Goal: Task Accomplishment & Management: Complete application form

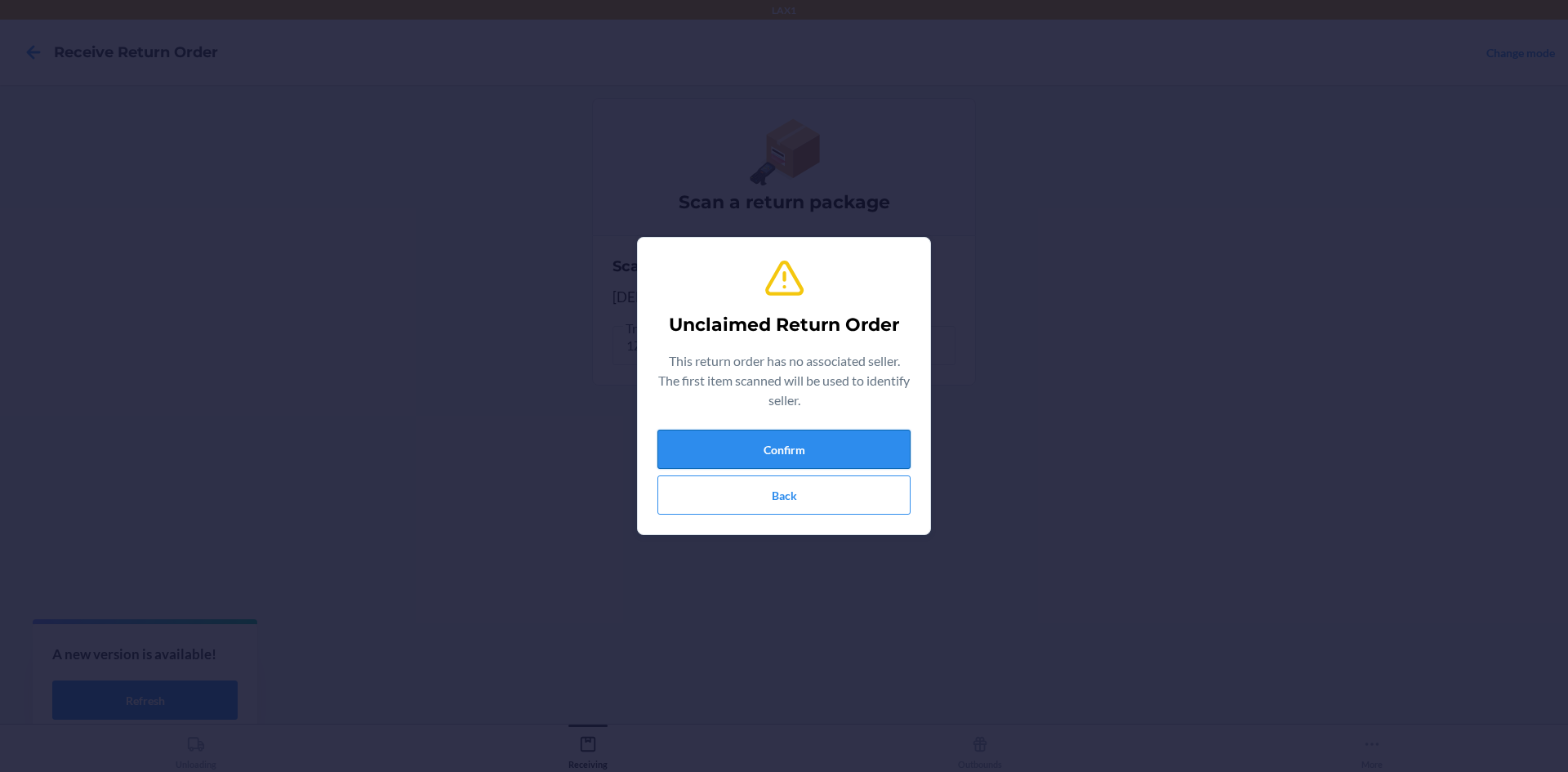
click at [748, 454] on button "Confirm" at bounding box center [784, 449] width 254 height 39
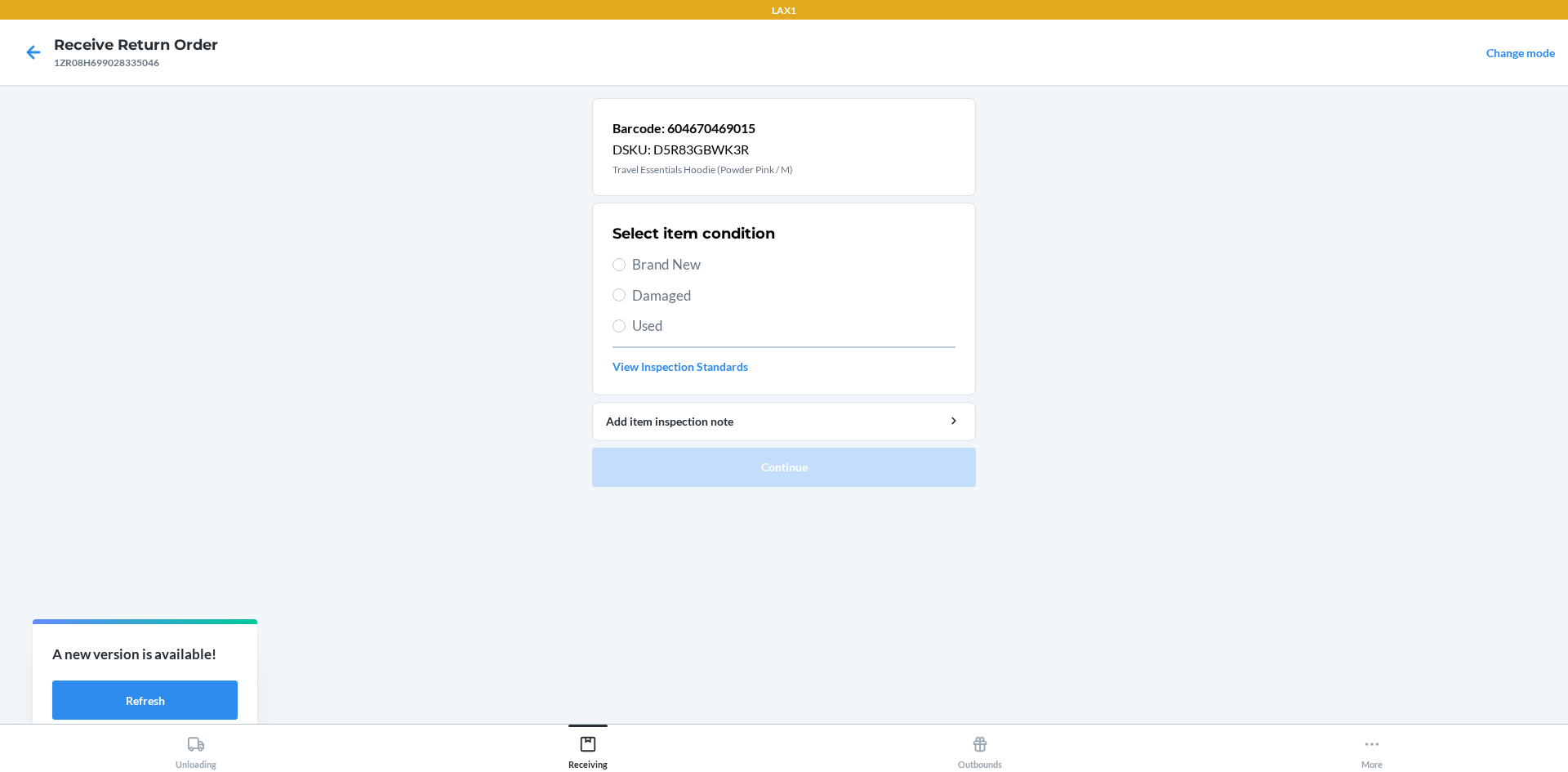
click at [646, 296] on span "Damaged" at bounding box center [794, 296] width 324 height 22
click at [626, 296] on input "Damaged" at bounding box center [619, 295] width 13 height 13
radio input "true"
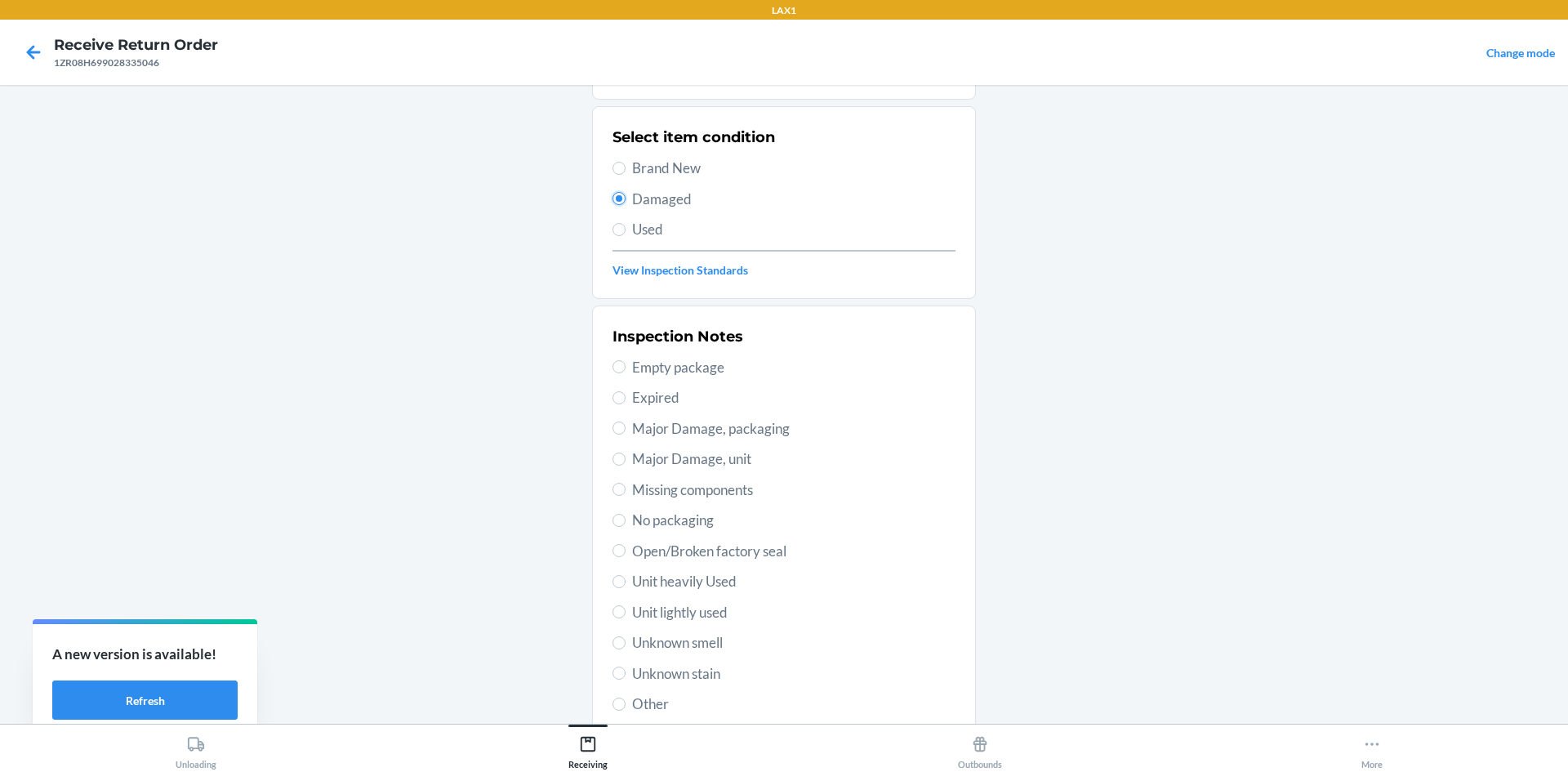
scroll to position [212, 0]
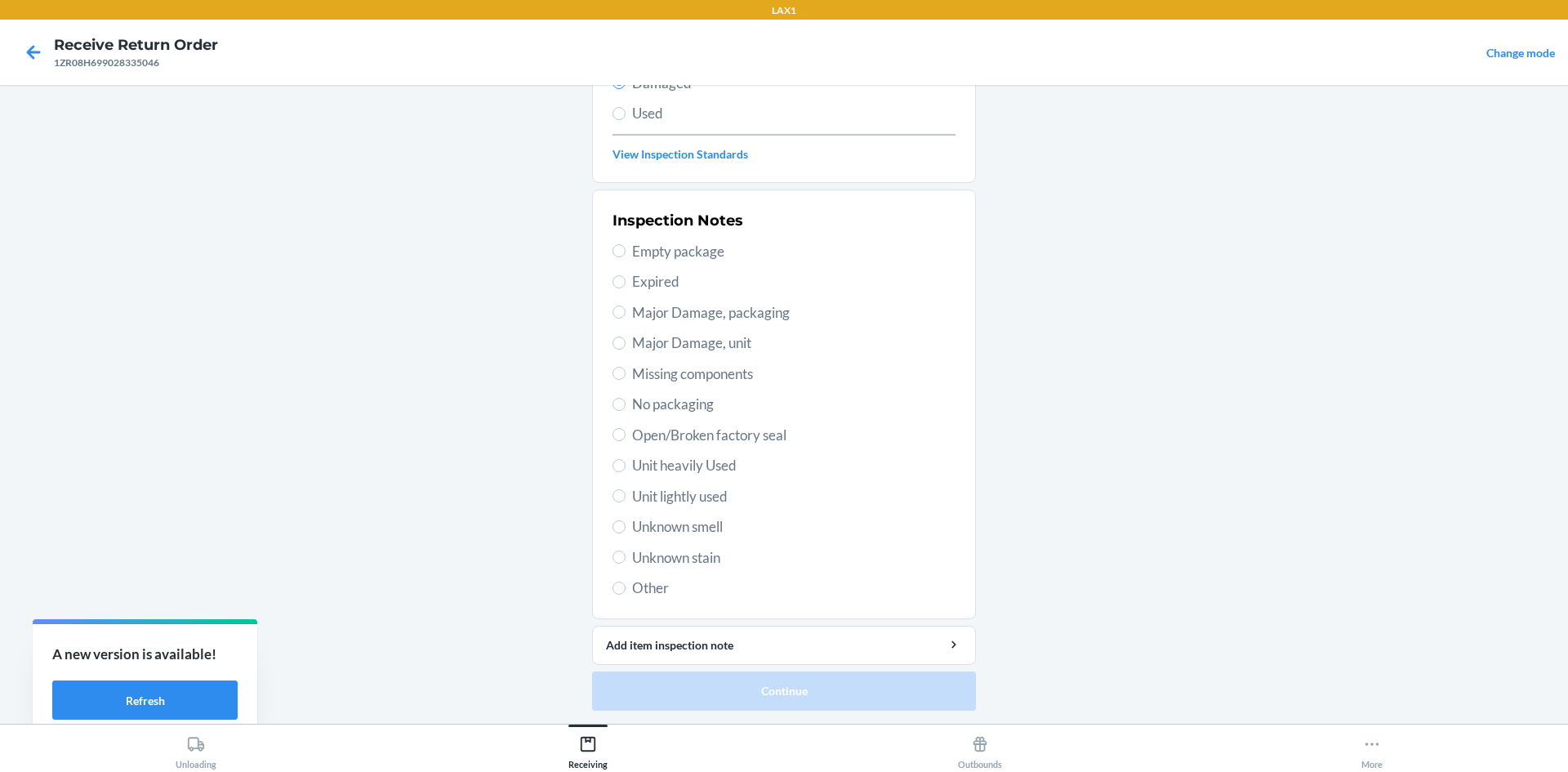
click at [645, 436] on span "Open/Broken factory seal" at bounding box center [794, 435] width 324 height 22
click at [626, 436] on input "Open/Broken factory seal" at bounding box center [619, 435] width 13 height 13
radio input "true"
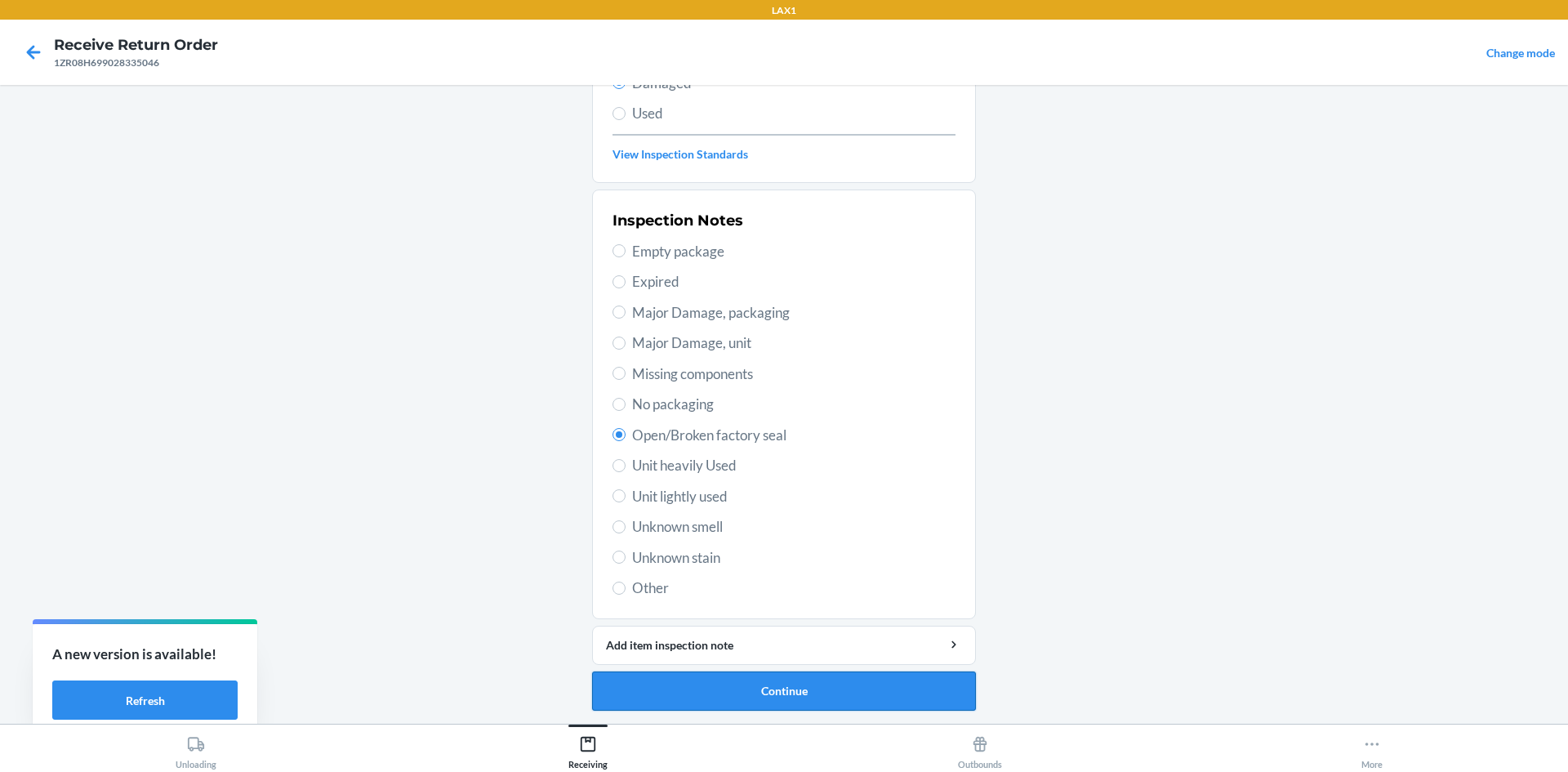
click at [802, 691] on button "Continue" at bounding box center [784, 692] width 384 height 39
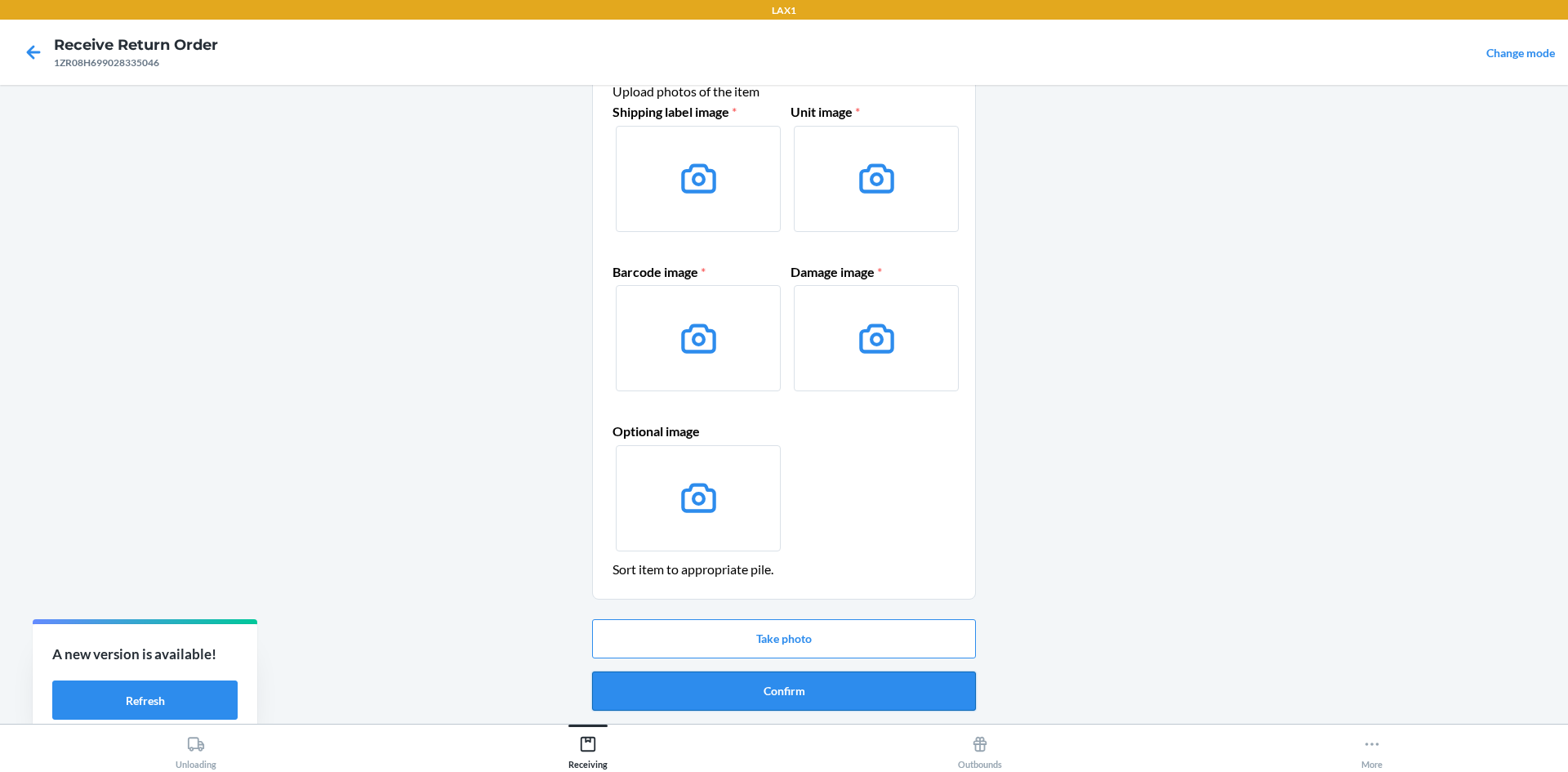
click at [806, 696] on button "Confirm" at bounding box center [784, 692] width 384 height 39
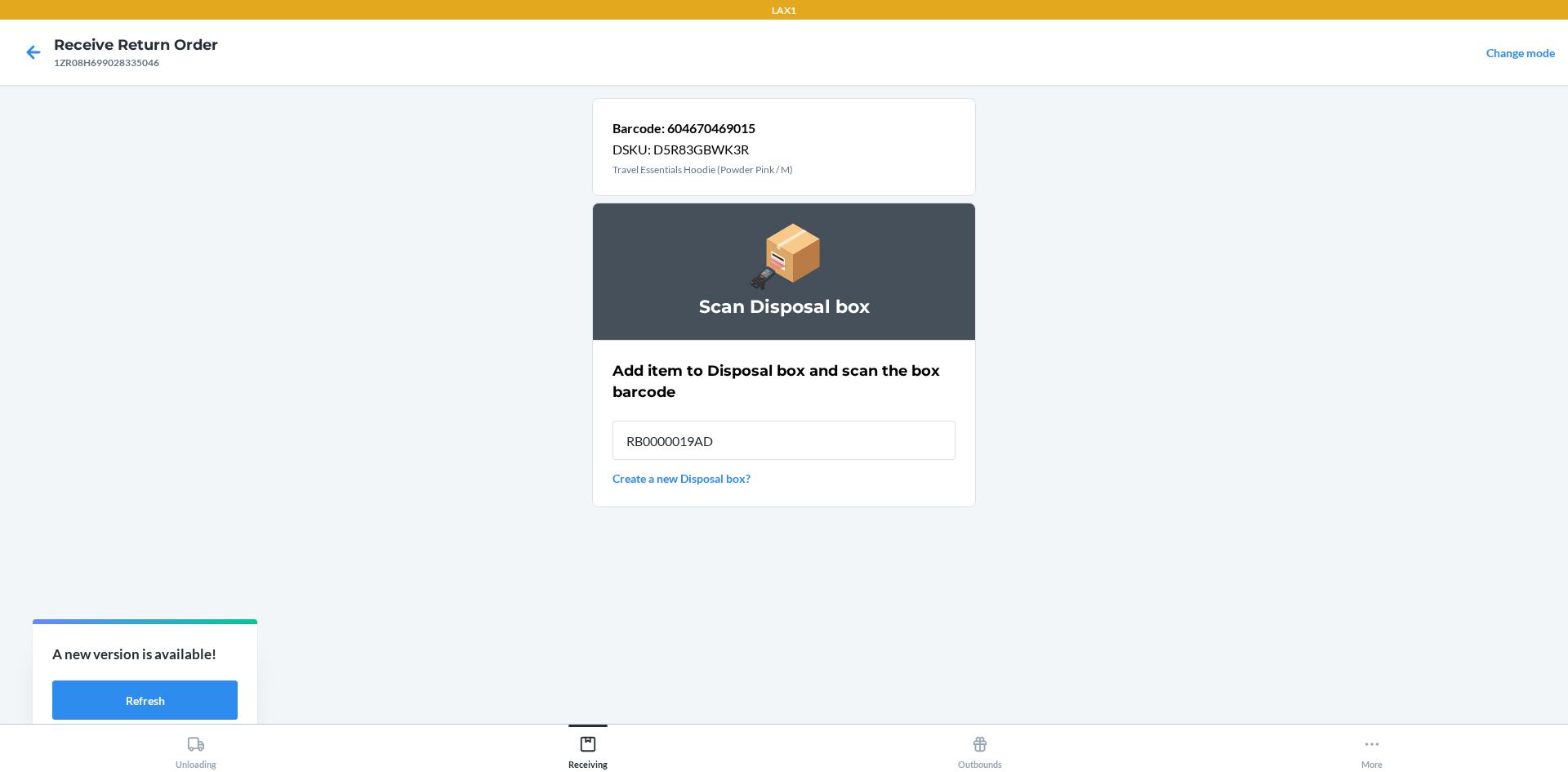
type input "RB0000019AD"
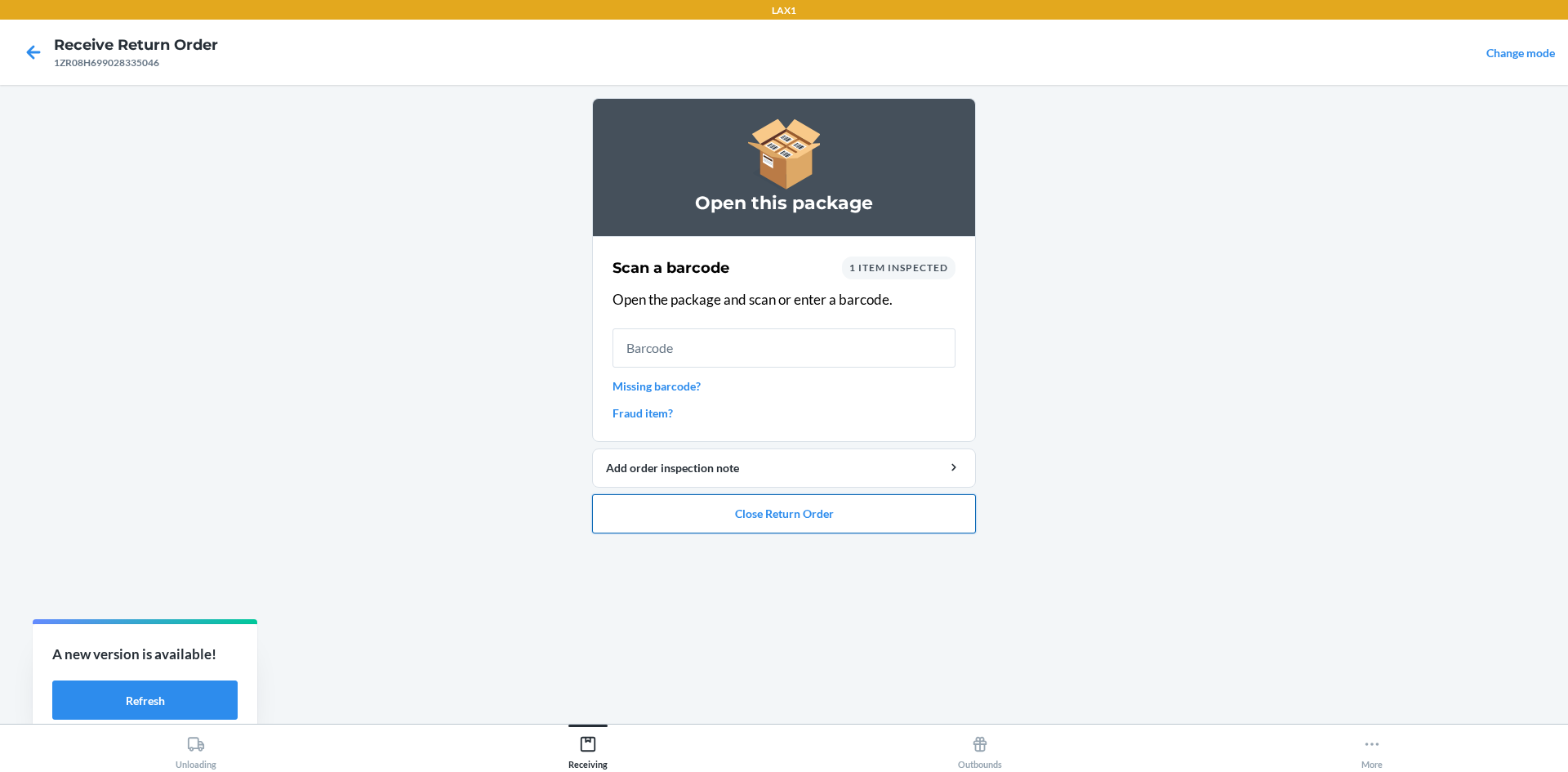
click at [722, 515] on button "Close Return Order" at bounding box center [784, 514] width 384 height 39
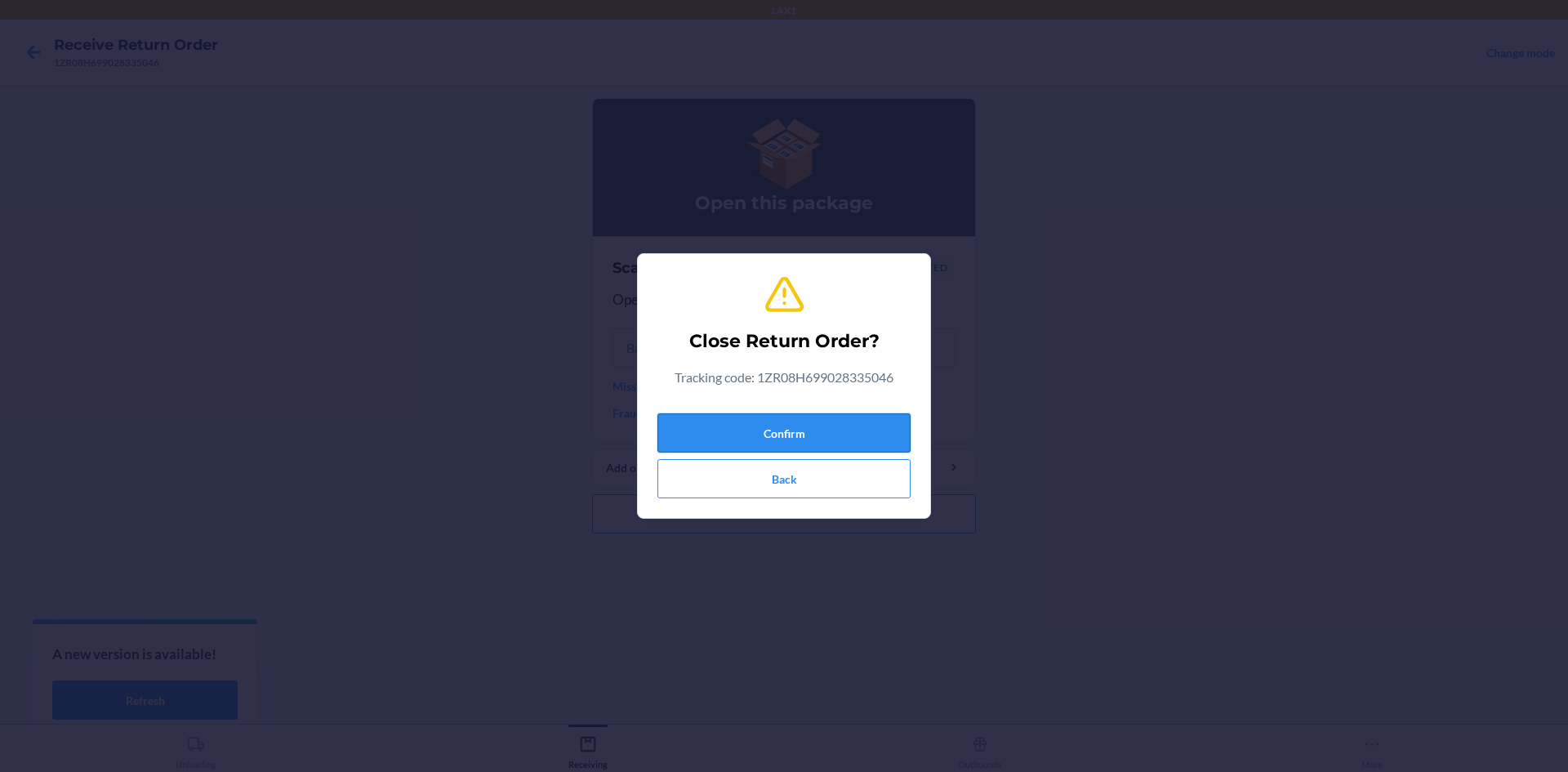
click at [745, 440] on button "Confirm" at bounding box center [784, 433] width 254 height 39
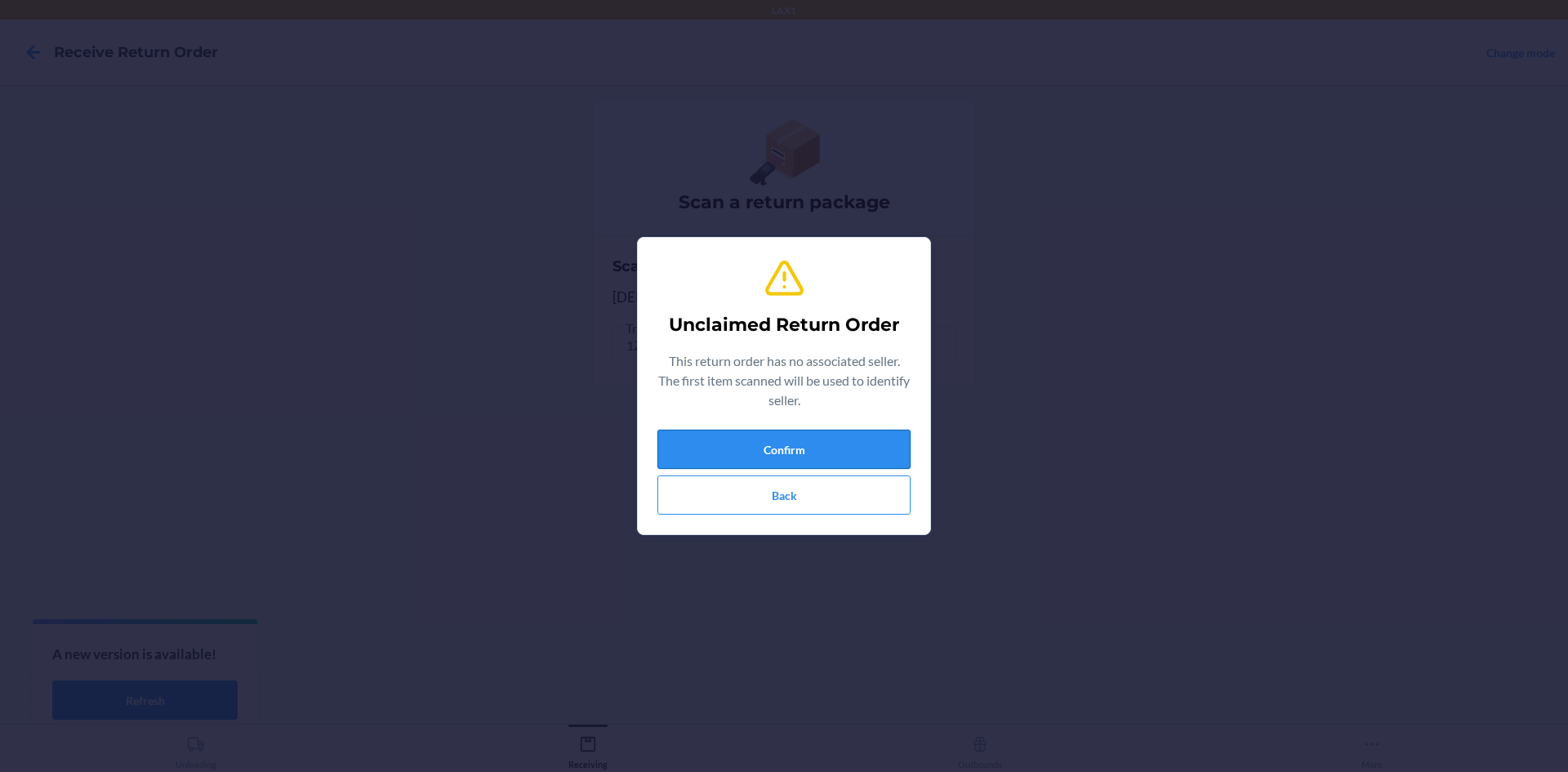
click at [819, 459] on button "Confirm" at bounding box center [784, 449] width 254 height 39
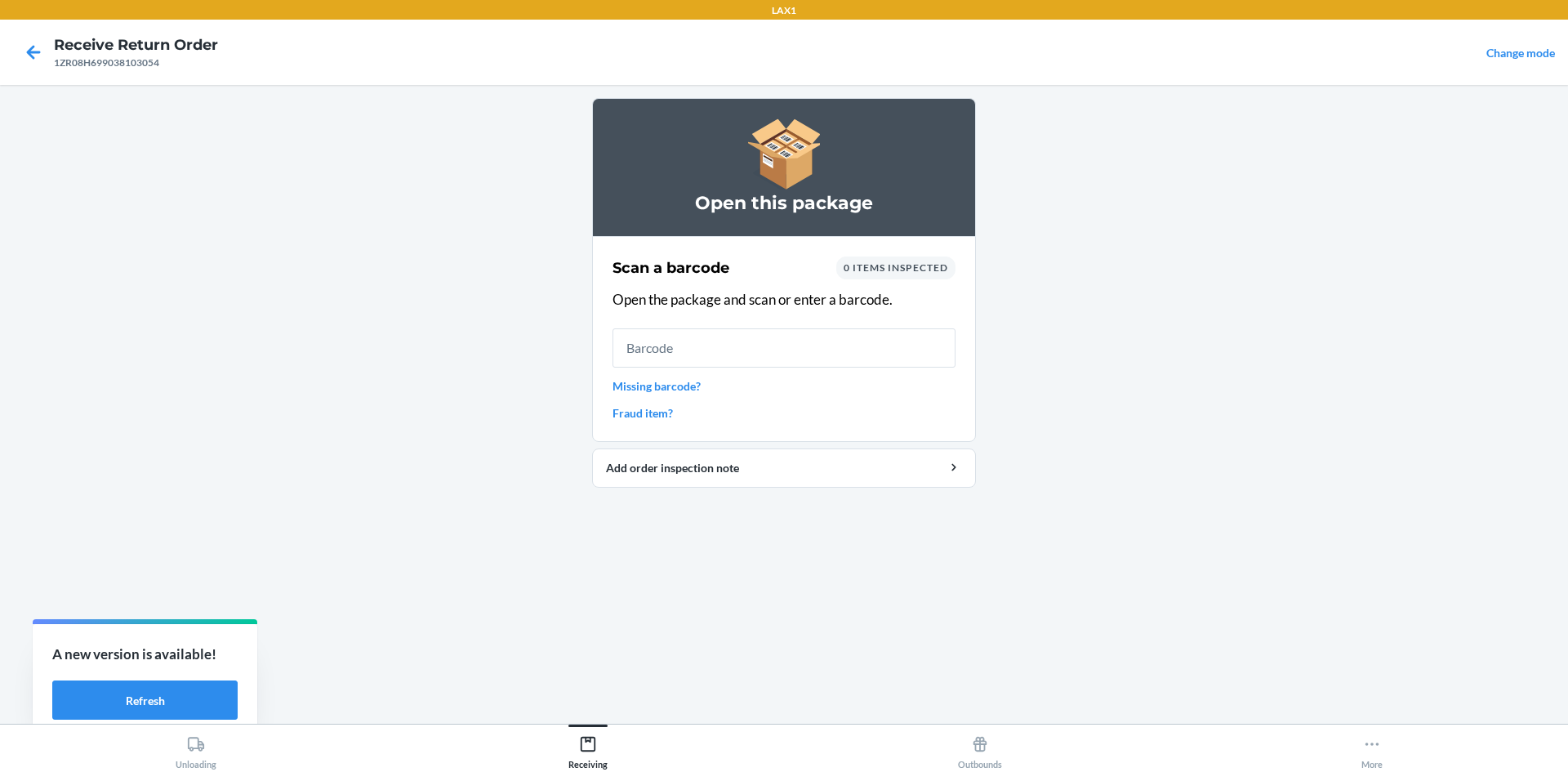
click at [666, 388] on link "Missing barcode?" at bounding box center [784, 386] width 343 height 17
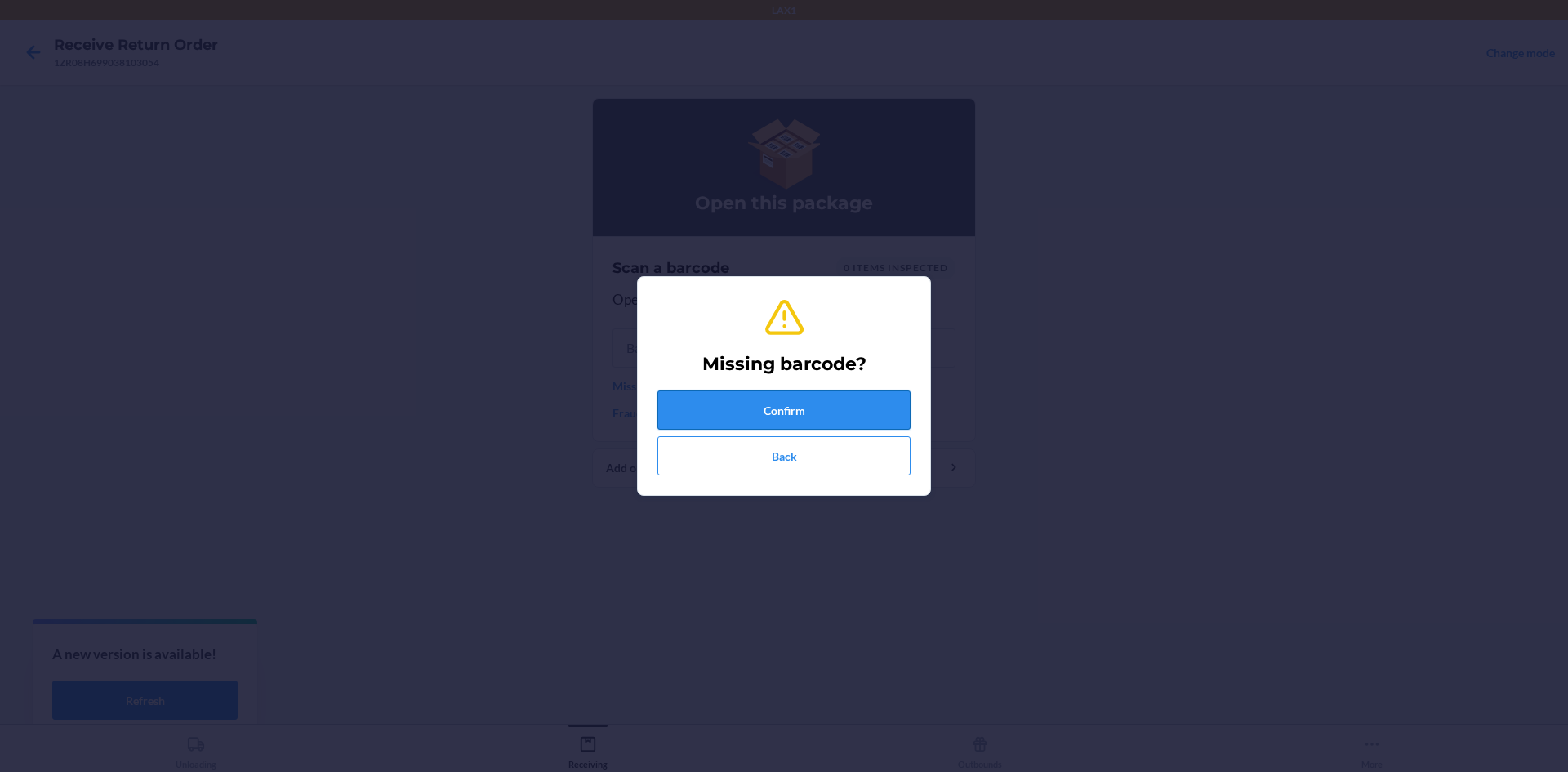
click at [701, 407] on button "Confirm" at bounding box center [784, 410] width 254 height 39
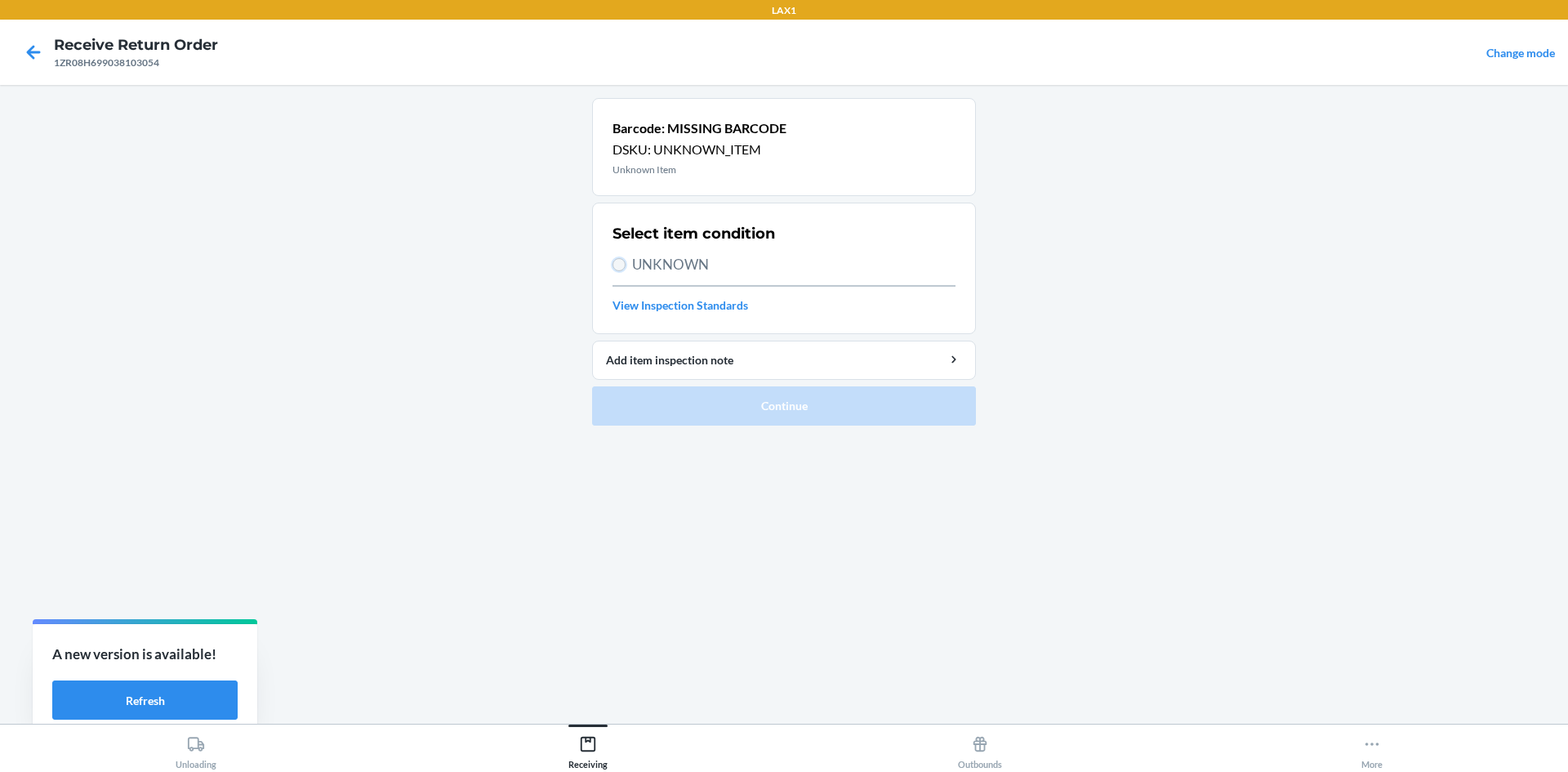
click at [617, 266] on input "UNKNOWN" at bounding box center [619, 265] width 13 height 13
radio input "true"
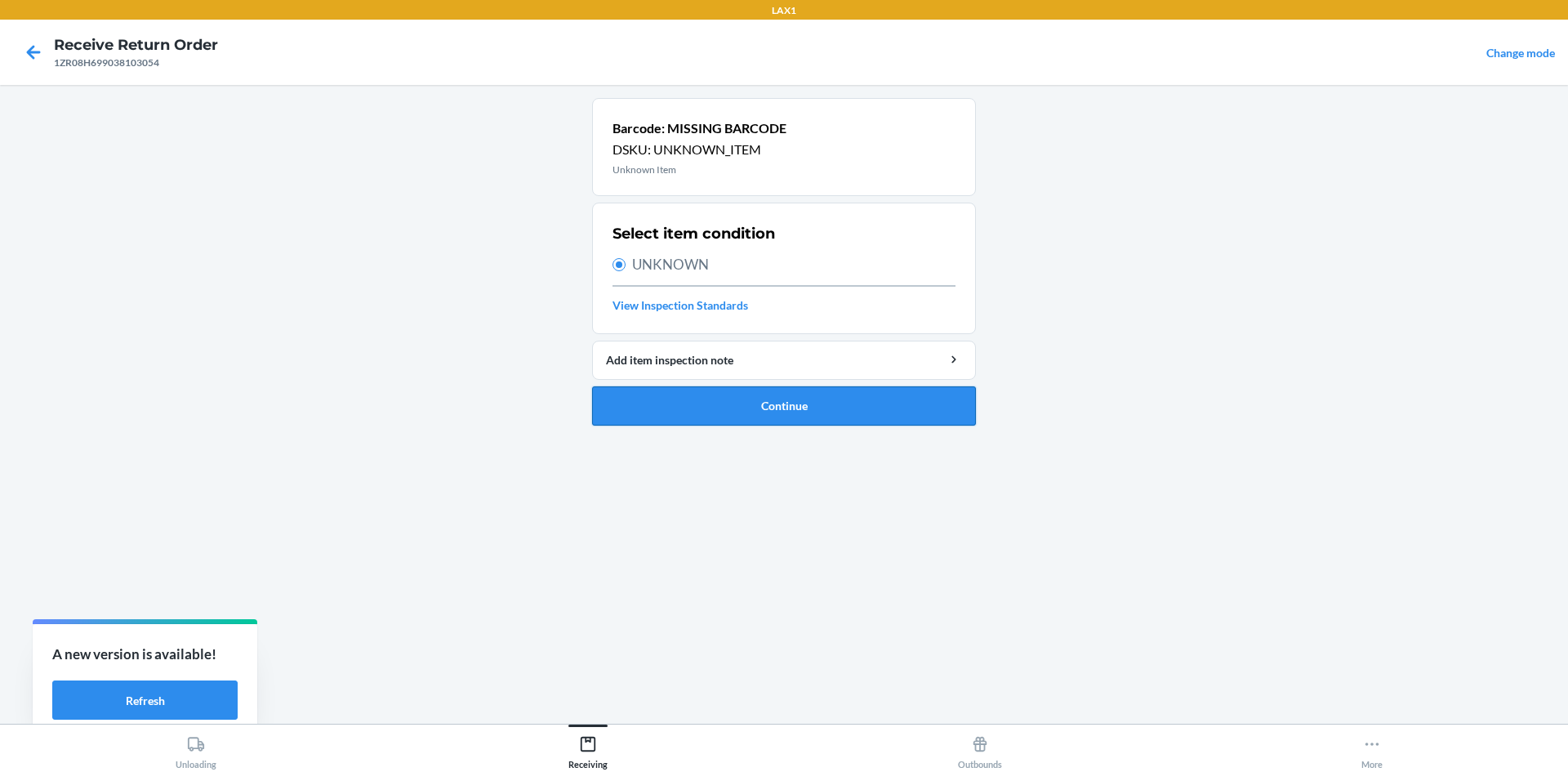
click at [744, 396] on button "Continue" at bounding box center [784, 406] width 384 height 39
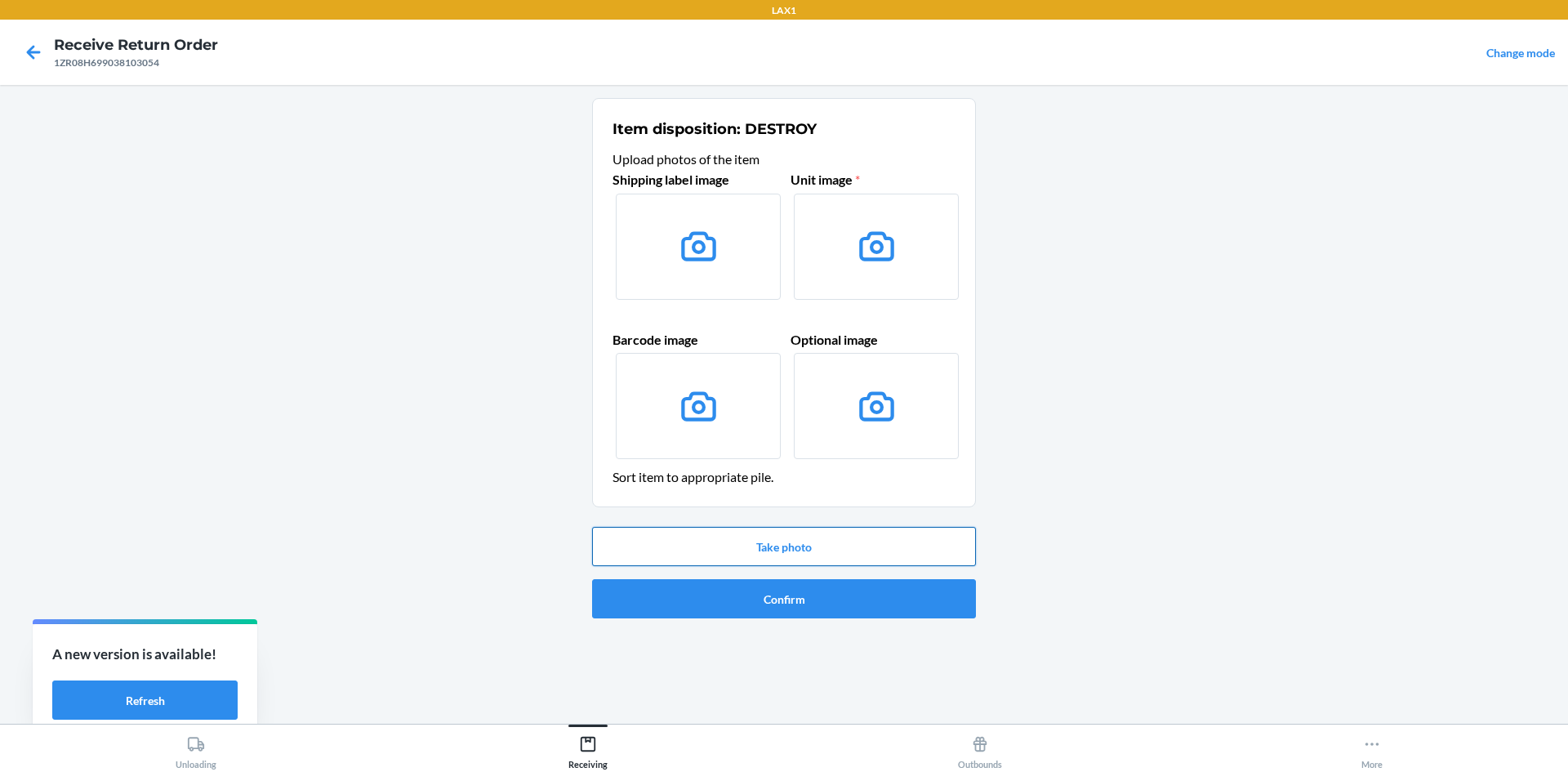
click at [815, 542] on button "Take photo" at bounding box center [784, 546] width 384 height 39
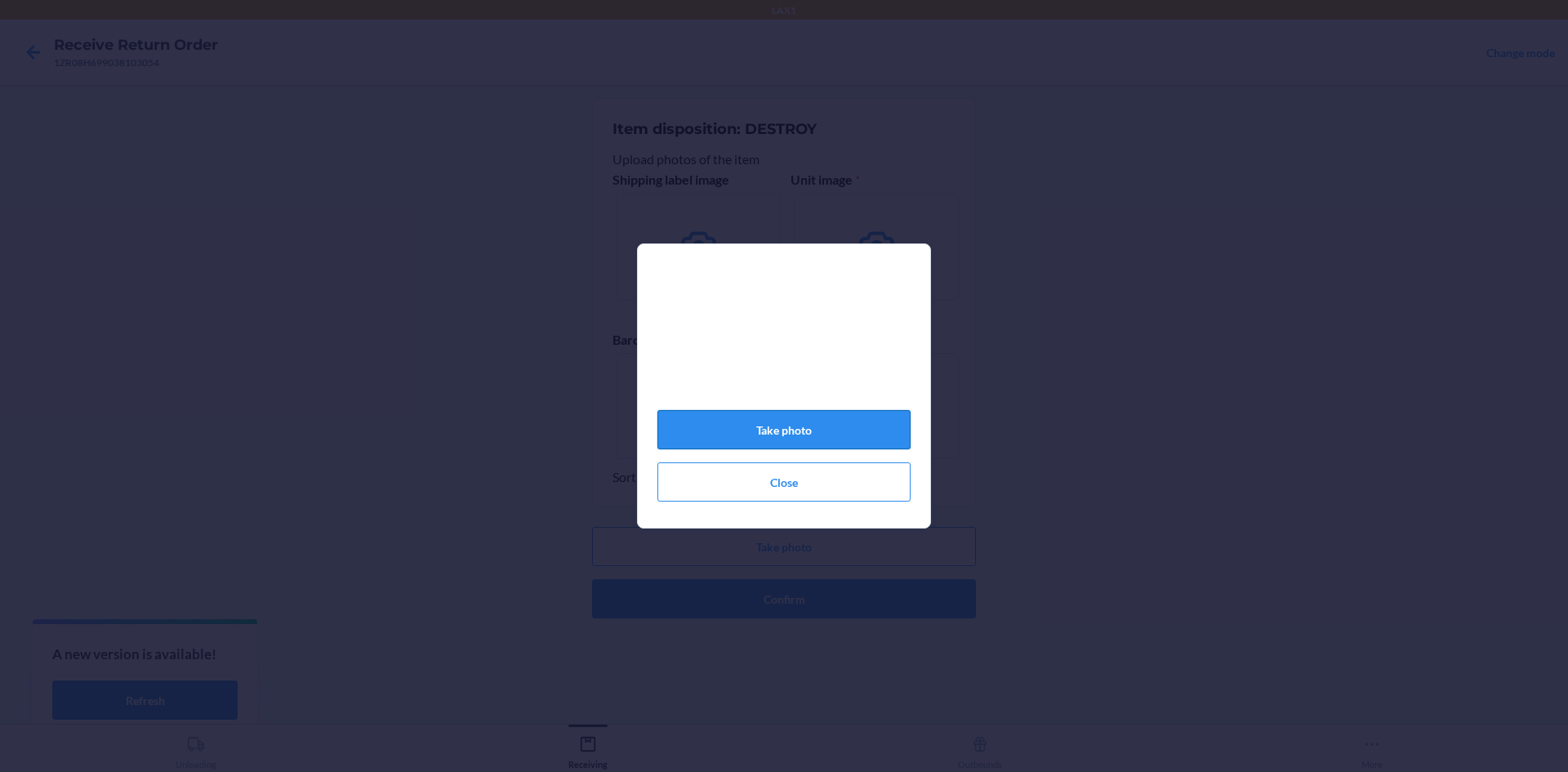
click at [838, 427] on button "Take photo" at bounding box center [784, 430] width 254 height 39
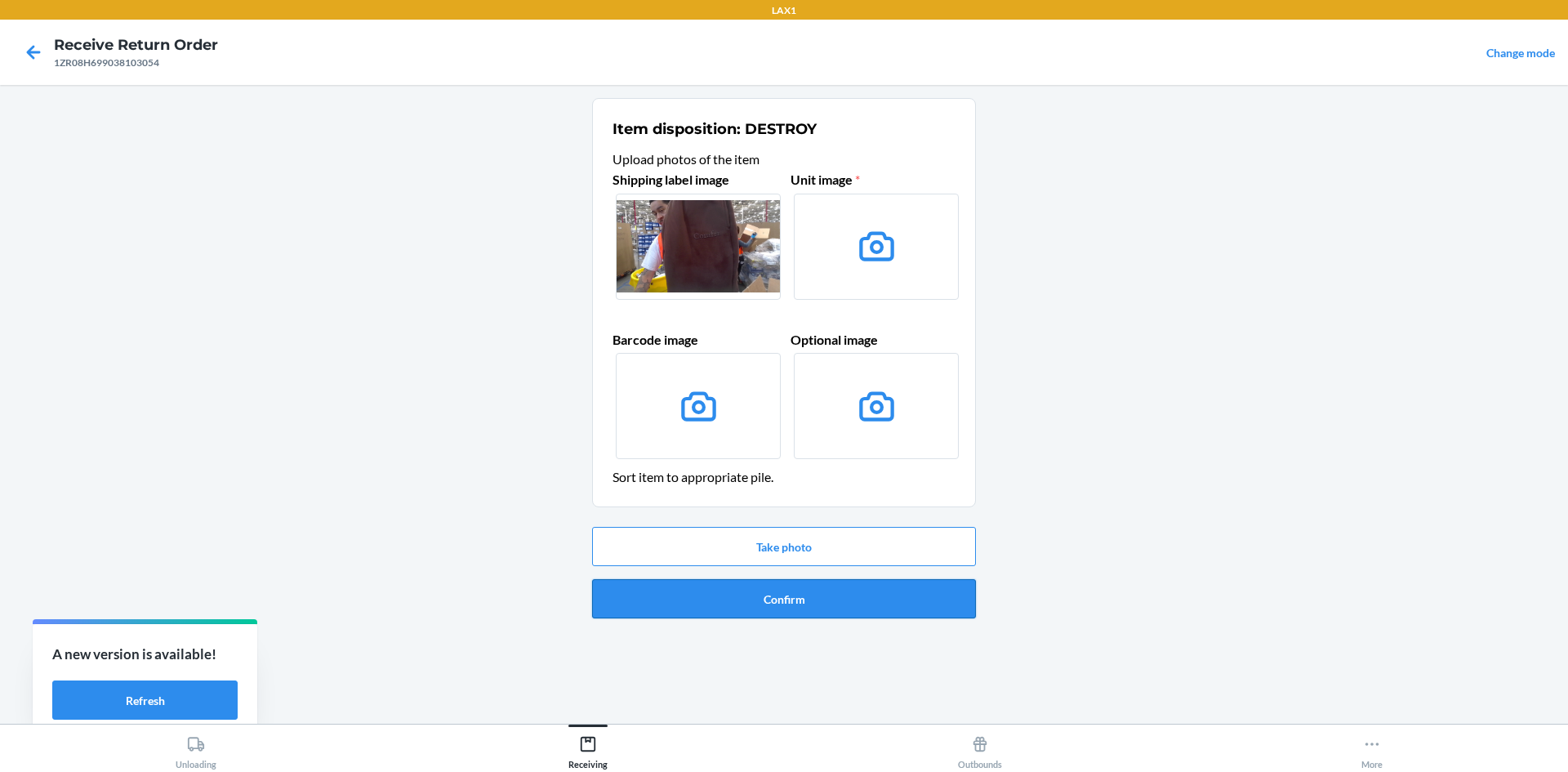
click at [758, 603] on button "Confirm" at bounding box center [784, 599] width 384 height 39
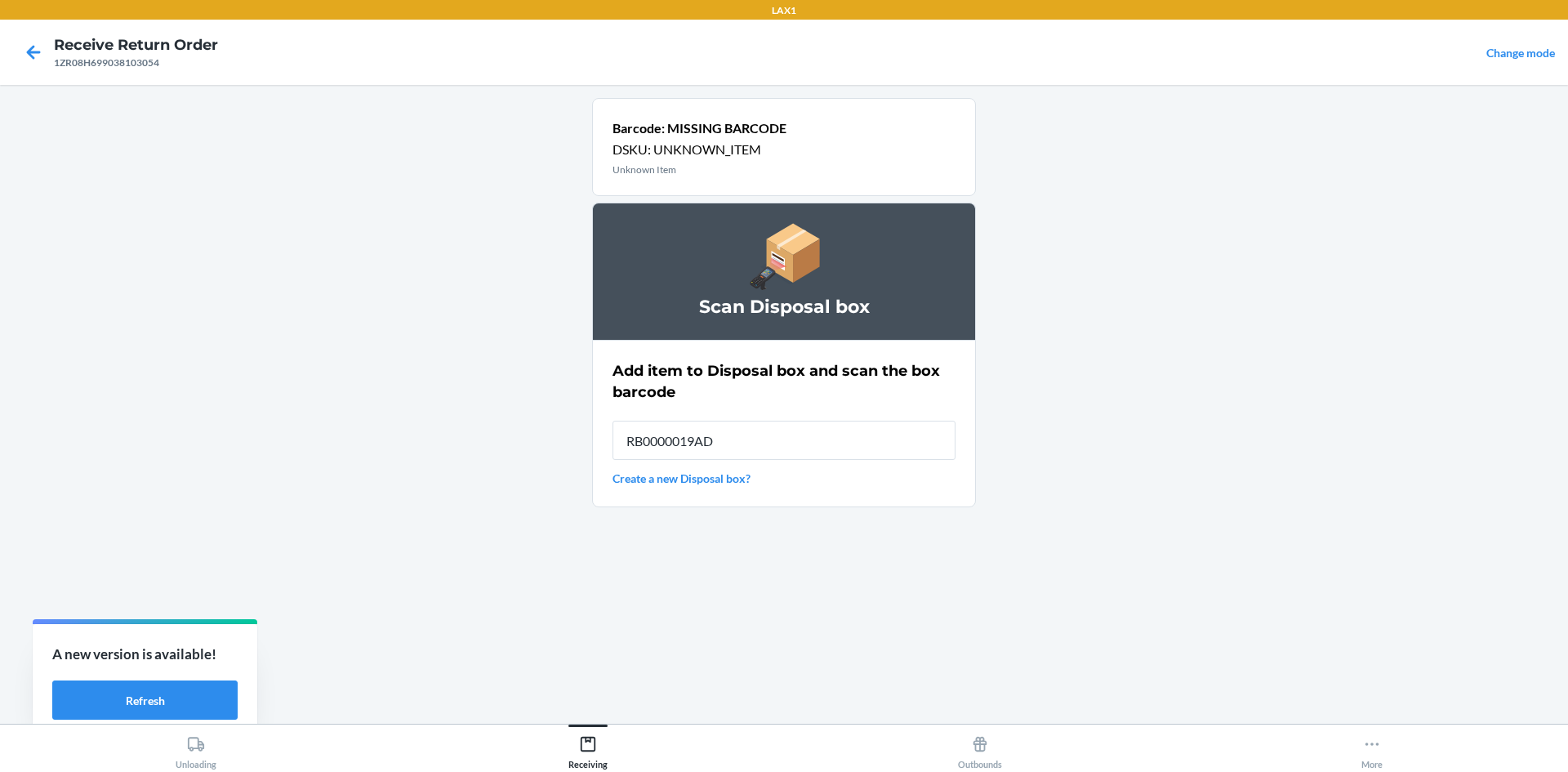
type input "RB0000019AD"
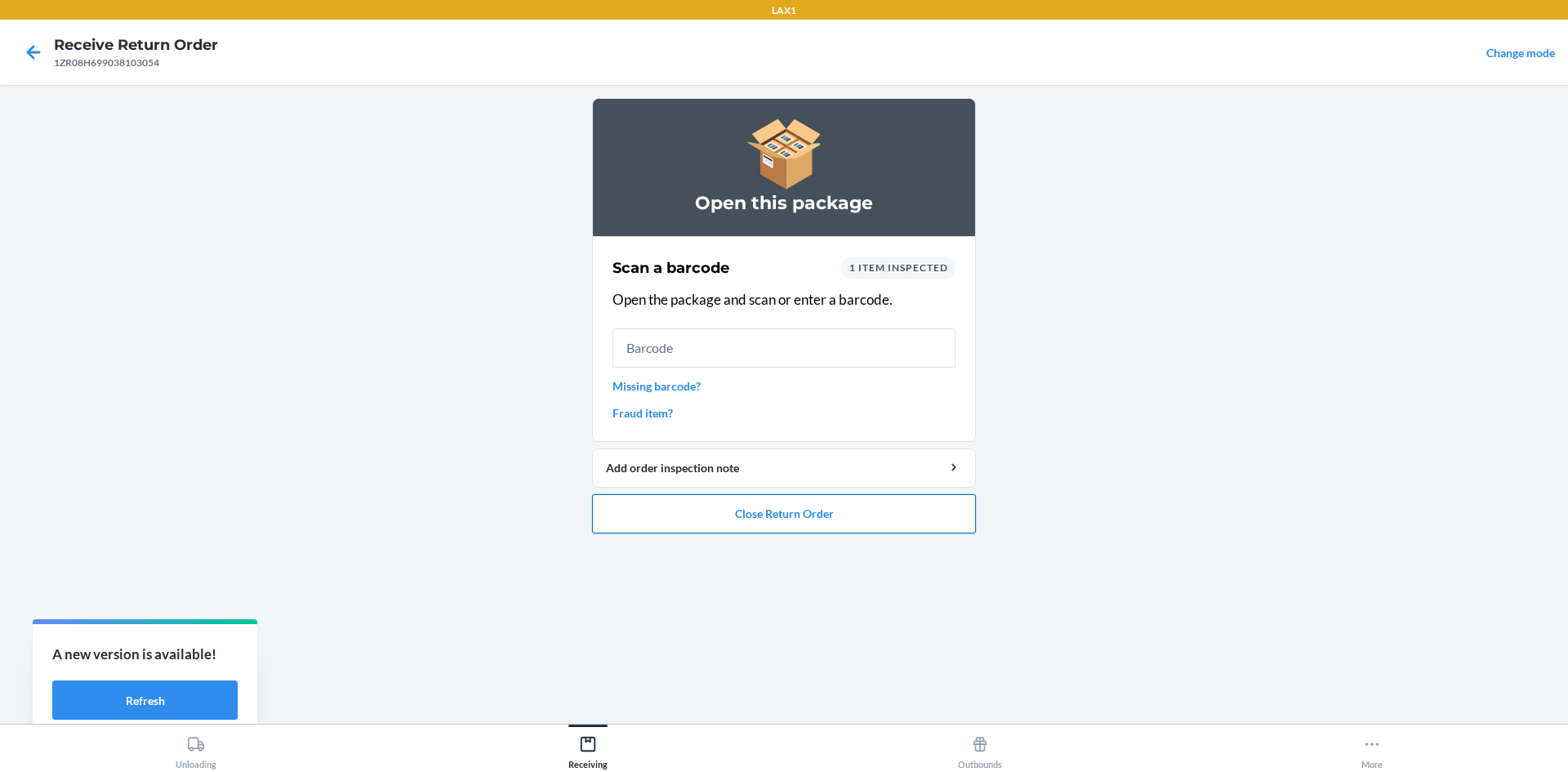
click at [805, 519] on button "Close Return Order" at bounding box center [784, 514] width 384 height 39
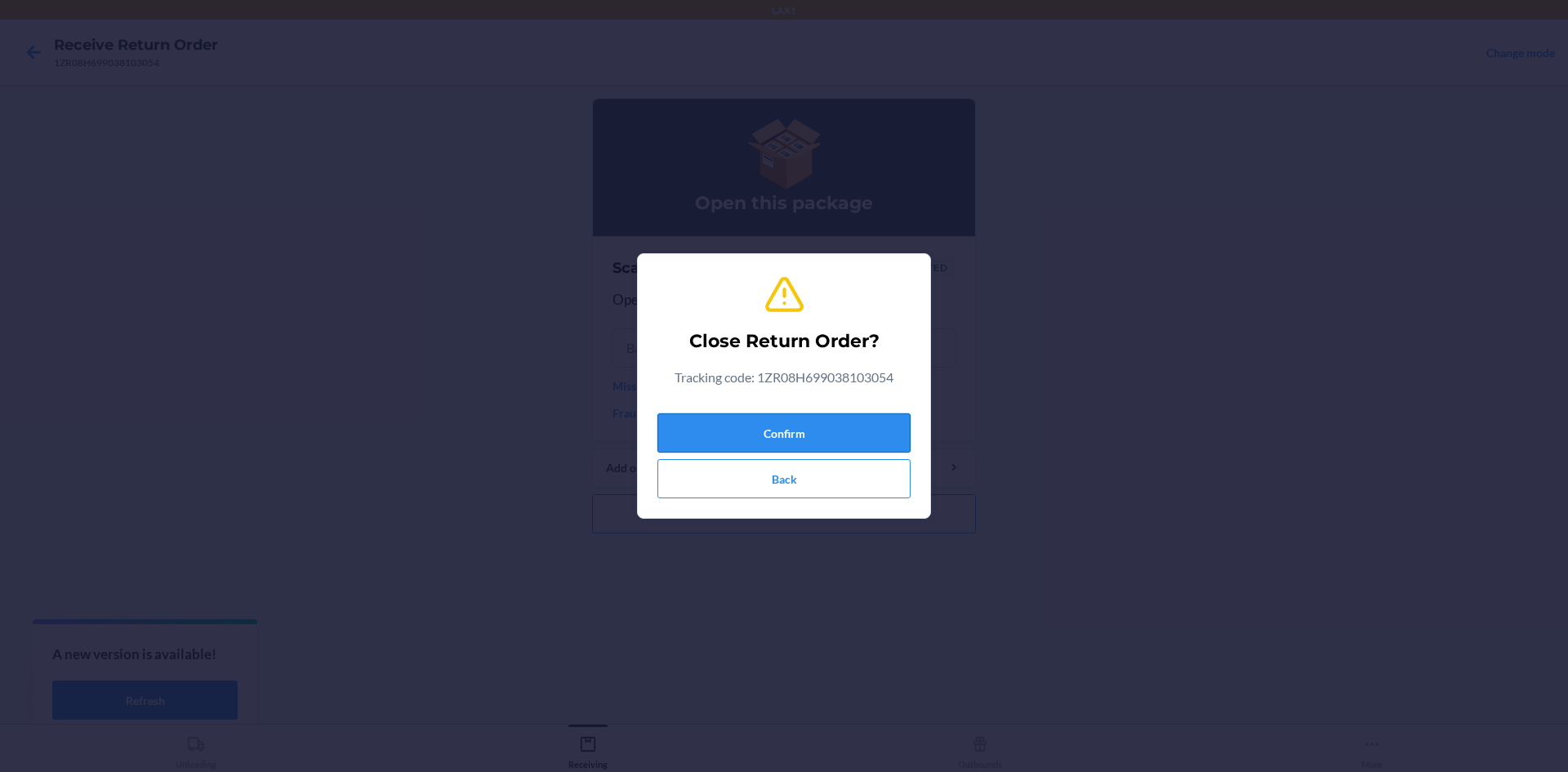
click at [782, 414] on button "Confirm" at bounding box center [784, 433] width 254 height 39
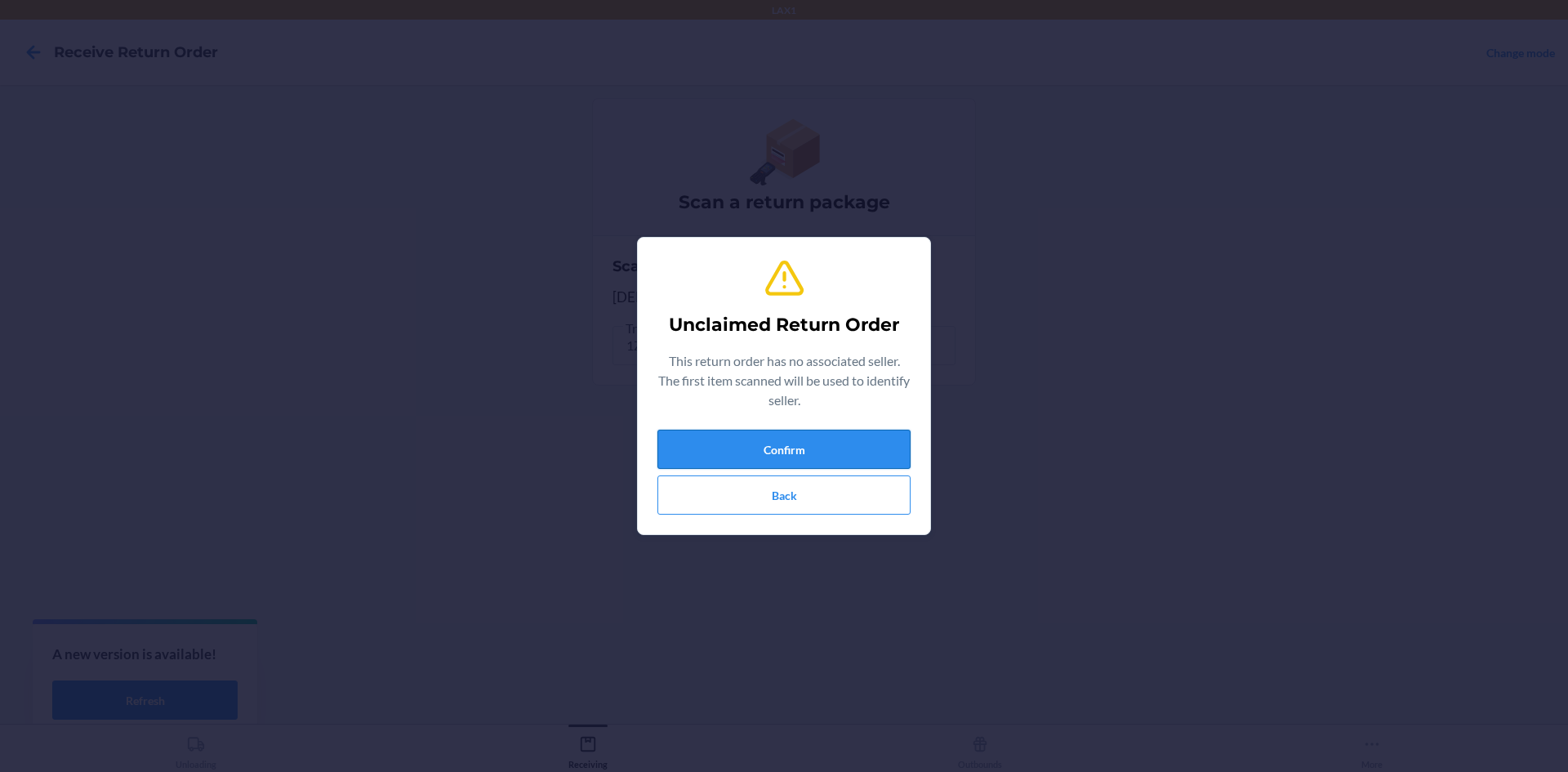
click at [757, 440] on button "Confirm" at bounding box center [784, 449] width 254 height 39
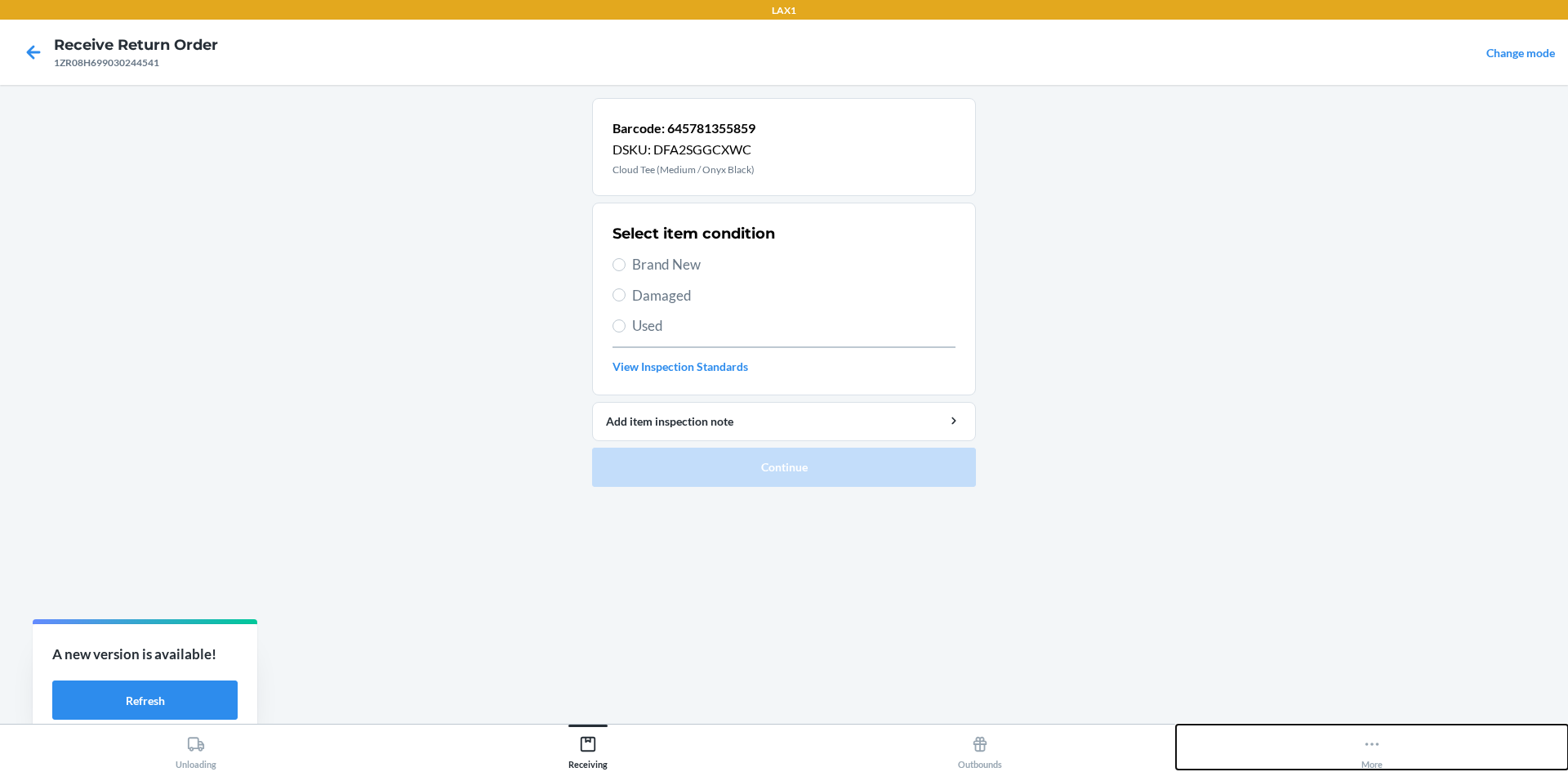
drag, startPoint x: 1568, startPoint y: 3, endPoint x: 1403, endPoint y: 766, distance: 780.6
click at [1403, 766] on button "More" at bounding box center [1372, 747] width 392 height 45
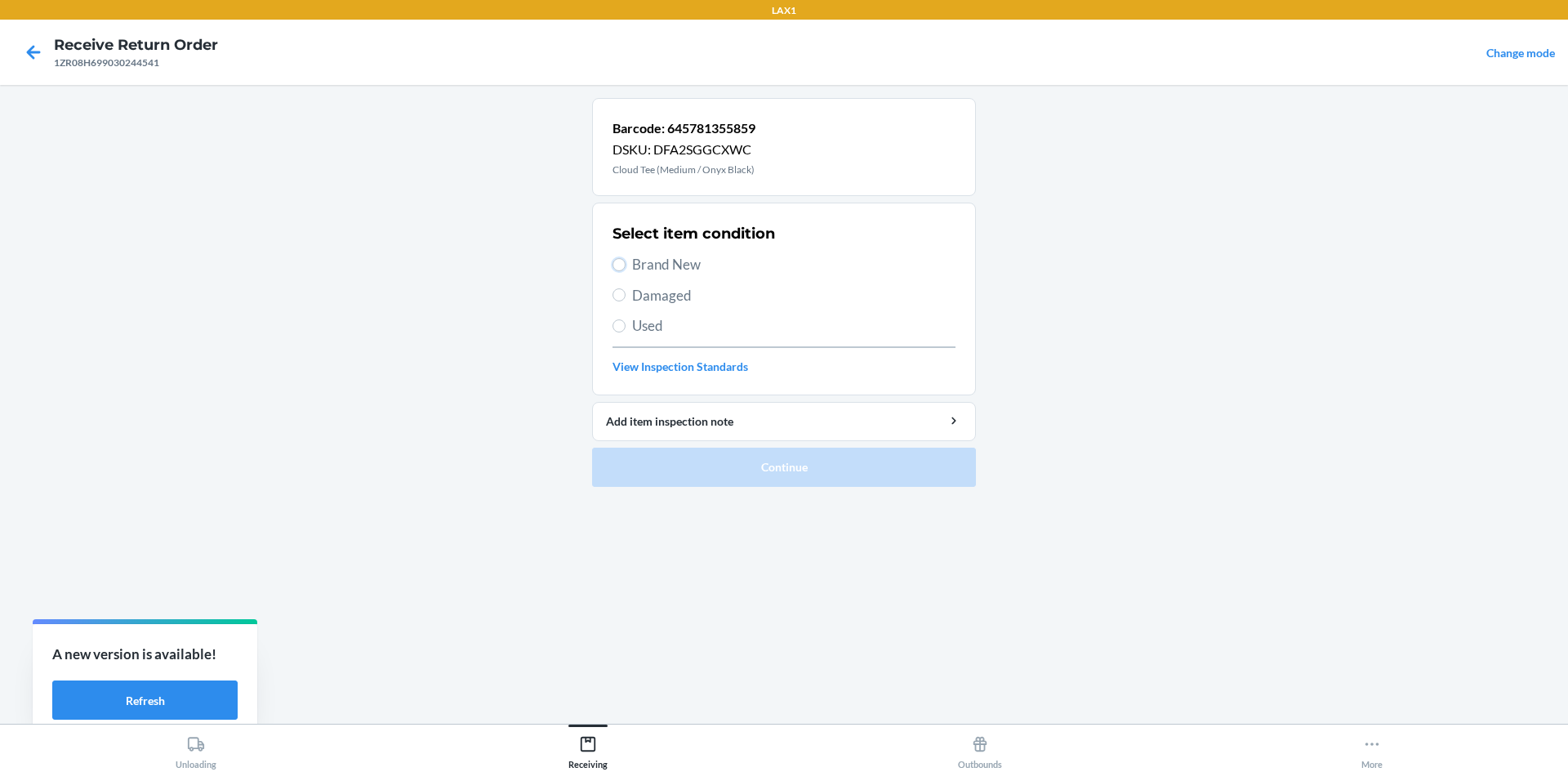
drag, startPoint x: 613, startPoint y: 266, endPoint x: 636, endPoint y: 255, distance: 25.5
click at [621, 261] on input "Brand New" at bounding box center [619, 265] width 13 height 13
radio input "true"
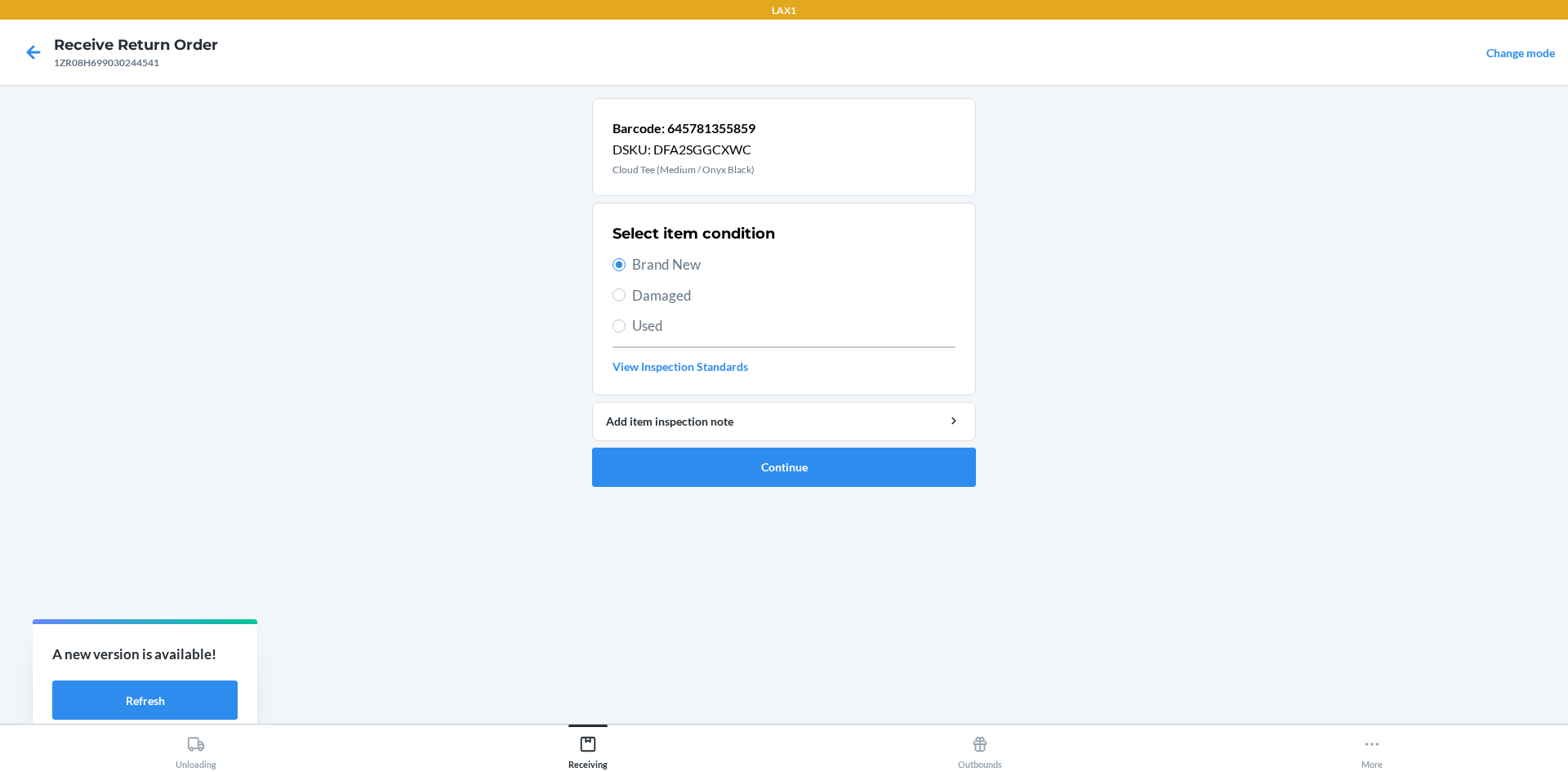
click at [636, 255] on span "Brand New" at bounding box center [794, 265] width 324 height 22
click at [626, 258] on input "Brand New" at bounding box center [619, 265] width 13 height 13
click at [782, 467] on button "Continue" at bounding box center [784, 467] width 384 height 39
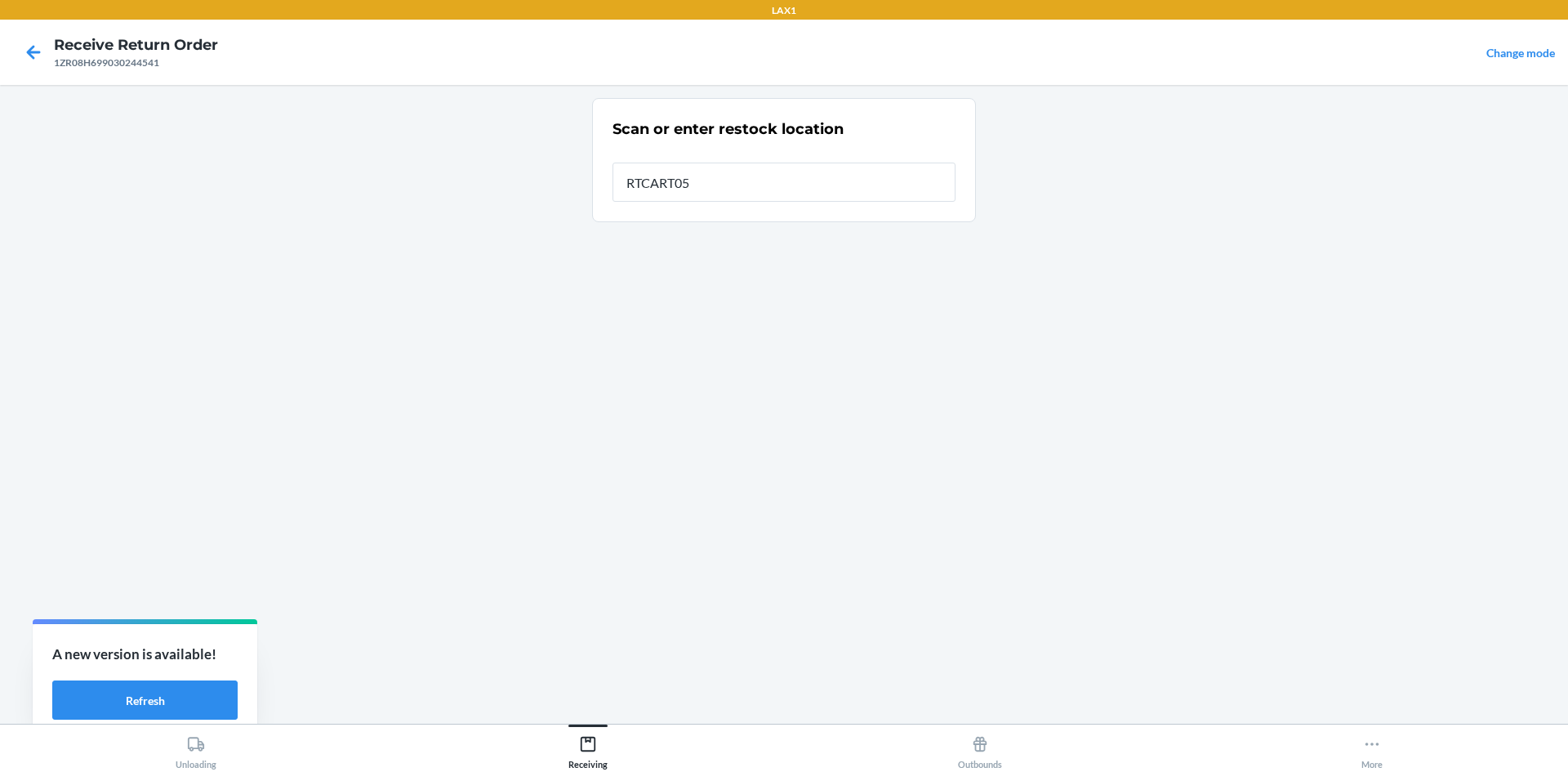
type input "RTCART052"
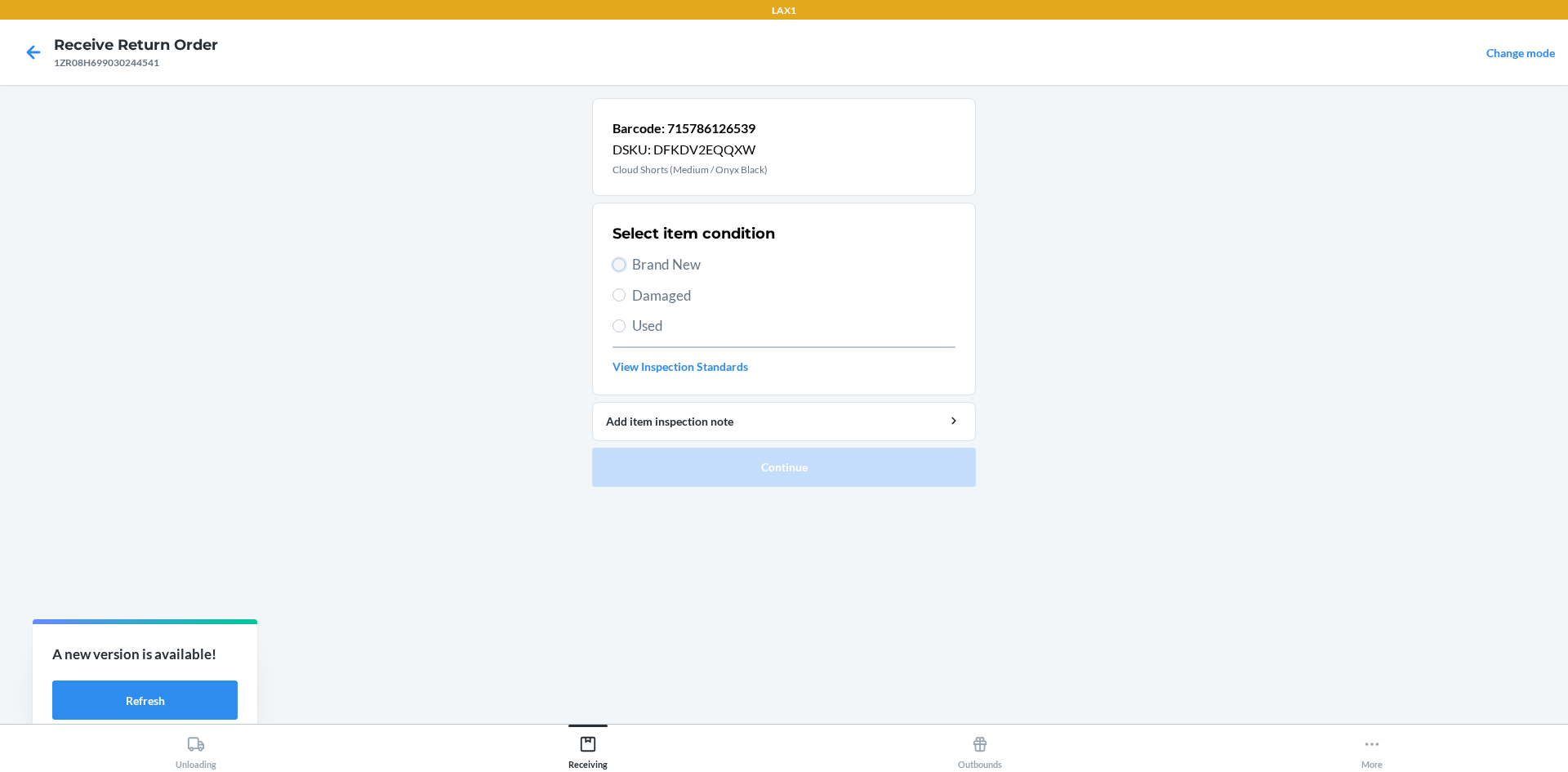
click at [620, 263] on input "Brand New" at bounding box center [619, 265] width 13 height 13
radio input "true"
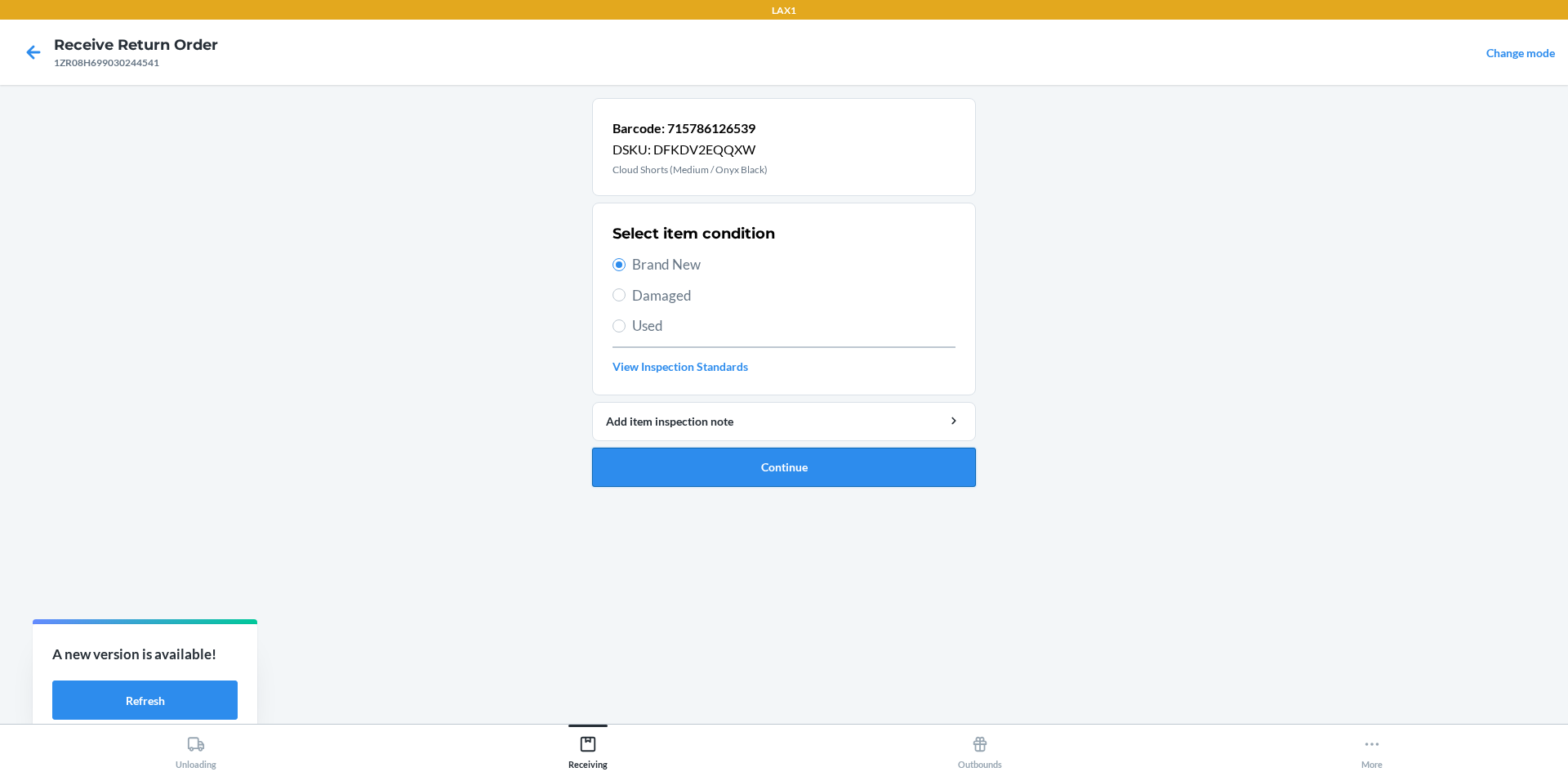
click at [716, 469] on button "Continue" at bounding box center [784, 467] width 384 height 39
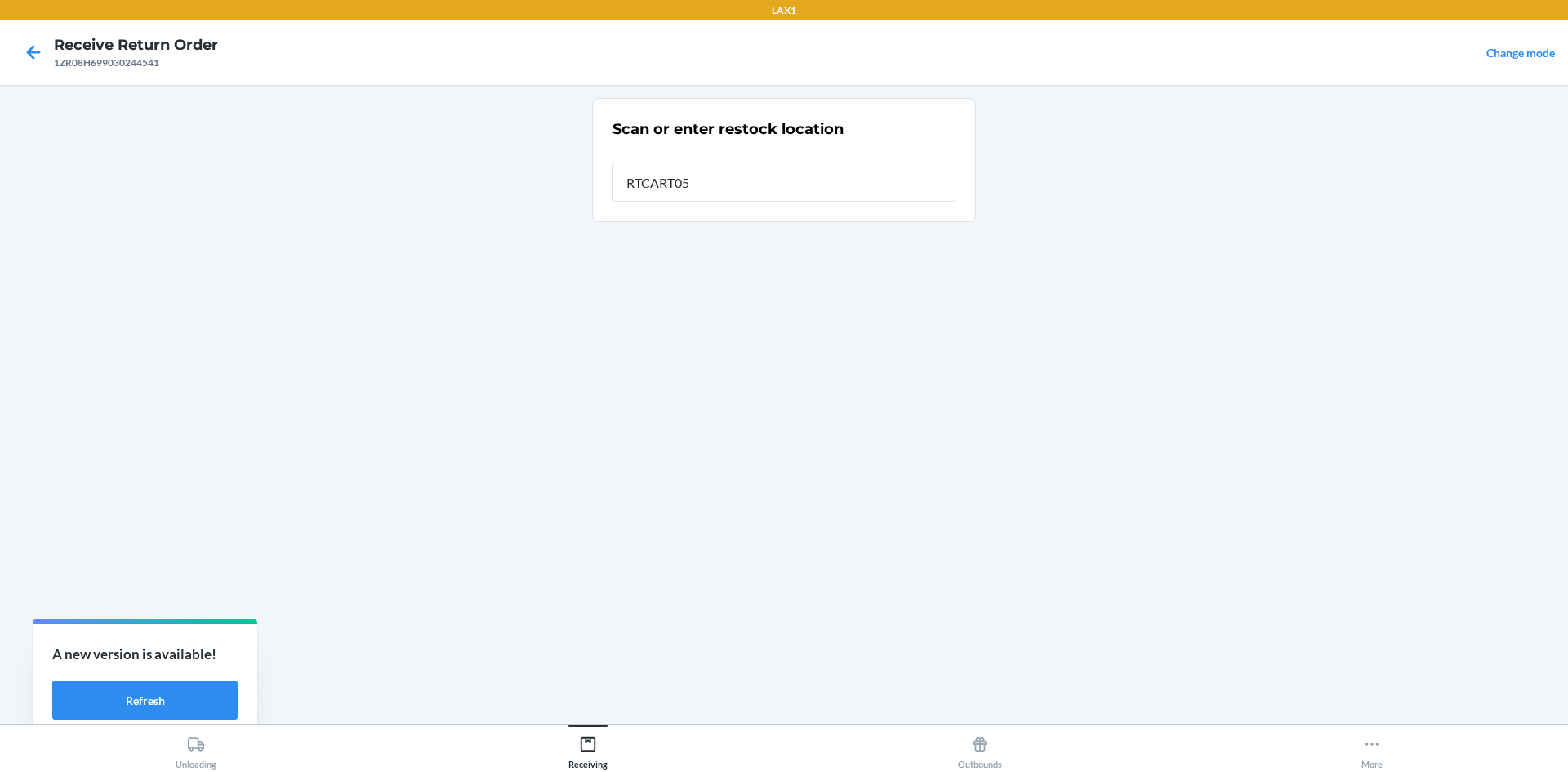
type input "RTCART052"
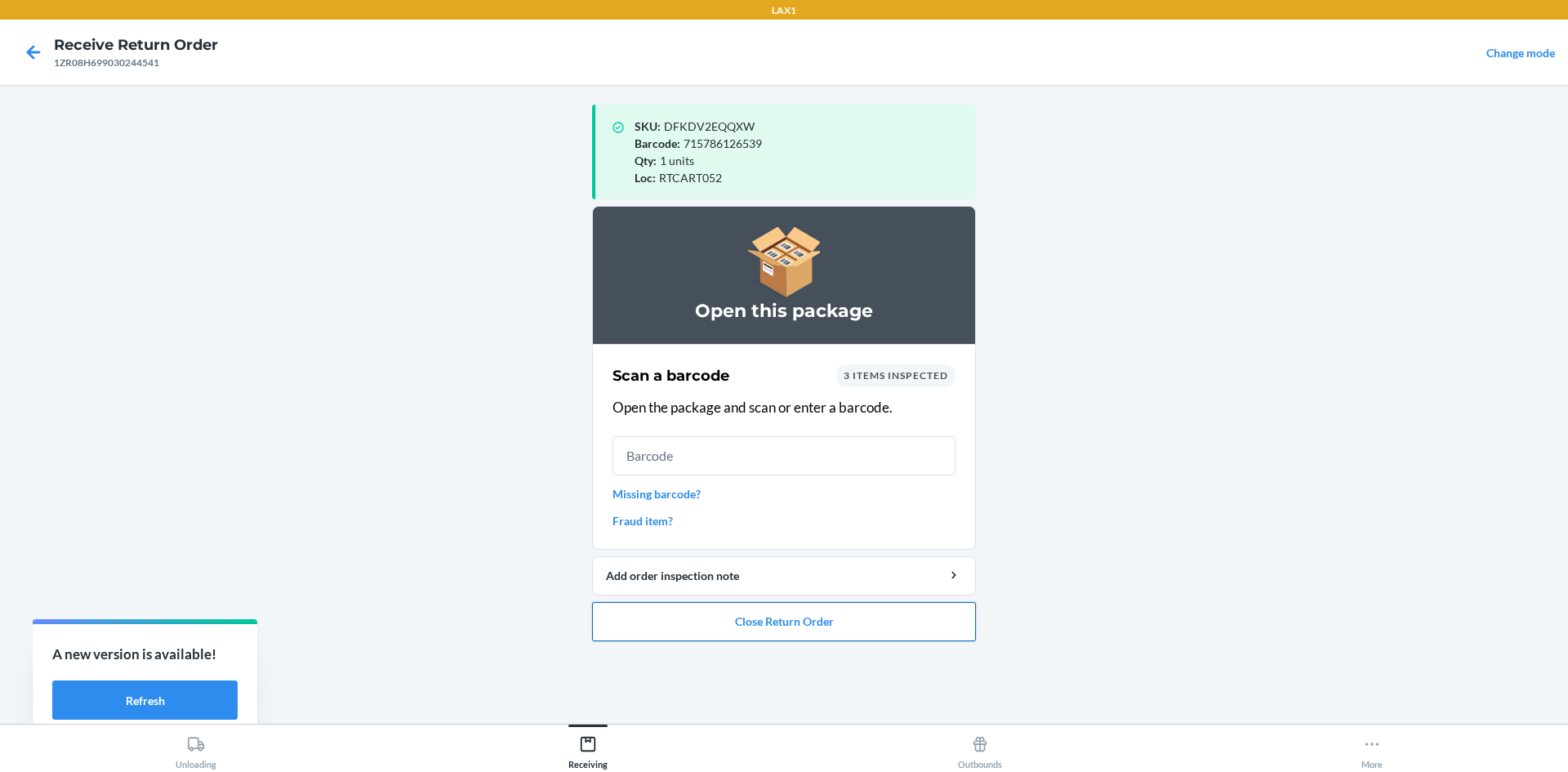
click at [718, 608] on button "Close Return Order" at bounding box center [784, 622] width 384 height 39
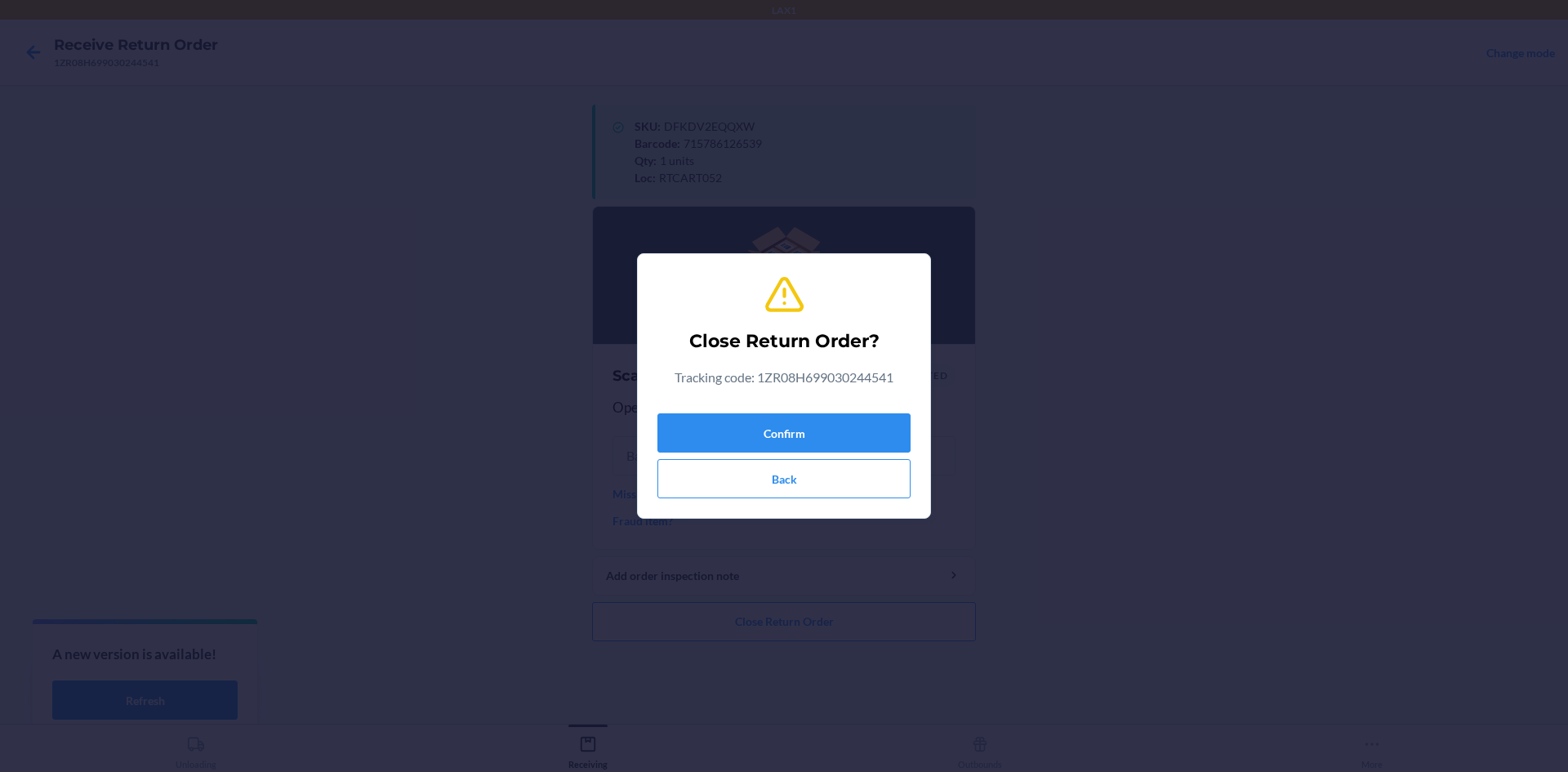
click at [755, 411] on div "Confirm Back" at bounding box center [784, 453] width 254 height 92
click at [761, 414] on button "Confirm" at bounding box center [784, 433] width 254 height 39
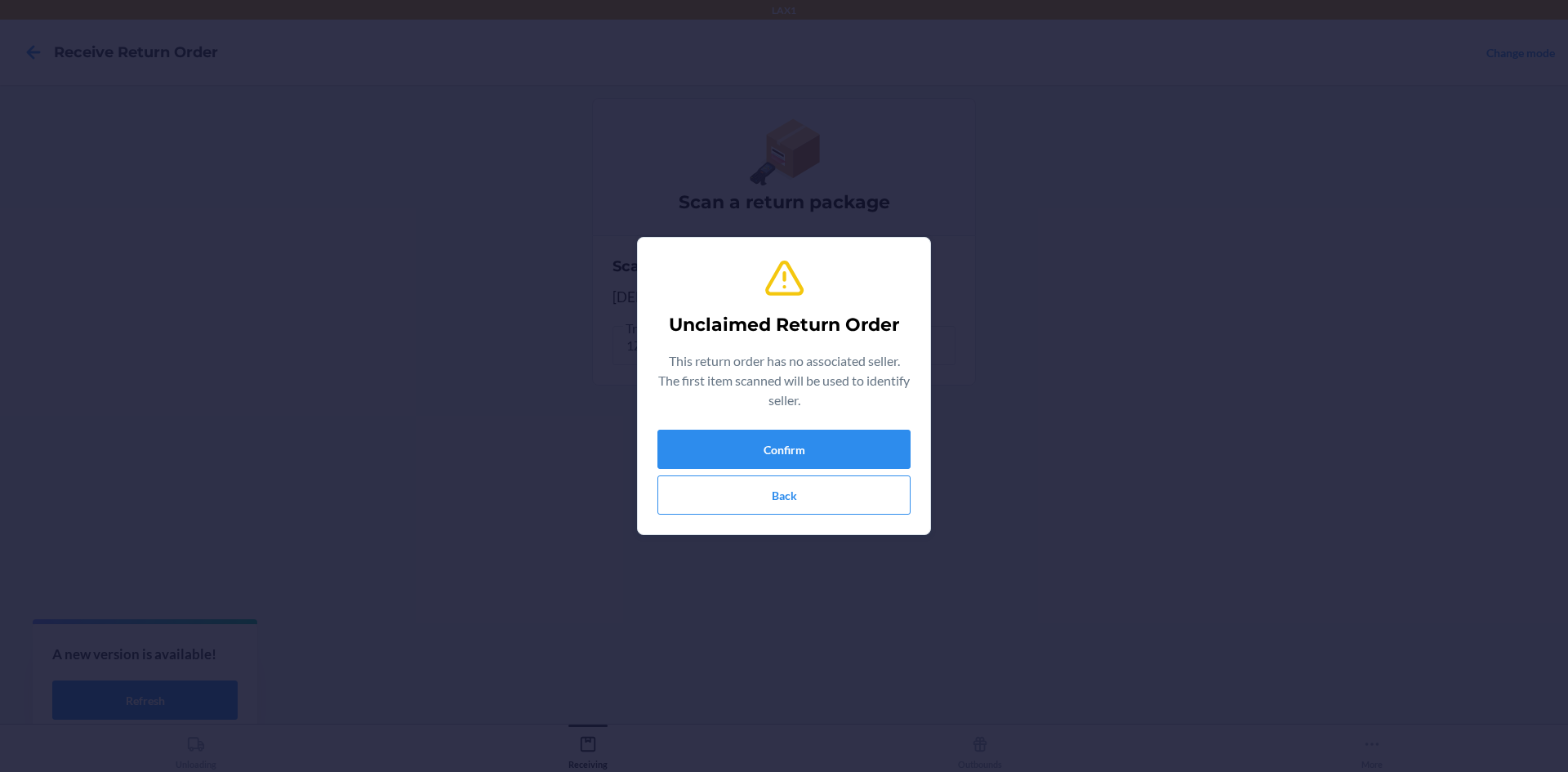
drag, startPoint x: 335, startPoint y: 293, endPoint x: 719, endPoint y: 469, distance: 422.4
drag, startPoint x: 719, startPoint y: 469, endPoint x: 486, endPoint y: 333, distance: 269.8
click at [462, 330] on div "Unclaimed Return Order This return order has no associated seller. The first it…" at bounding box center [784, 386] width 1568 height 772
click at [741, 440] on button "Confirm" at bounding box center [784, 449] width 254 height 39
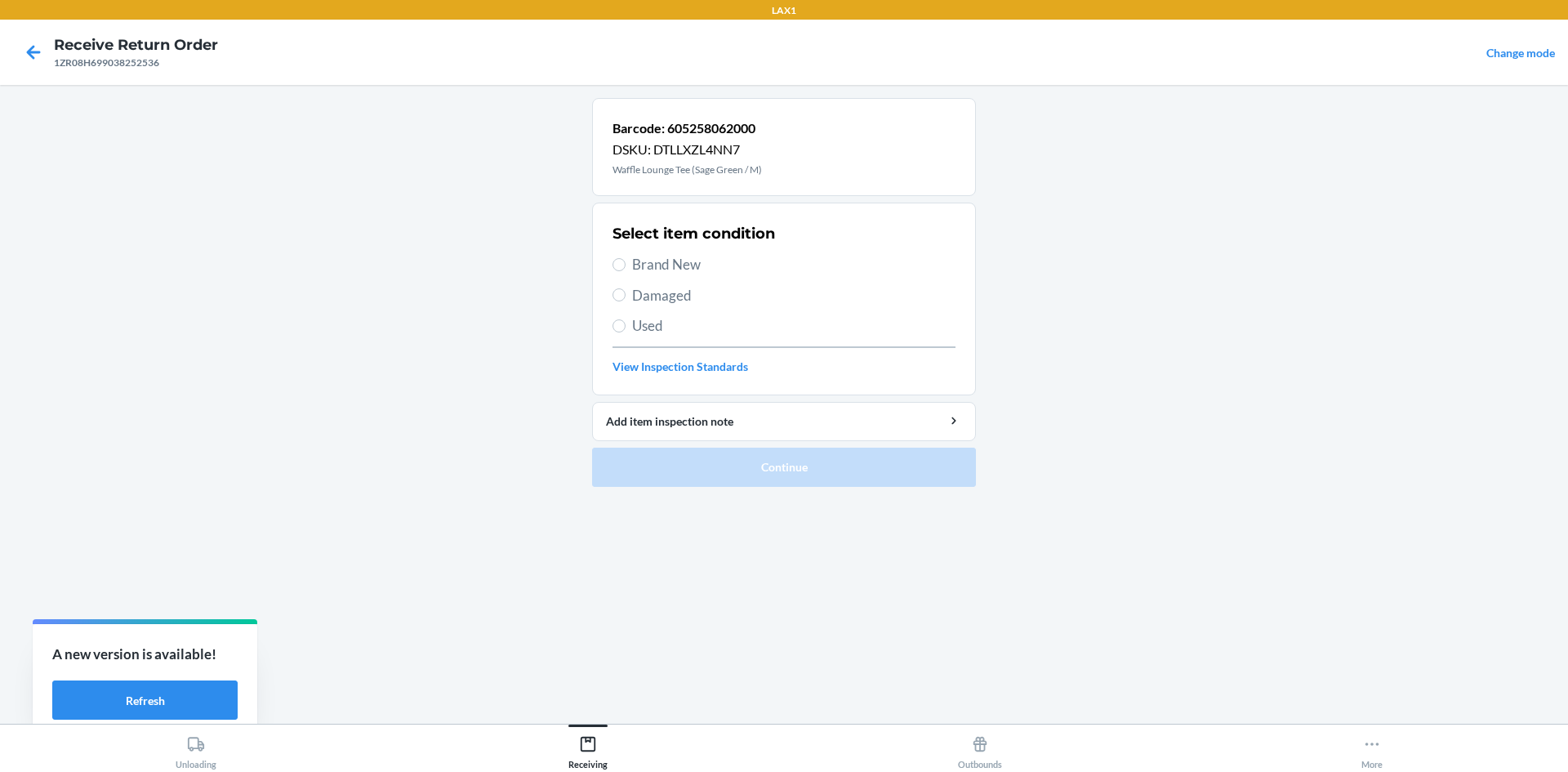
click at [664, 269] on span "Brand New" at bounding box center [794, 265] width 324 height 22
click at [626, 269] on input "Brand New" at bounding box center [619, 265] width 13 height 13
radio input "true"
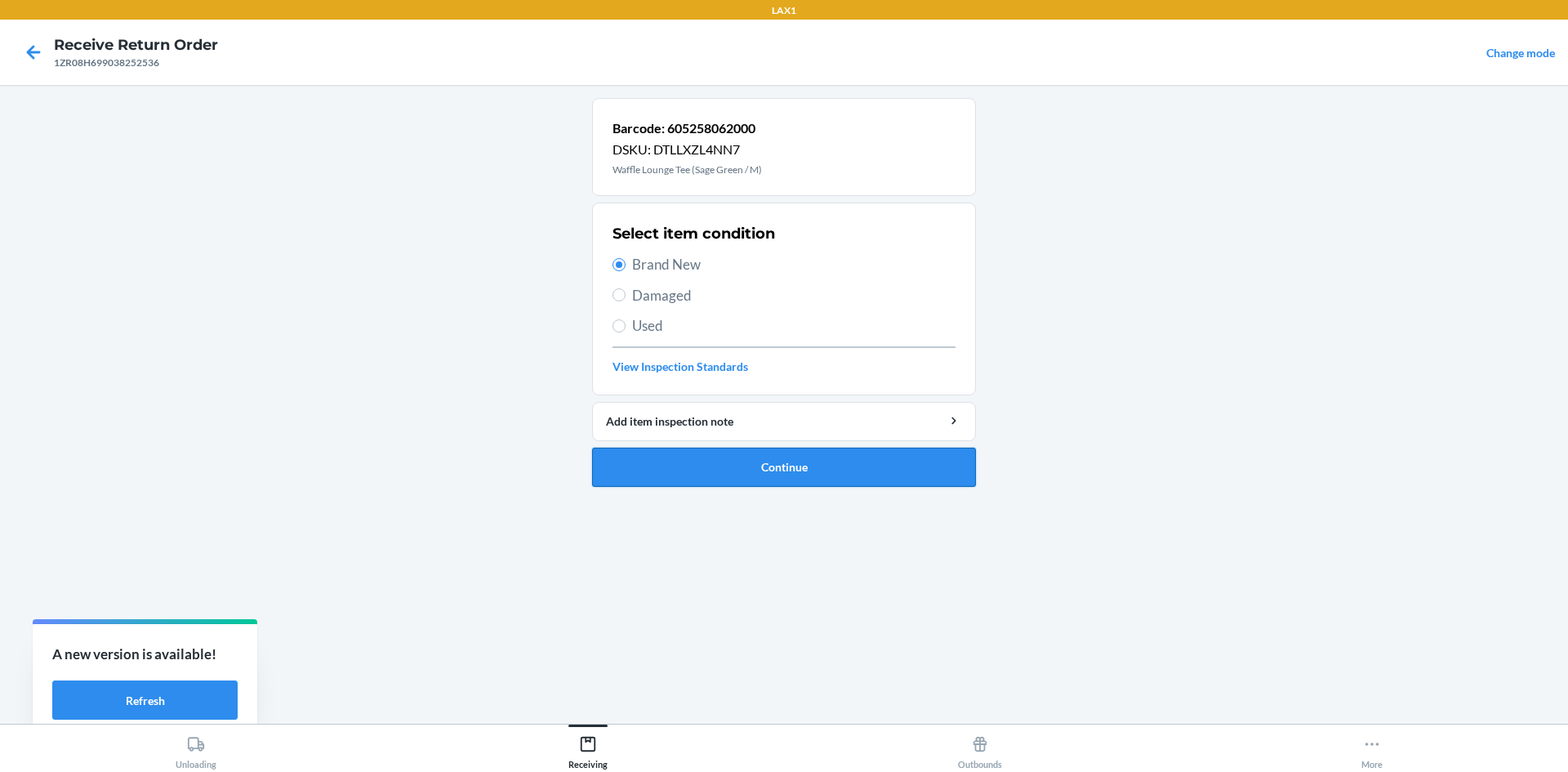
click at [737, 474] on button "Continue" at bounding box center [784, 467] width 384 height 39
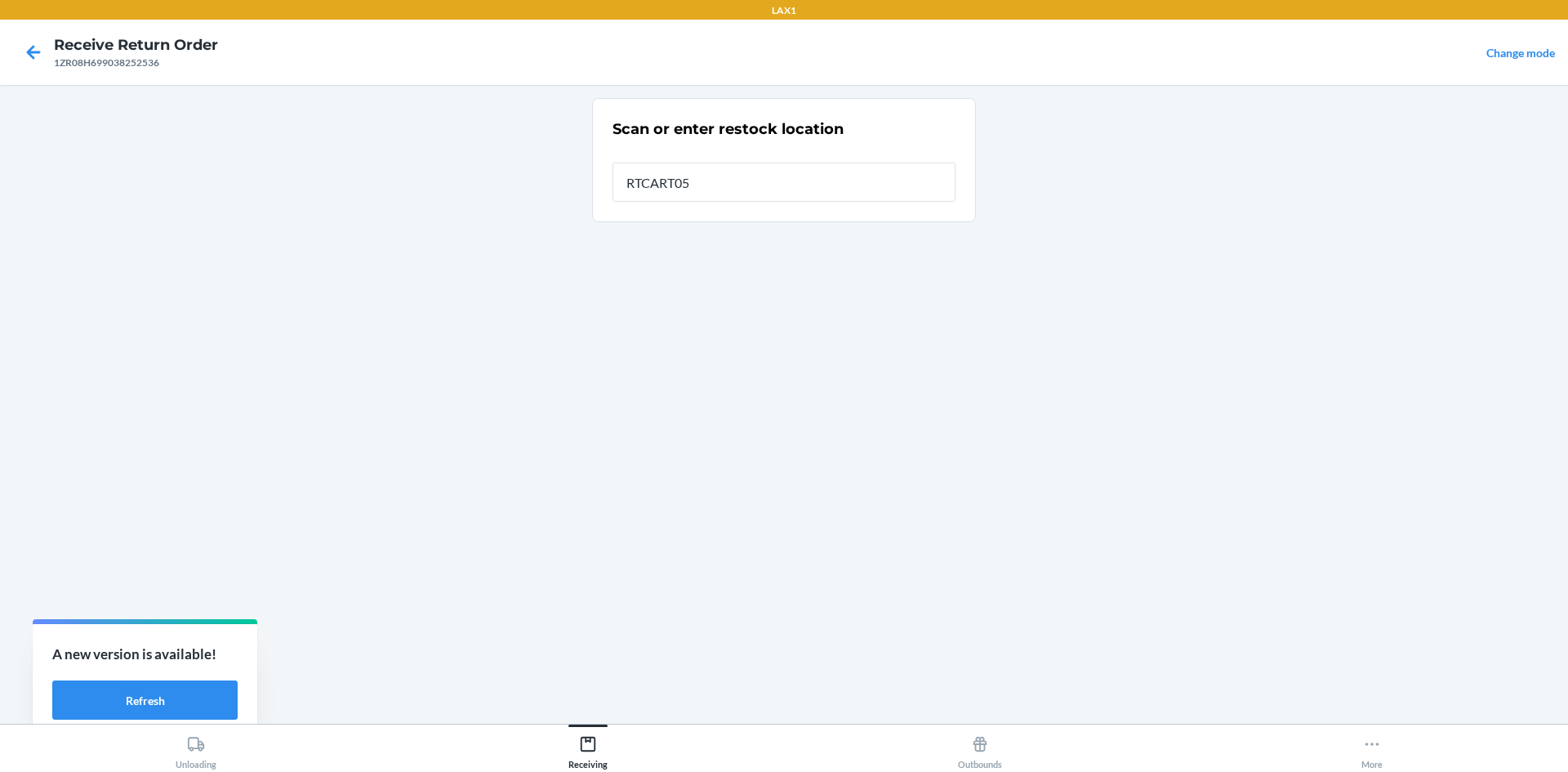
type input "RTCART052"
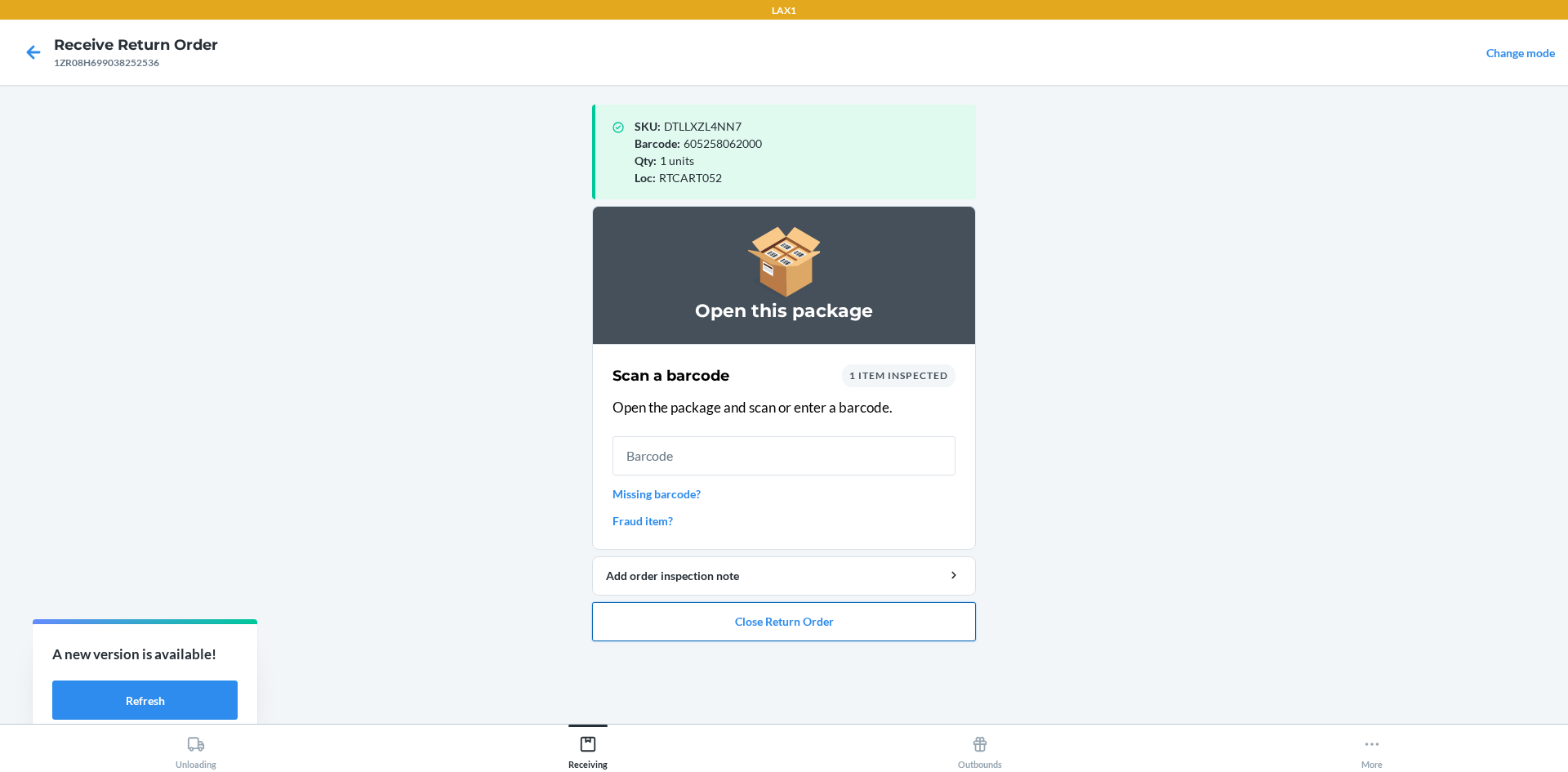
click at [810, 624] on button "Close Return Order" at bounding box center [784, 622] width 384 height 39
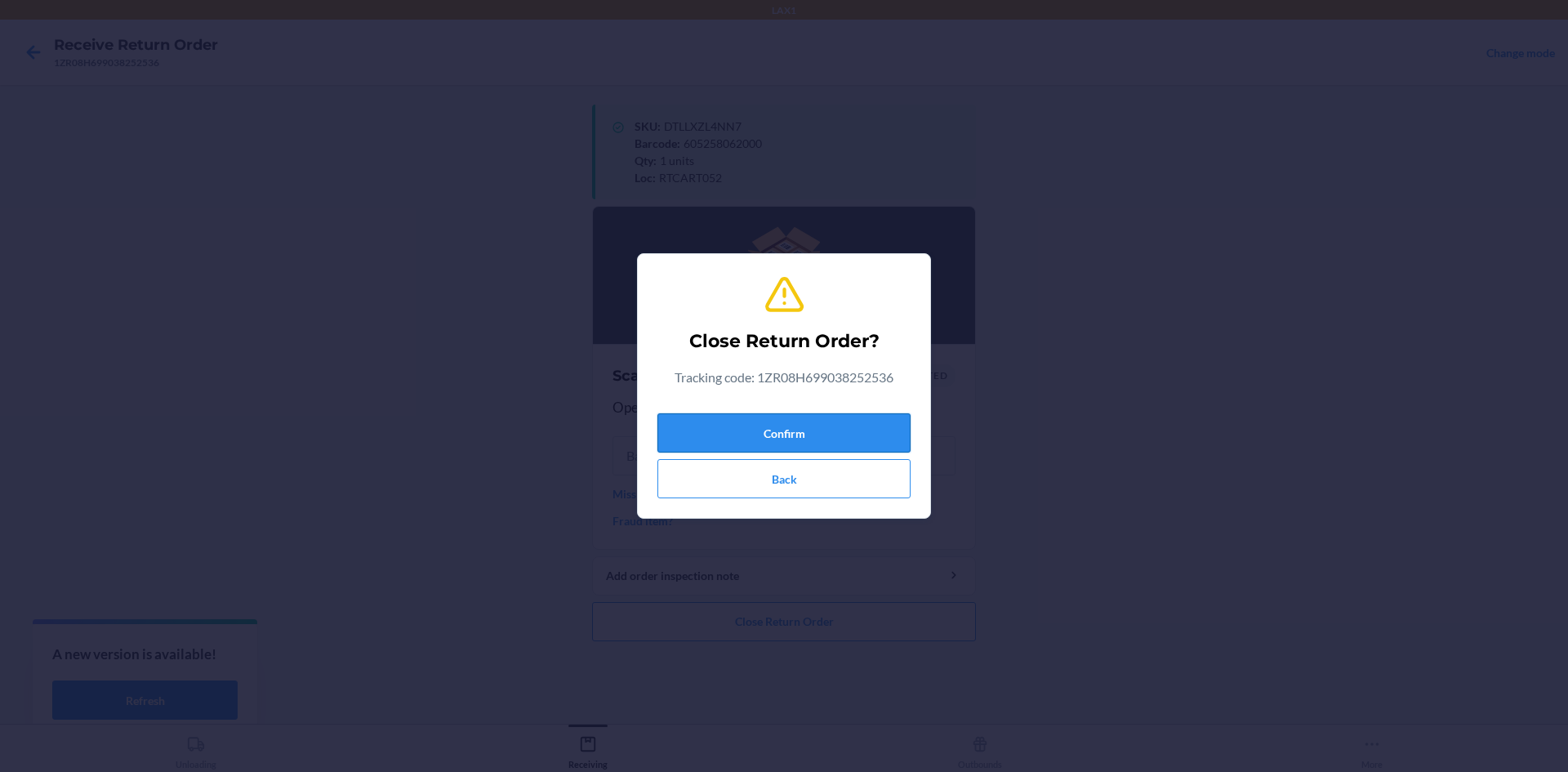
click at [829, 426] on button "Confirm" at bounding box center [784, 433] width 254 height 39
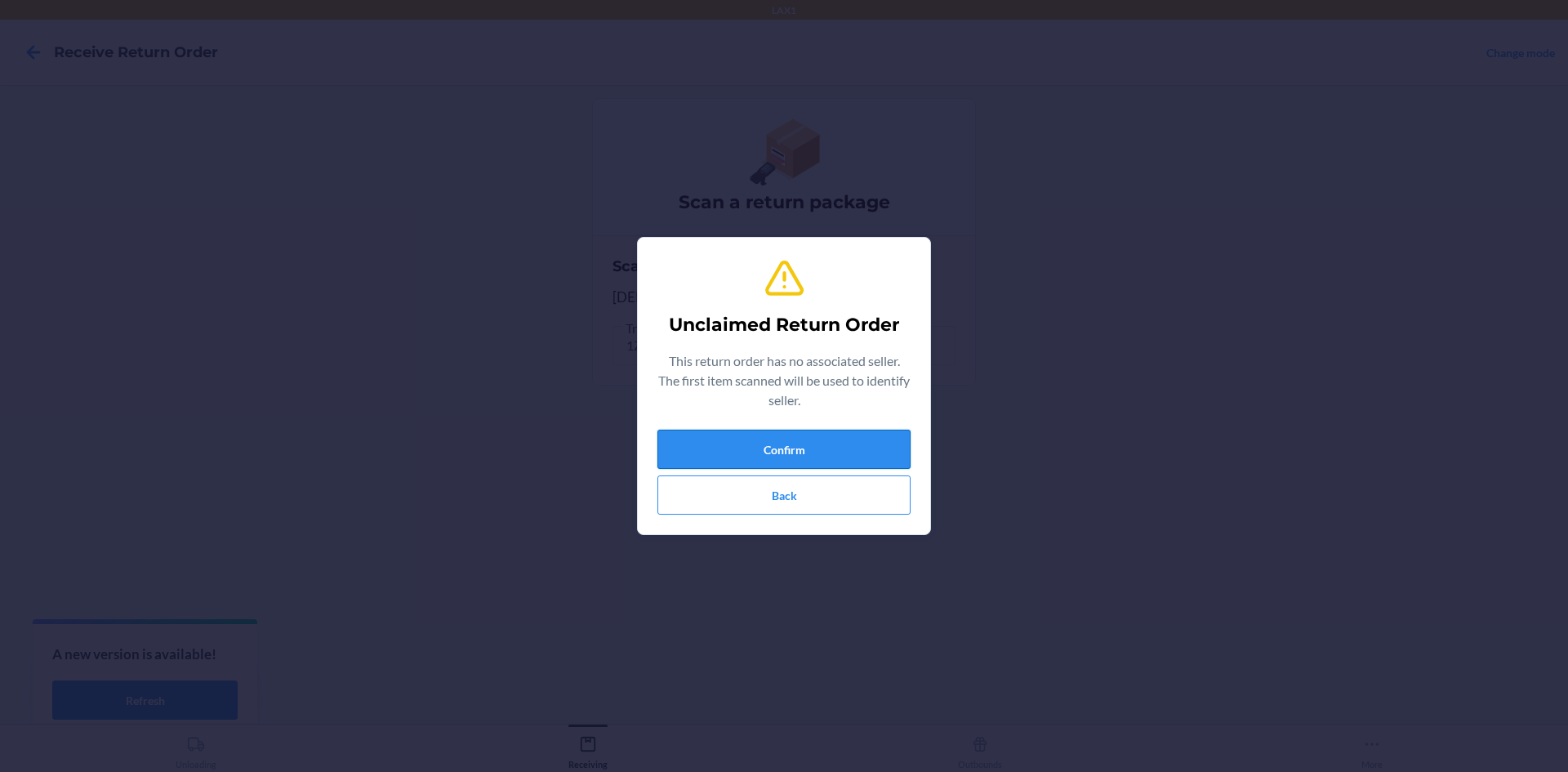
click at [828, 441] on button "Confirm" at bounding box center [784, 449] width 254 height 39
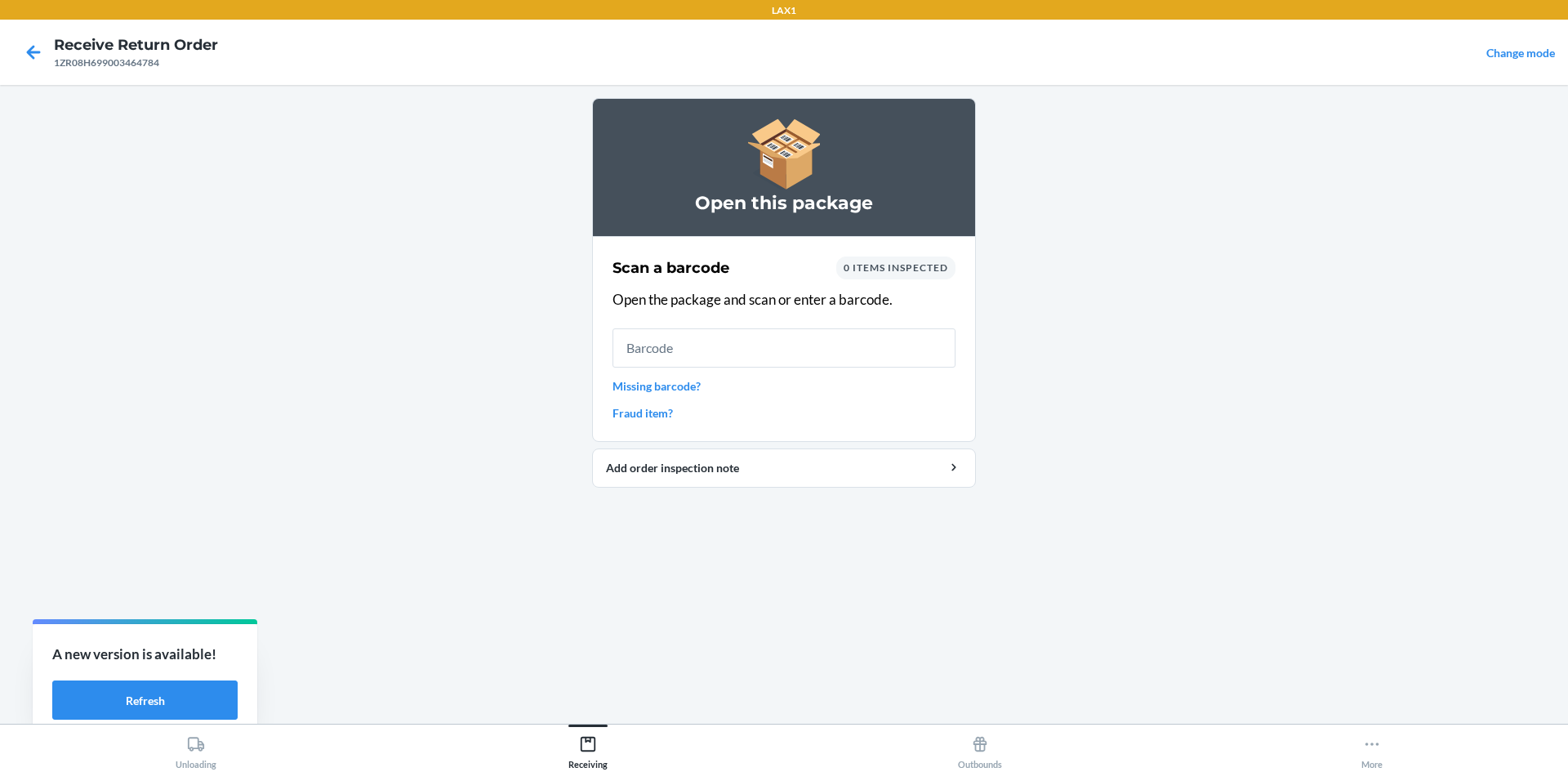
click at [682, 384] on link "Missing barcode?" at bounding box center [784, 386] width 343 height 17
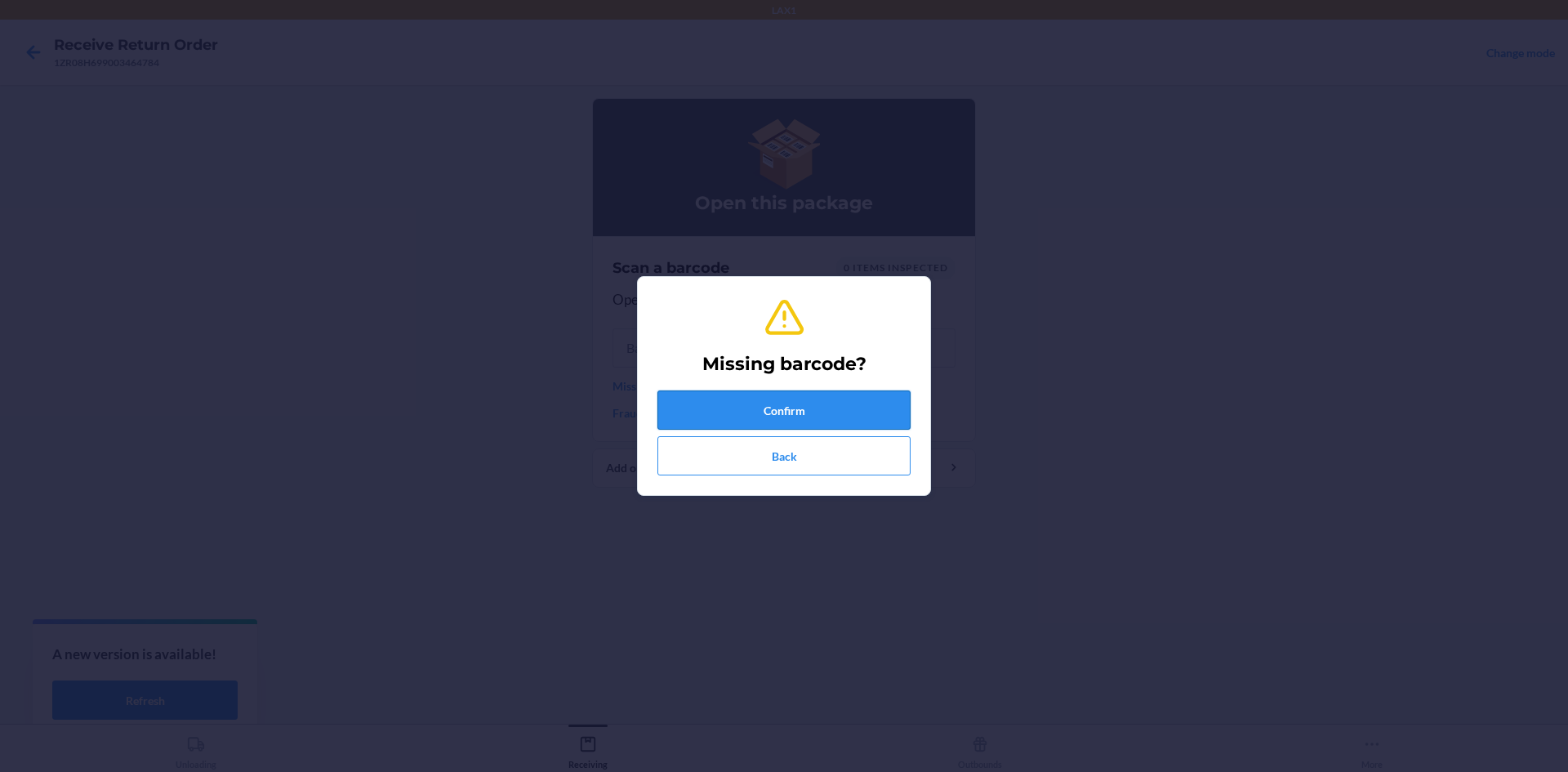
click at [782, 414] on button "Confirm" at bounding box center [784, 410] width 254 height 39
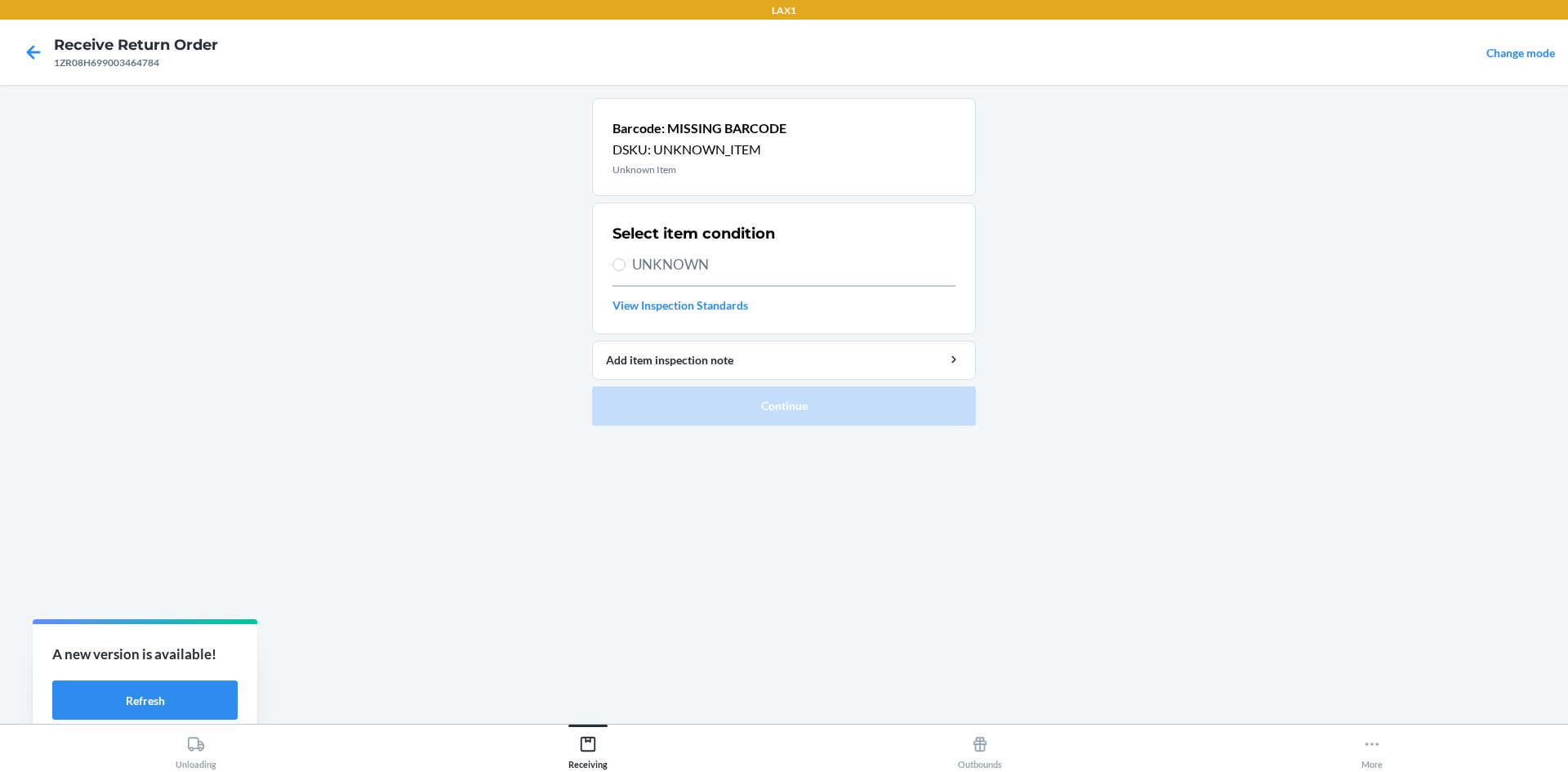
click at [615, 240] on h2 "Select item condition" at bounding box center [694, 233] width 163 height 22
click at [621, 268] on input "UNKNOWN" at bounding box center [619, 265] width 13 height 13
radio input "true"
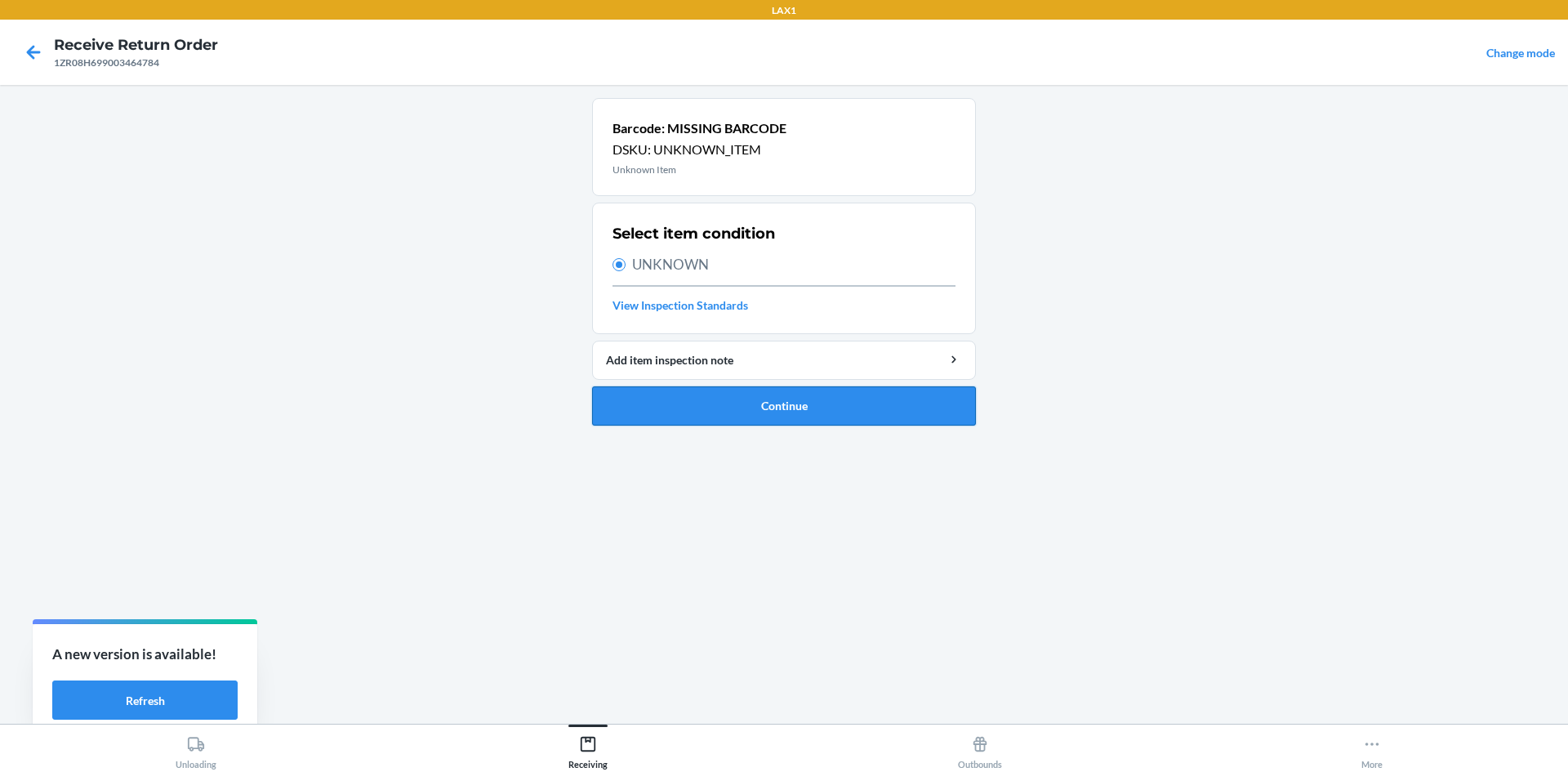
click at [726, 391] on button "Continue" at bounding box center [784, 406] width 384 height 39
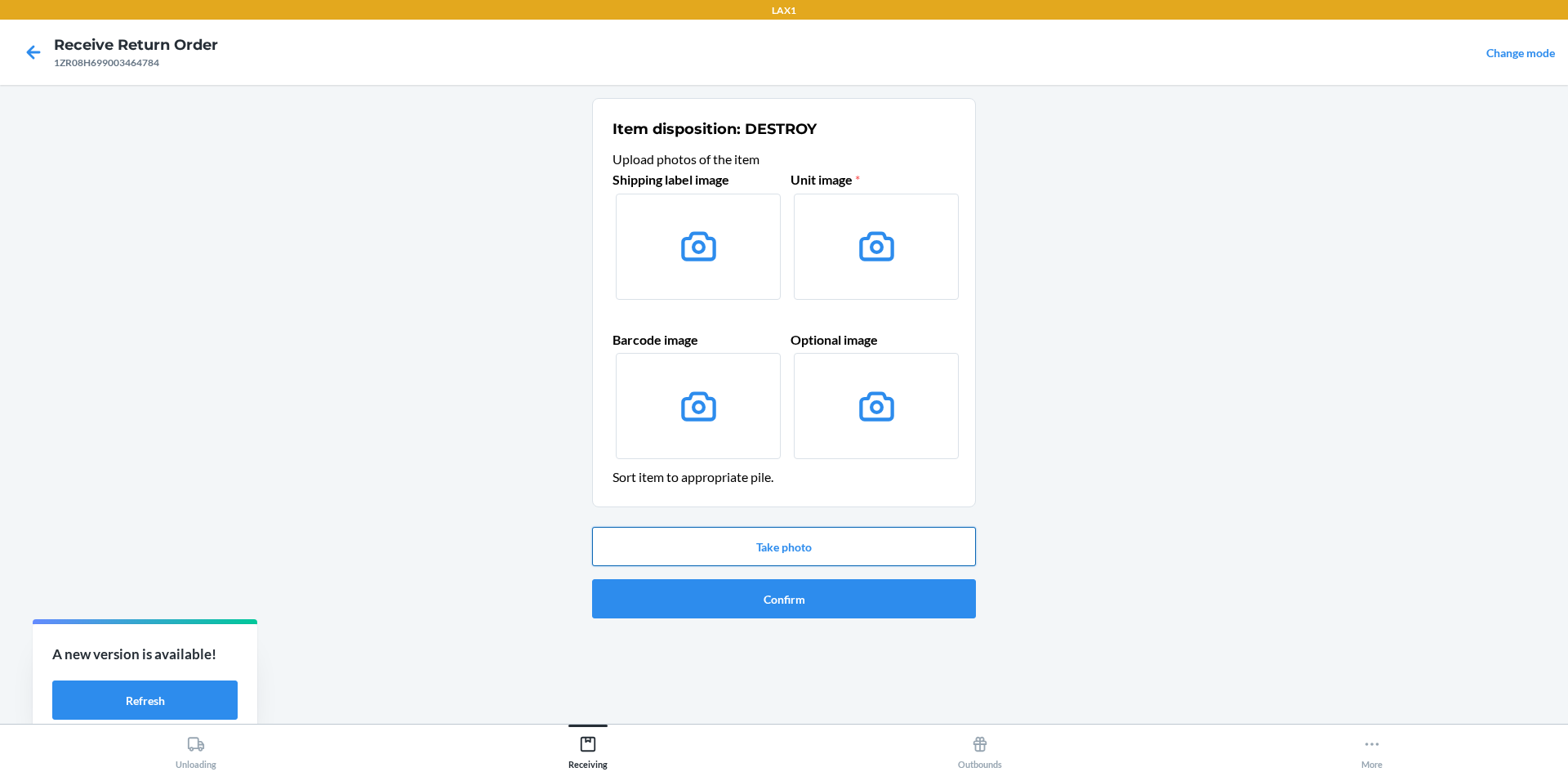
click at [796, 542] on button "Take photo" at bounding box center [784, 546] width 384 height 39
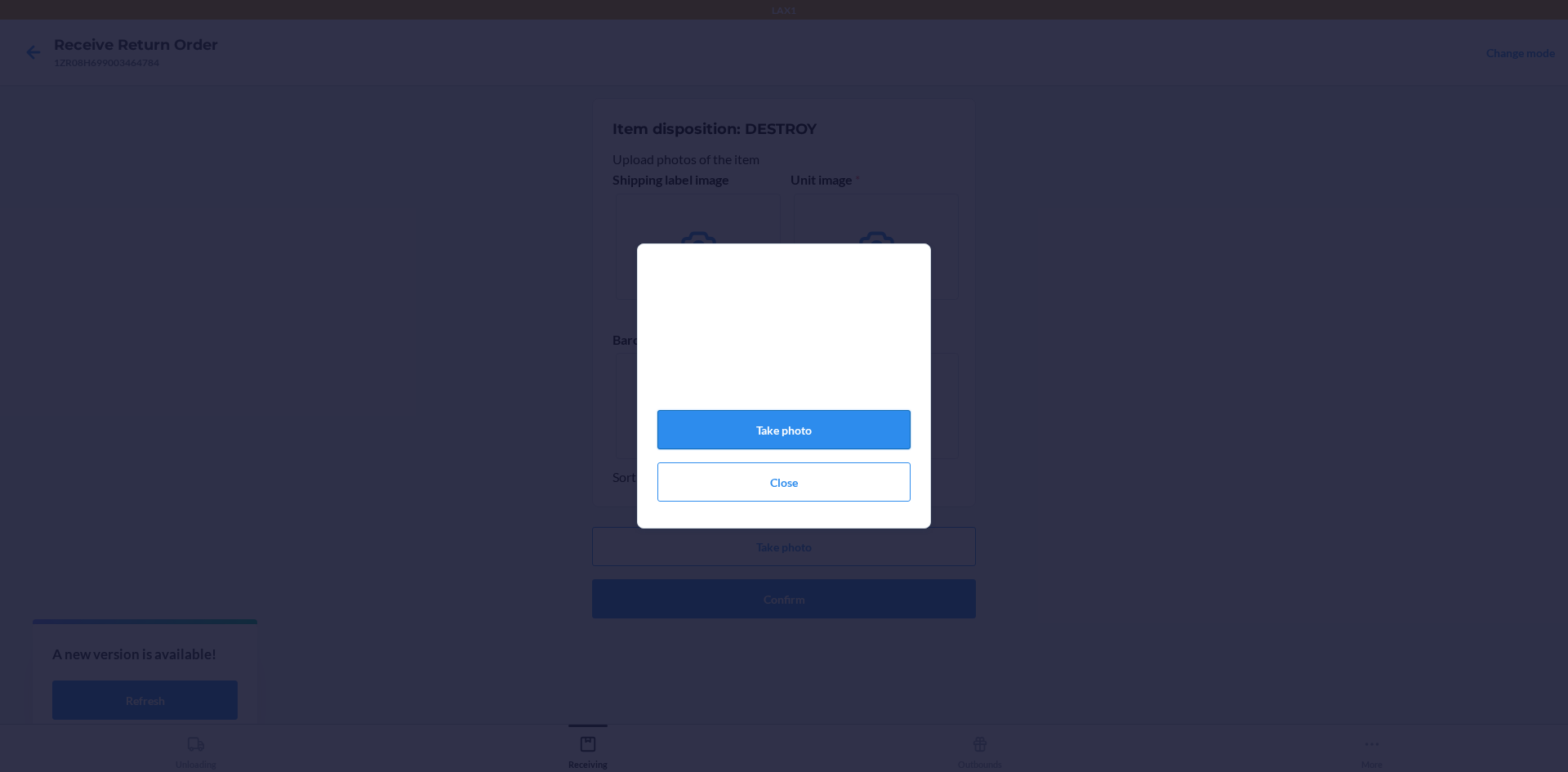
click at [815, 428] on button "Take photo" at bounding box center [784, 430] width 254 height 39
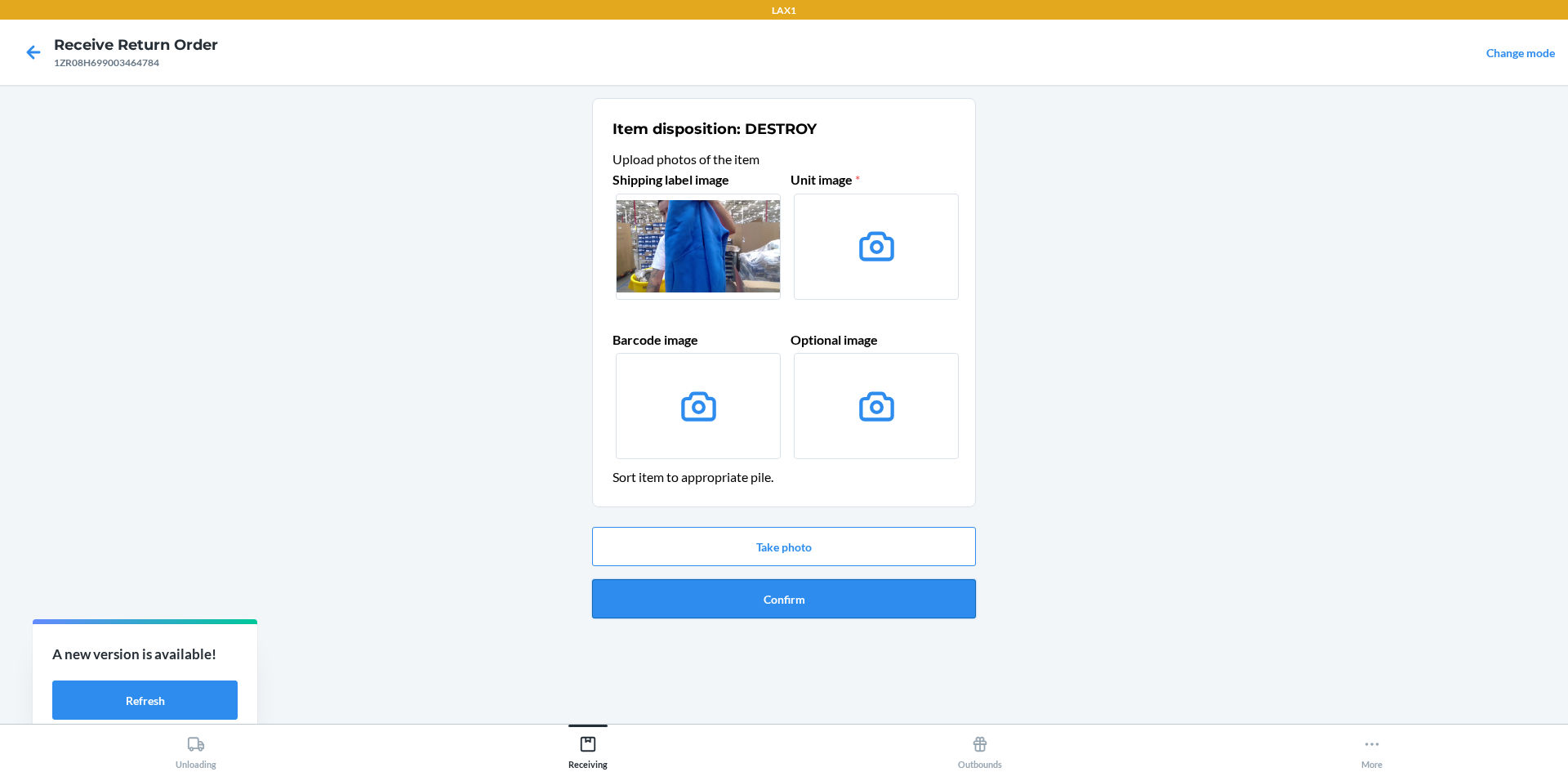
click at [904, 594] on button "Confirm" at bounding box center [784, 599] width 384 height 39
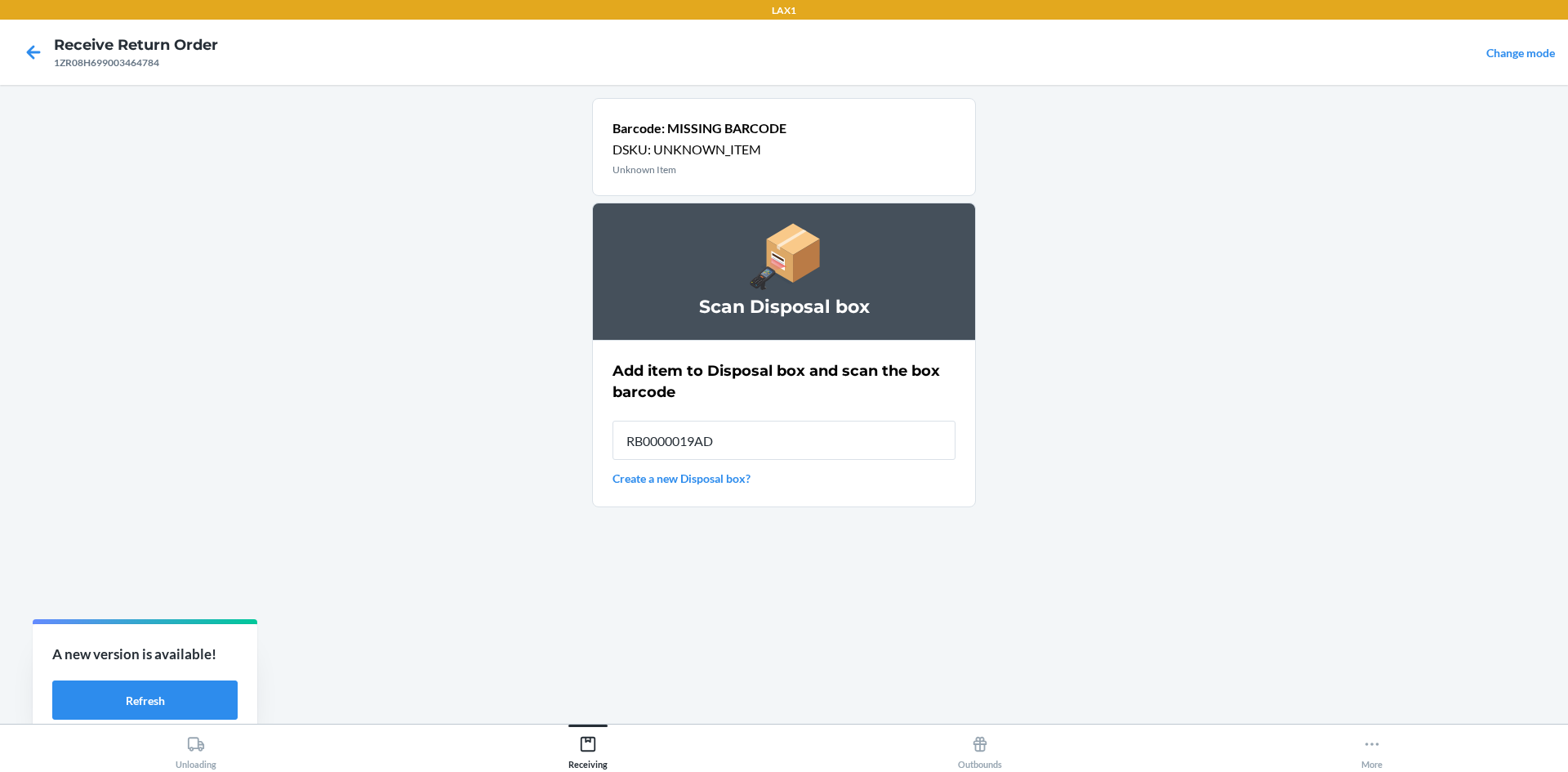
type input "RB0000019AD"
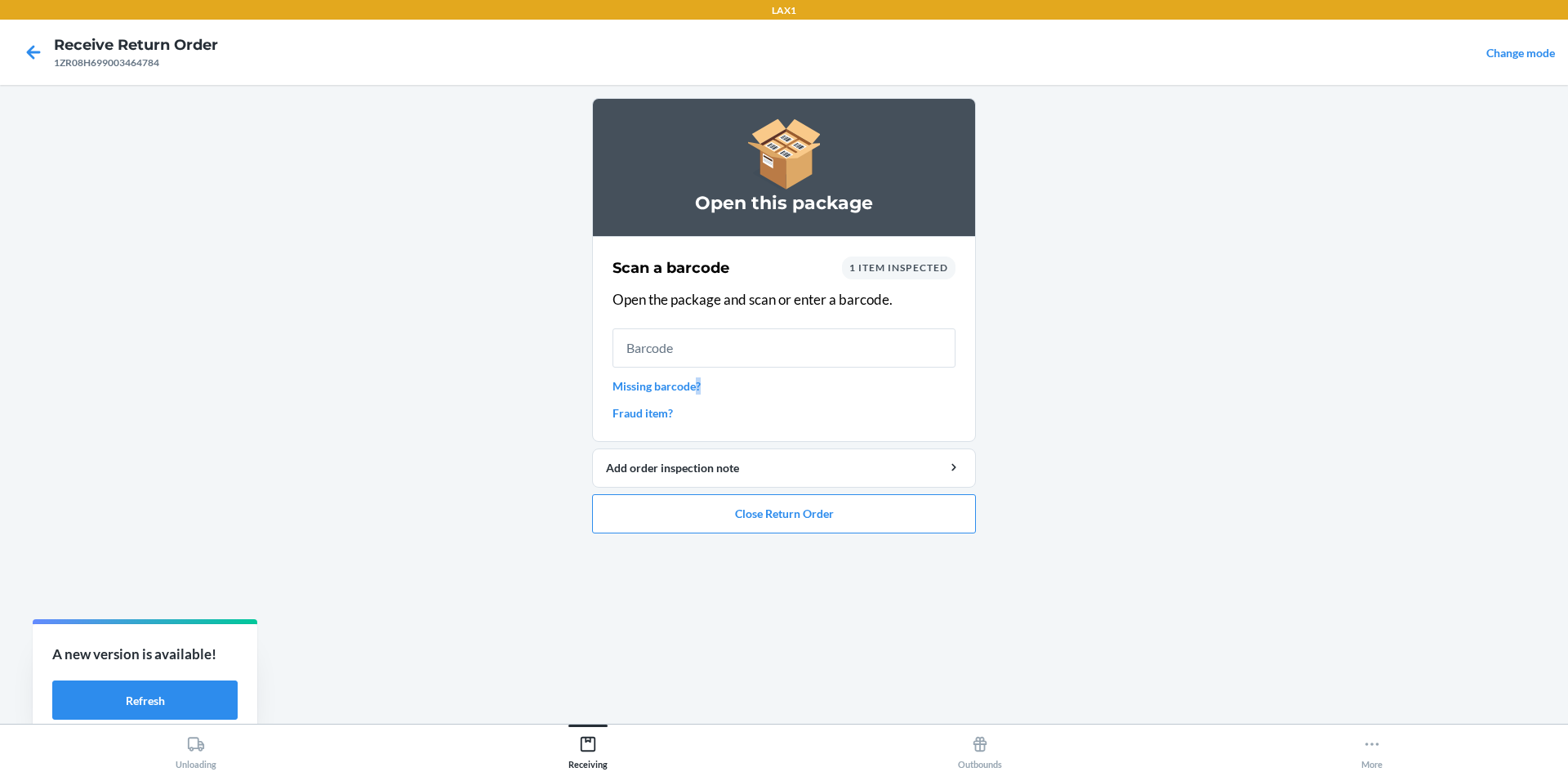
click at [698, 381] on link "Missing barcode?" at bounding box center [784, 386] width 343 height 17
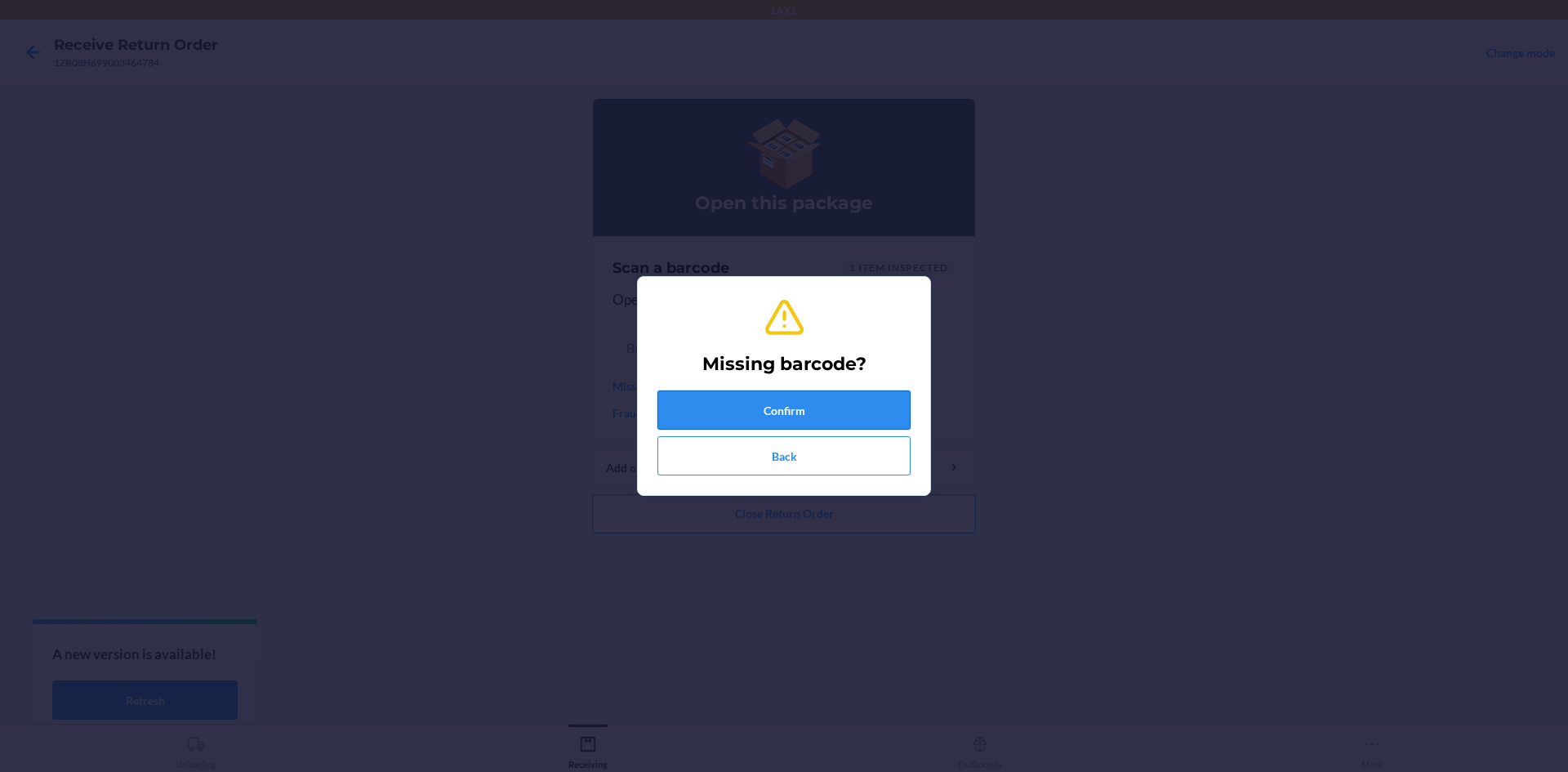
click at [785, 393] on button "Confirm" at bounding box center [784, 410] width 254 height 39
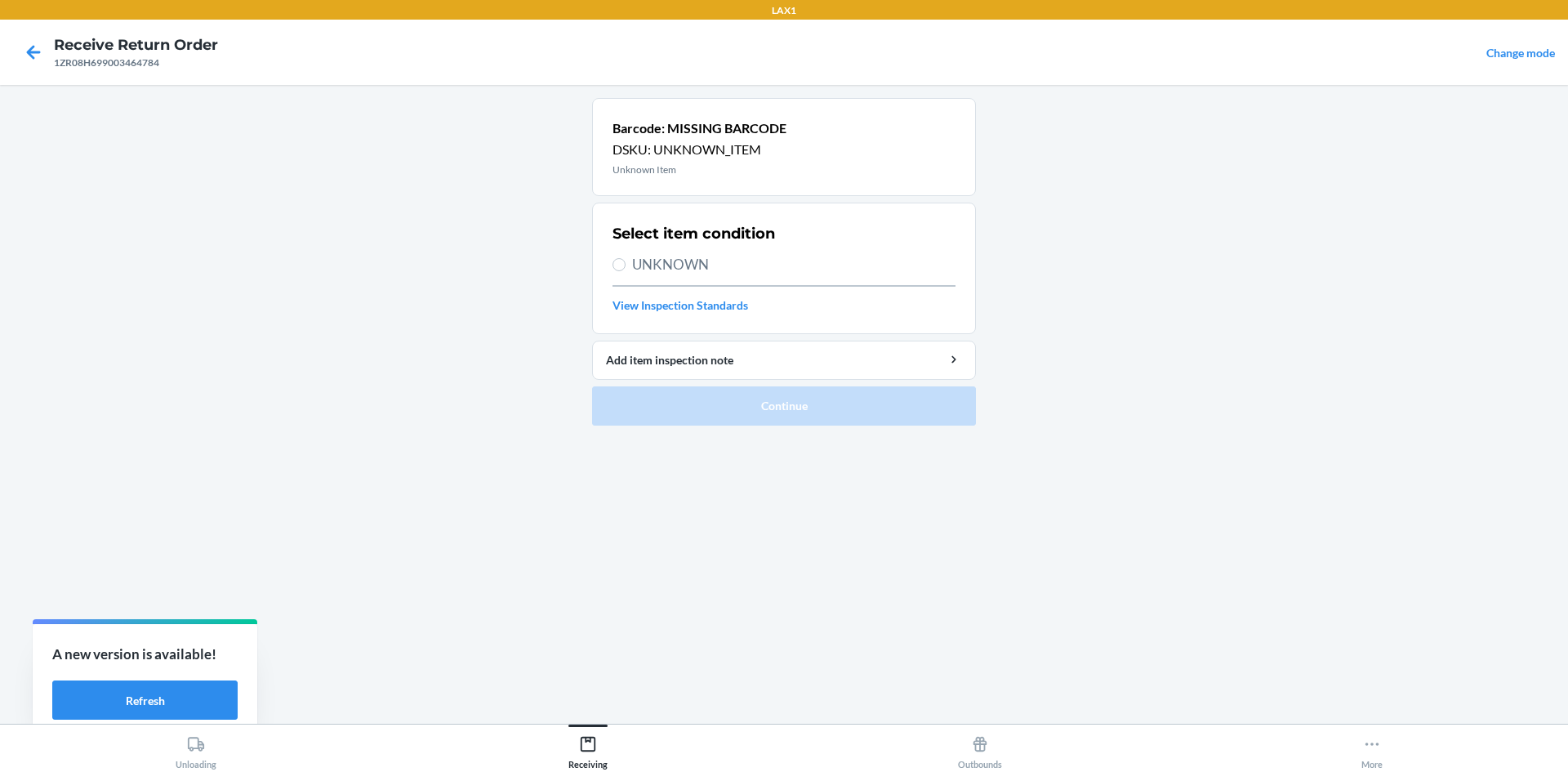
click at [634, 251] on div "Select item condition UNKNOWN View Inspection Standards" at bounding box center [784, 268] width 343 height 100
drag, startPoint x: 660, startPoint y: 229, endPoint x: 661, endPoint y: 278, distance: 49.0
click at [660, 235] on h2 "Select item condition" at bounding box center [694, 233] width 163 height 22
click at [652, 277] on div "Select item condition UNKNOWN View Inspection Standards" at bounding box center [784, 268] width 343 height 100
click at [628, 259] on label "UNKNOWN" at bounding box center [784, 265] width 343 height 22
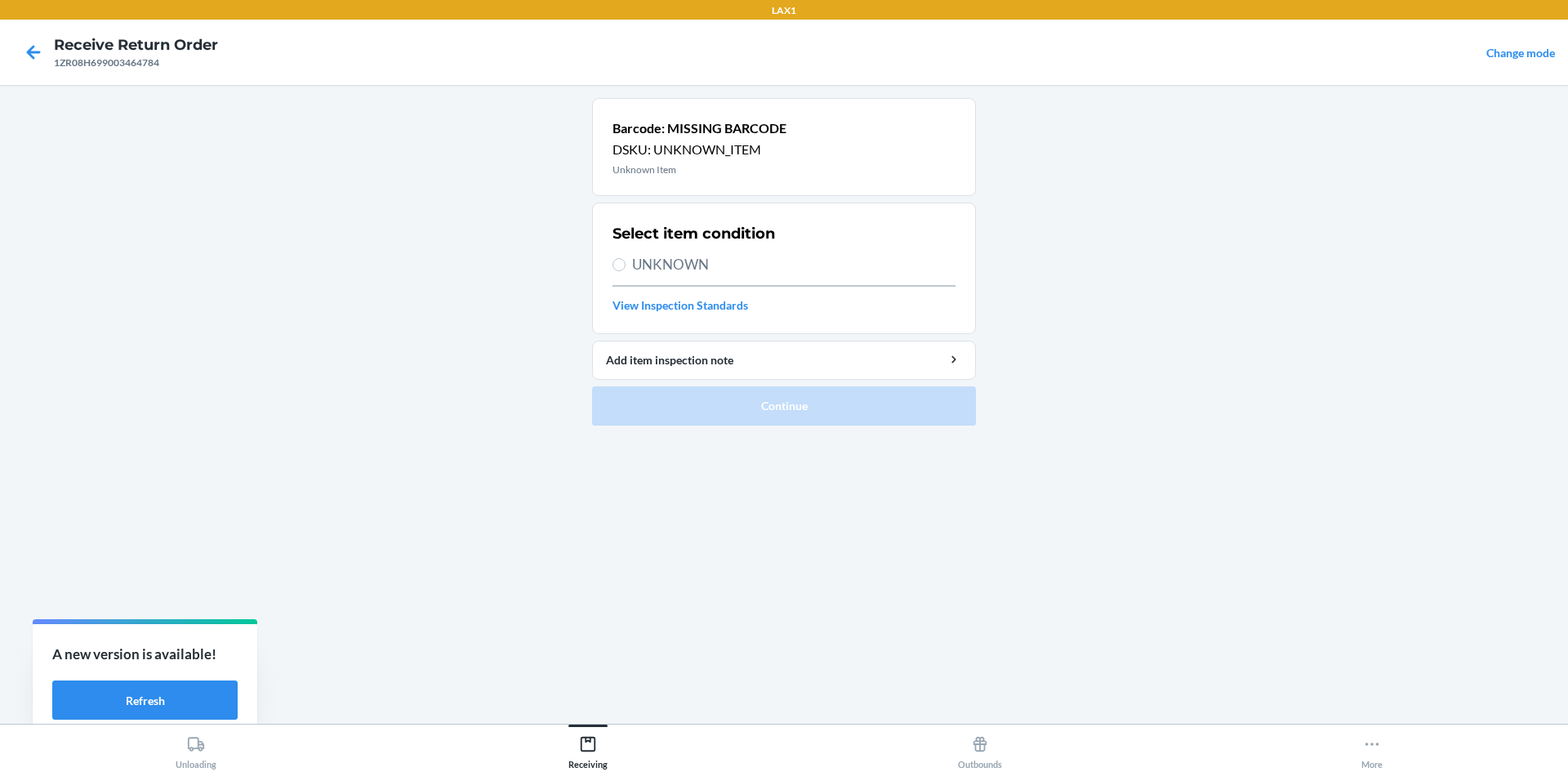
click at [626, 259] on input "UNKNOWN" at bounding box center [619, 265] width 13 height 13
radio input "true"
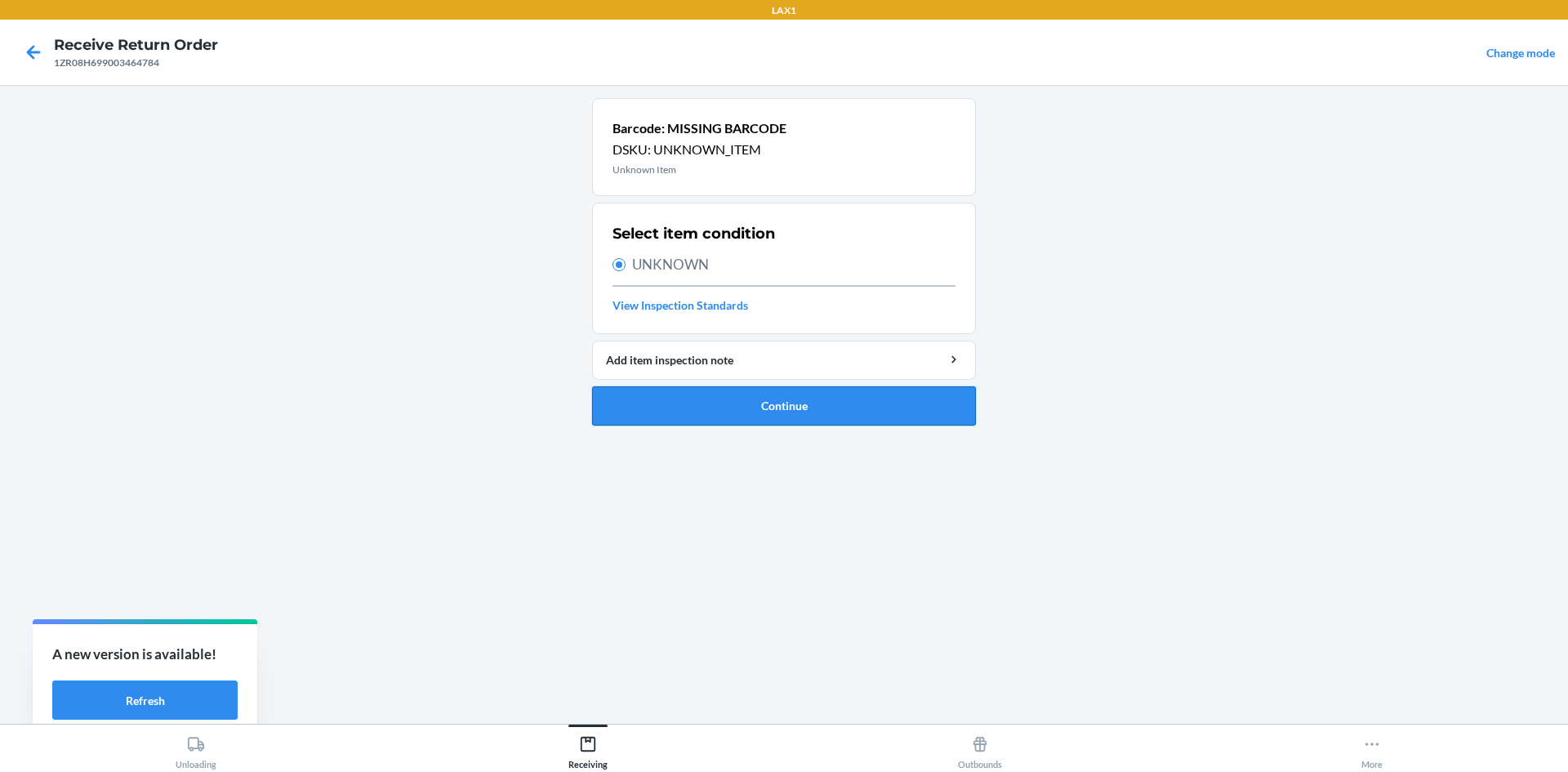
click at [750, 402] on button "Continue" at bounding box center [784, 406] width 384 height 39
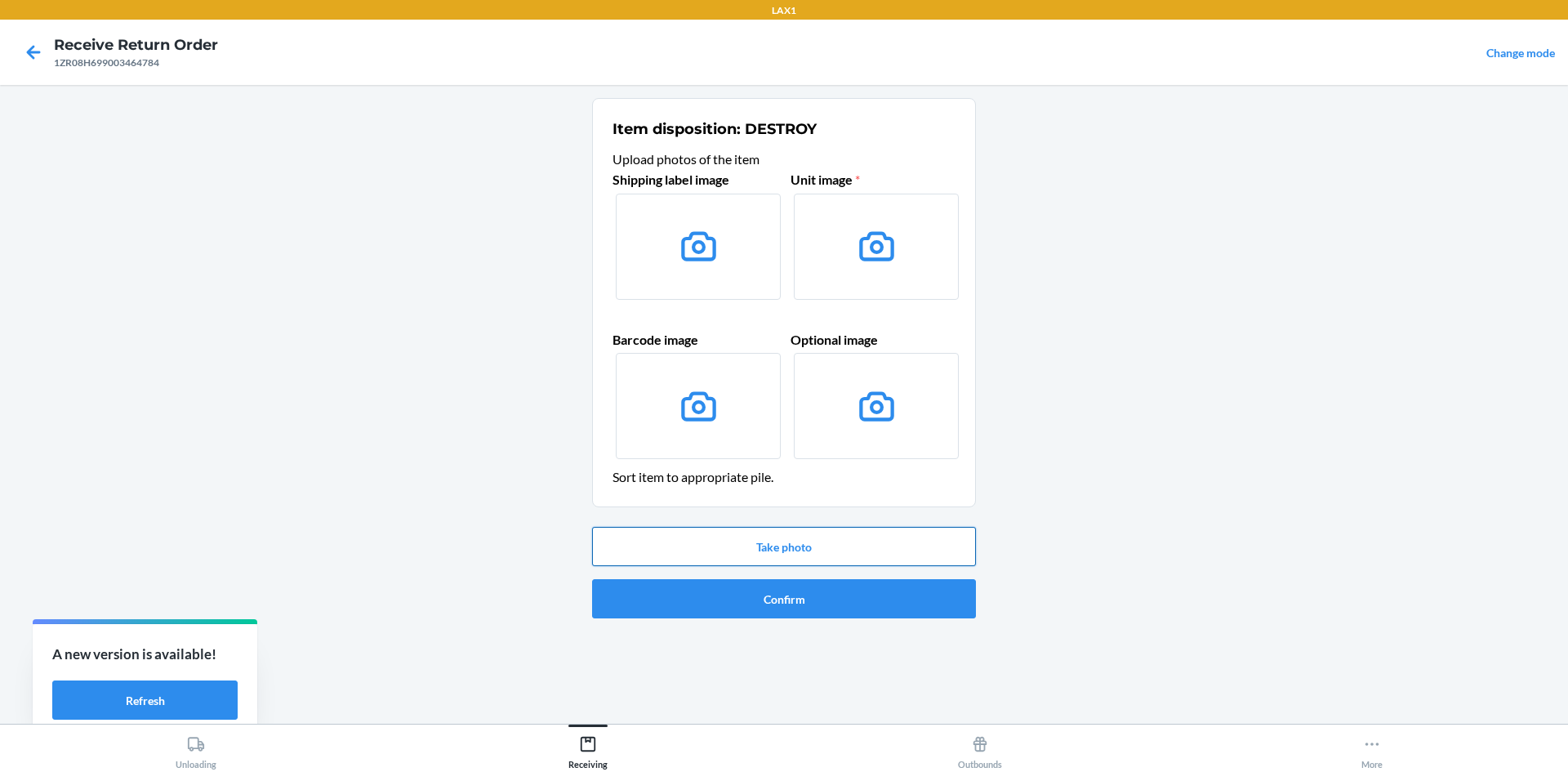
click at [804, 544] on button "Take photo" at bounding box center [784, 546] width 384 height 39
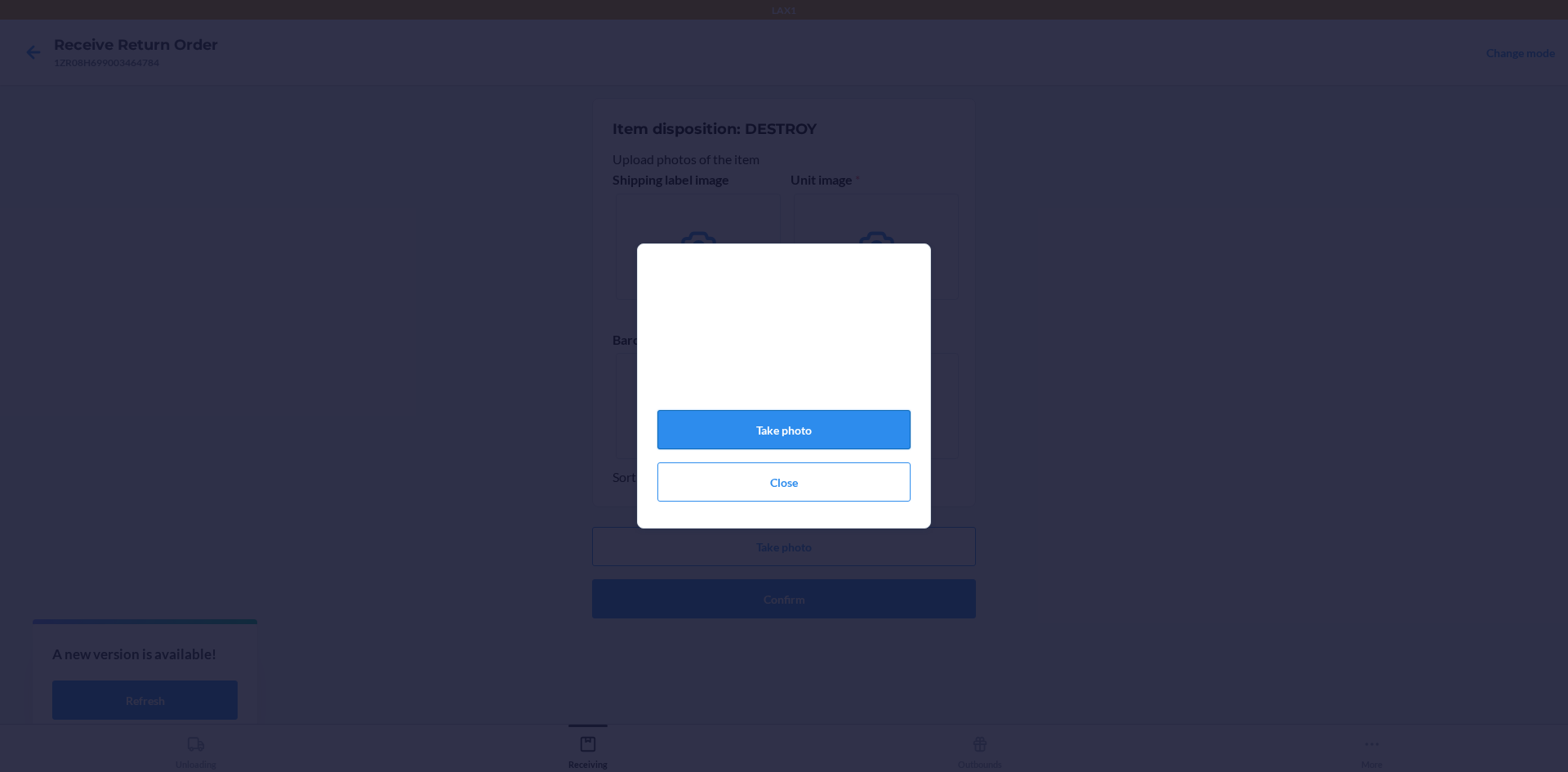
click at [868, 434] on button "Take photo" at bounding box center [784, 430] width 254 height 39
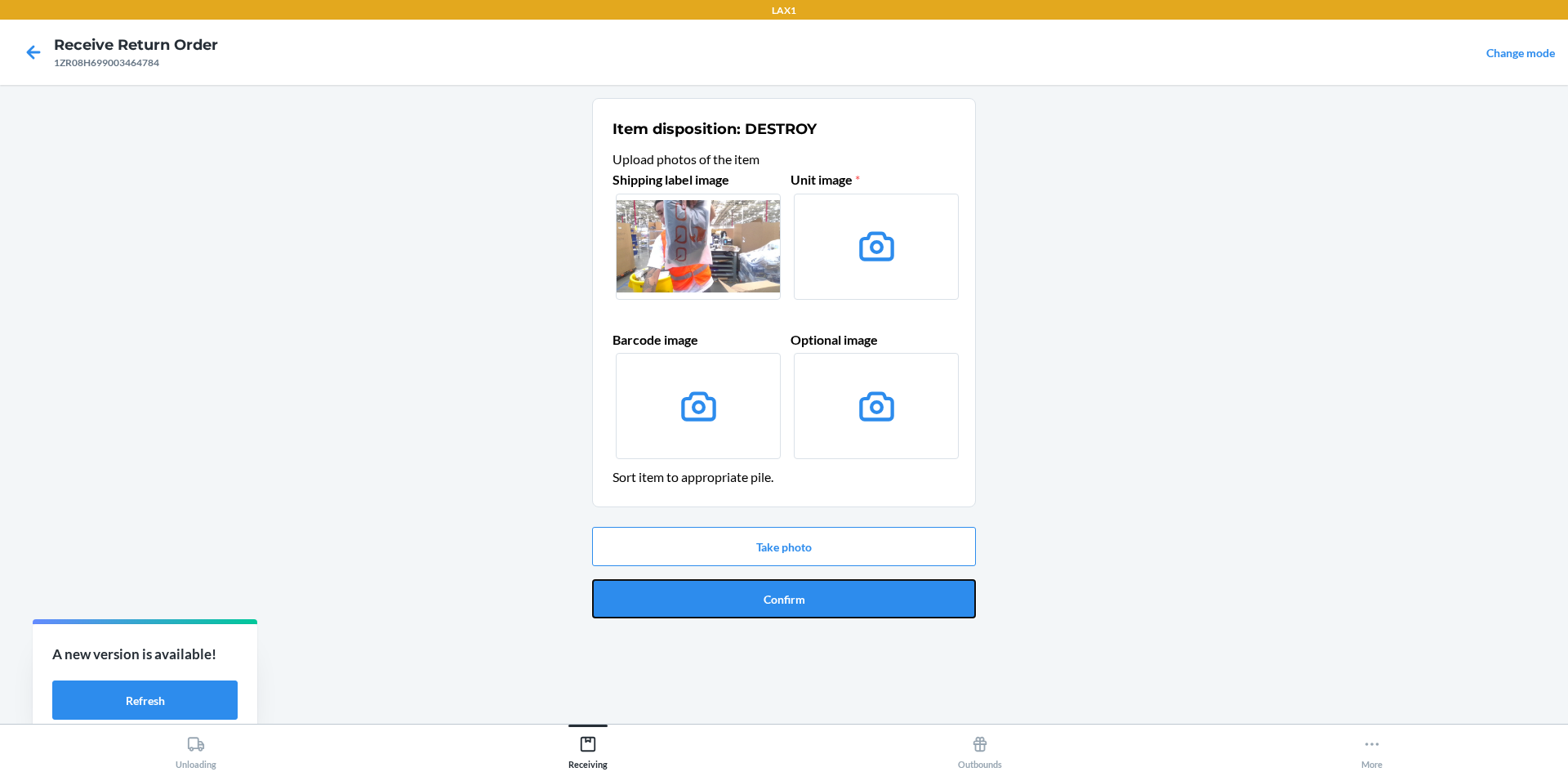
click at [824, 597] on button "Confirm" at bounding box center [784, 599] width 384 height 39
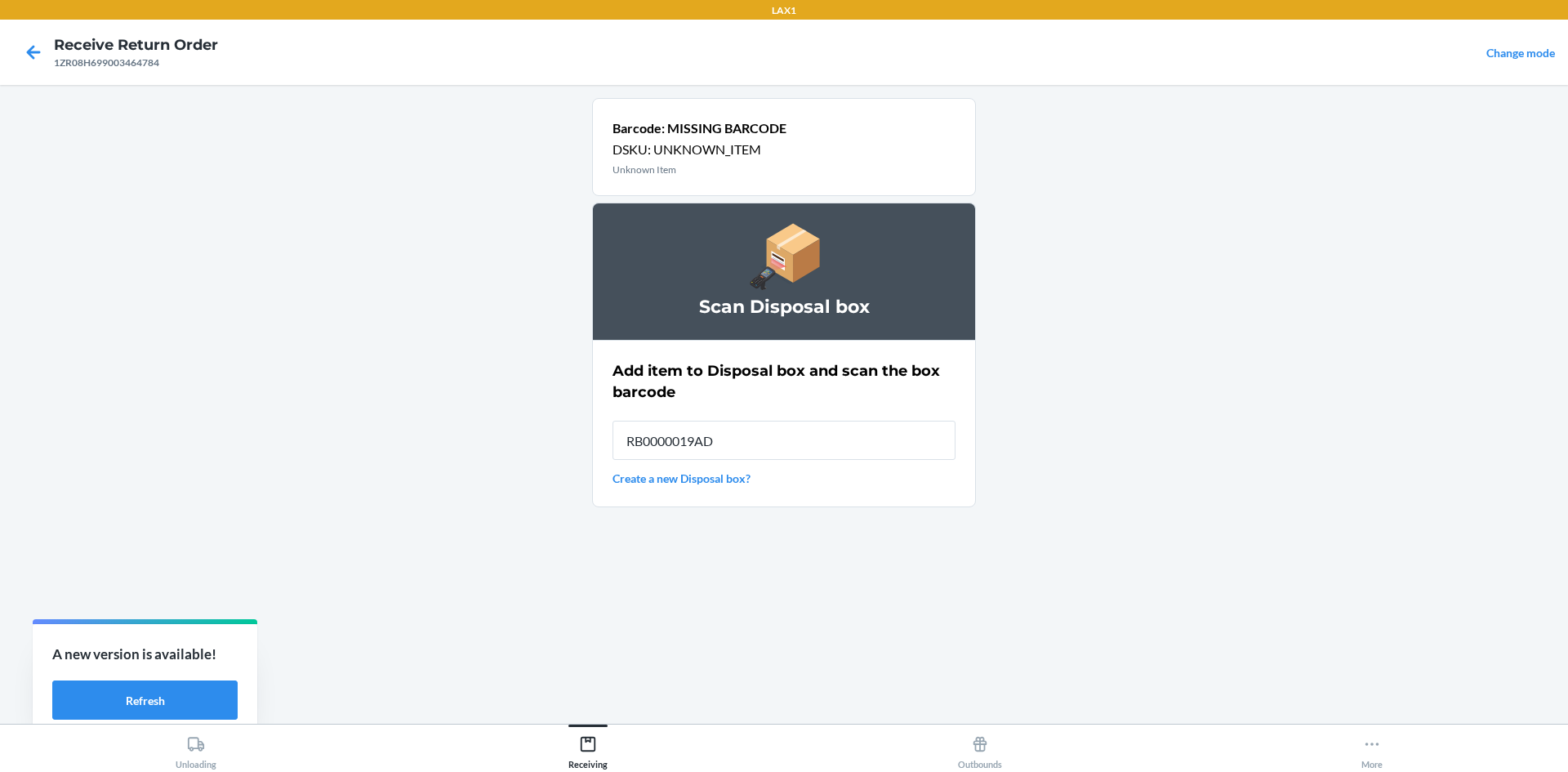
type input "RB0000019AD"
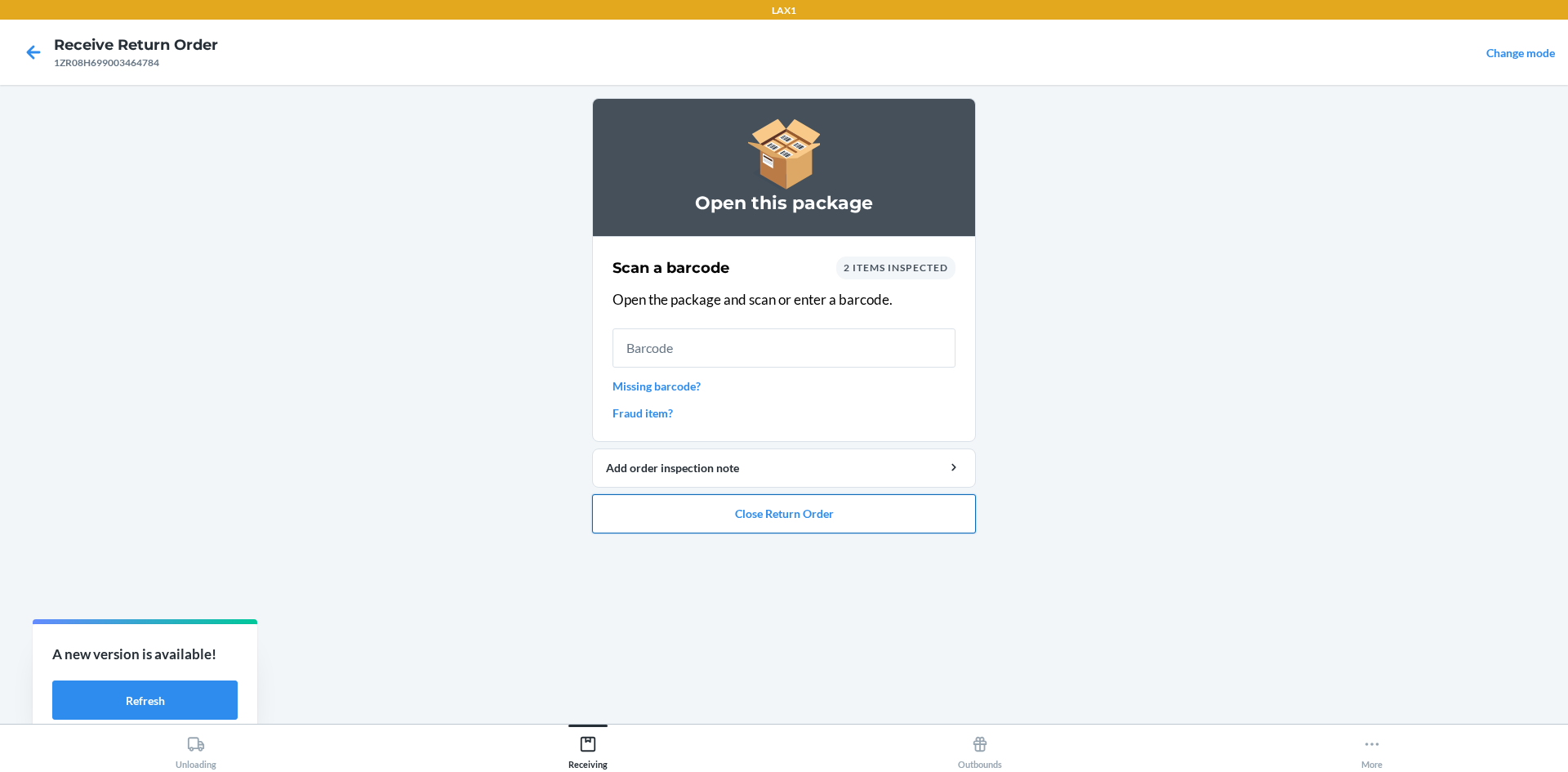
click at [838, 523] on button "Close Return Order" at bounding box center [784, 514] width 384 height 39
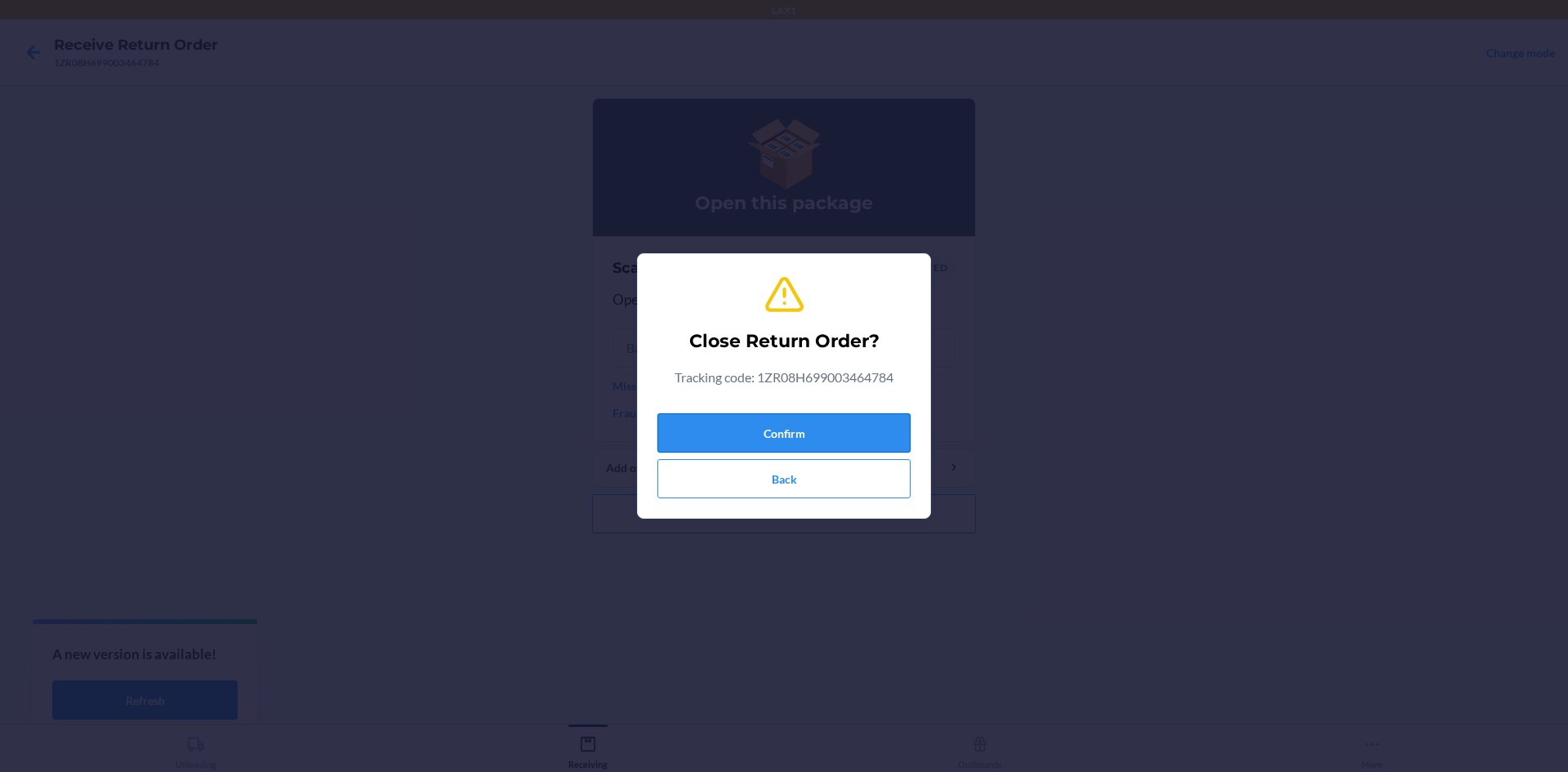
click at [822, 442] on button "Confirm" at bounding box center [784, 433] width 254 height 39
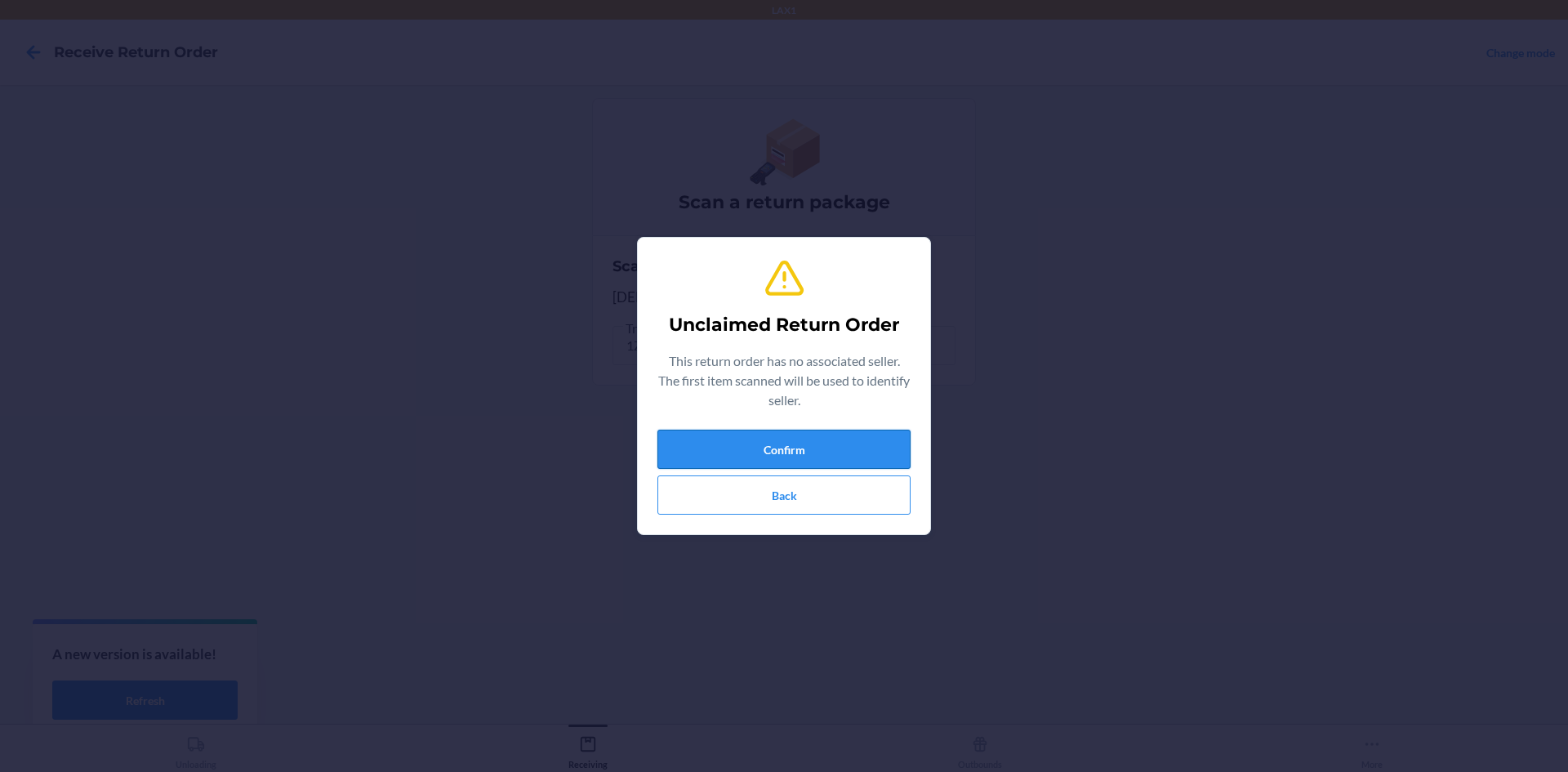
click at [762, 450] on button "Confirm" at bounding box center [784, 449] width 254 height 39
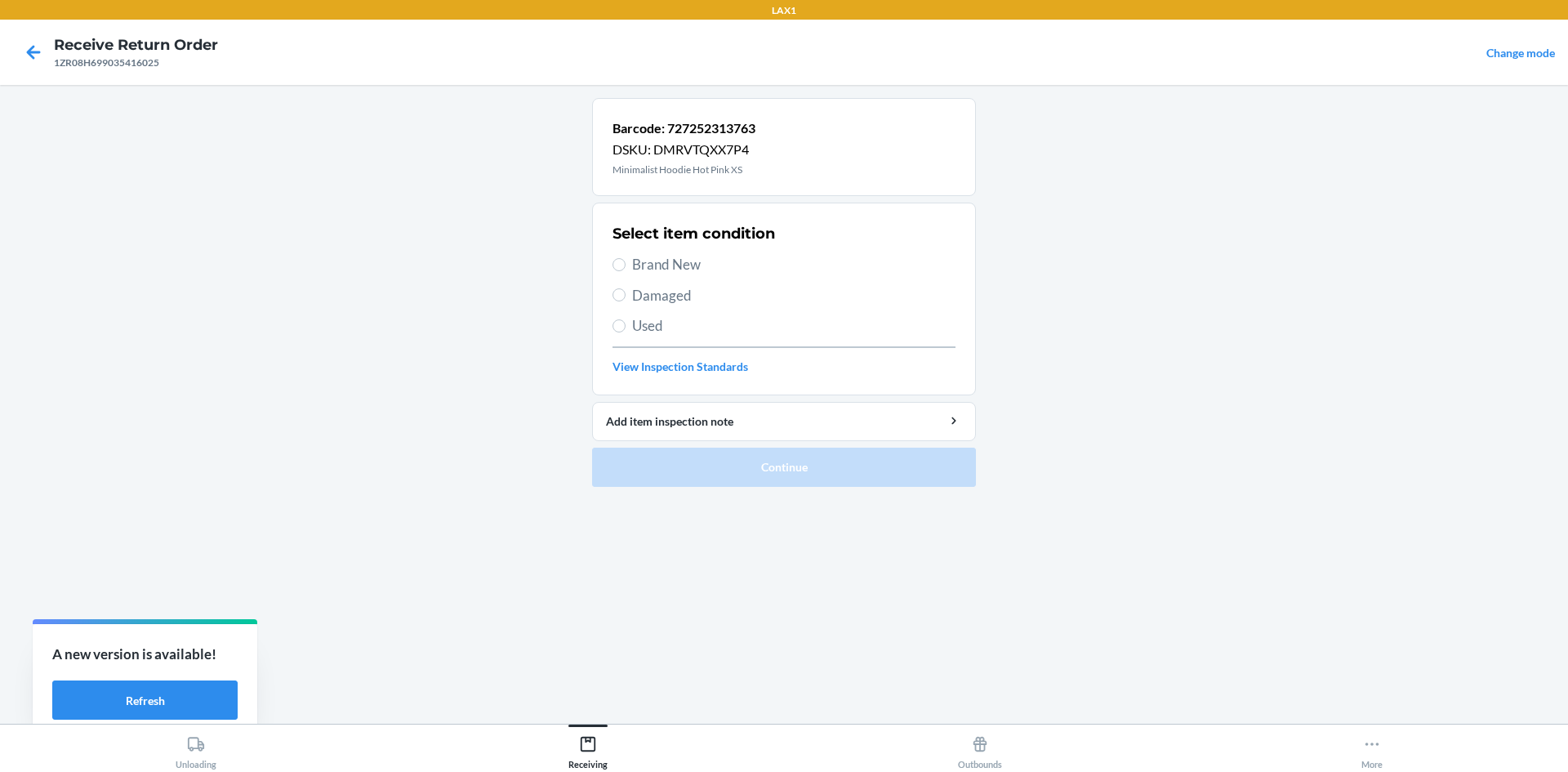
click at [639, 289] on span "Damaged" at bounding box center [794, 296] width 324 height 22
click at [626, 289] on input "Damaged" at bounding box center [619, 295] width 13 height 13
radio input "true"
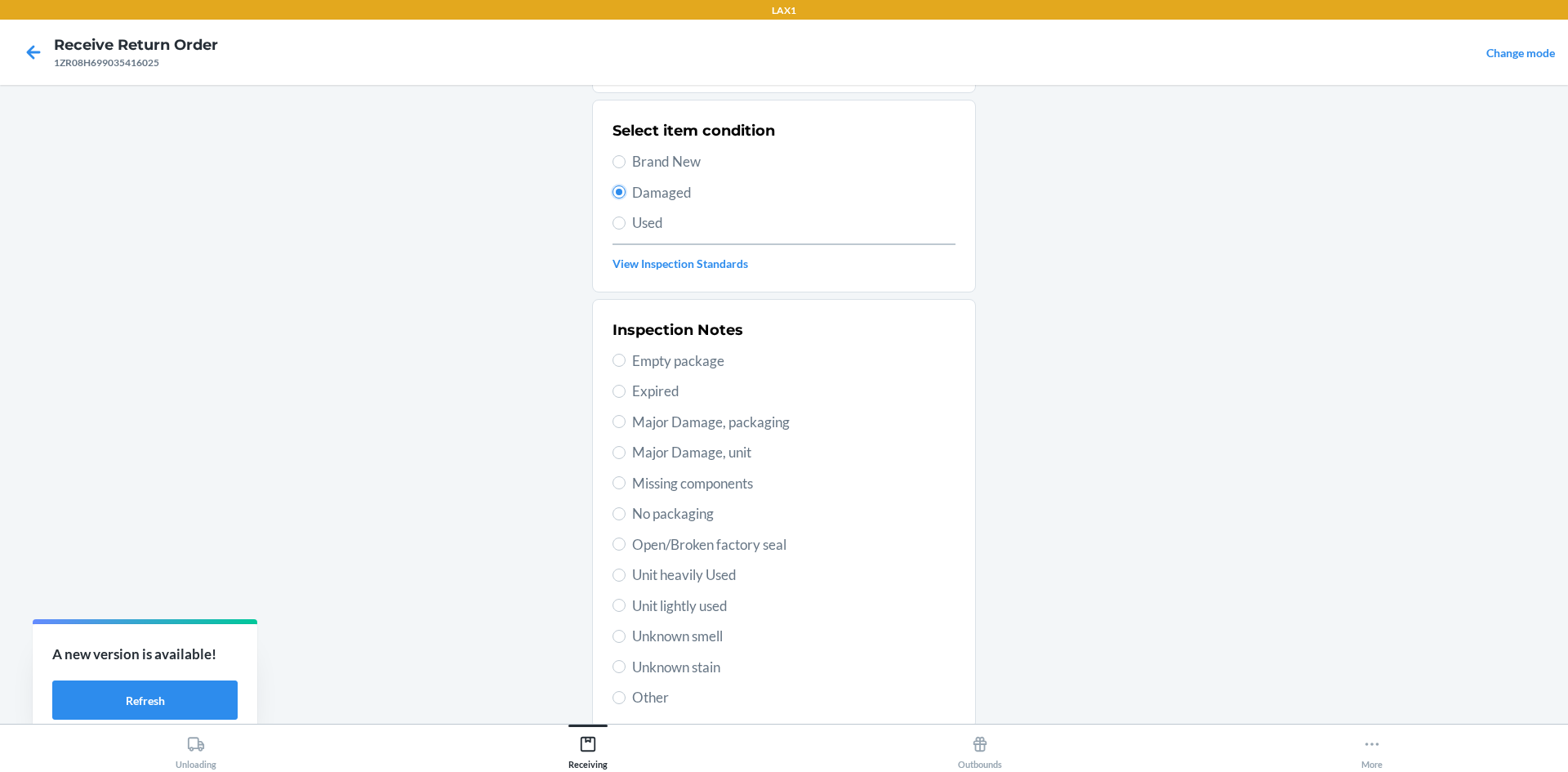
scroll to position [212, 0]
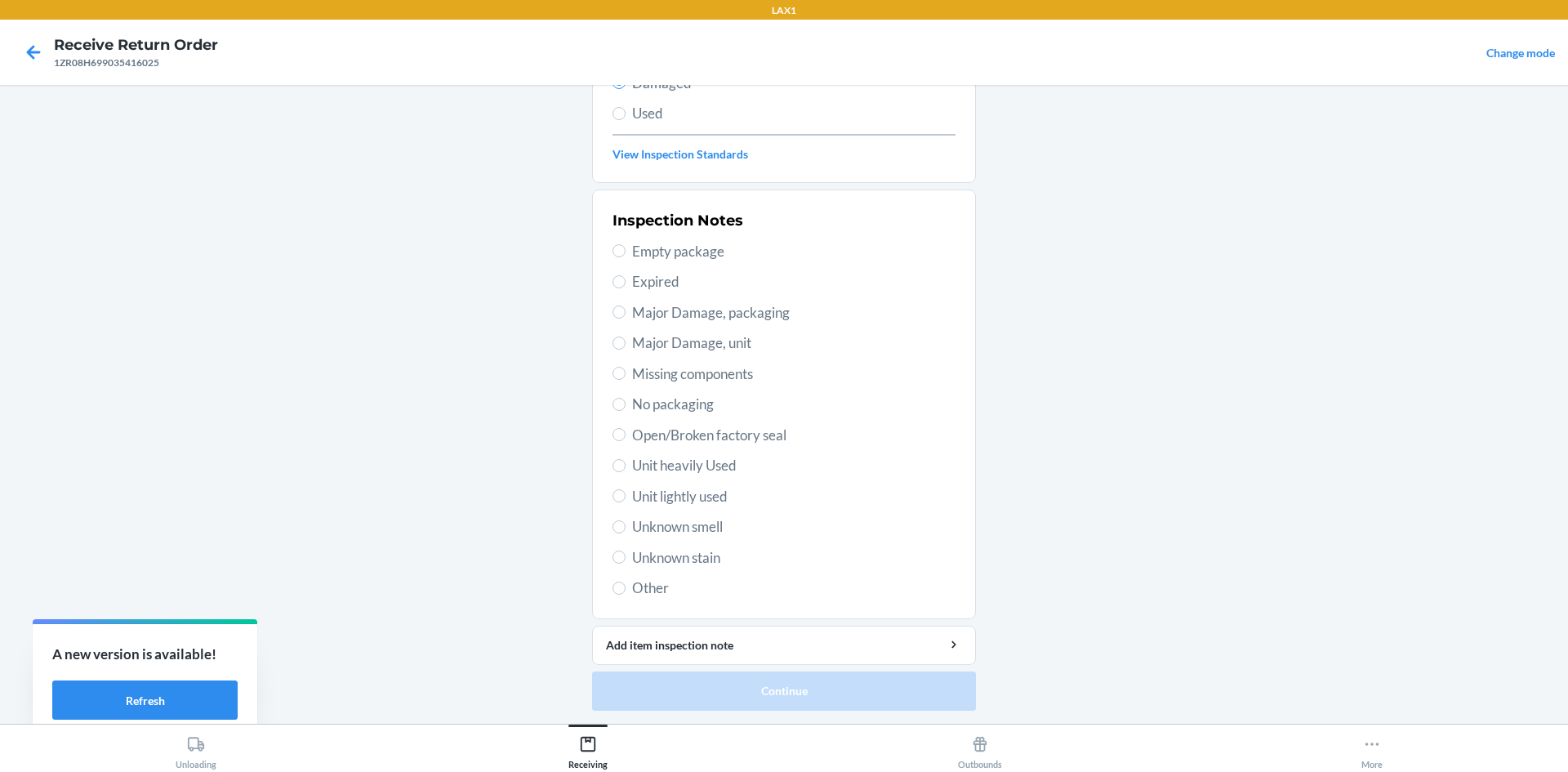
click at [717, 429] on span "Open/Broken factory seal" at bounding box center [794, 435] width 324 height 22
click at [626, 429] on input "Open/Broken factory seal" at bounding box center [619, 435] width 13 height 13
radio input "true"
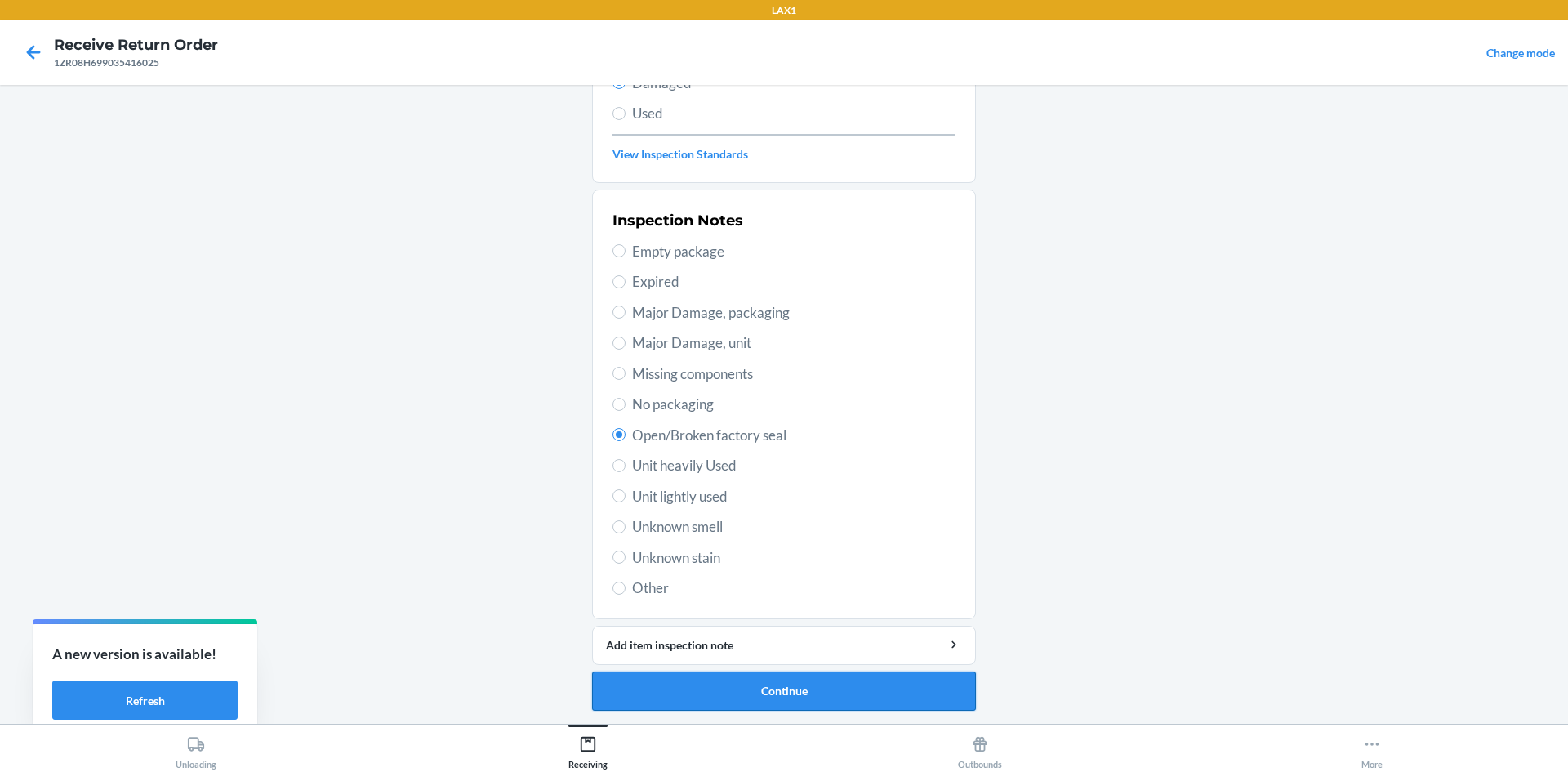
click at [797, 698] on button "Continue" at bounding box center [784, 692] width 384 height 39
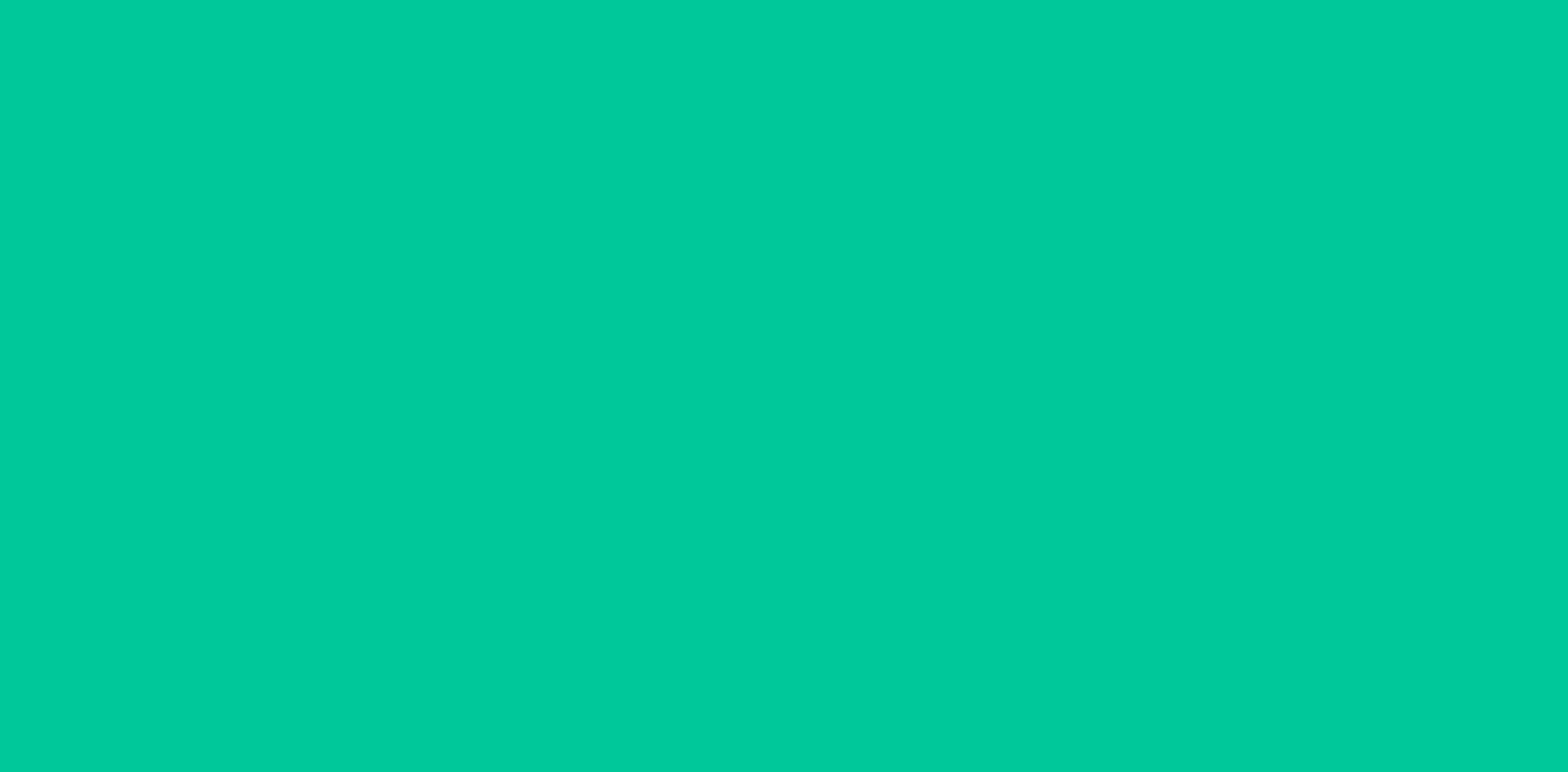
scroll to position [67, 0]
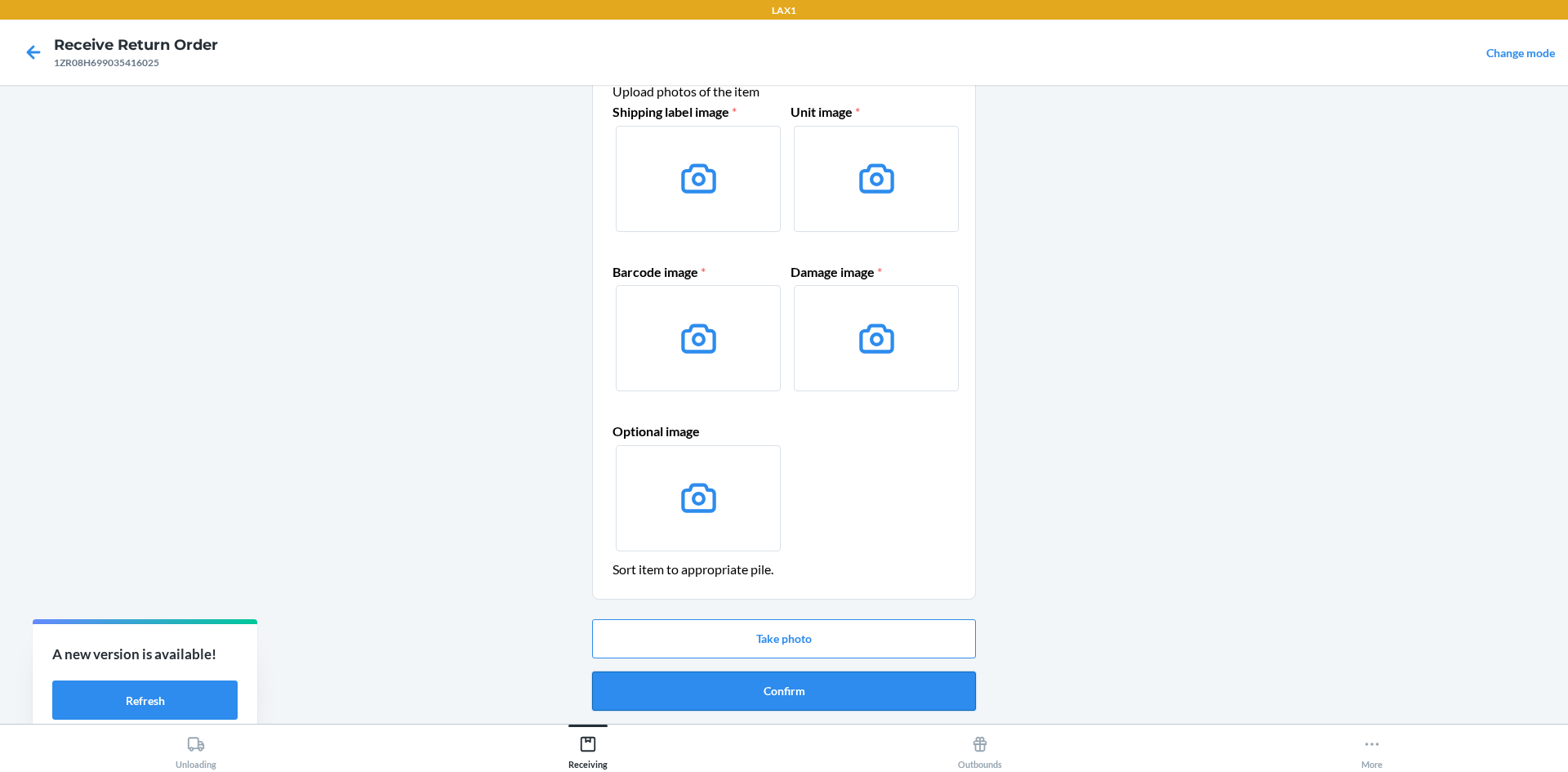
click at [812, 689] on button "Confirm" at bounding box center [784, 692] width 384 height 39
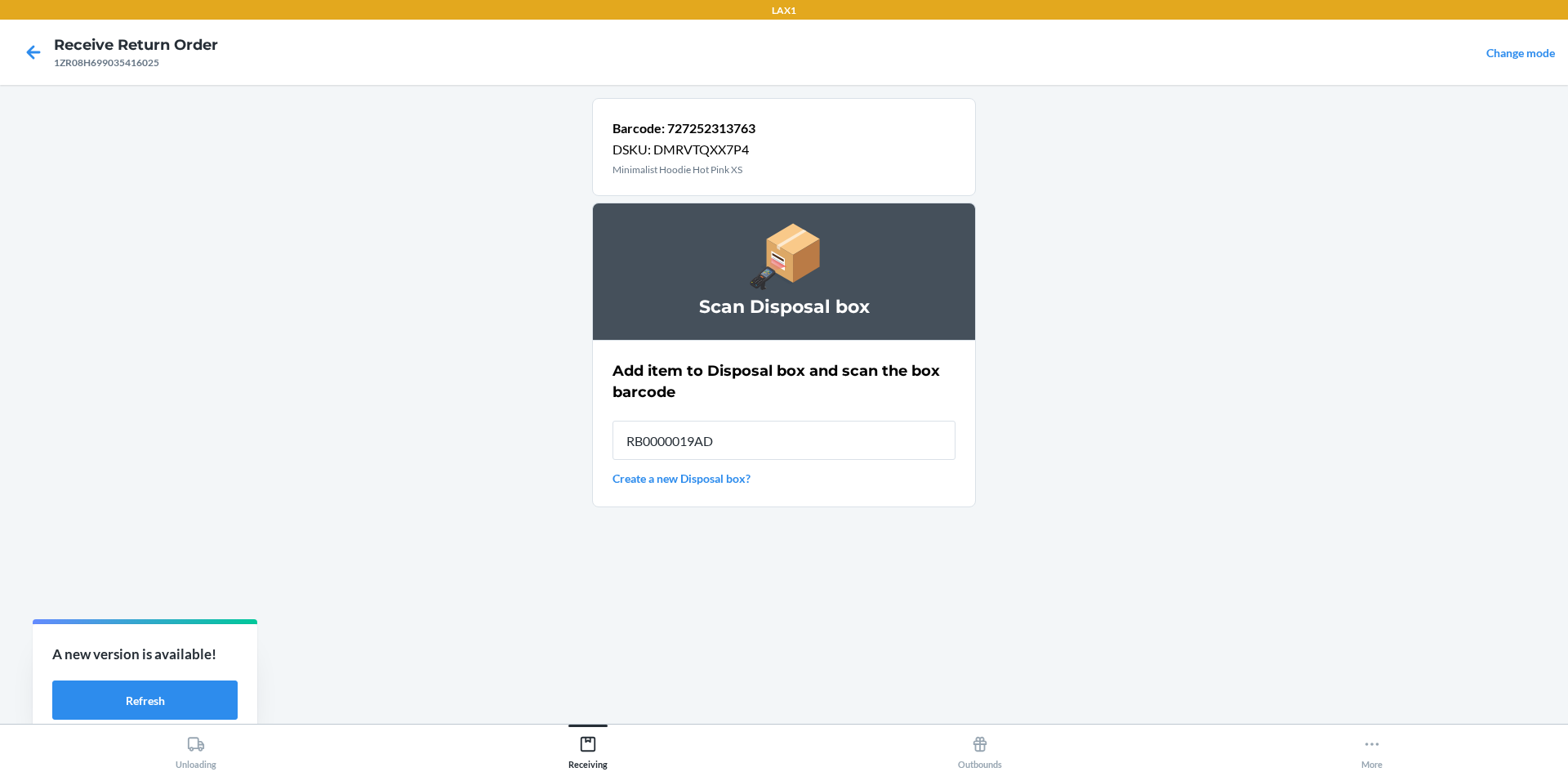
type input "RB0000019AD"
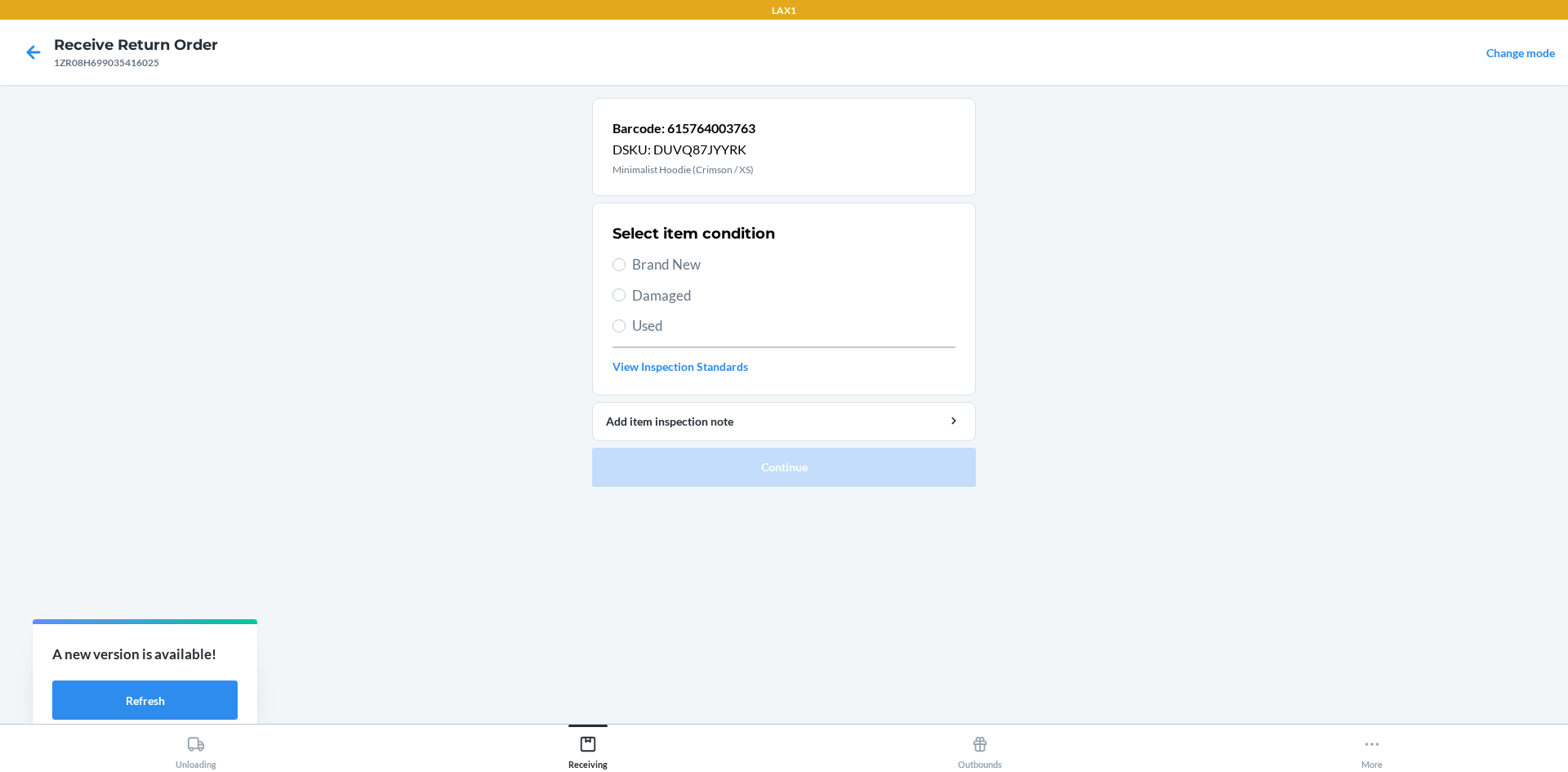
click at [679, 301] on span "Damaged" at bounding box center [794, 296] width 324 height 22
click at [626, 301] on input "Damaged" at bounding box center [619, 295] width 13 height 13
radio input "true"
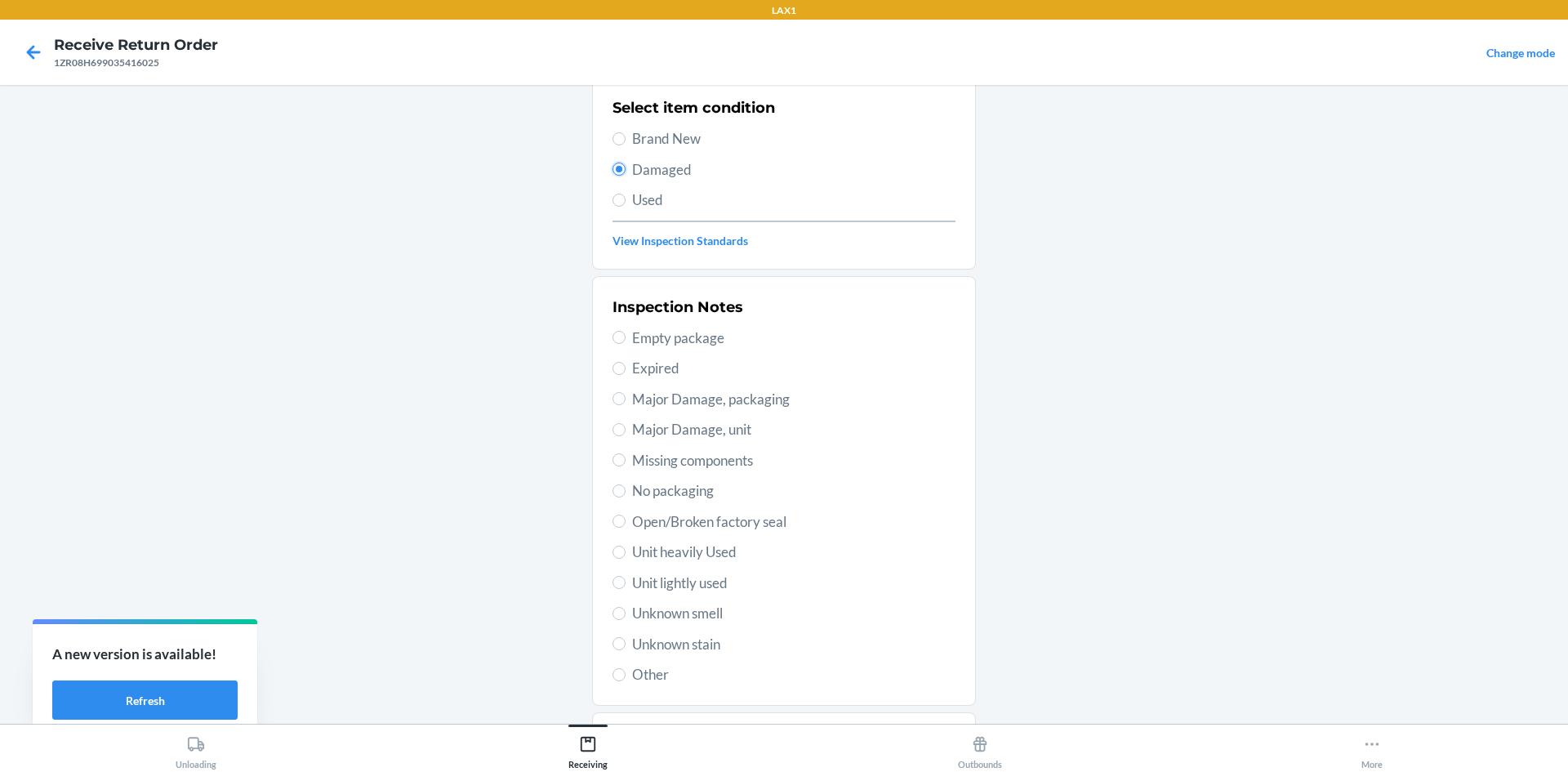
scroll to position [212, 0]
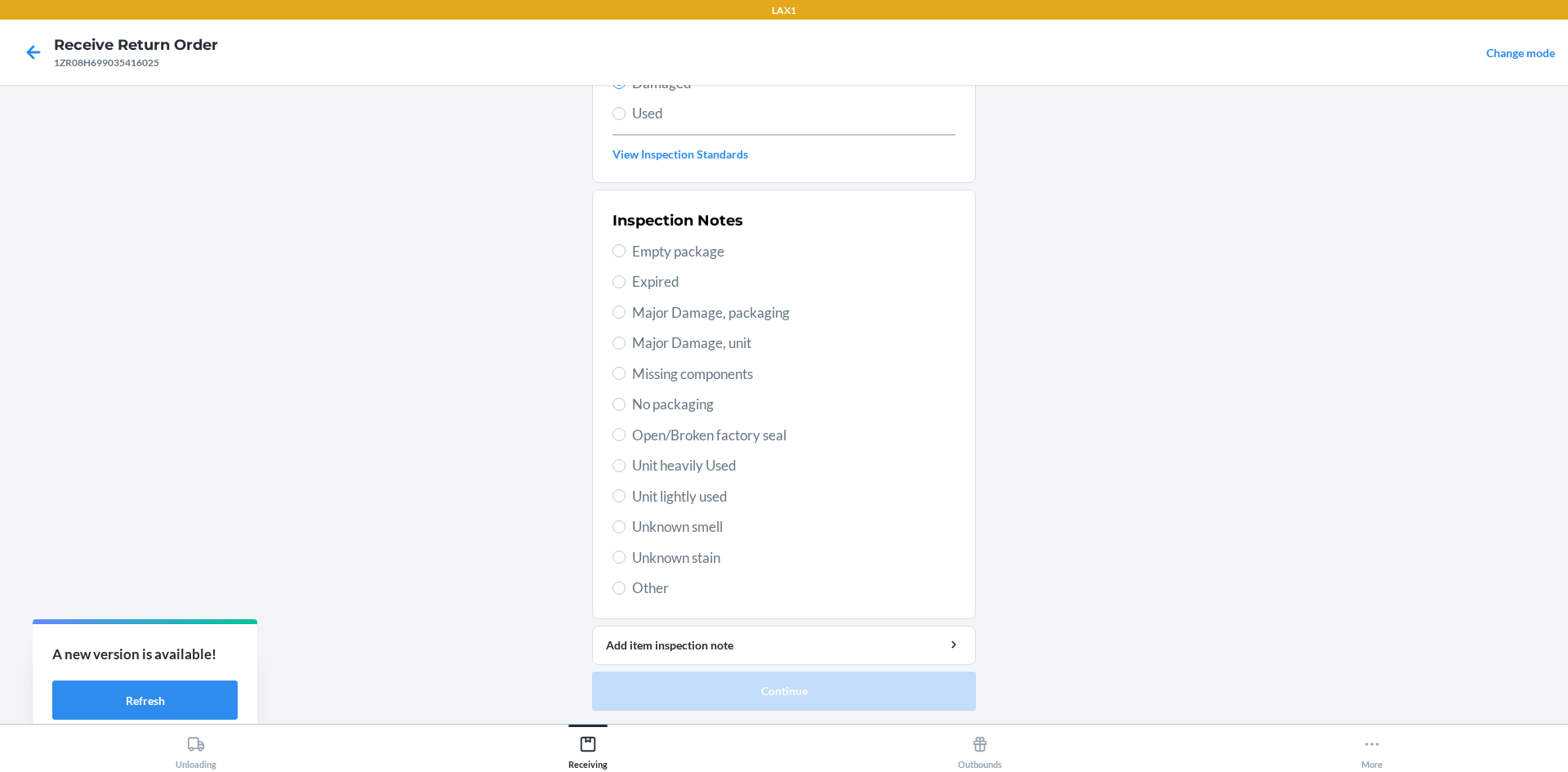
click at [689, 438] on span "Open/Broken factory seal" at bounding box center [794, 435] width 324 height 22
click at [626, 438] on input "Open/Broken factory seal" at bounding box center [619, 435] width 13 height 13
radio input "true"
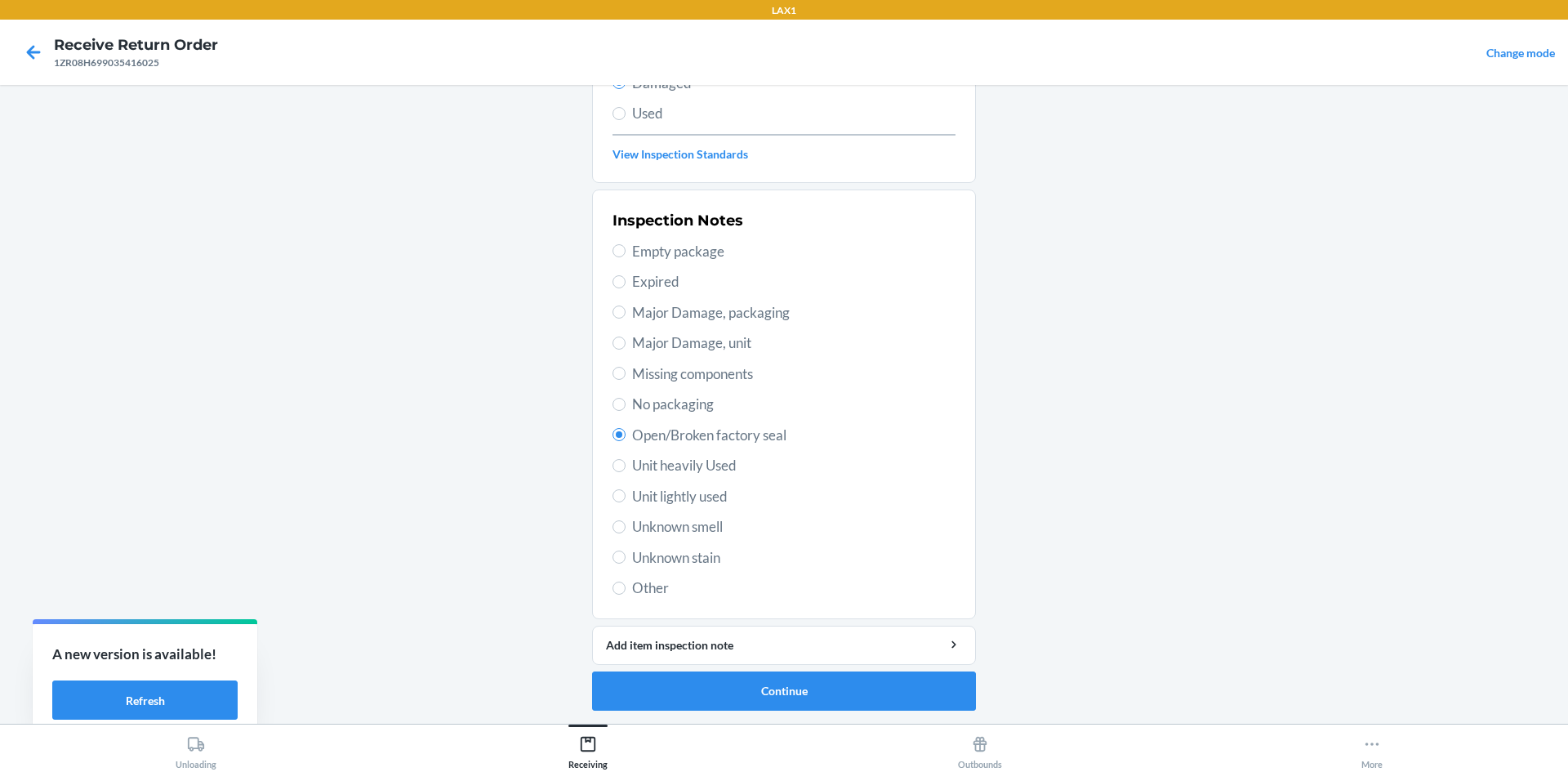
click at [670, 721] on ol "Barcode: 615764003763 DSKU: DUVQ87JYYRK Minimalist Hoodie (Crimson / XS) Select…" at bounding box center [784, 305] width 384 height 838
click at [812, 679] on button "Continue" at bounding box center [784, 692] width 384 height 39
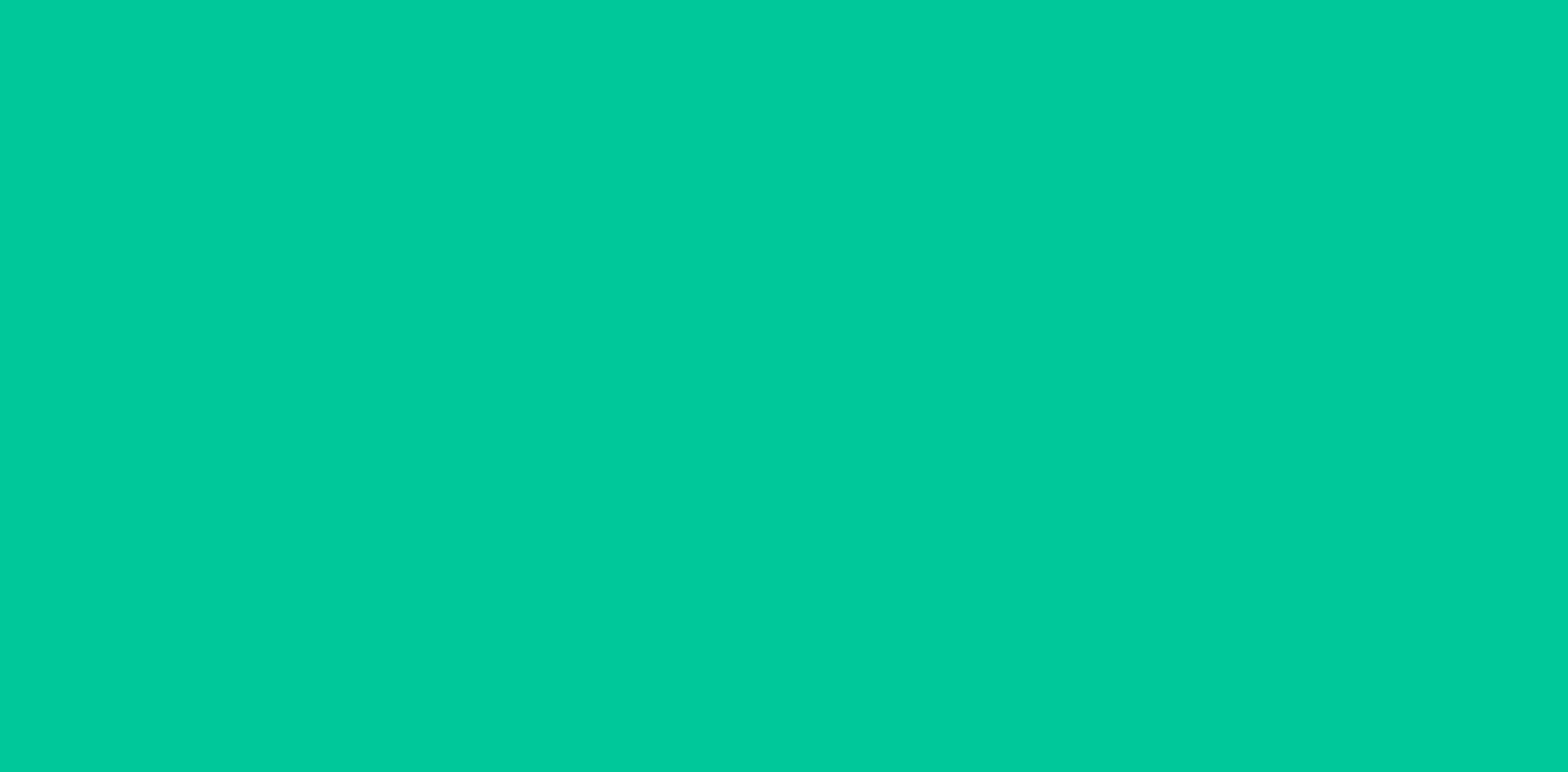
scroll to position [67, 0]
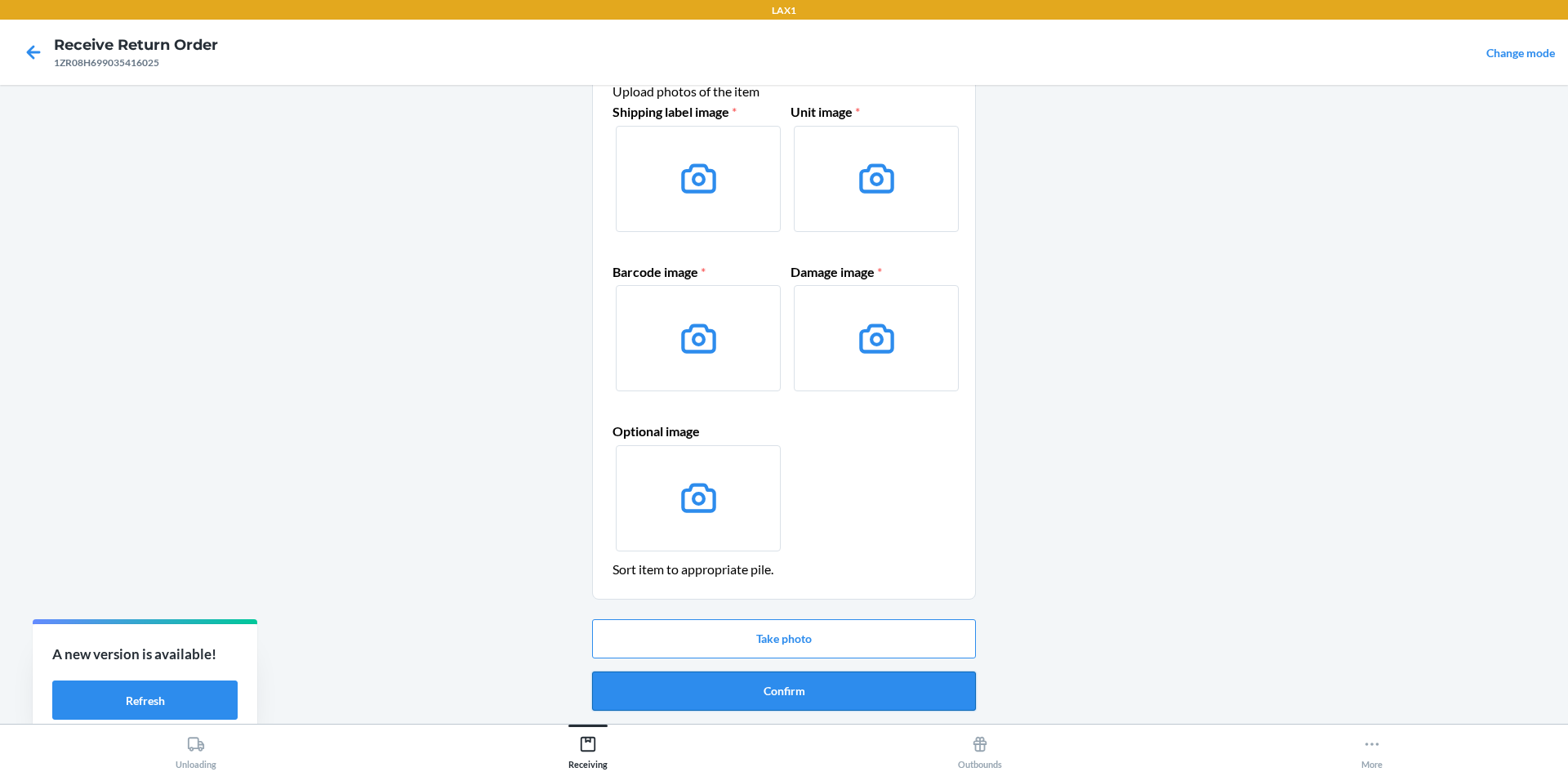
click at [786, 678] on button "Confirm" at bounding box center [784, 692] width 384 height 39
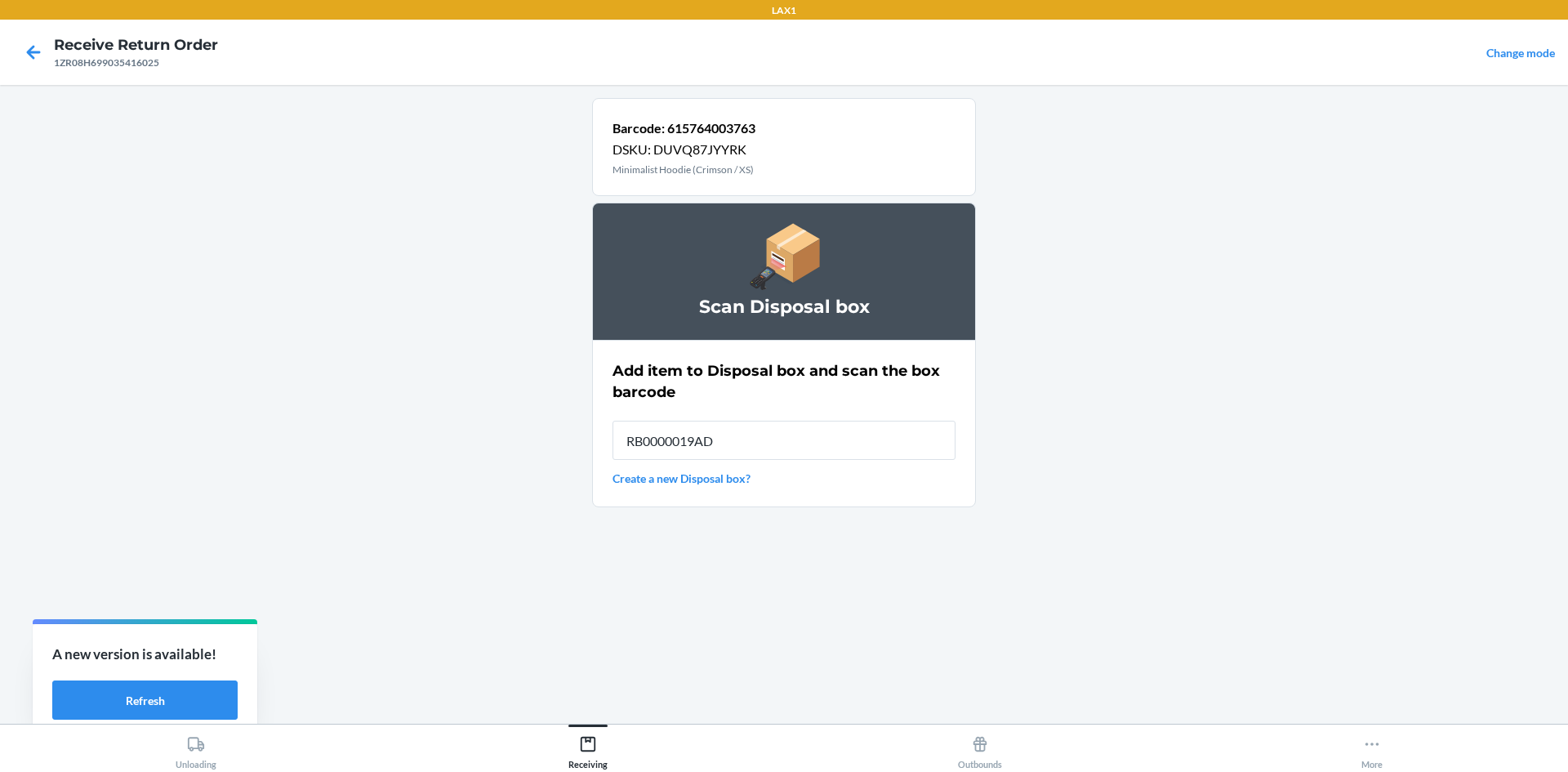
type input "RB0000019AD"
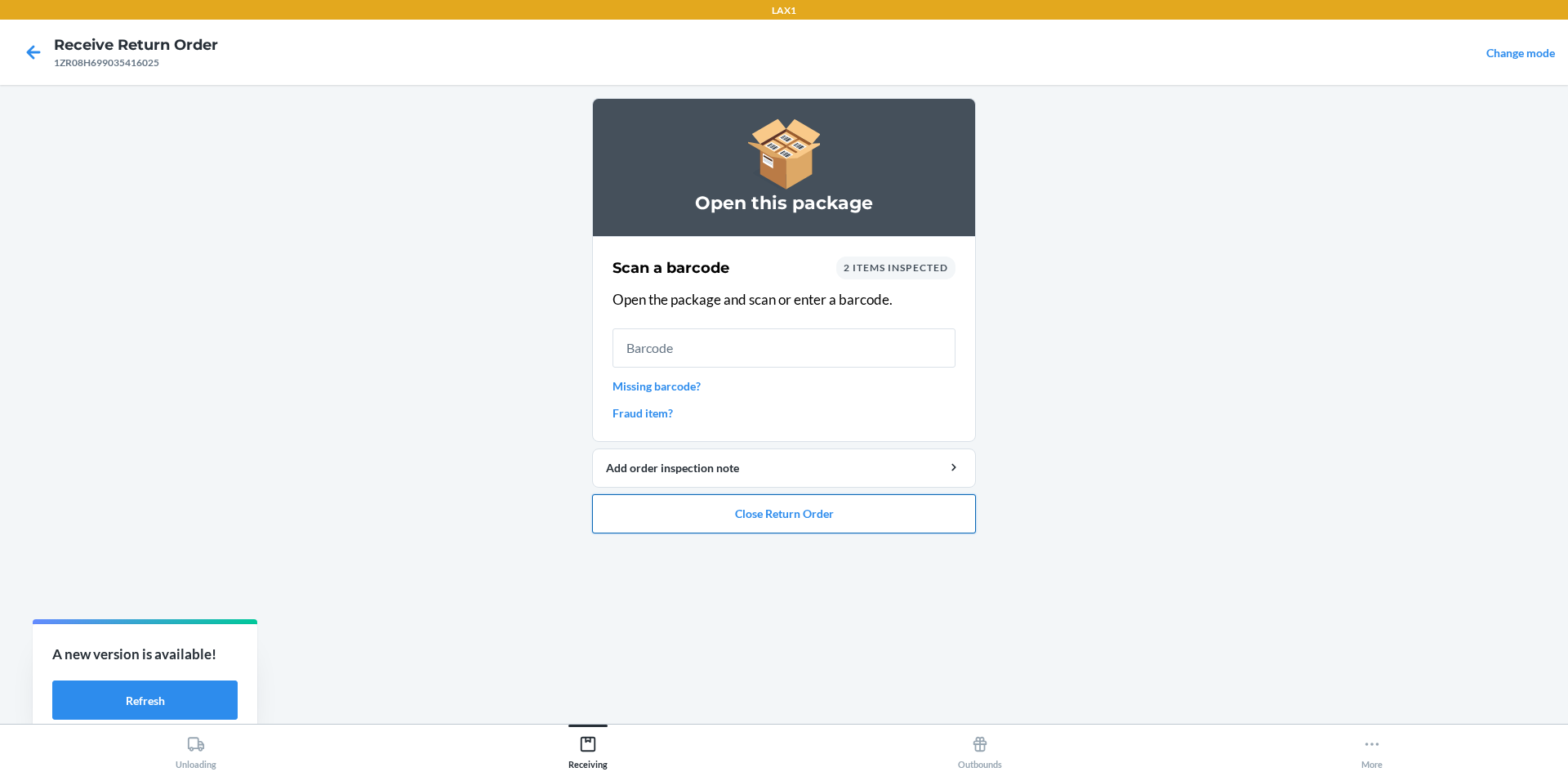
click at [860, 509] on button "Close Return Order" at bounding box center [784, 514] width 384 height 39
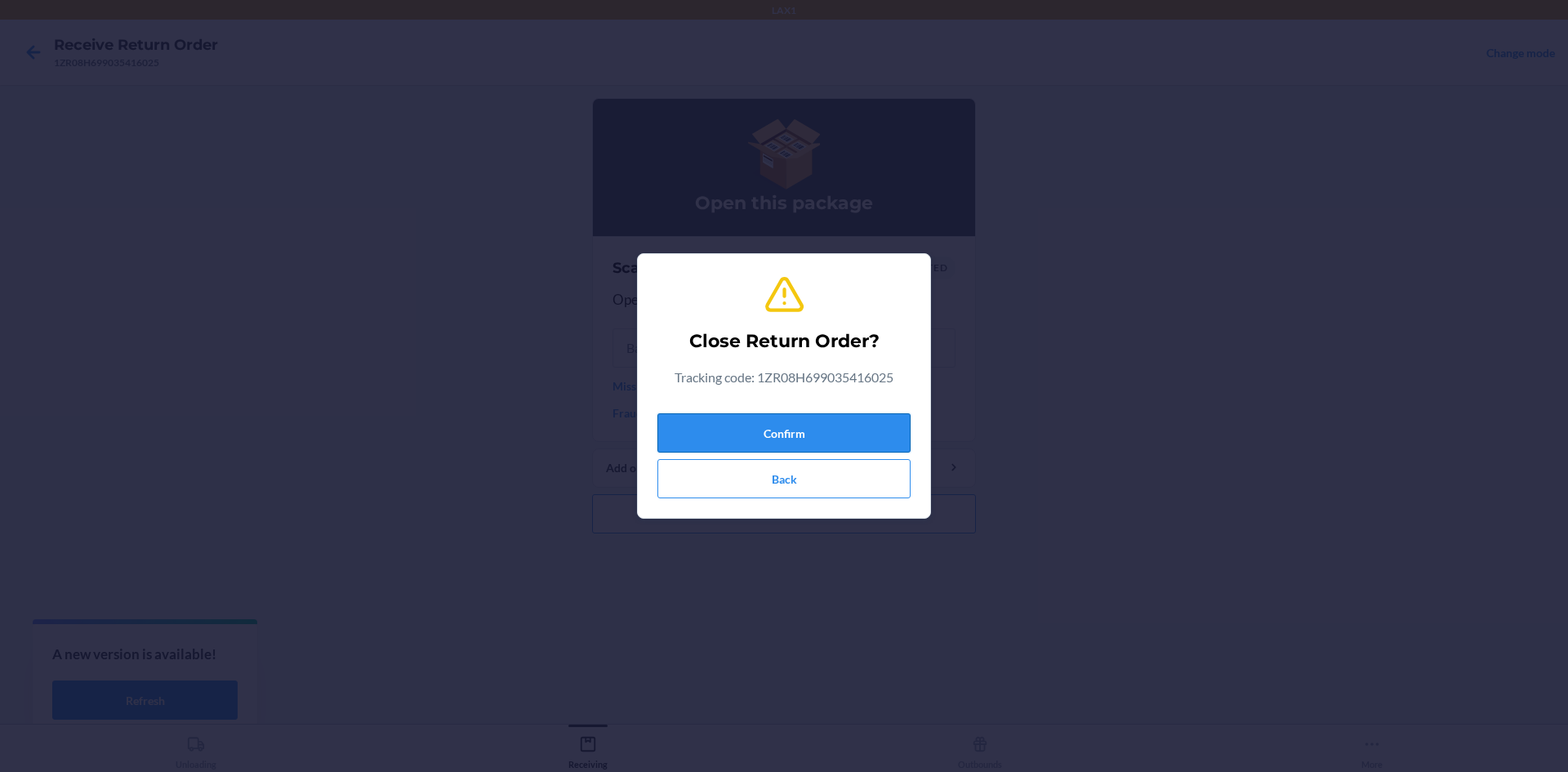
click at [793, 428] on button "Confirm" at bounding box center [784, 433] width 254 height 39
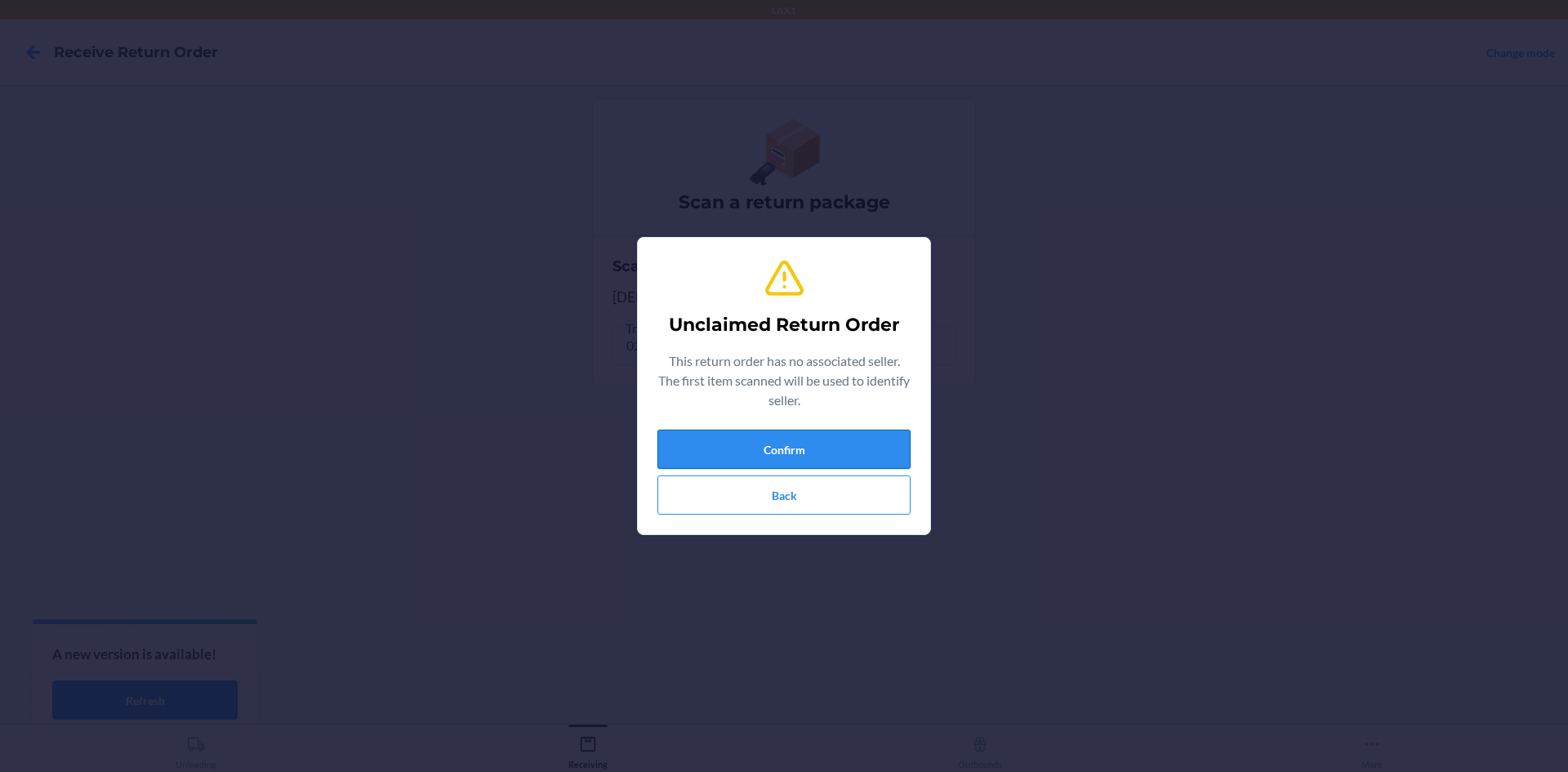
click at [863, 459] on button "Confirm" at bounding box center [784, 449] width 254 height 39
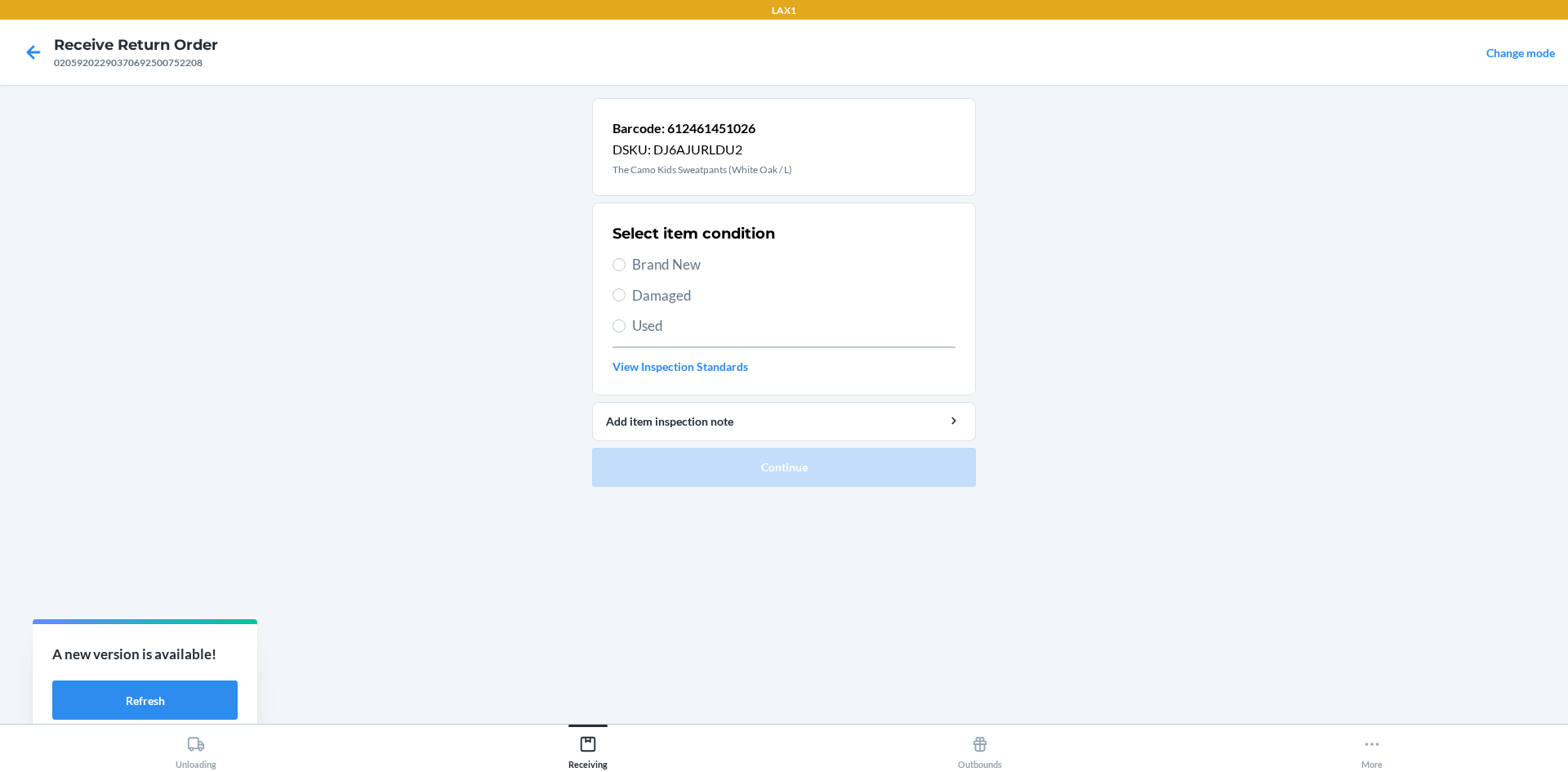
click at [622, 271] on label "Brand New" at bounding box center [784, 265] width 343 height 22
click at [622, 271] on input "Brand New" at bounding box center [619, 265] width 13 height 13
radio input "true"
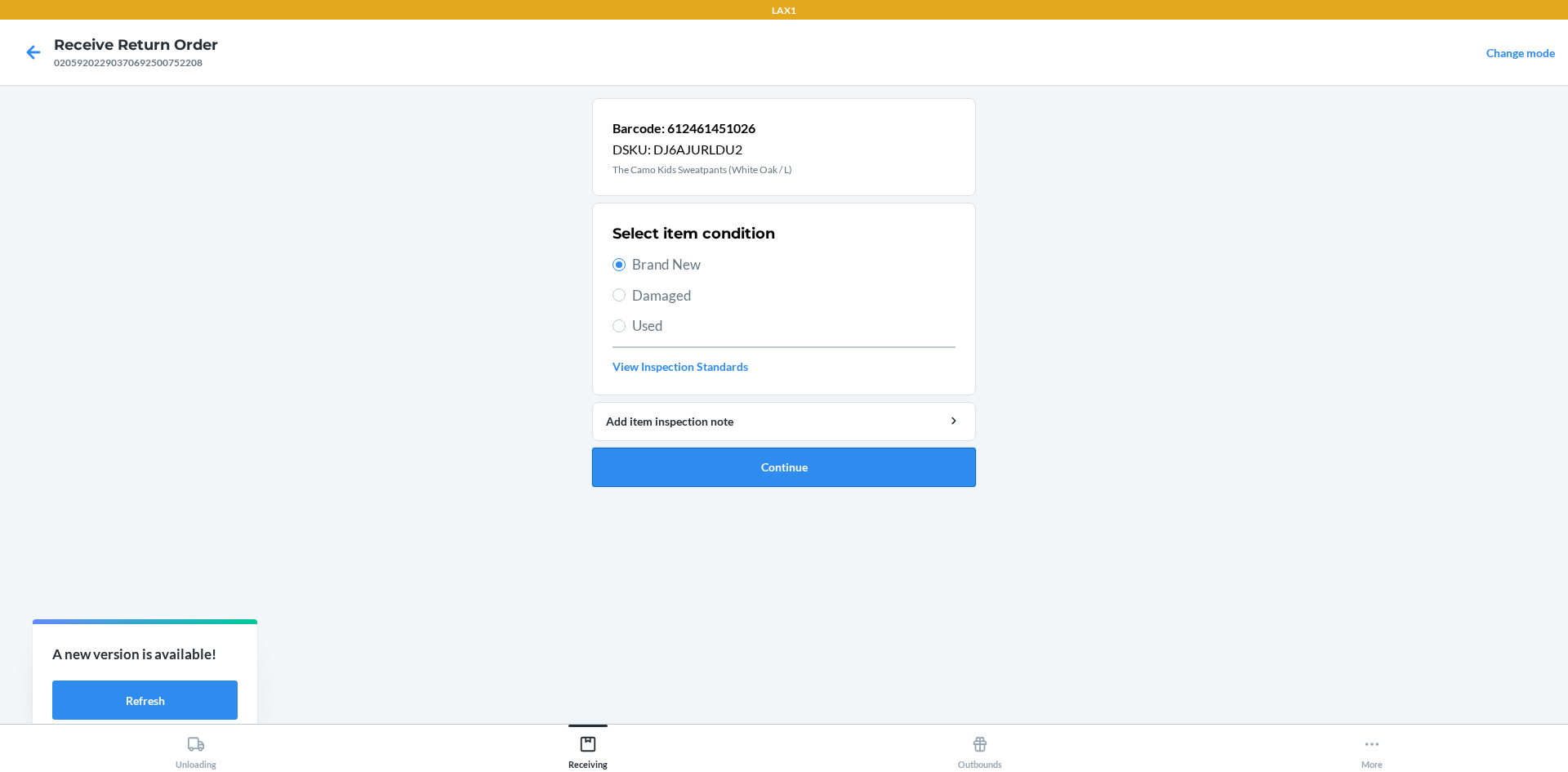
click at [750, 470] on button "Continue" at bounding box center [784, 467] width 384 height 39
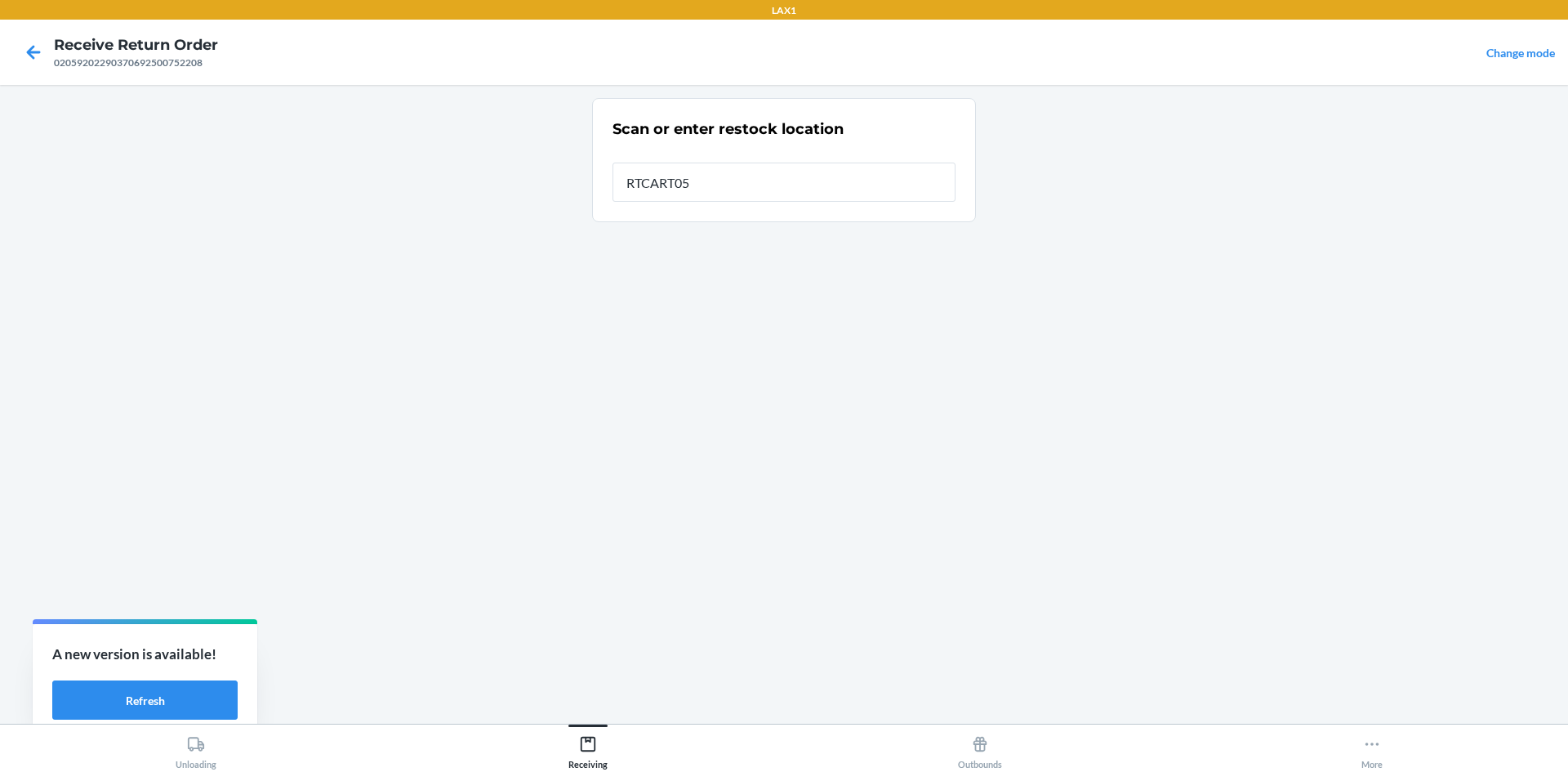
type input "RTCART052"
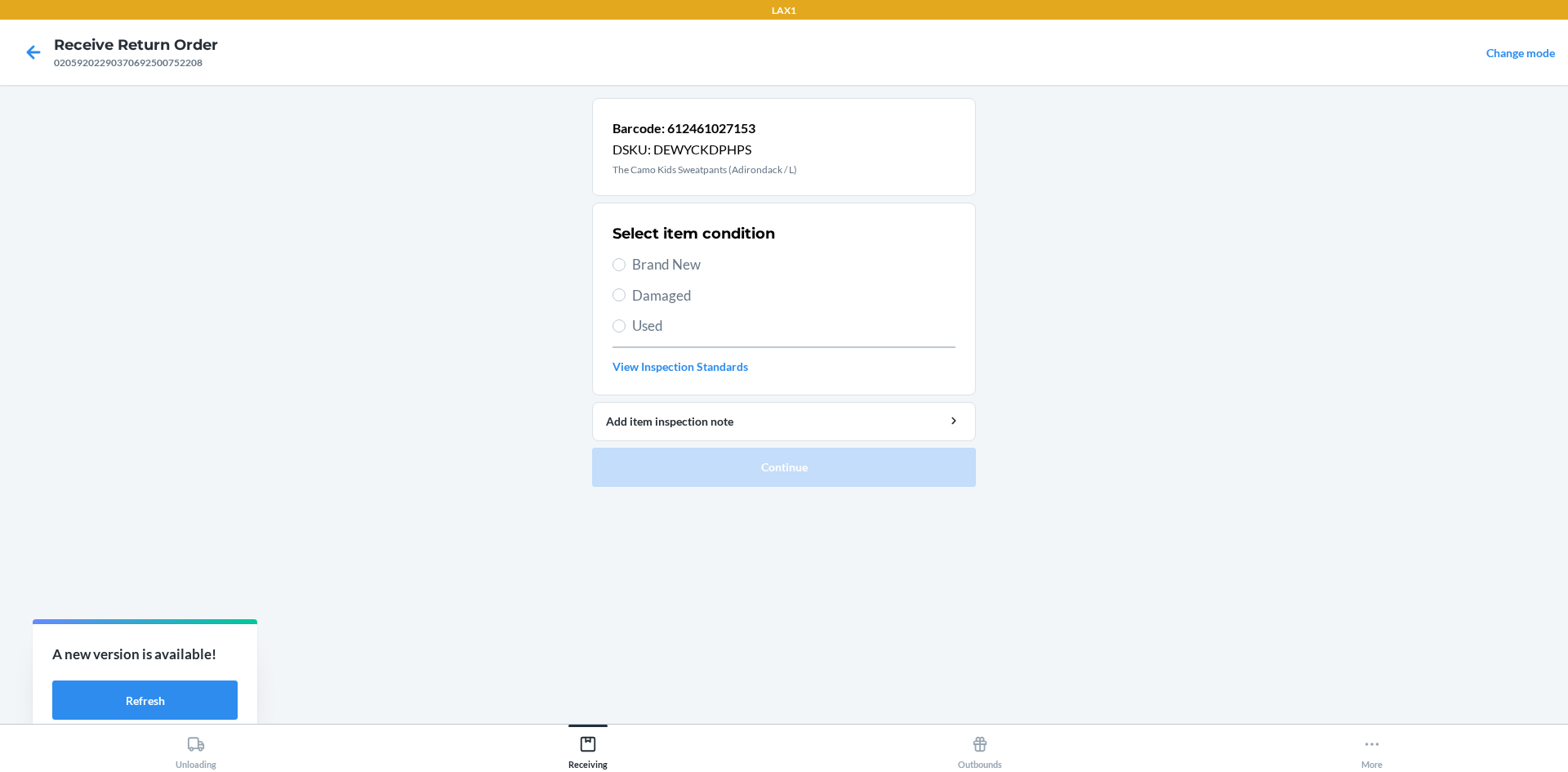
click at [679, 269] on span "Brand New" at bounding box center [794, 265] width 324 height 22
click at [626, 269] on input "Brand New" at bounding box center [619, 265] width 13 height 13
radio input "true"
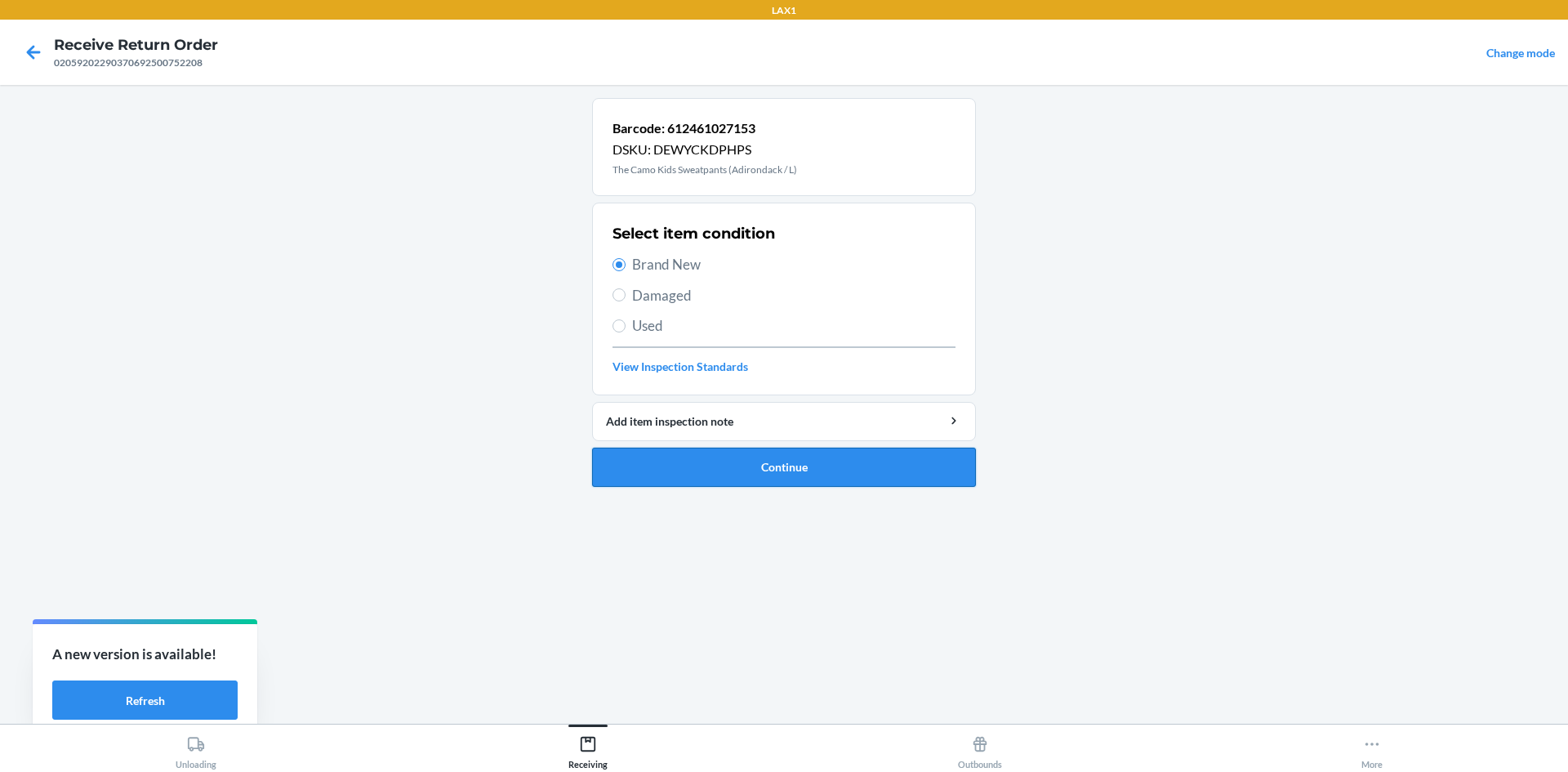
click at [731, 458] on button "Continue" at bounding box center [784, 467] width 384 height 39
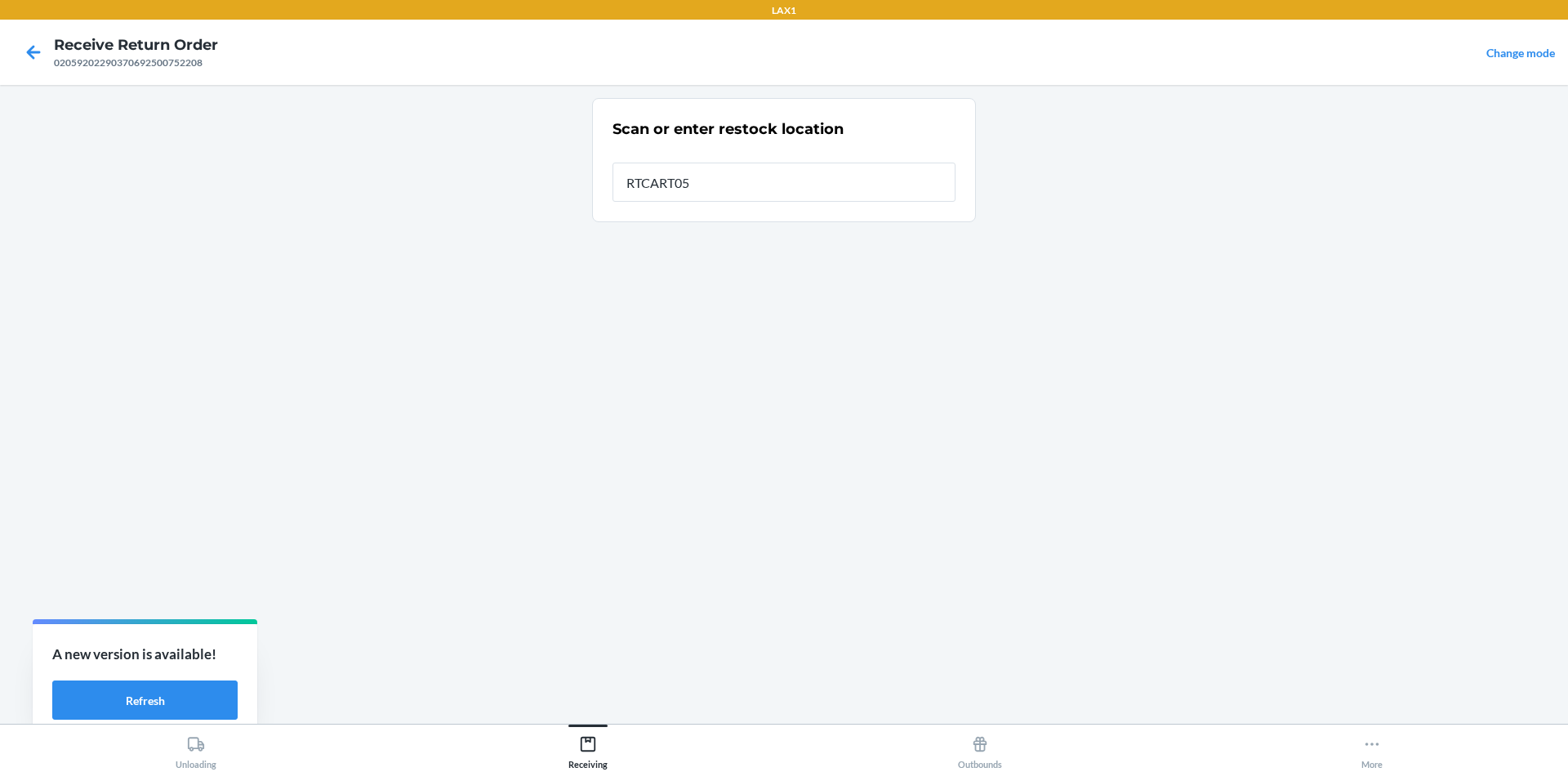
type input "RTCART052"
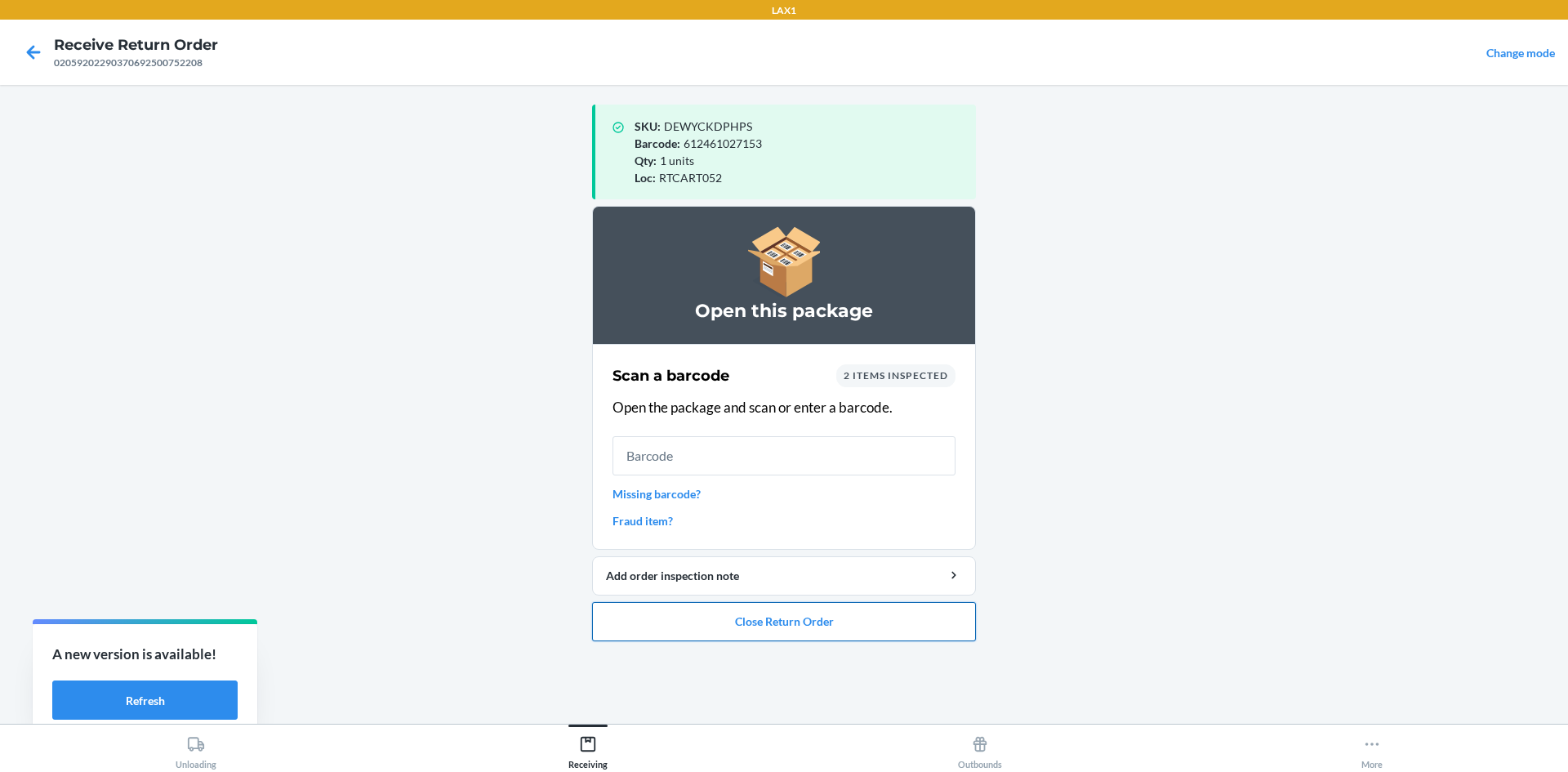
click at [781, 628] on button "Close Return Order" at bounding box center [784, 622] width 384 height 39
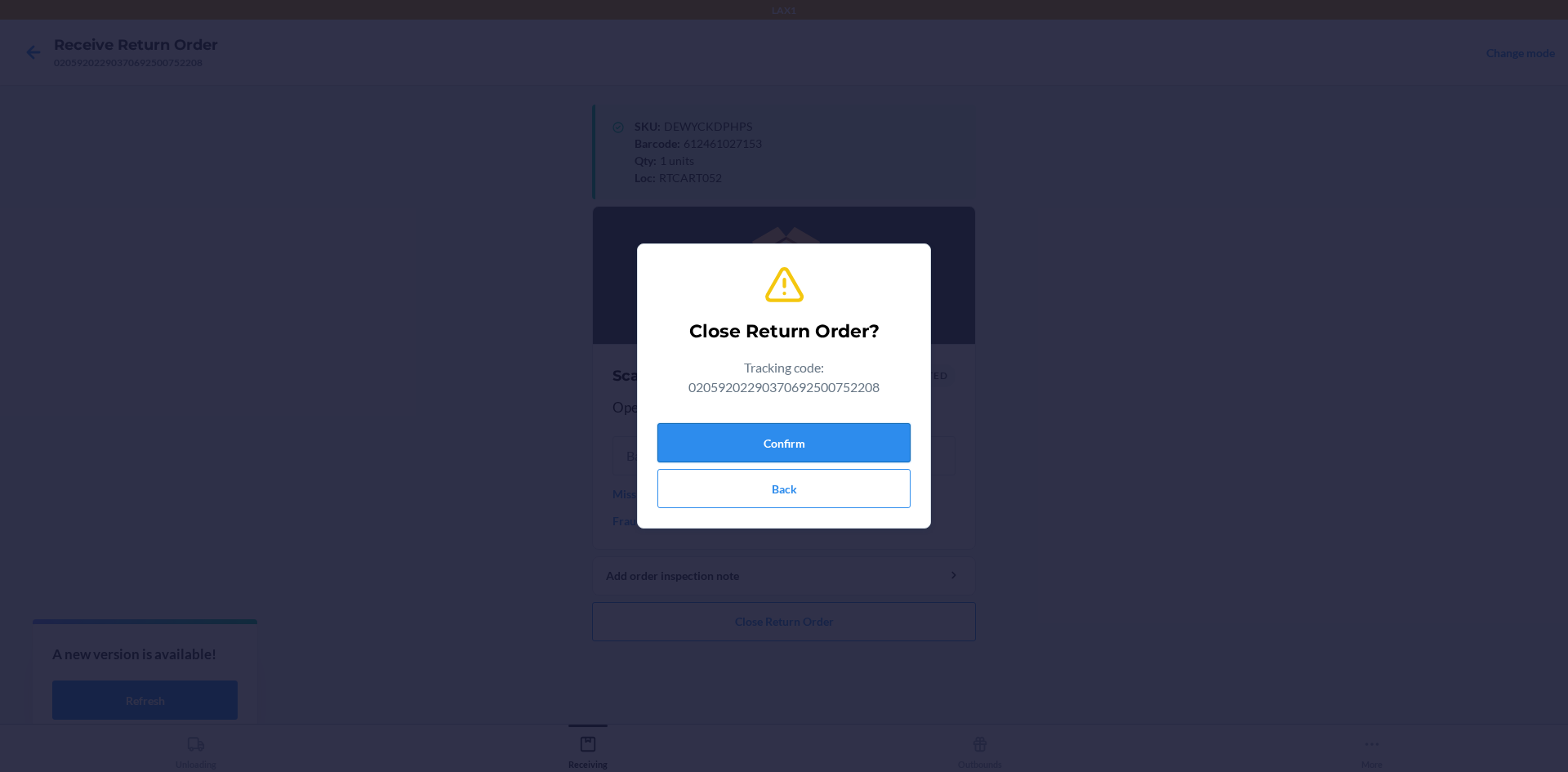
click at [763, 440] on button "Confirm" at bounding box center [784, 443] width 254 height 39
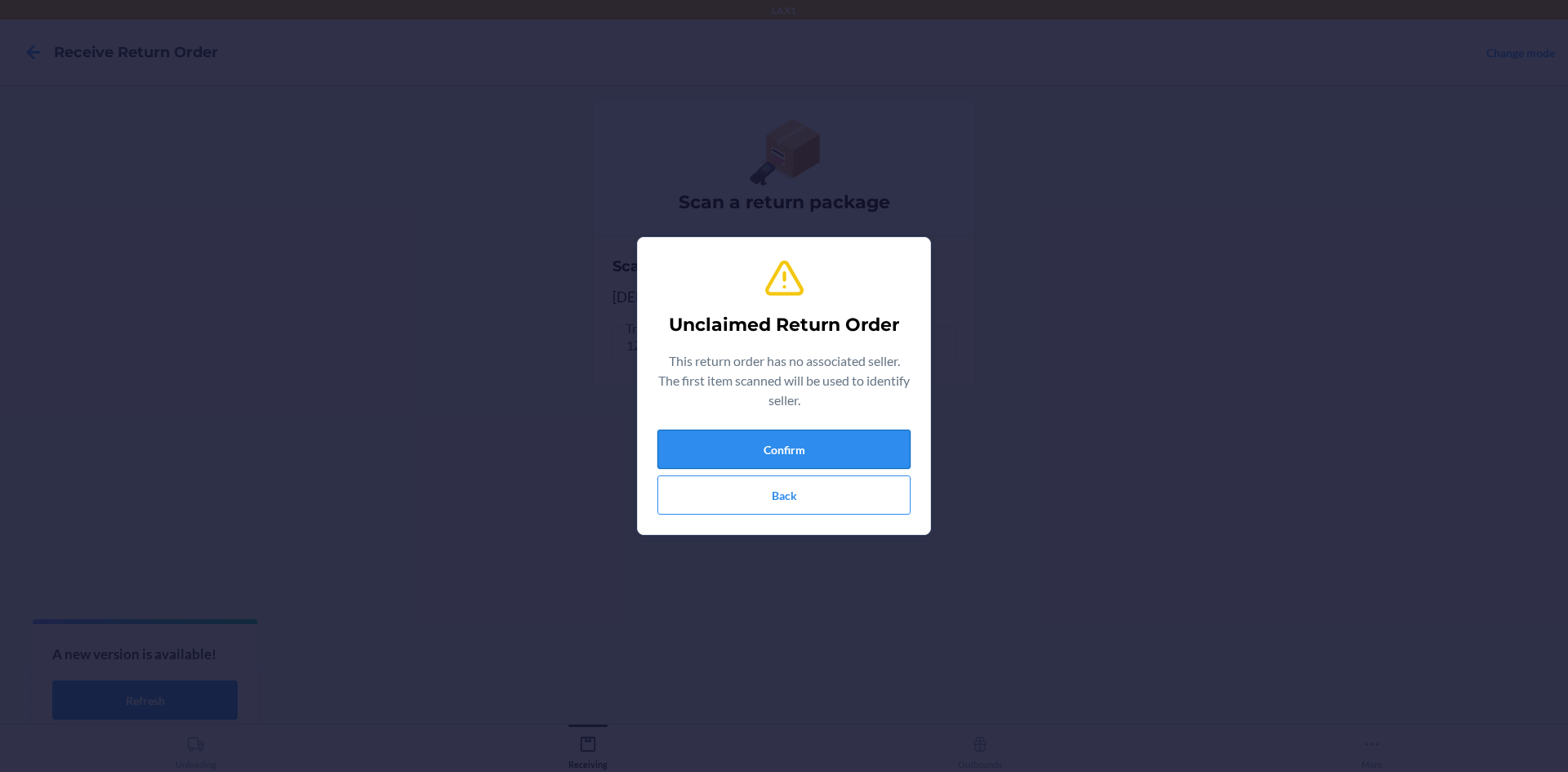
click at [802, 436] on button "Confirm" at bounding box center [784, 449] width 254 height 39
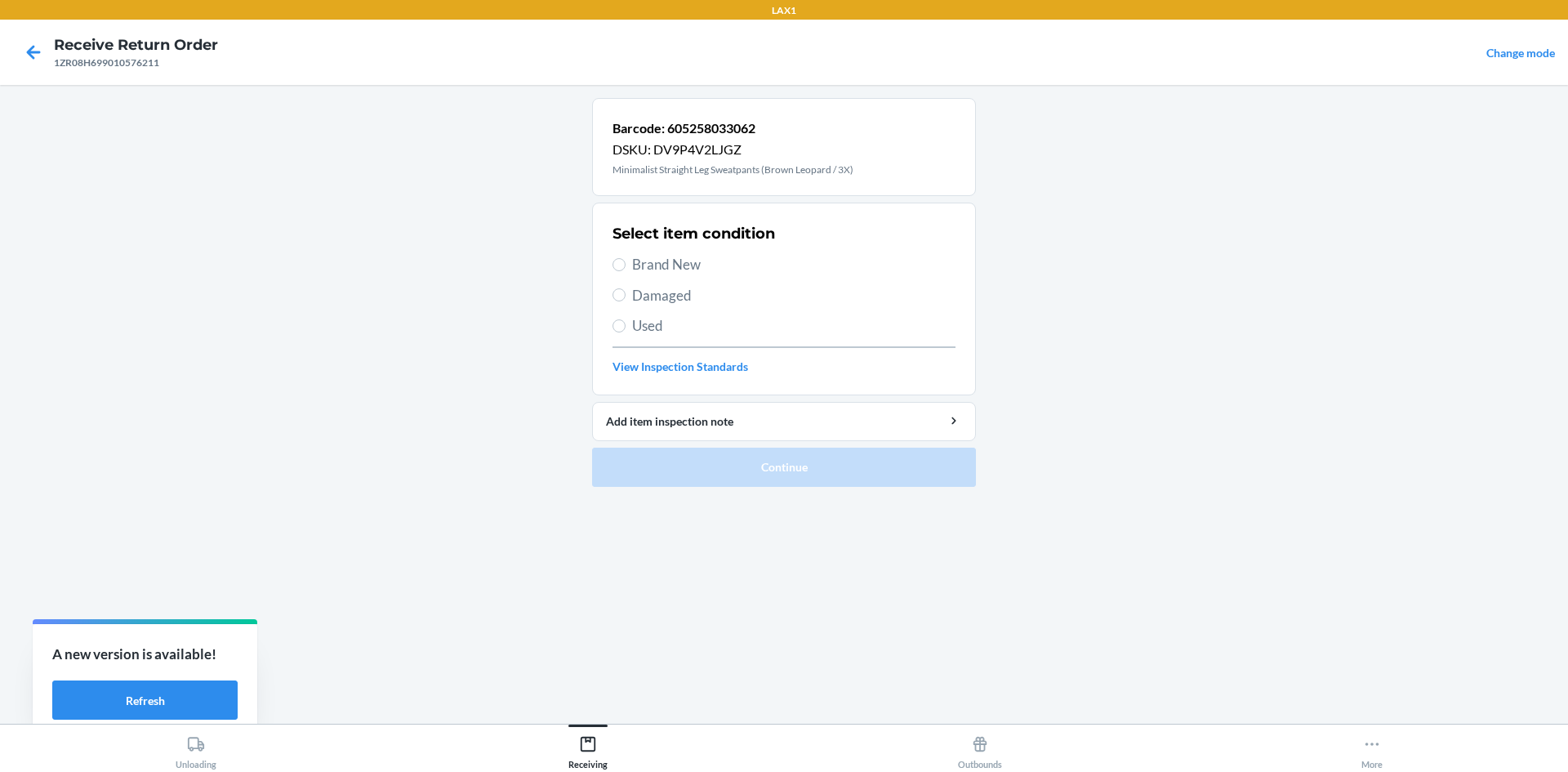
click at [634, 290] on span "Damaged" at bounding box center [794, 296] width 324 height 22
click at [626, 290] on input "Damaged" at bounding box center [619, 295] width 13 height 13
radio input "true"
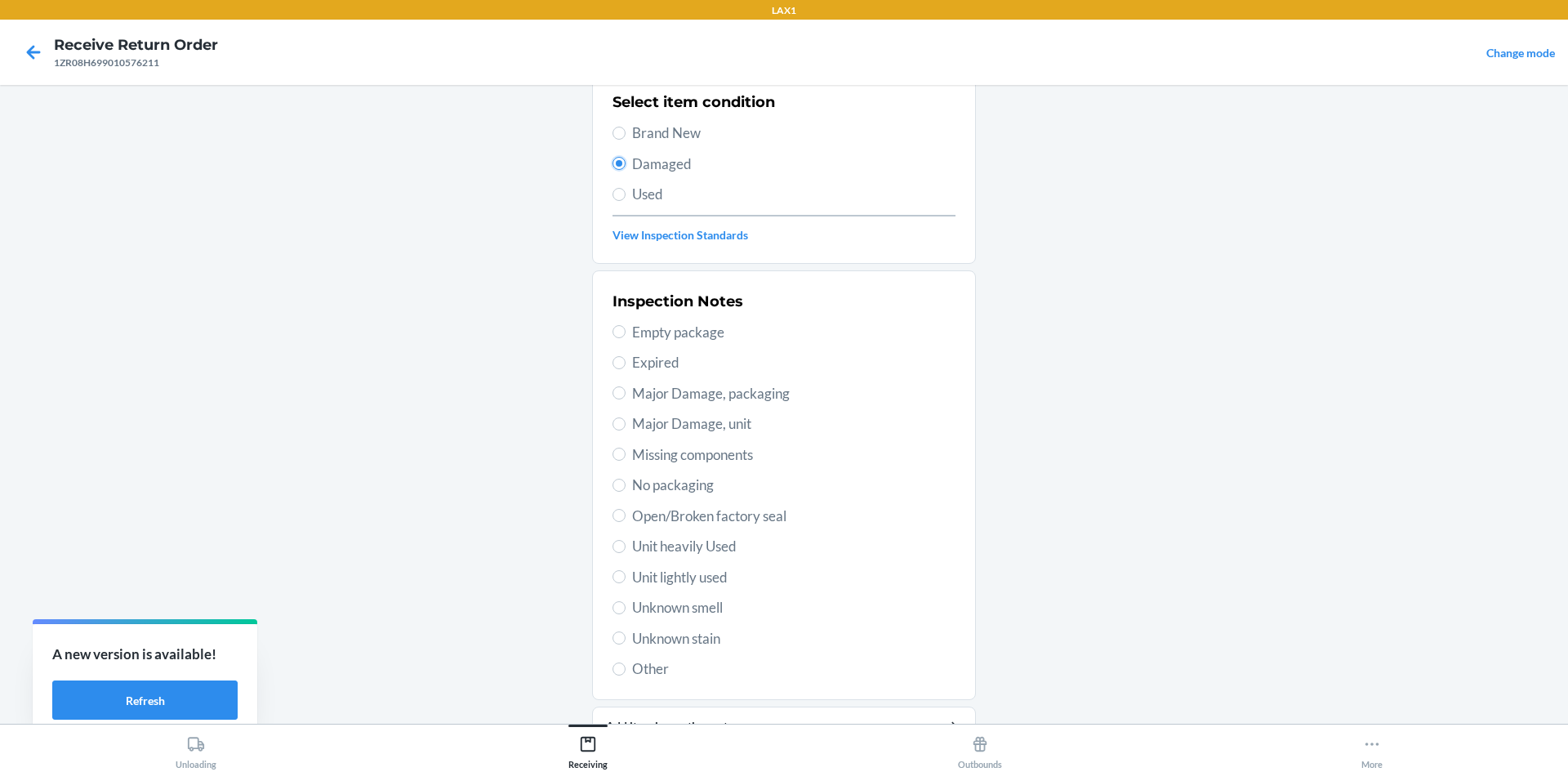
scroll to position [212, 0]
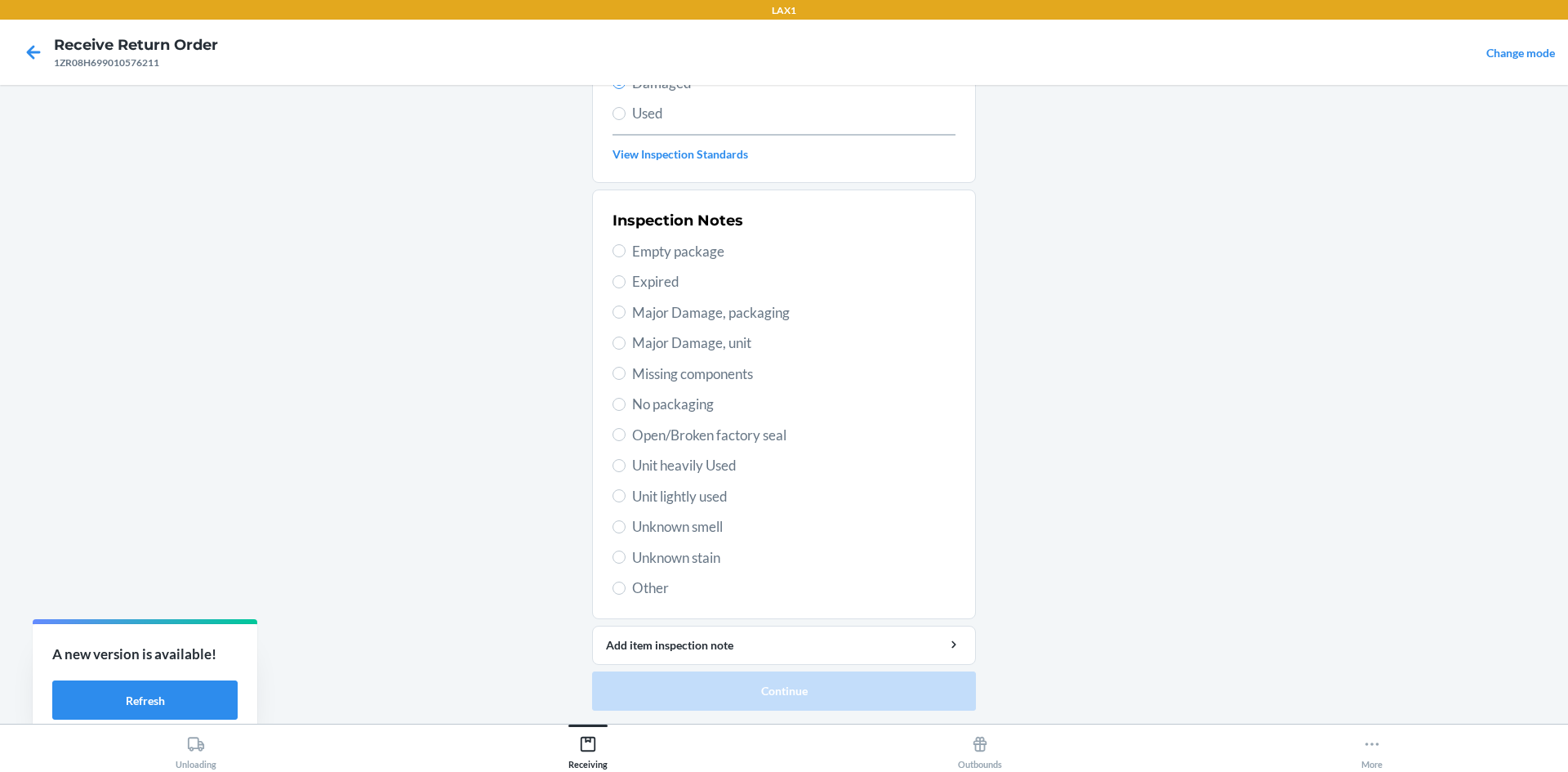
click at [666, 433] on span "Open/Broken factory seal" at bounding box center [794, 435] width 324 height 22
click at [626, 433] on input "Open/Broken factory seal" at bounding box center [619, 435] width 13 height 13
radio input "true"
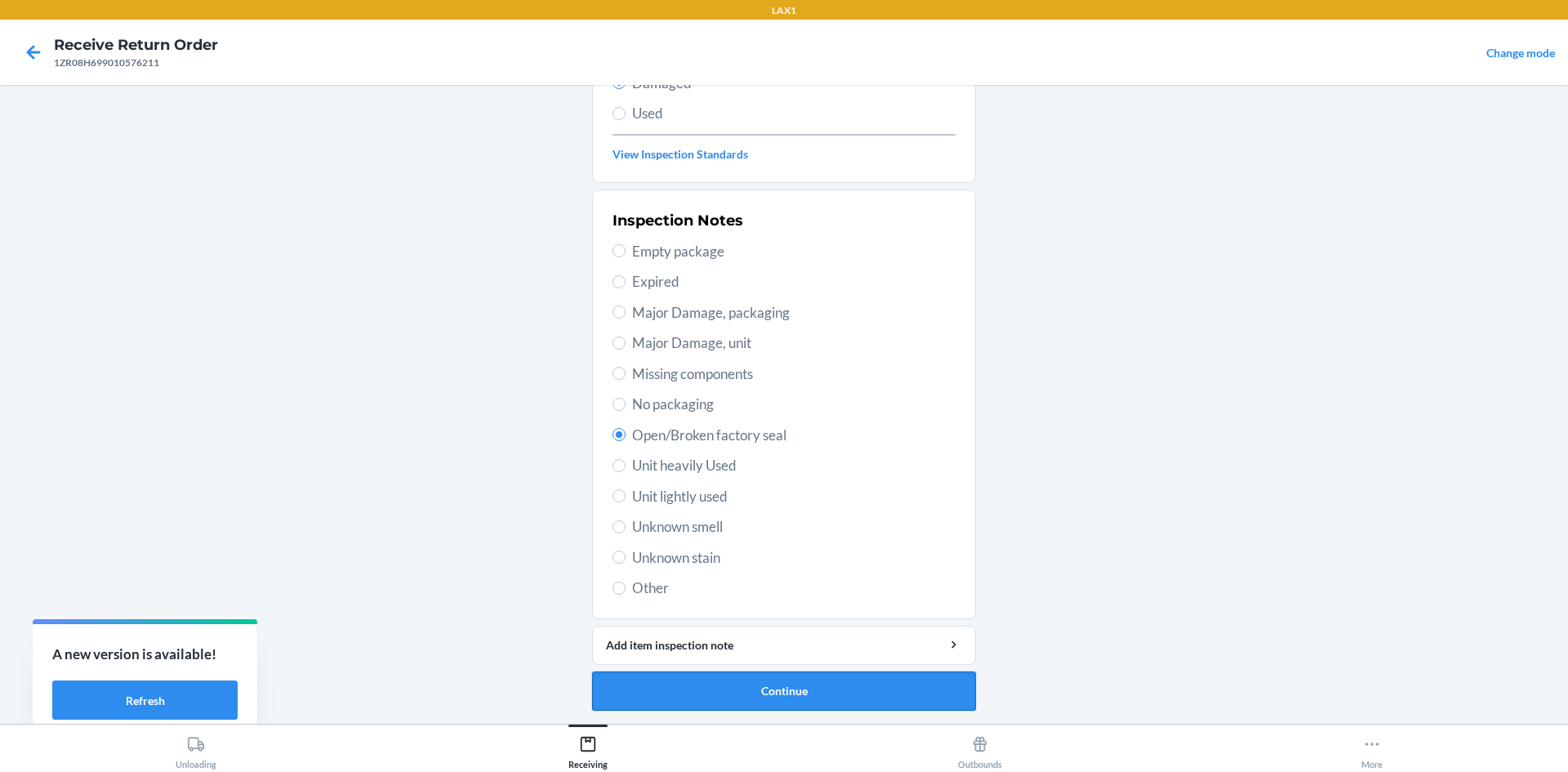
click at [802, 706] on button "Continue" at bounding box center [784, 692] width 384 height 39
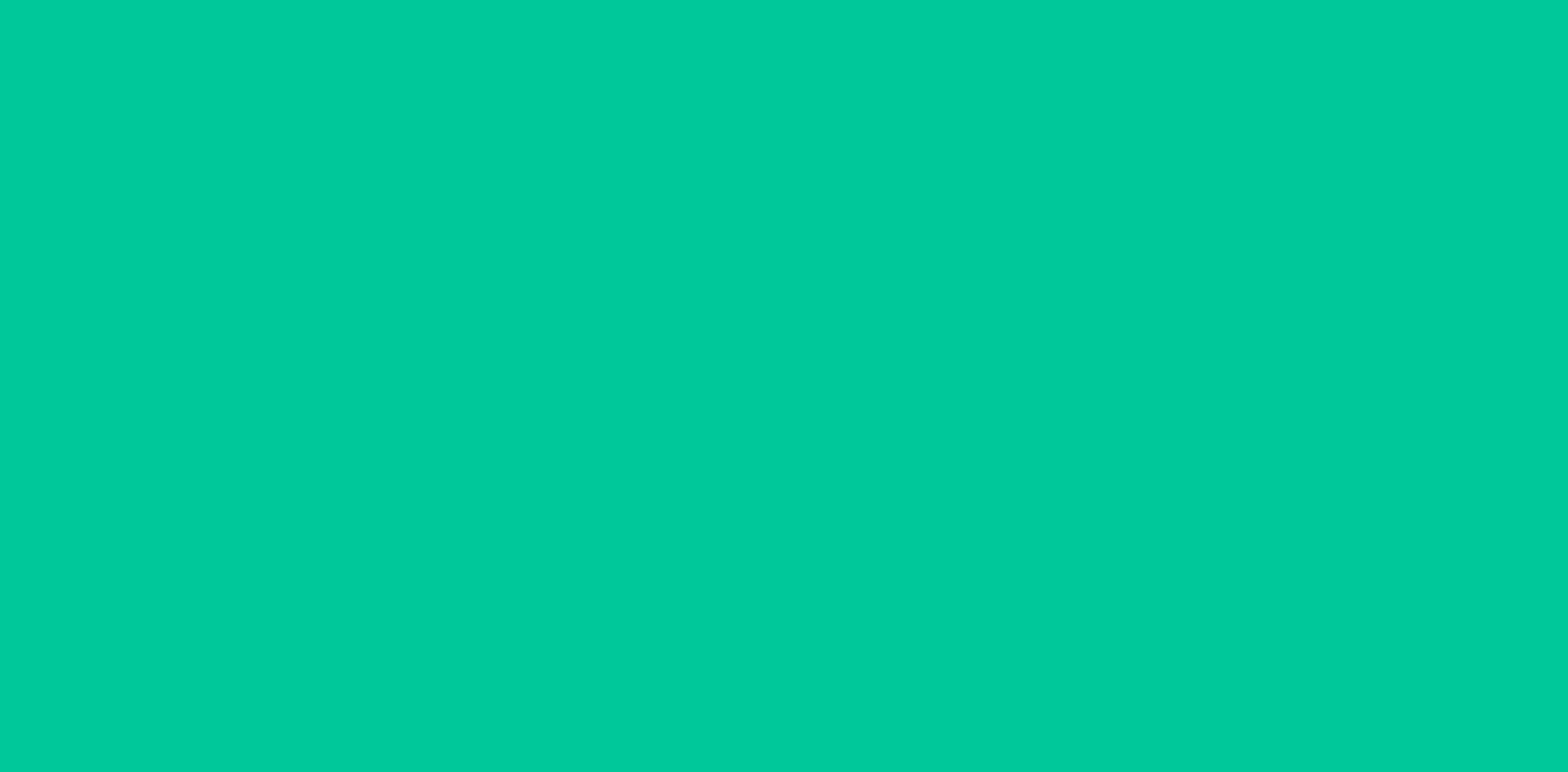
scroll to position [67, 0]
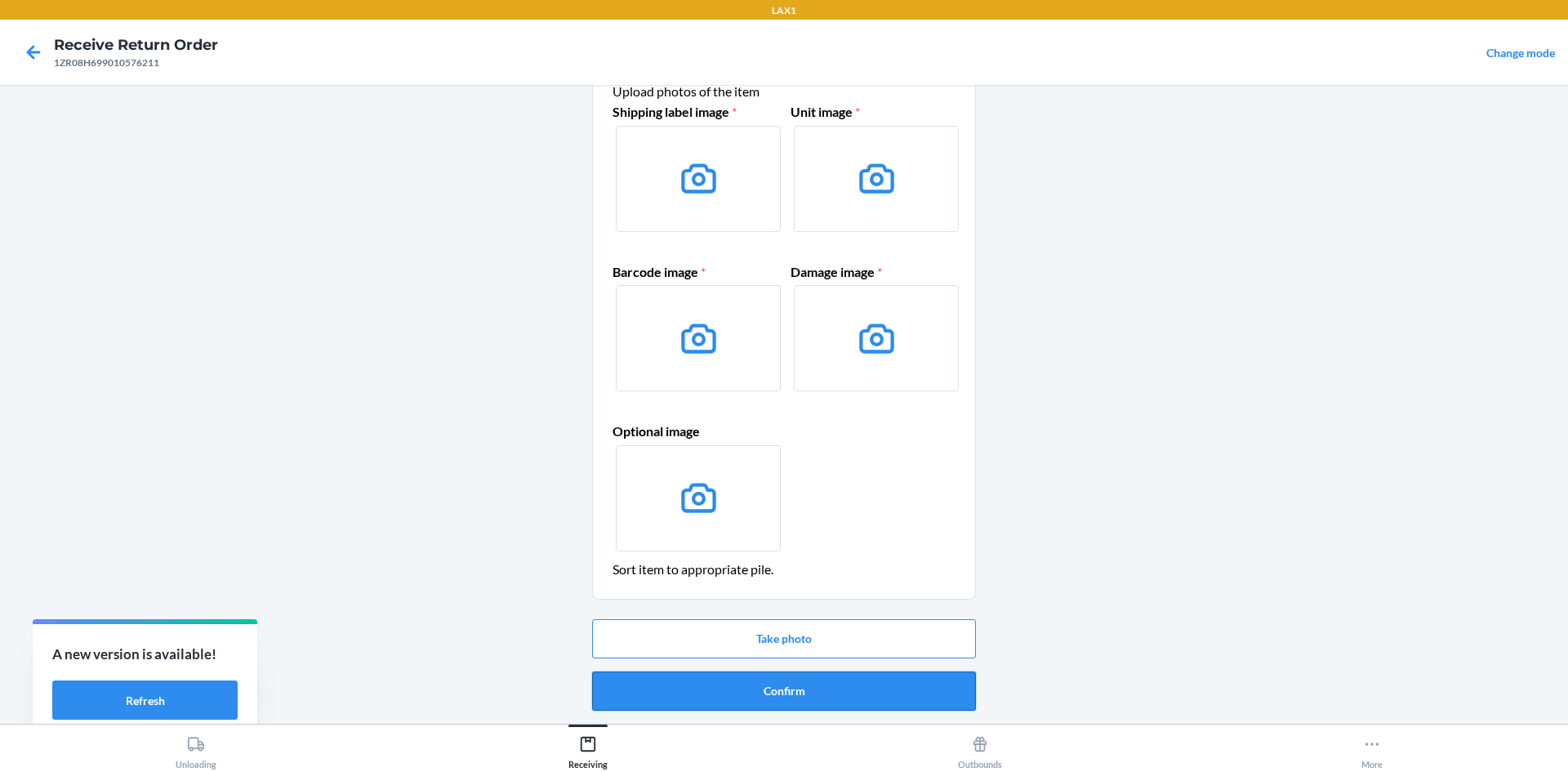
click at [851, 679] on button "Confirm" at bounding box center [784, 692] width 384 height 39
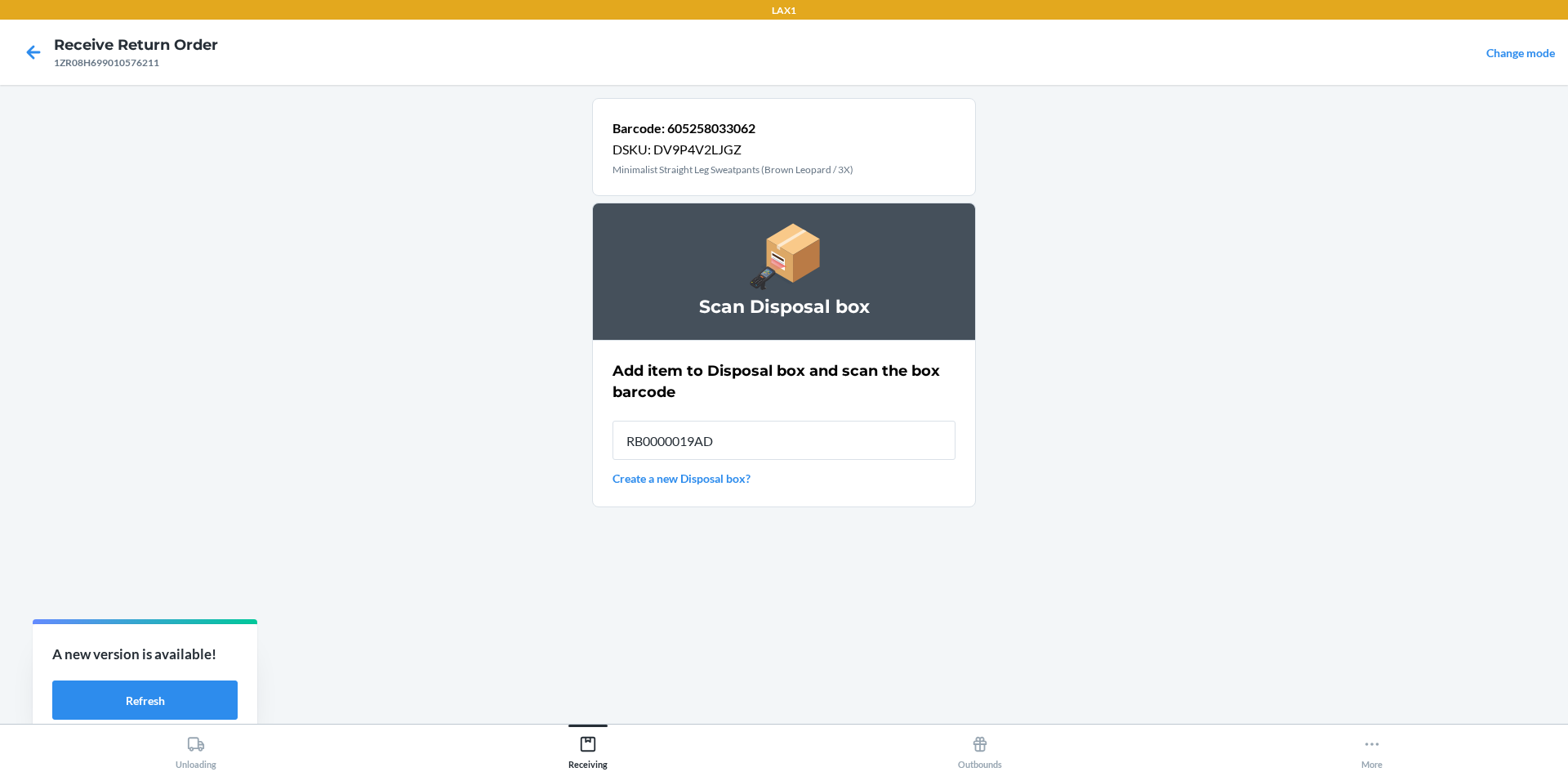
type input "RB0000019AD"
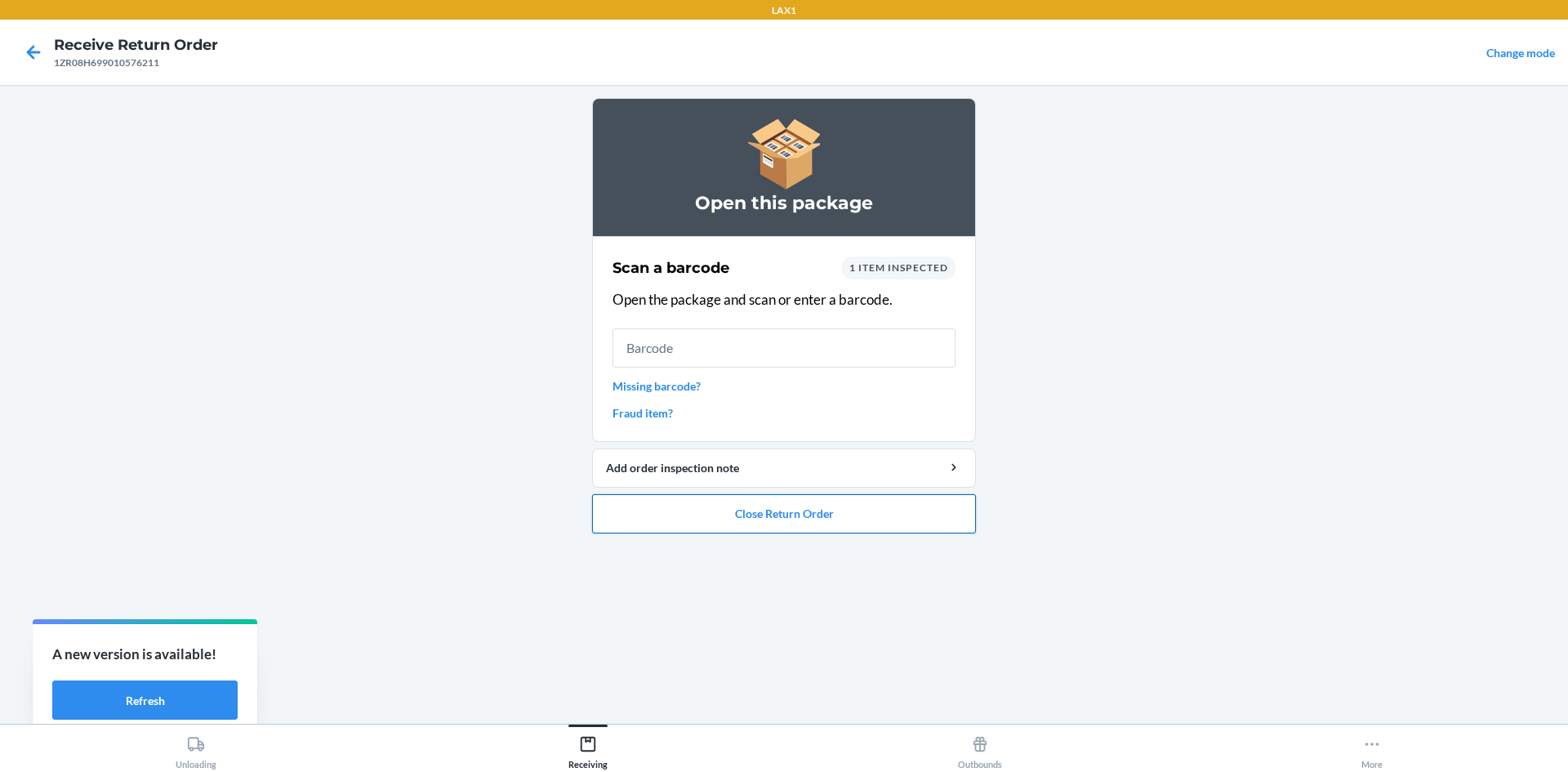
click at [740, 514] on button "Close Return Order" at bounding box center [784, 514] width 384 height 39
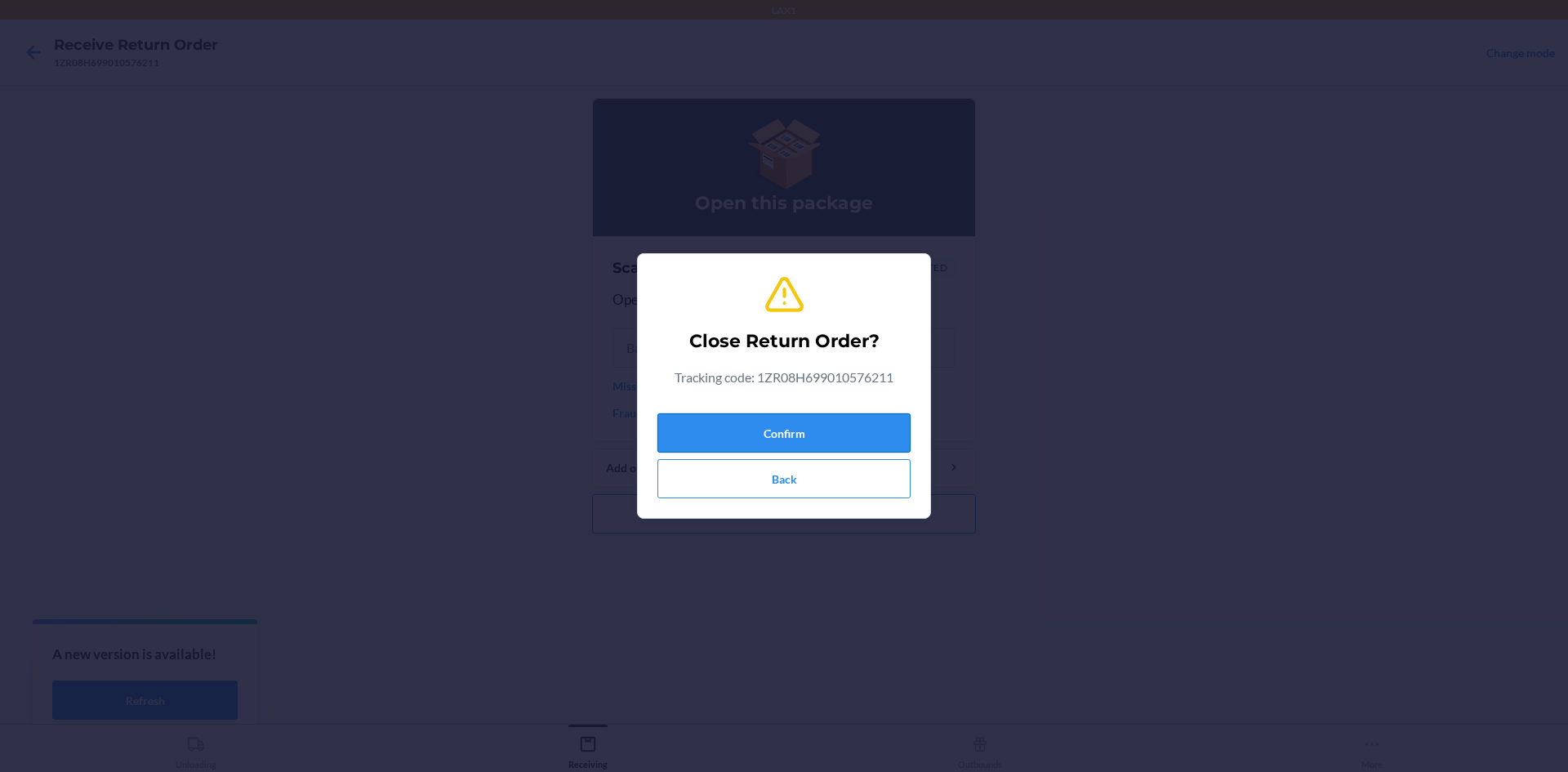
click at [738, 430] on button "Confirm" at bounding box center [784, 433] width 254 height 39
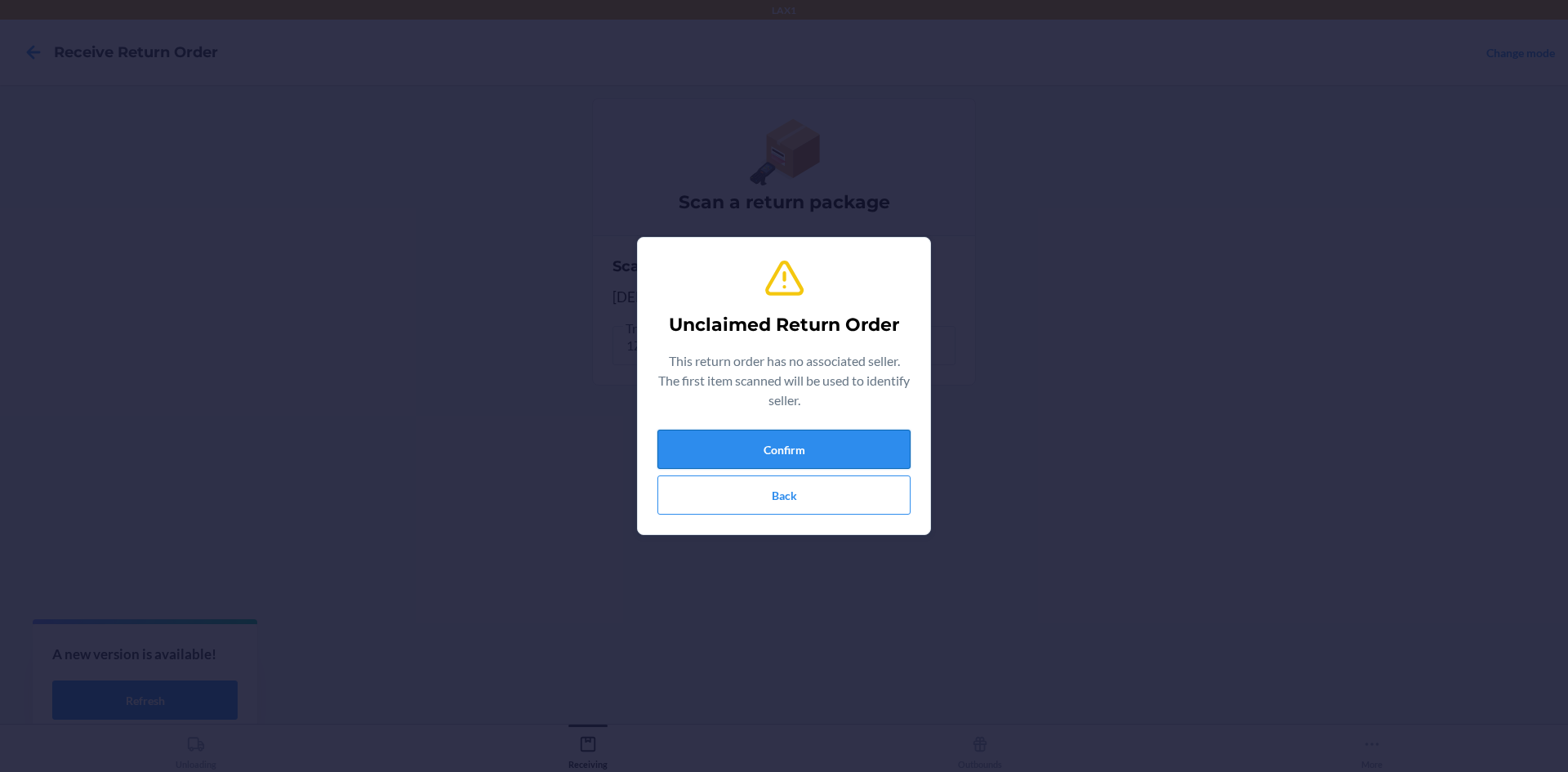
click at [779, 463] on button "Confirm" at bounding box center [784, 449] width 254 height 39
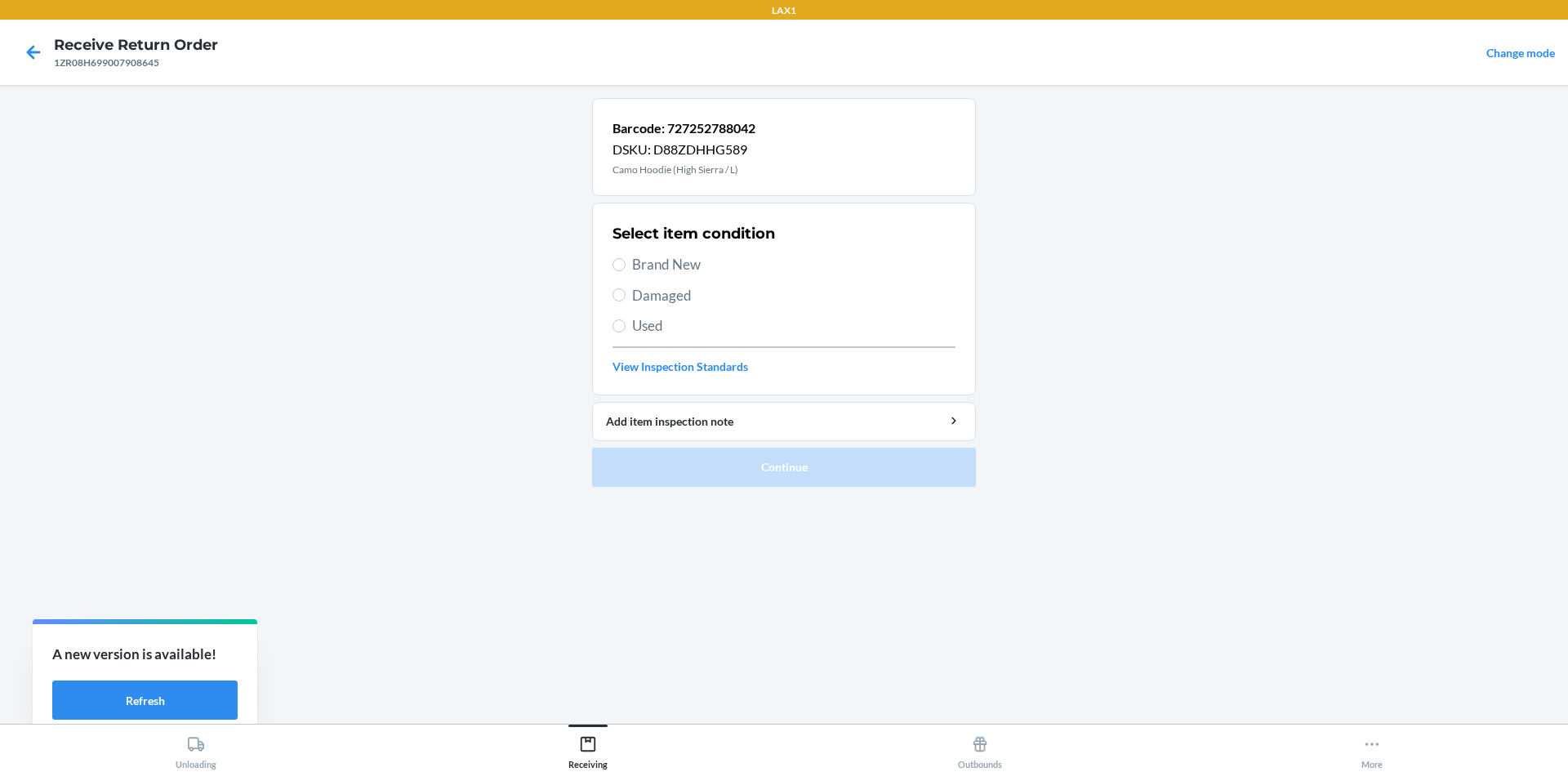
click at [644, 267] on span "Brand New" at bounding box center [794, 265] width 324 height 22
click at [626, 267] on input "Brand New" at bounding box center [619, 265] width 13 height 13
radio input "true"
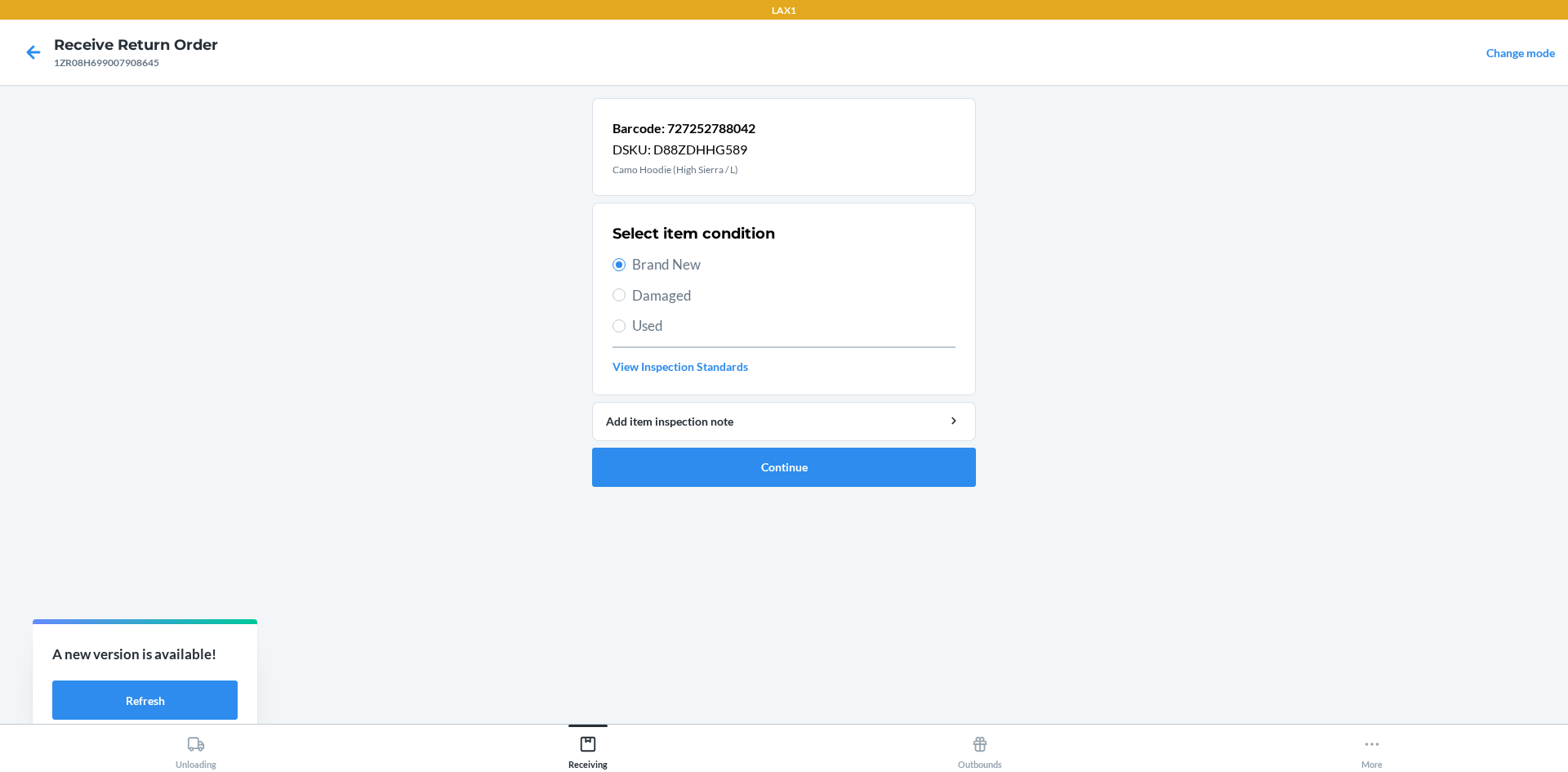
click at [641, 303] on span "Damaged" at bounding box center [794, 296] width 324 height 22
click at [626, 301] on input "Damaged" at bounding box center [619, 295] width 13 height 13
radio input "true"
radio input "false"
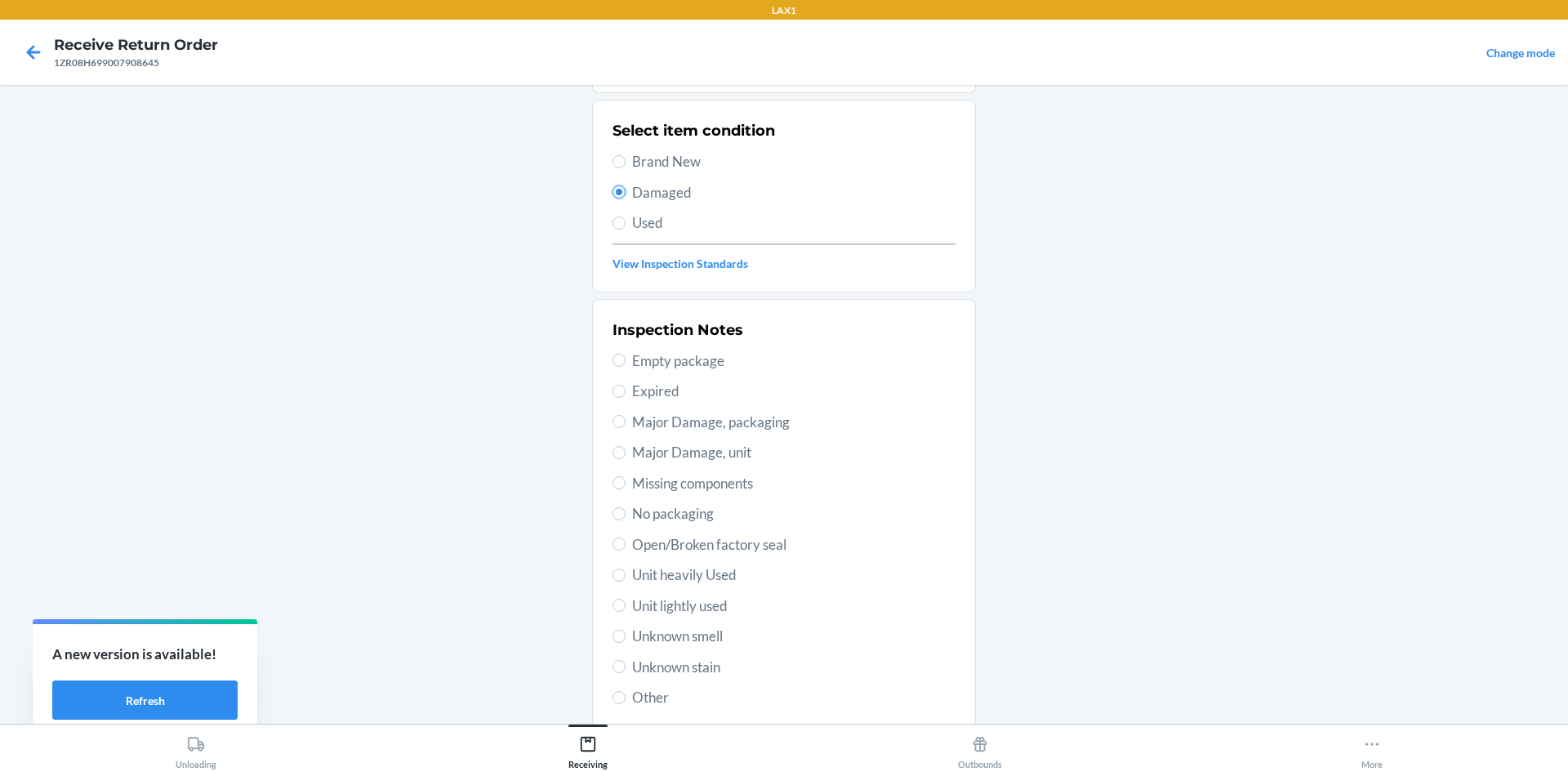
scroll to position [212, 0]
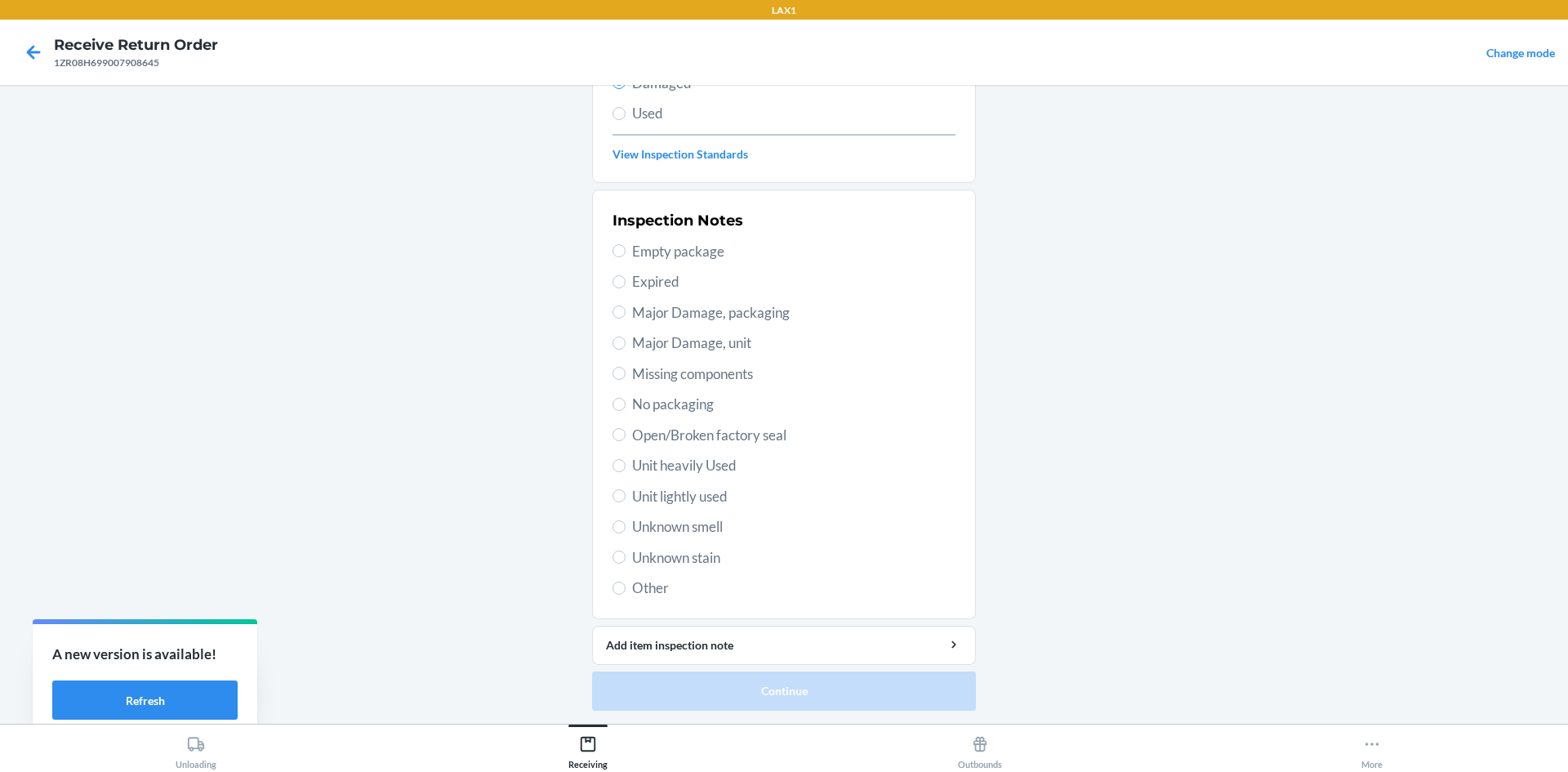
click at [661, 440] on span "Open/Broken factory seal" at bounding box center [794, 435] width 324 height 22
click at [626, 440] on input "Open/Broken factory seal" at bounding box center [619, 435] width 13 height 13
radio input "true"
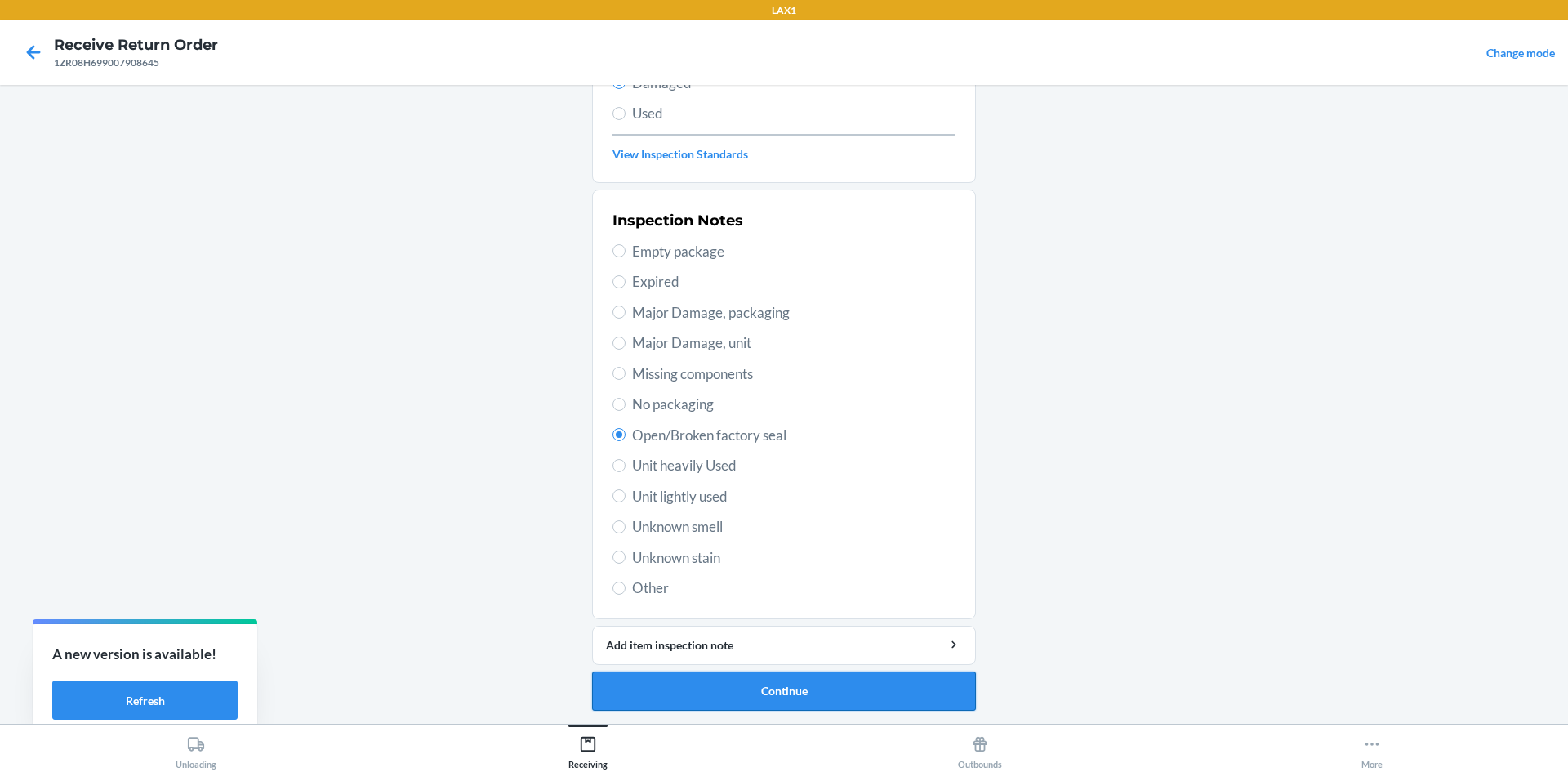
click at [803, 692] on button "Continue" at bounding box center [784, 692] width 384 height 39
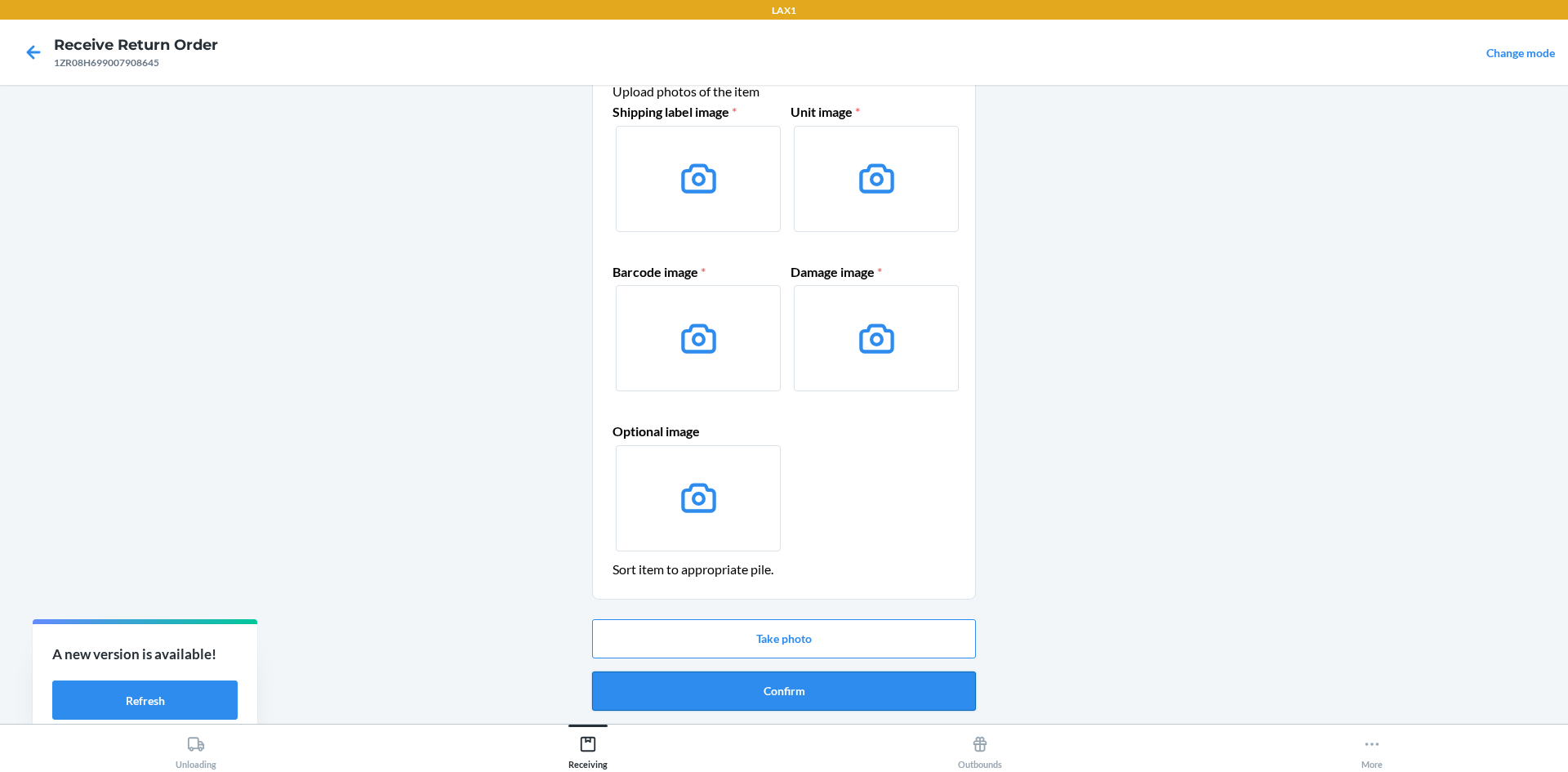
click at [793, 699] on button "Confirm" at bounding box center [784, 692] width 384 height 39
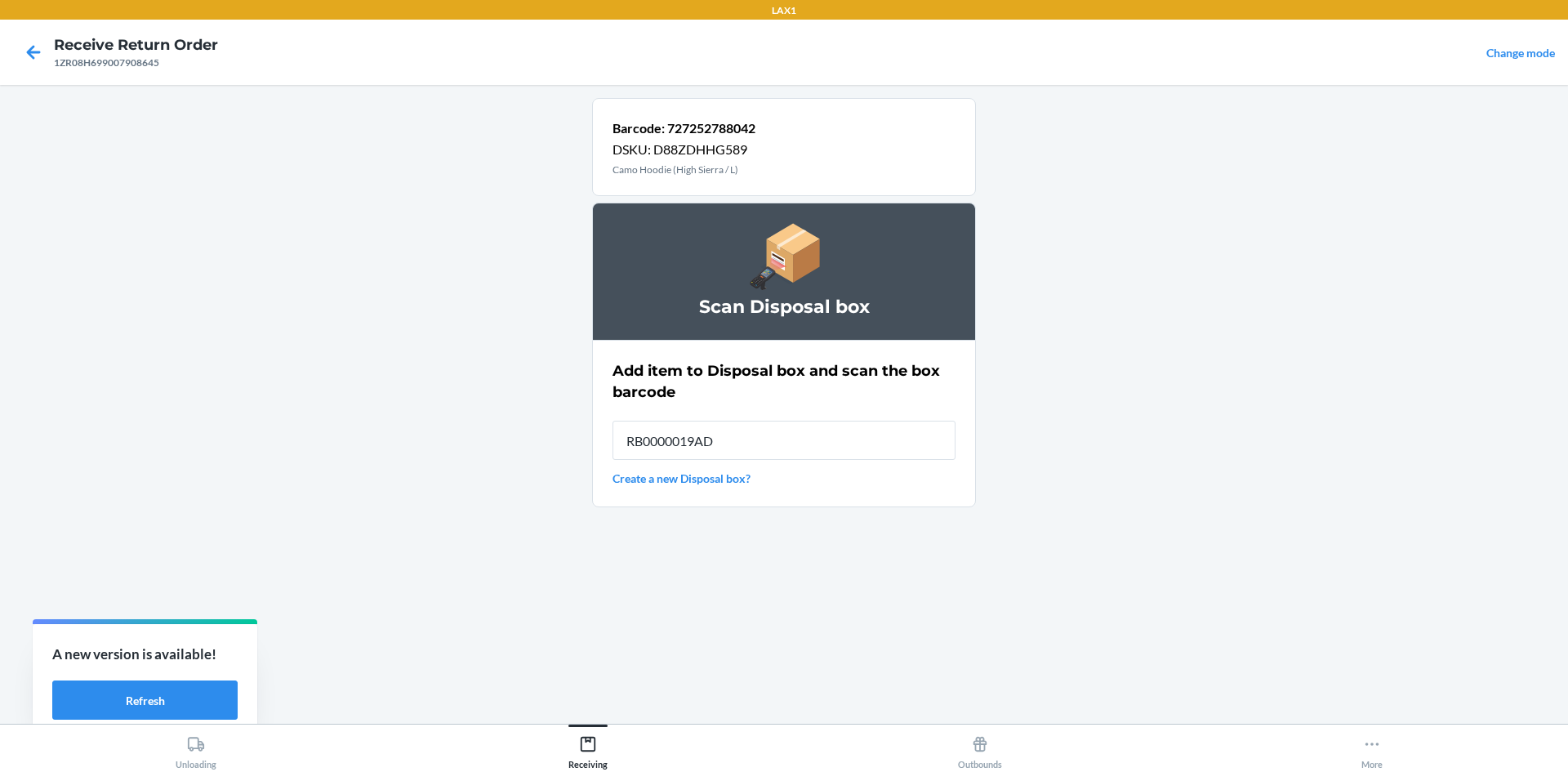
type input "RB0000019AD"
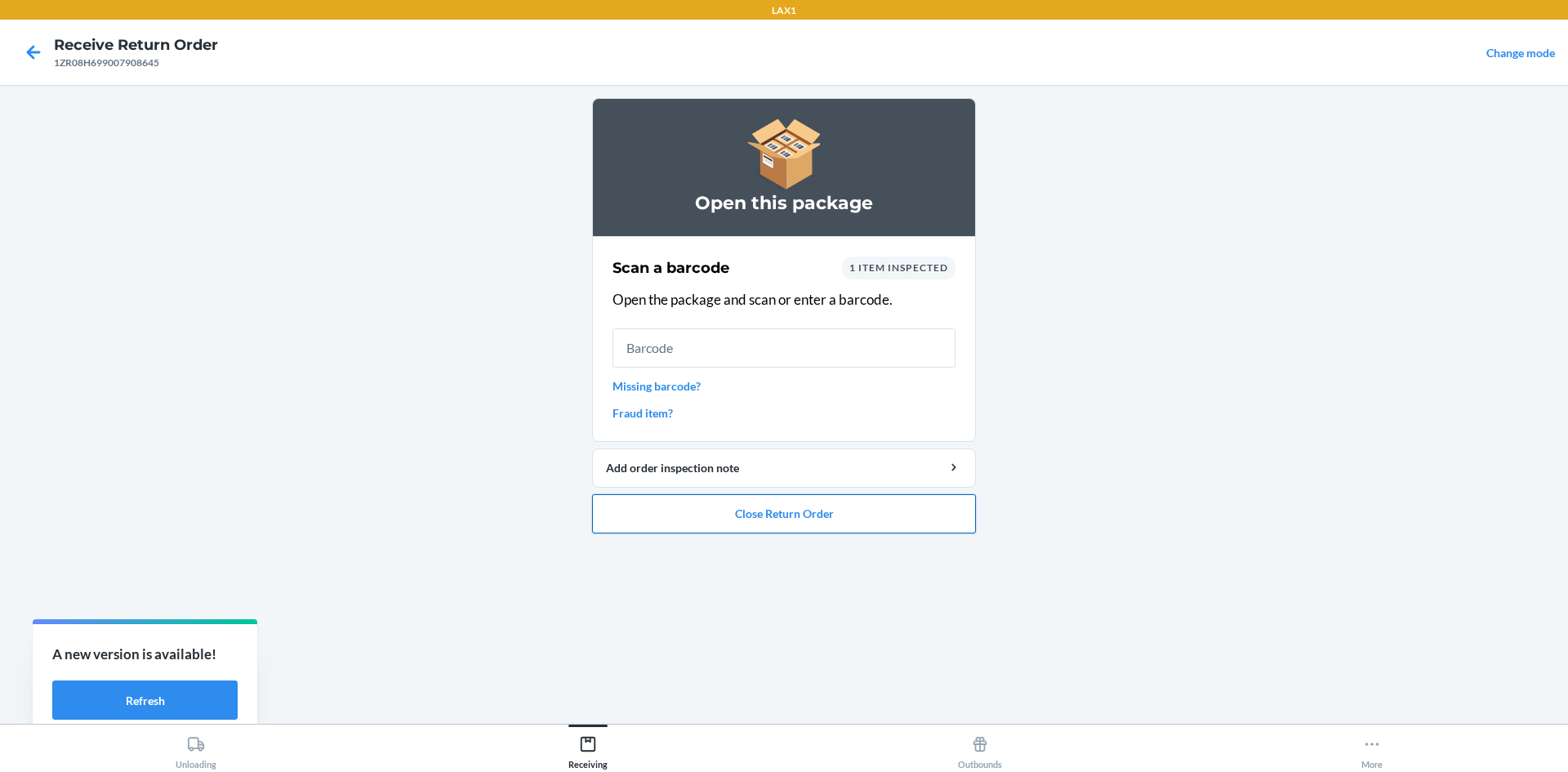
click at [765, 520] on button "Close Return Order" at bounding box center [784, 514] width 384 height 39
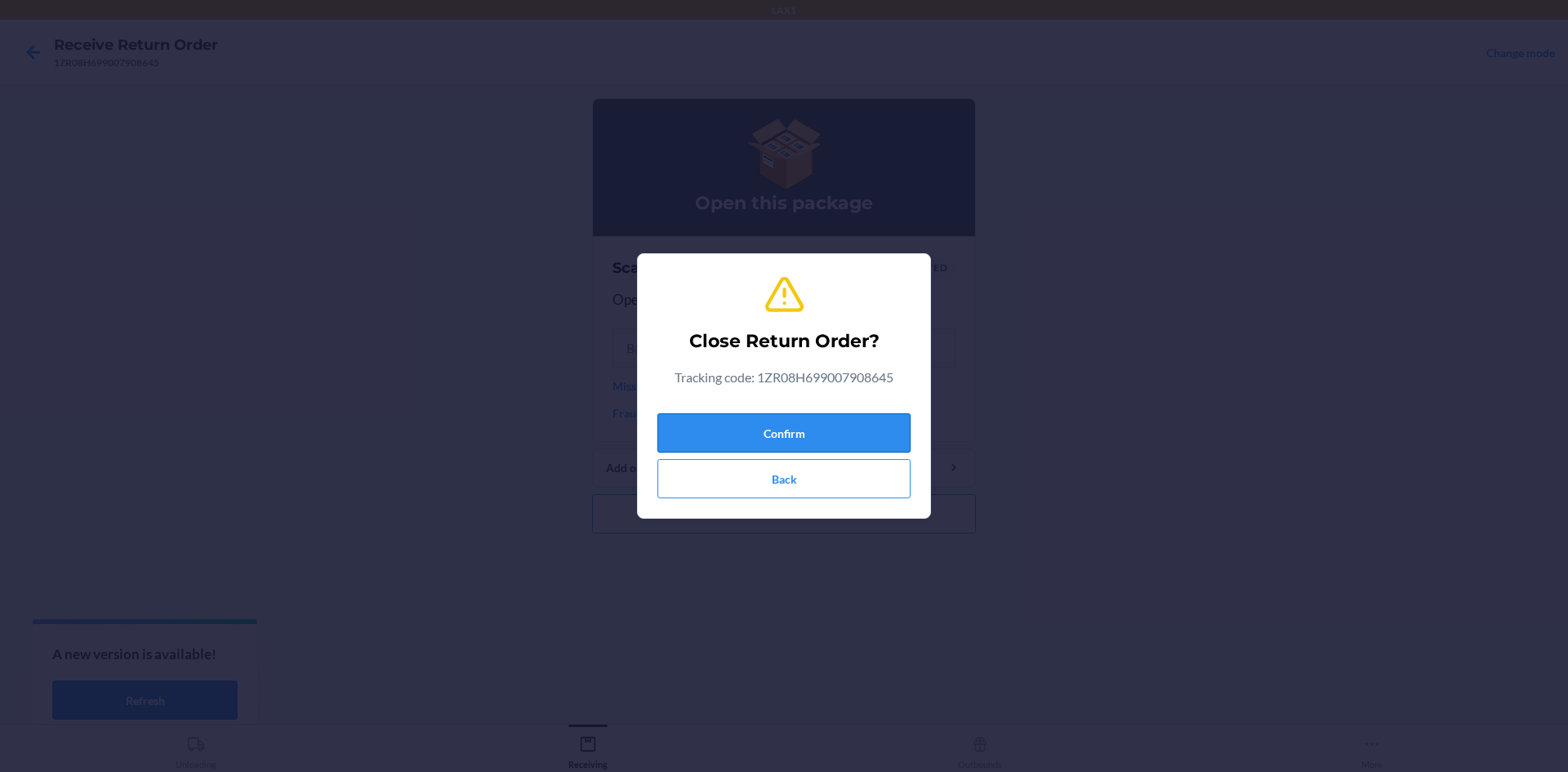
click at [738, 416] on button "Confirm" at bounding box center [784, 433] width 254 height 39
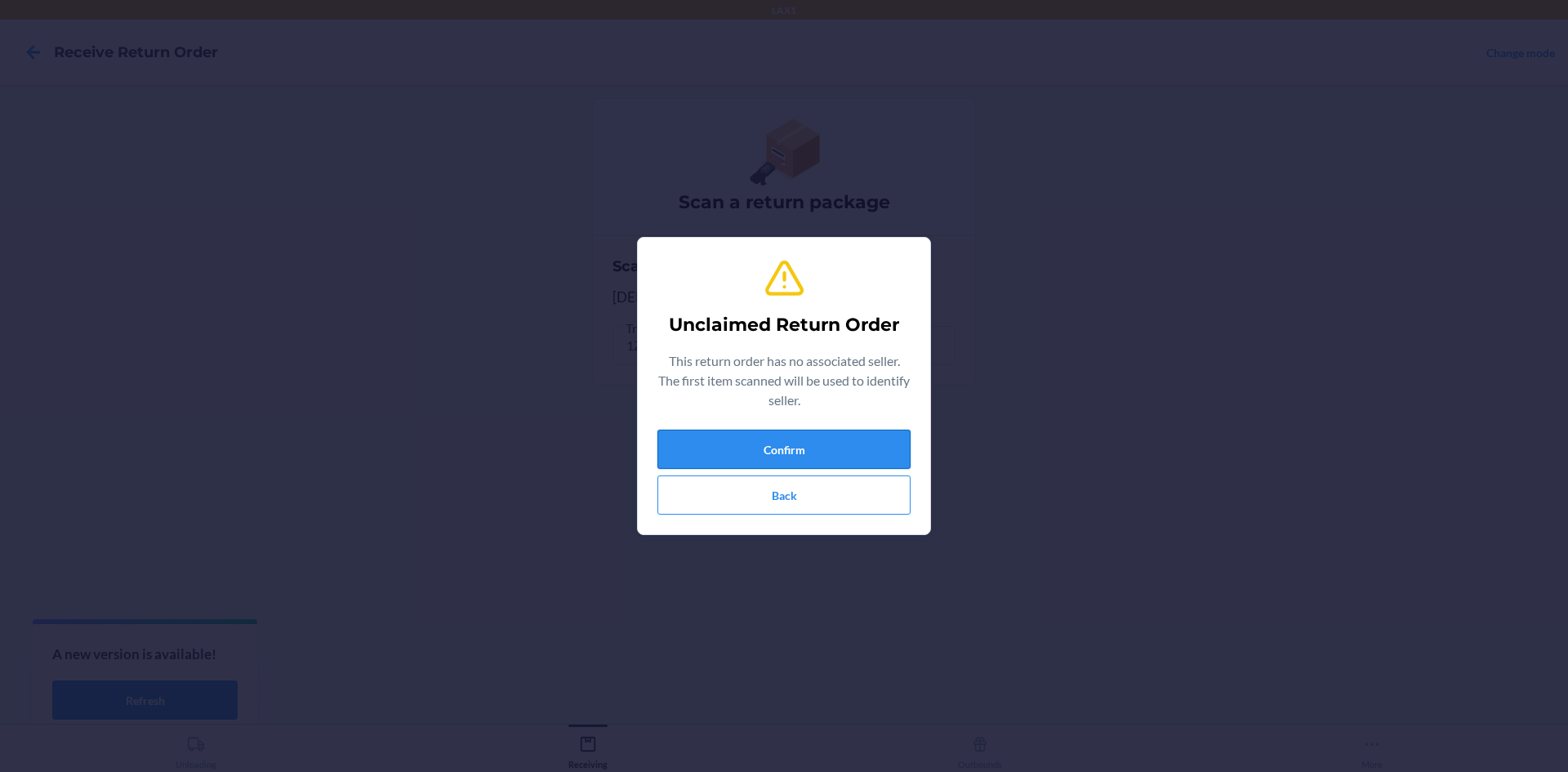
click at [769, 444] on button "Confirm" at bounding box center [784, 449] width 254 height 39
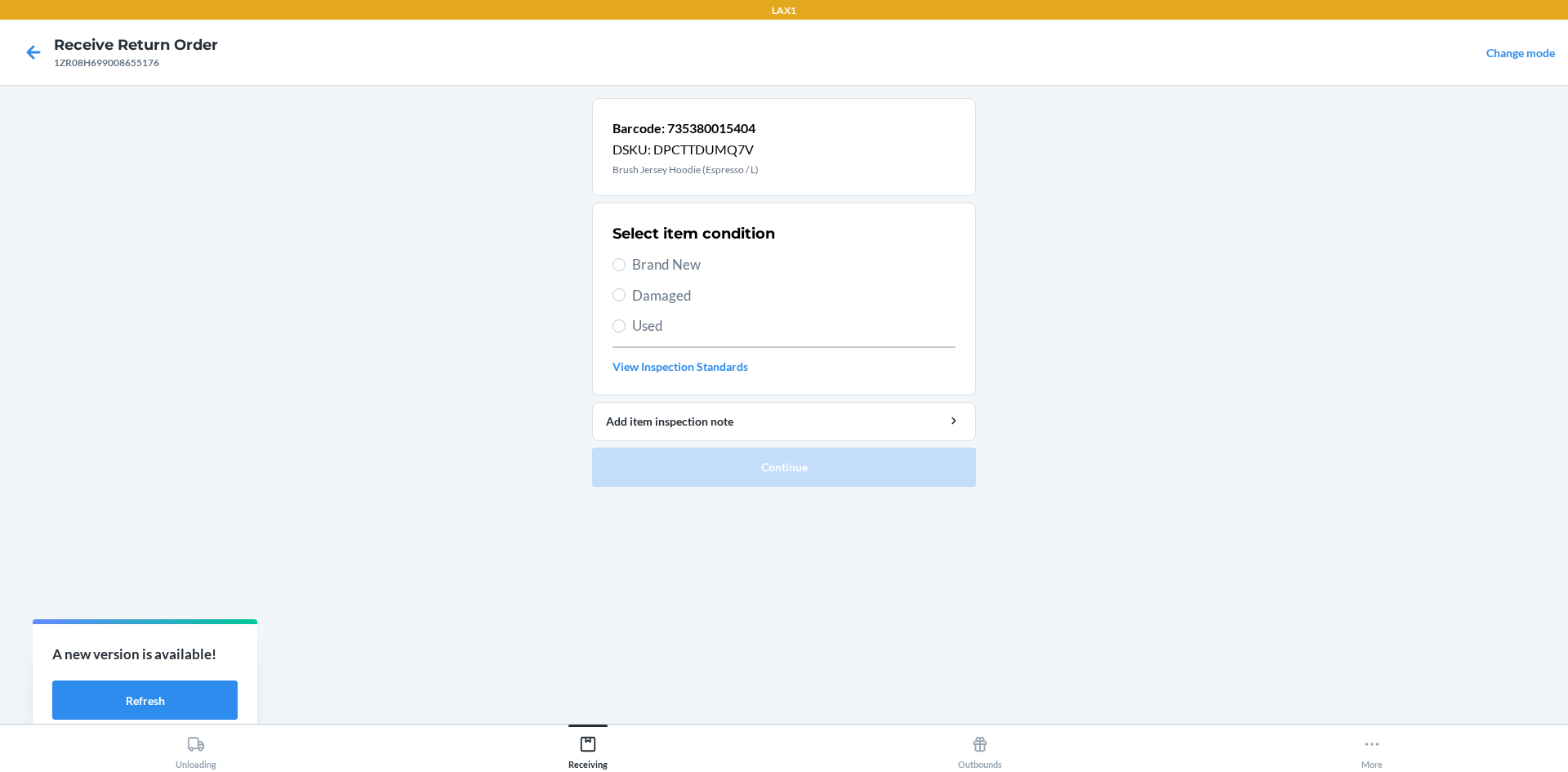
click at [679, 302] on span "Damaged" at bounding box center [794, 296] width 324 height 22
click at [626, 301] on input "Damaged" at bounding box center [619, 295] width 13 height 13
radio input "true"
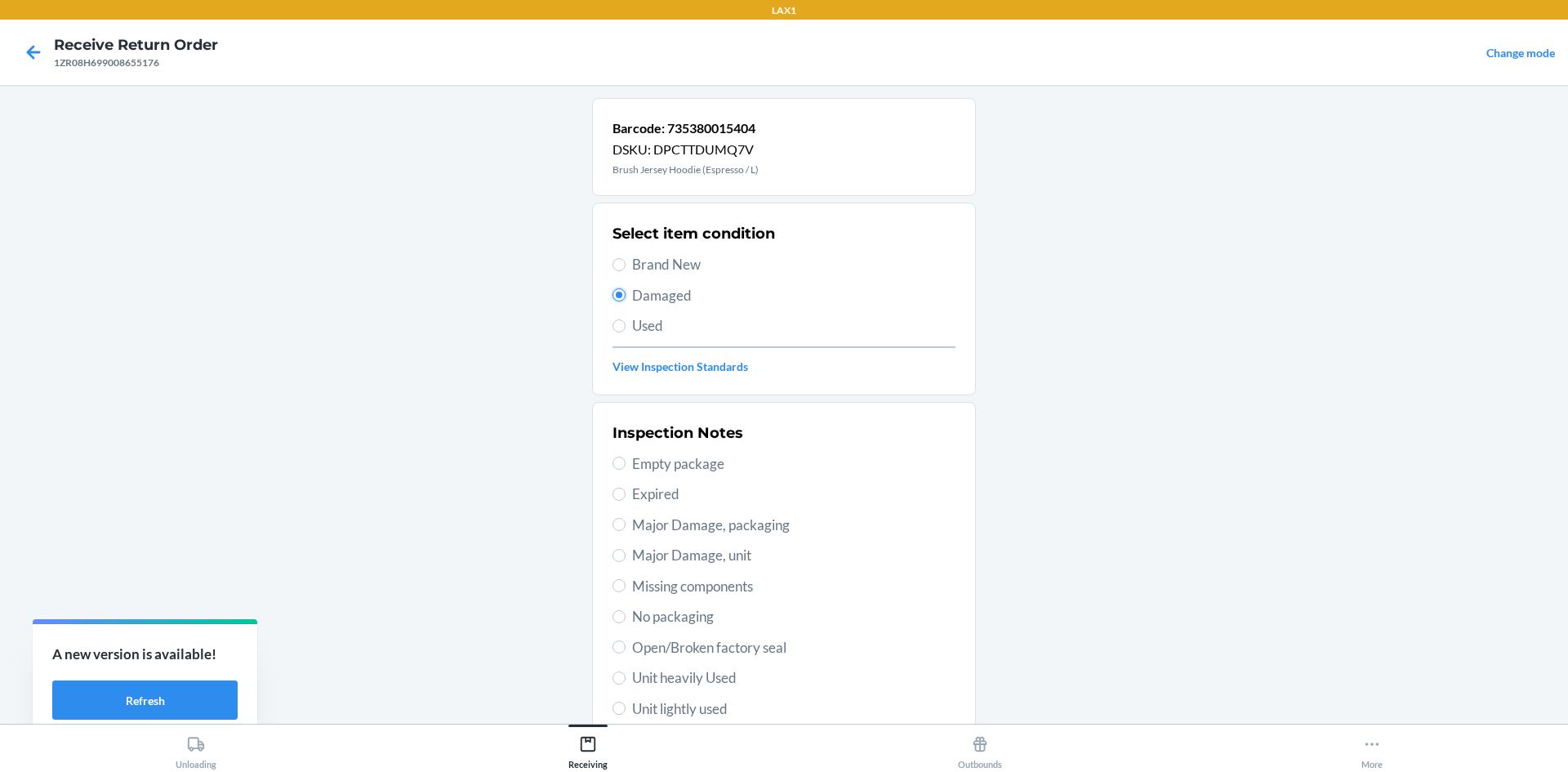
scroll to position [212, 0]
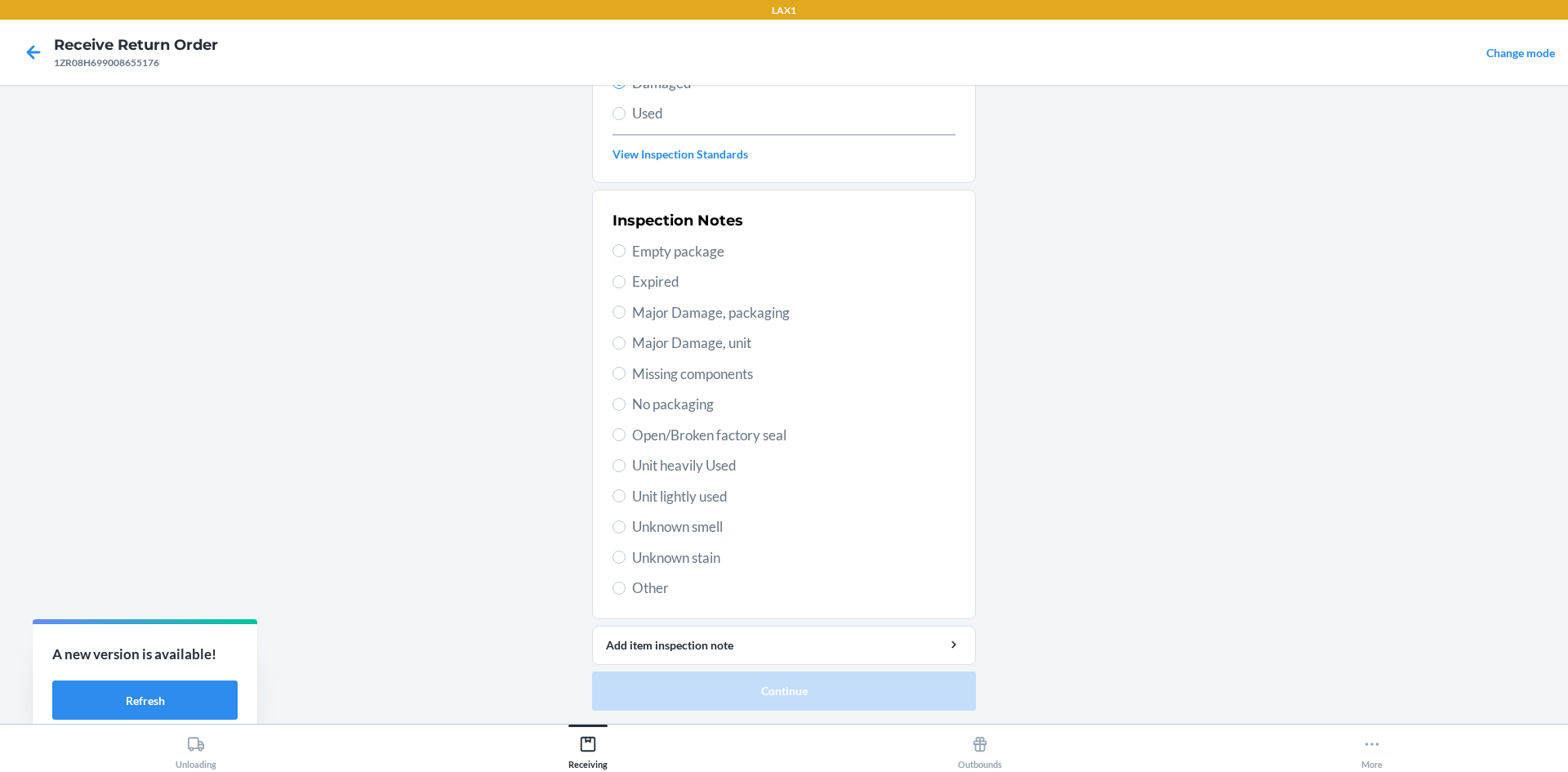
click at [665, 425] on span "Open/Broken factory seal" at bounding box center [794, 435] width 324 height 22
click at [626, 429] on input "Open/Broken factory seal" at bounding box center [619, 435] width 13 height 13
radio input "true"
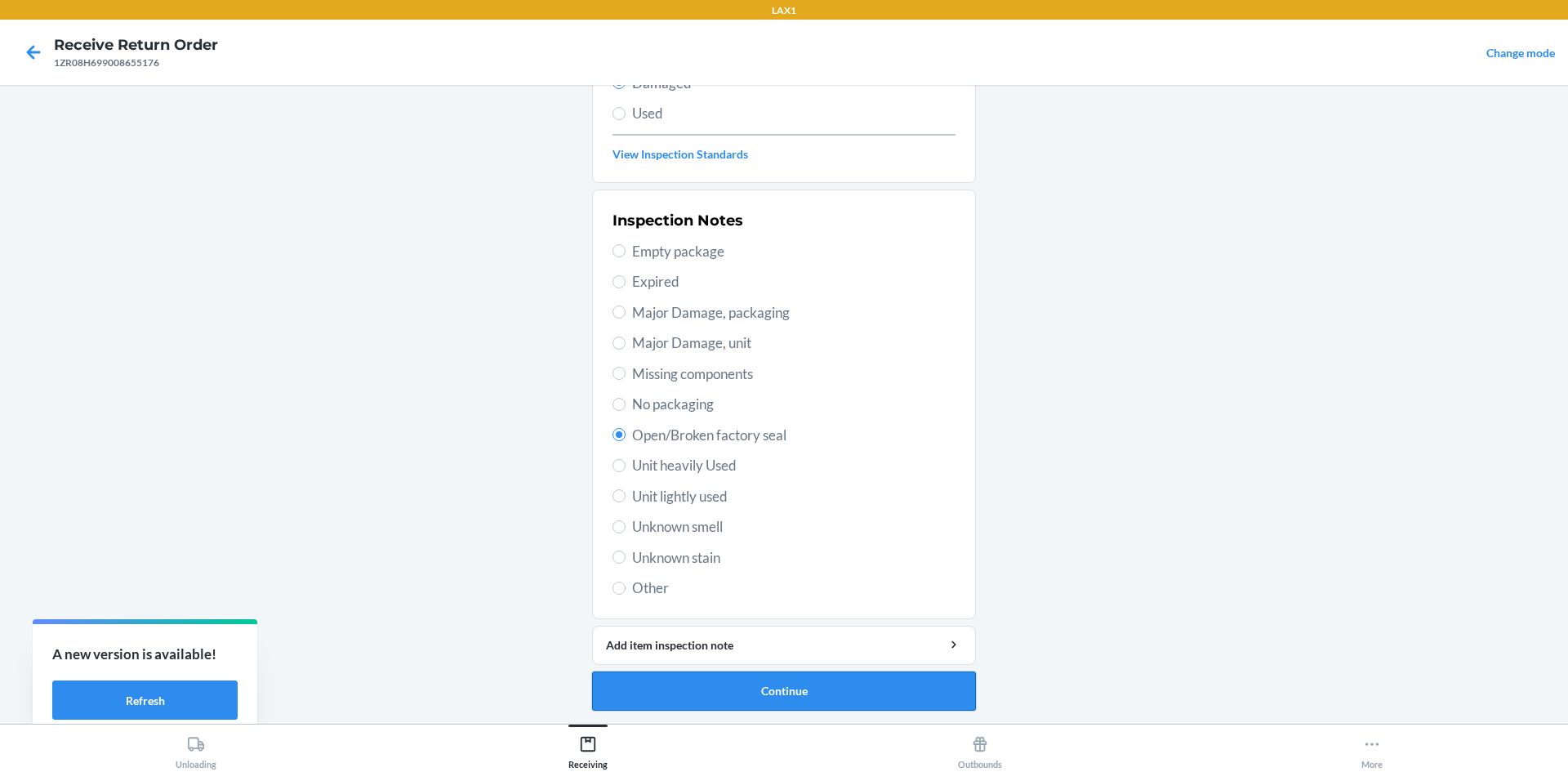
click at [812, 699] on button "Continue" at bounding box center [784, 692] width 384 height 39
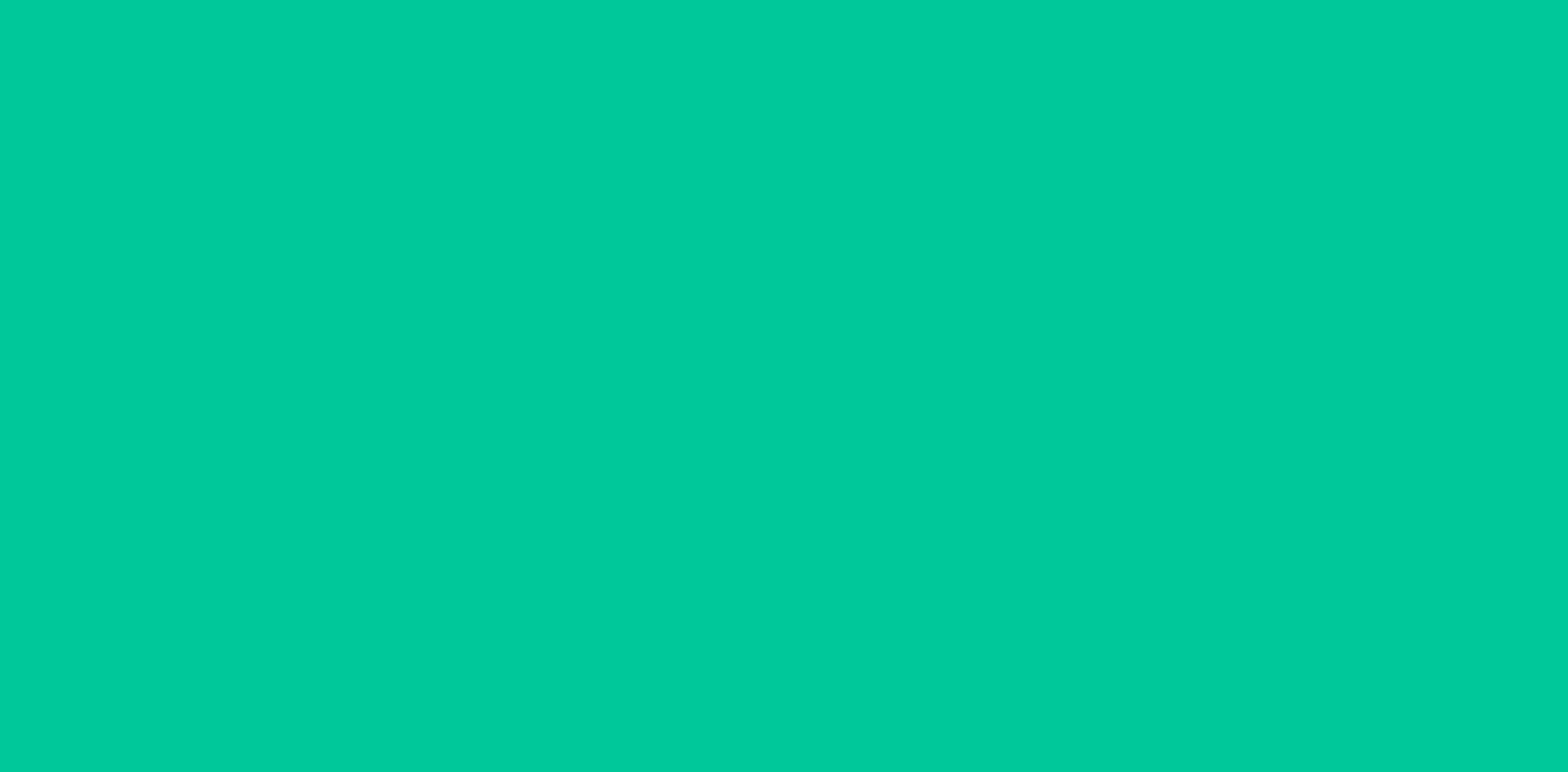
scroll to position [67, 0]
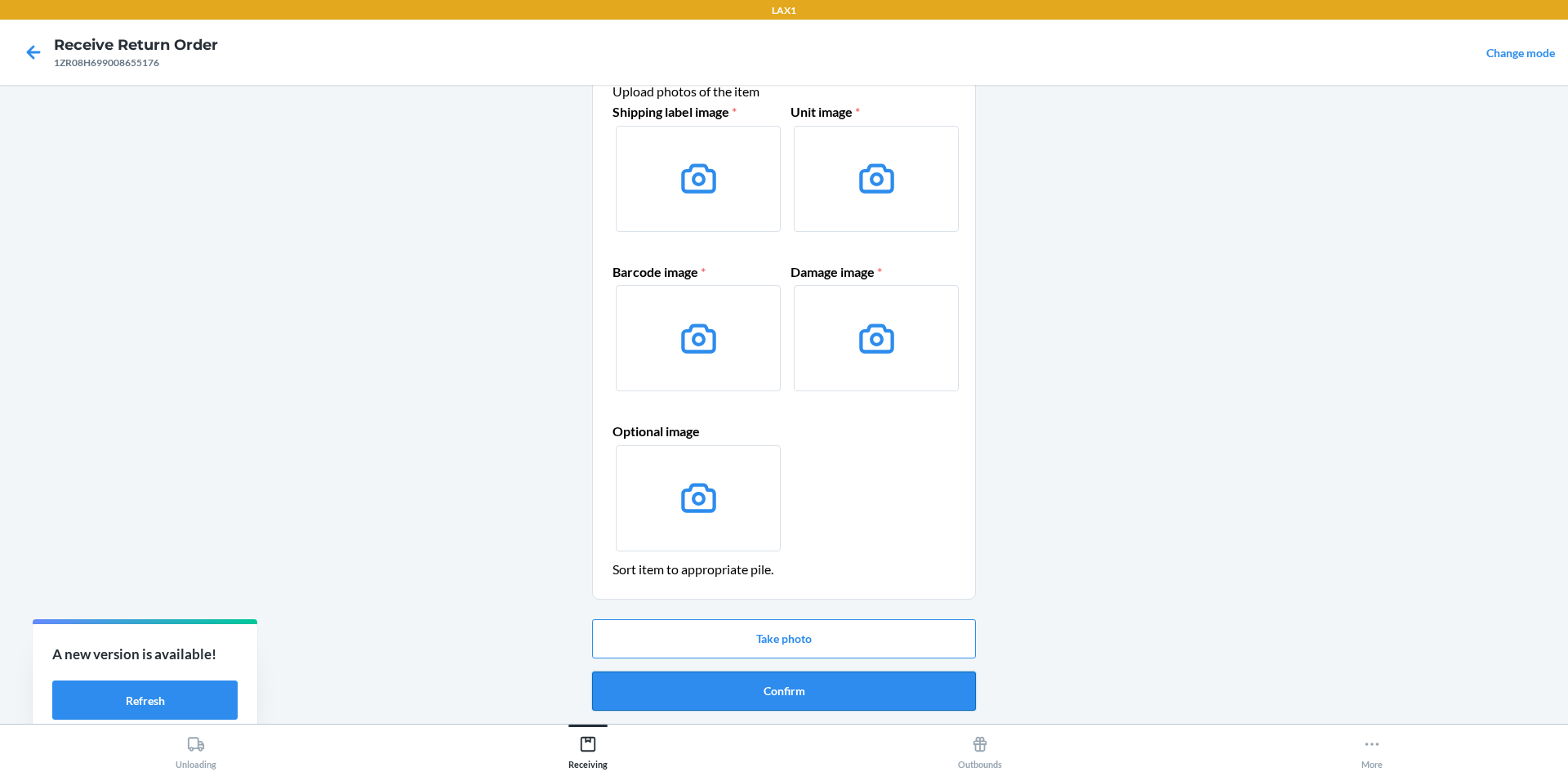
click at [814, 697] on button "Confirm" at bounding box center [784, 692] width 384 height 39
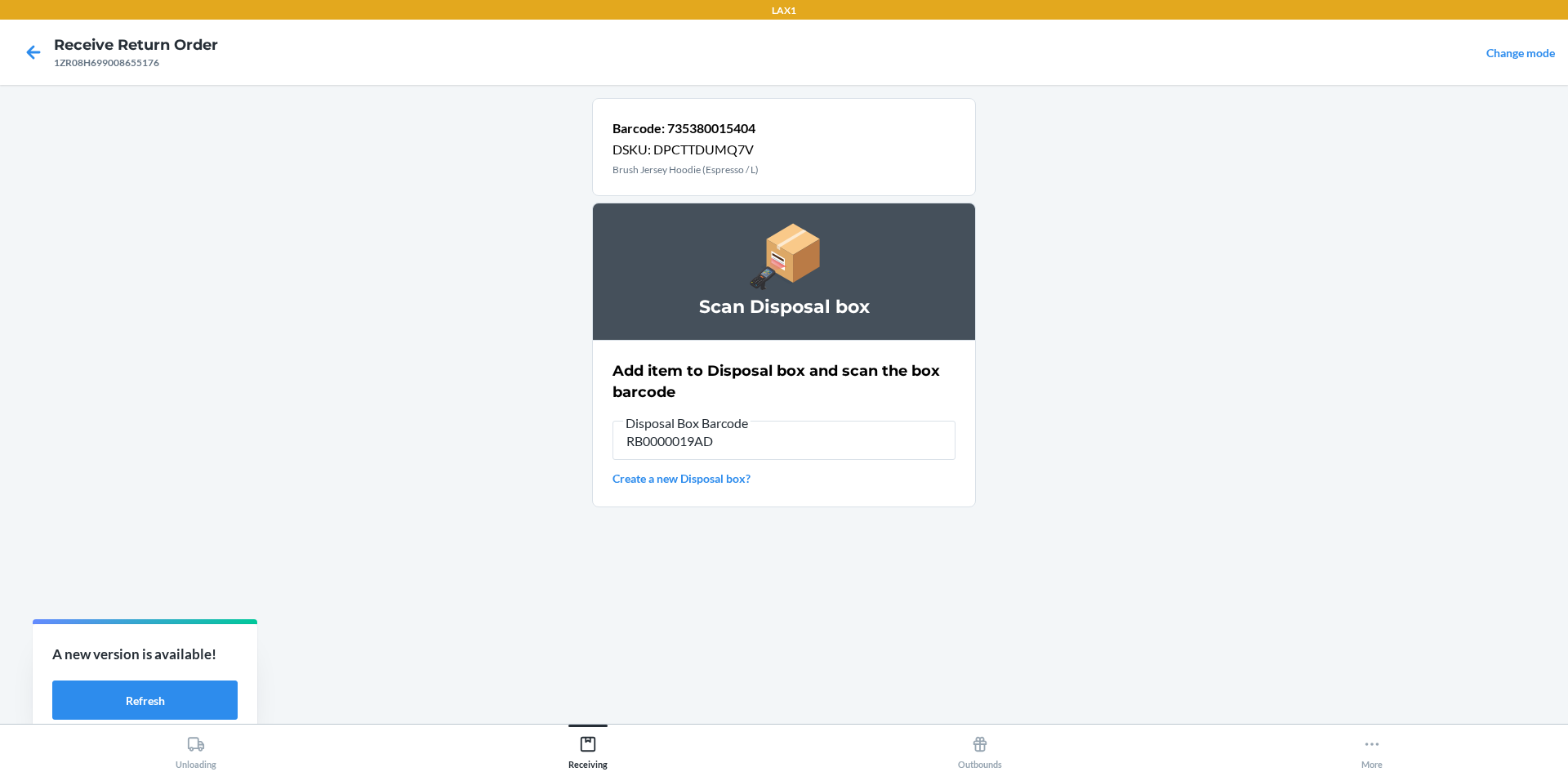
type input "RB0000019AD"
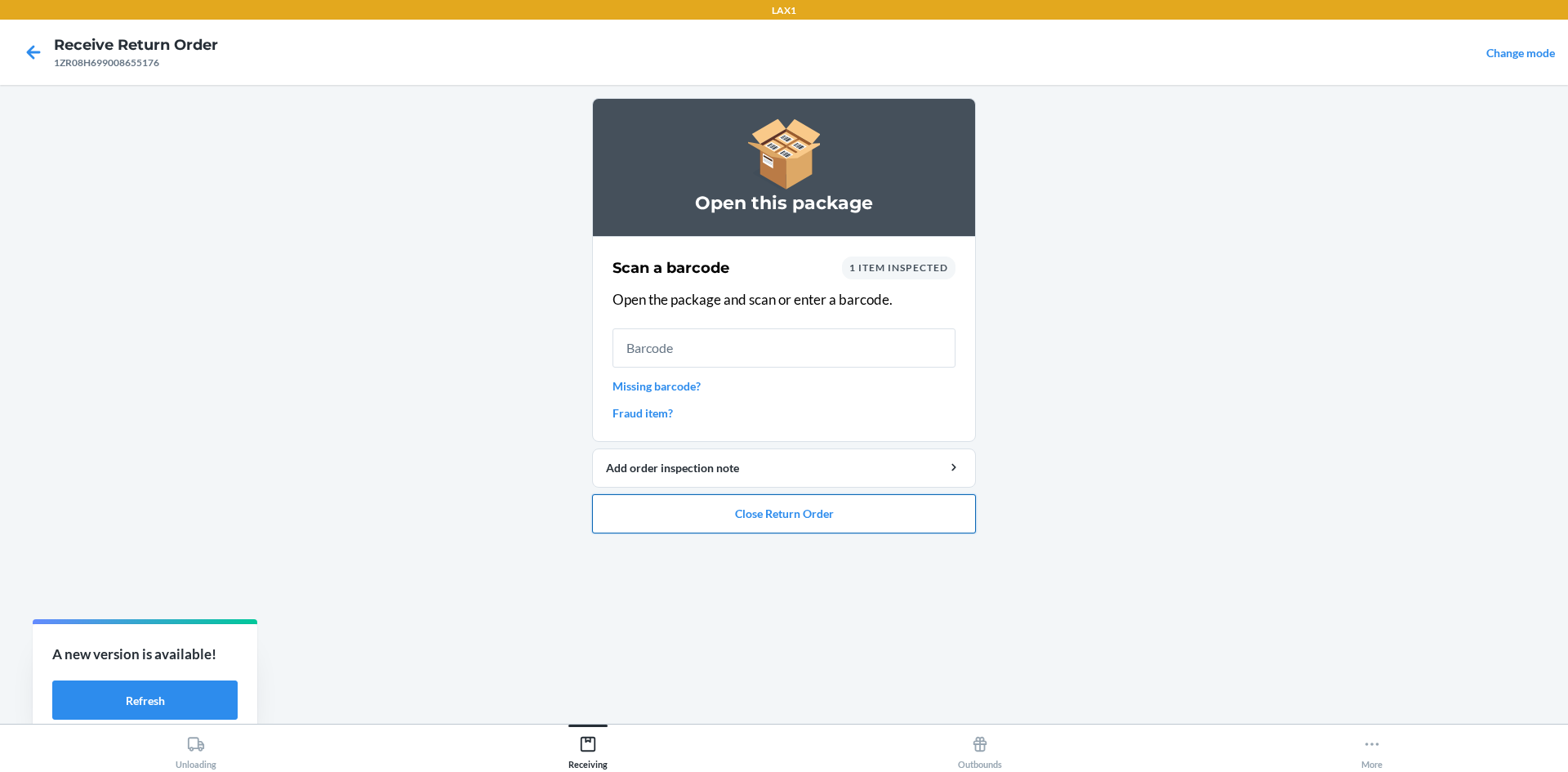
click at [834, 519] on button "Close Return Order" at bounding box center [784, 514] width 384 height 39
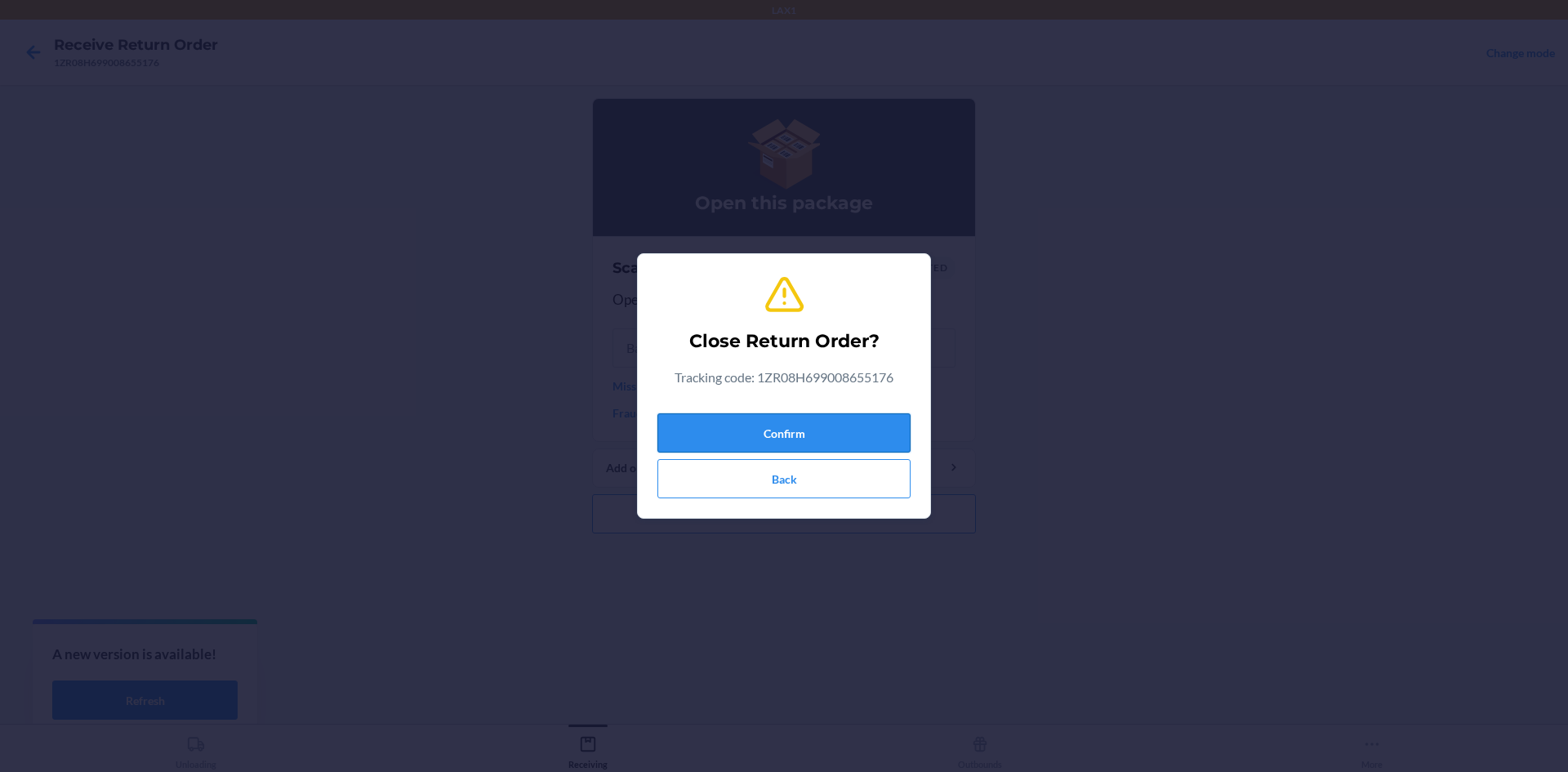
click at [810, 439] on button "Confirm" at bounding box center [784, 433] width 254 height 39
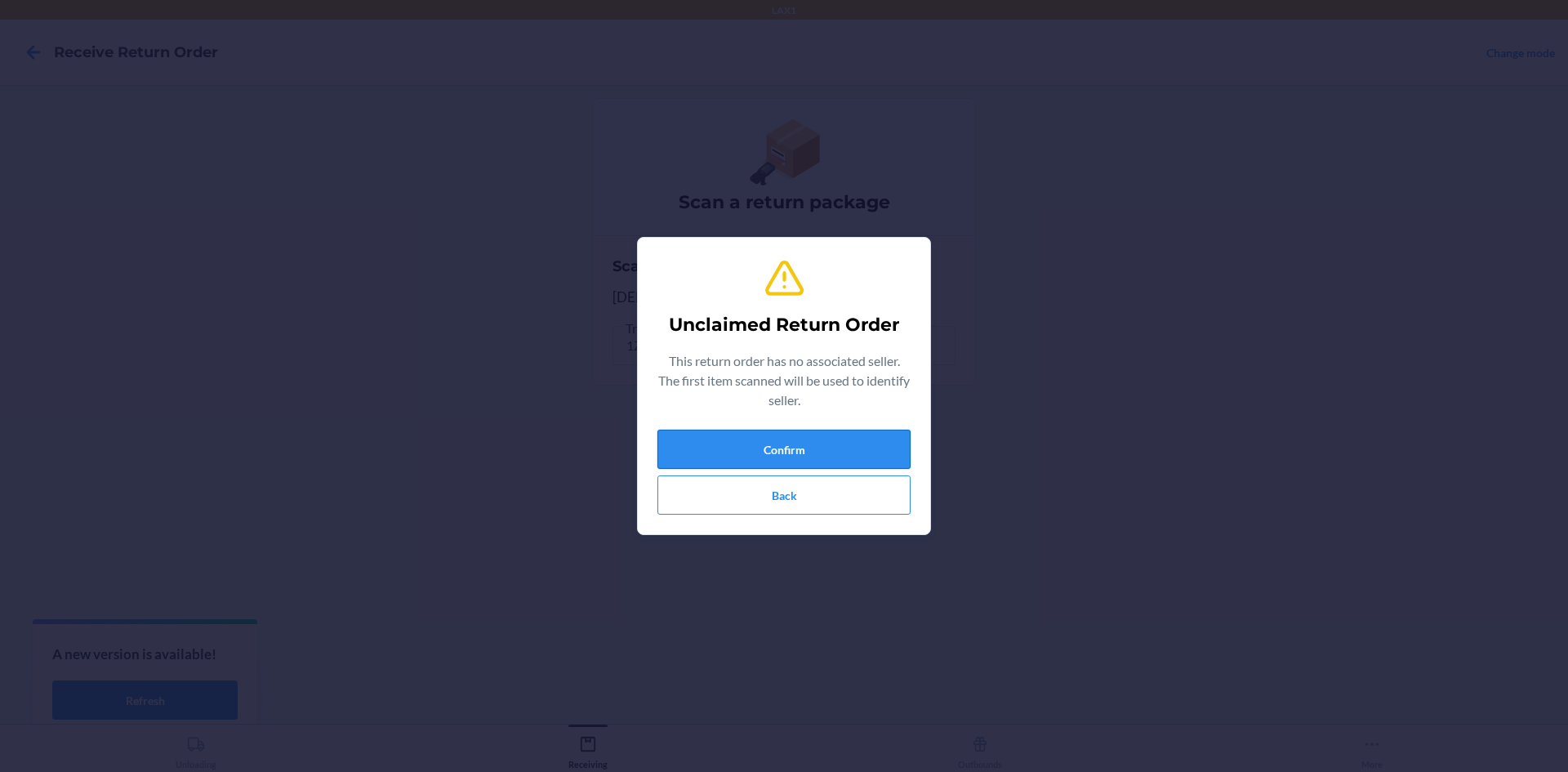
click at [785, 459] on button "Confirm" at bounding box center [784, 449] width 254 height 39
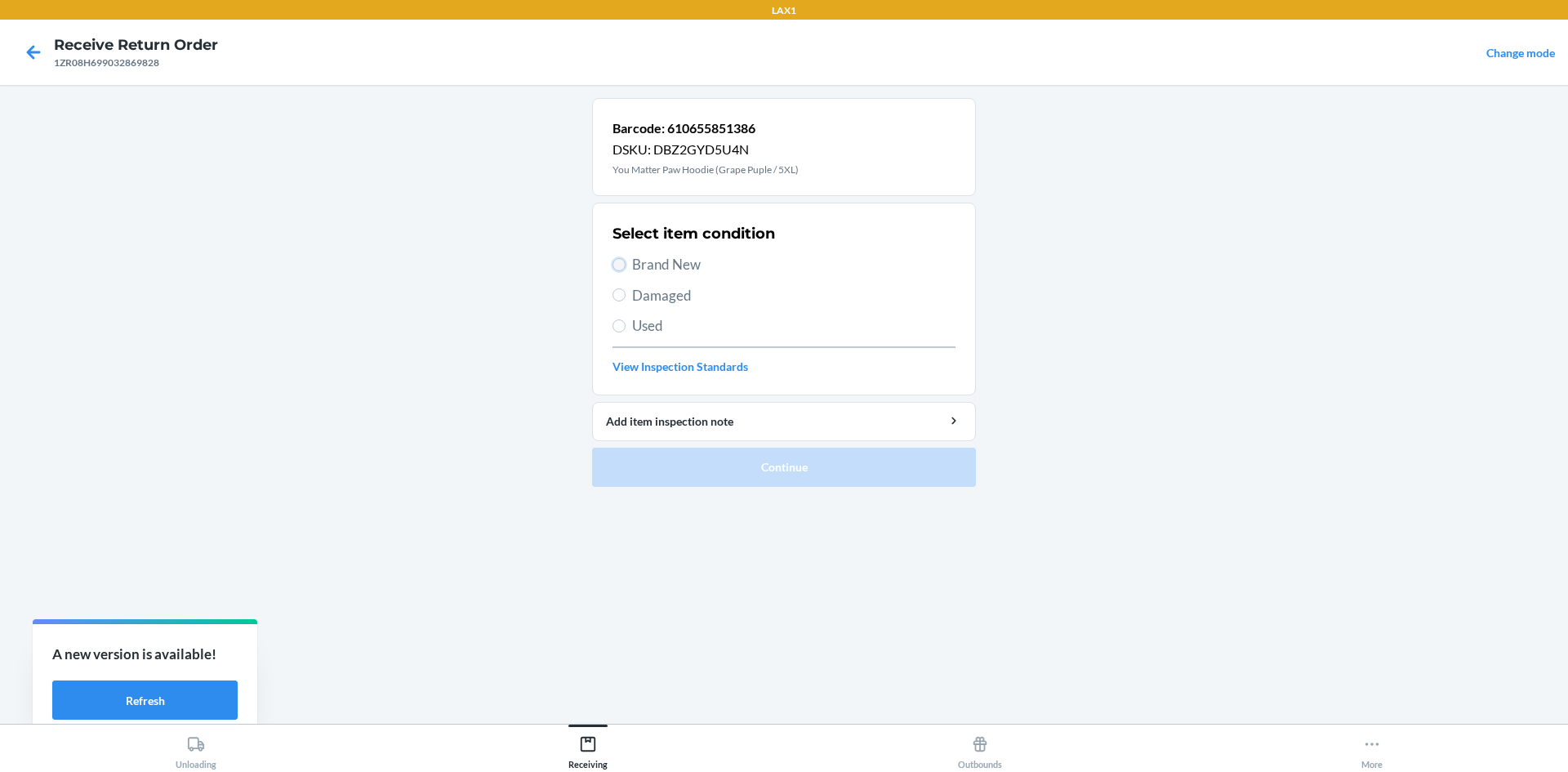
click at [624, 265] on input "Brand New" at bounding box center [619, 265] width 13 height 13
radio input "true"
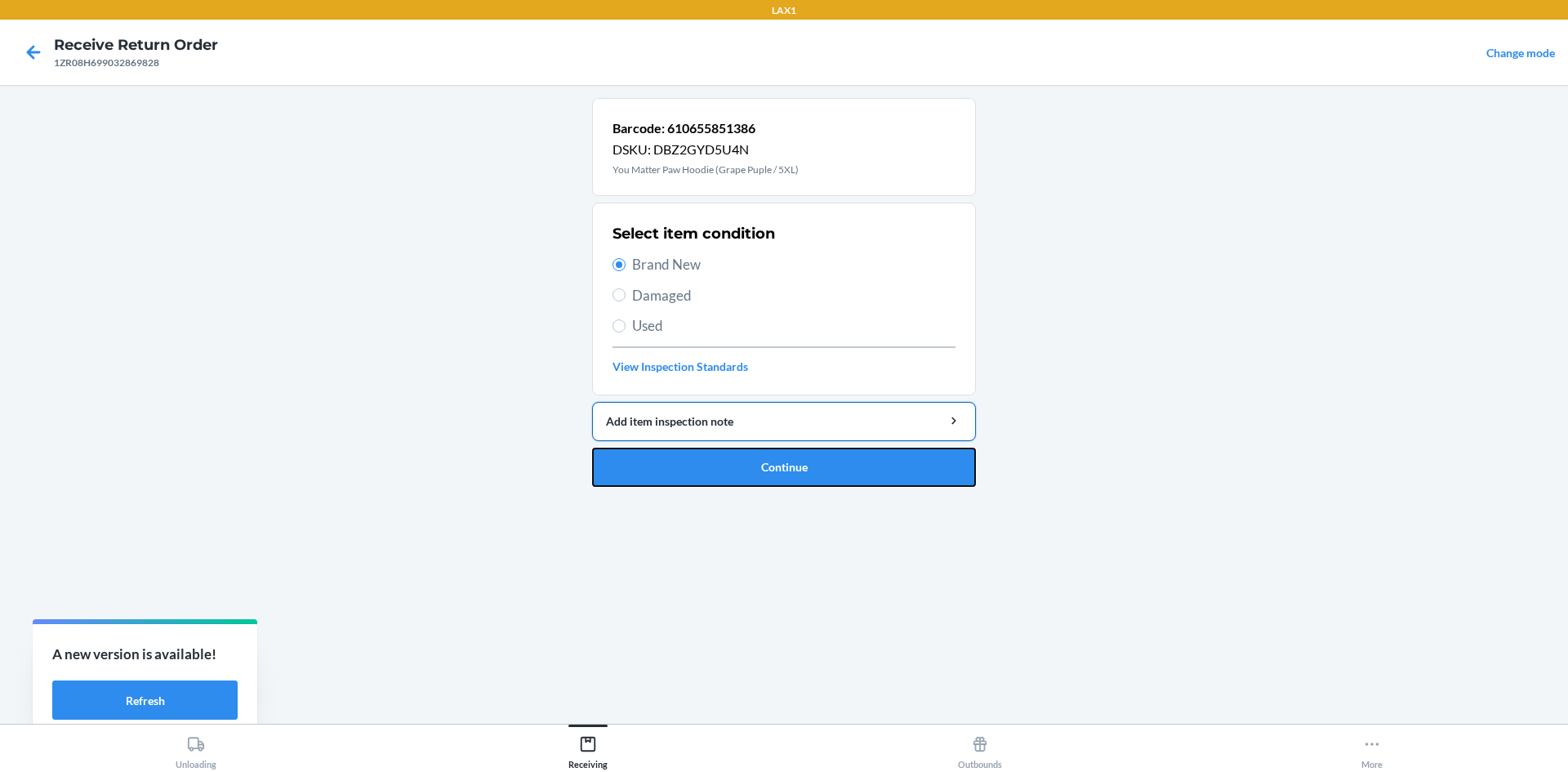
drag, startPoint x: 776, startPoint y: 449, endPoint x: 789, endPoint y: 437, distance: 17.7
click at [781, 444] on li "Barcode: 610655851386 DSKU: DBZ2GYD5U4N You Matter Paw Hoodie (Grape Puple / 5X…" at bounding box center [784, 293] width 384 height 389
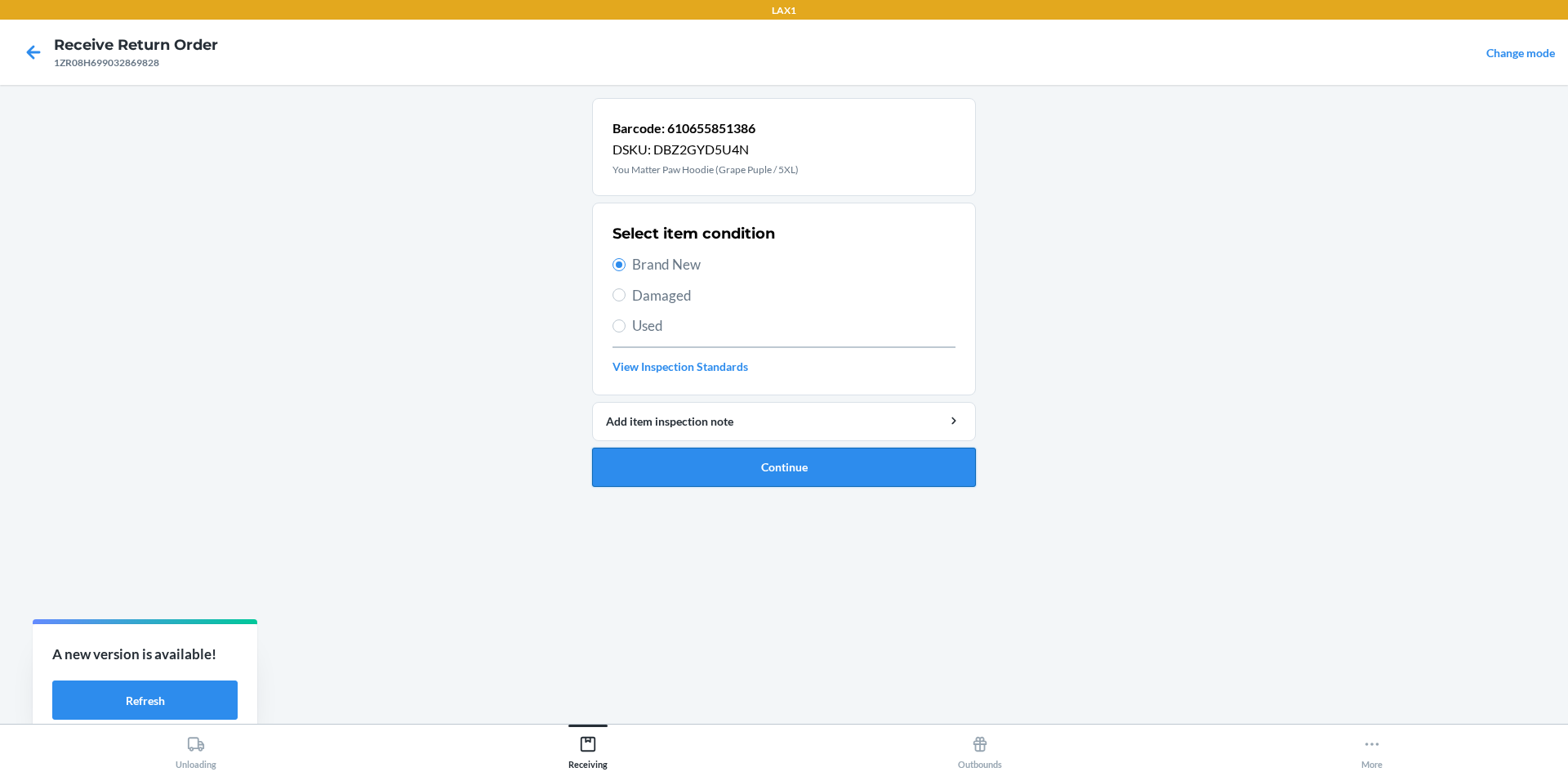
click at [765, 459] on button "Continue" at bounding box center [784, 467] width 384 height 39
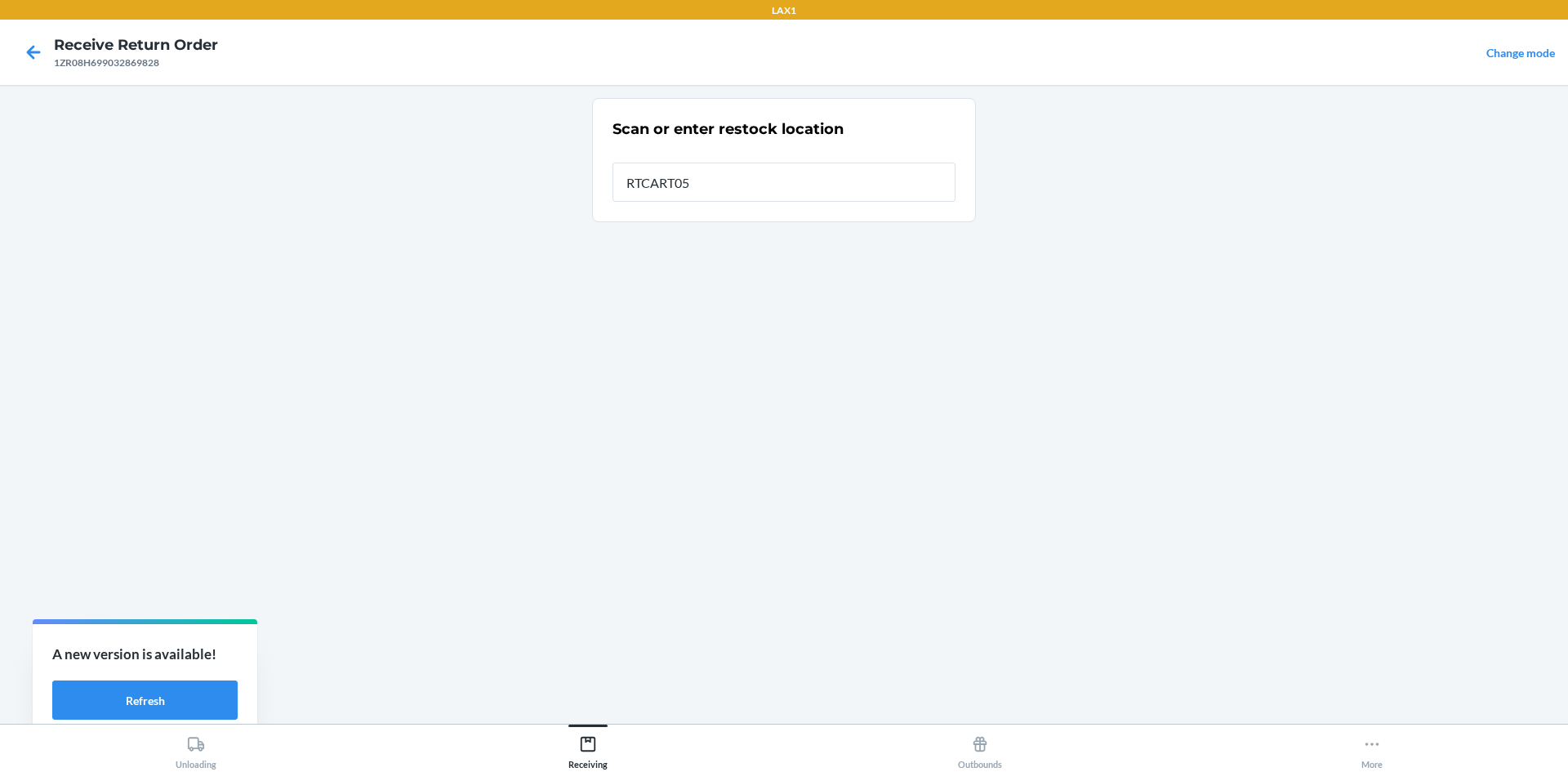
type input "RTCART052"
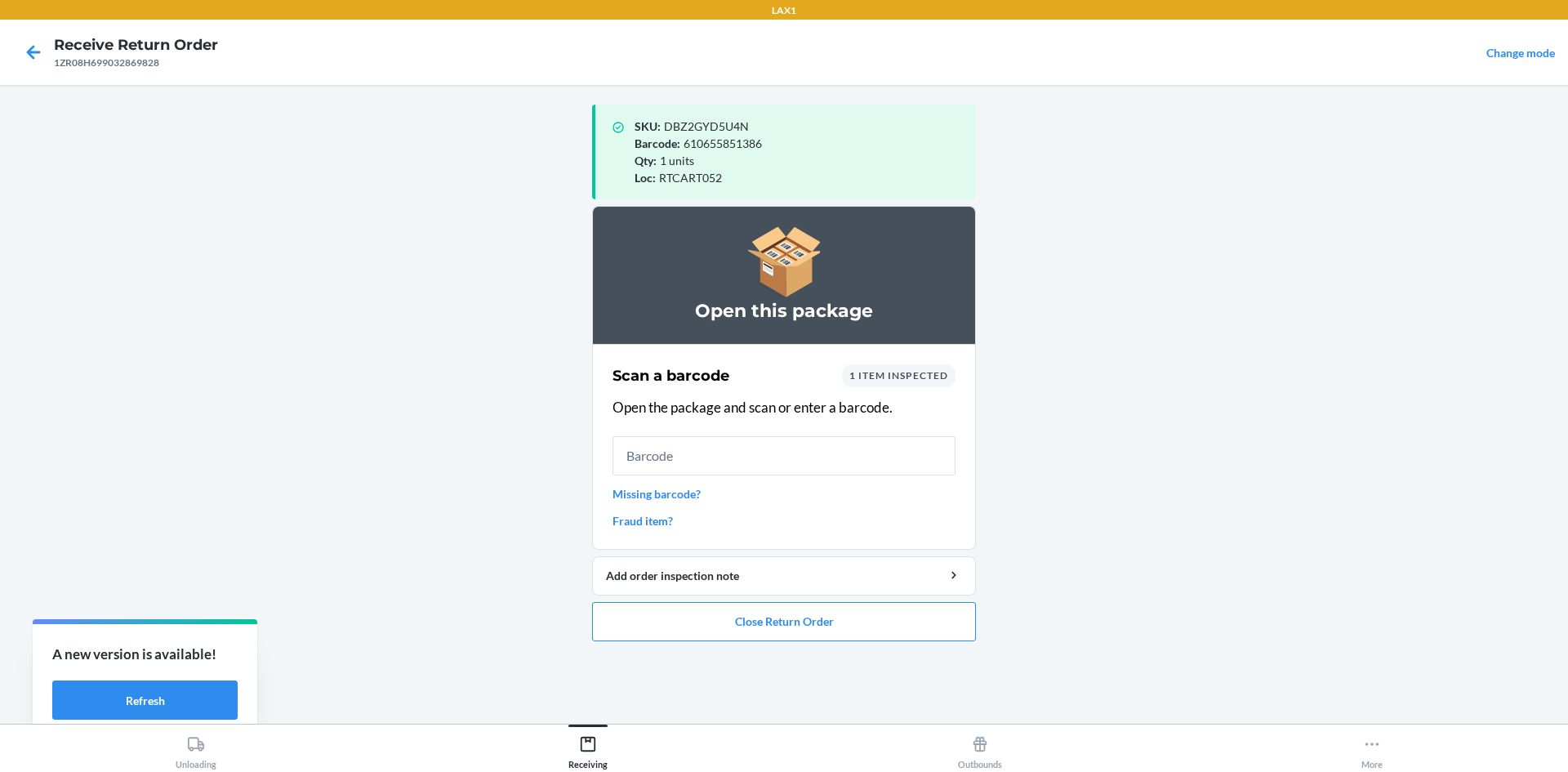
drag, startPoint x: 765, startPoint y: 459, endPoint x: 471, endPoint y: 404, distance: 299.1
click at [471, 404] on main "SKU : DBZ2GYD5U4N Barcode : 610655851386 Qty : 1 units Loc : RTCART052 Open thi…" at bounding box center [784, 404] width 1568 height 639
click at [889, 624] on button "Close Return Order" at bounding box center [784, 622] width 384 height 39
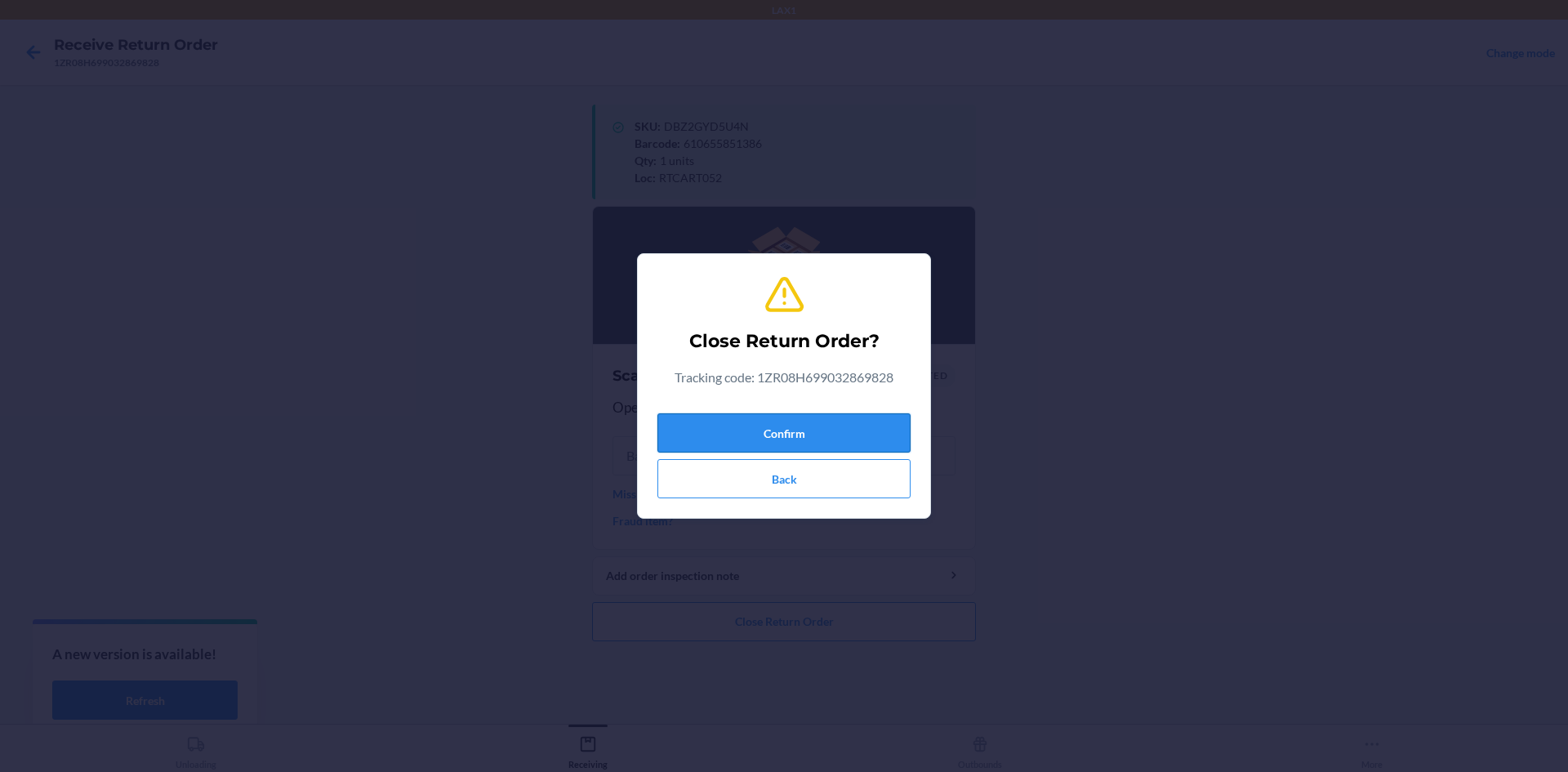
click at [725, 417] on button "Confirm" at bounding box center [784, 433] width 254 height 39
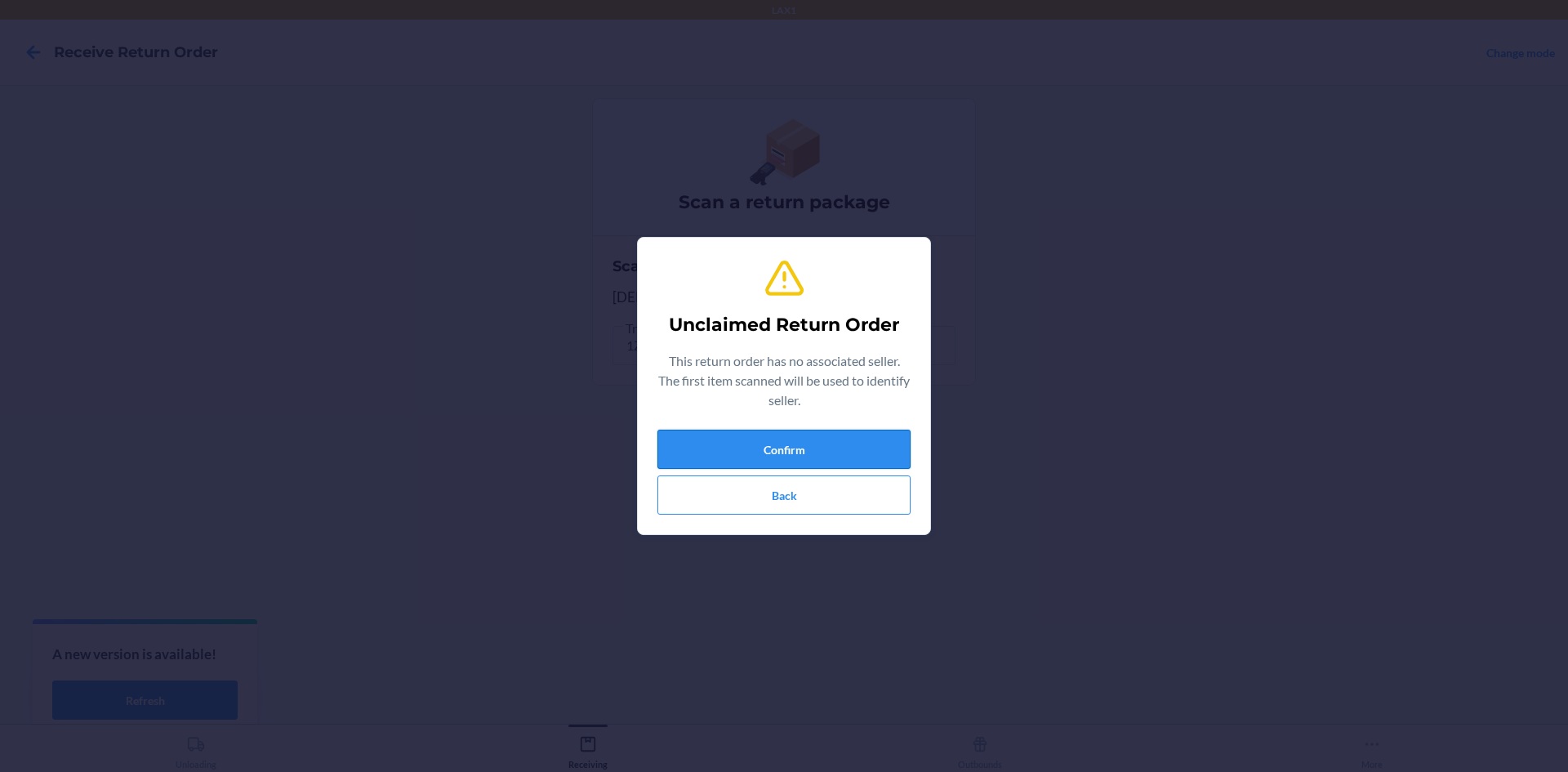
click at [792, 450] on button "Confirm" at bounding box center [784, 449] width 254 height 39
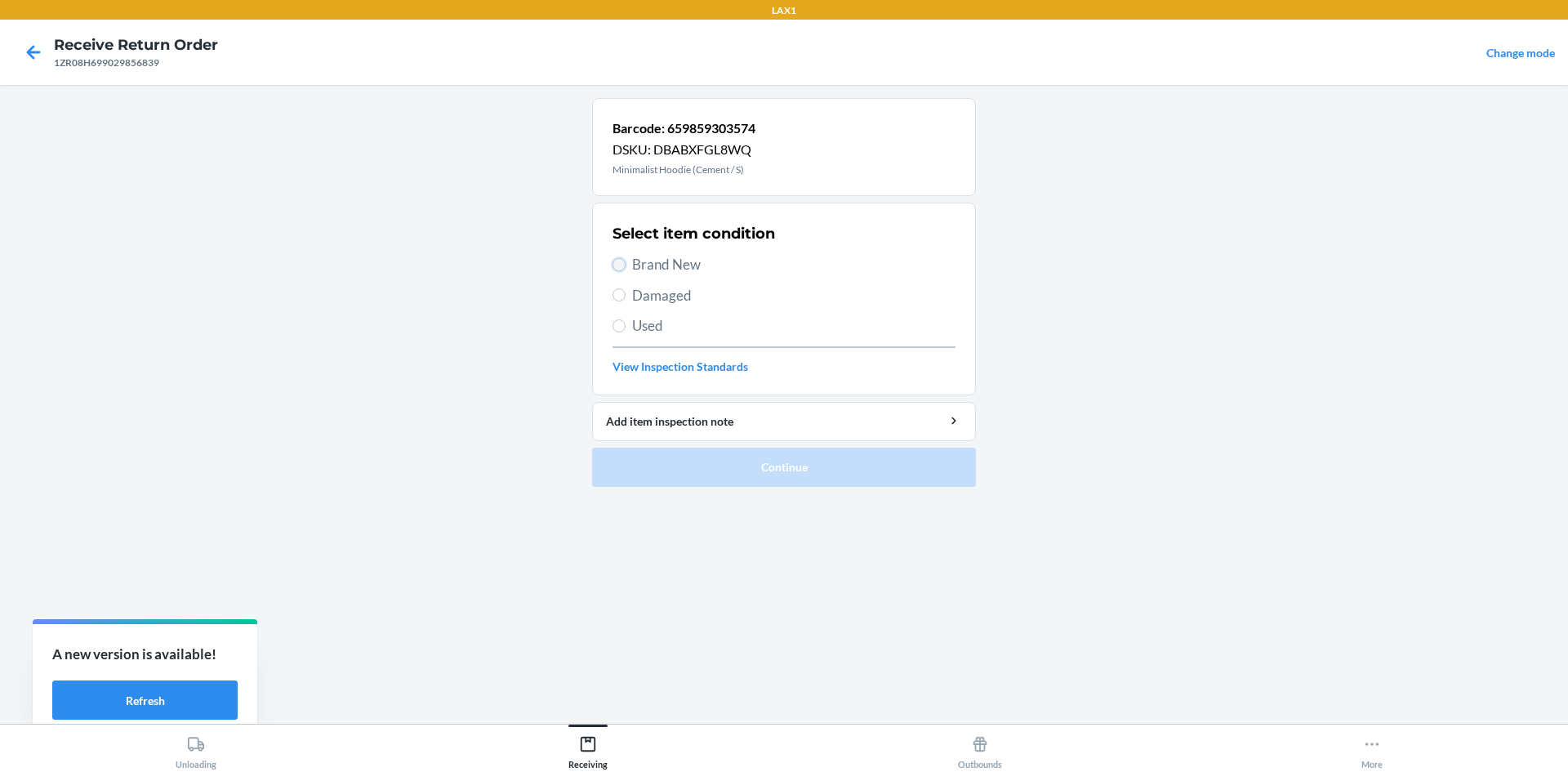
drag, startPoint x: 616, startPoint y: 261, endPoint x: 726, endPoint y: 351, distance: 142.1
click at [617, 262] on input "Brand New" at bounding box center [619, 265] width 13 height 13
radio input "true"
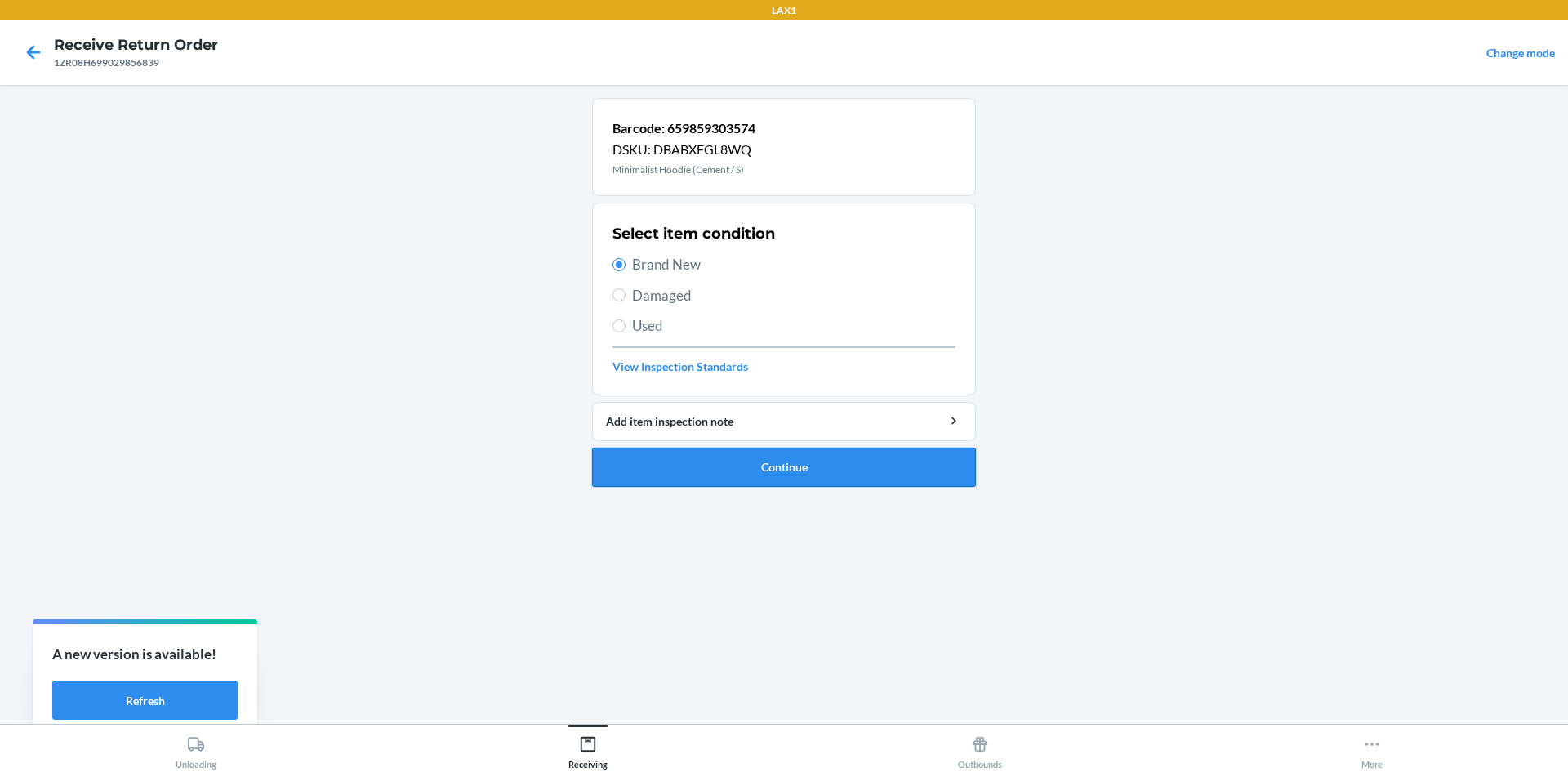
click at [806, 459] on button "Continue" at bounding box center [784, 467] width 384 height 39
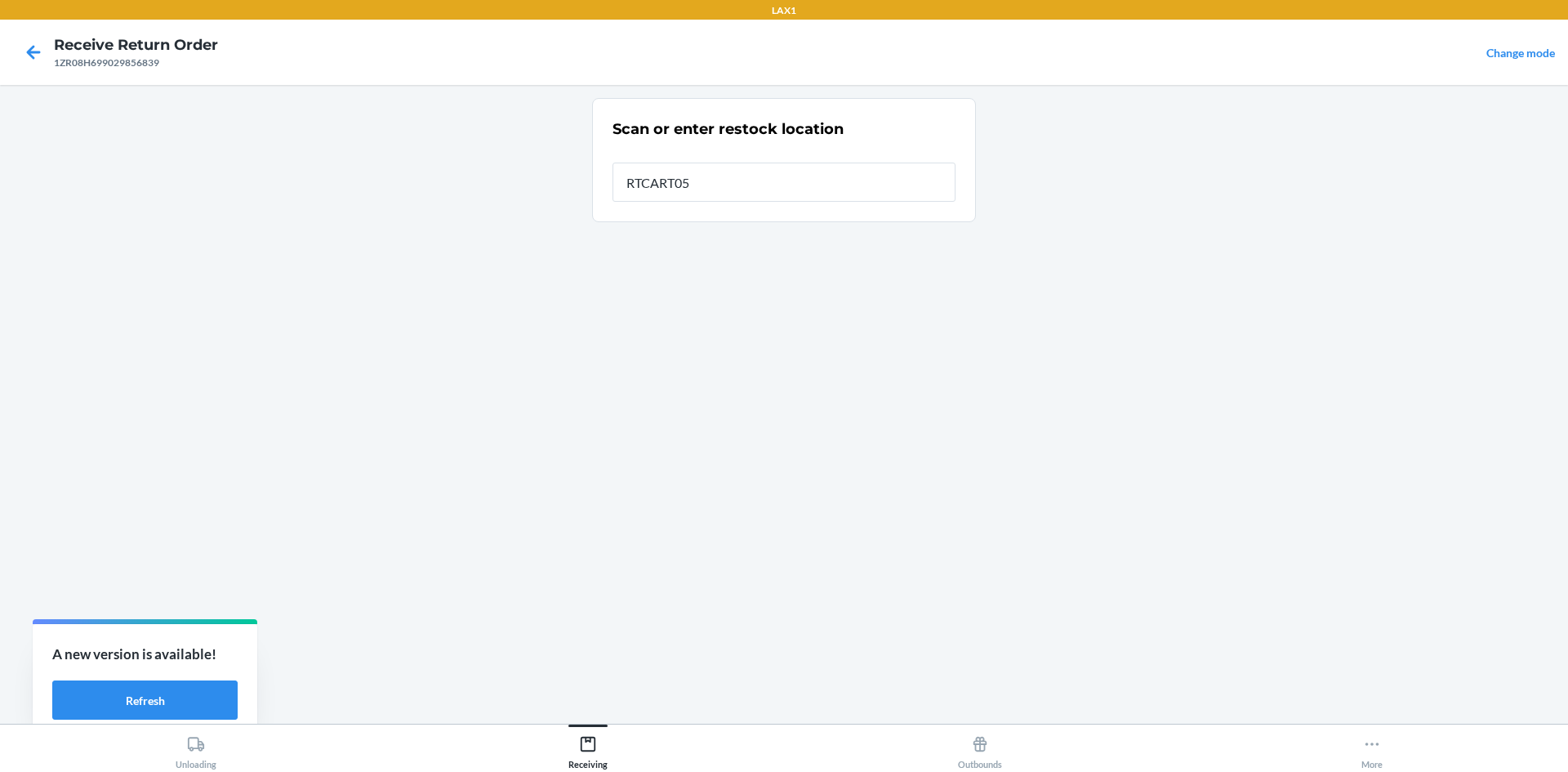
type input "RTCART052"
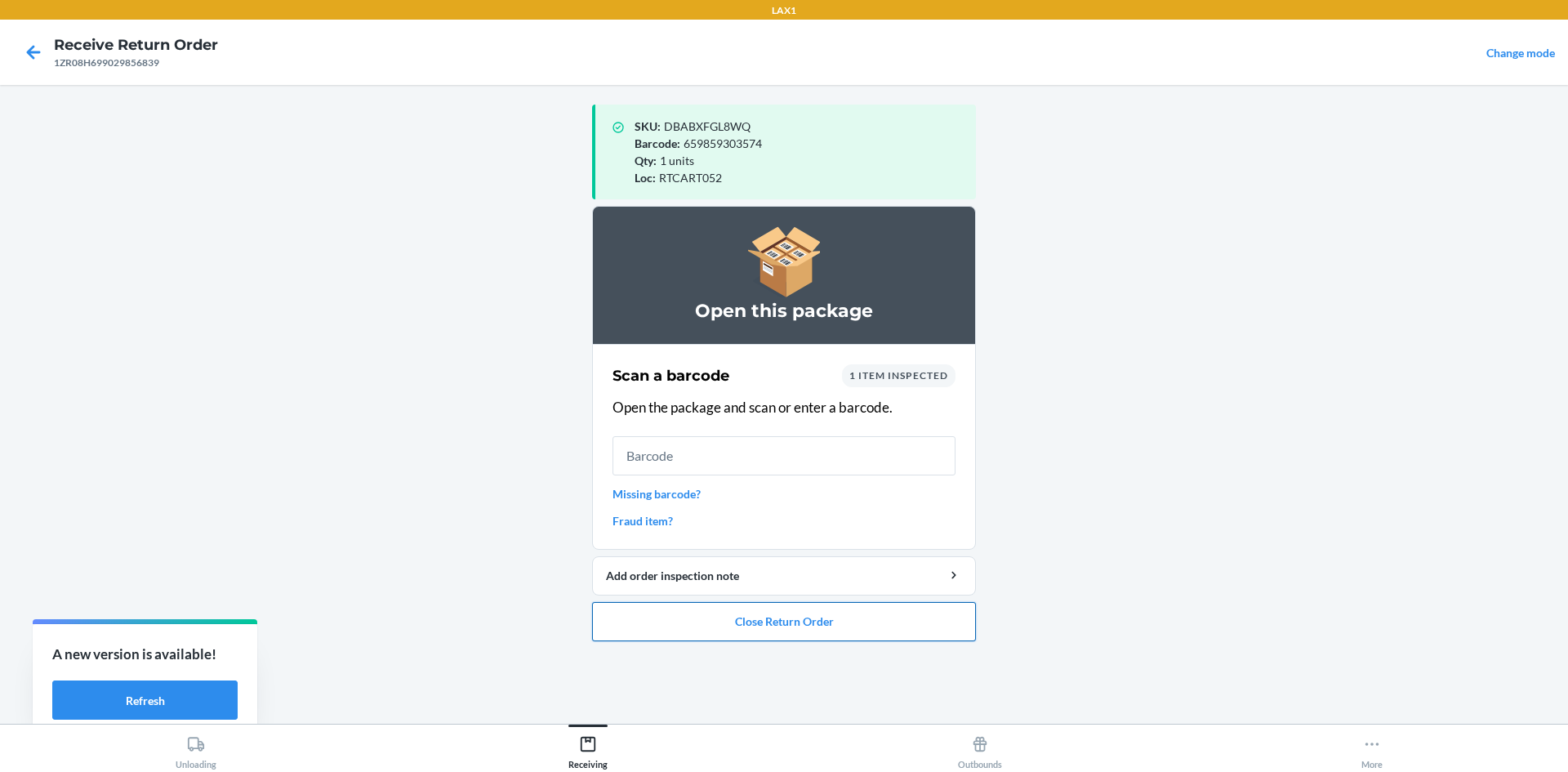
click at [770, 629] on button "Close Return Order" at bounding box center [784, 622] width 384 height 39
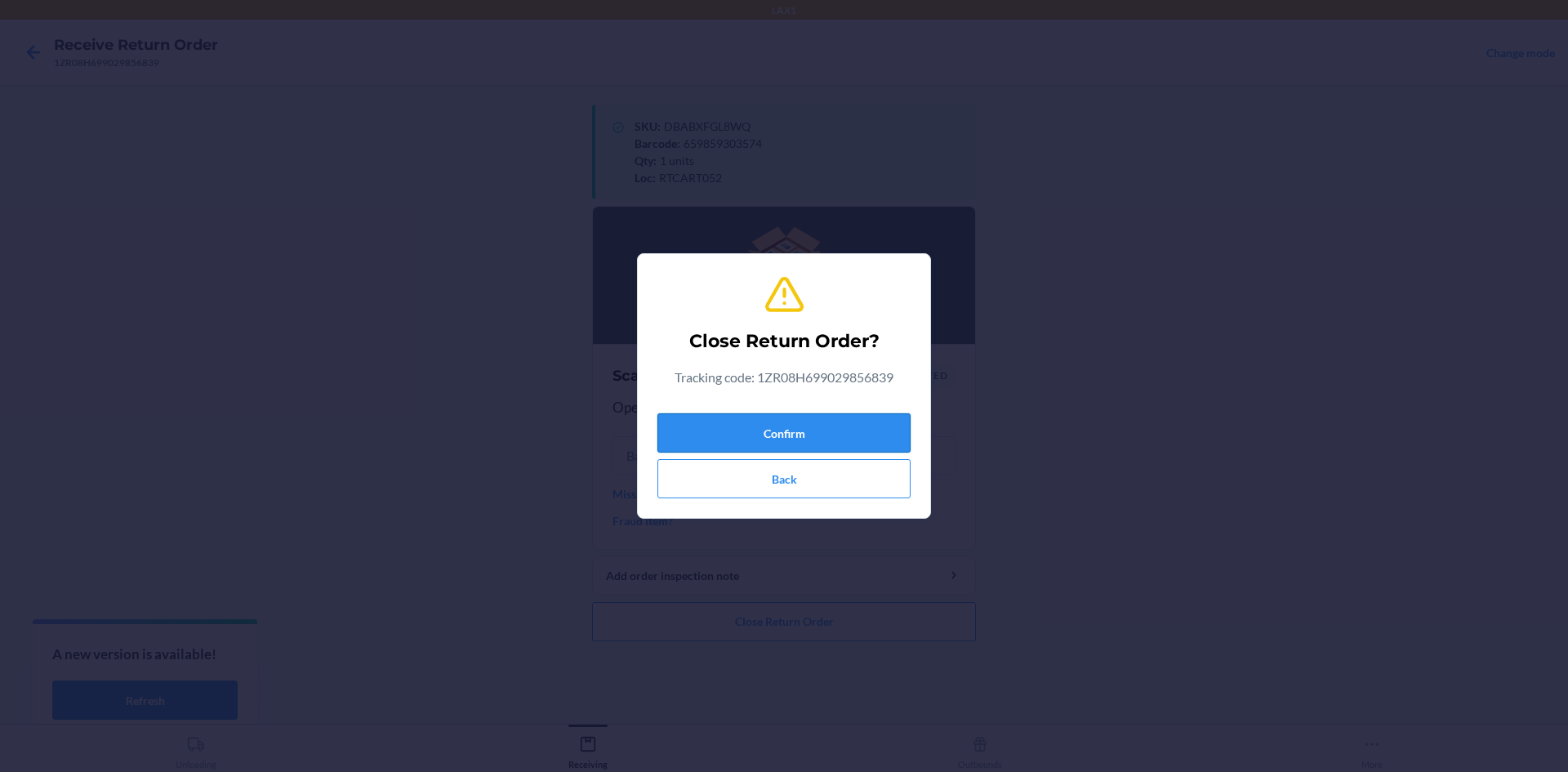
click at [769, 430] on button "Confirm" at bounding box center [784, 433] width 254 height 39
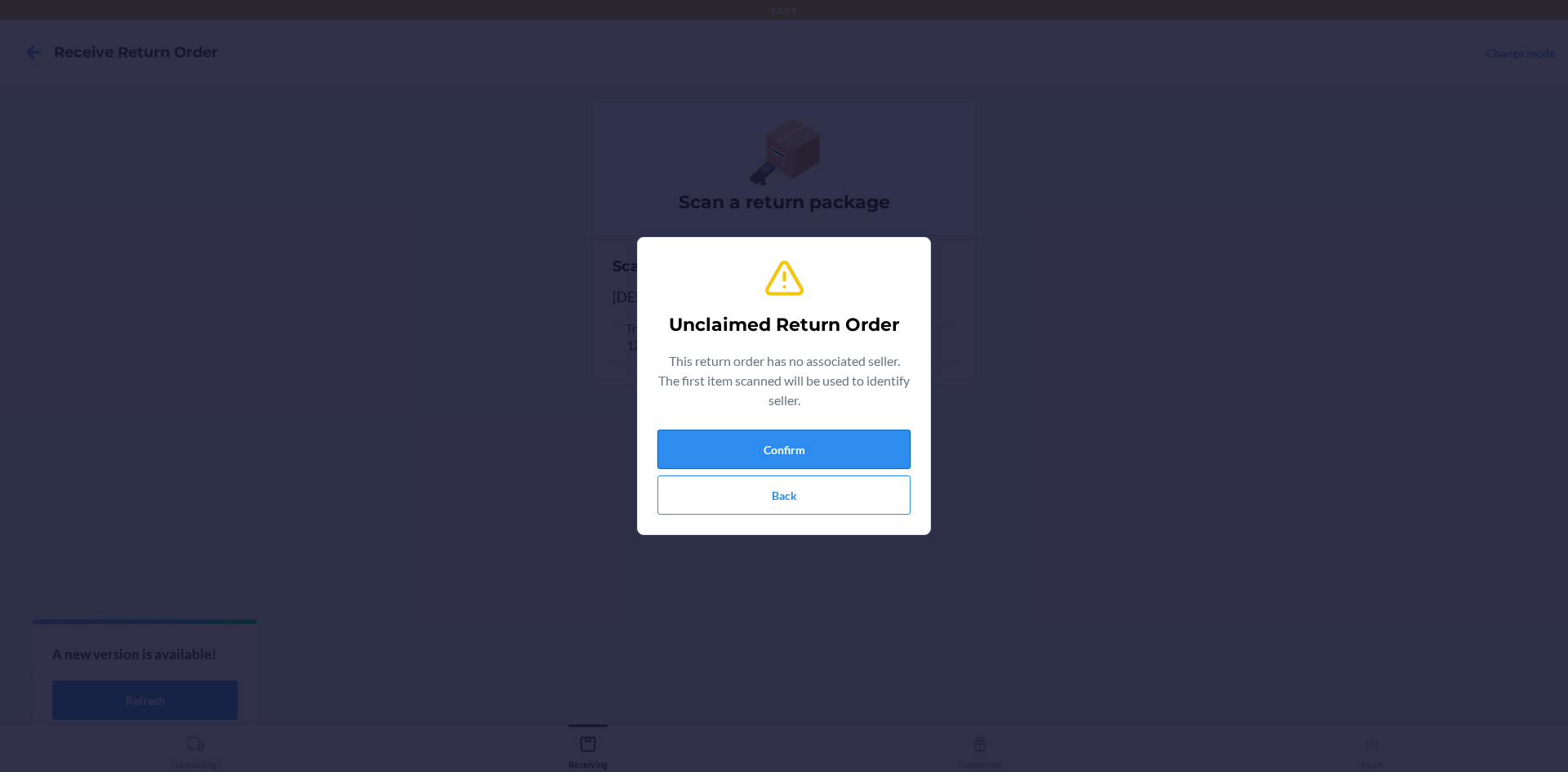
click at [808, 459] on button "Confirm" at bounding box center [784, 449] width 254 height 39
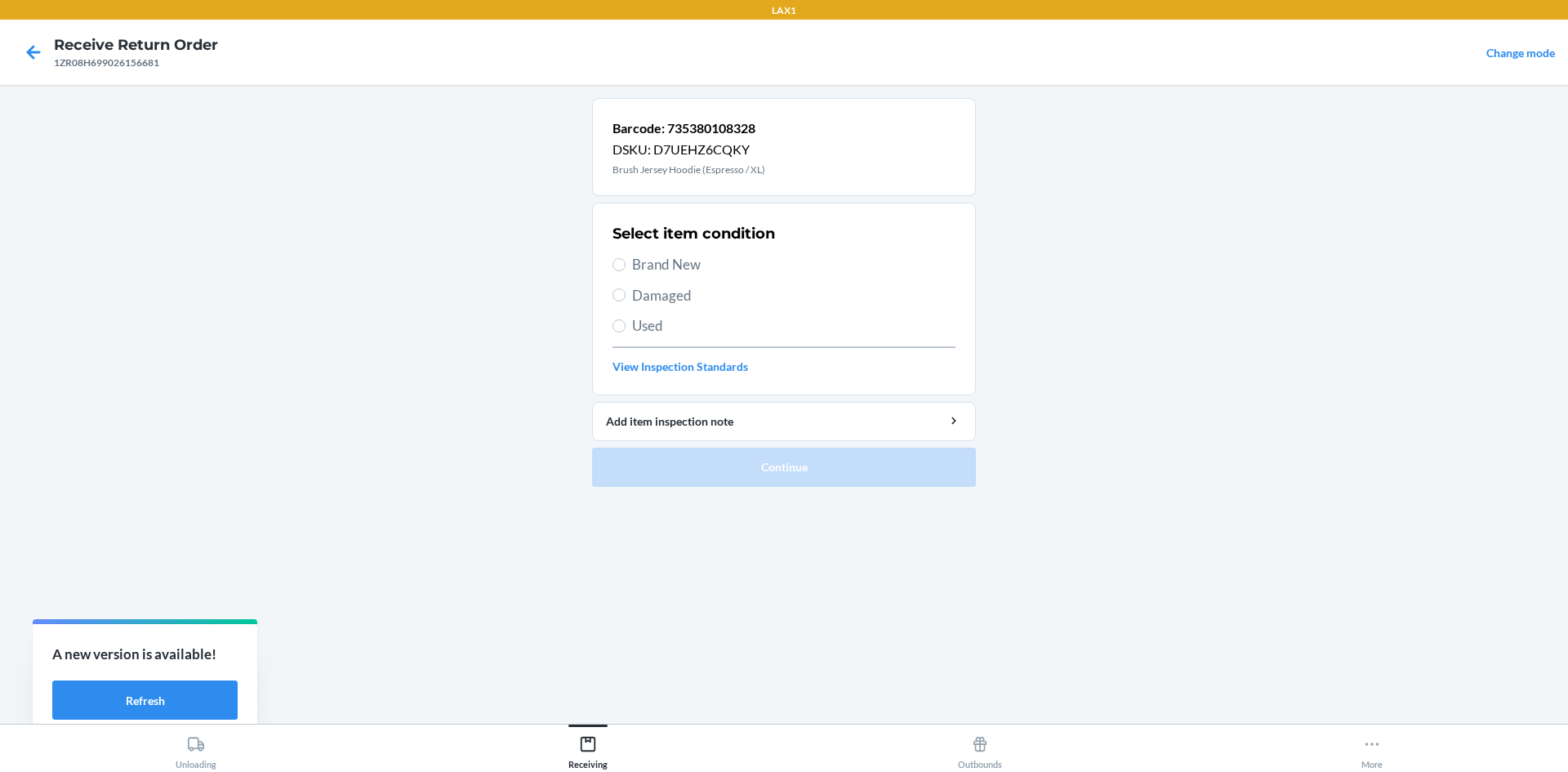
click at [635, 300] on span "Damaged" at bounding box center [794, 296] width 324 height 22
click at [626, 300] on input "Damaged" at bounding box center [619, 295] width 13 height 13
radio input "true"
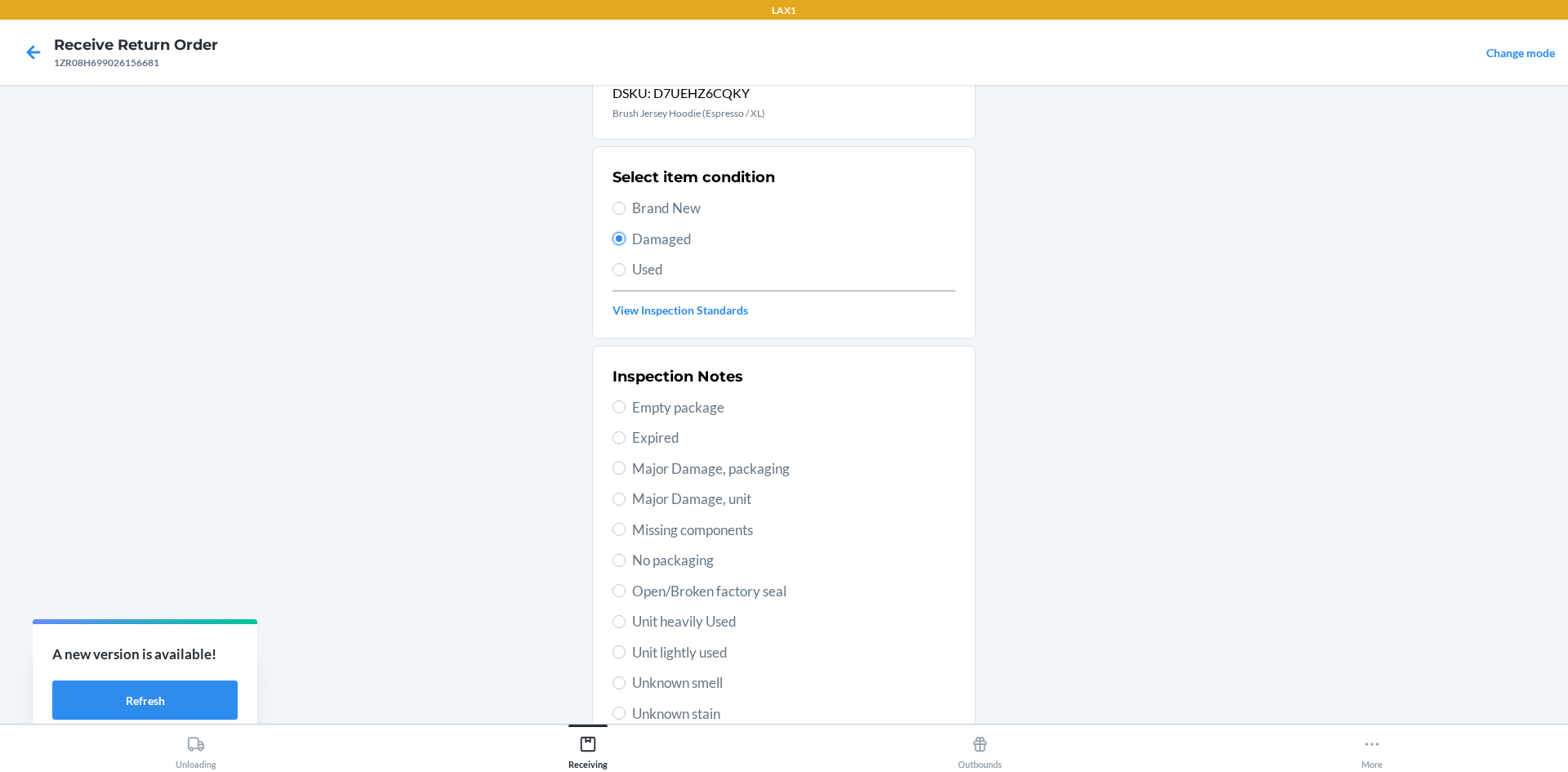
scroll to position [212, 0]
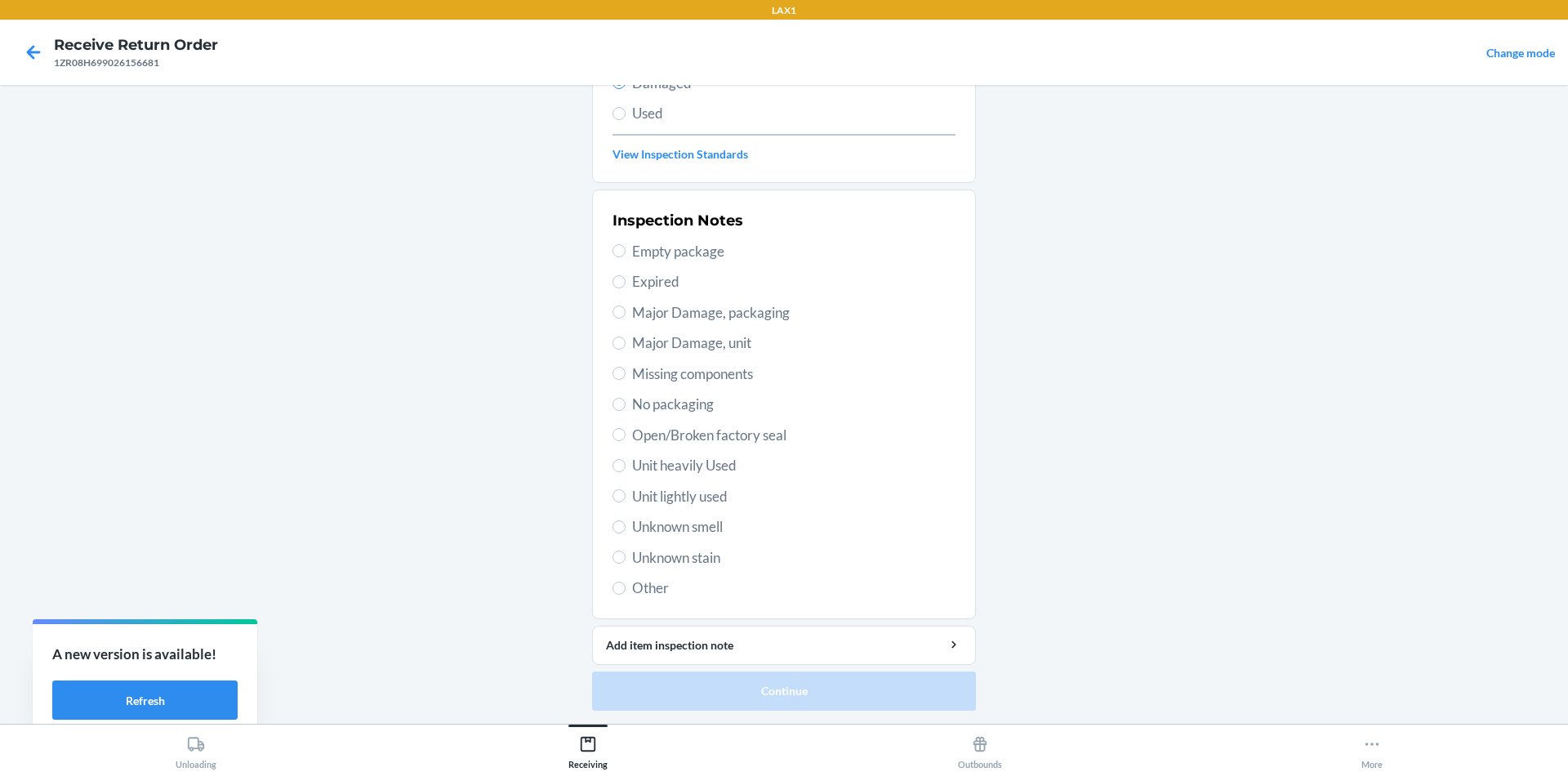
click at [647, 425] on span "Open/Broken factory seal" at bounding box center [794, 435] width 324 height 22
click at [626, 429] on input "Open/Broken factory seal" at bounding box center [619, 435] width 13 height 13
radio input "true"
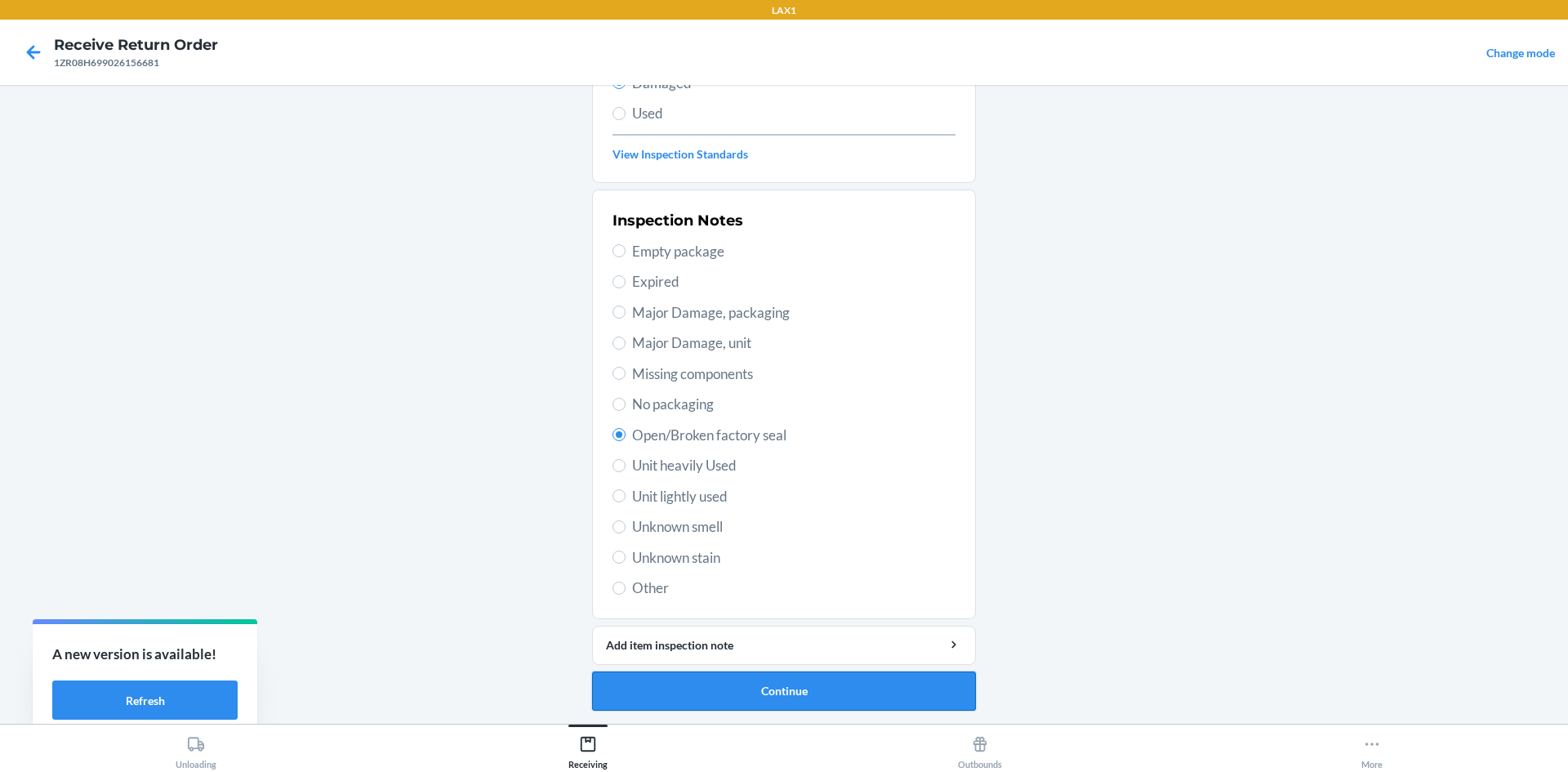
drag, startPoint x: 809, startPoint y: 666, endPoint x: 827, endPoint y: 692, distance: 31.6
click at [811, 670] on li "Barcode: 735380108328 DSKU: D7UEHZ6CQKY Brush Jersey Hoodie (Espresso / XL) Sel…" at bounding box center [784, 299] width 384 height 825
click at [829, 694] on button "Continue" at bounding box center [784, 692] width 384 height 39
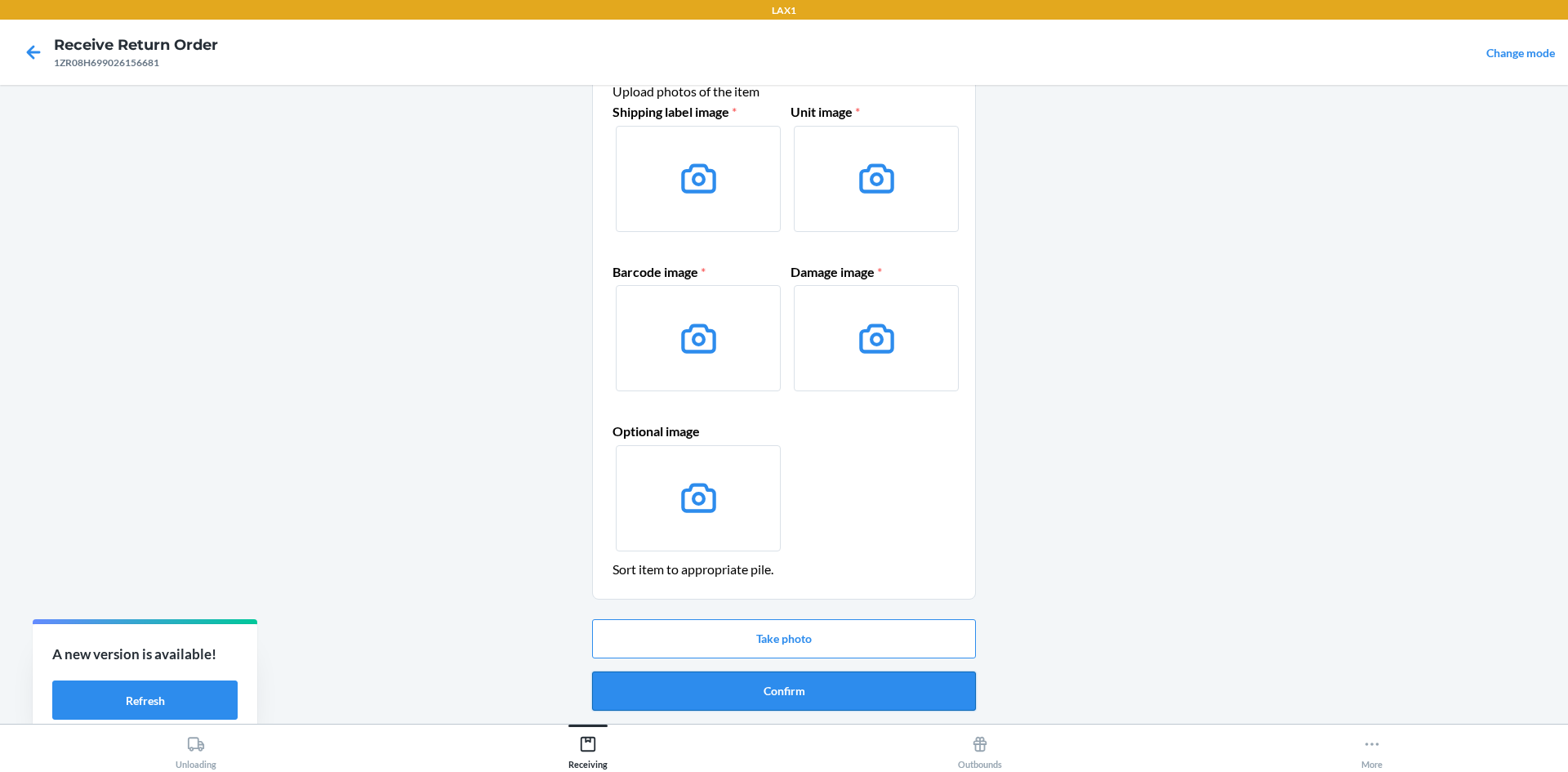
click at [800, 696] on button "Confirm" at bounding box center [784, 692] width 384 height 39
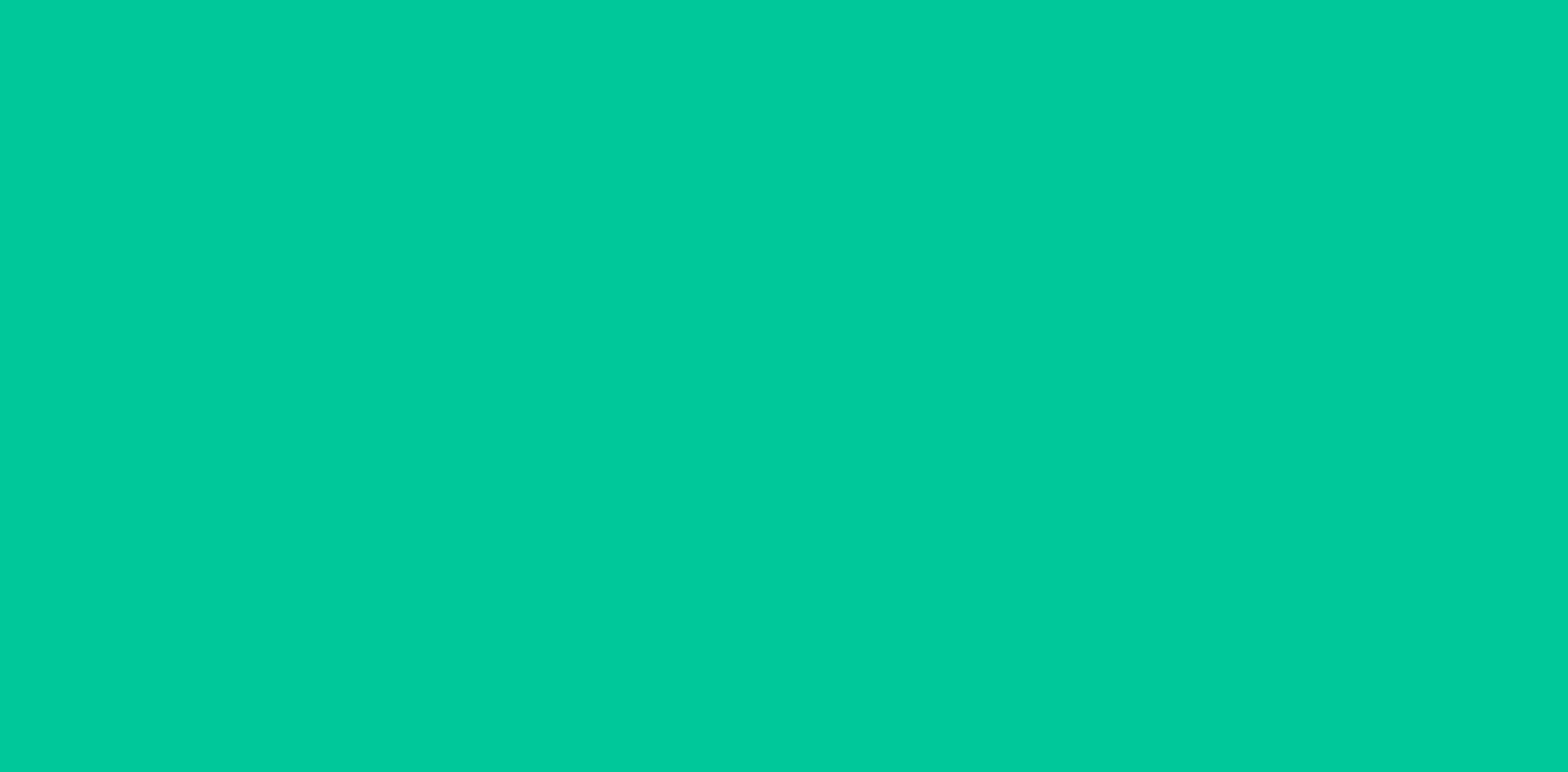
scroll to position [0, 0]
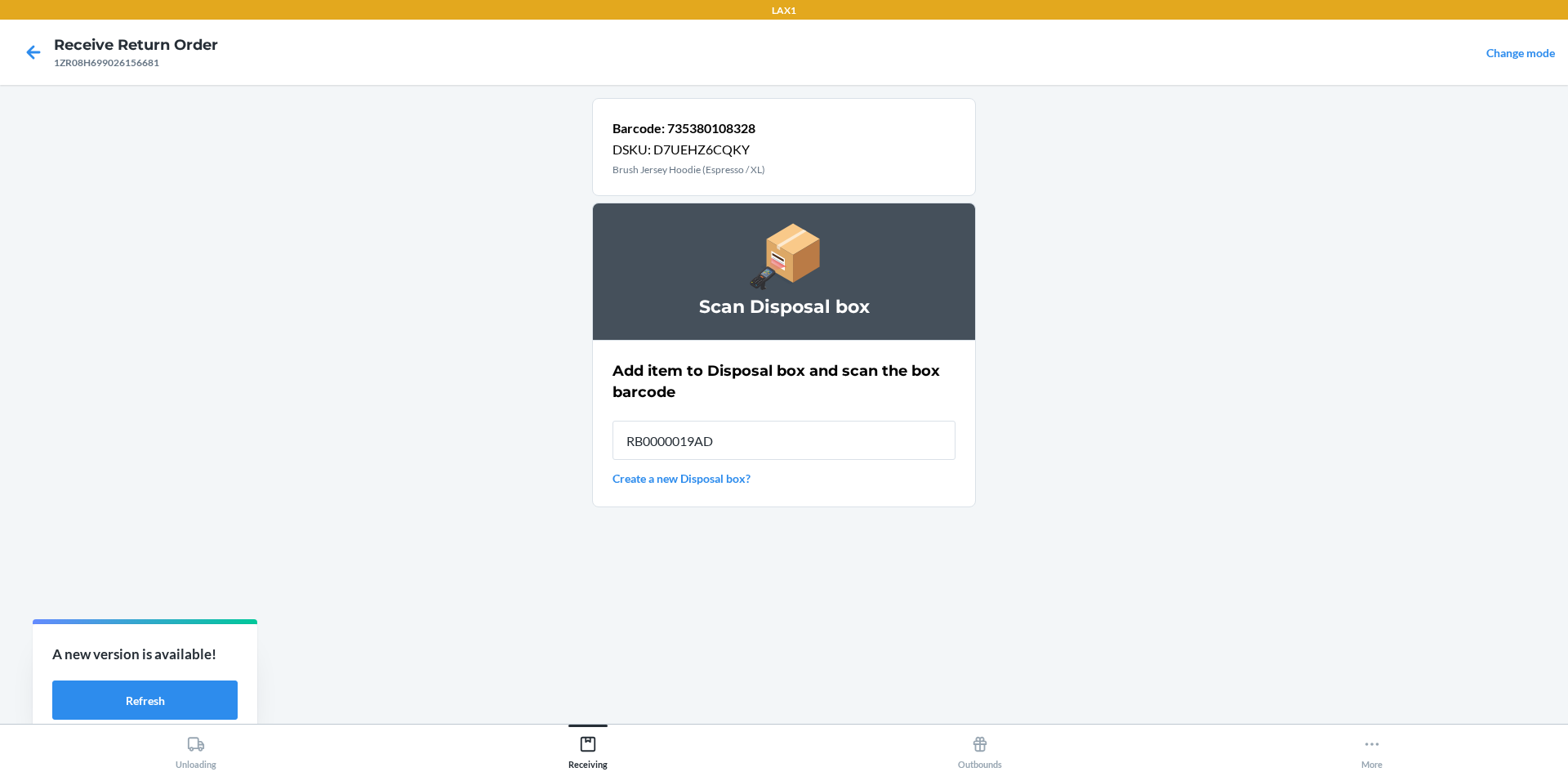
type input "RB0000019AD"
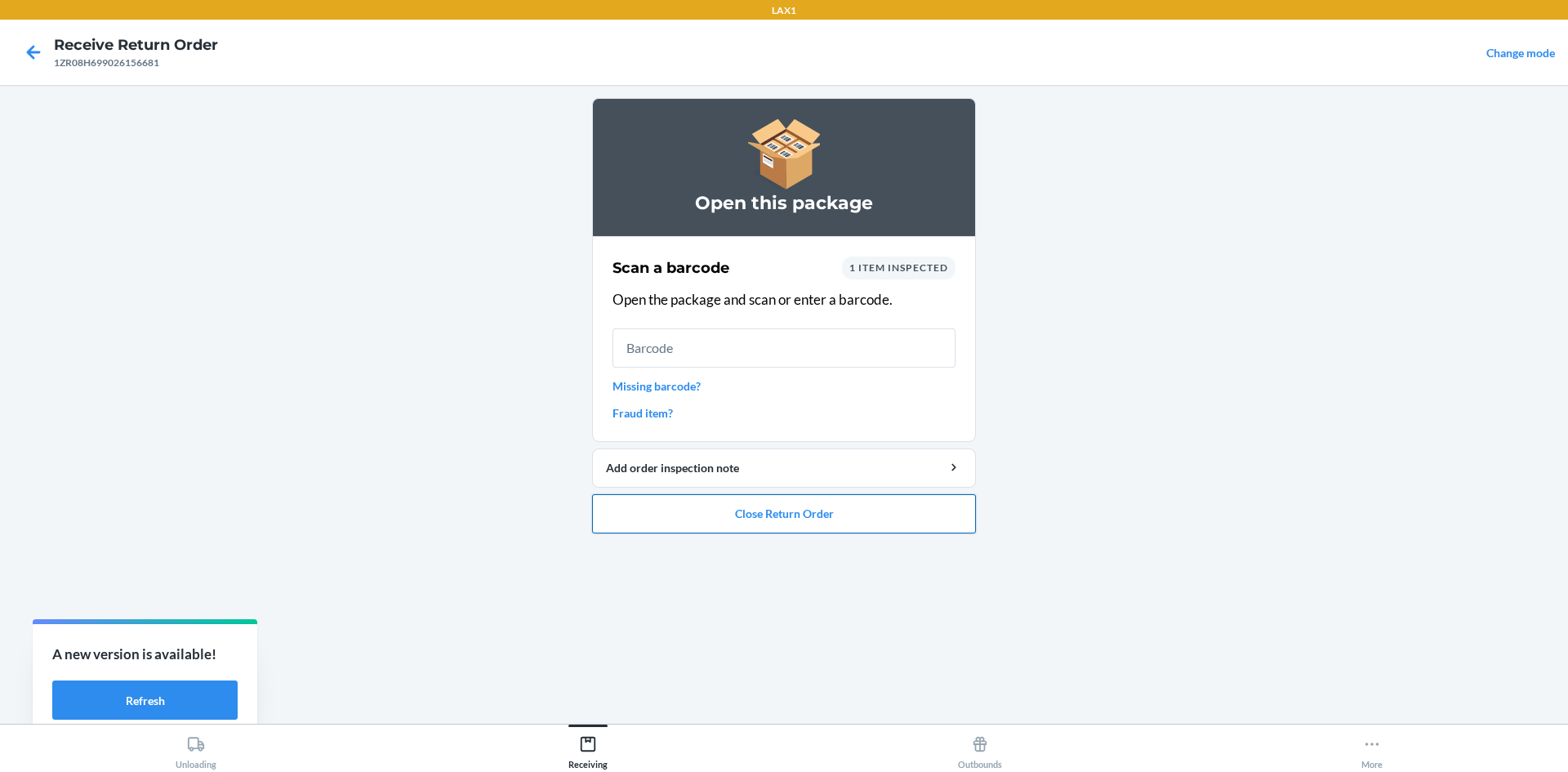
click at [750, 506] on button "Close Return Order" at bounding box center [784, 514] width 384 height 39
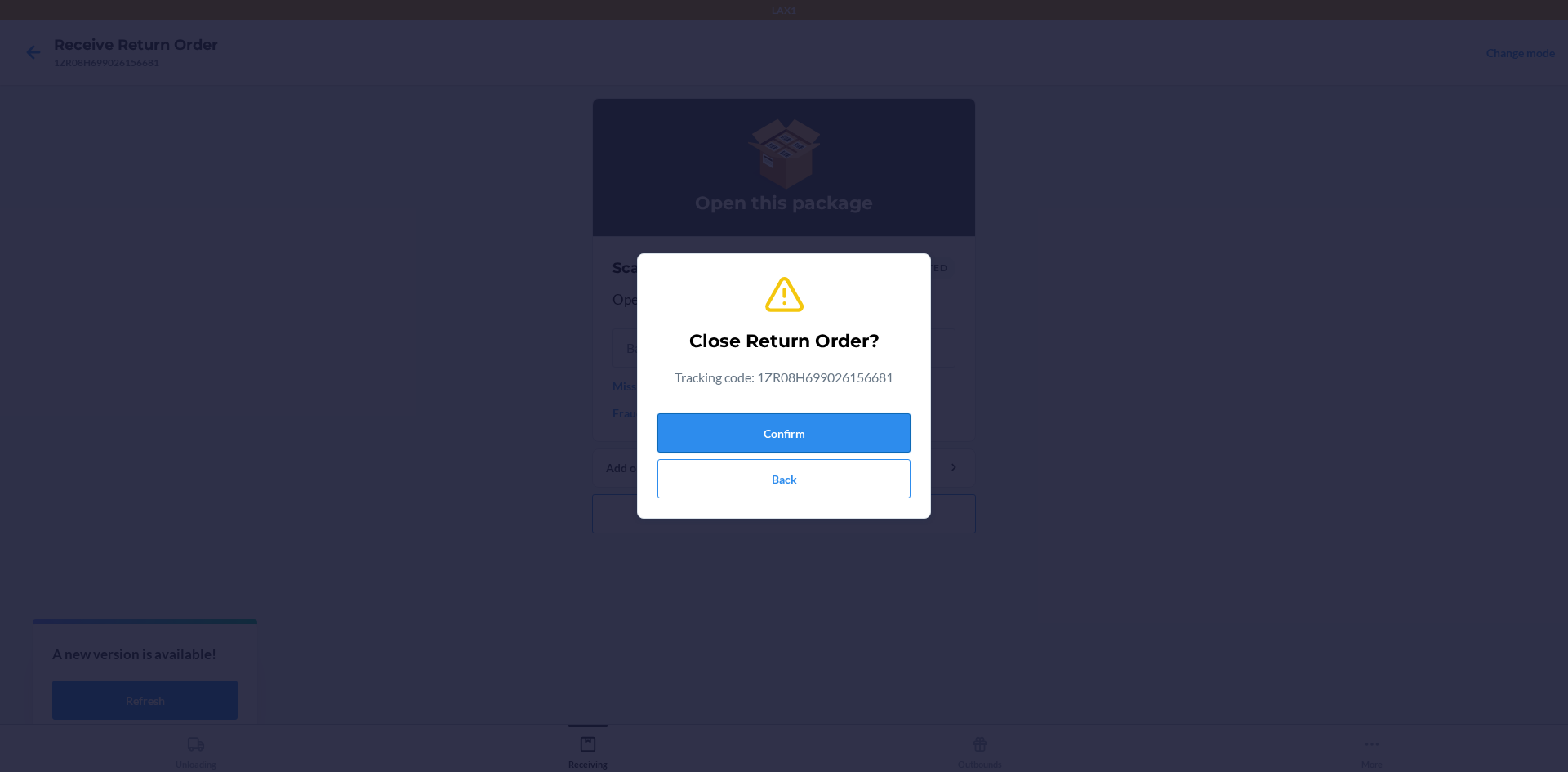
click at [759, 435] on button "Confirm" at bounding box center [784, 433] width 254 height 39
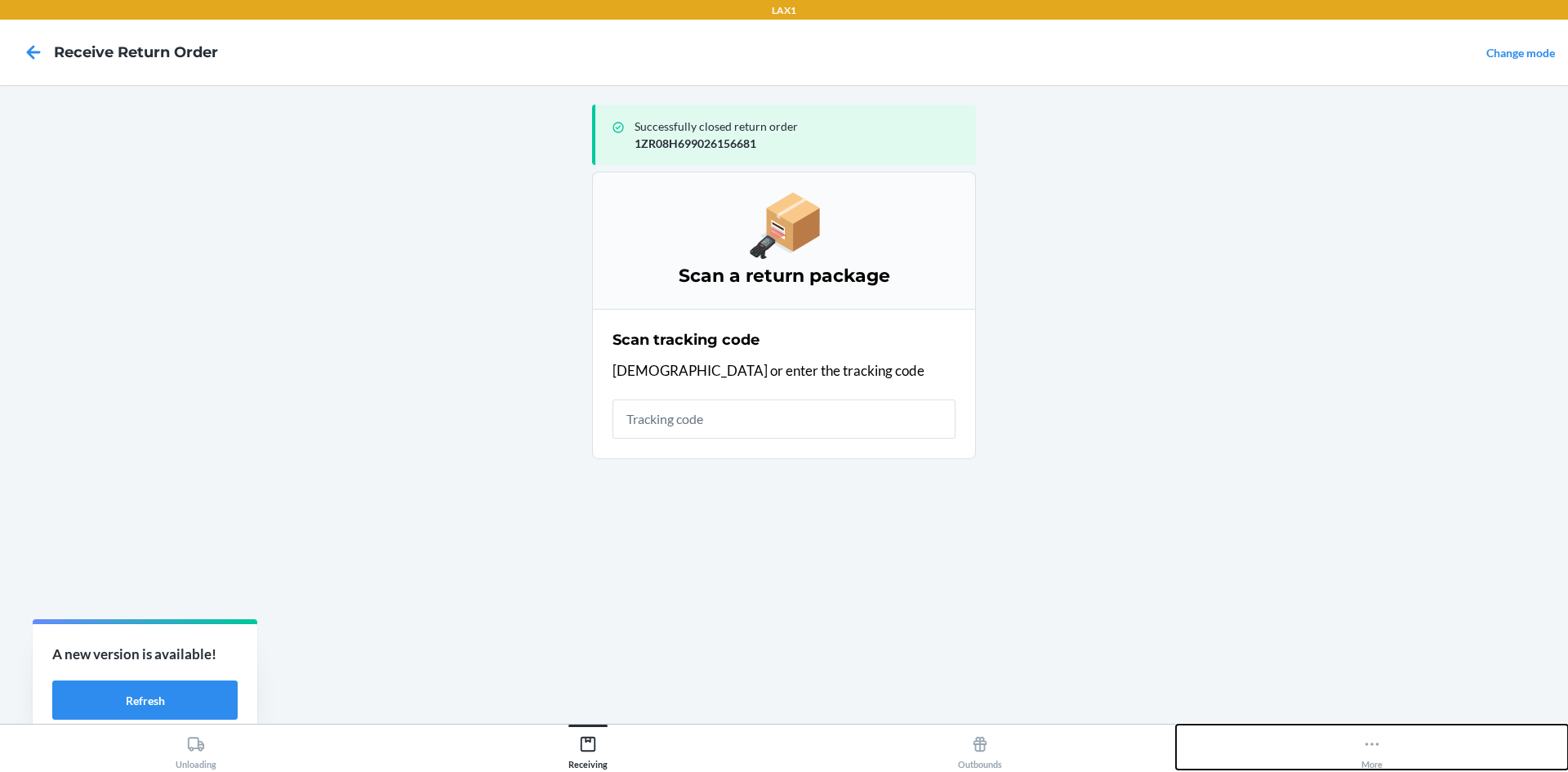
click at [1375, 745] on icon at bounding box center [1372, 744] width 18 height 18
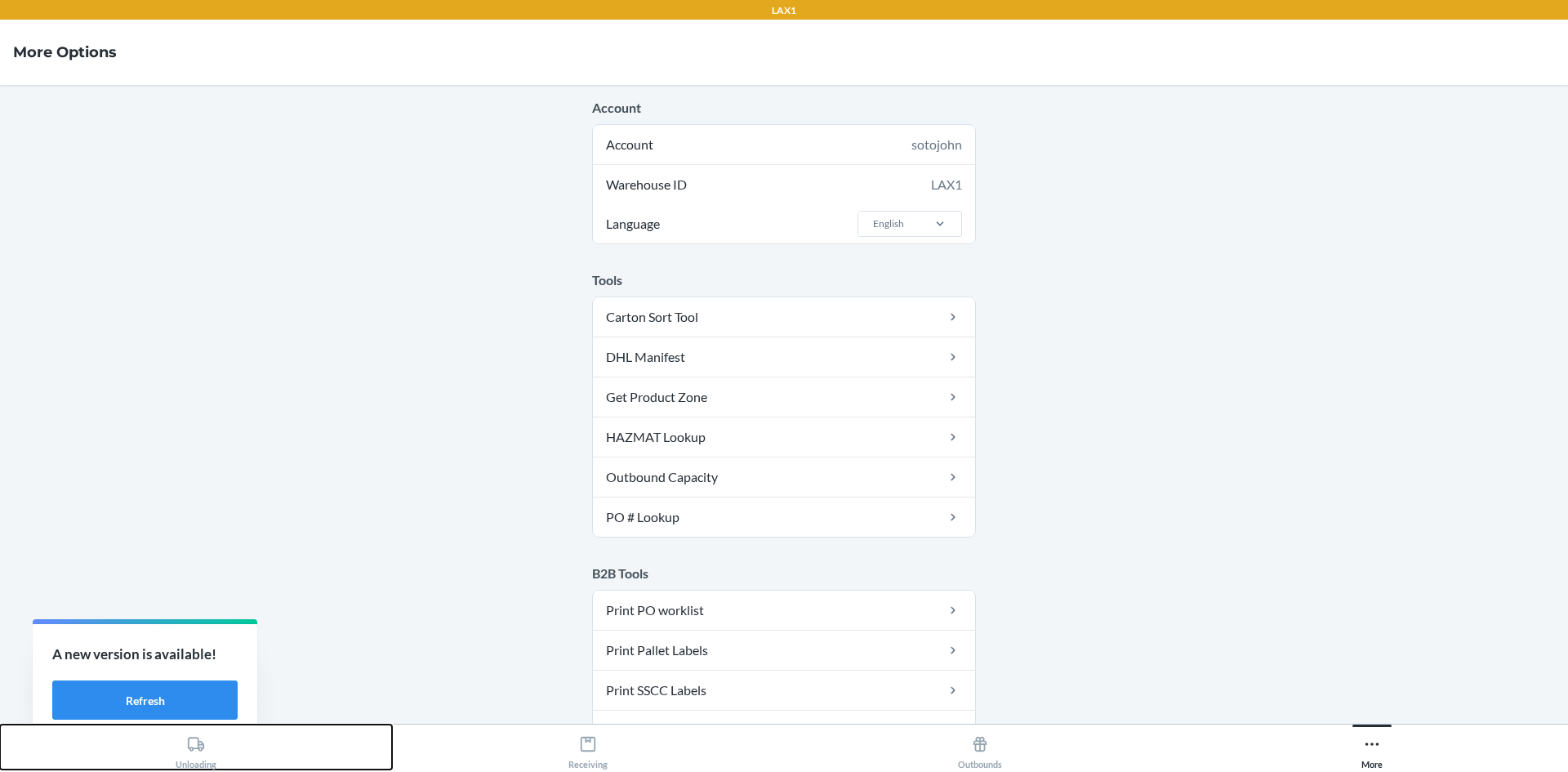
click at [182, 751] on div "Unloading" at bounding box center [196, 750] width 41 height 41
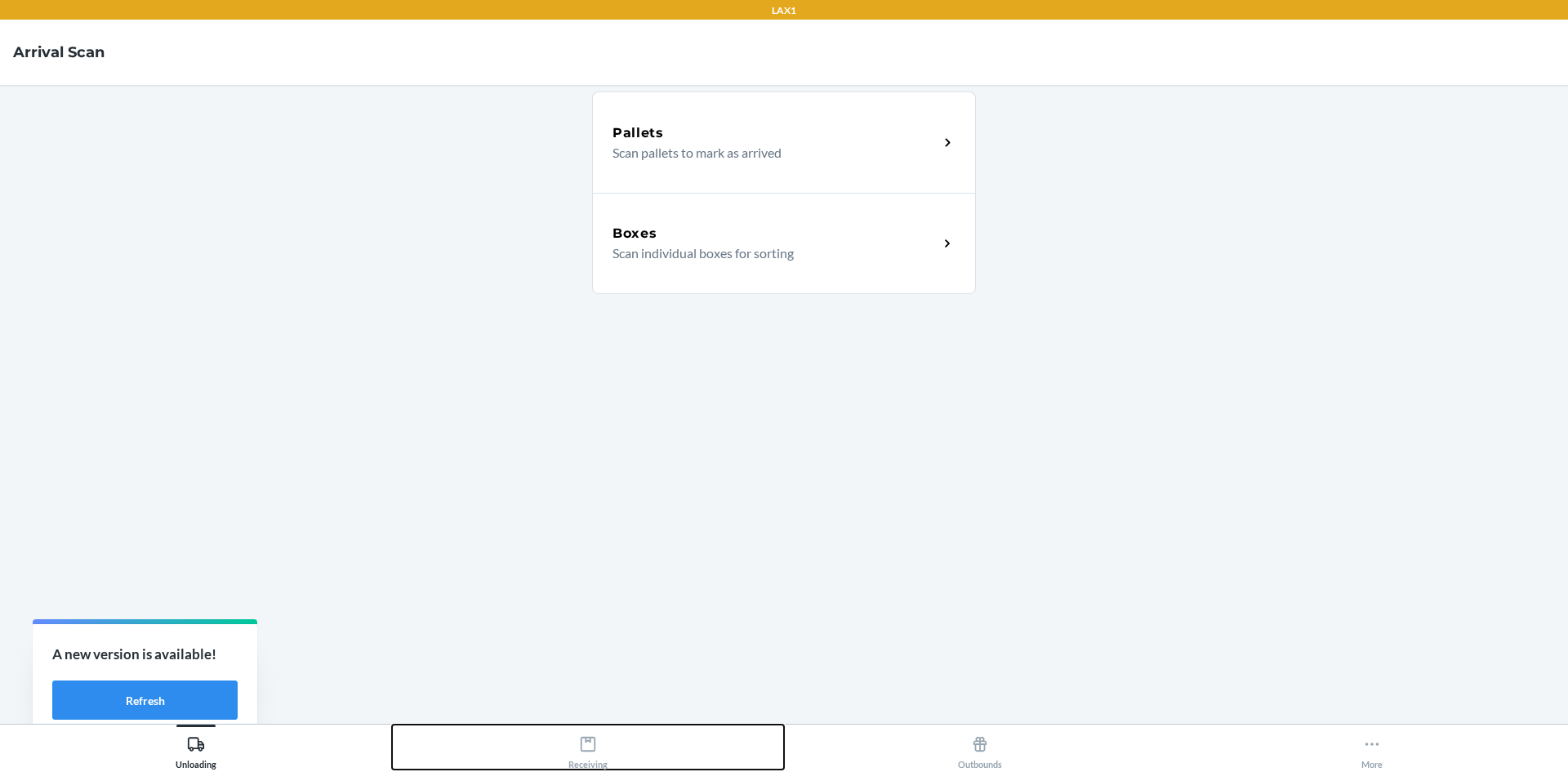
click at [599, 754] on div "Receiving" at bounding box center [588, 750] width 39 height 41
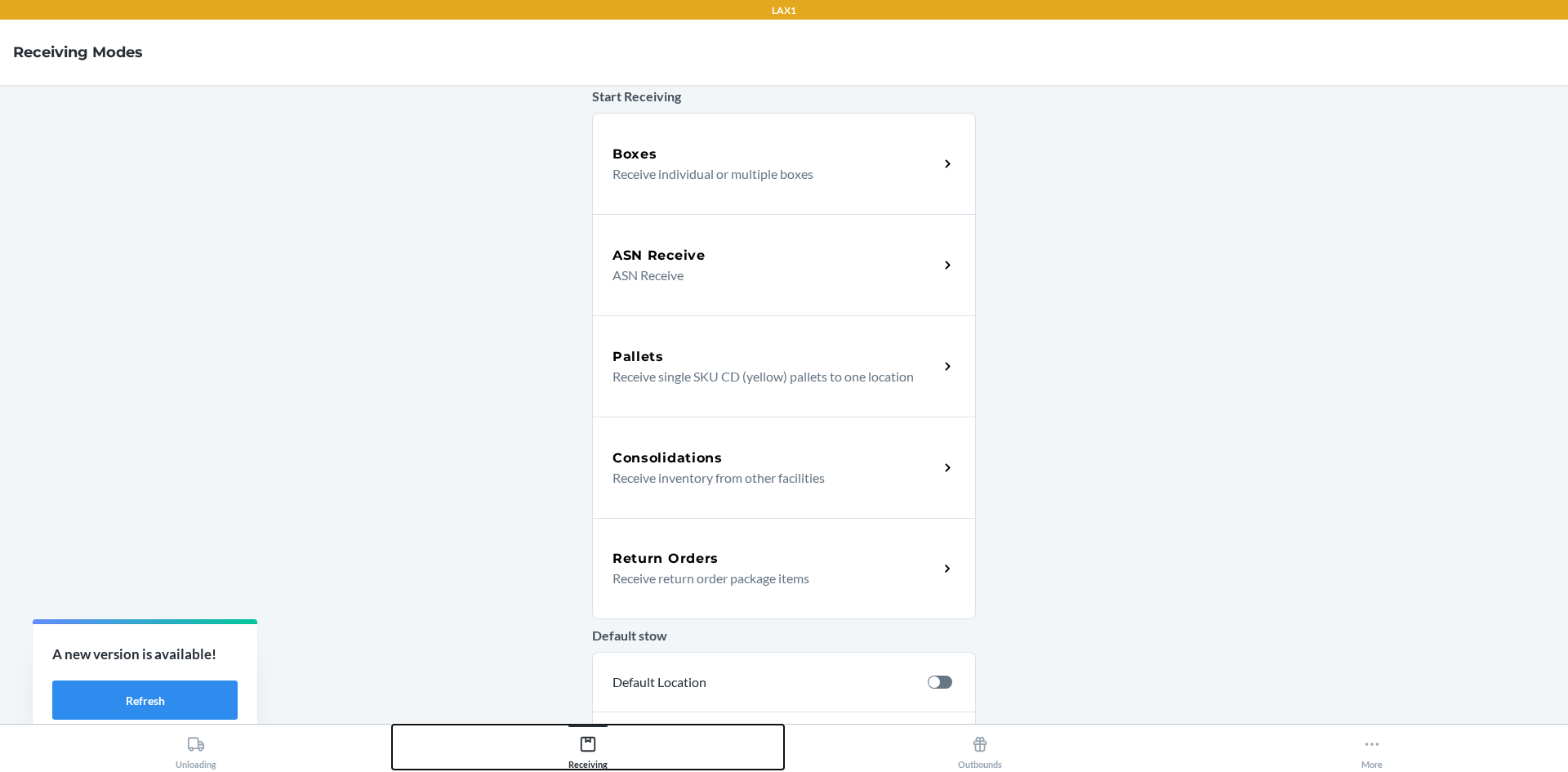
scroll to position [164, 0]
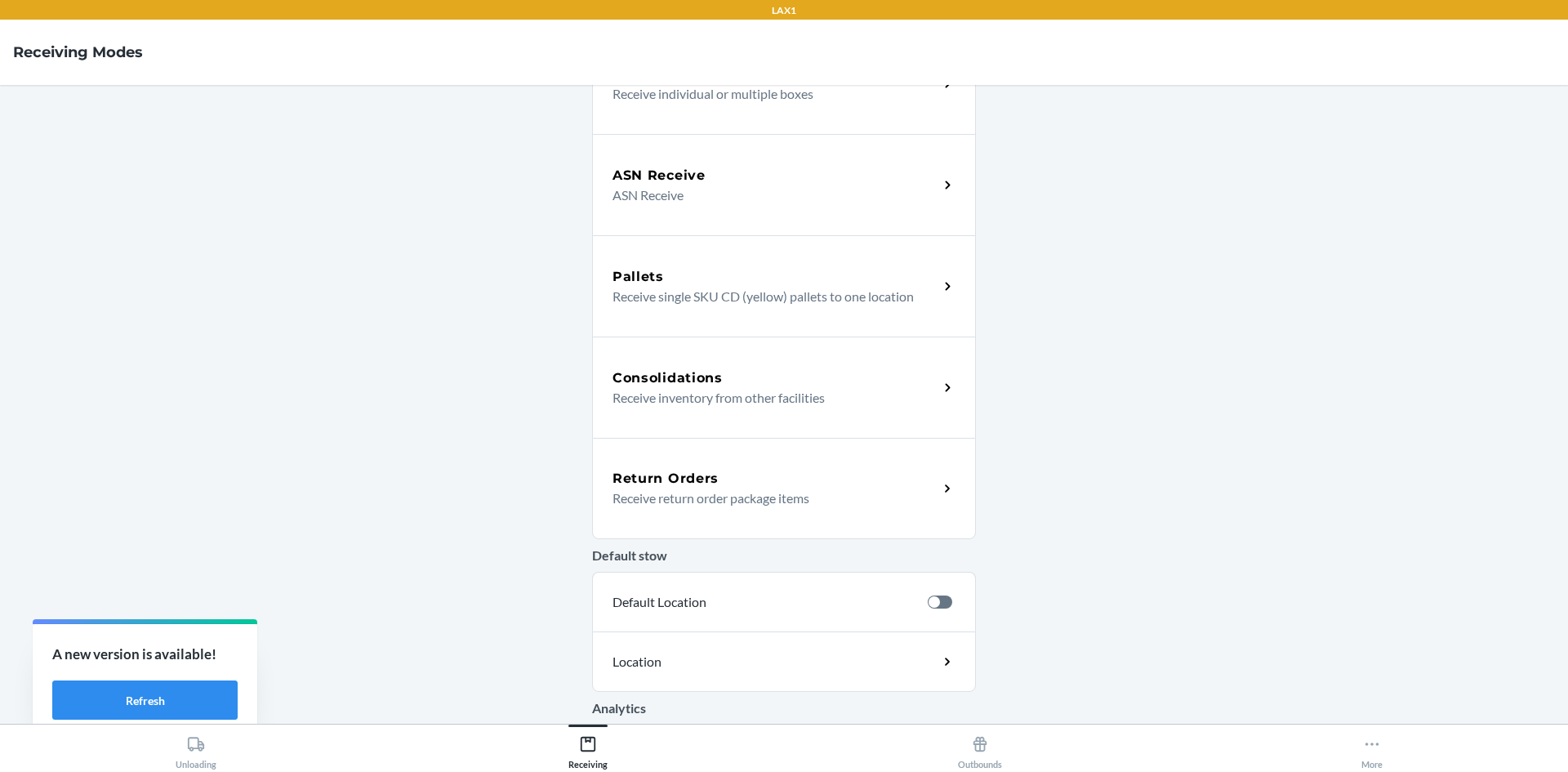
click at [677, 484] on h5 "Return Orders" at bounding box center [666, 478] width 107 height 20
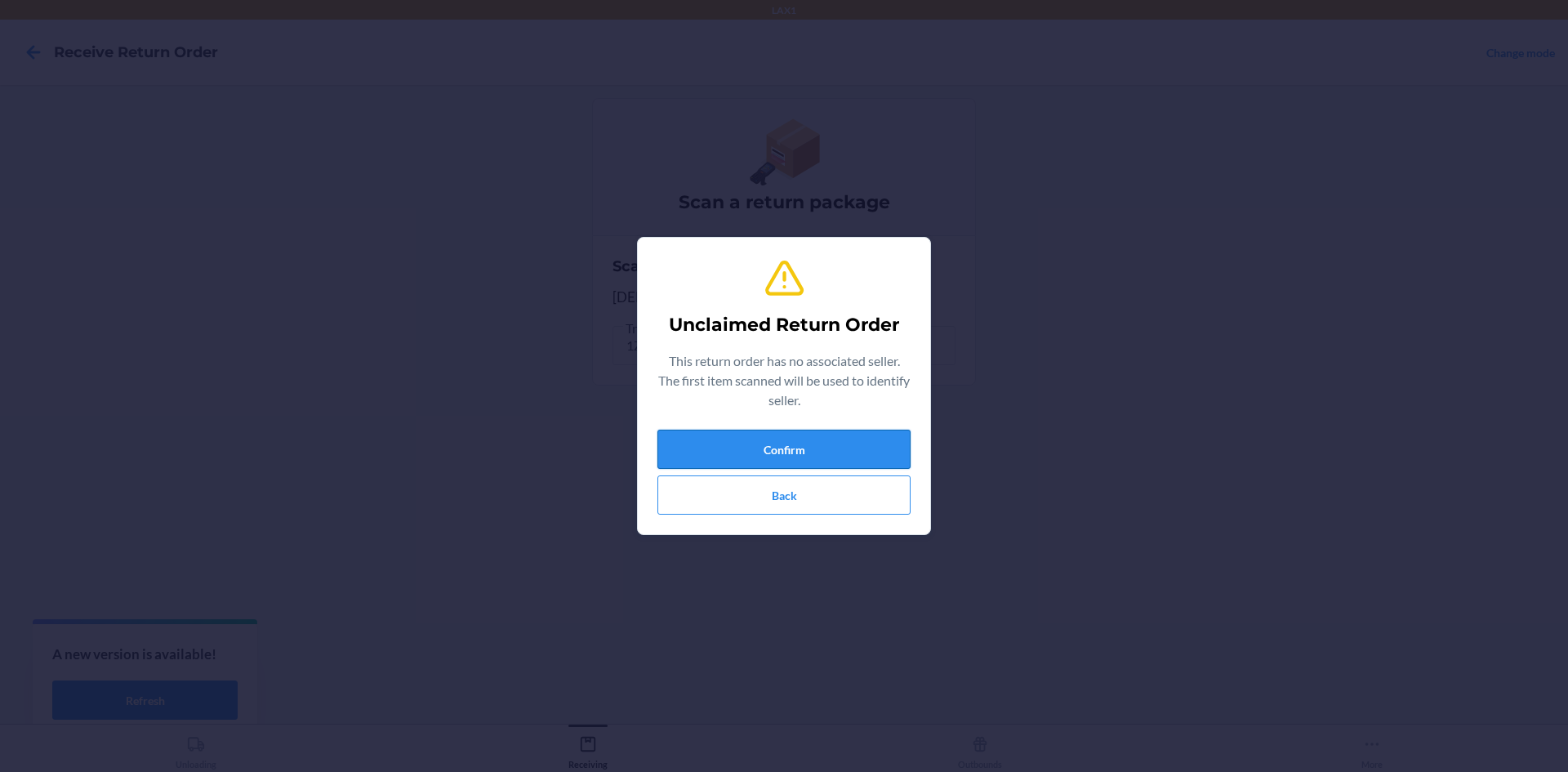
click at [862, 448] on button "Confirm" at bounding box center [784, 449] width 254 height 39
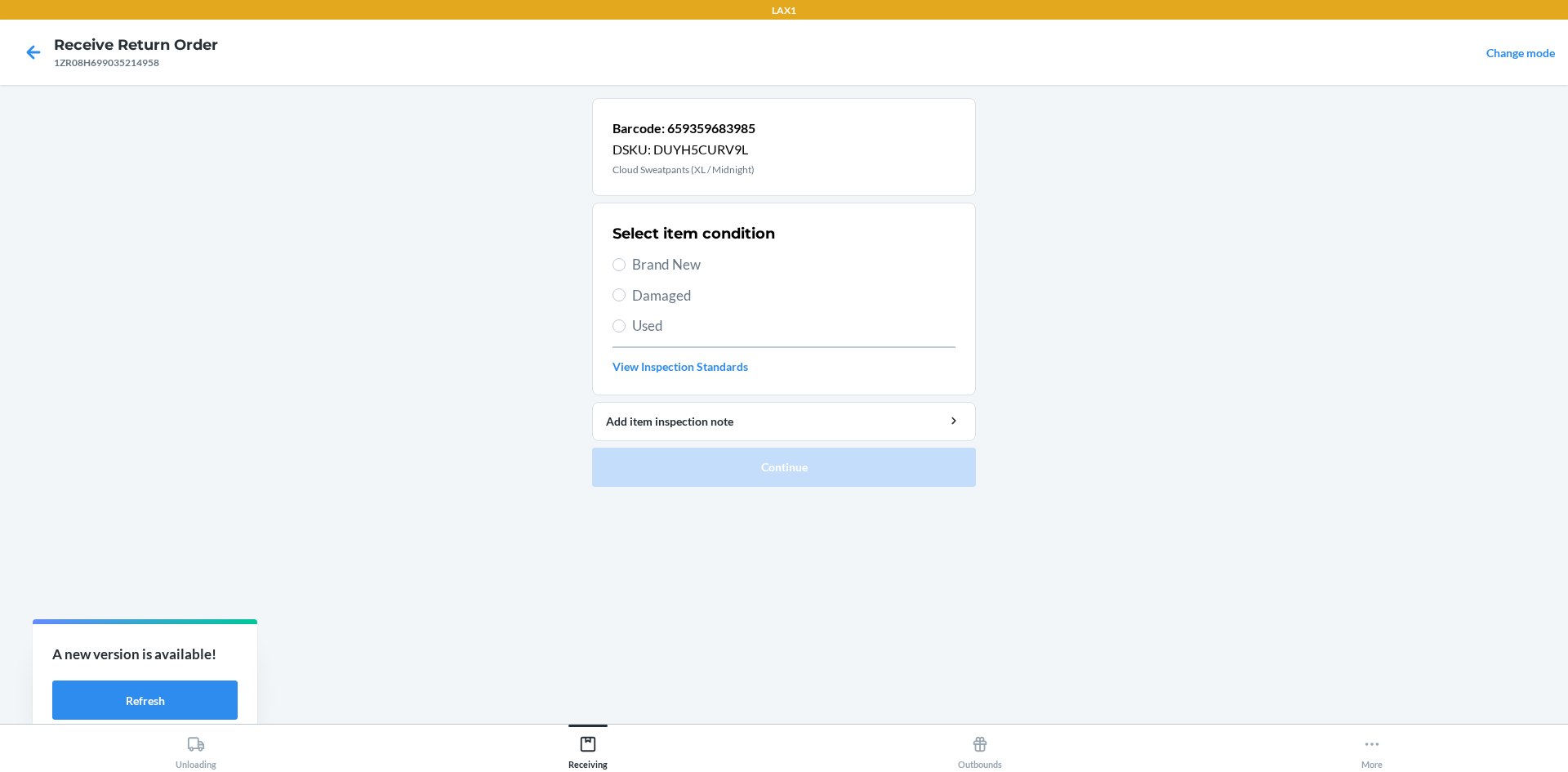
click at [667, 255] on span "Brand New" at bounding box center [794, 265] width 324 height 22
click at [626, 258] on input "Brand New" at bounding box center [619, 265] width 13 height 13
radio input "true"
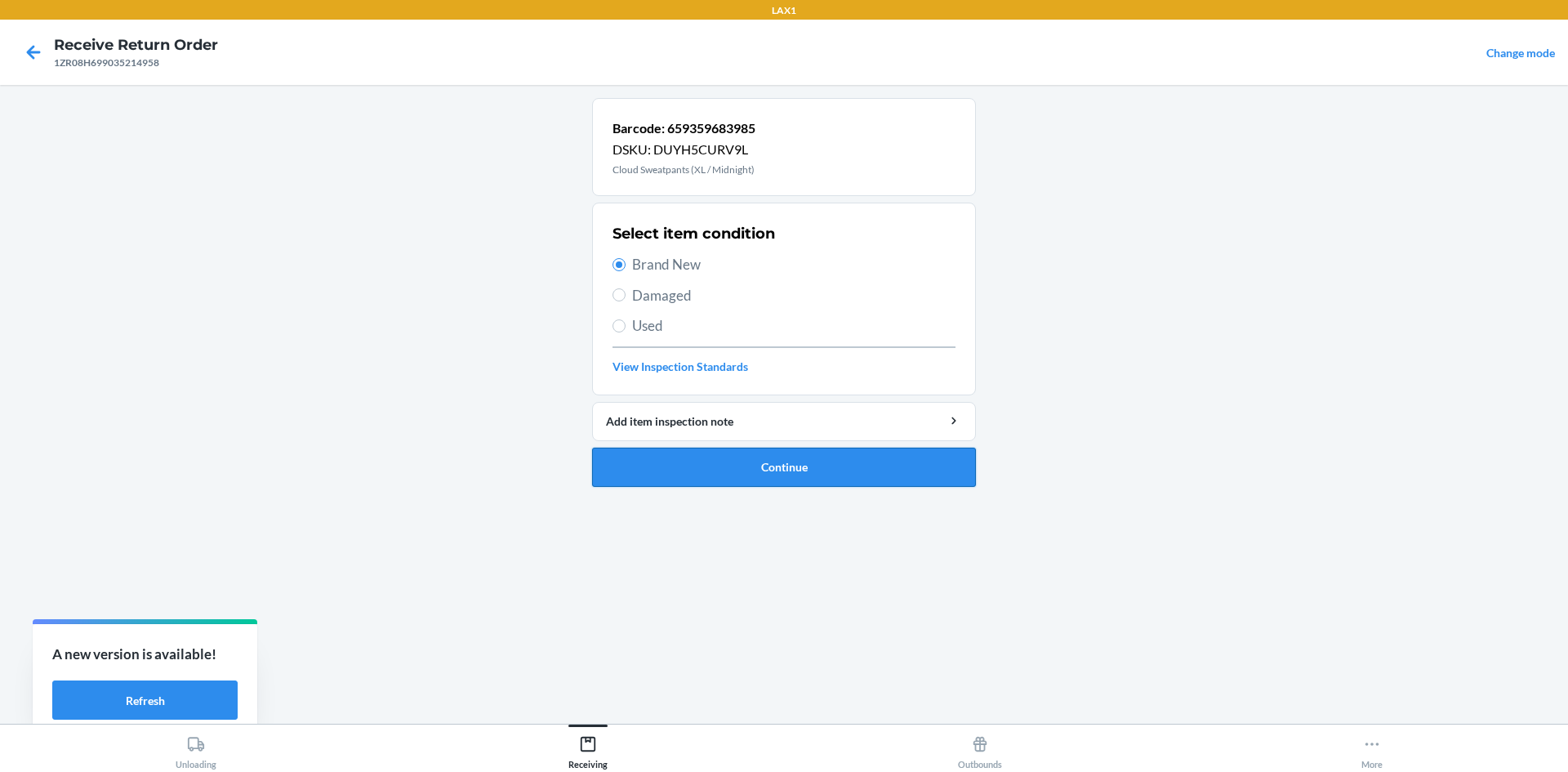
click at [768, 476] on button "Continue" at bounding box center [784, 467] width 384 height 39
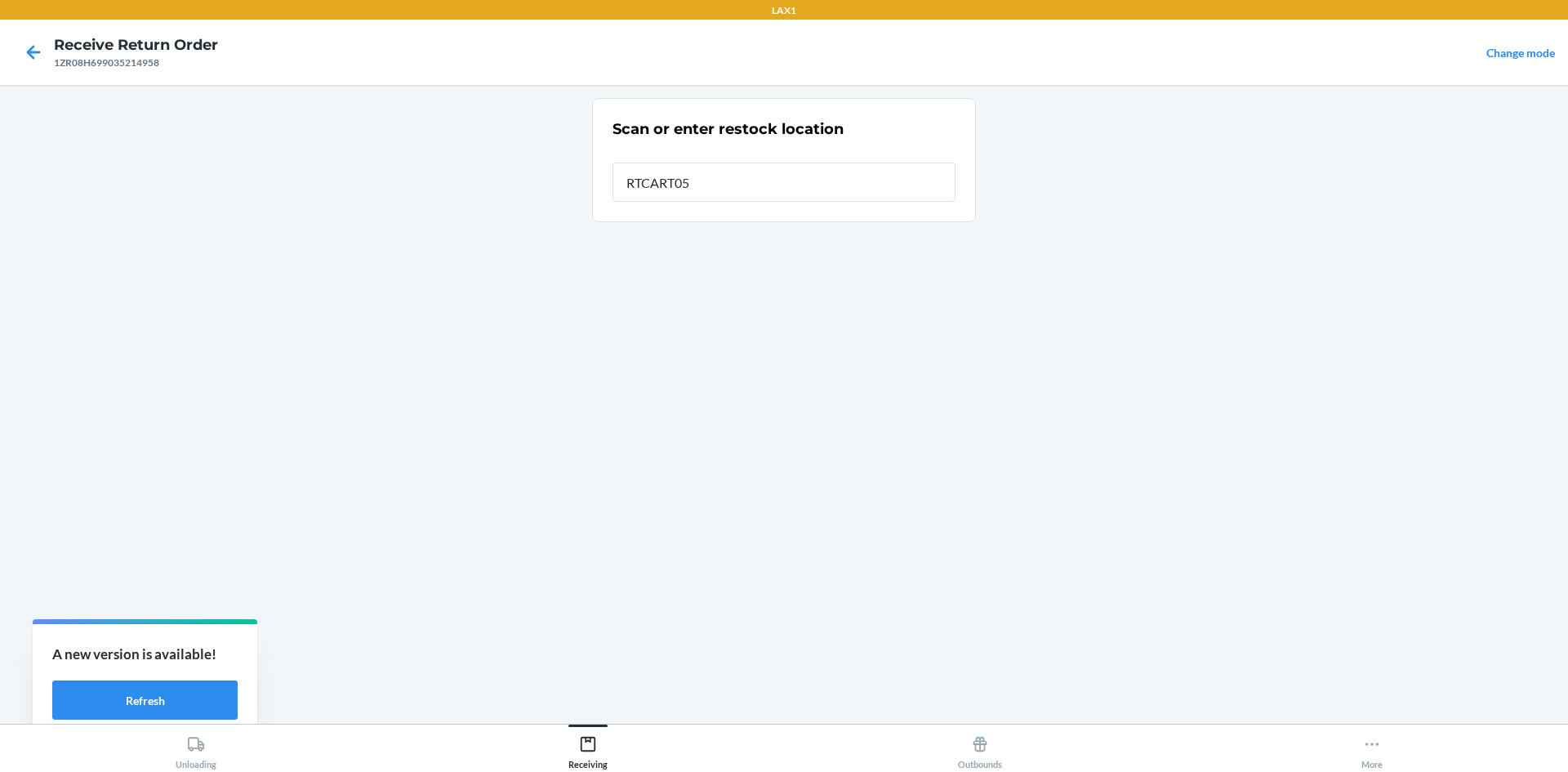
type input "RTCART052"
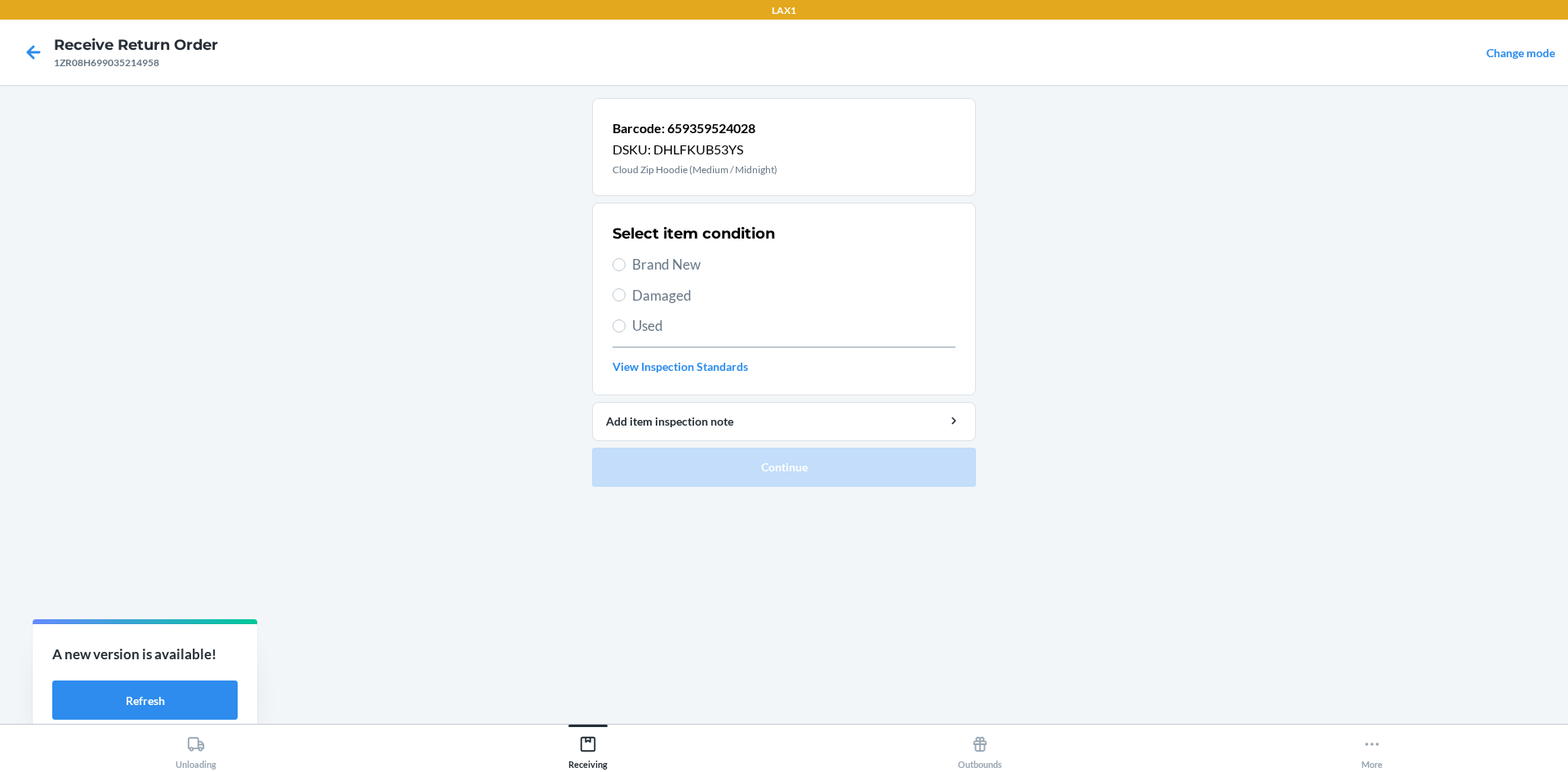
click at [639, 267] on span "Brand New" at bounding box center [794, 265] width 324 height 22
click at [626, 267] on input "Brand New" at bounding box center [619, 265] width 13 height 13
radio input "true"
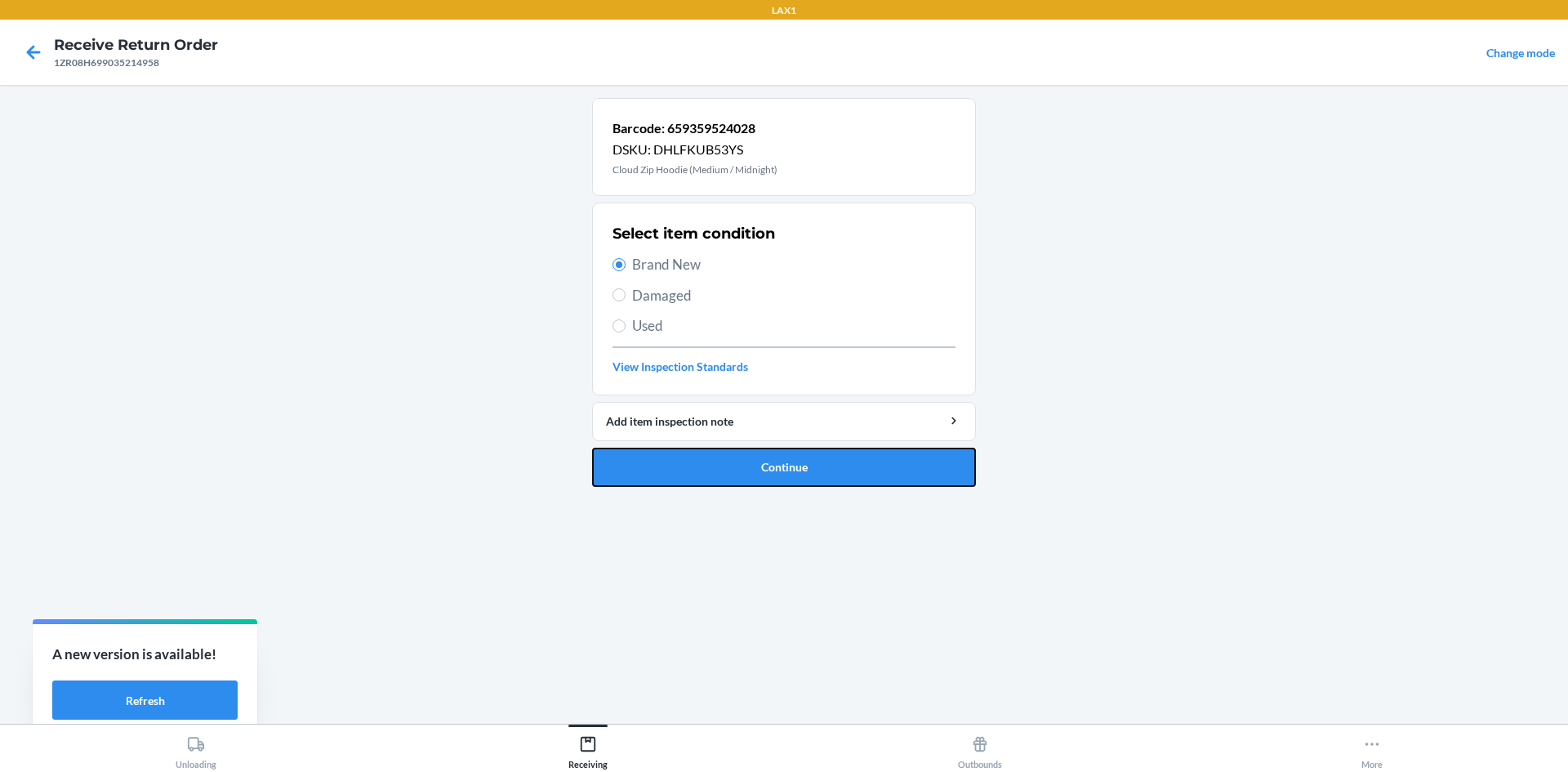
drag, startPoint x: 762, startPoint y: 461, endPoint x: 771, endPoint y: 458, distance: 9.5
click at [763, 461] on button "Continue" at bounding box center [784, 467] width 384 height 39
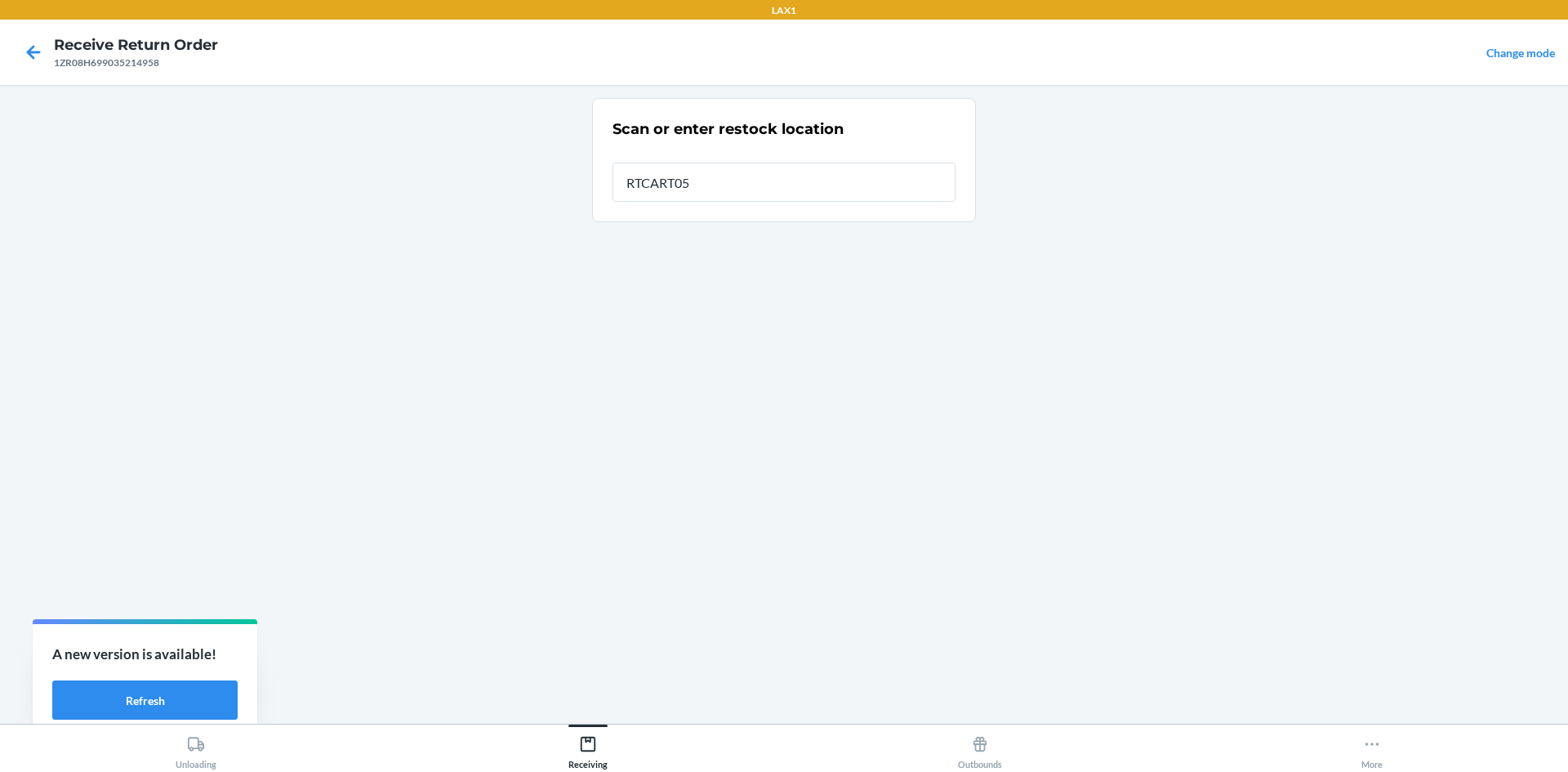
type input "RTCART052"
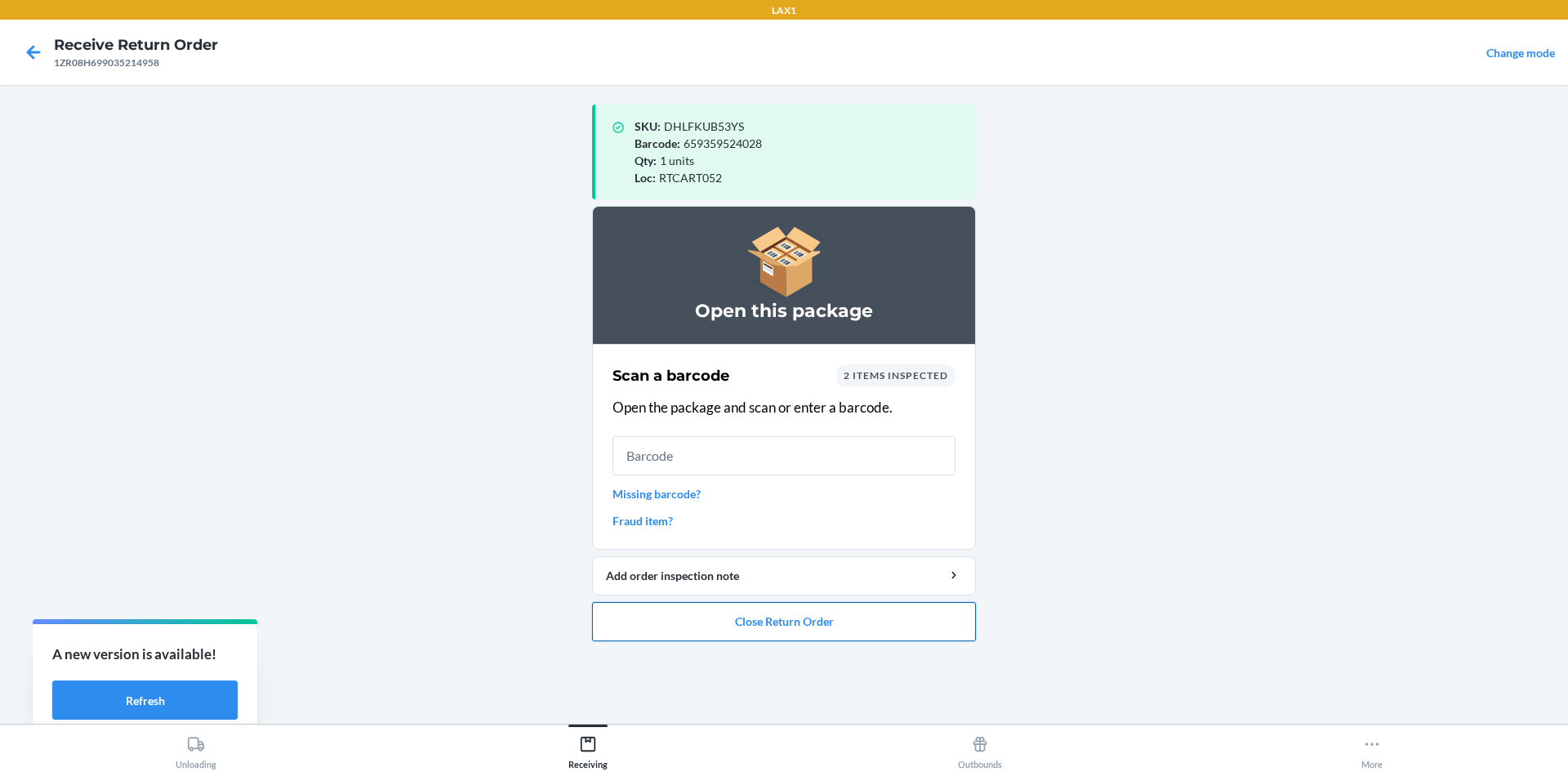
click at [850, 614] on button "Close Return Order" at bounding box center [784, 622] width 384 height 39
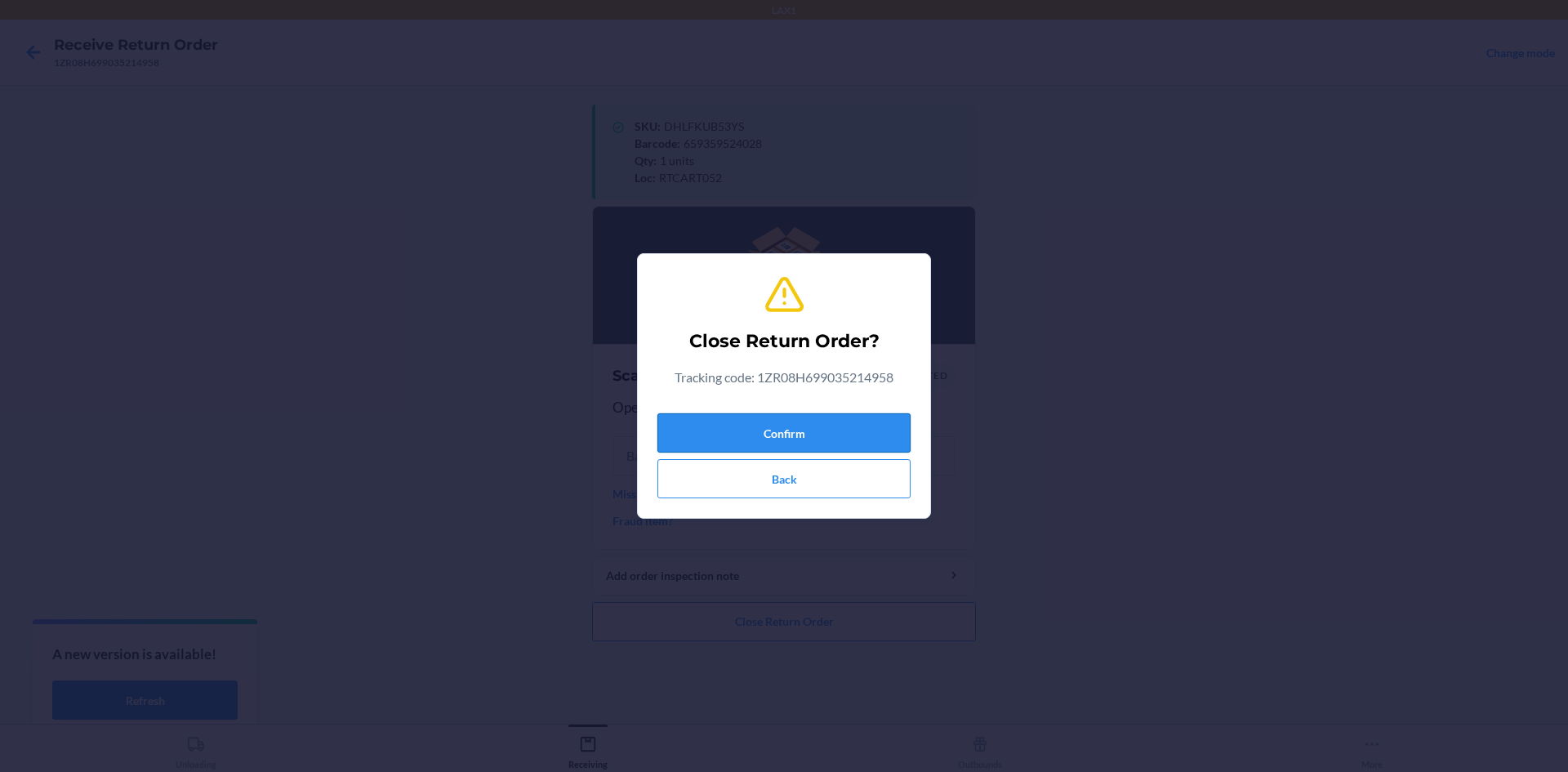
click at [790, 421] on button "Confirm" at bounding box center [784, 433] width 254 height 39
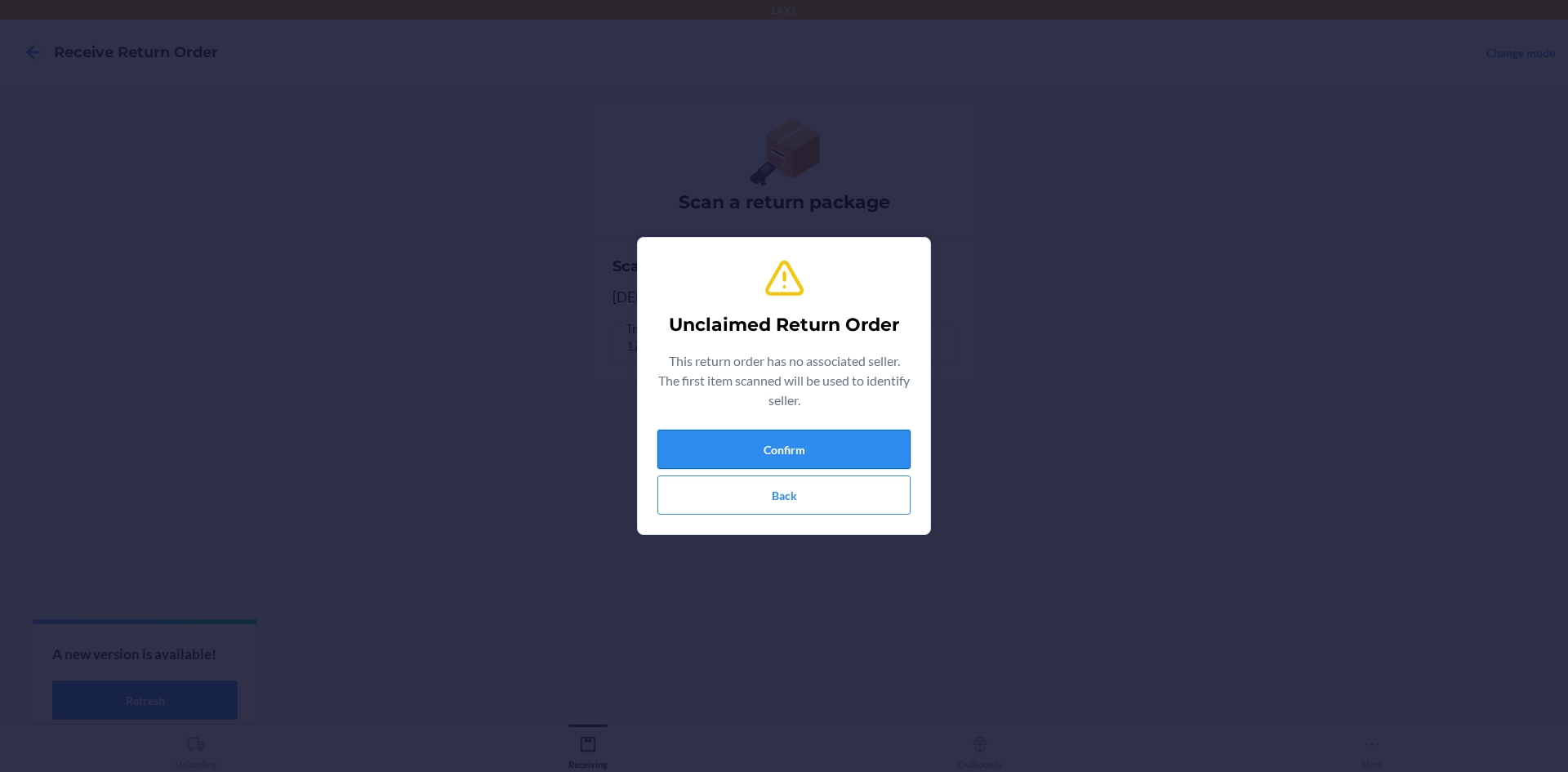
click at [840, 436] on button "Confirm" at bounding box center [784, 449] width 254 height 39
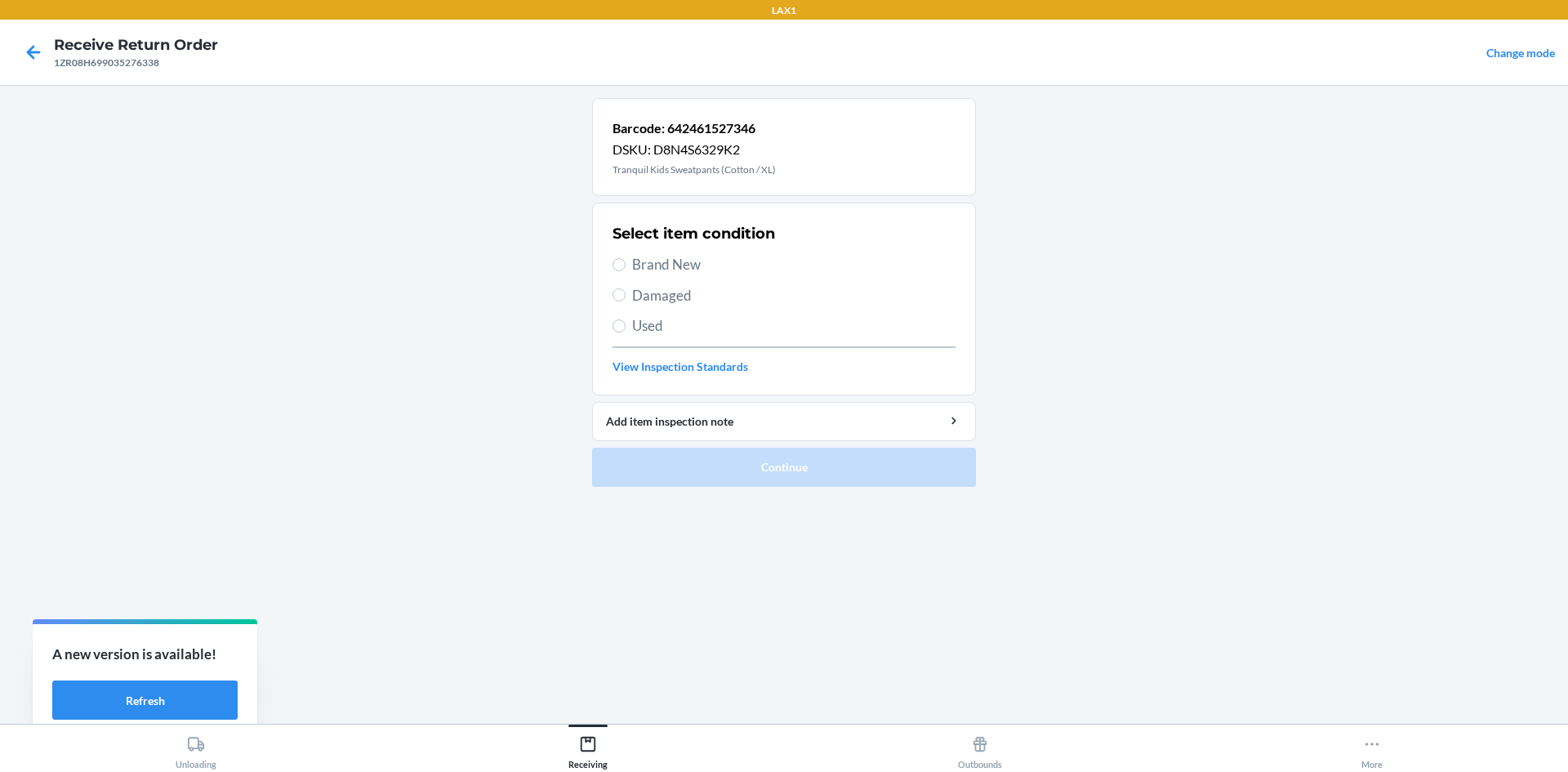
click at [661, 267] on span "Brand New" at bounding box center [794, 265] width 324 height 22
click at [626, 267] on input "Brand New" at bounding box center [619, 265] width 13 height 13
radio input "true"
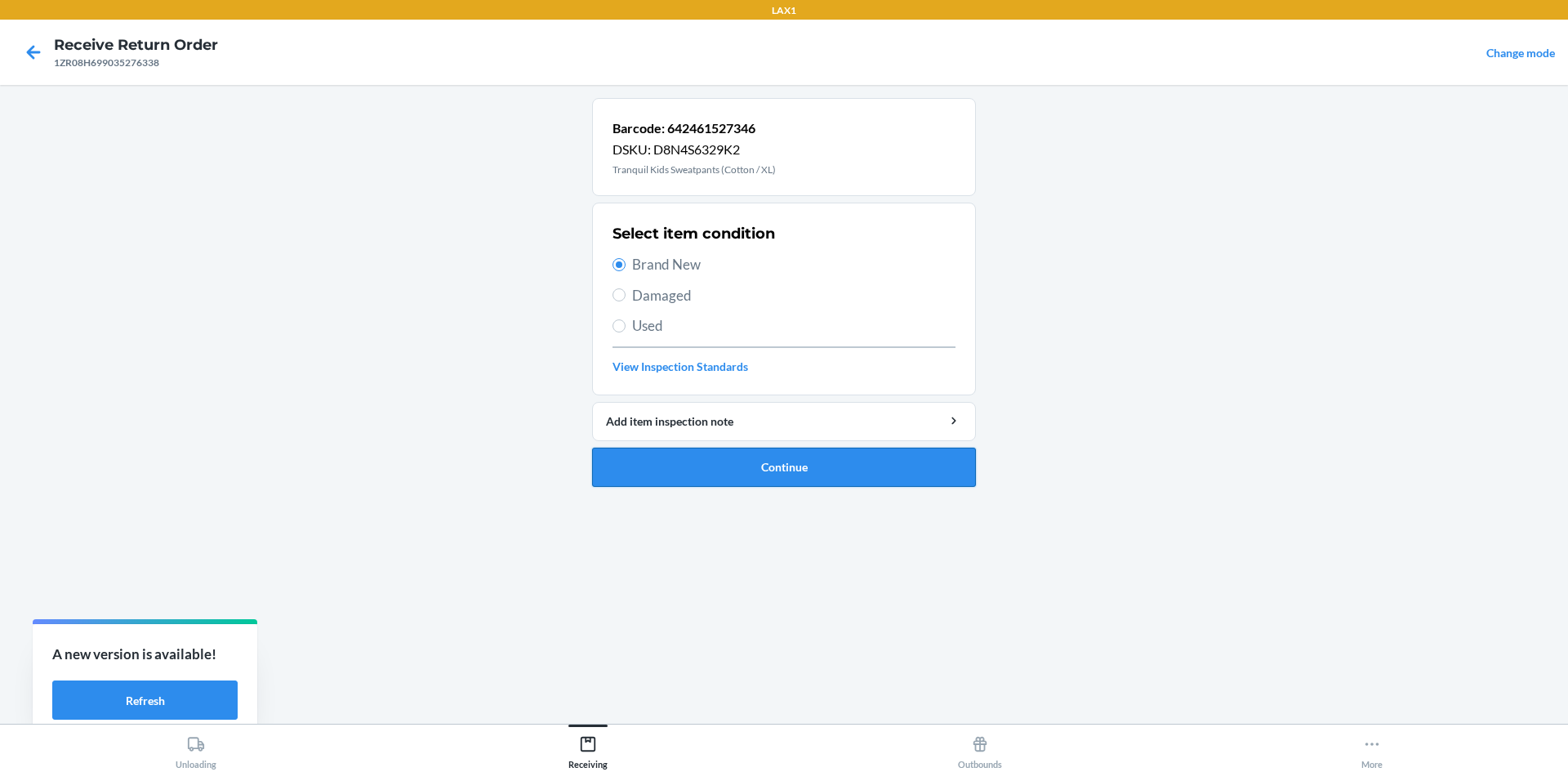
click at [772, 461] on button "Continue" at bounding box center [784, 467] width 384 height 39
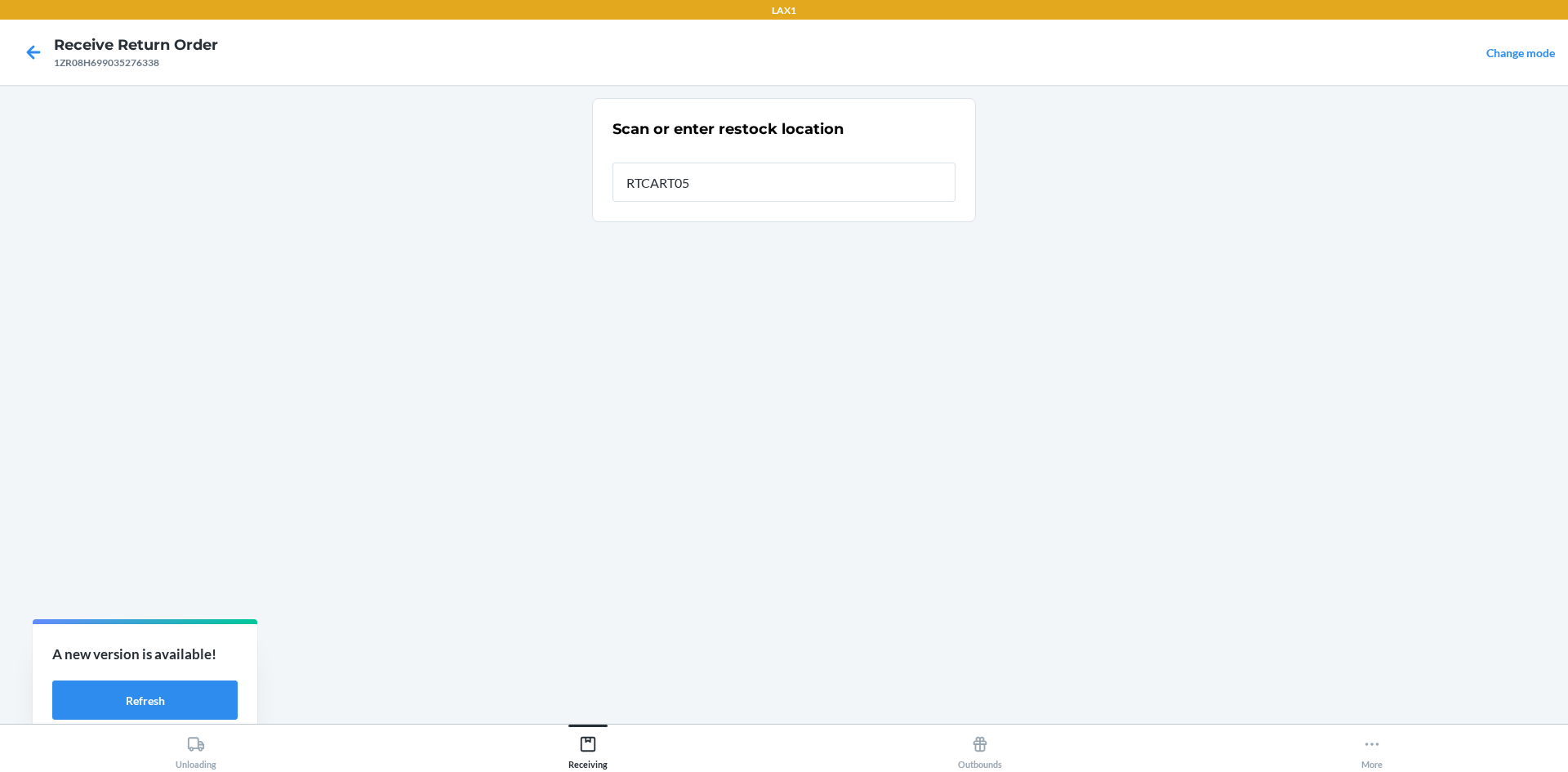
type input "RTCART052"
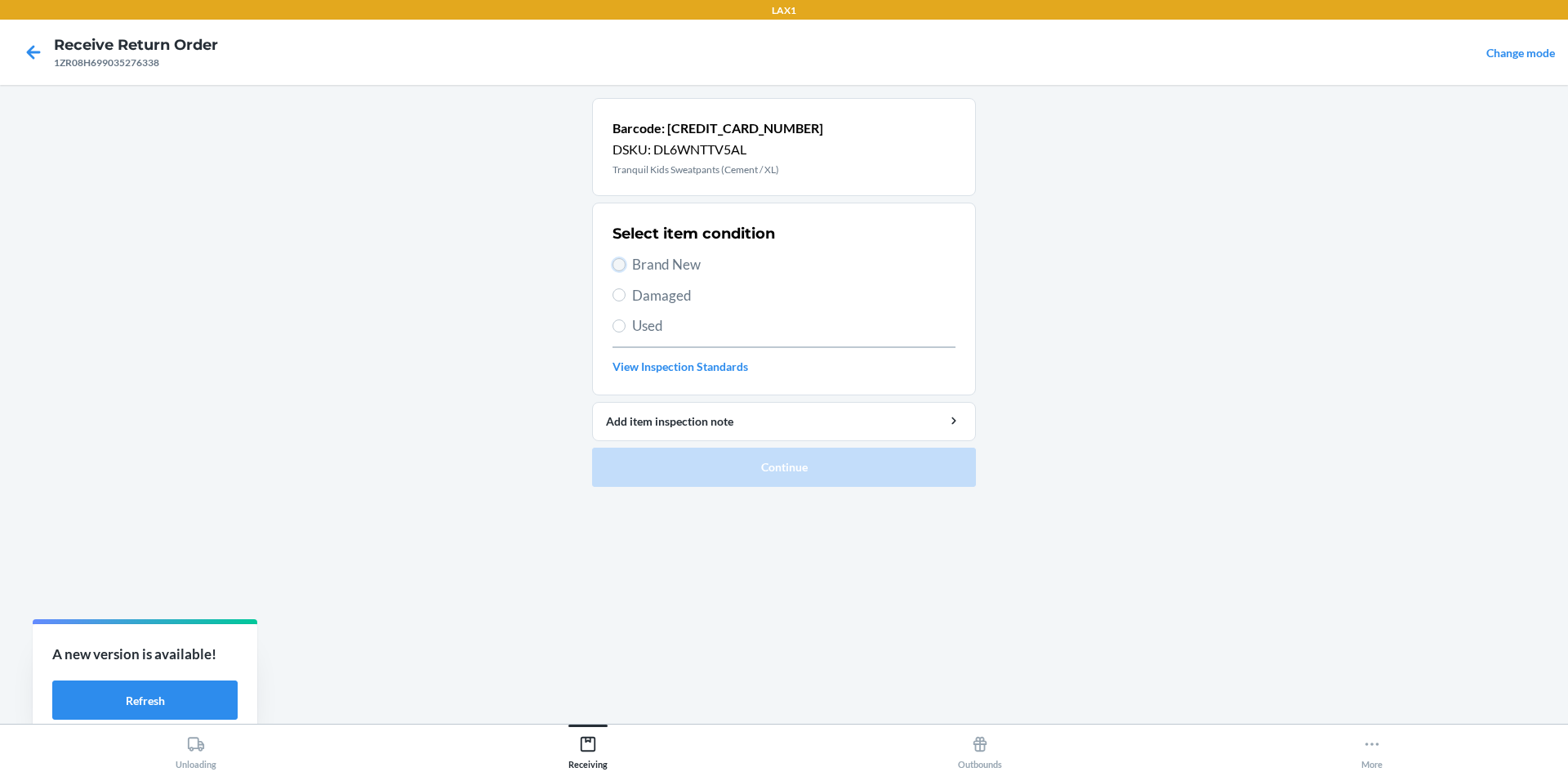
click at [617, 263] on input "Brand New" at bounding box center [619, 265] width 13 height 13
radio input "true"
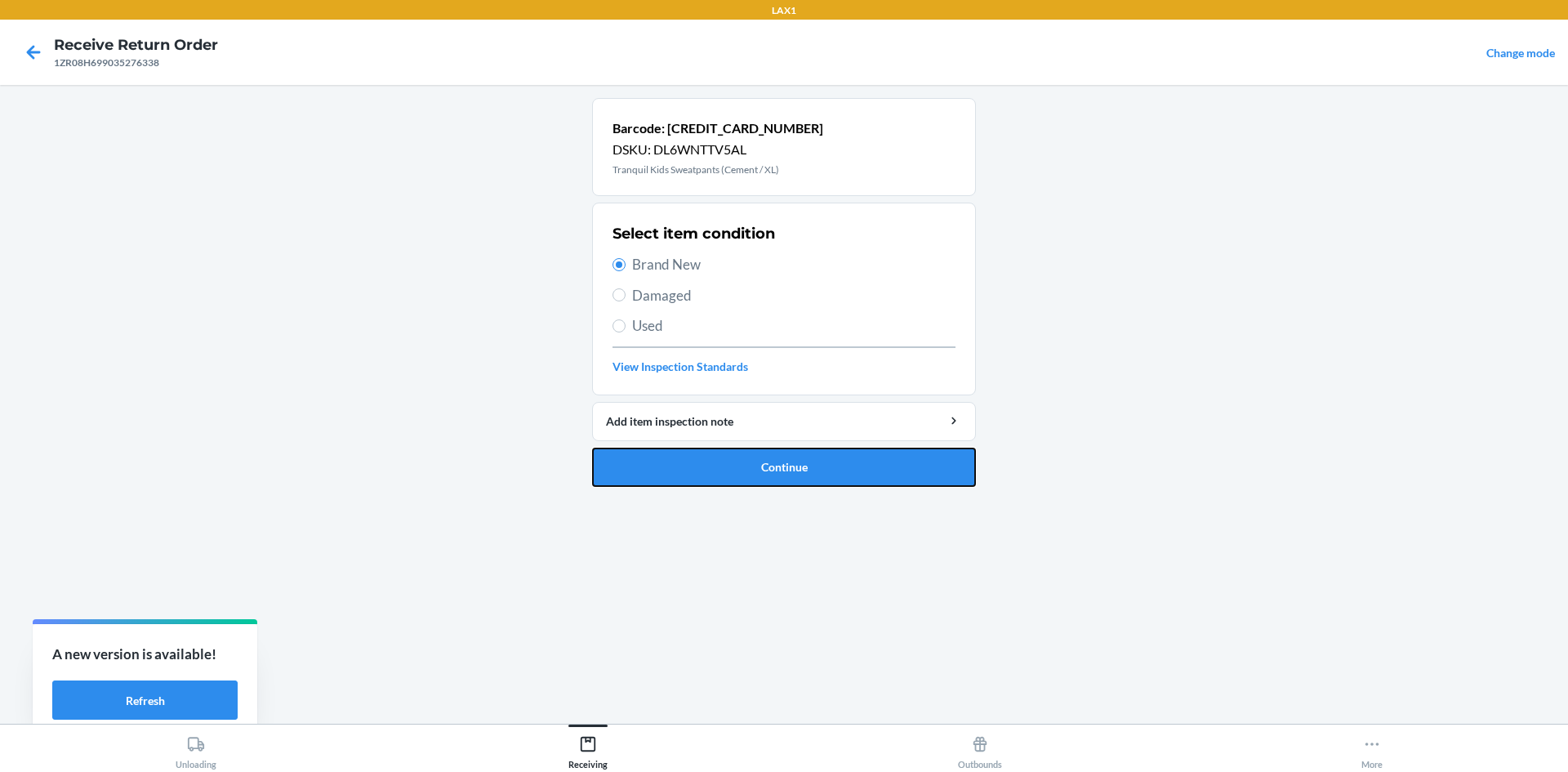
drag, startPoint x: 866, startPoint y: 466, endPoint x: 840, endPoint y: 471, distance: 26.5
click at [867, 466] on button "Continue" at bounding box center [784, 467] width 384 height 39
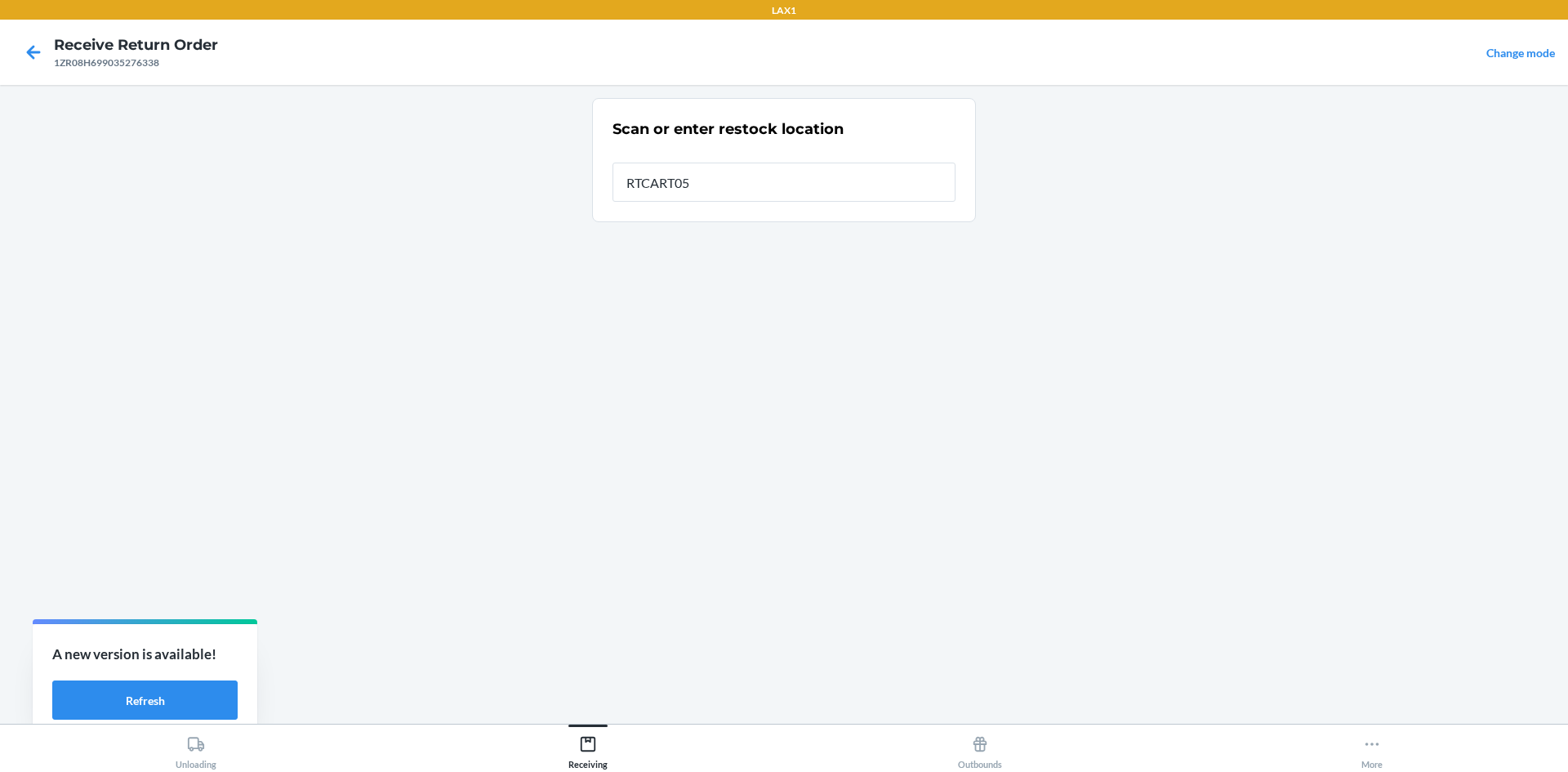
type input "RTCART052"
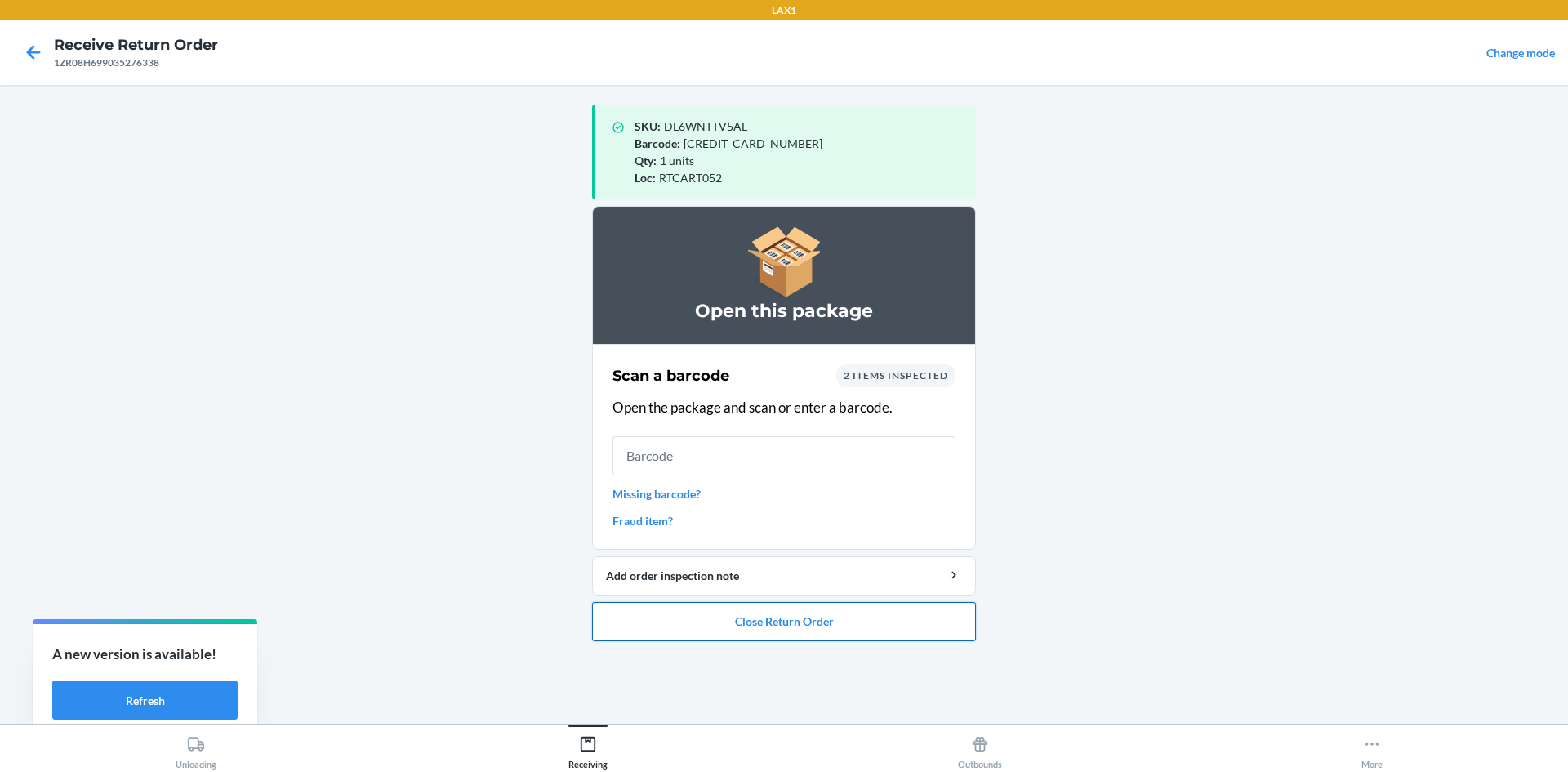
click at [791, 634] on button "Close Return Order" at bounding box center [784, 622] width 384 height 39
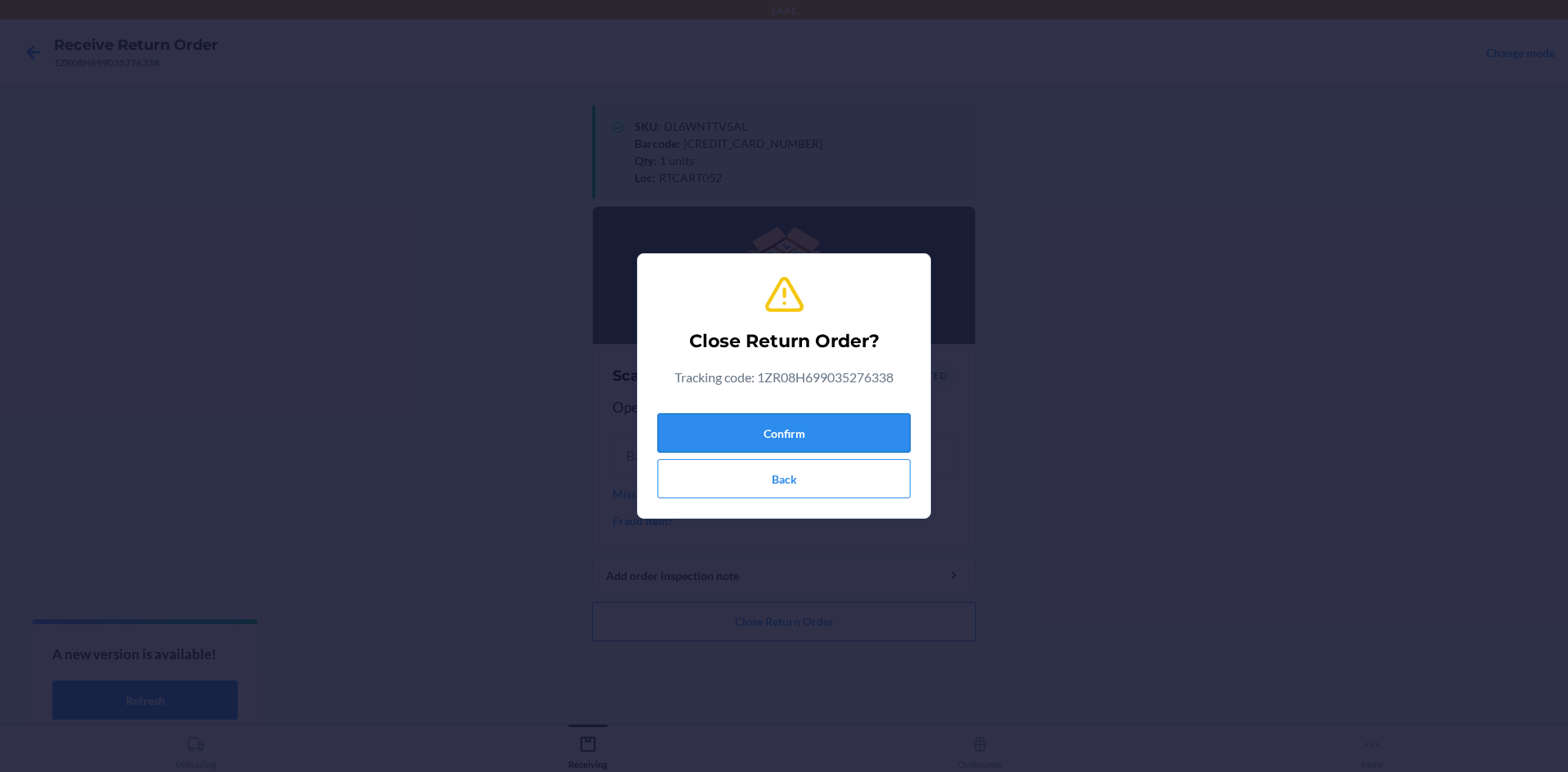
click at [781, 434] on button "Confirm" at bounding box center [784, 433] width 254 height 39
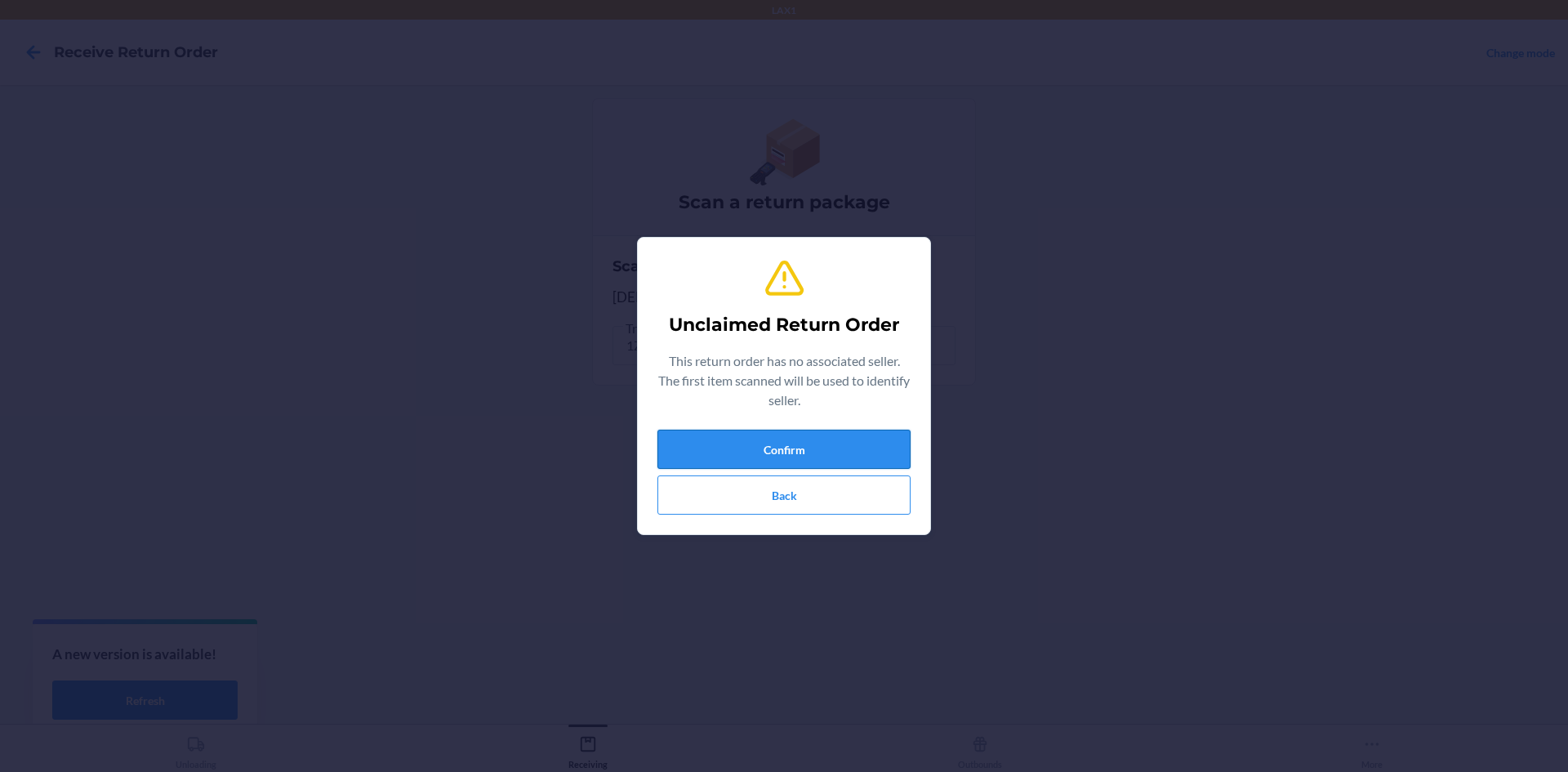
click at [783, 435] on button "Confirm" at bounding box center [784, 449] width 254 height 39
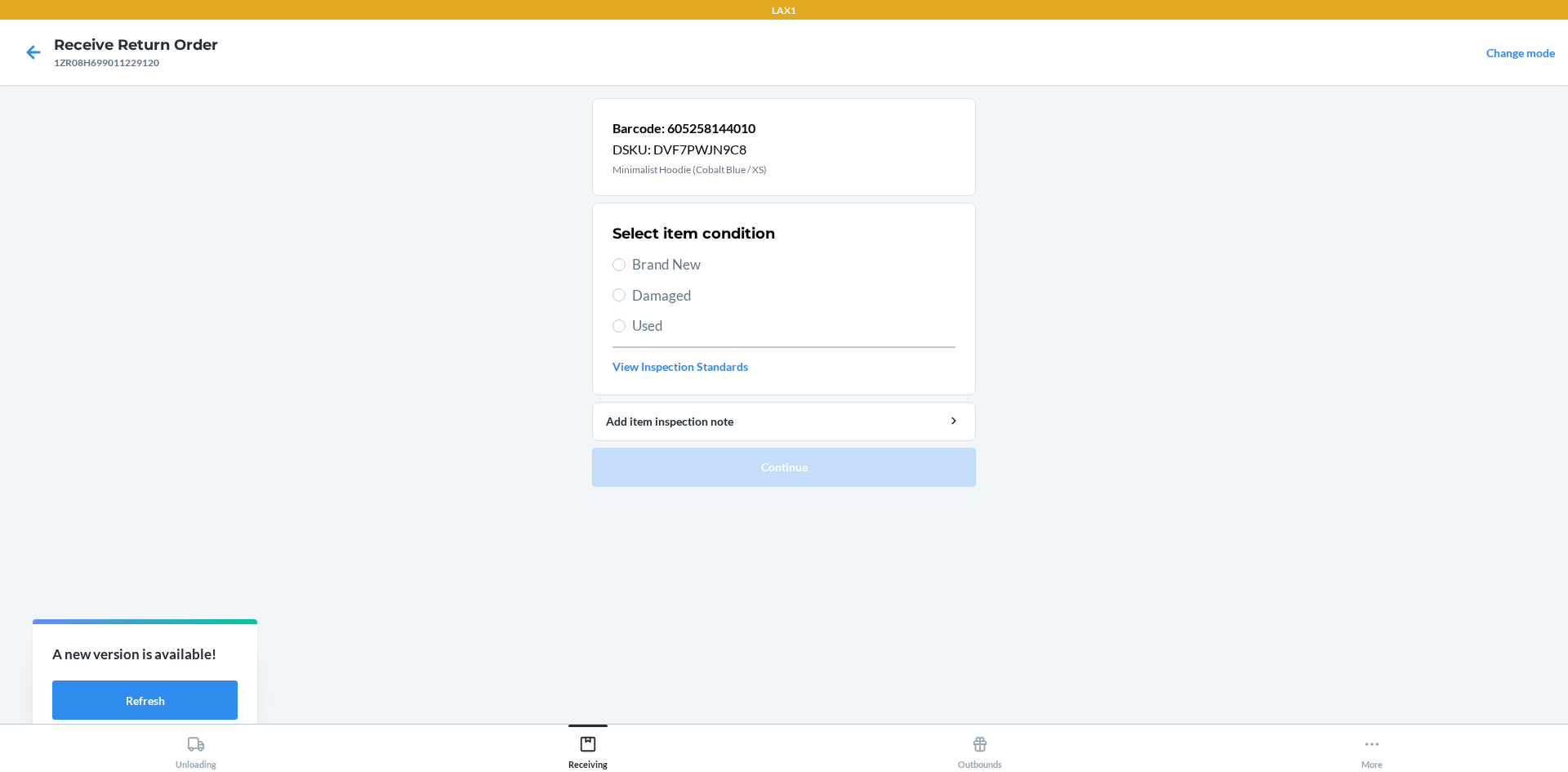
click at [635, 298] on span "Damaged" at bounding box center [794, 296] width 324 height 22
click at [626, 298] on input "Damaged" at bounding box center [619, 295] width 13 height 13
radio input "true"
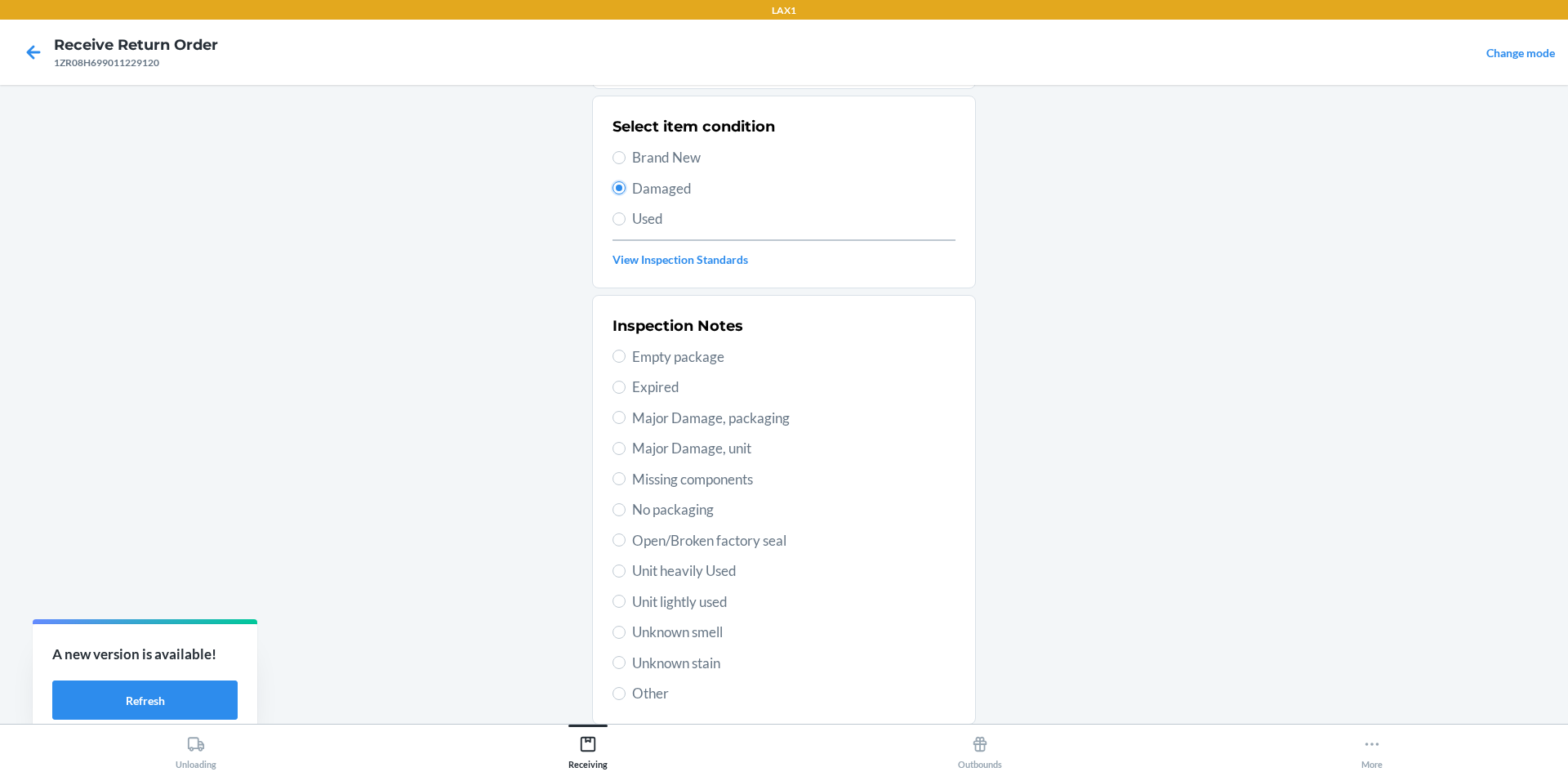
scroll to position [212, 0]
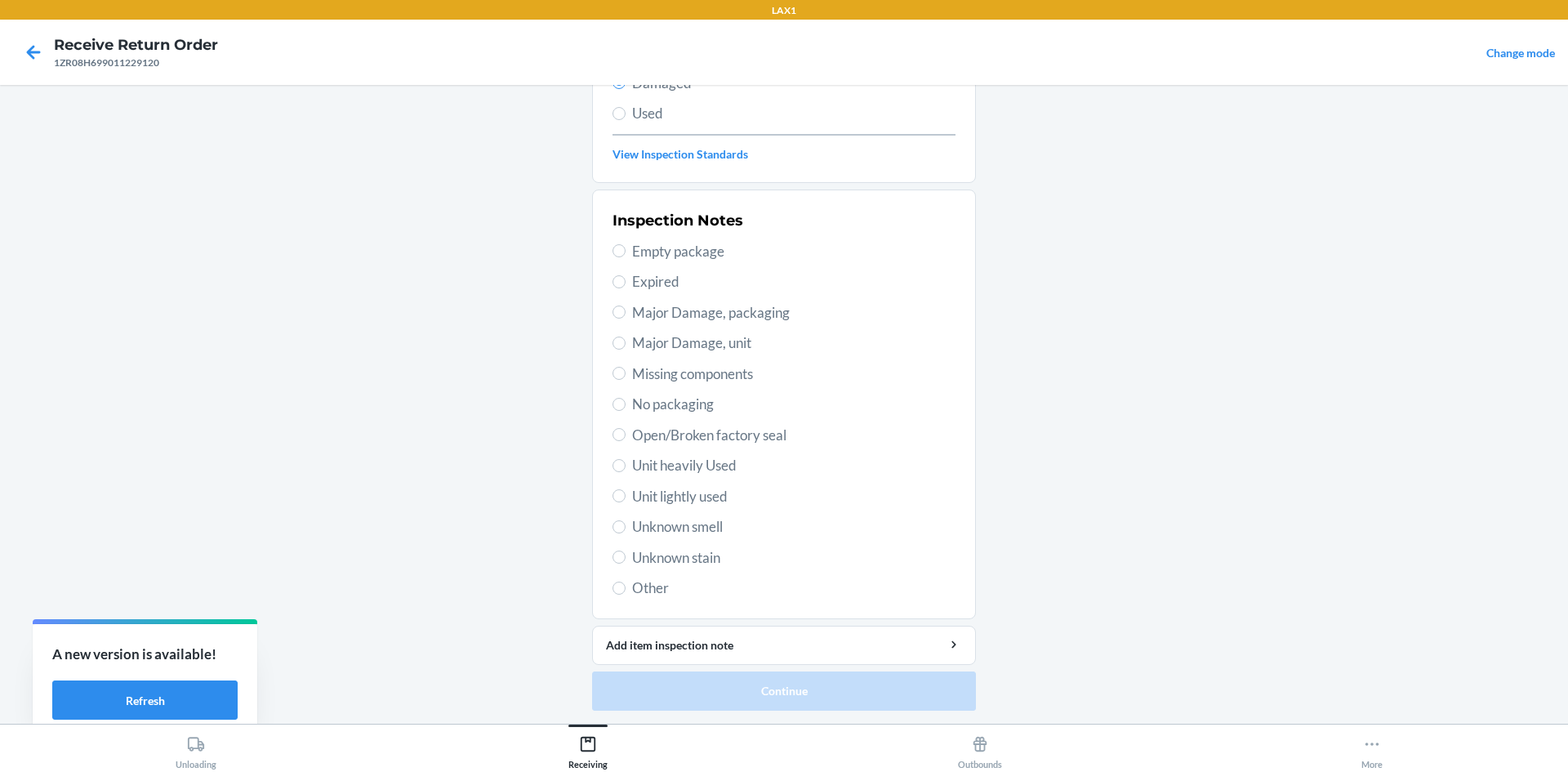
click at [667, 435] on span "Open/Broken factory seal" at bounding box center [794, 435] width 324 height 22
click at [626, 435] on input "Open/Broken factory seal" at bounding box center [619, 435] width 13 height 13
radio input "true"
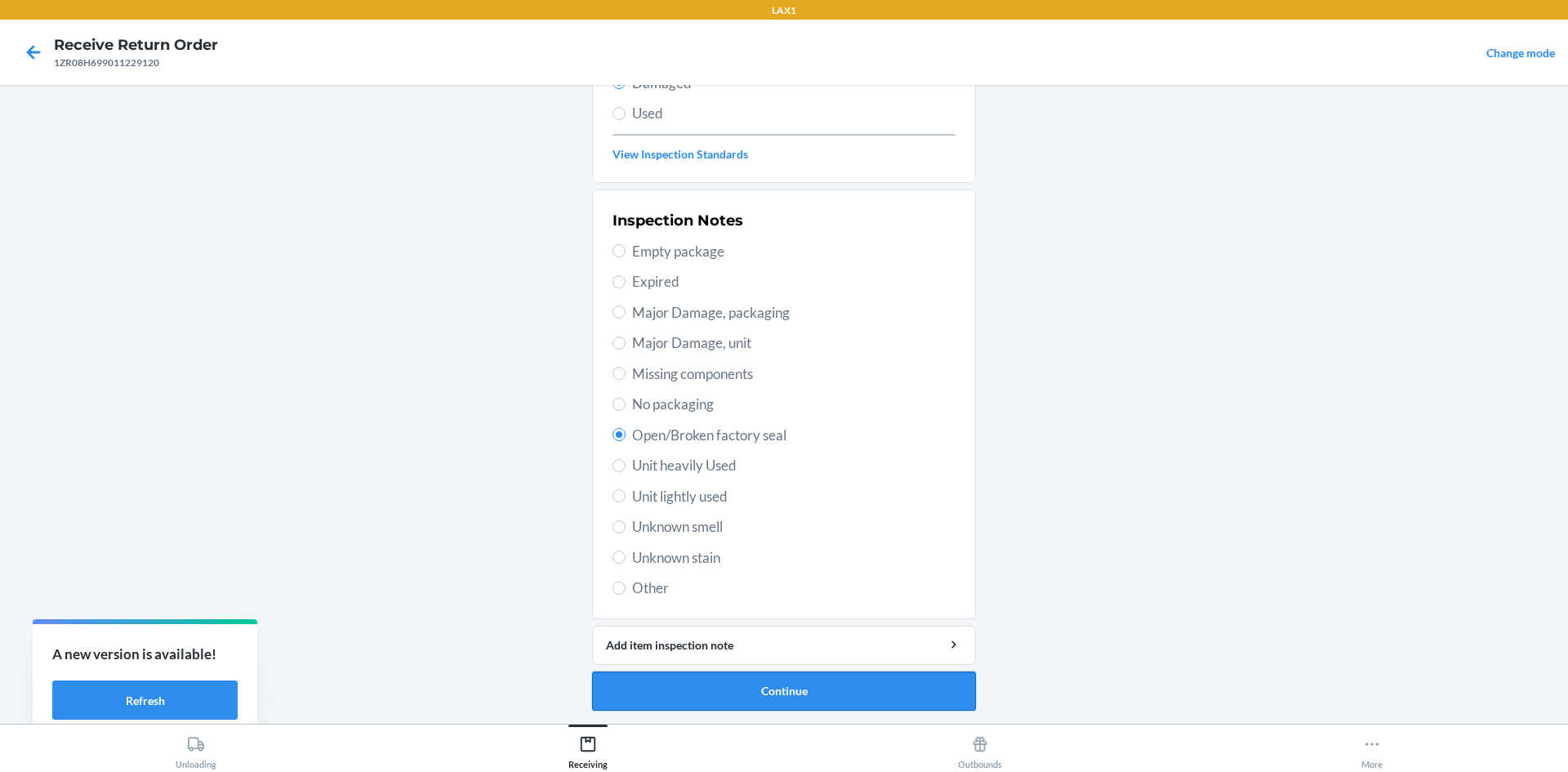
click at [789, 692] on button "Continue" at bounding box center [784, 692] width 384 height 39
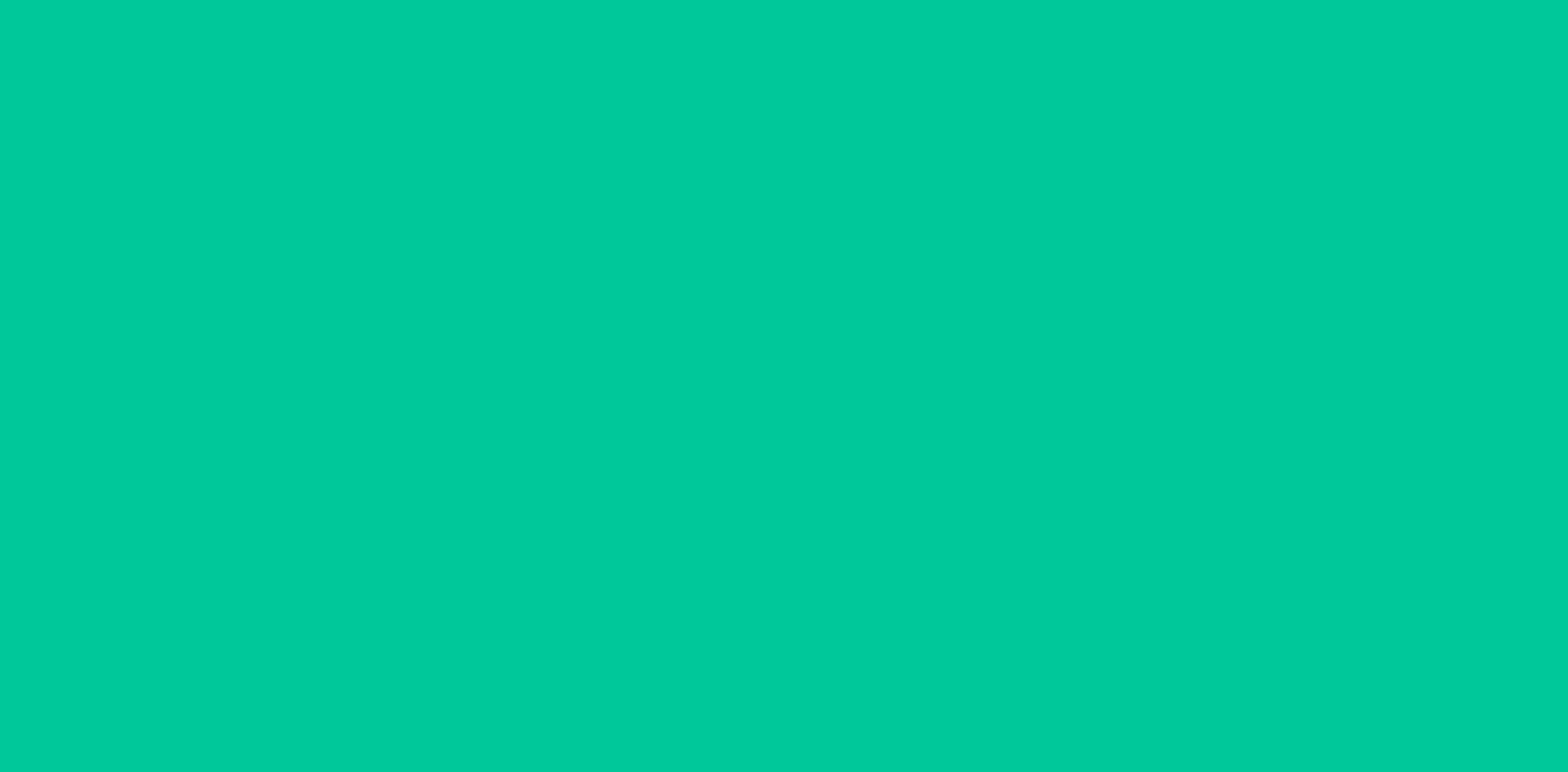
scroll to position [67, 0]
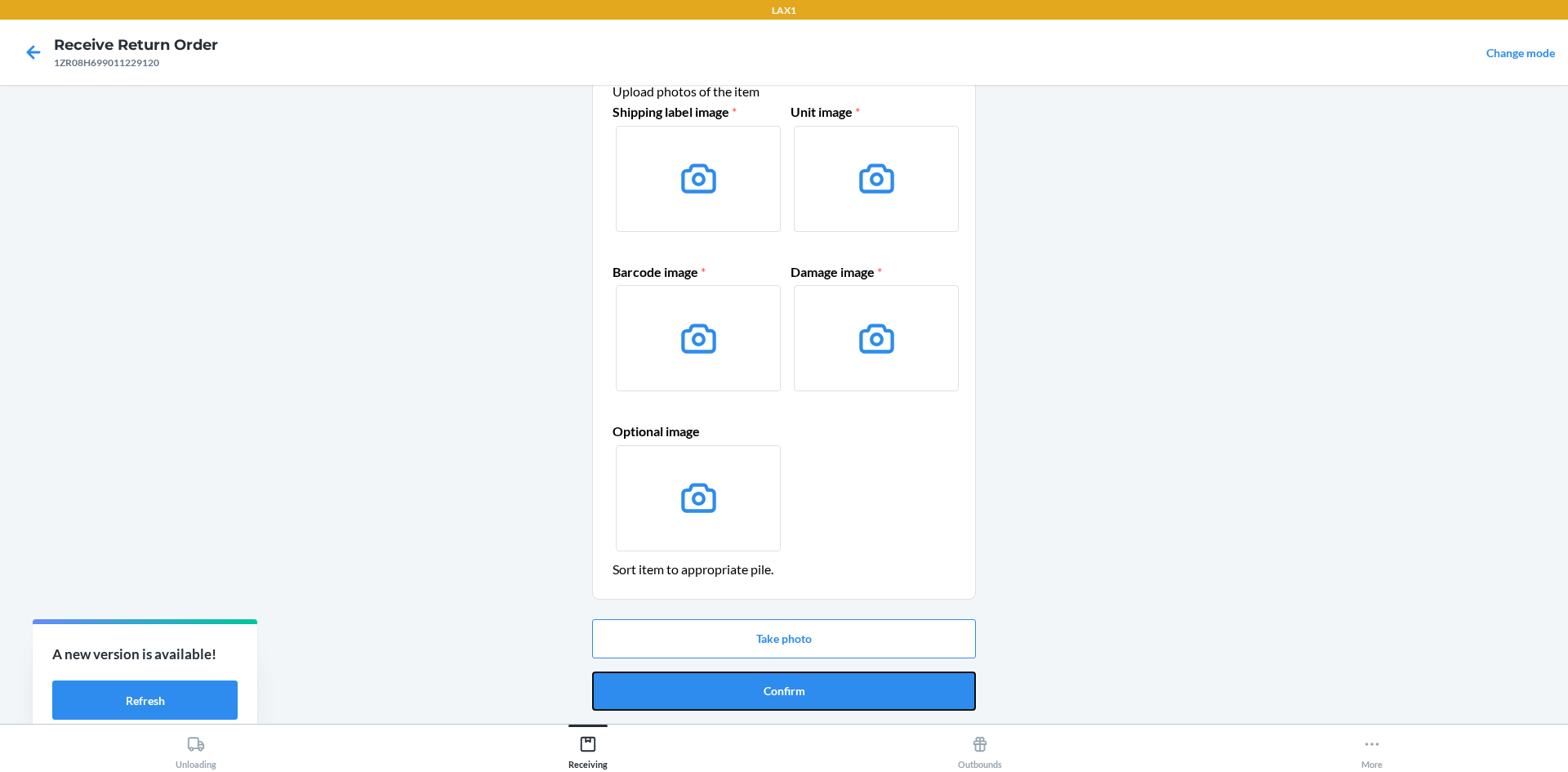
click at [815, 692] on button "Confirm" at bounding box center [784, 692] width 384 height 39
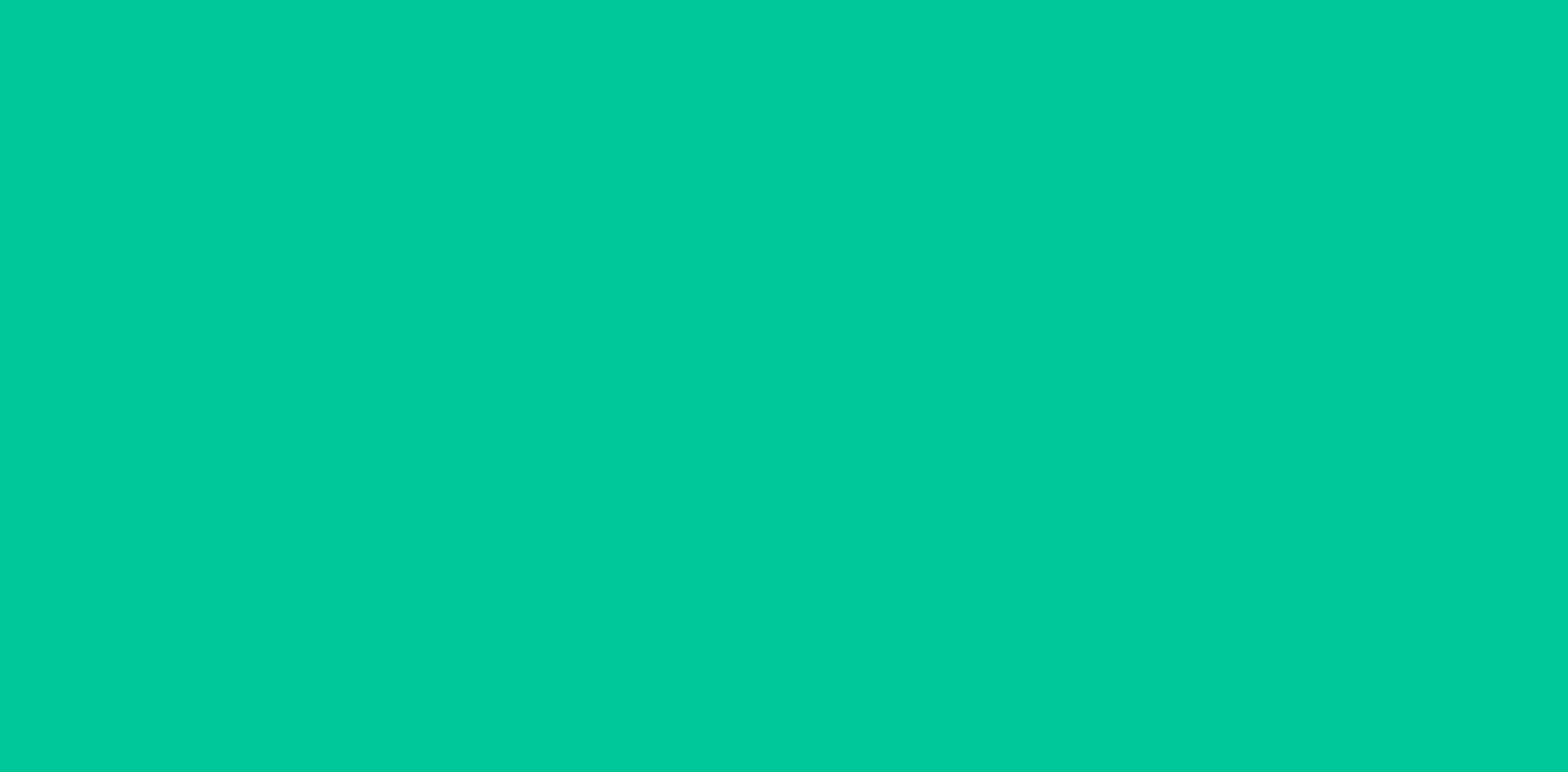
scroll to position [0, 0]
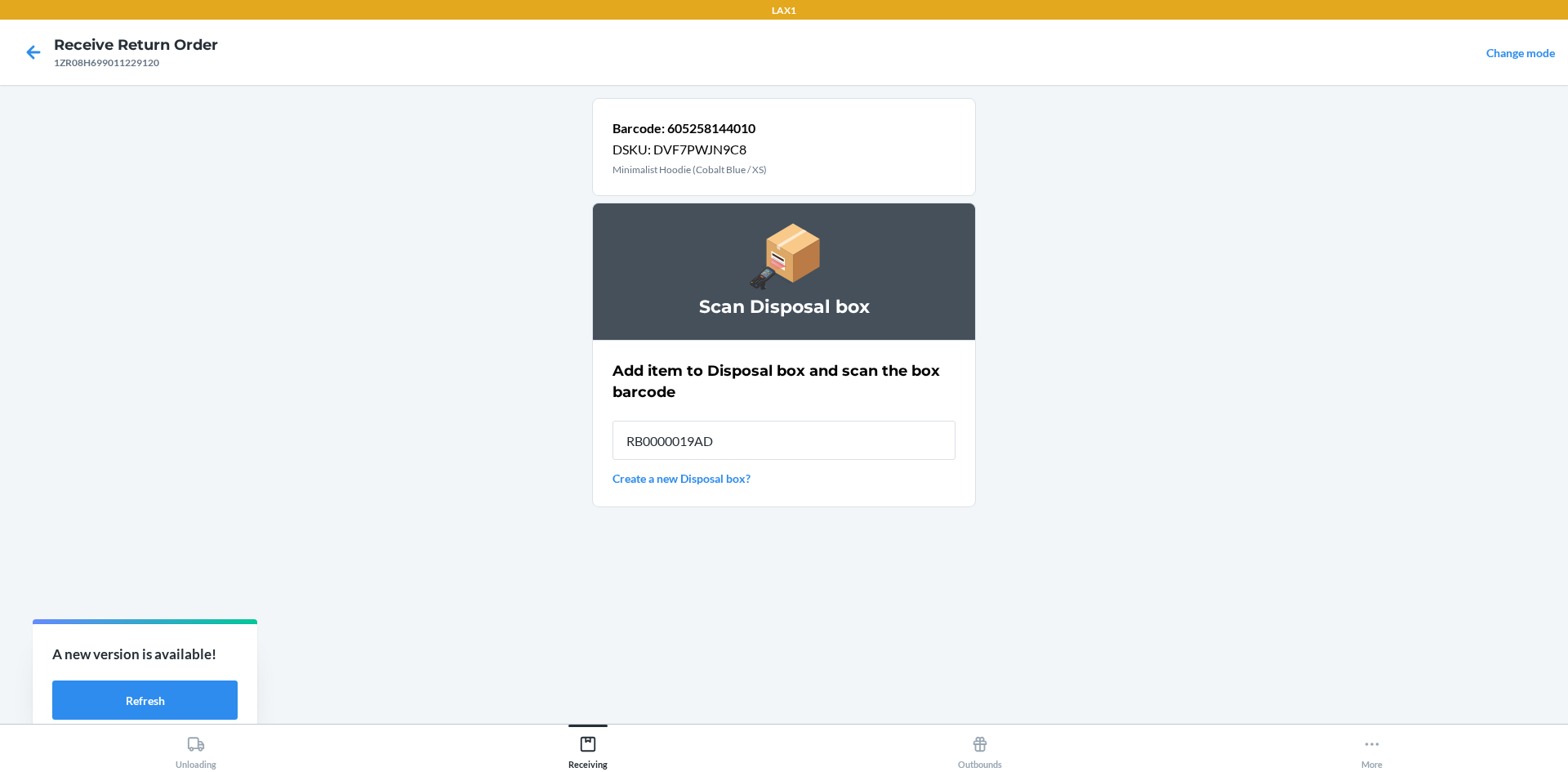
type input "RB0000019AD"
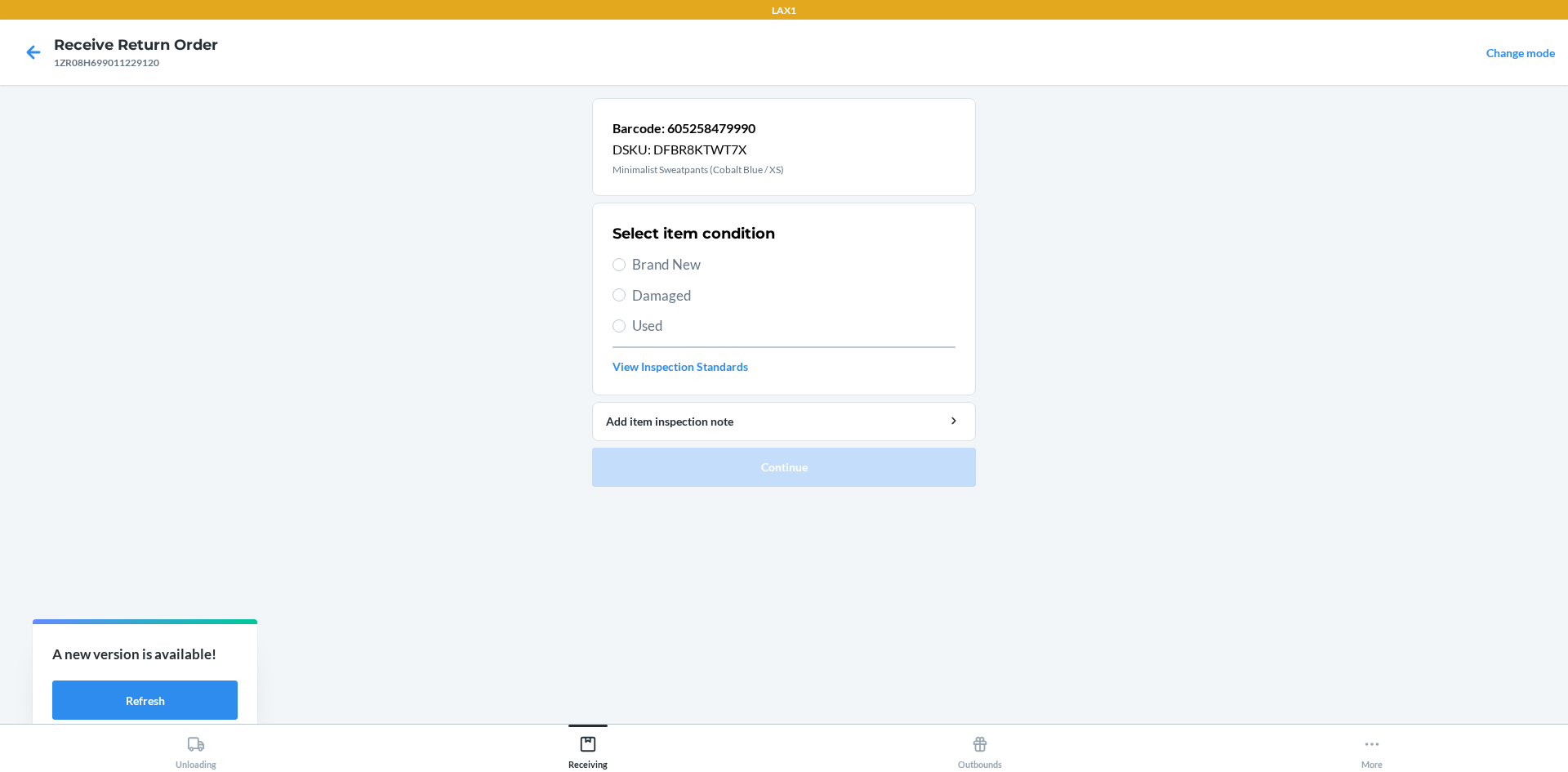
click at [686, 272] on span "Brand New" at bounding box center [794, 265] width 324 height 22
click at [626, 271] on input "Brand New" at bounding box center [619, 265] width 13 height 13
radio input "true"
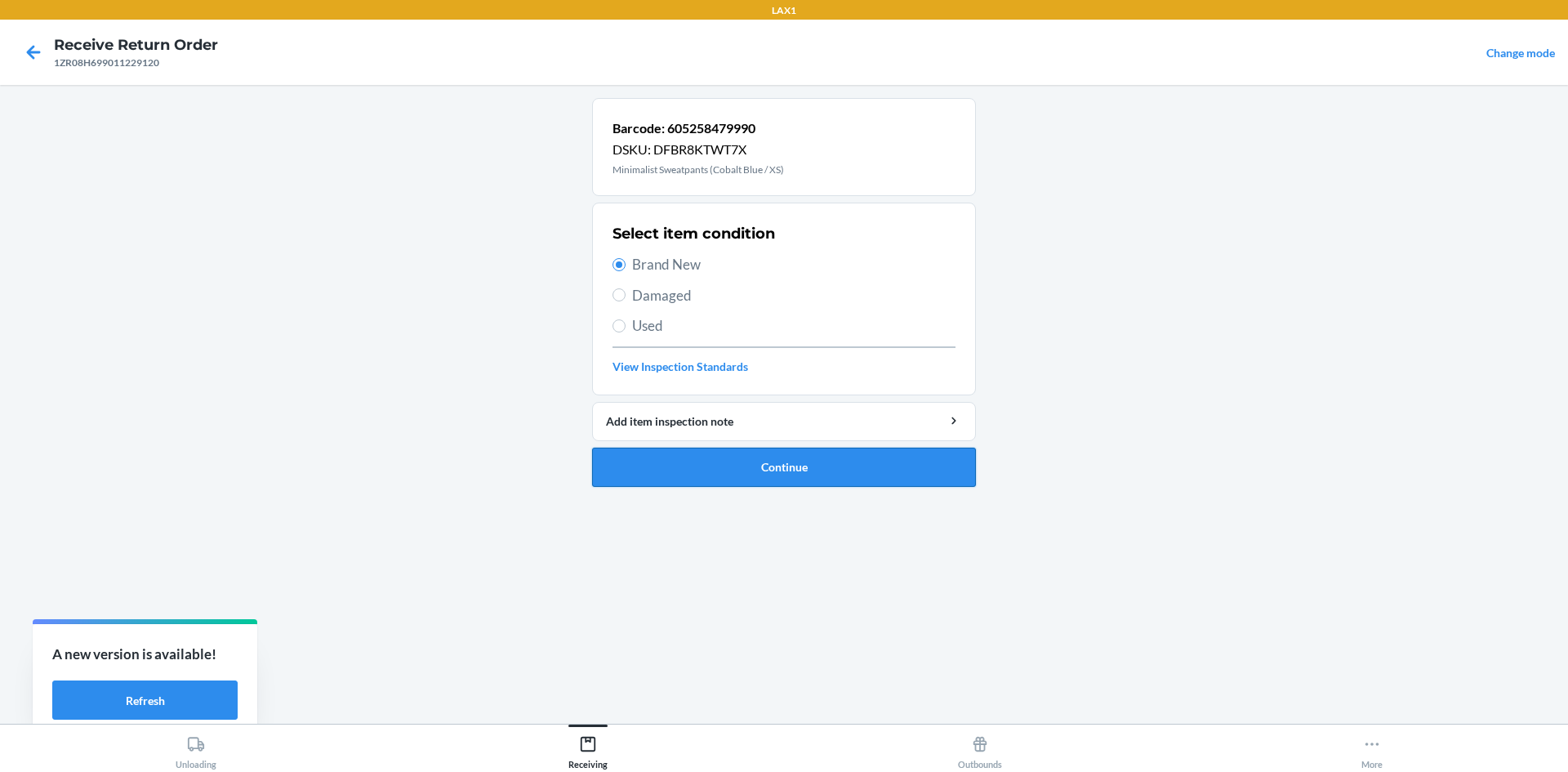
click at [781, 459] on button "Continue" at bounding box center [784, 467] width 384 height 39
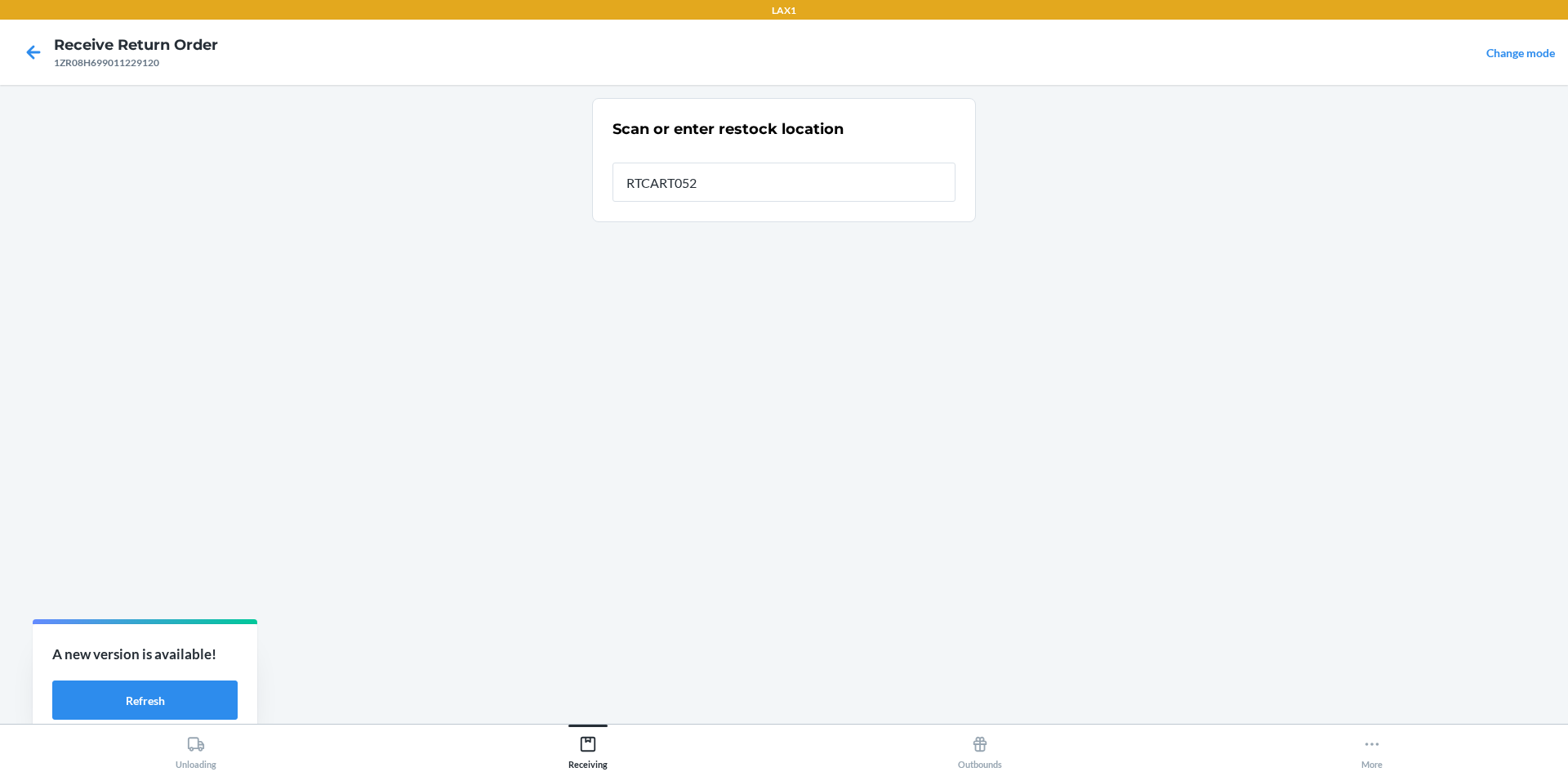
type input "RTCART052"
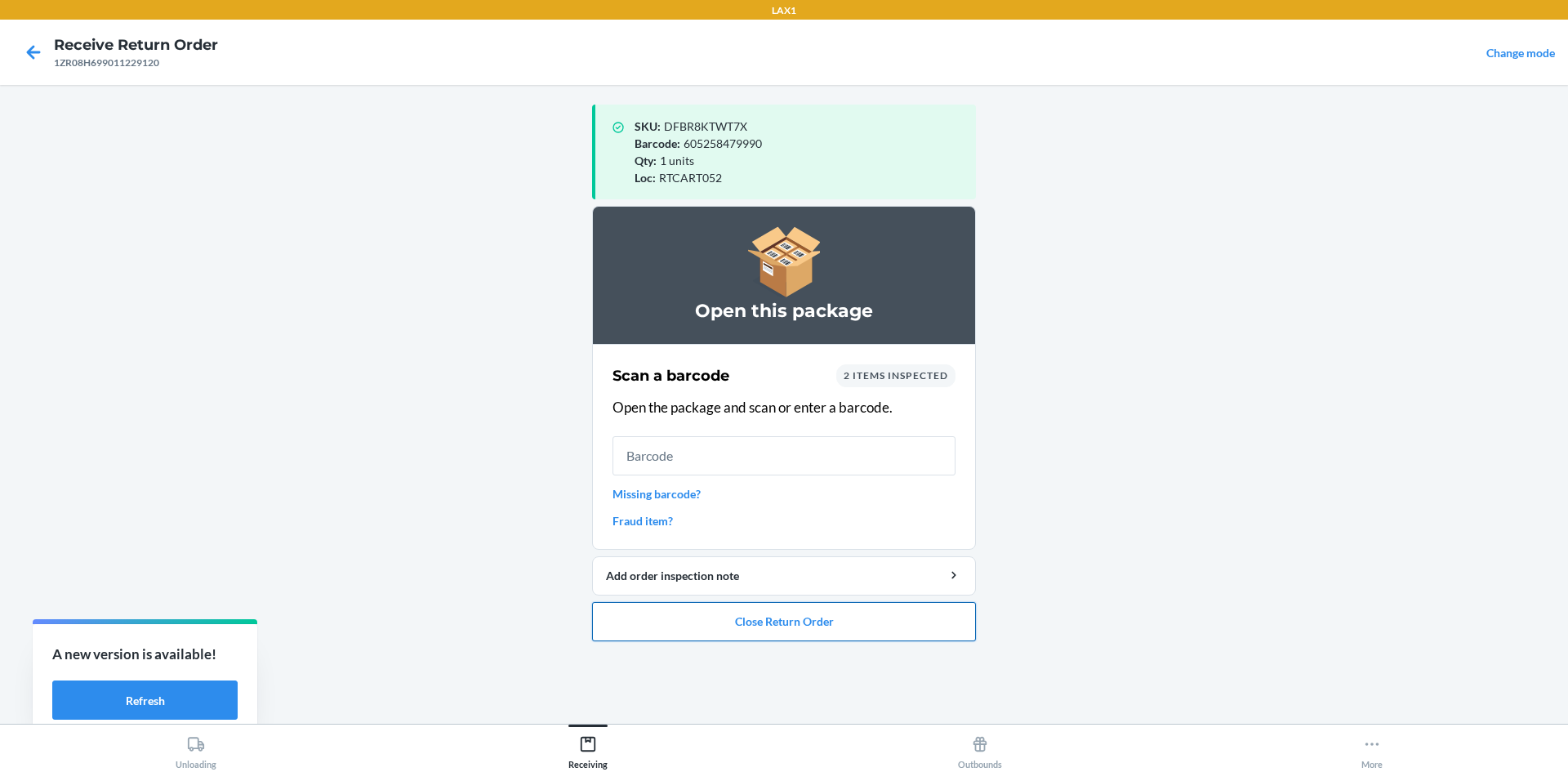
click at [801, 628] on button "Close Return Order" at bounding box center [784, 622] width 384 height 39
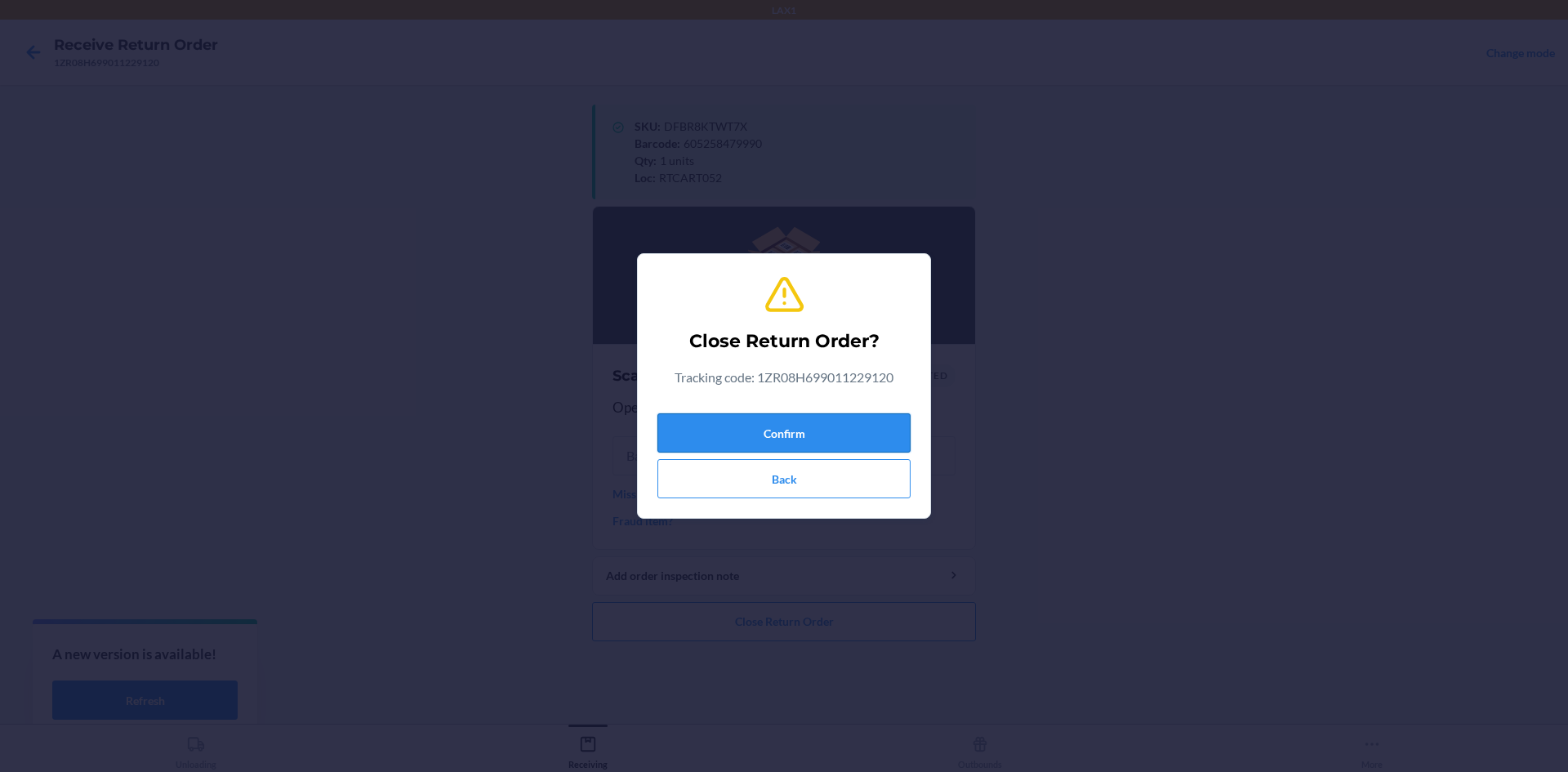
click at [798, 415] on button "Confirm" at bounding box center [784, 433] width 254 height 39
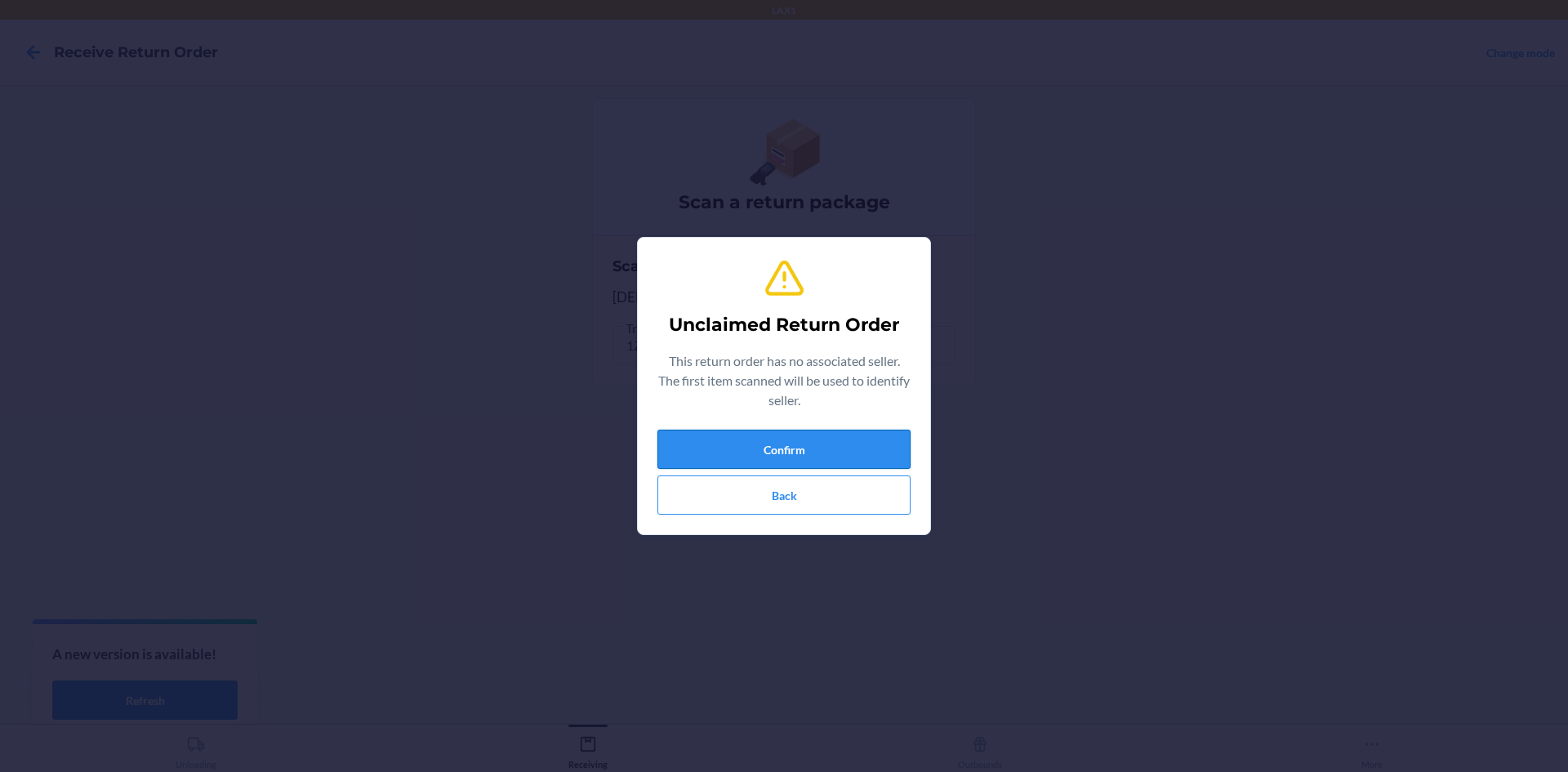
click at [875, 454] on button "Confirm" at bounding box center [784, 449] width 254 height 39
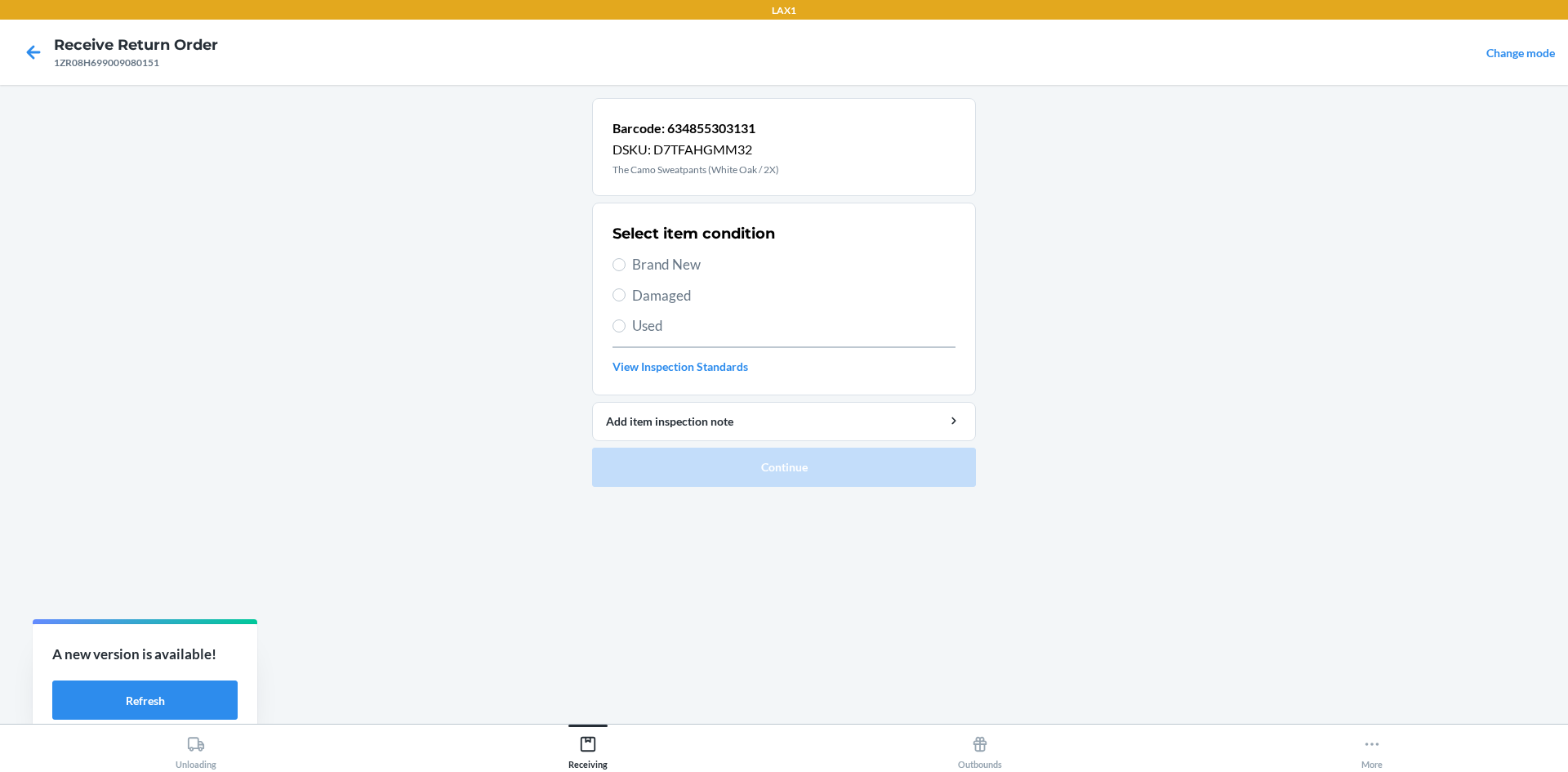
drag, startPoint x: 632, startPoint y: 259, endPoint x: 673, endPoint y: 321, distance: 74.3
click at [633, 258] on label "Brand New" at bounding box center [784, 265] width 343 height 22
click at [626, 258] on input "Brand New" at bounding box center [619, 265] width 13 height 13
radio input "true"
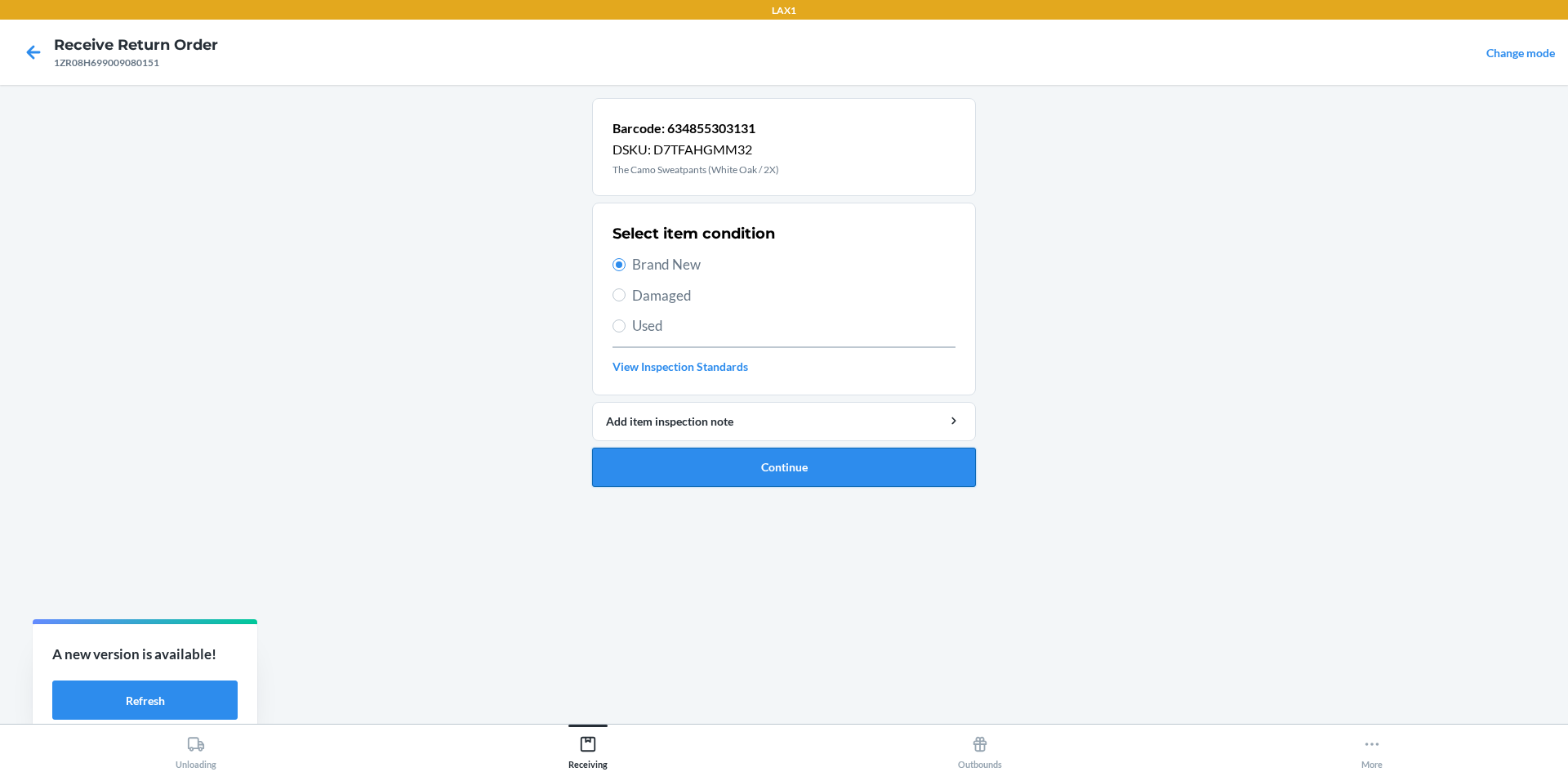
click at [777, 482] on button "Continue" at bounding box center [784, 467] width 384 height 39
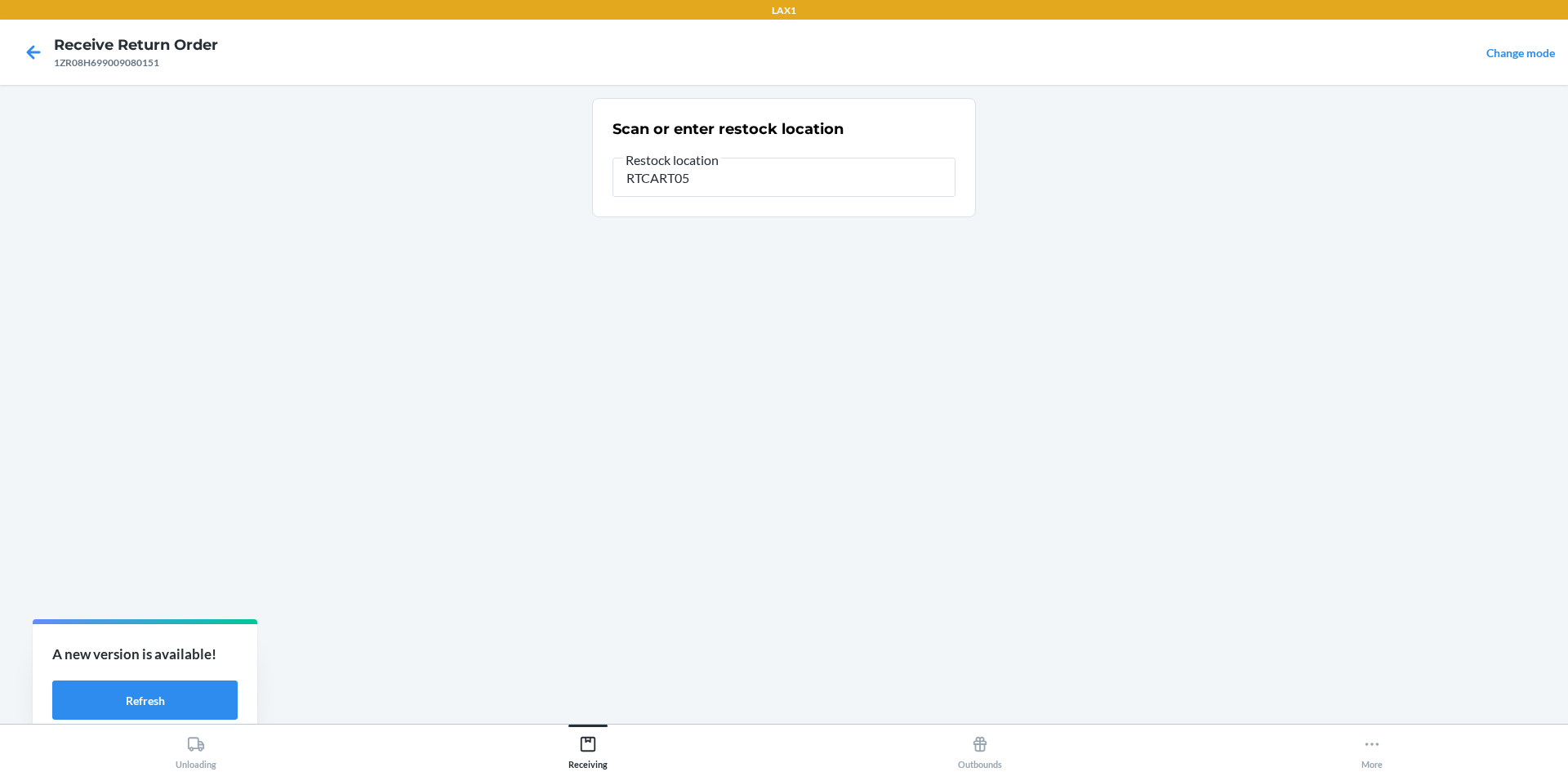
type input "RTCART052"
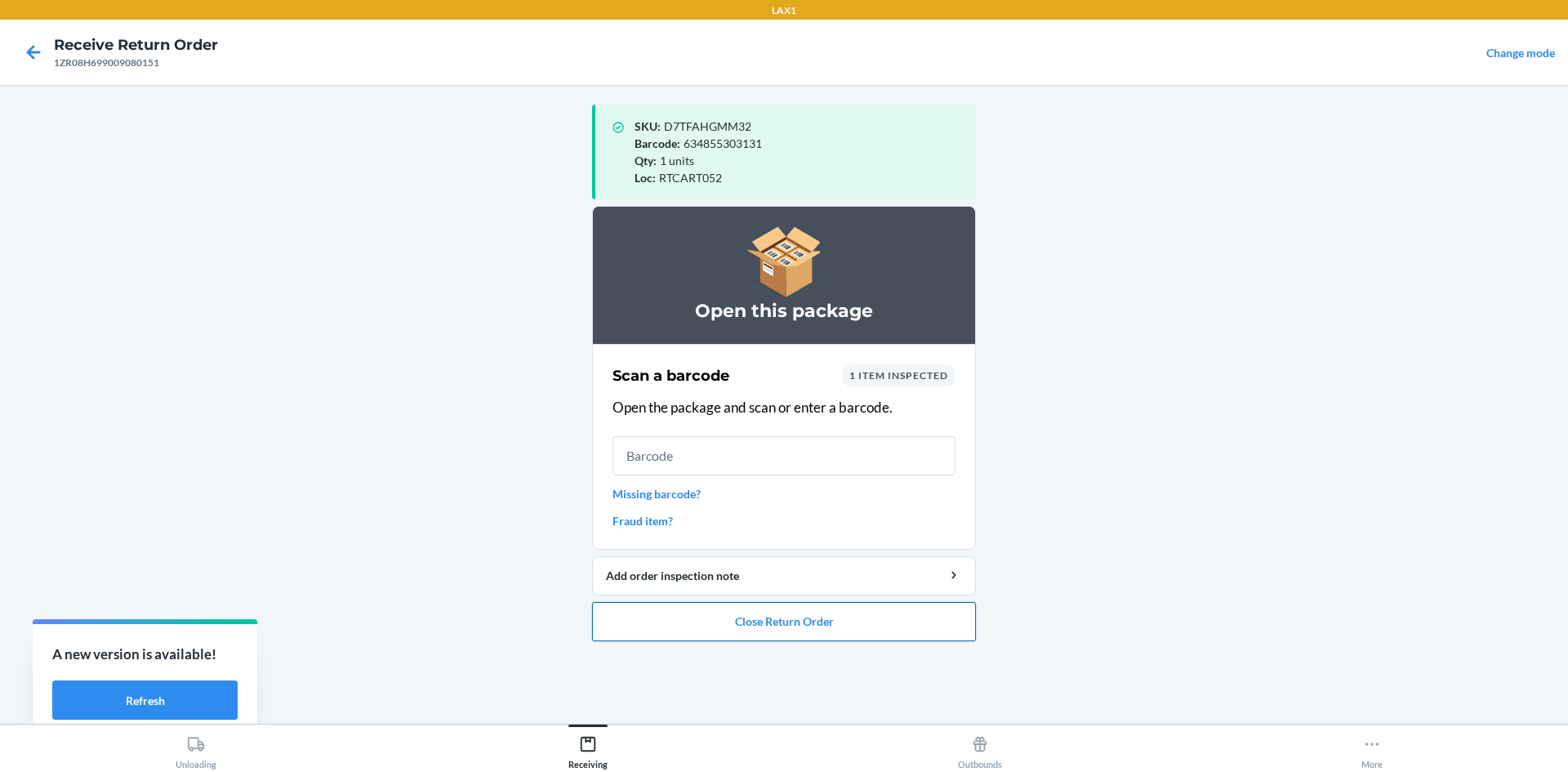
click at [845, 615] on button "Close Return Order" at bounding box center [784, 622] width 384 height 39
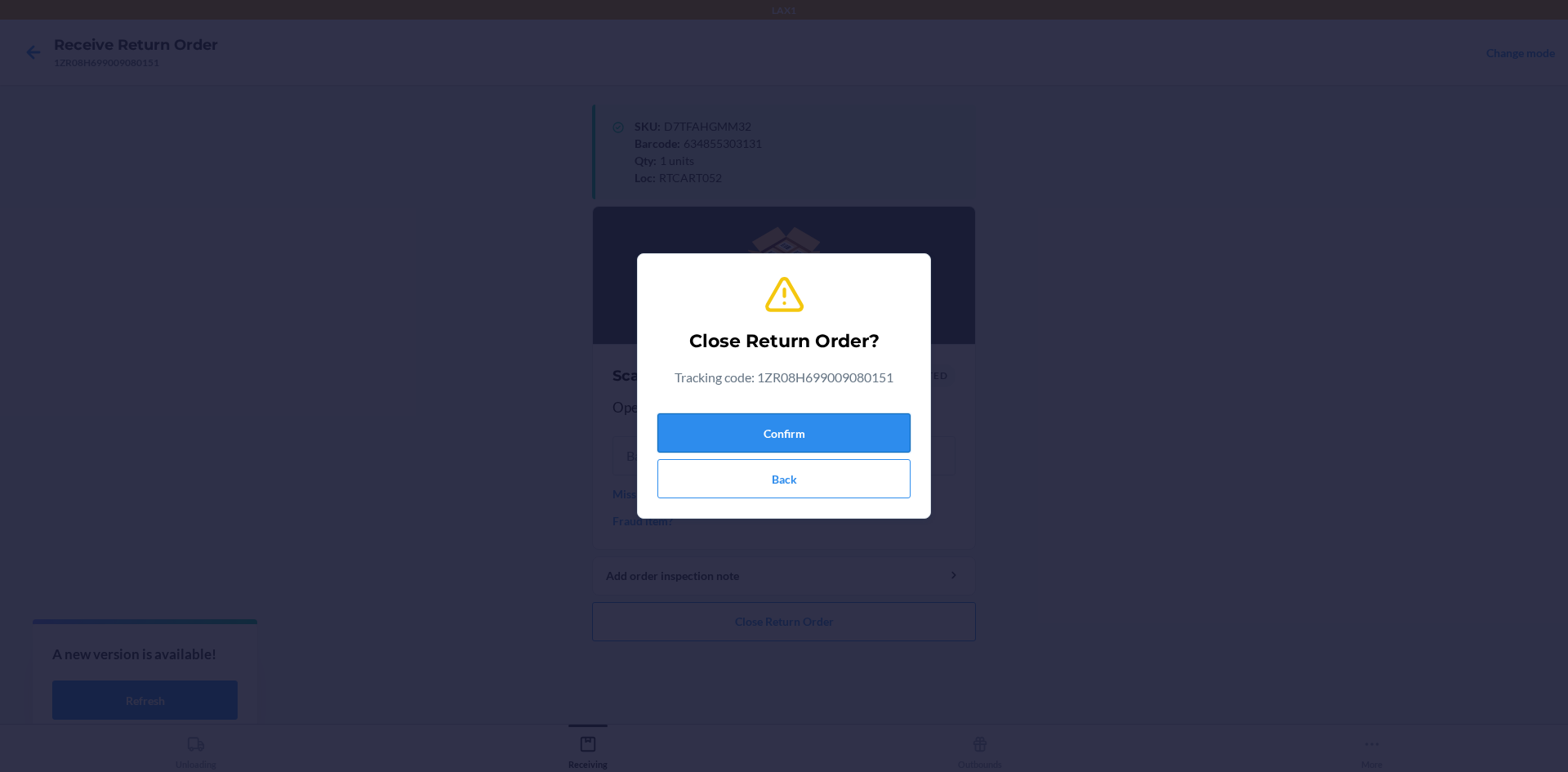
click at [774, 426] on button "Confirm" at bounding box center [784, 433] width 254 height 39
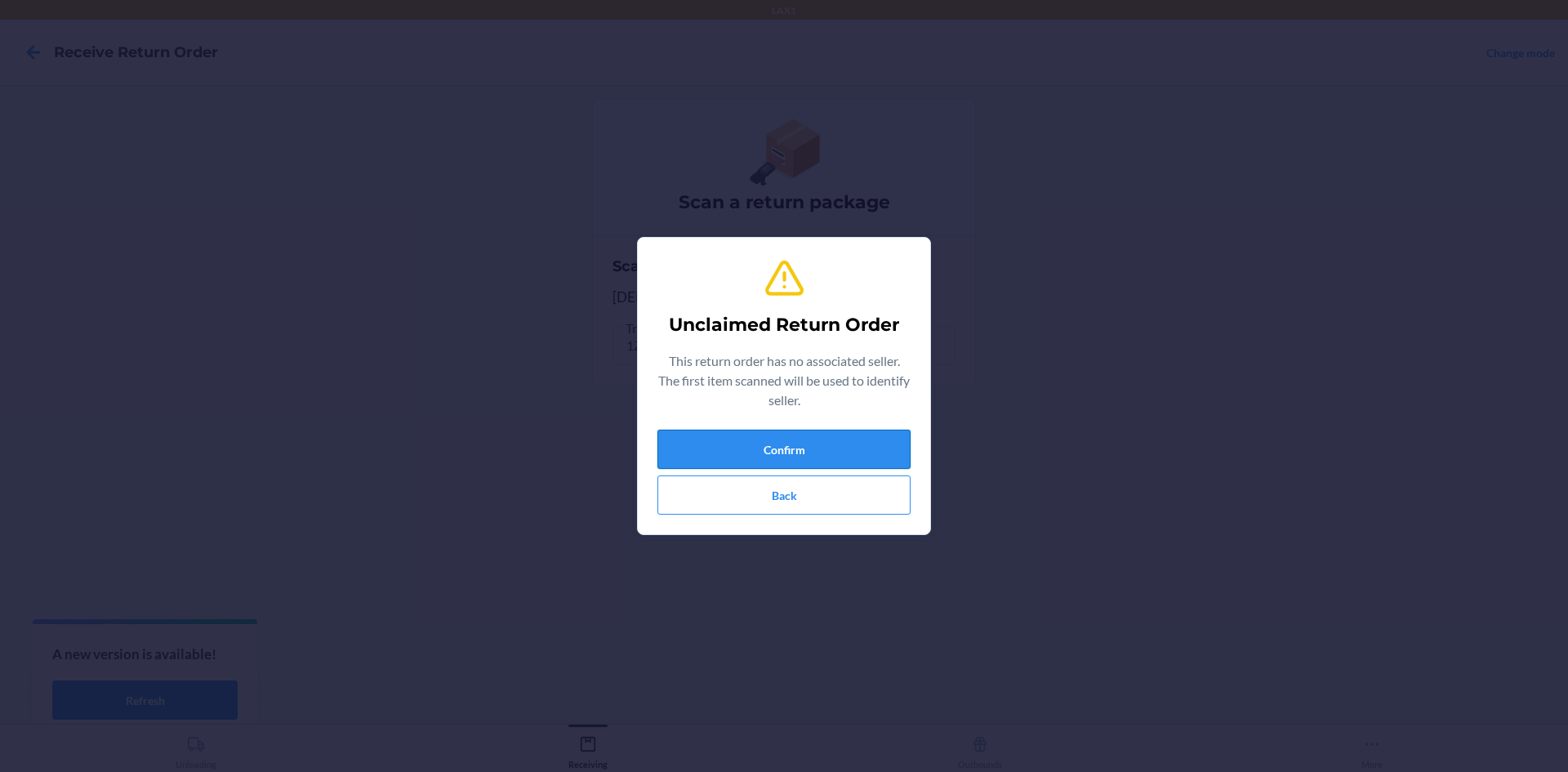
click at [724, 448] on button "Confirm" at bounding box center [784, 449] width 254 height 39
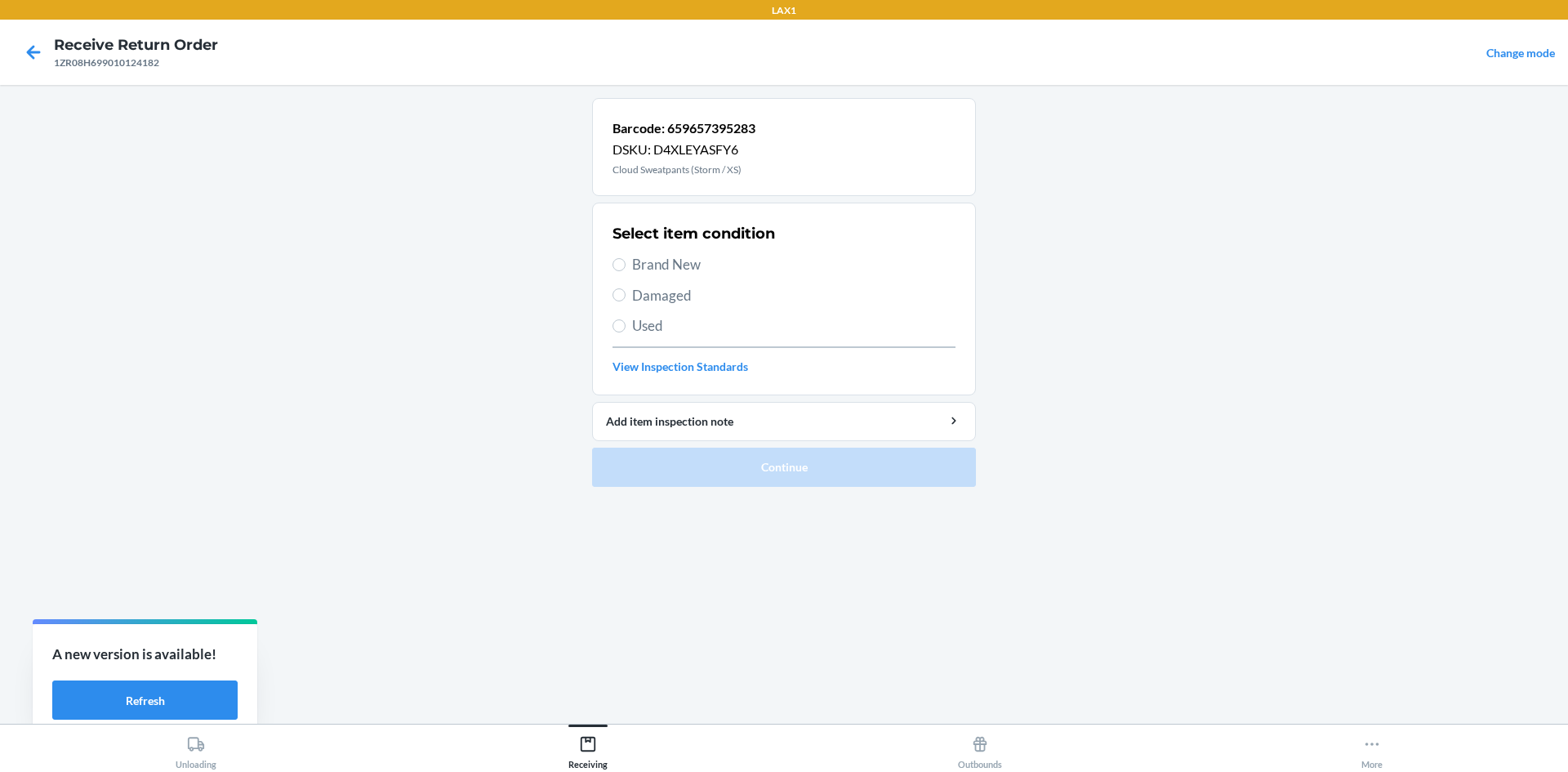
click at [639, 274] on span "Brand New" at bounding box center [794, 265] width 324 height 22
click at [626, 271] on input "Brand New" at bounding box center [619, 265] width 13 height 13
radio input "true"
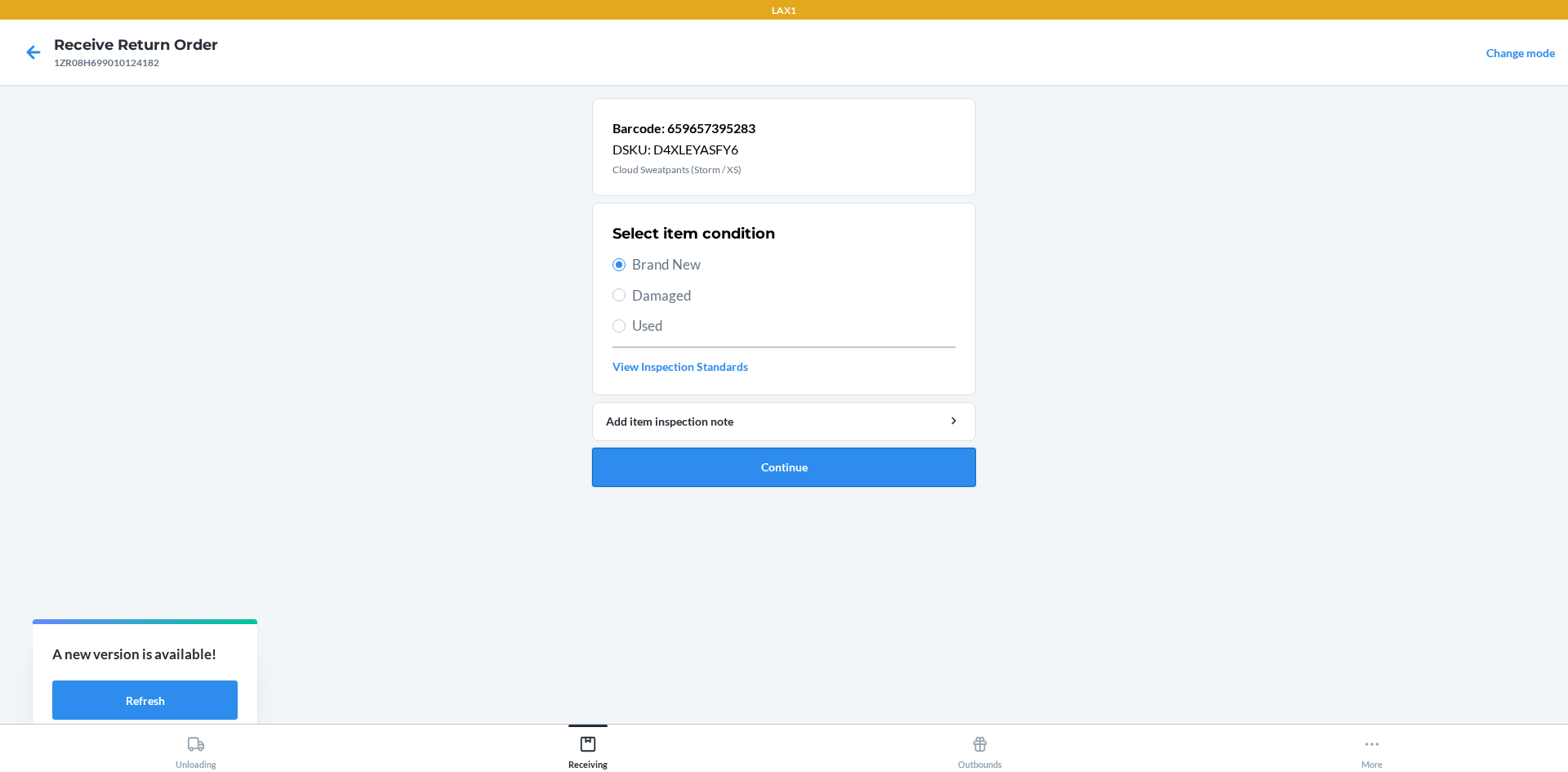
click at [763, 473] on button "Continue" at bounding box center [784, 467] width 384 height 39
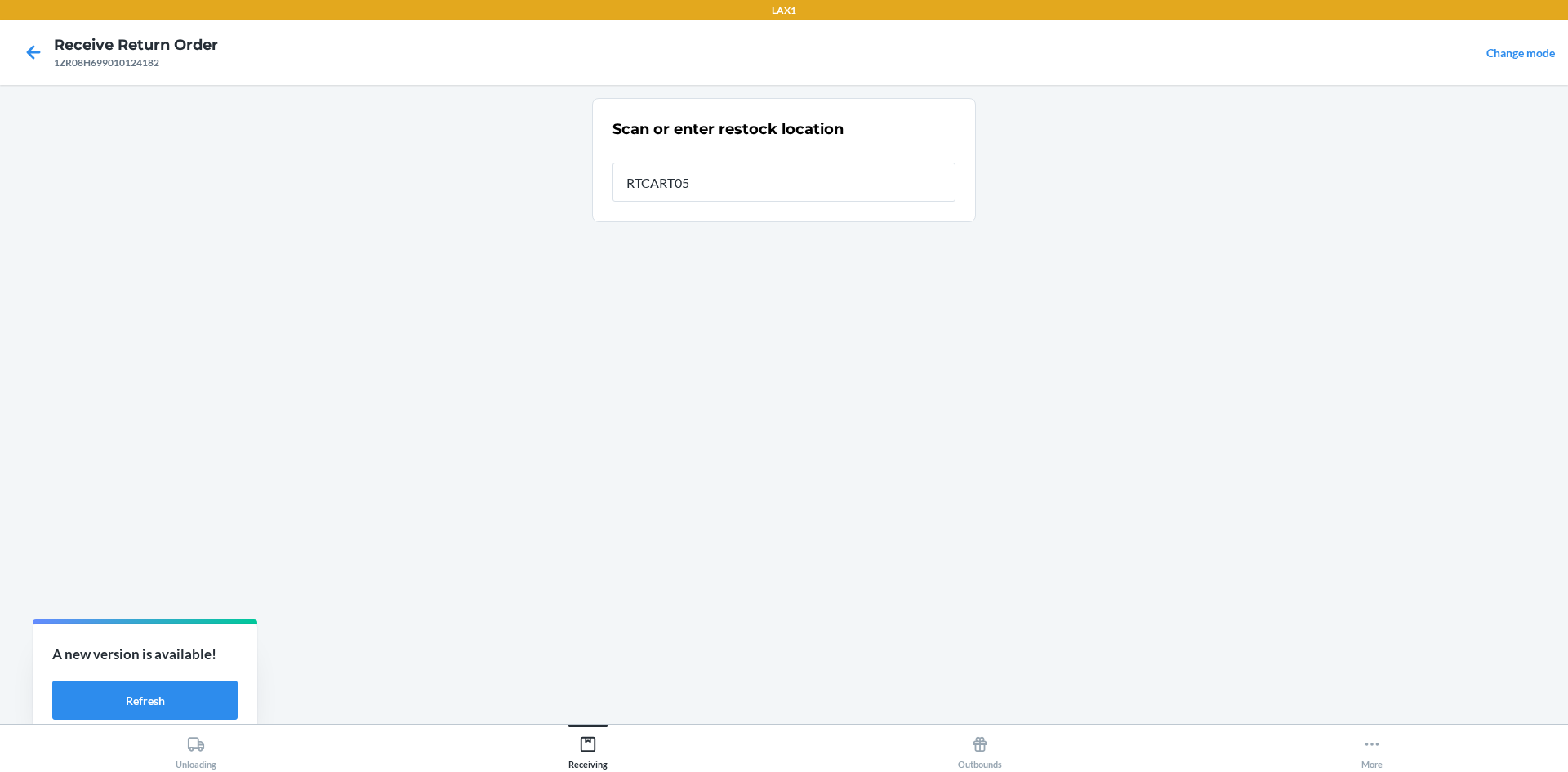
type input "RTCART052"
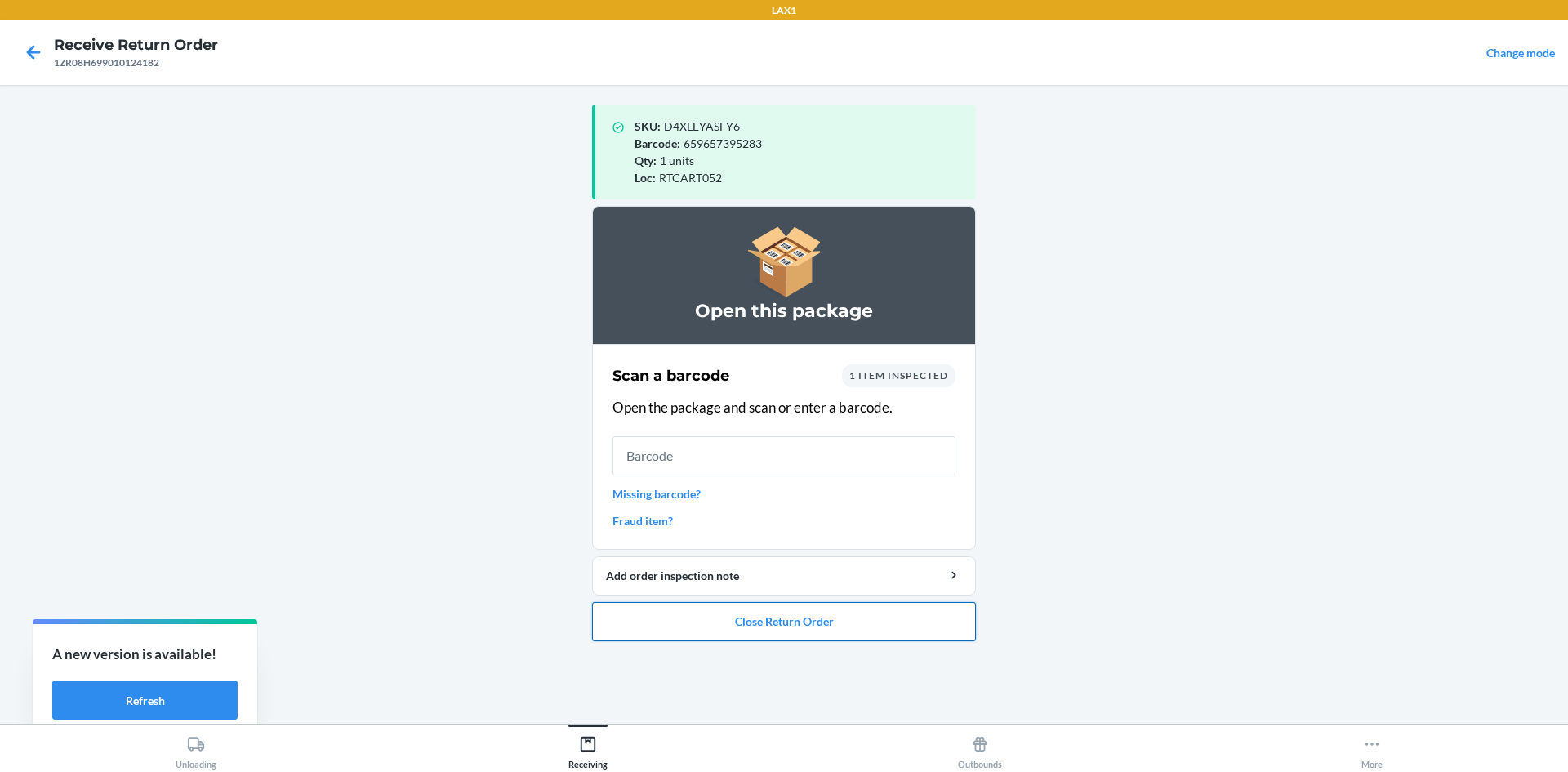
click at [769, 624] on button "Close Return Order" at bounding box center [784, 622] width 384 height 39
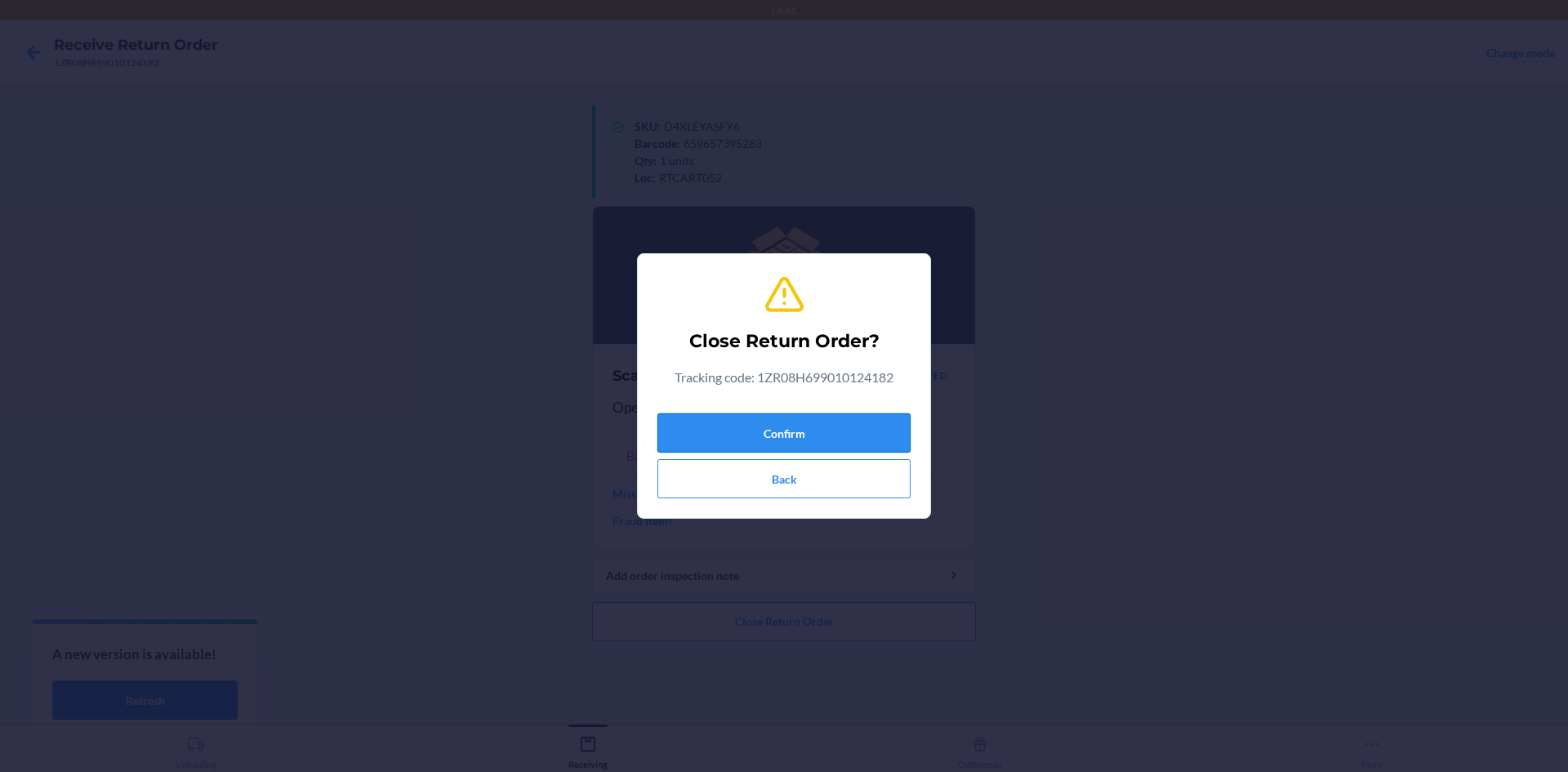
click at [713, 433] on button "Confirm" at bounding box center [784, 433] width 254 height 39
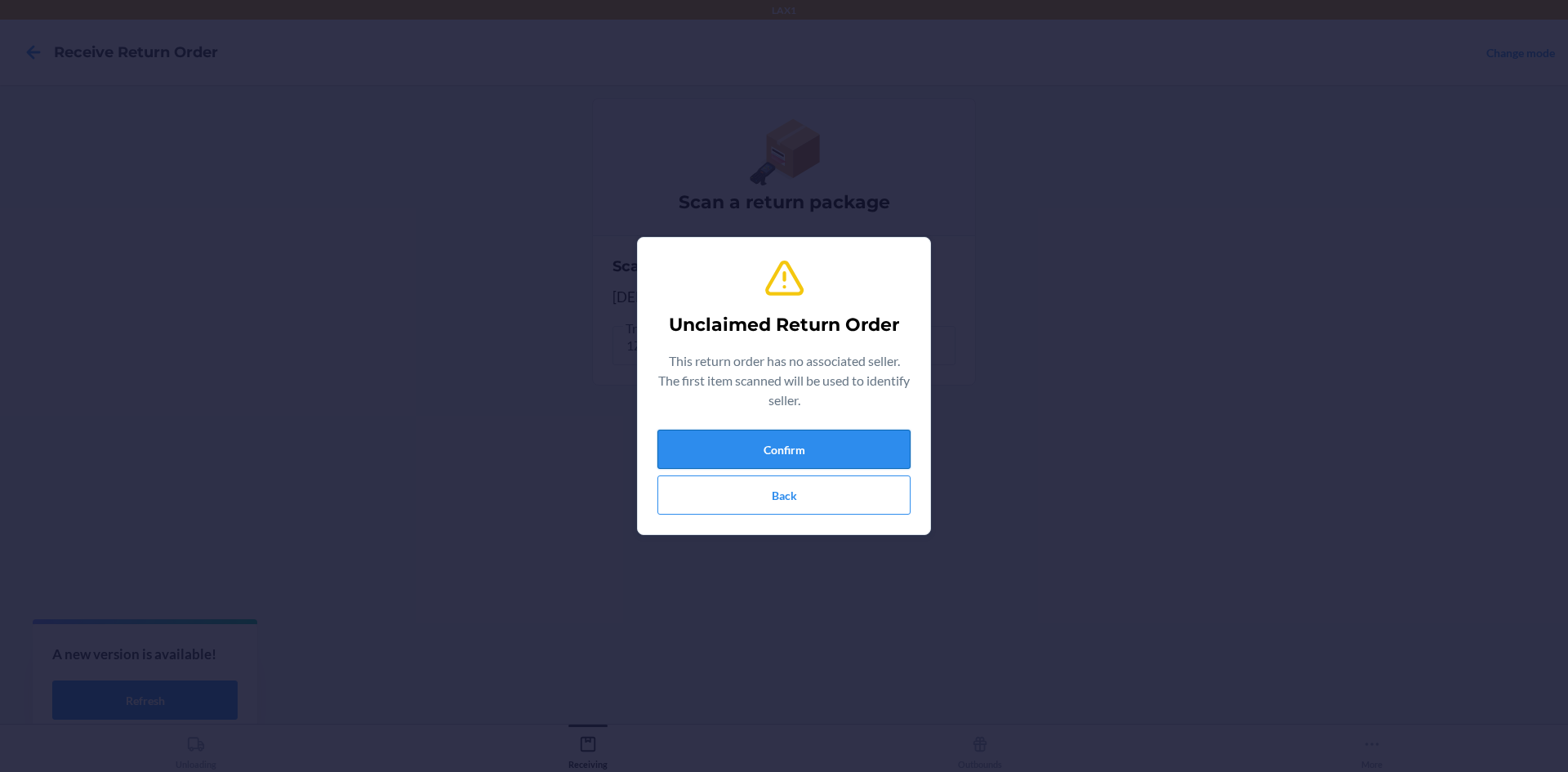
click at [706, 430] on button "Confirm" at bounding box center [784, 449] width 254 height 39
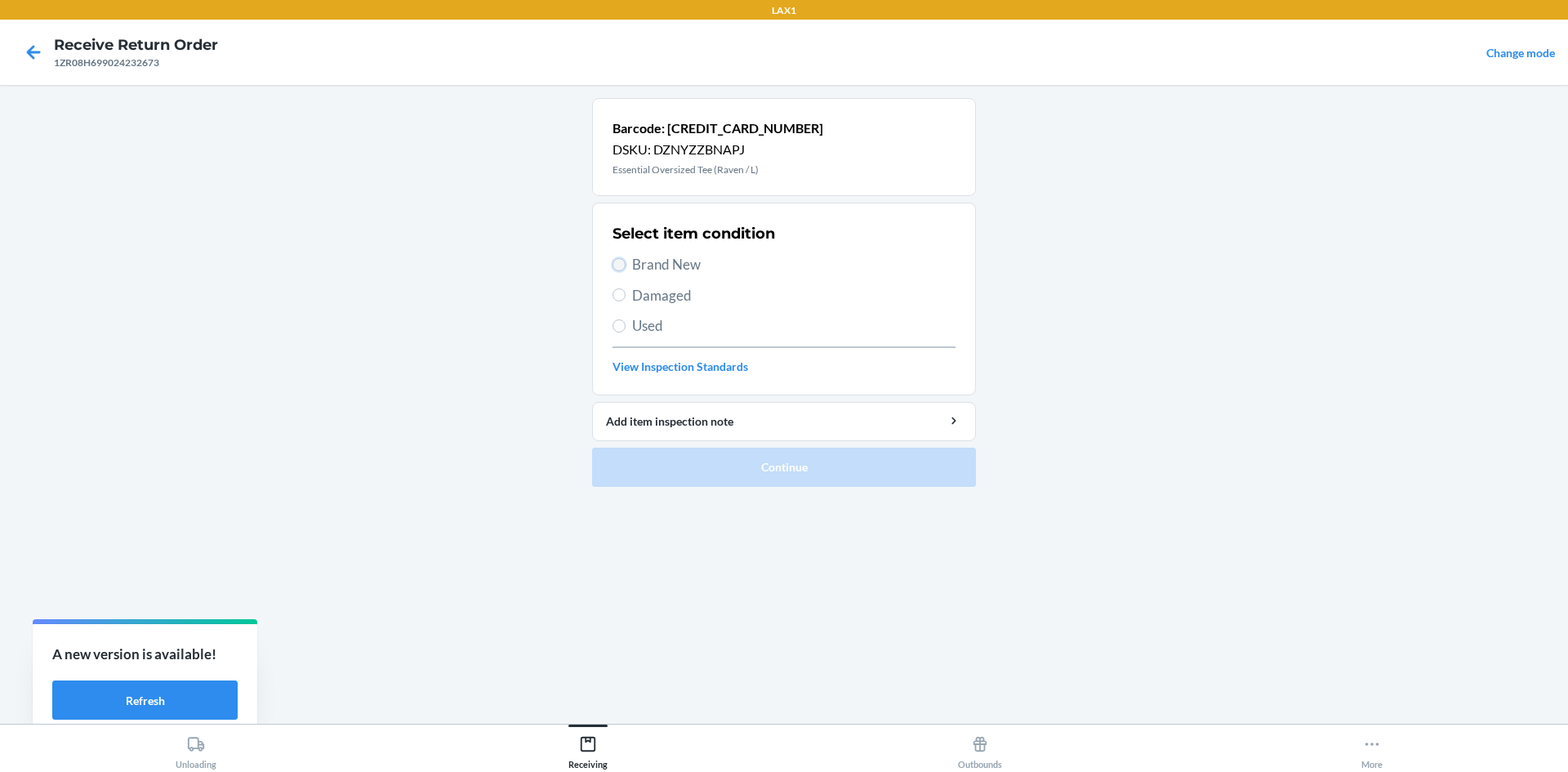
click at [618, 261] on input "Brand New" at bounding box center [619, 265] width 13 height 13
radio input "true"
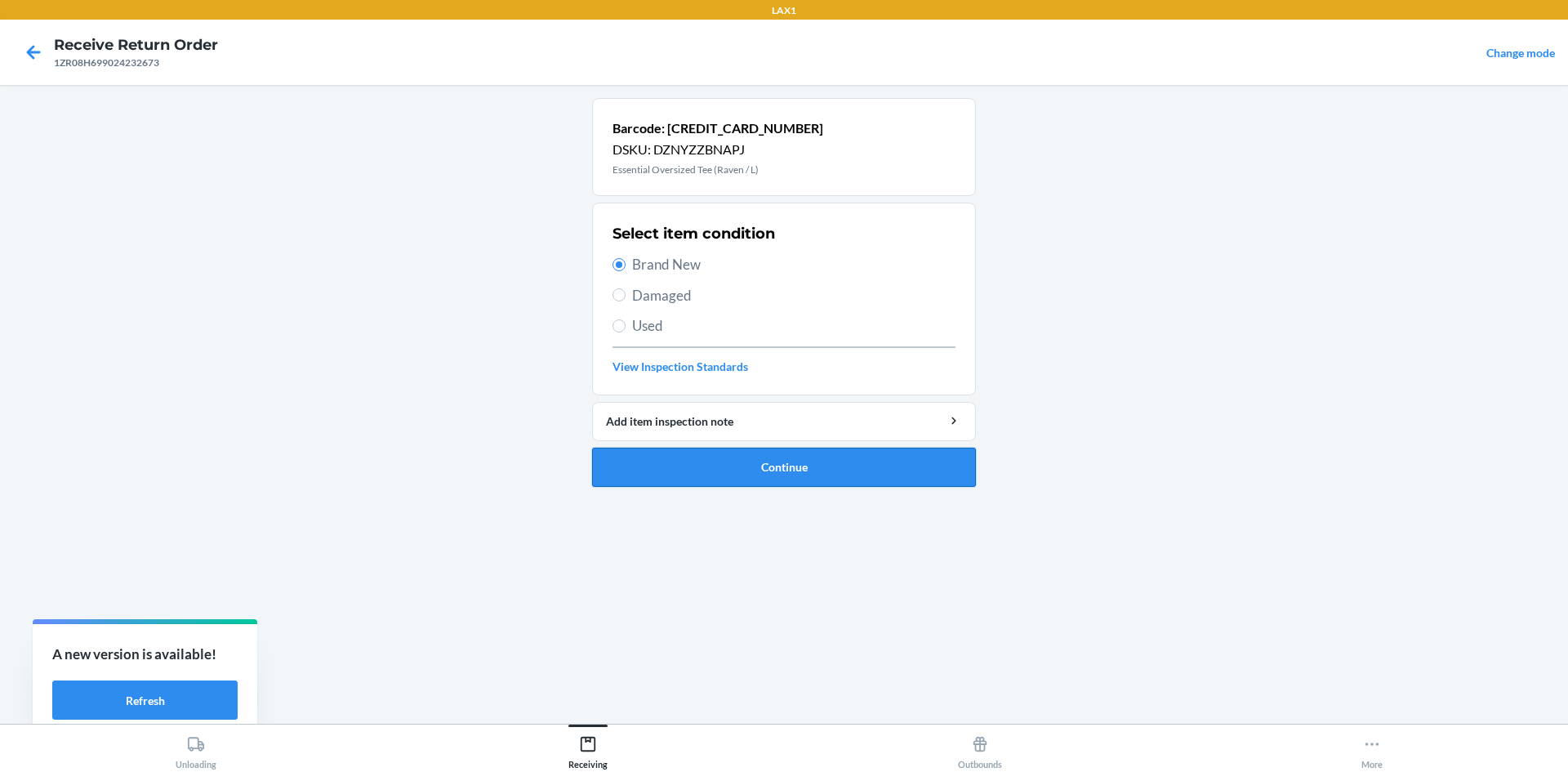
click at [815, 464] on button "Continue" at bounding box center [784, 467] width 384 height 39
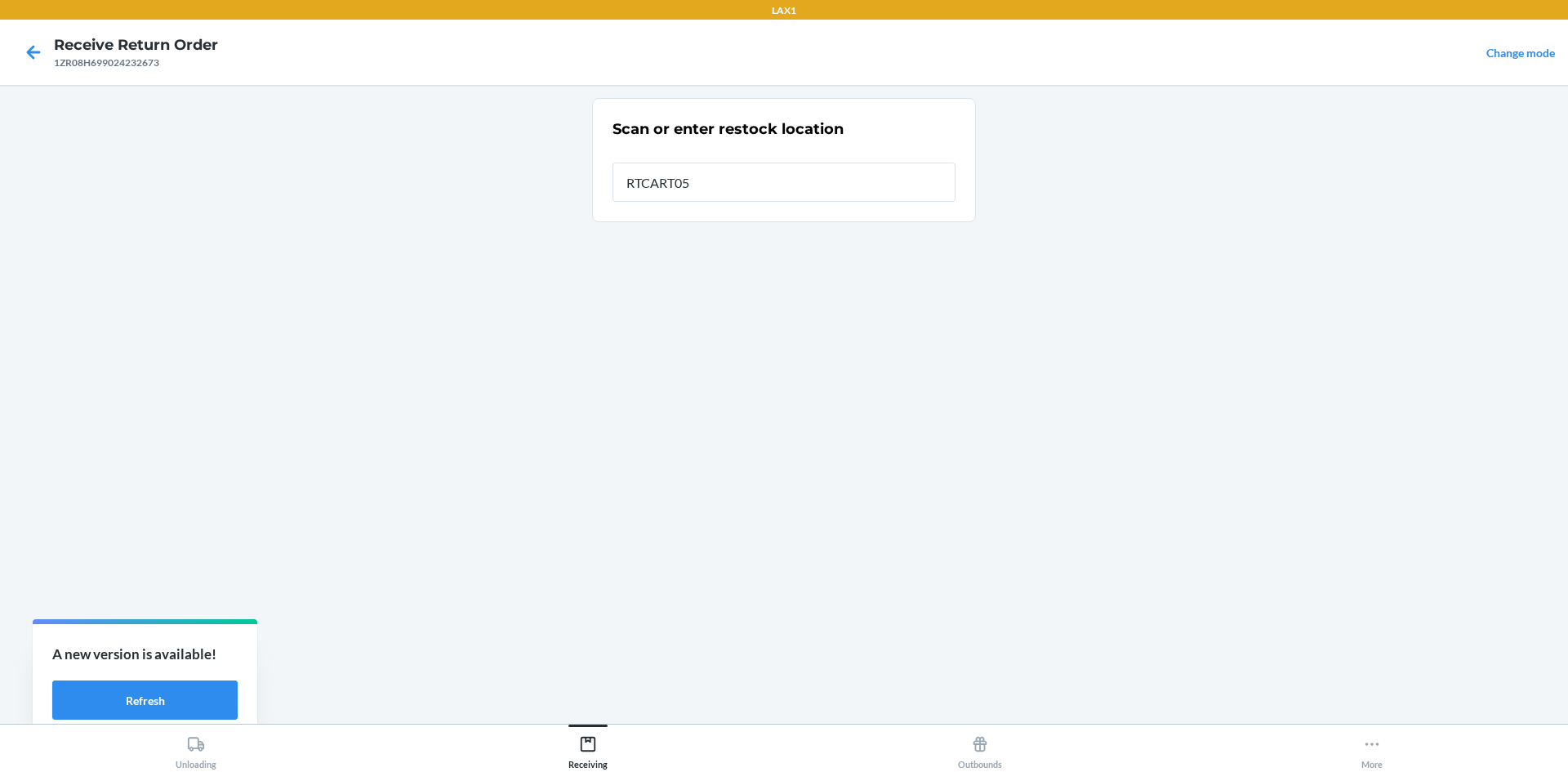
type input "RTCART052"
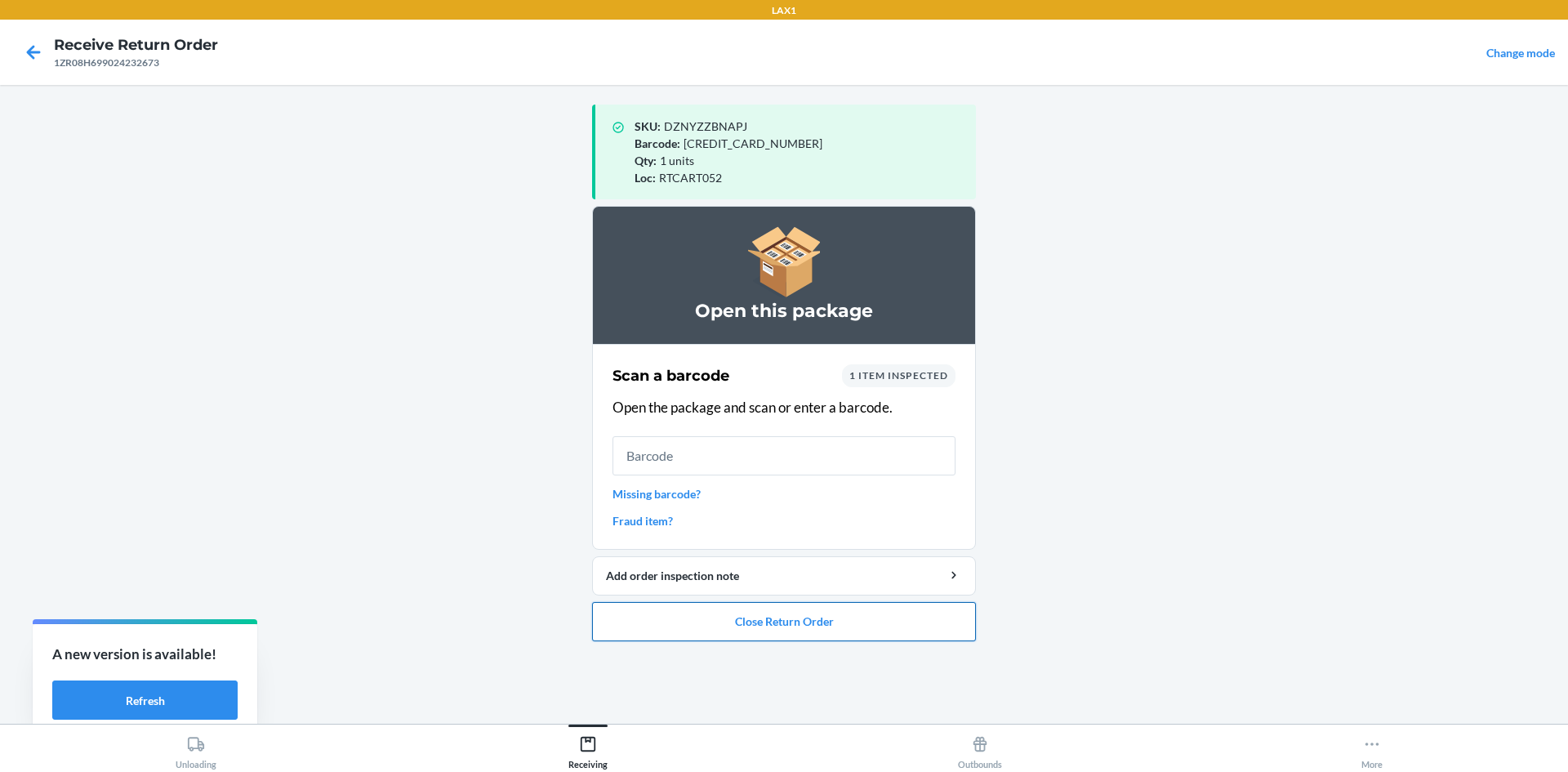
click at [857, 613] on button "Close Return Order" at bounding box center [784, 622] width 384 height 39
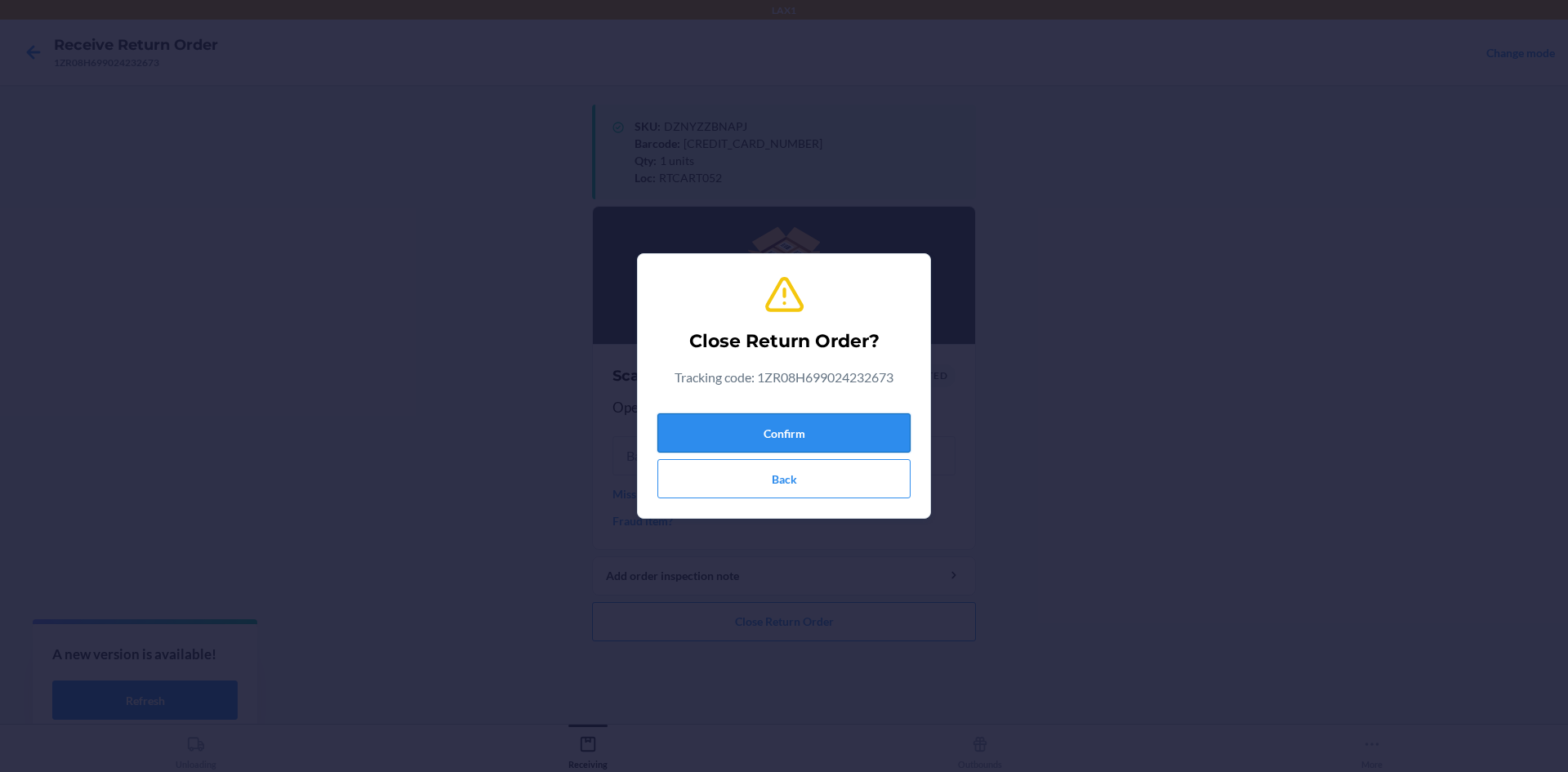
click at [790, 437] on button "Confirm" at bounding box center [784, 433] width 254 height 39
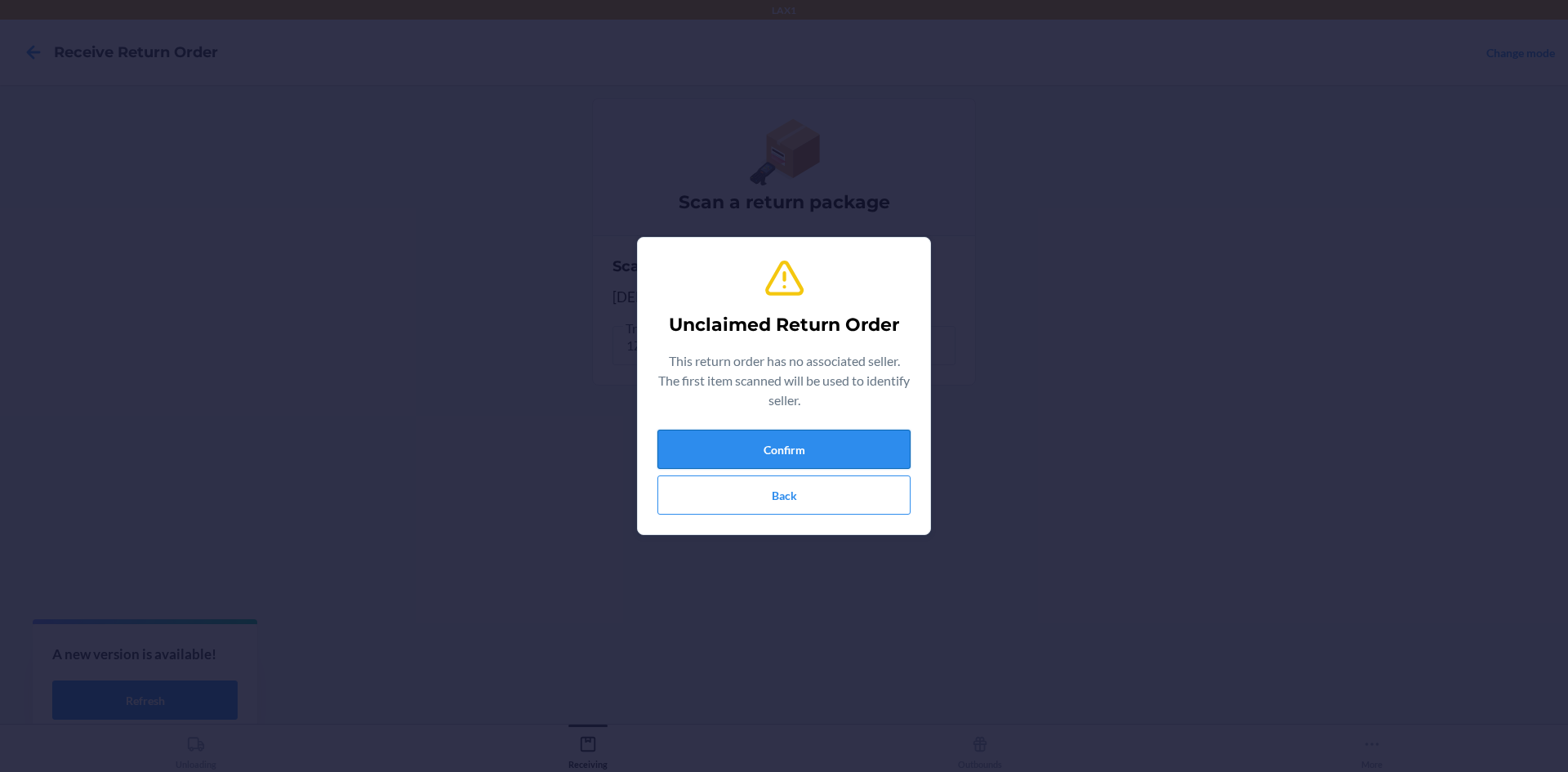
click at [770, 452] on button "Confirm" at bounding box center [784, 449] width 254 height 39
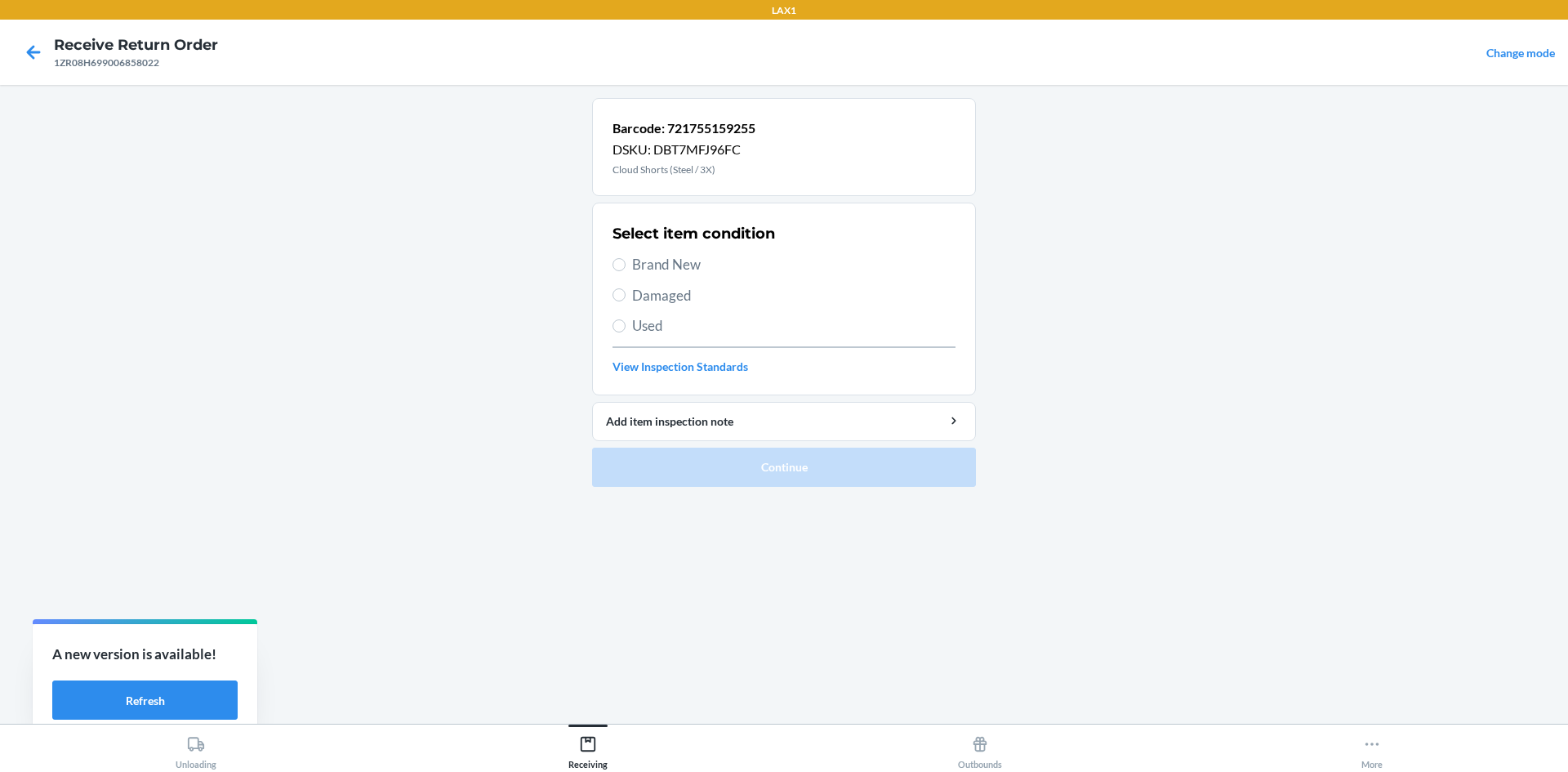
click at [631, 299] on label "Damaged" at bounding box center [784, 296] width 343 height 22
click at [626, 299] on input "Damaged" at bounding box center [619, 295] width 13 height 13
radio input "true"
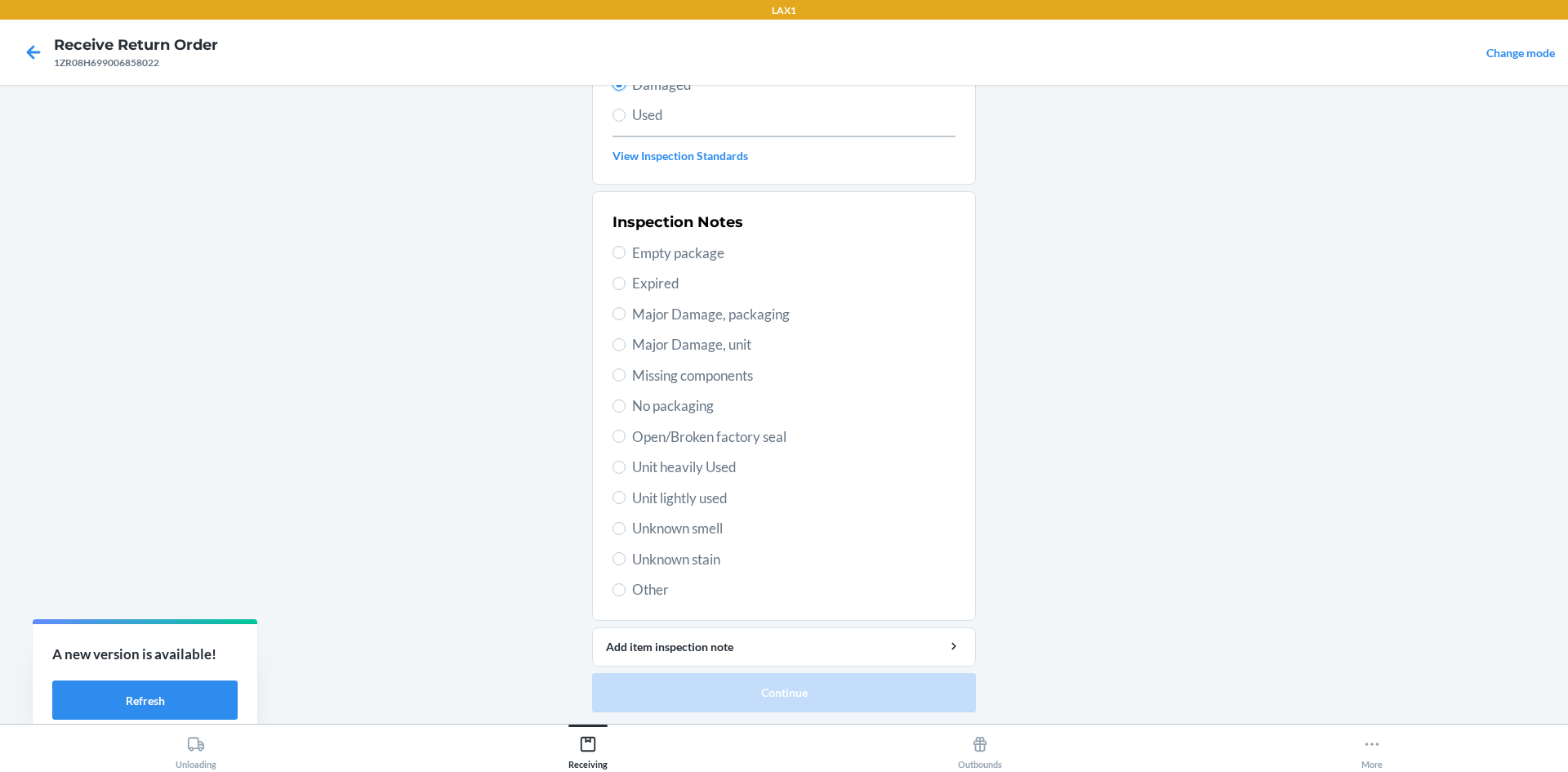
scroll to position [212, 0]
click at [649, 437] on span "Open/Broken factory seal" at bounding box center [794, 435] width 324 height 22
click at [626, 437] on input "Open/Broken factory seal" at bounding box center [619, 435] width 13 height 13
radio input "true"
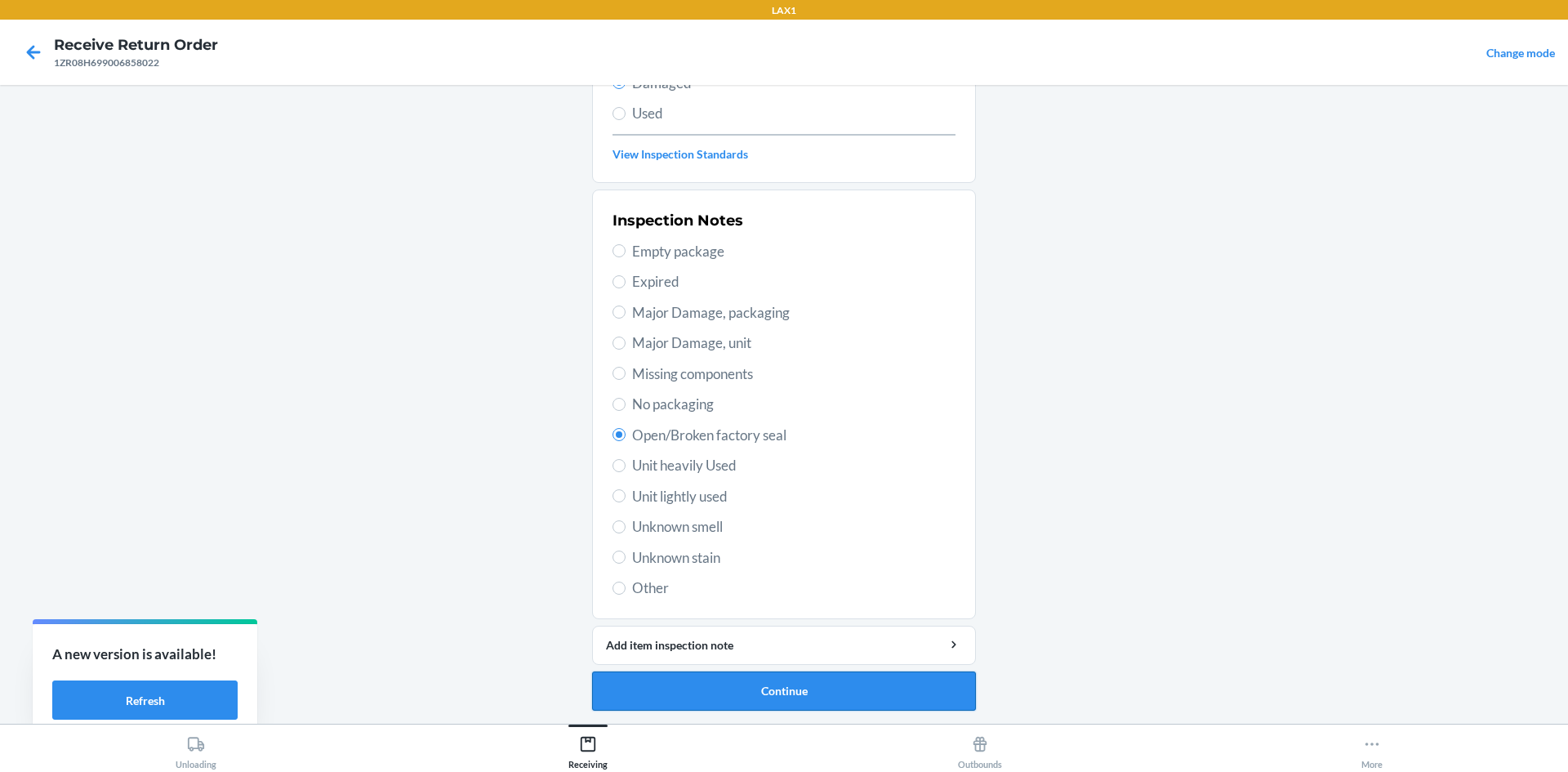
click at [828, 709] on button "Continue" at bounding box center [784, 692] width 384 height 39
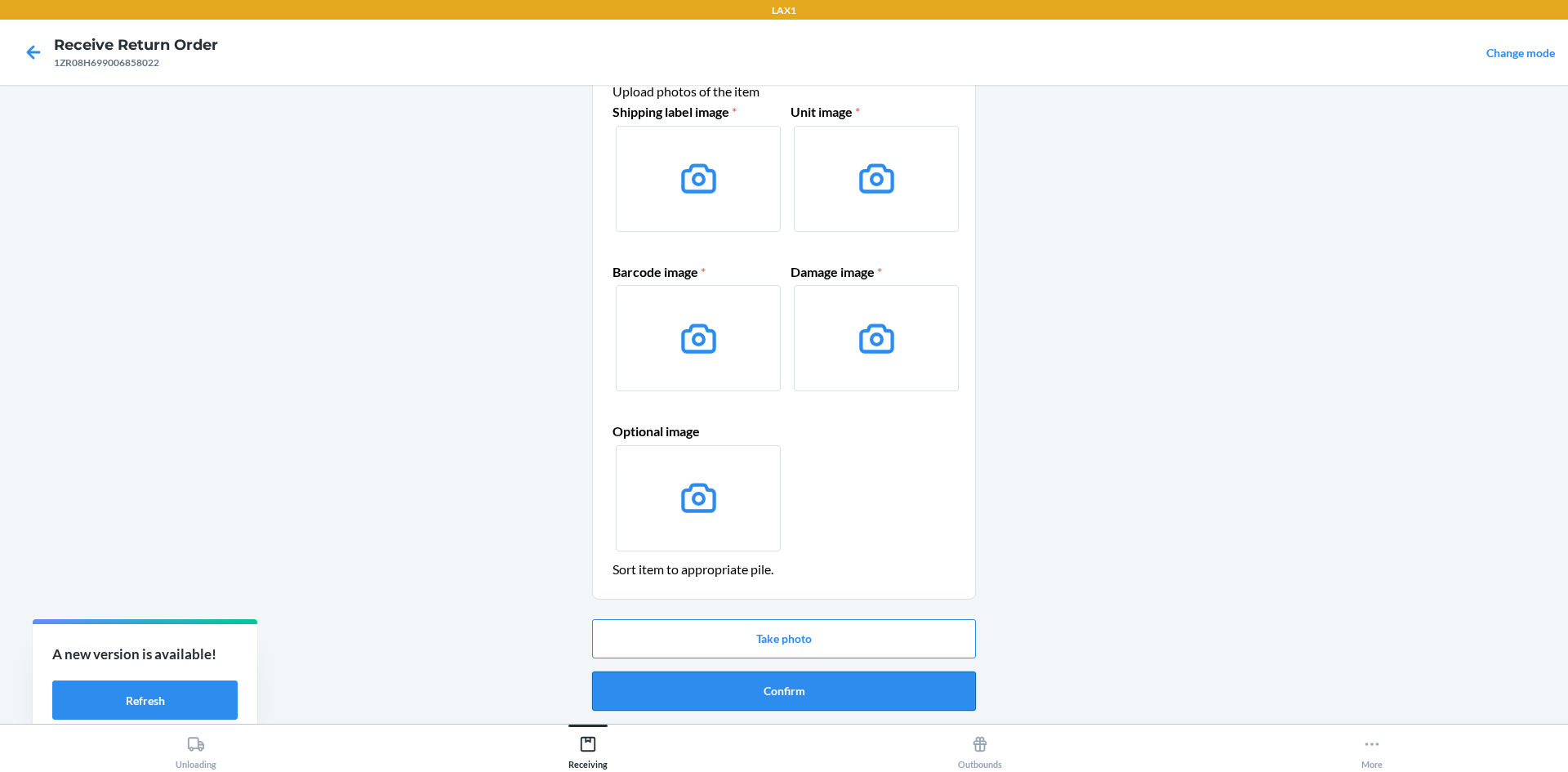
click at [768, 681] on button "Confirm" at bounding box center [784, 692] width 384 height 39
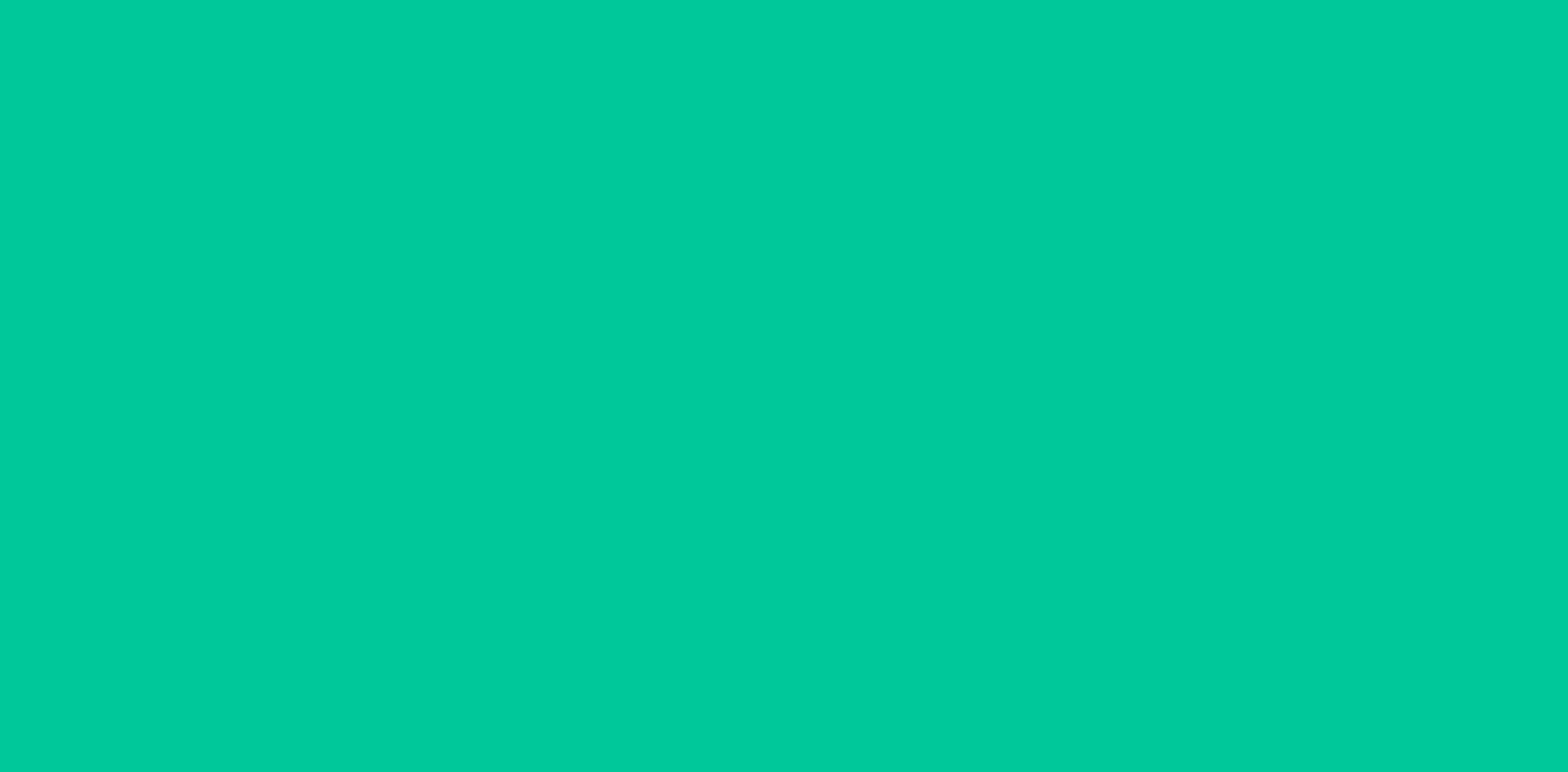
scroll to position [0, 0]
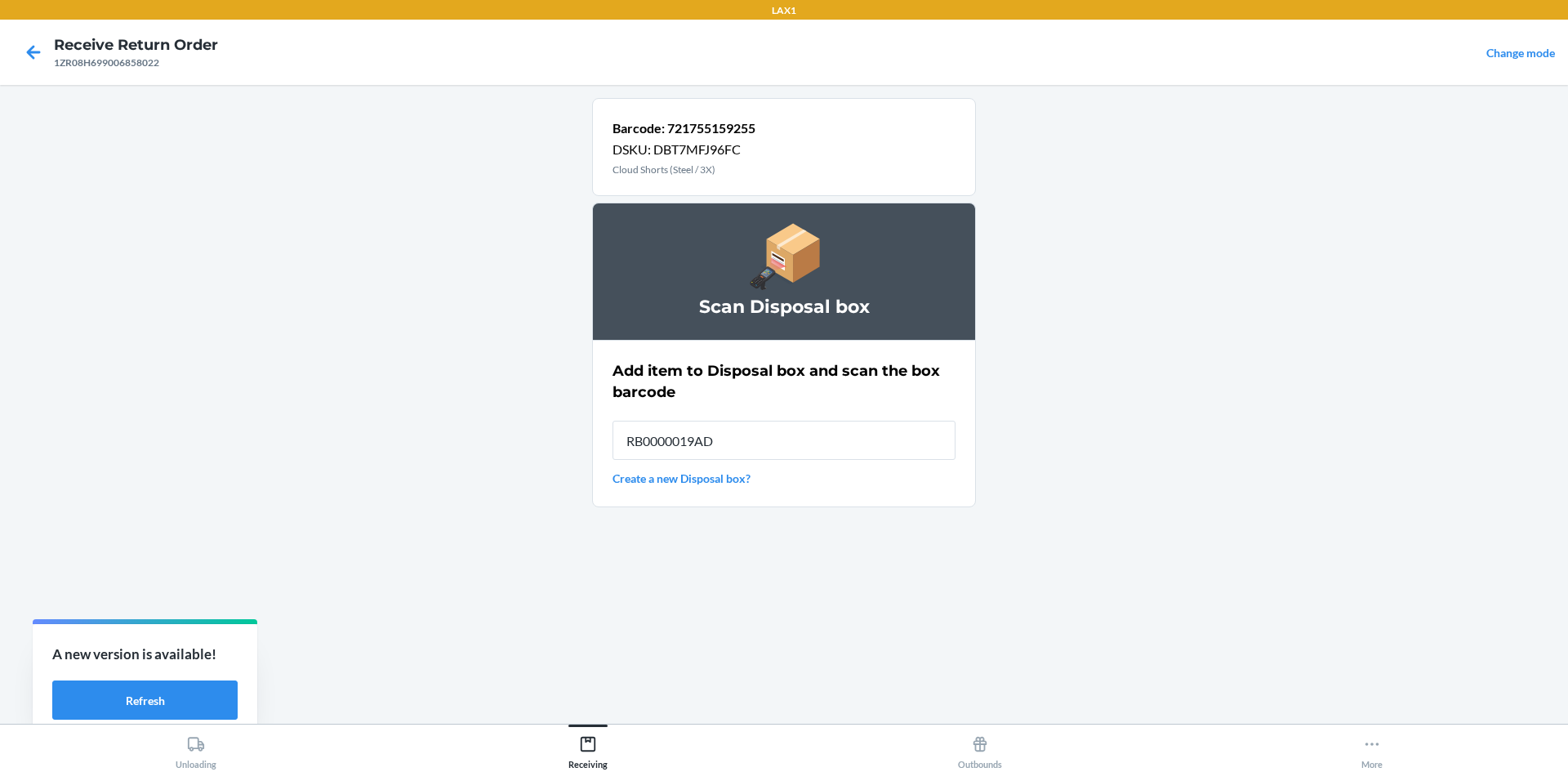
type input "RB0000019AD"
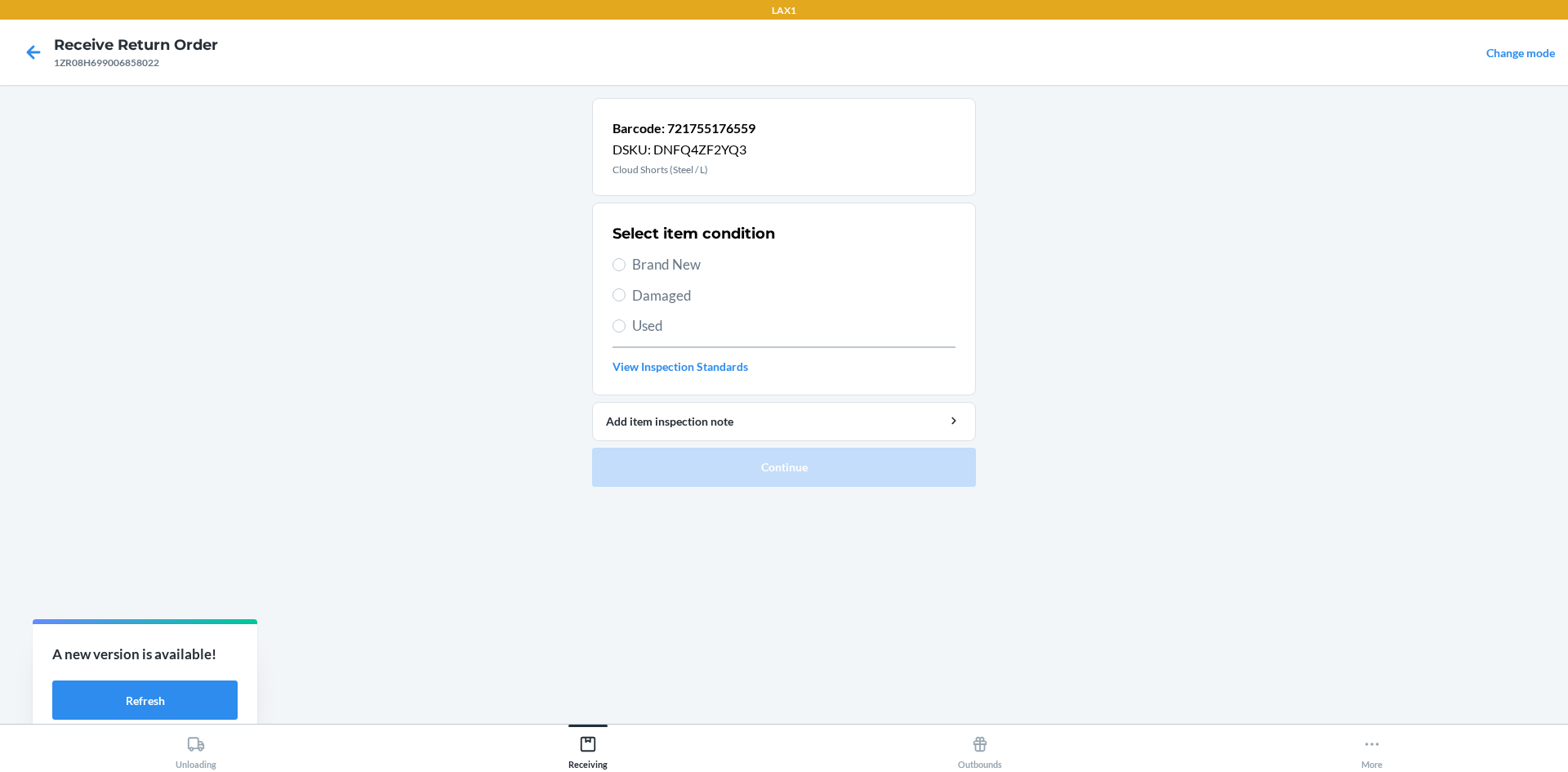
click at [647, 288] on span "Damaged" at bounding box center [794, 296] width 324 height 22
click at [626, 288] on input "Damaged" at bounding box center [619, 295] width 13 height 13
radio input "true"
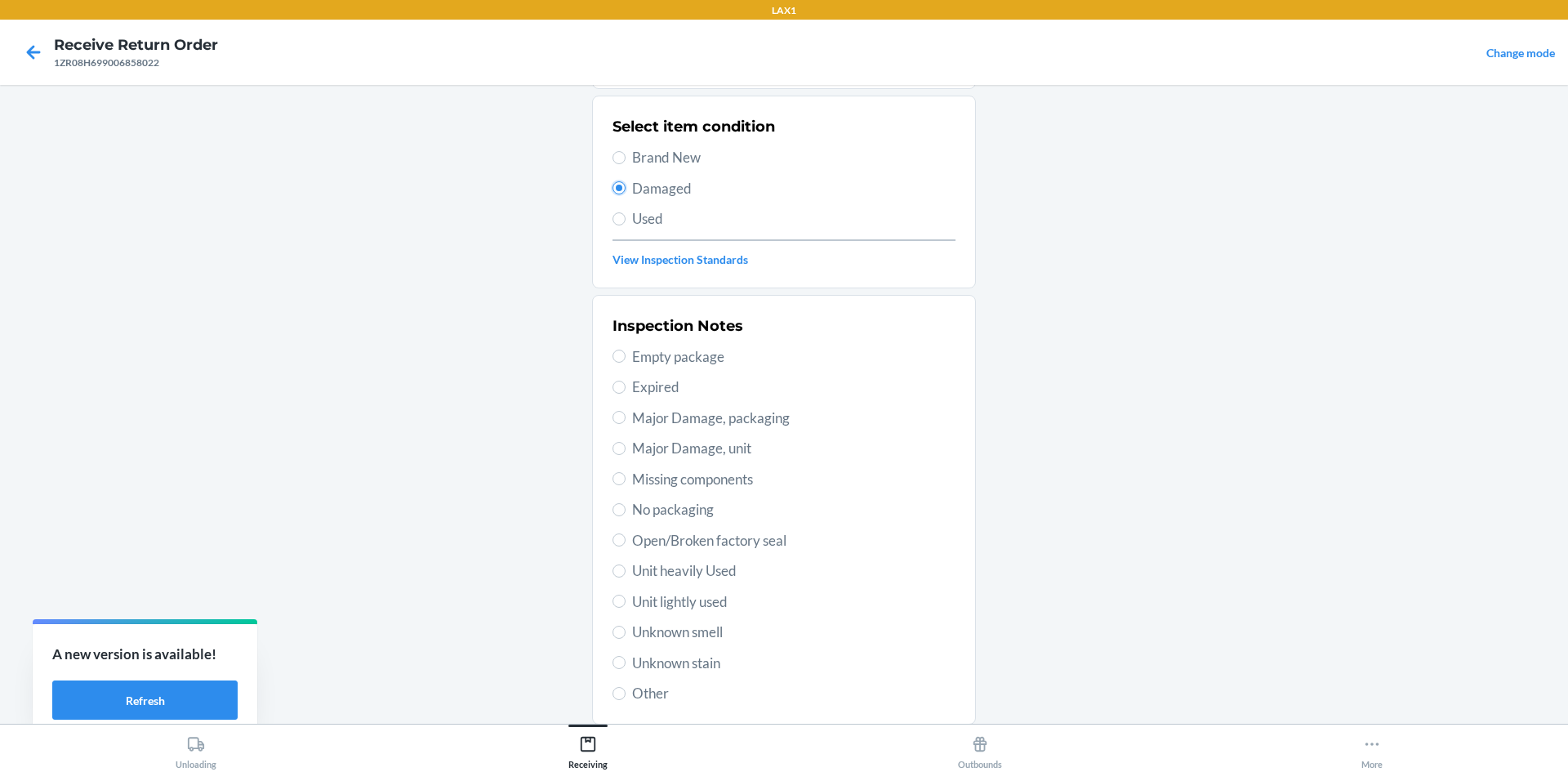
scroll to position [212, 0]
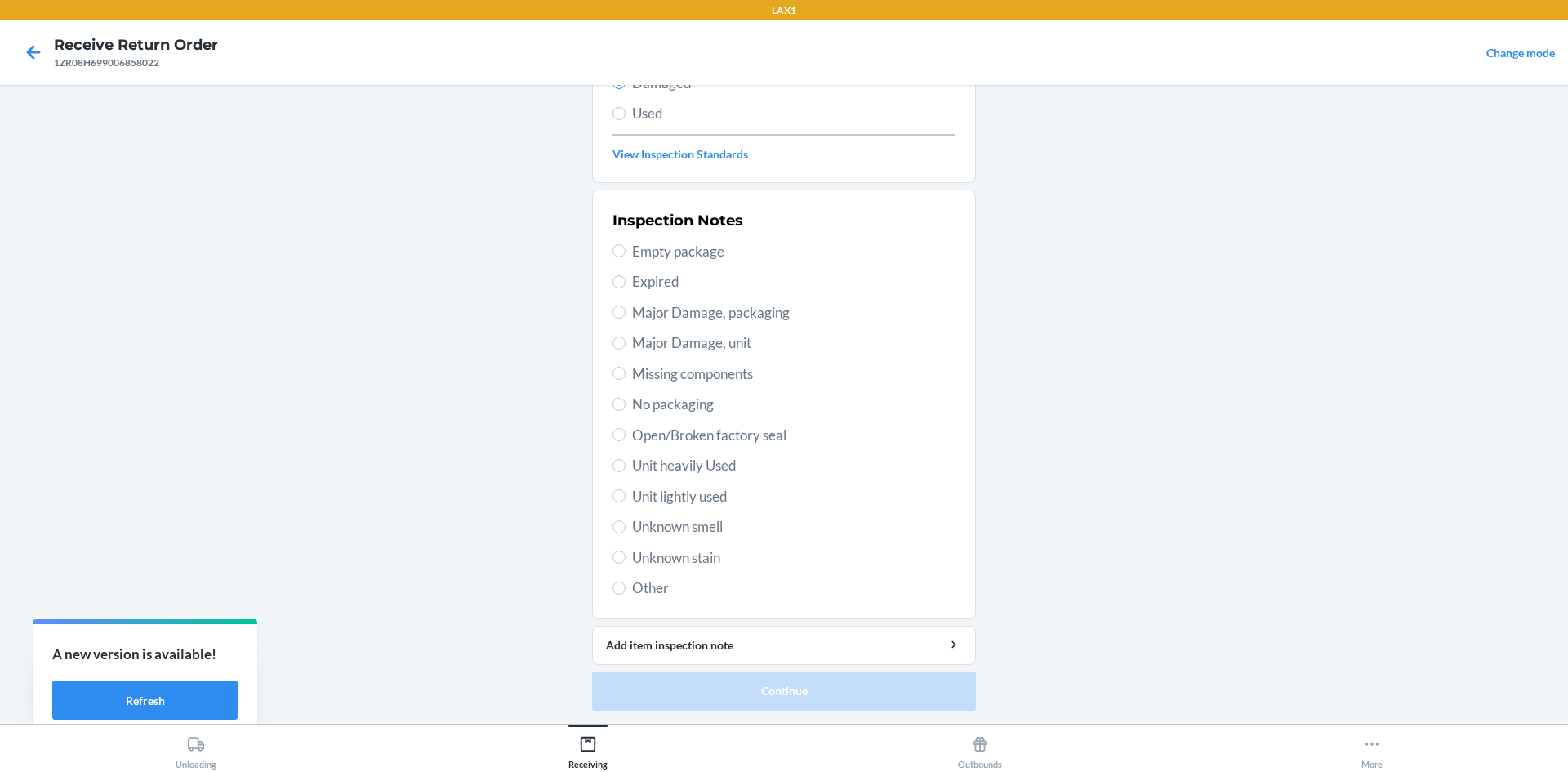
click at [633, 439] on span "Open/Broken factory seal" at bounding box center [794, 435] width 324 height 22
click at [626, 439] on input "Open/Broken factory seal" at bounding box center [619, 435] width 13 height 13
radio input "true"
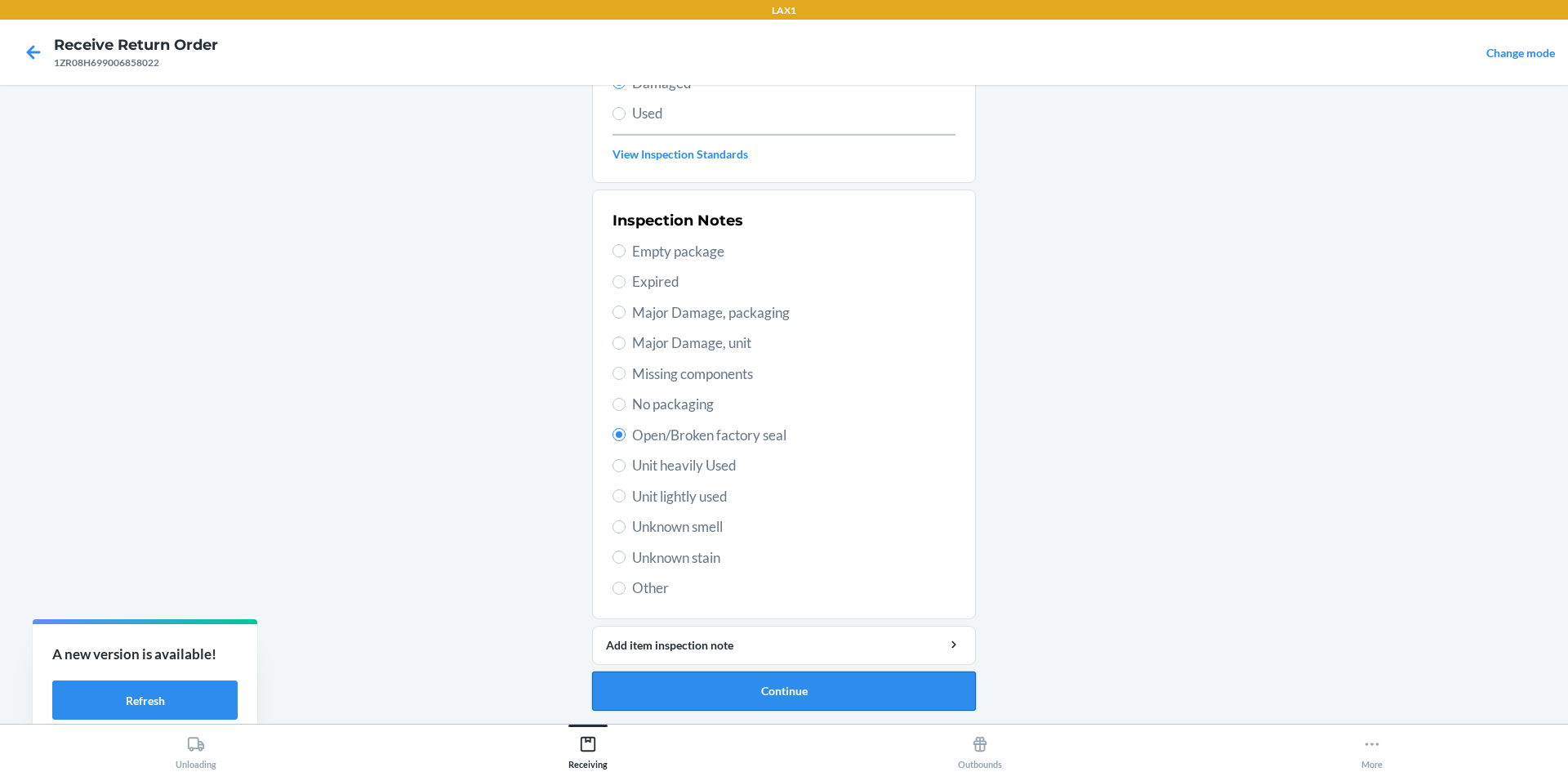
click at [749, 676] on button "Continue" at bounding box center [784, 692] width 384 height 39
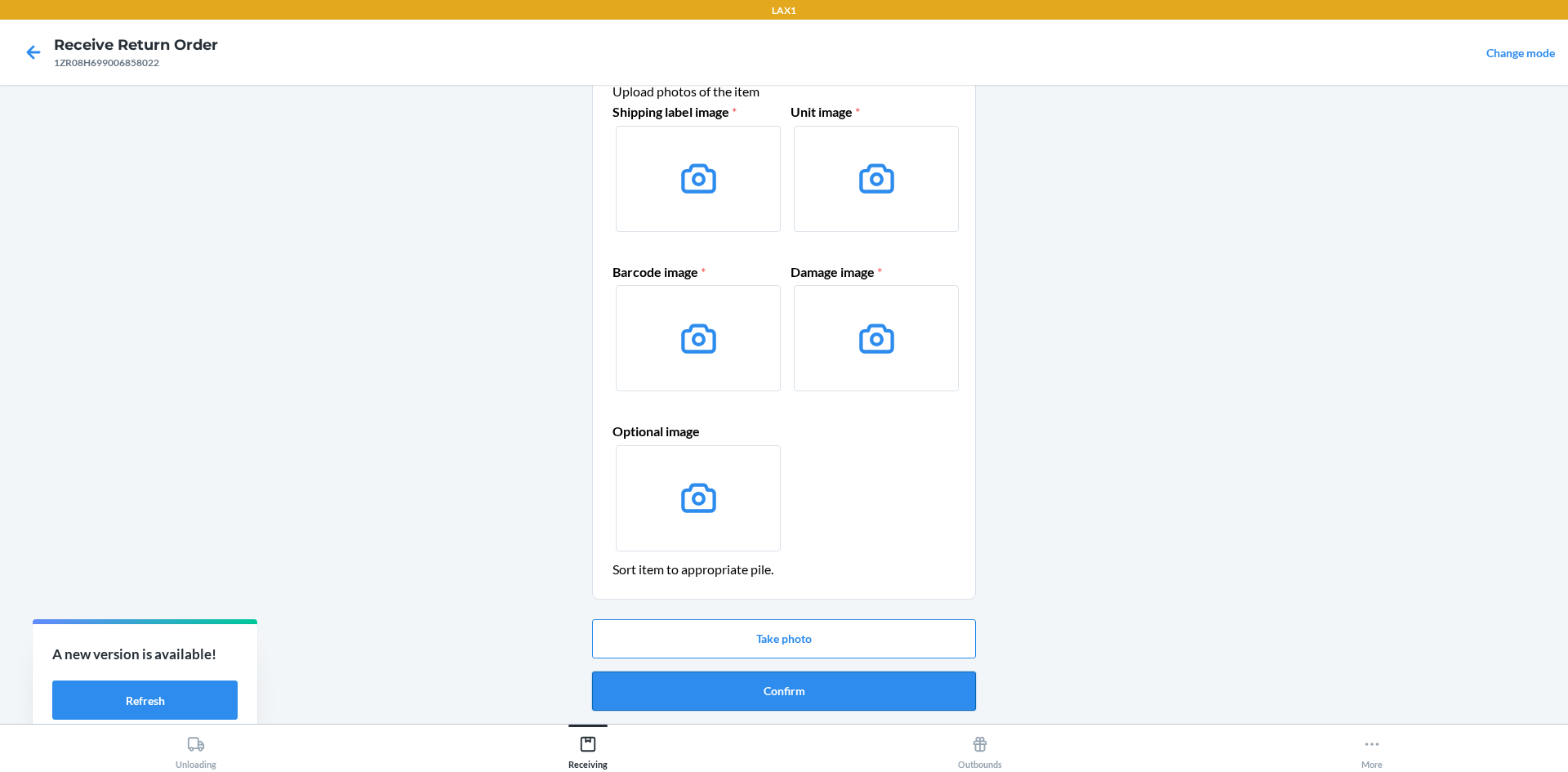
click at [778, 688] on button "Confirm" at bounding box center [784, 692] width 384 height 39
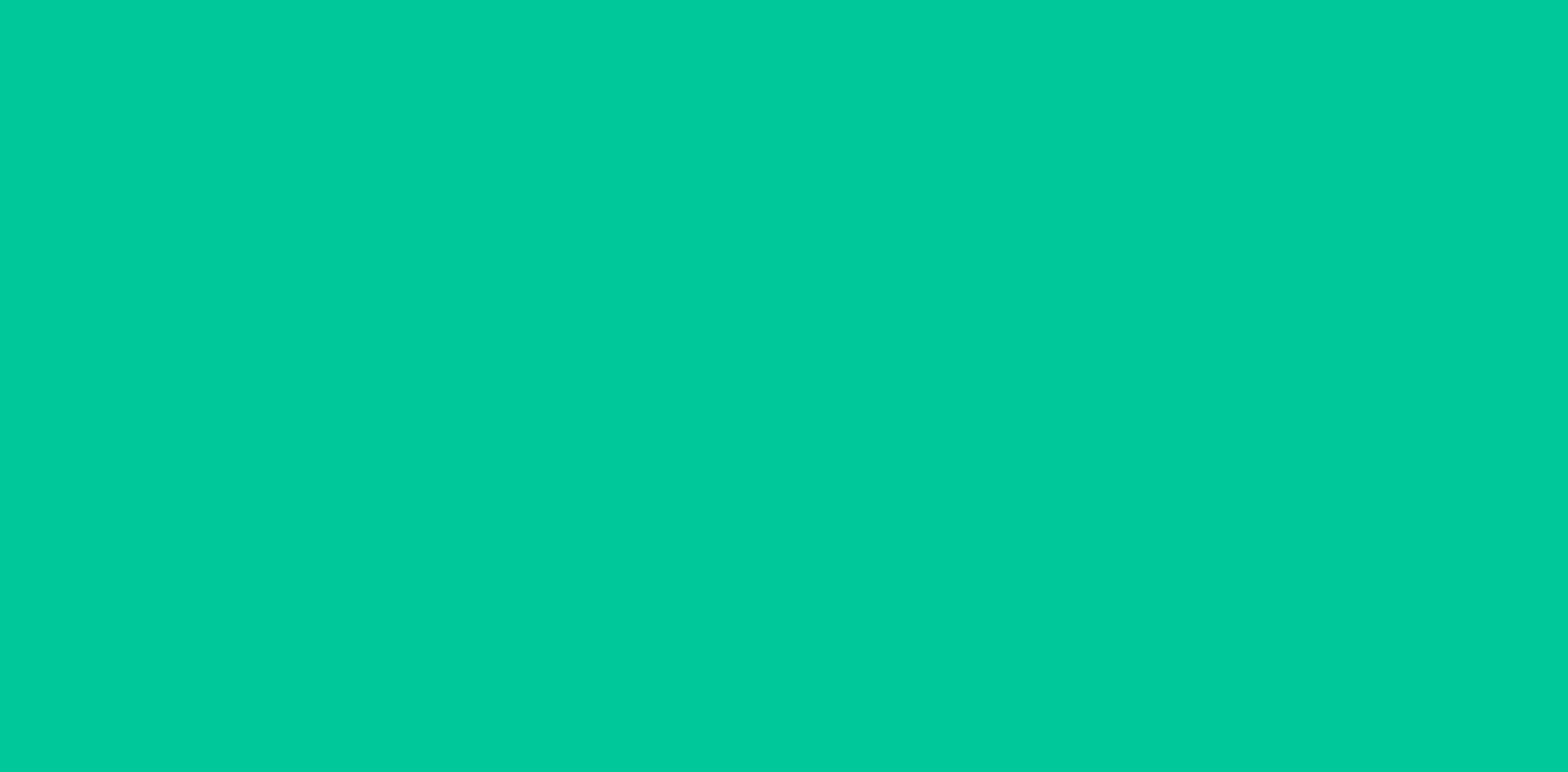
scroll to position [0, 0]
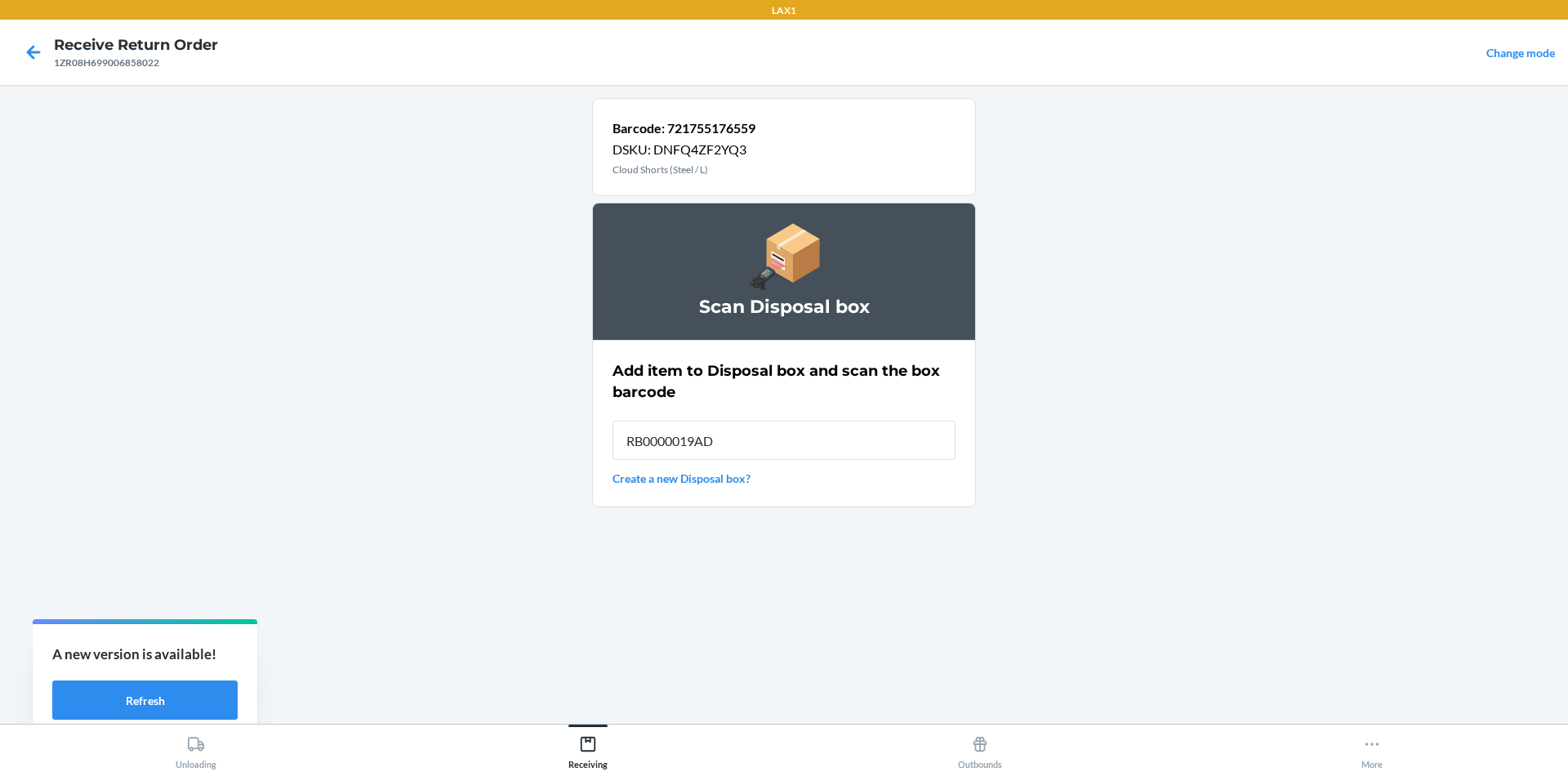
type input "RB0000019AD"
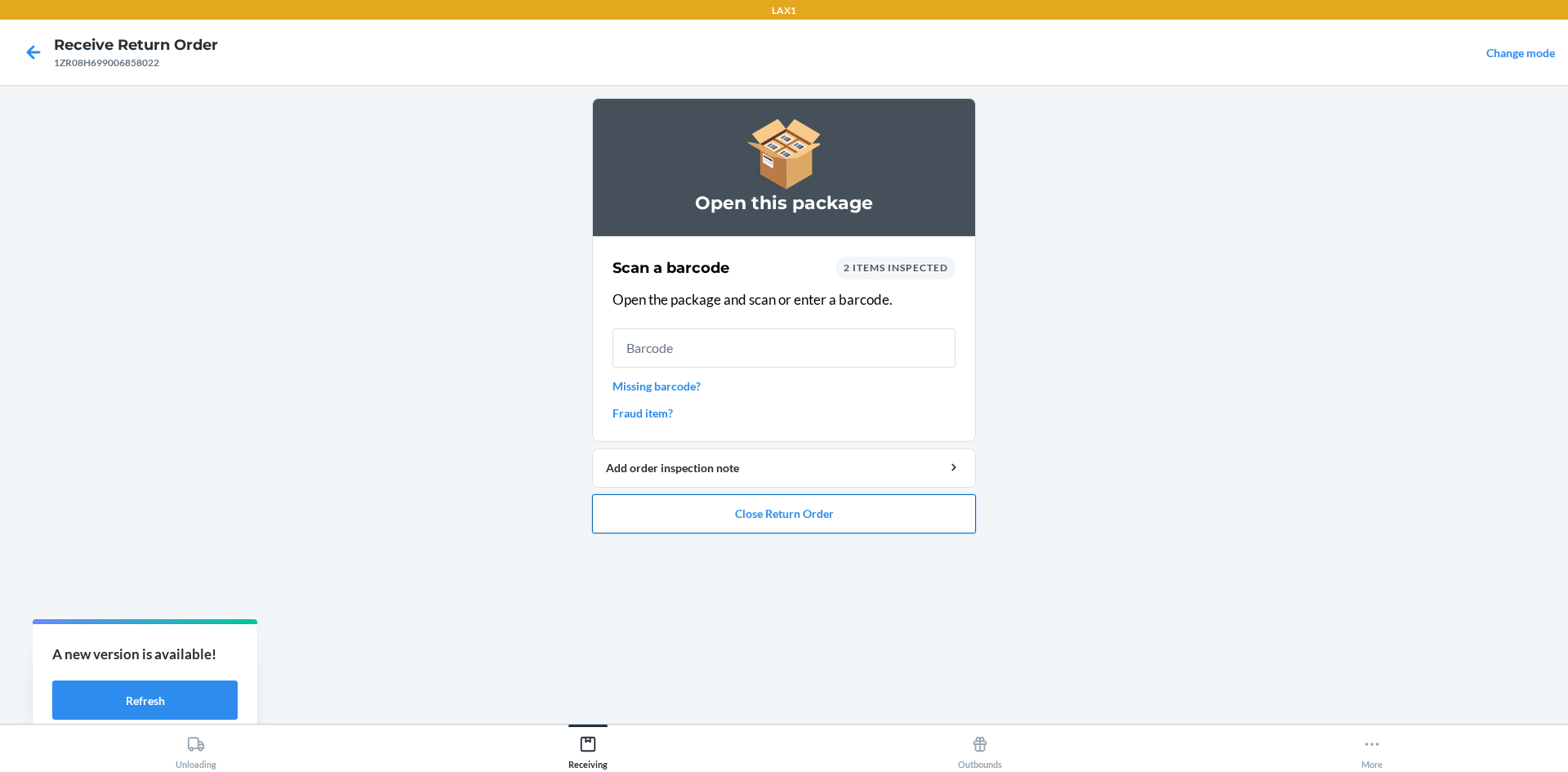
click at [805, 517] on button "Close Return Order" at bounding box center [784, 514] width 384 height 39
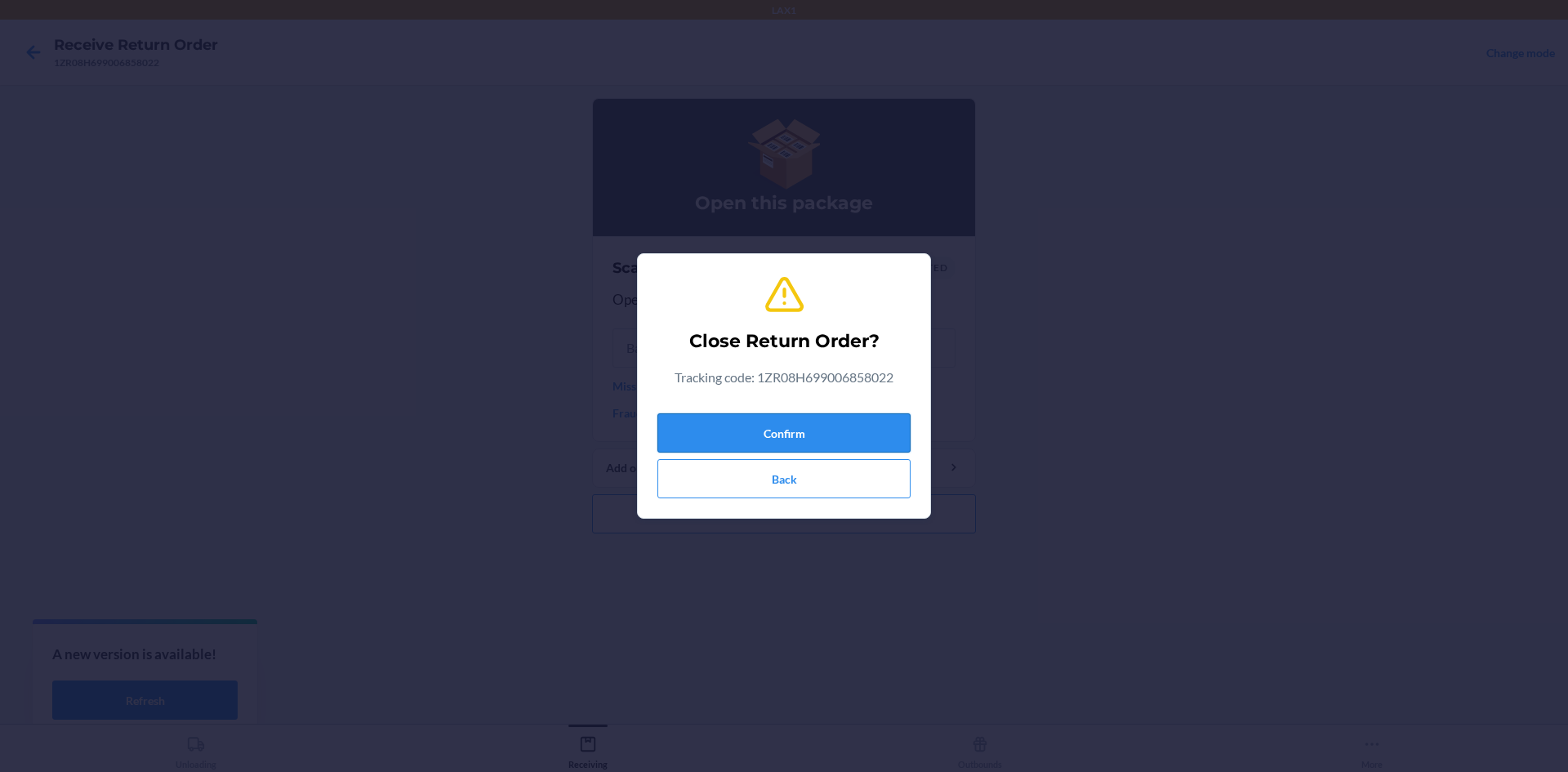
click at [758, 428] on button "Confirm" at bounding box center [784, 433] width 254 height 39
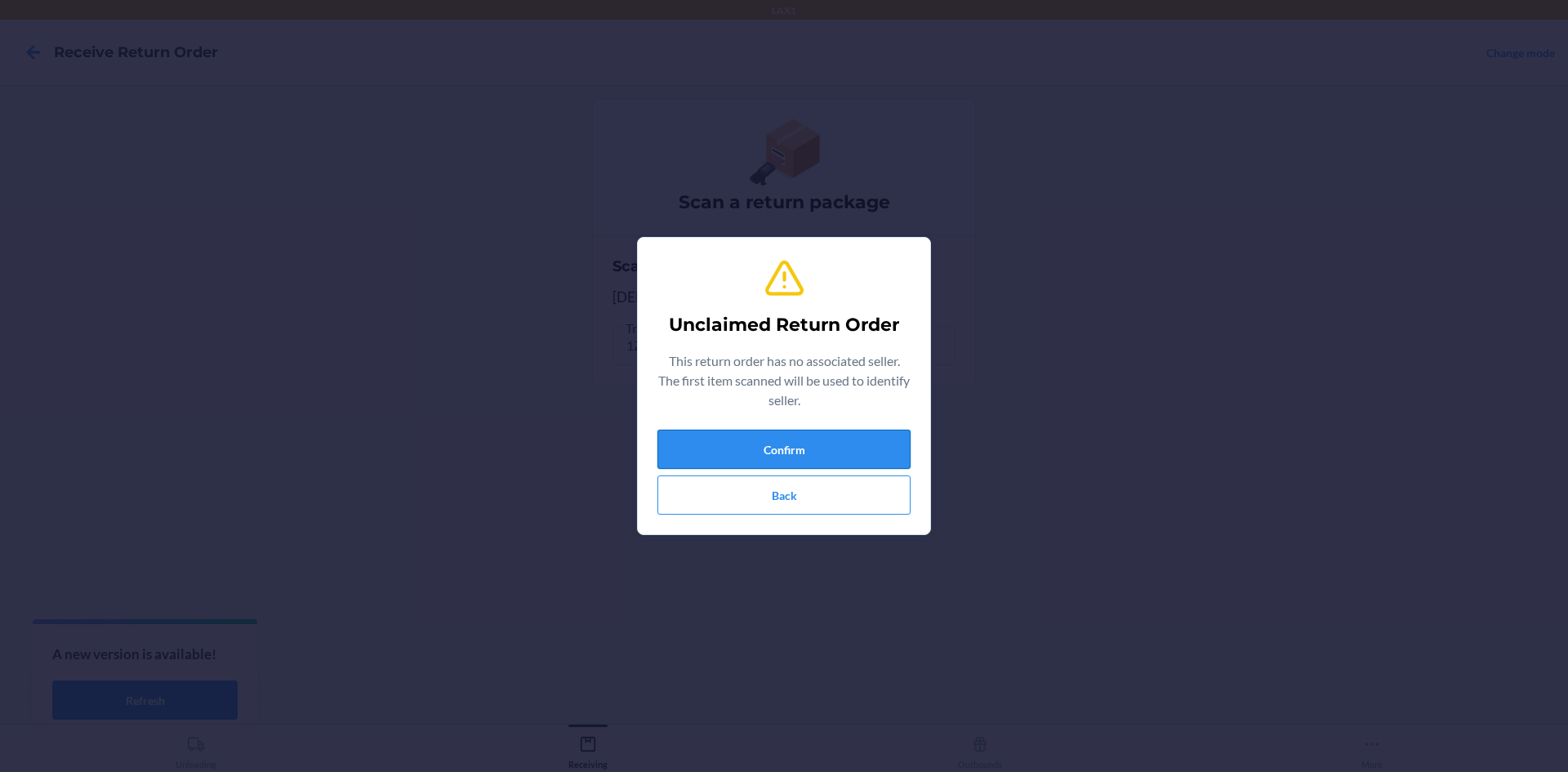
click at [883, 450] on button "Confirm" at bounding box center [784, 449] width 254 height 39
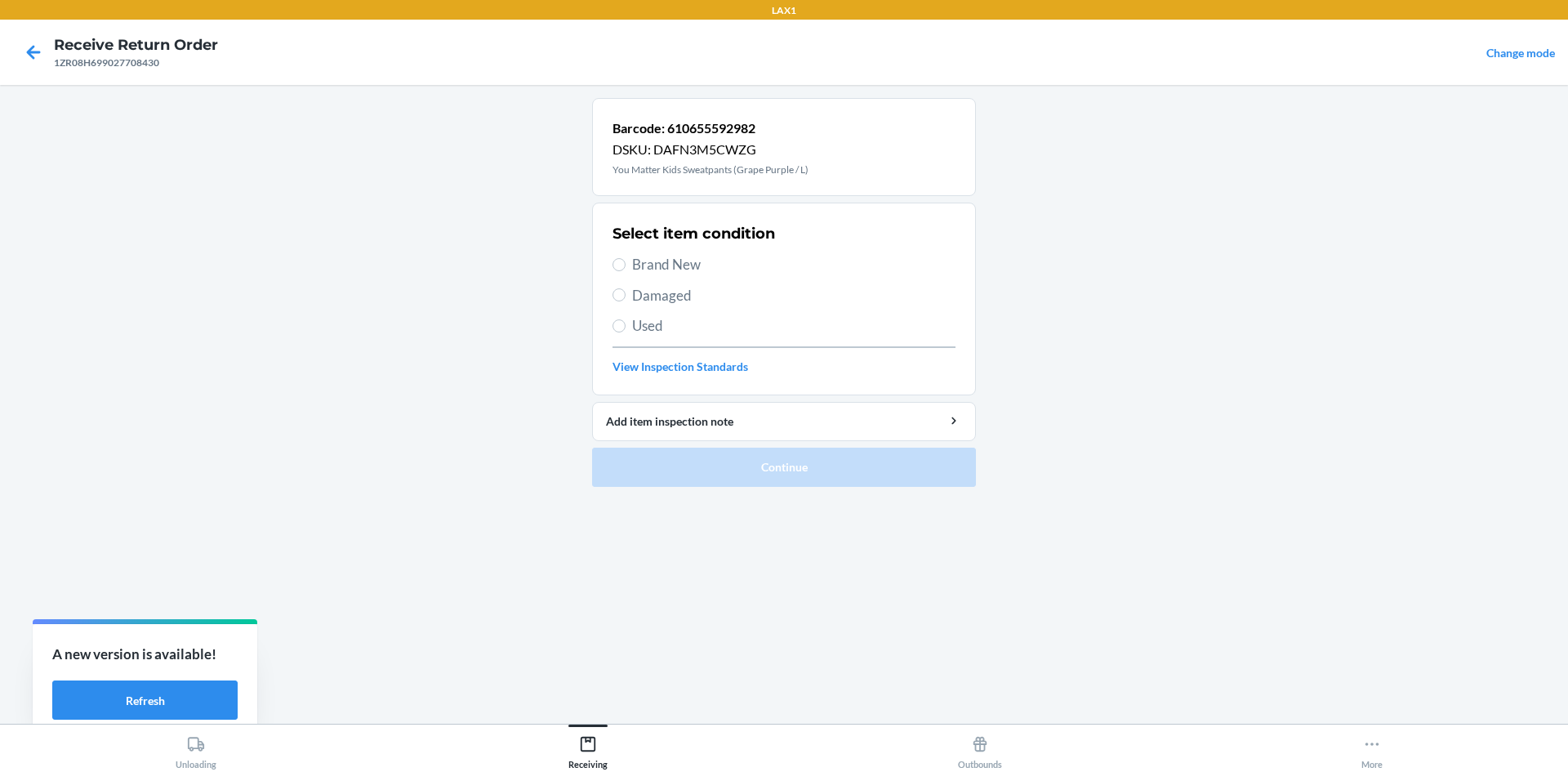
drag, startPoint x: 647, startPoint y: 270, endPoint x: 761, endPoint y: 384, distance: 161.2
click at [650, 266] on span "Brand New" at bounding box center [794, 265] width 324 height 22
click at [627, 265] on label "Brand New" at bounding box center [784, 265] width 343 height 22
click at [626, 265] on input "Brand New" at bounding box center [619, 265] width 13 height 13
radio input "true"
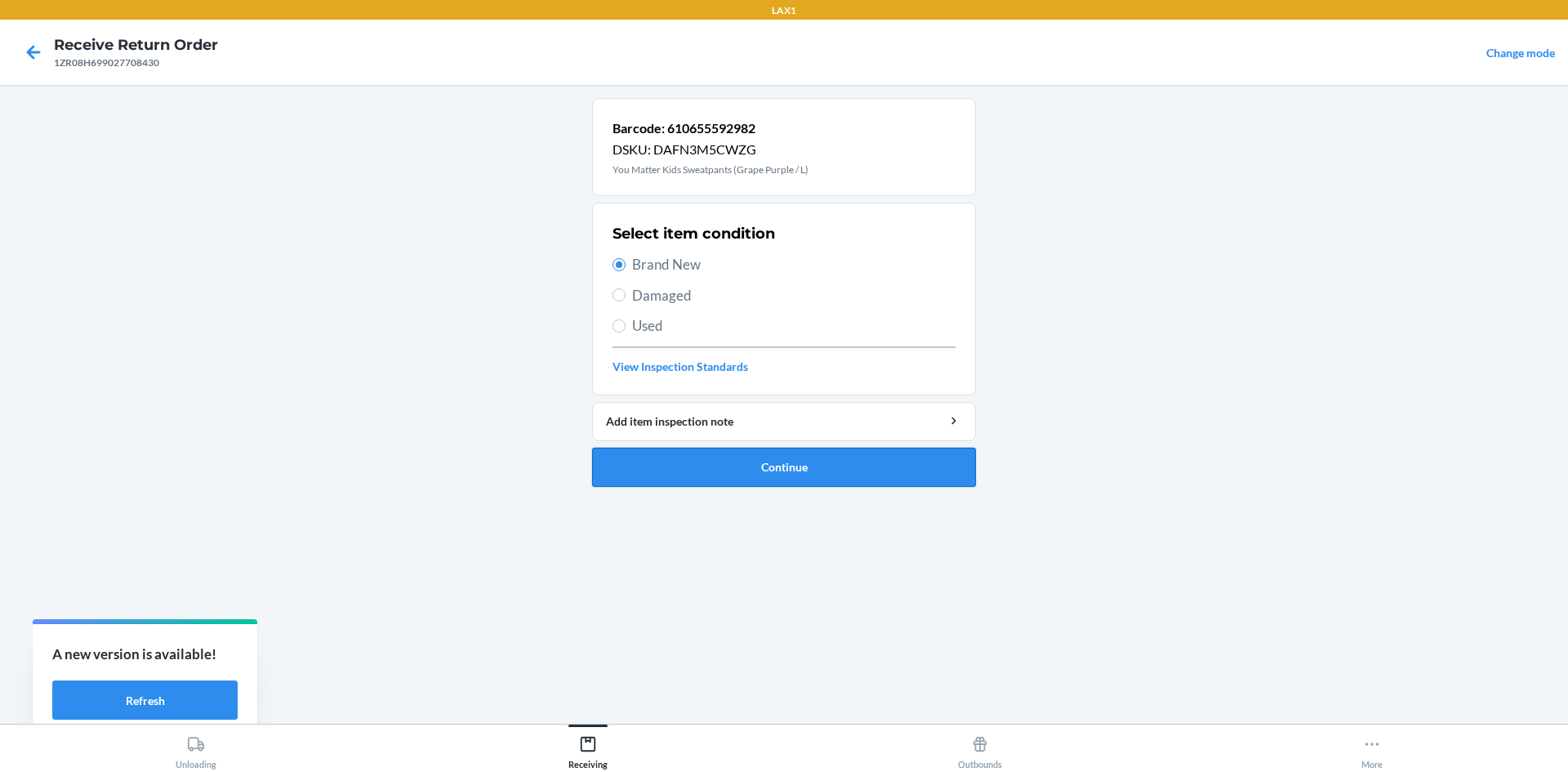
click at [788, 471] on button "Continue" at bounding box center [784, 467] width 384 height 39
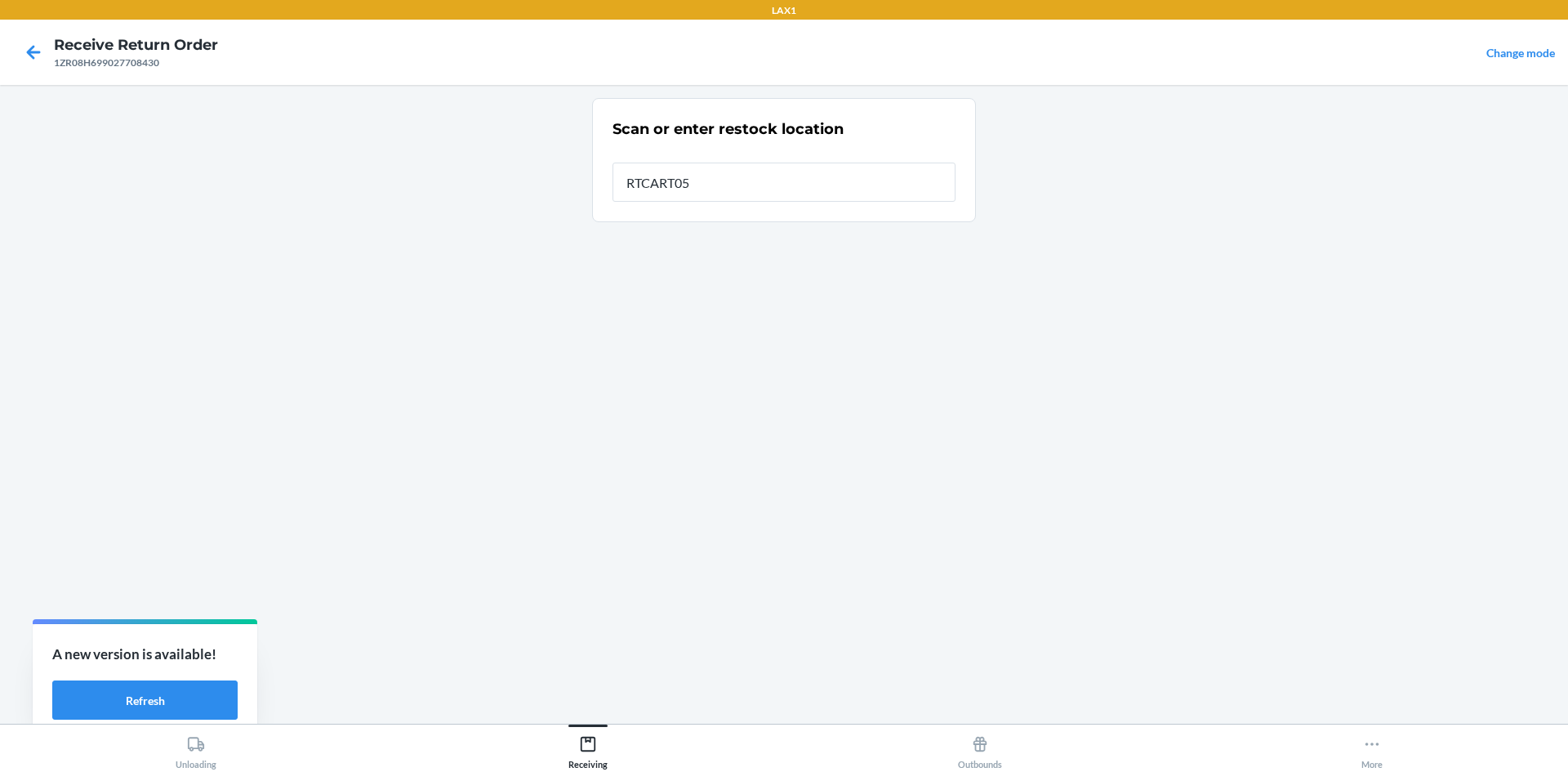
type input "RTCART052"
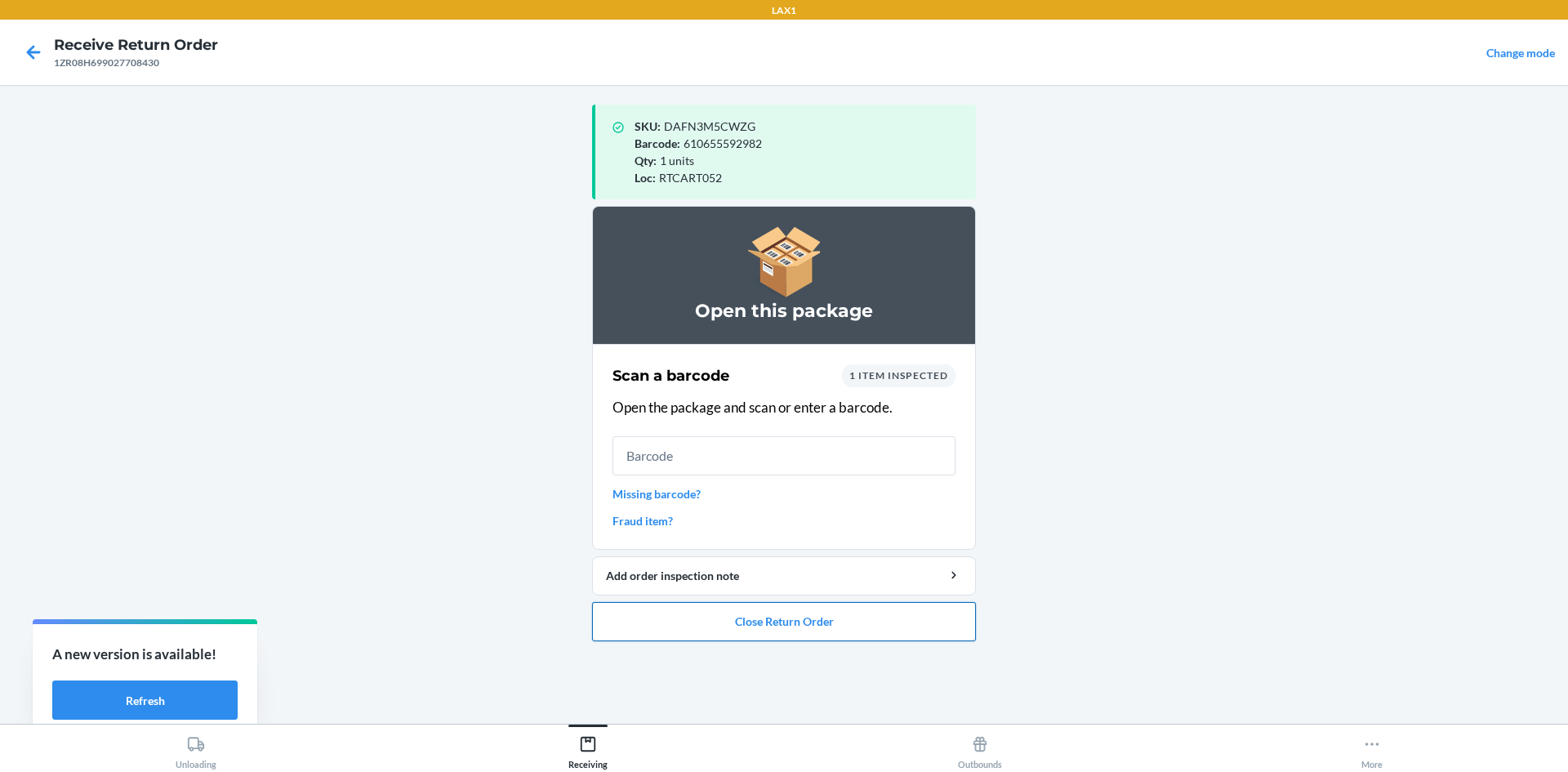
click at [825, 629] on button "Close Return Order" at bounding box center [784, 622] width 384 height 39
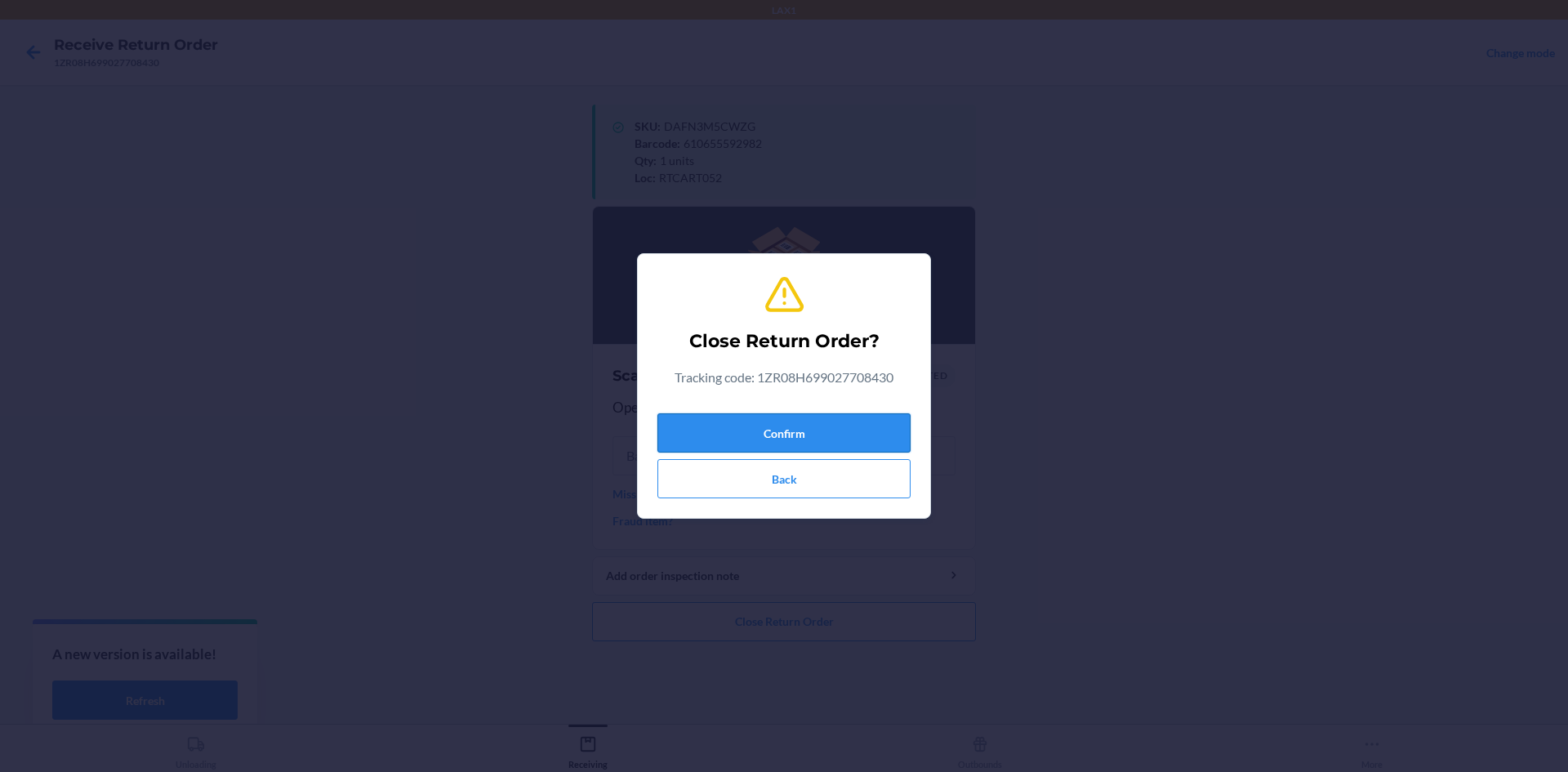
click at [804, 430] on button "Confirm" at bounding box center [784, 433] width 254 height 39
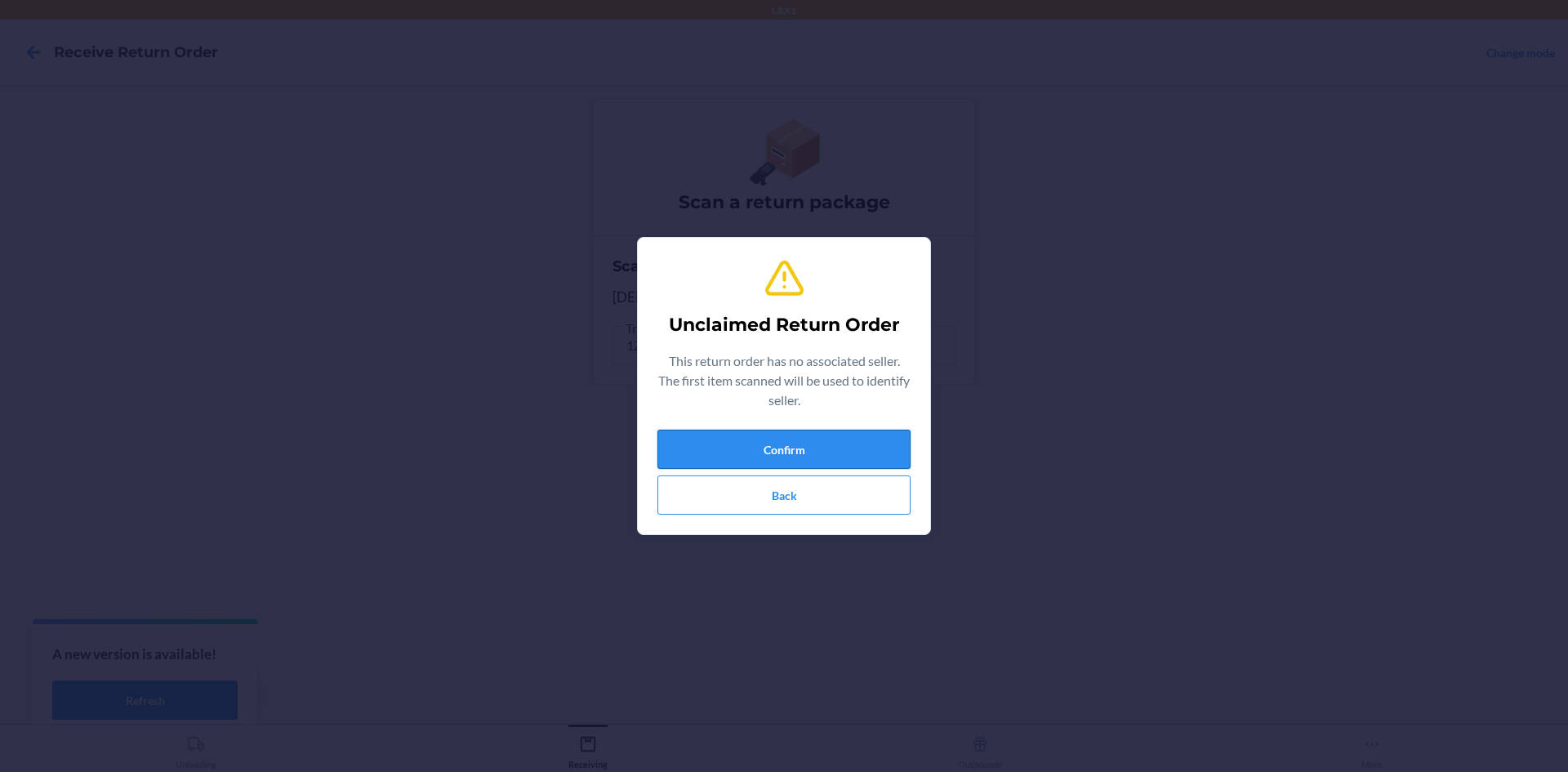
click at [827, 438] on button "Confirm" at bounding box center [784, 449] width 254 height 39
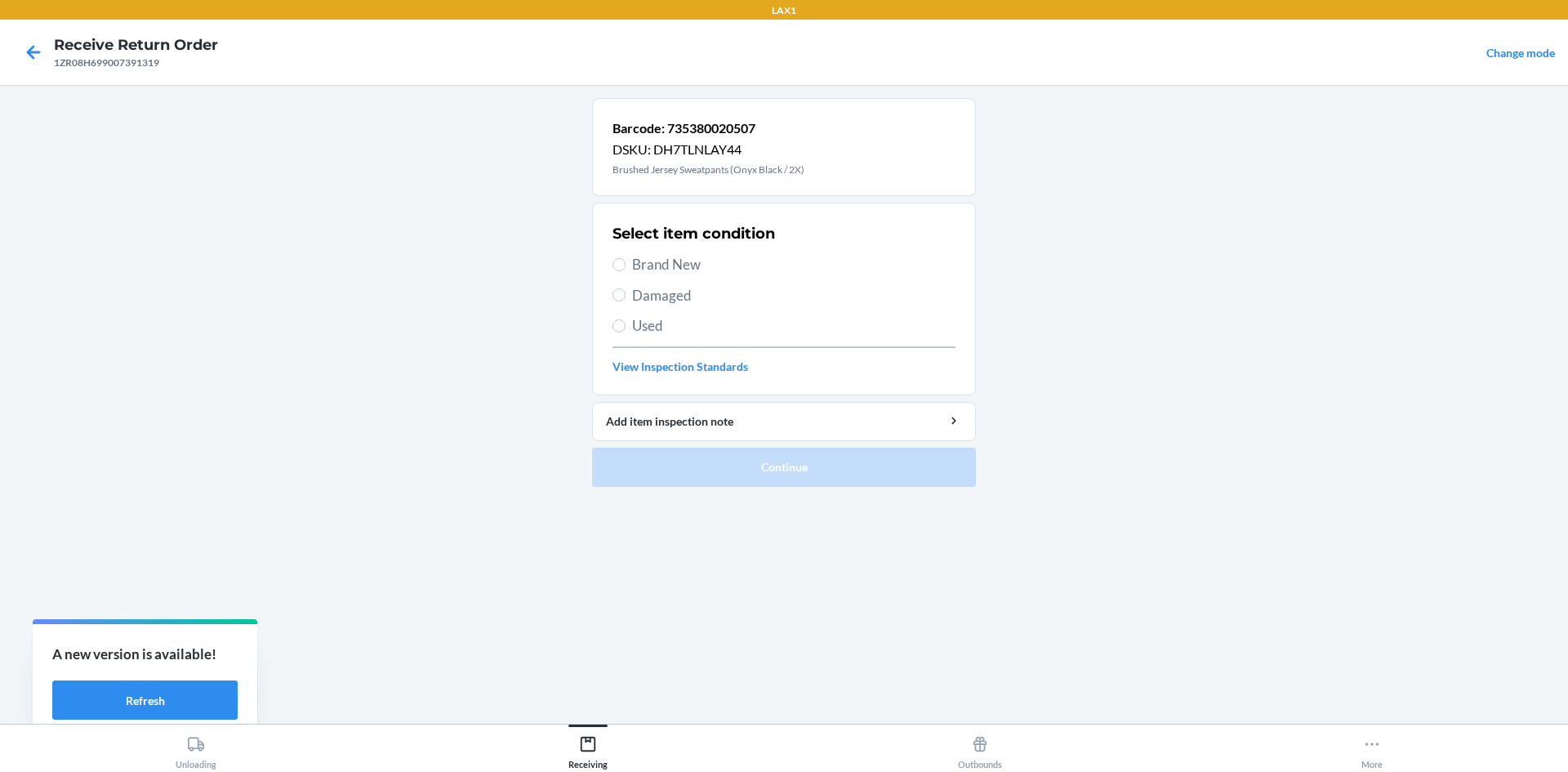
click at [640, 274] on div "Select item condition Brand New Damaged Used View Inspection Standards" at bounding box center [784, 299] width 343 height 162
click at [636, 268] on span "Brand New" at bounding box center [794, 265] width 324 height 22
click at [626, 268] on input "Brand New" at bounding box center [619, 265] width 13 height 13
radio input "true"
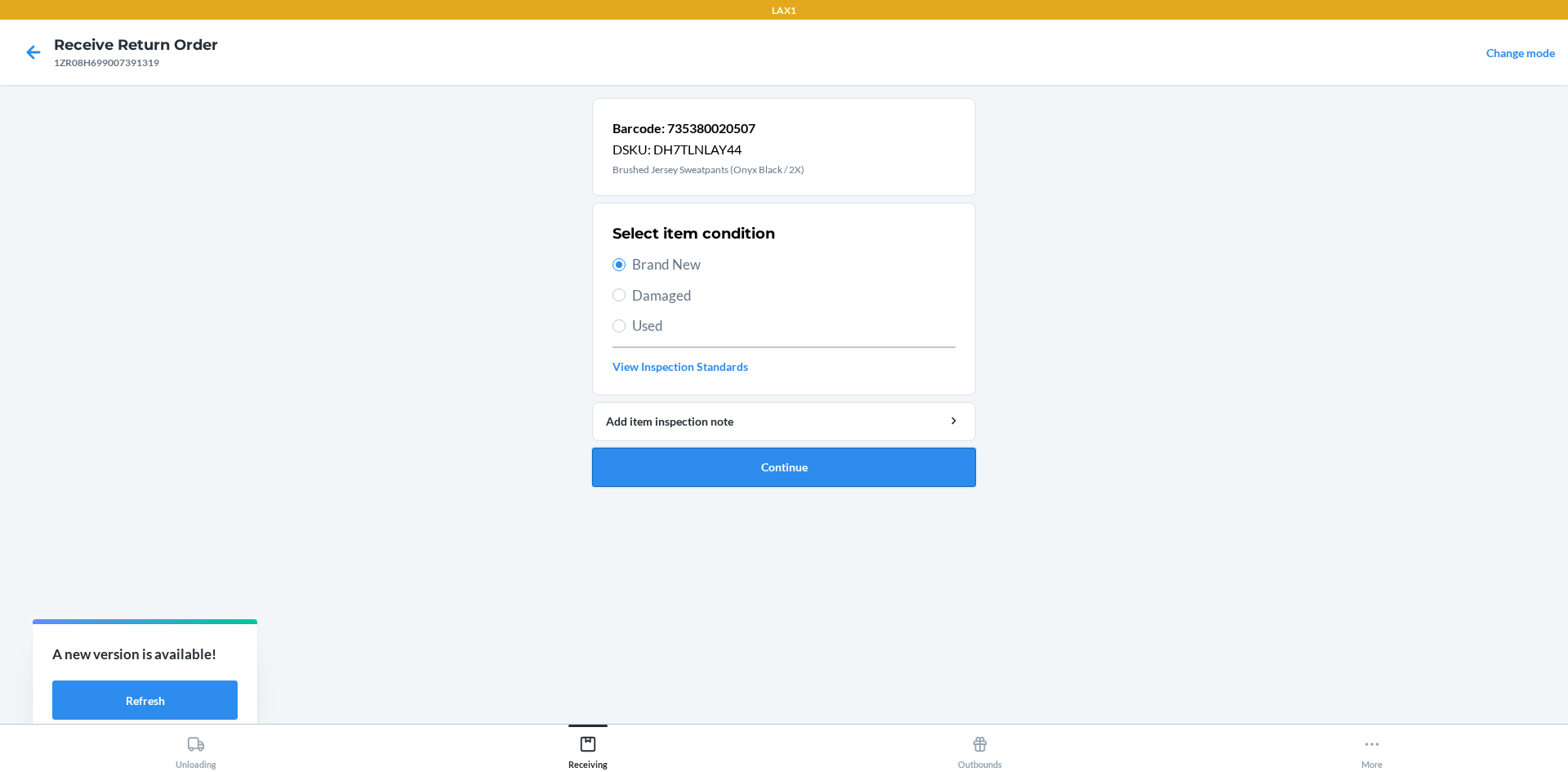
drag, startPoint x: 809, startPoint y: 467, endPoint x: 832, endPoint y: 459, distance: 24.4
click at [820, 464] on button "Continue" at bounding box center [784, 467] width 384 height 39
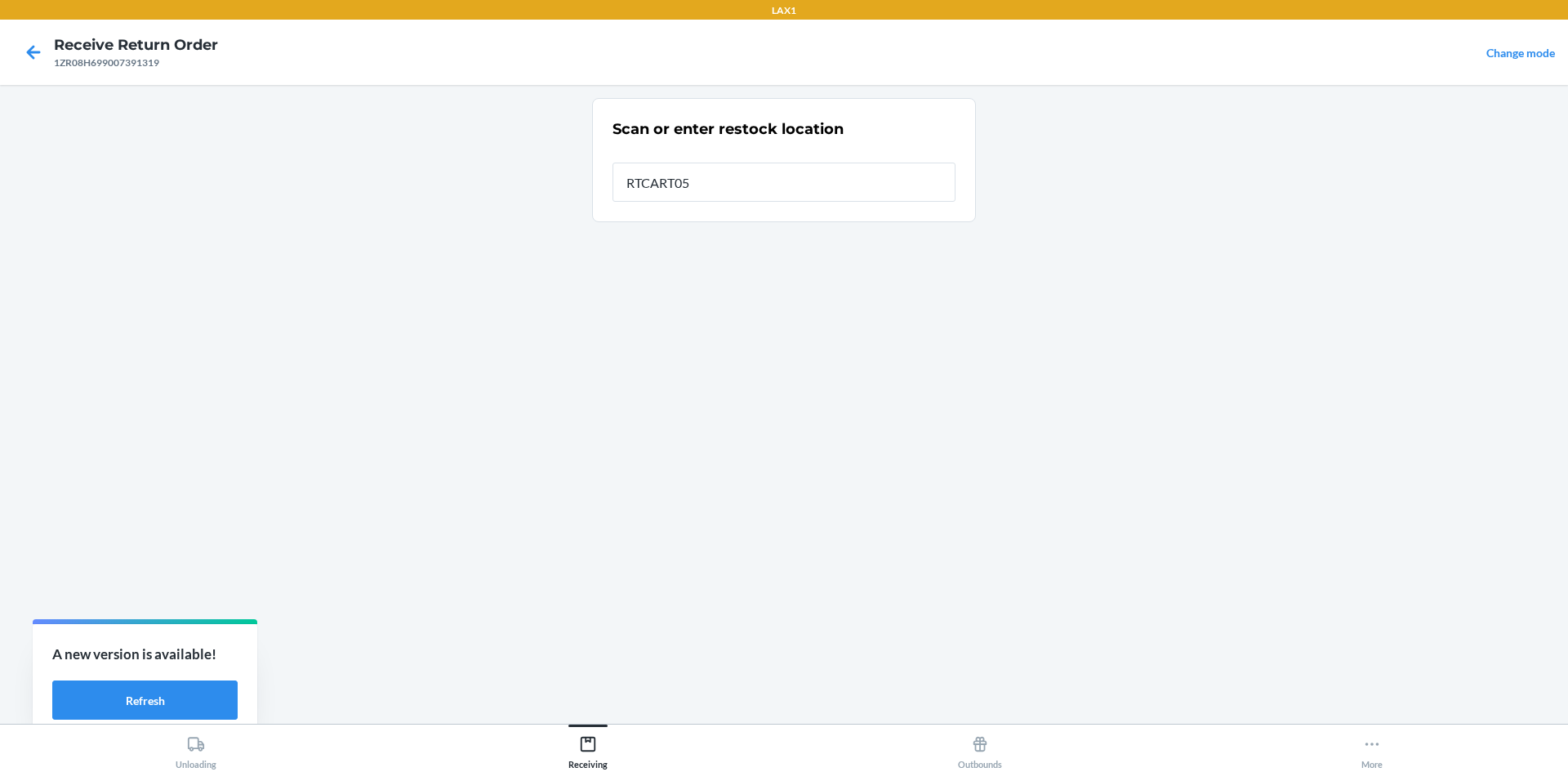
type input "RTCART052"
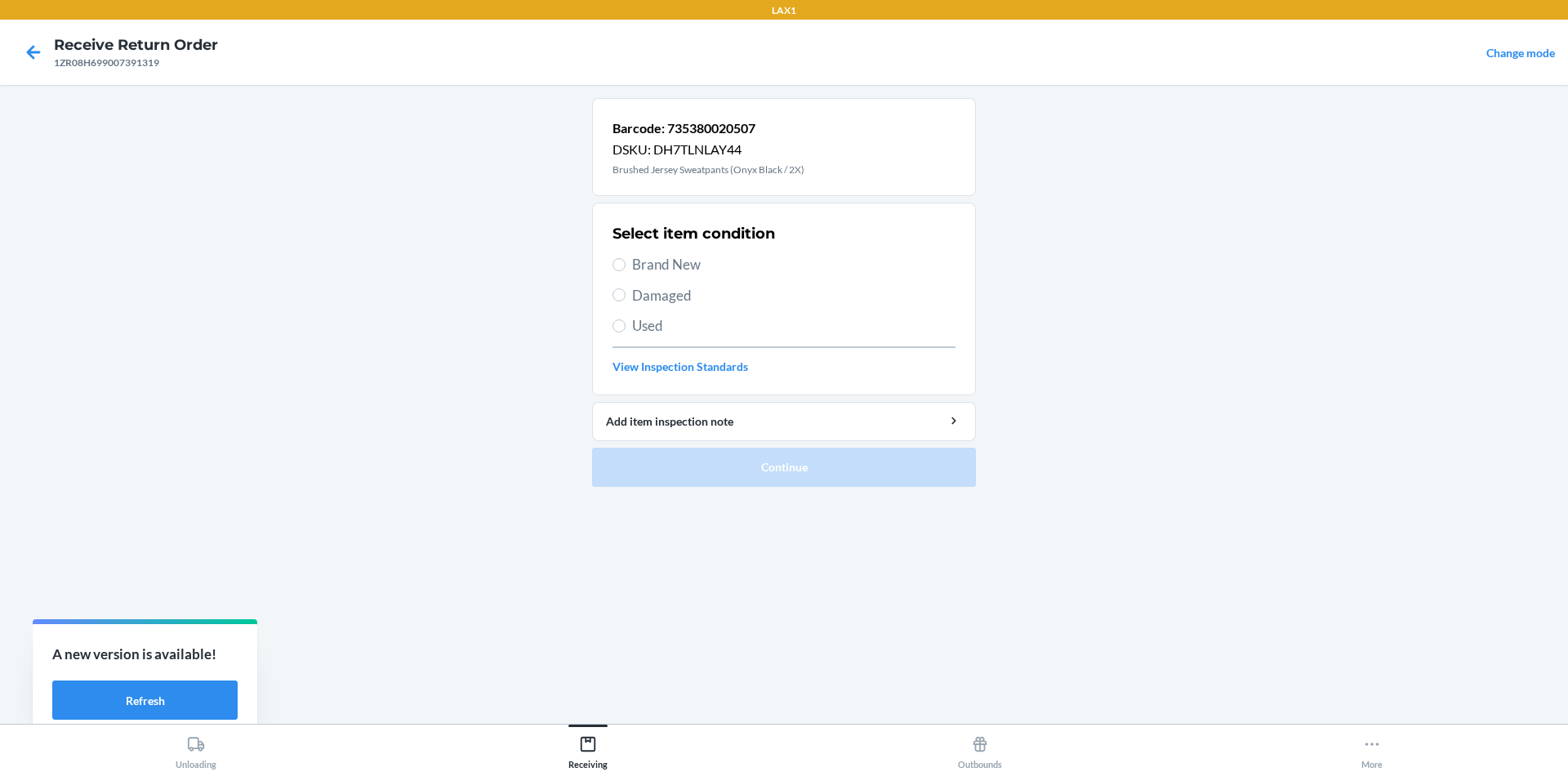
click at [634, 290] on span "Damaged" at bounding box center [794, 296] width 324 height 22
click at [626, 290] on input "Damaged" at bounding box center [619, 295] width 13 height 13
radio input "true"
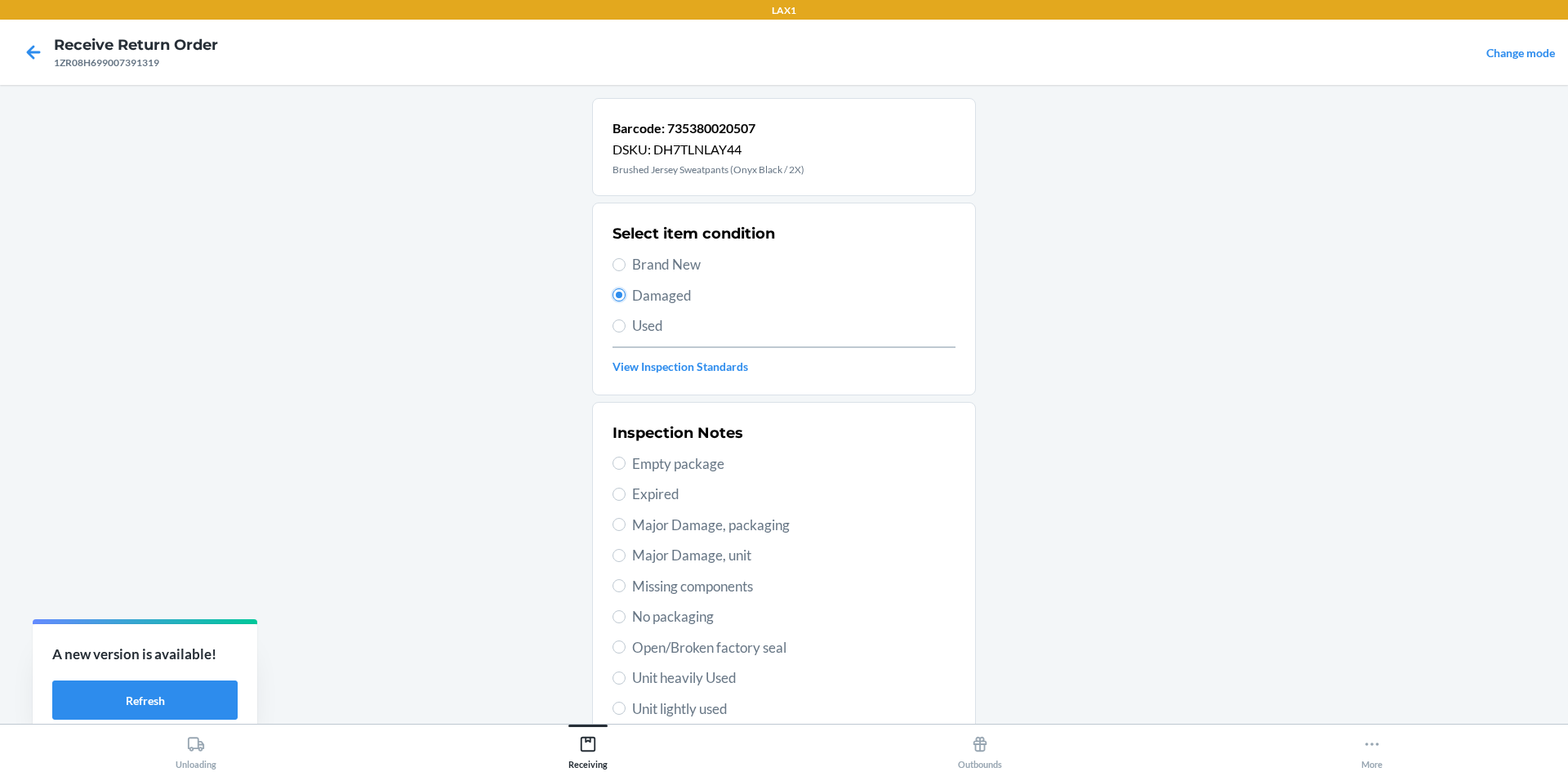
scroll to position [212, 0]
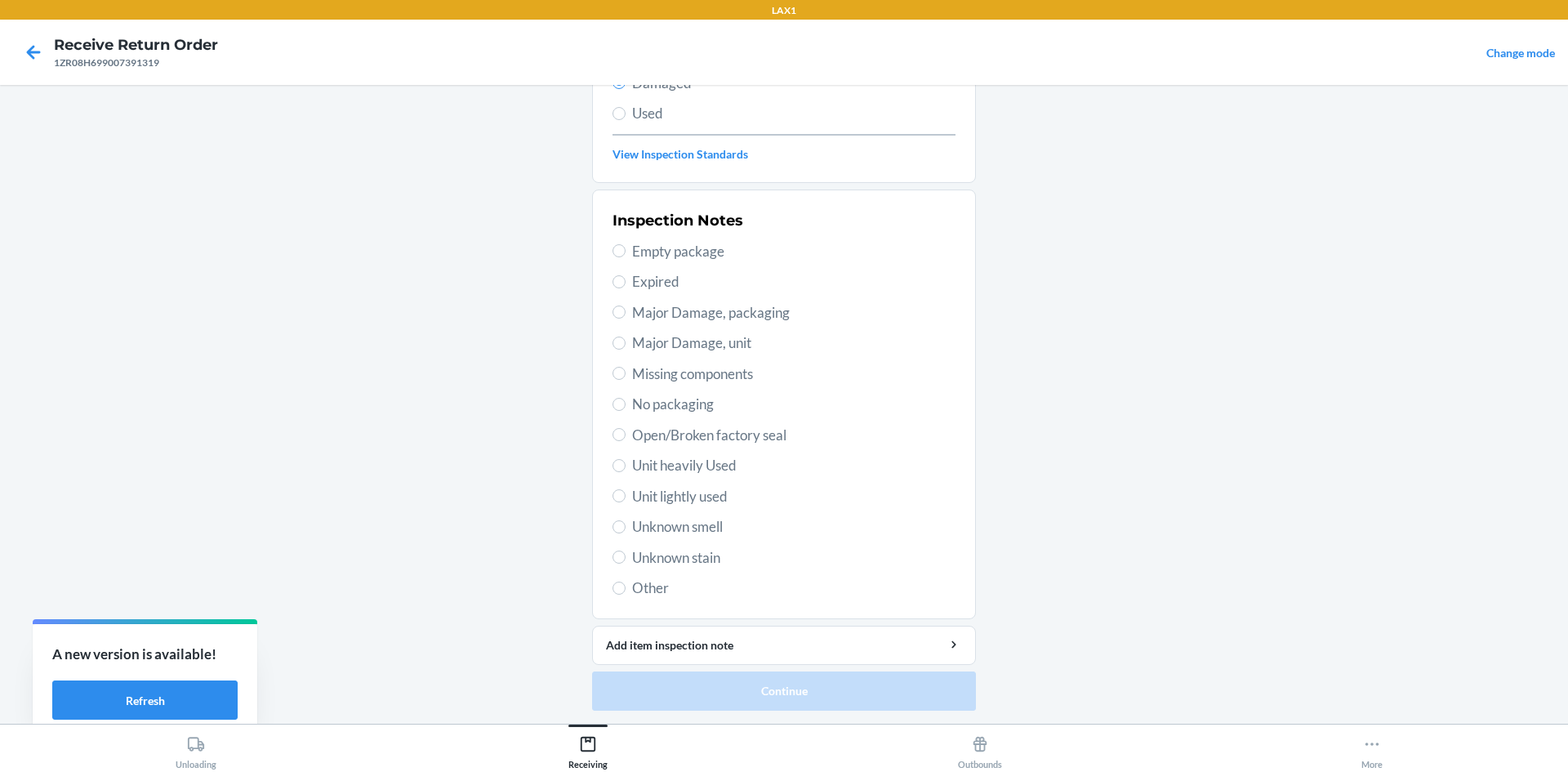
click at [624, 437] on label "Open/Broken factory seal" at bounding box center [784, 435] width 343 height 22
click at [624, 437] on input "Open/Broken factory seal" at bounding box center [619, 435] width 13 height 13
radio input "true"
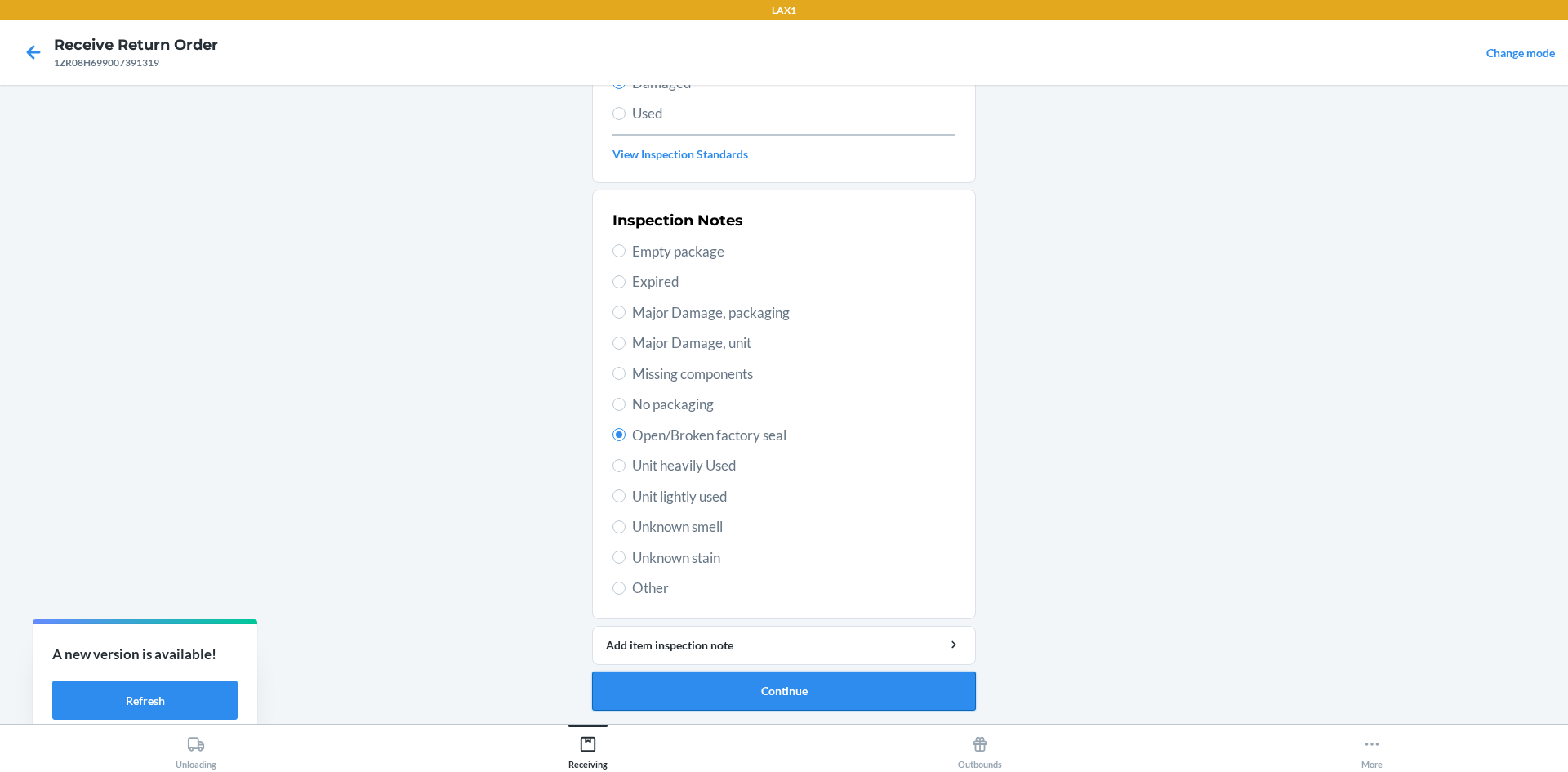
click at [787, 672] on button "Continue" at bounding box center [784, 692] width 384 height 39
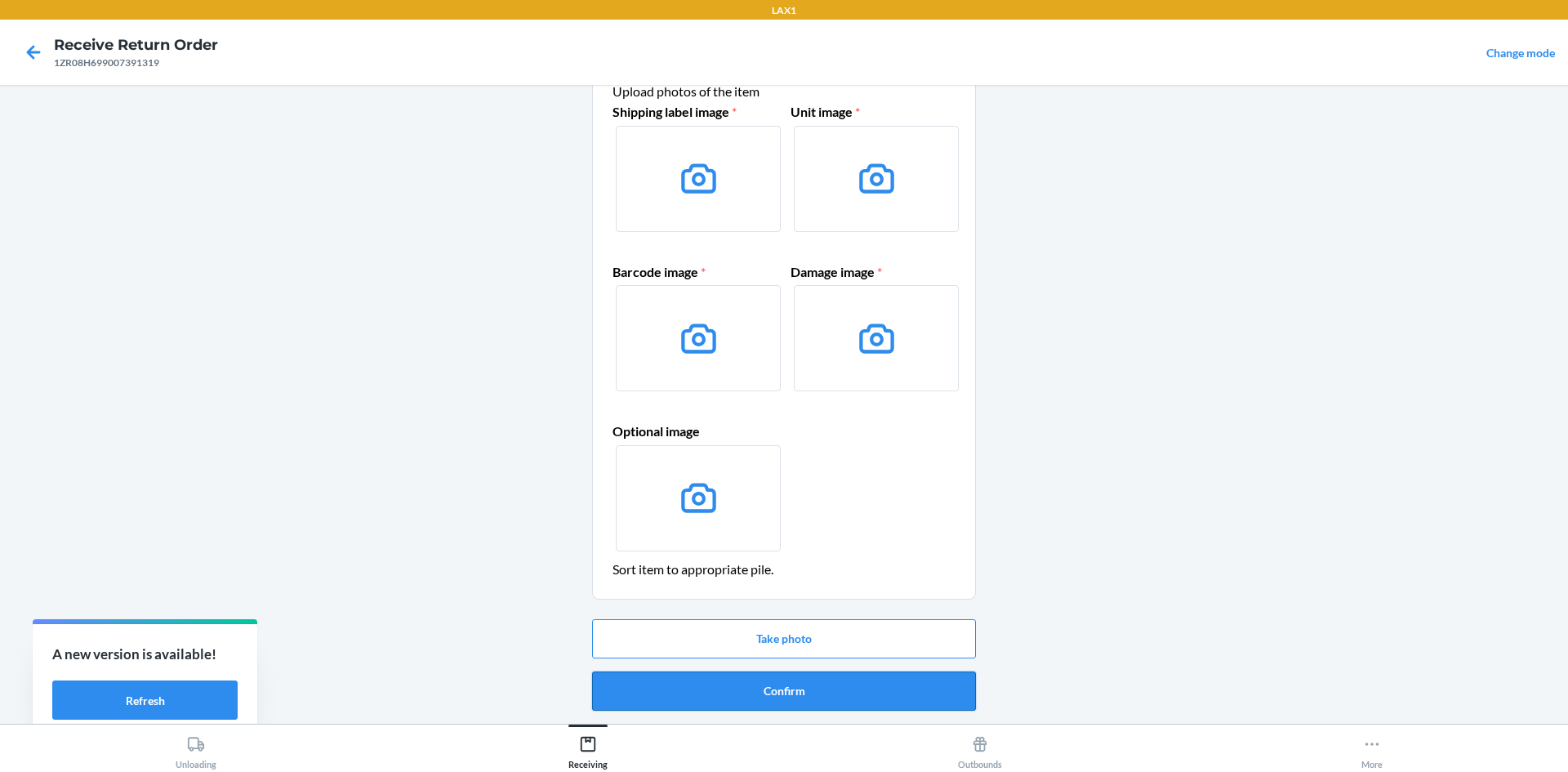
click at [795, 705] on button "Confirm" at bounding box center [784, 692] width 384 height 39
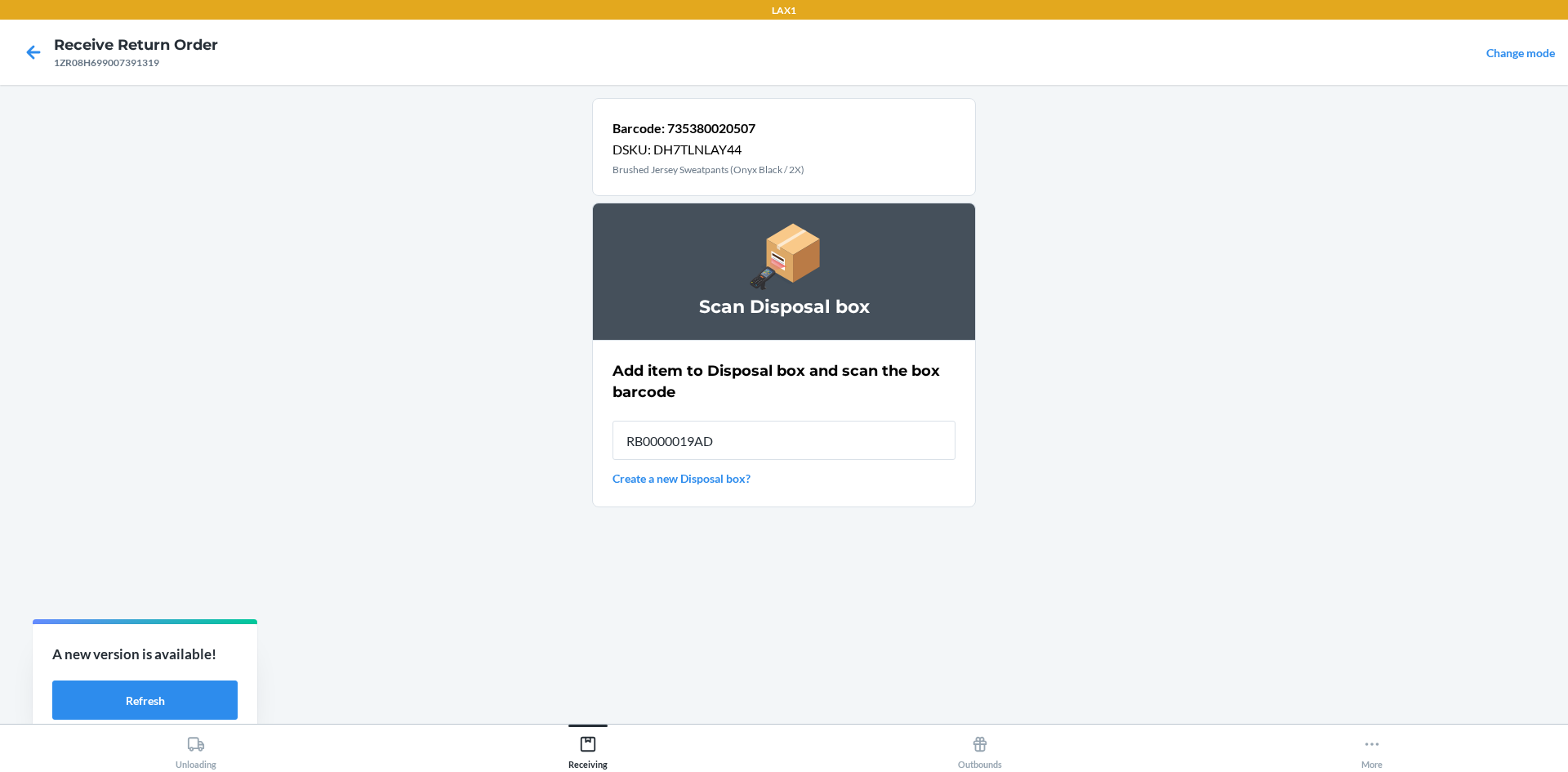
type input "RB0000019AD"
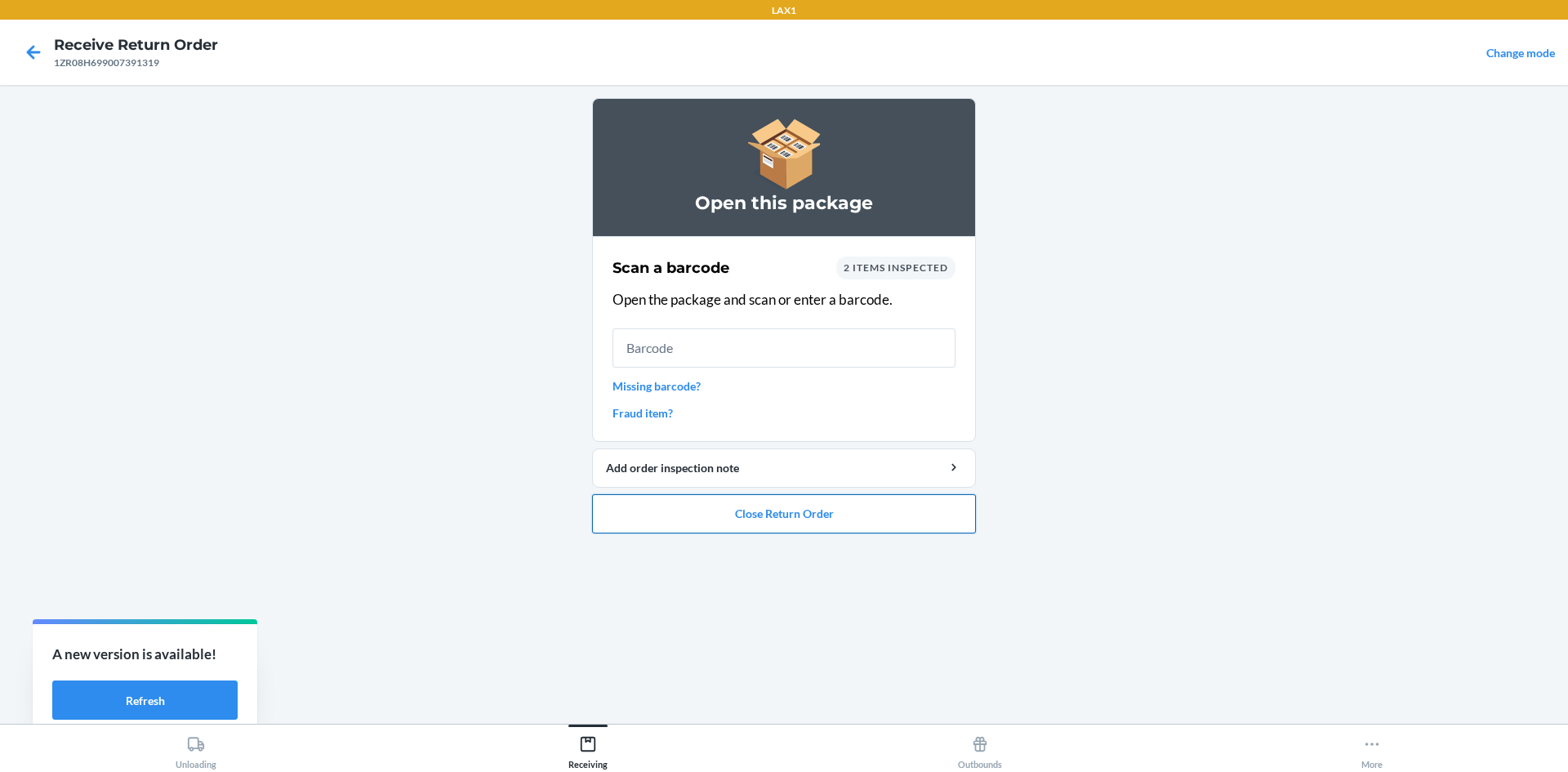
click at [816, 507] on button "Close Return Order" at bounding box center [784, 514] width 384 height 39
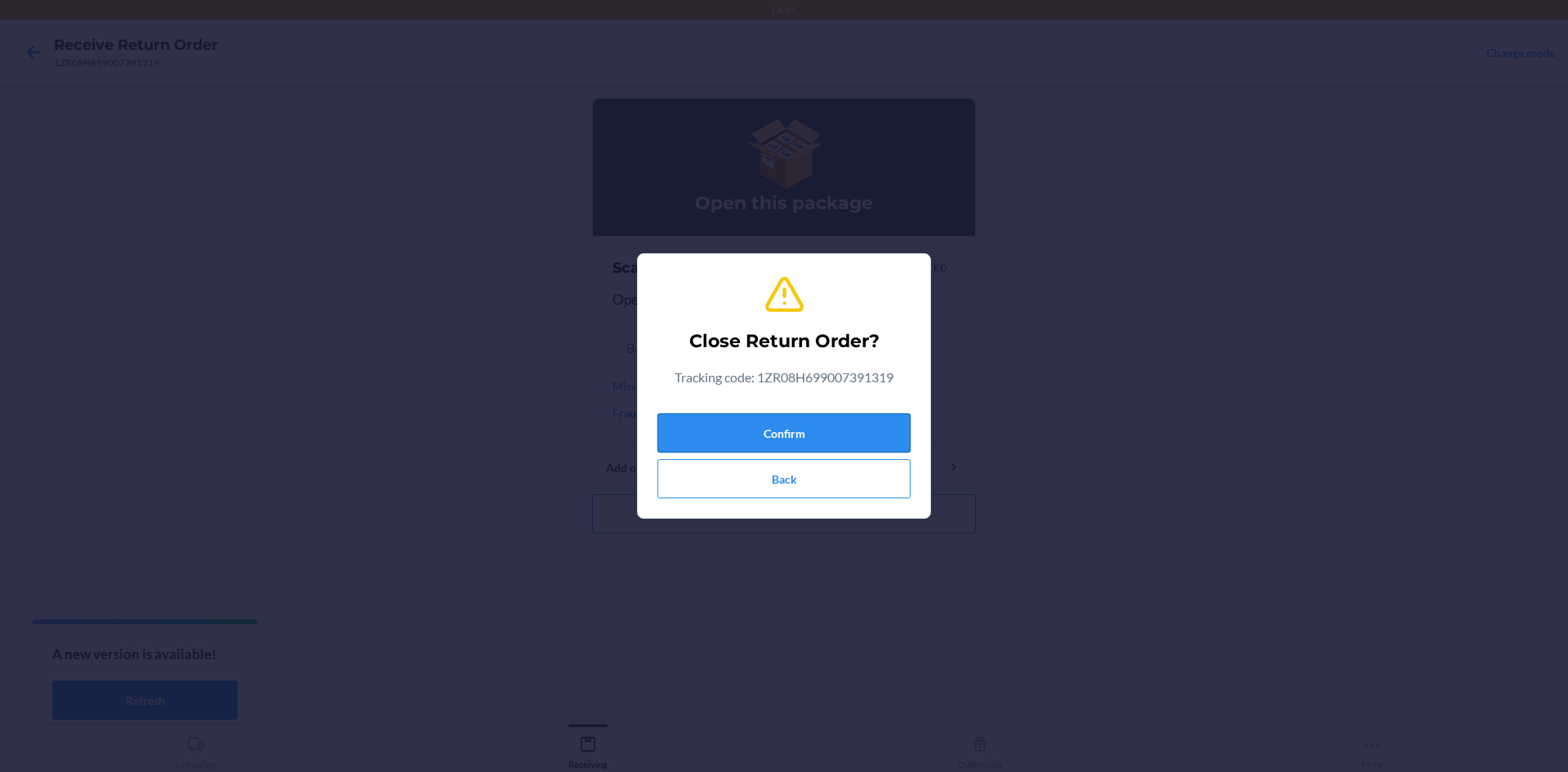
click at [810, 430] on button "Confirm" at bounding box center [784, 433] width 254 height 39
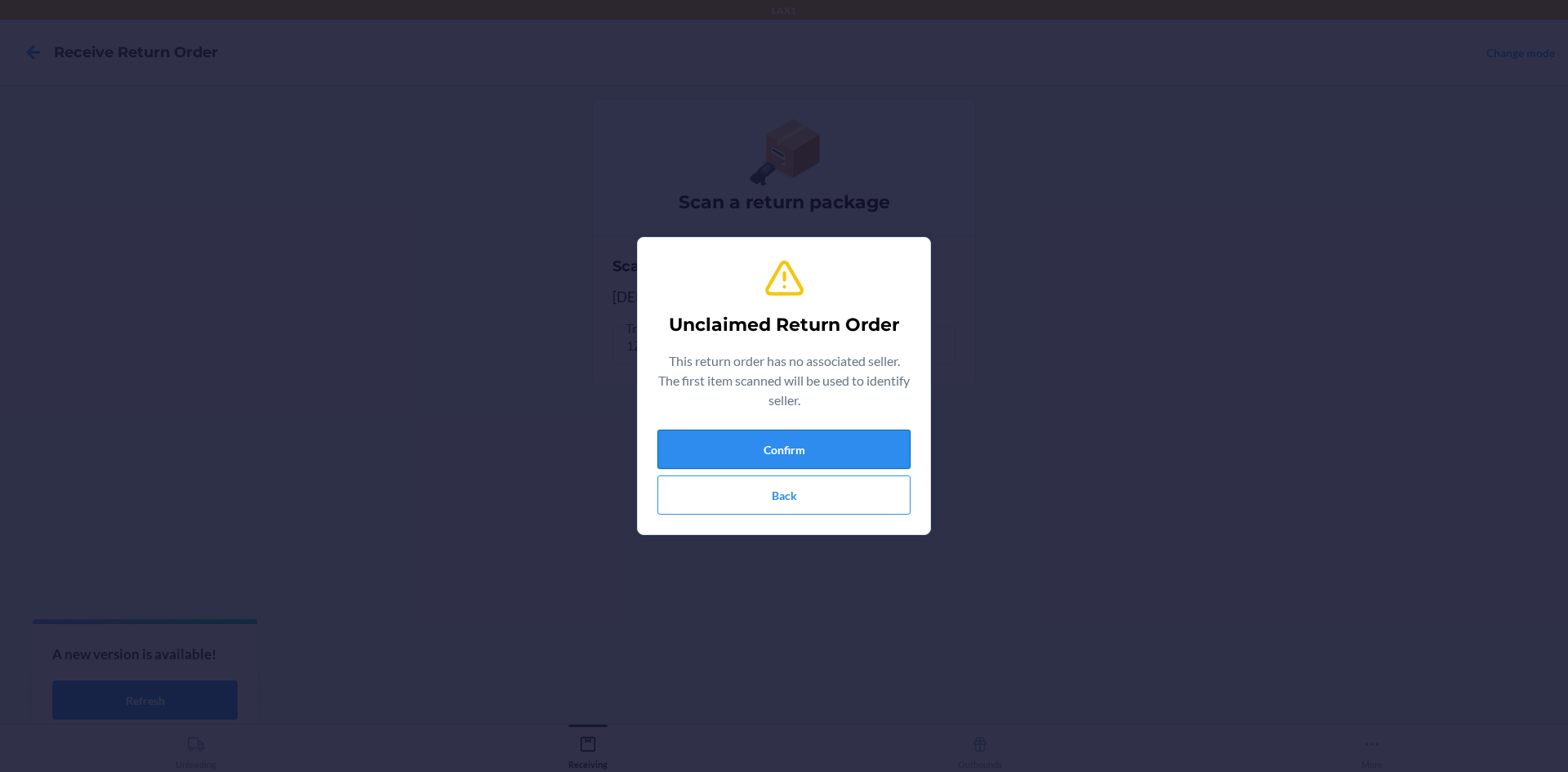
click at [816, 461] on button "Confirm" at bounding box center [784, 449] width 254 height 39
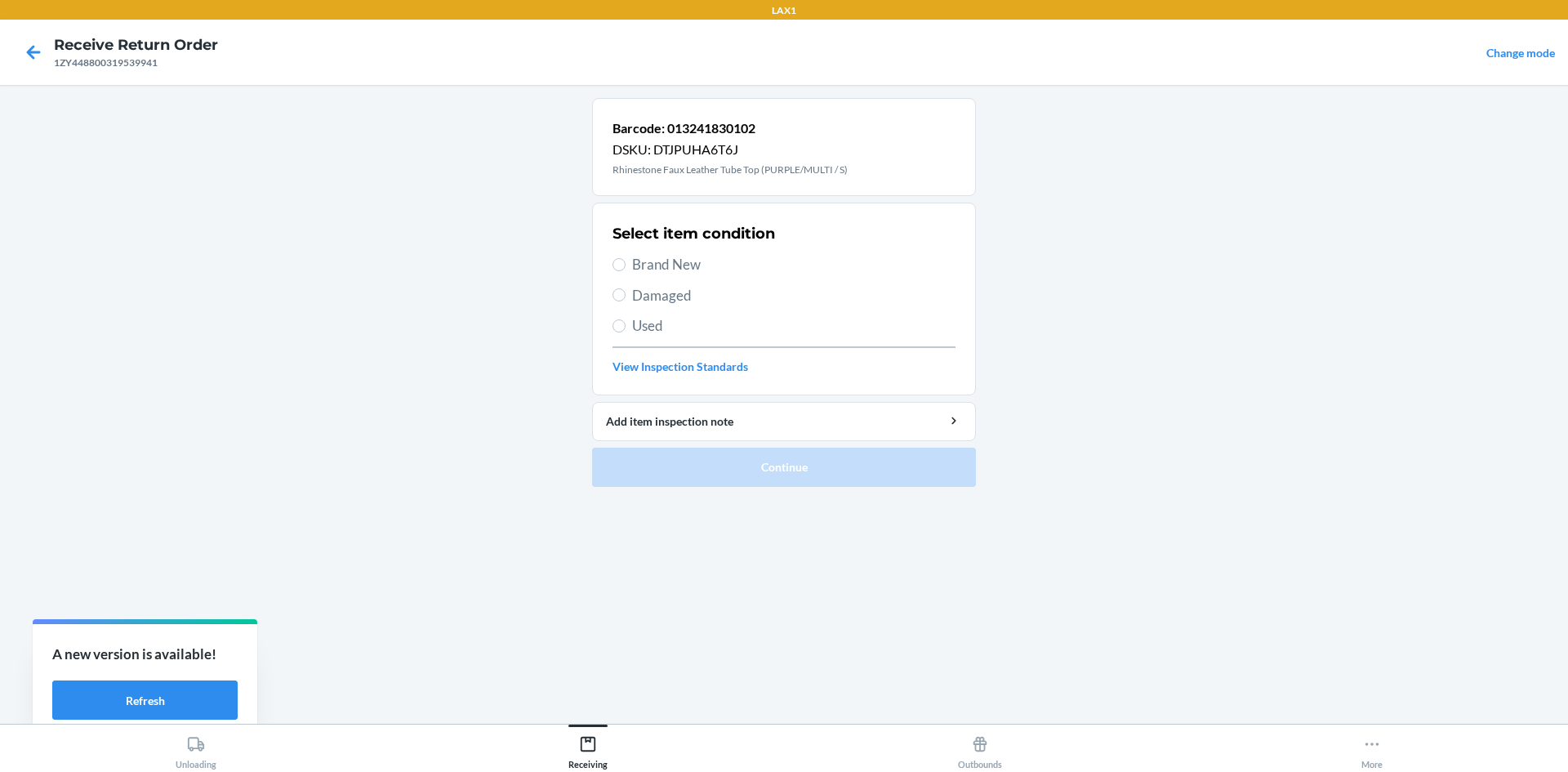
click at [657, 268] on span "Brand New" at bounding box center [794, 265] width 324 height 22
click at [626, 268] on input "Brand New" at bounding box center [619, 265] width 13 height 13
radio input "true"
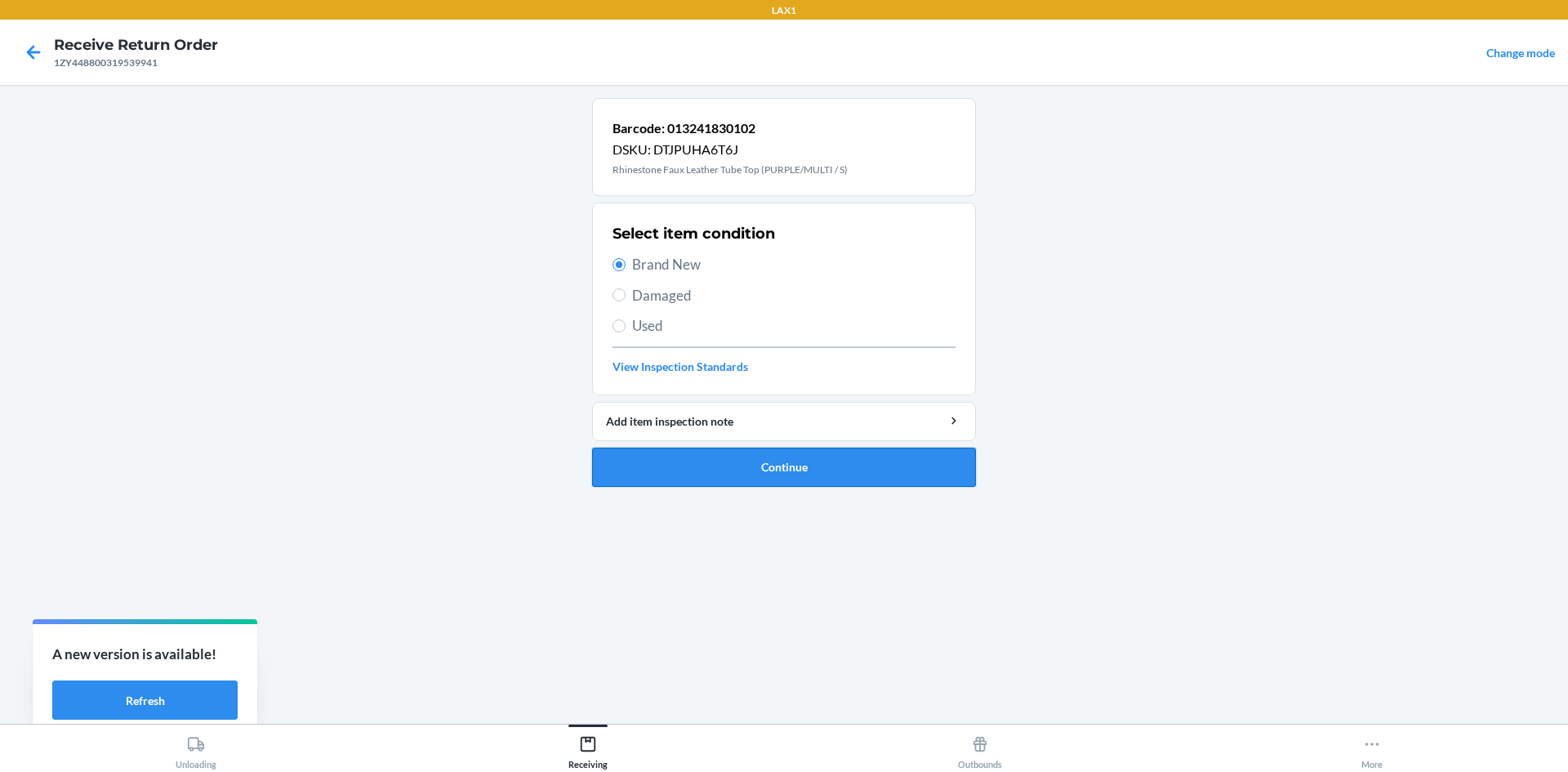
click at [781, 463] on button "Continue" at bounding box center [784, 467] width 384 height 39
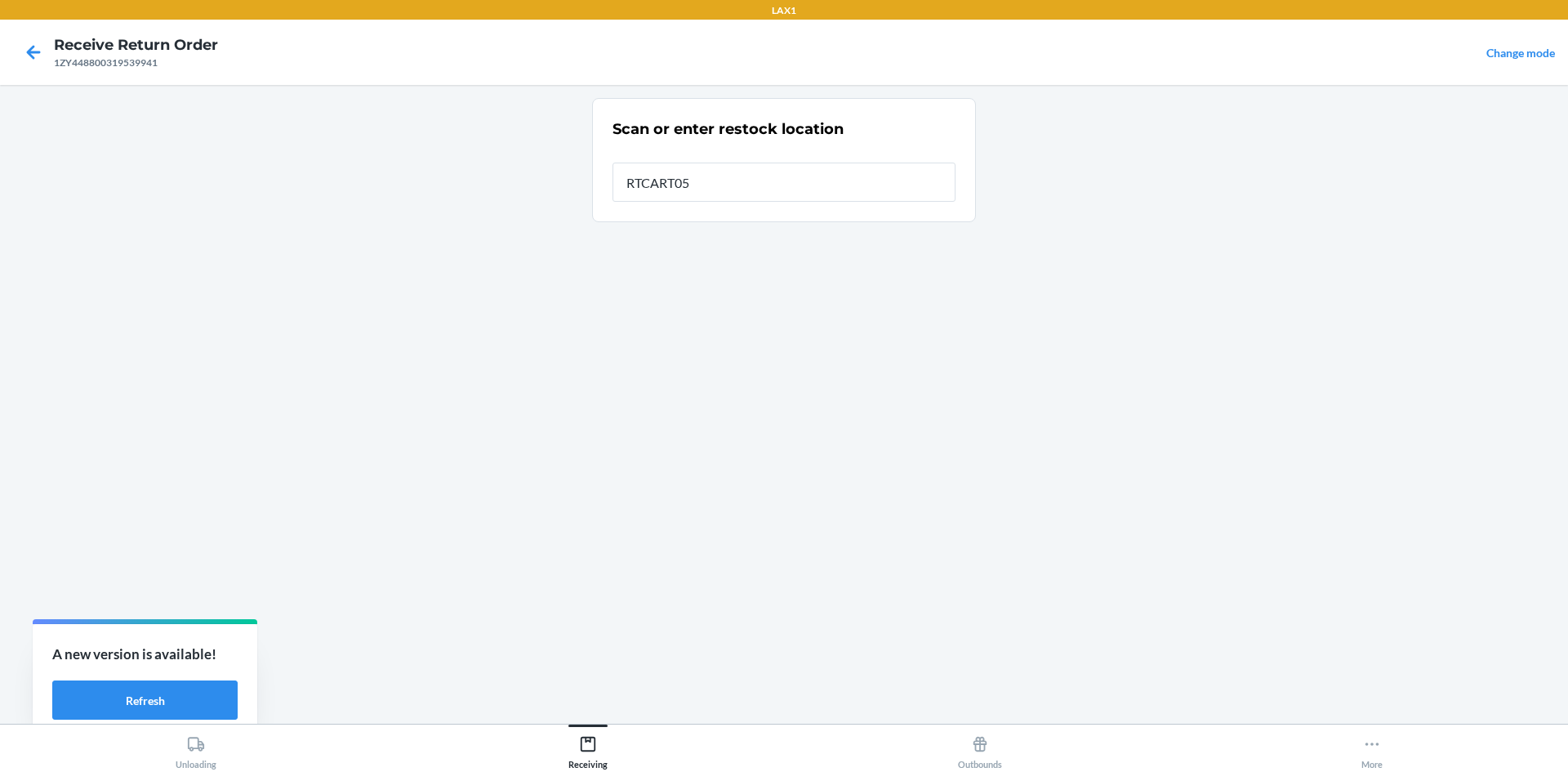
type input "RTCART052"
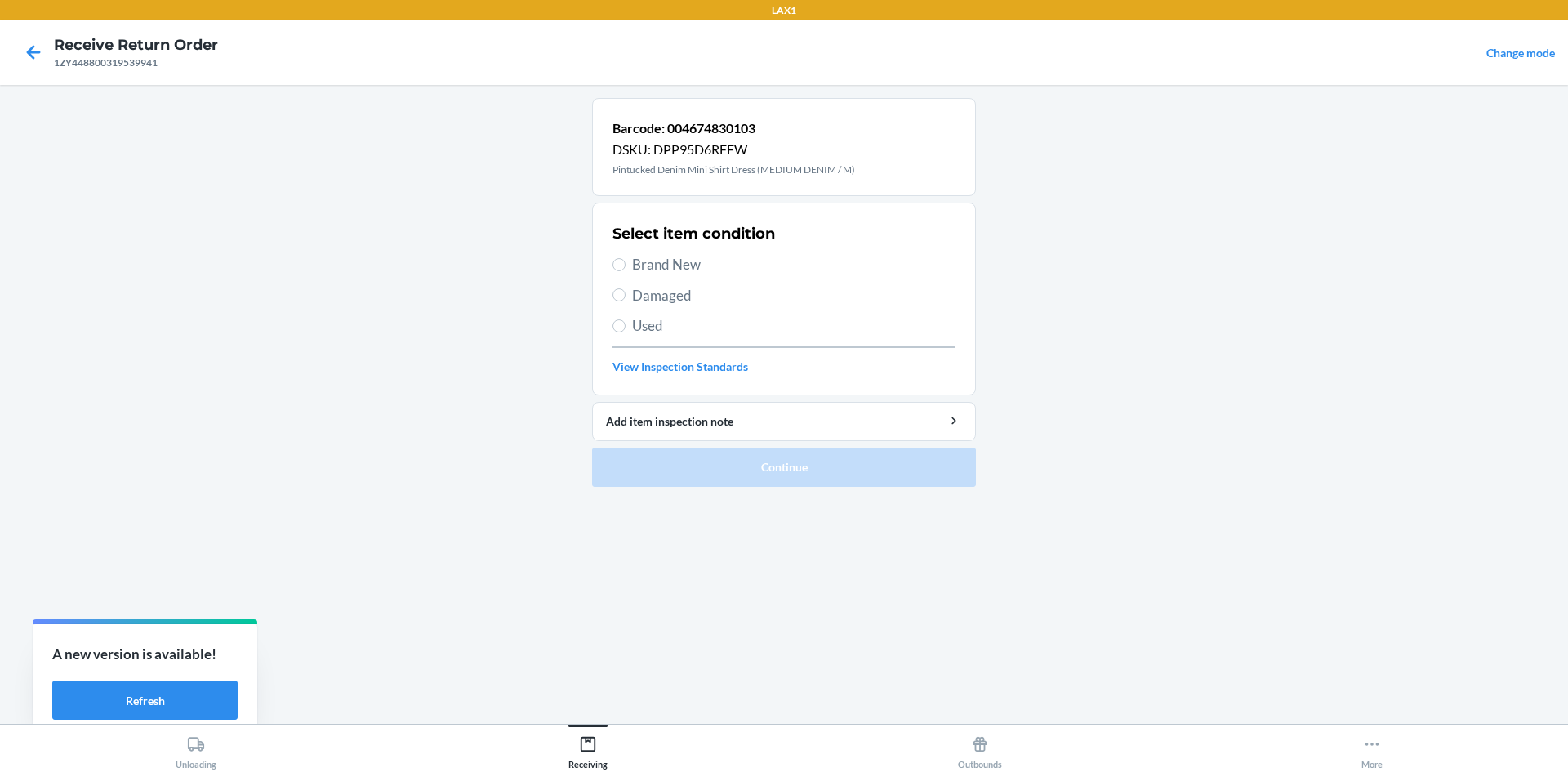
drag, startPoint x: 614, startPoint y: 253, endPoint x: 757, endPoint y: 315, distance: 155.9
click at [621, 253] on div "Select item condition Brand New Damaged Used View Inspection Standards" at bounding box center [784, 299] width 343 height 162
click at [644, 271] on span "Brand New" at bounding box center [794, 265] width 324 height 22
click at [626, 271] on input "Brand New" at bounding box center [619, 265] width 13 height 13
radio input "true"
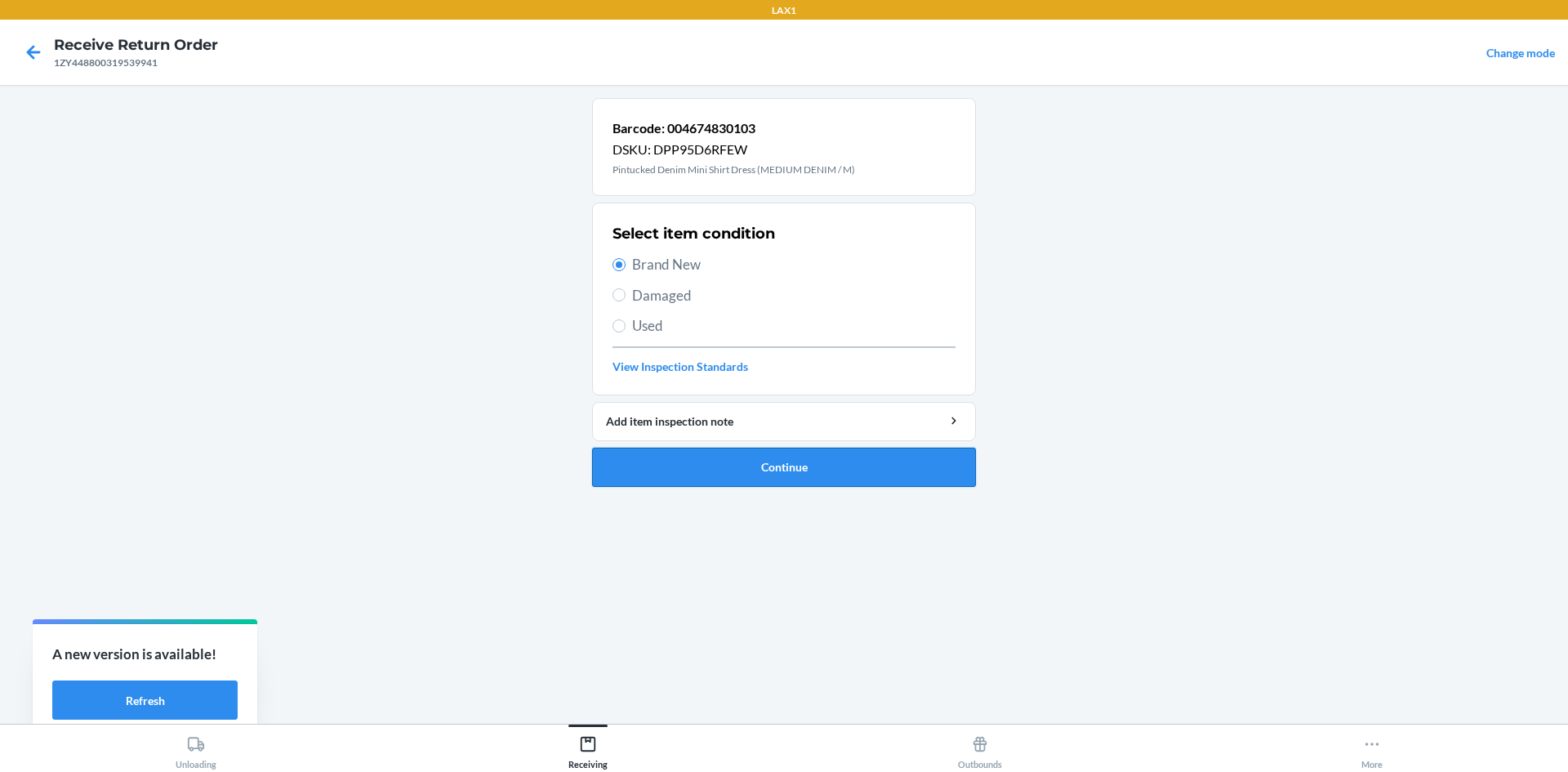
click at [804, 481] on button "Continue" at bounding box center [784, 467] width 384 height 39
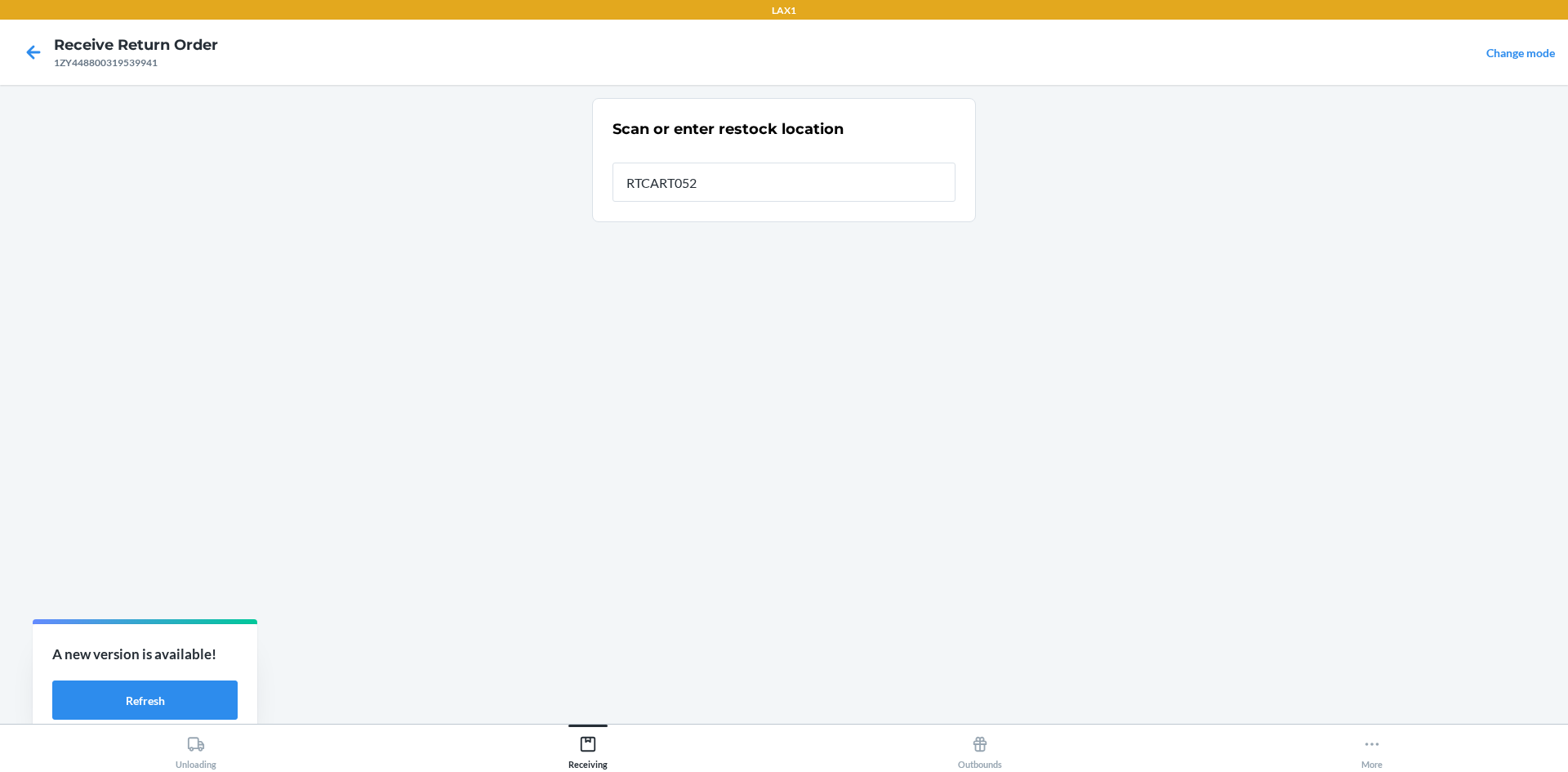
type input "RTCART052"
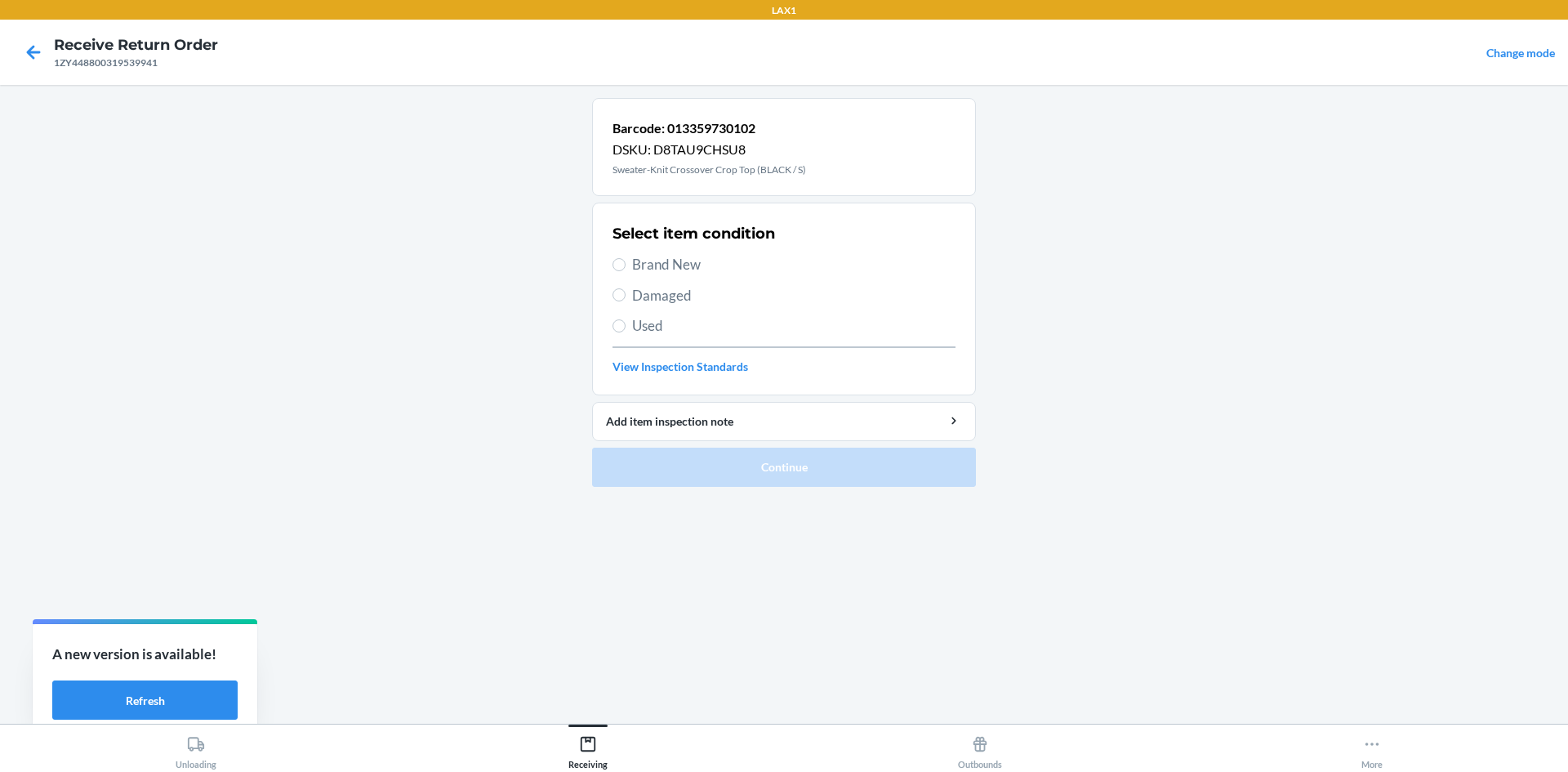
click at [634, 293] on span "Damaged" at bounding box center [794, 296] width 324 height 22
click at [626, 293] on input "Damaged" at bounding box center [619, 295] width 13 height 13
radio input "true"
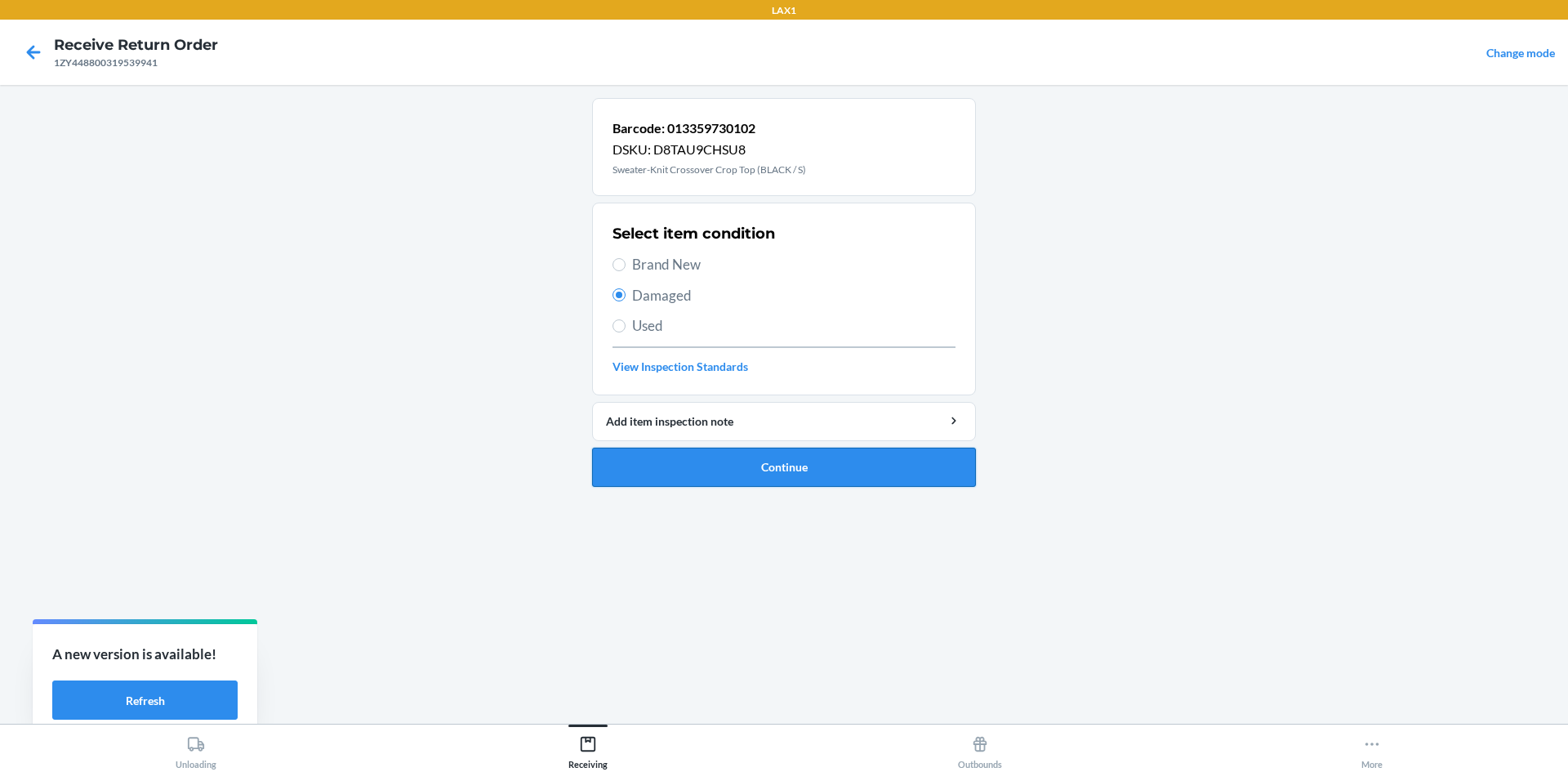
click at [725, 459] on button "Continue" at bounding box center [784, 467] width 384 height 39
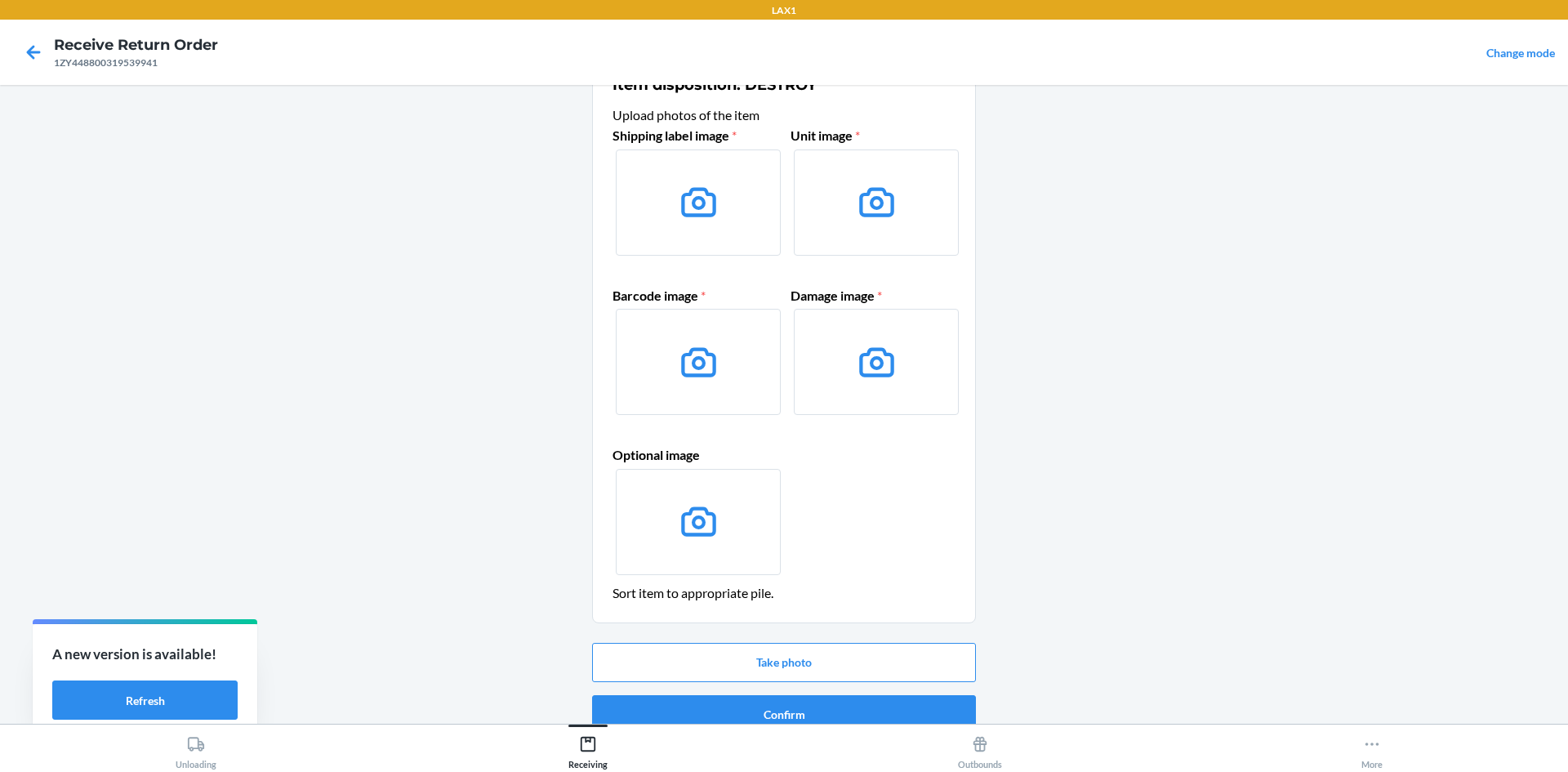
scroll to position [67, 0]
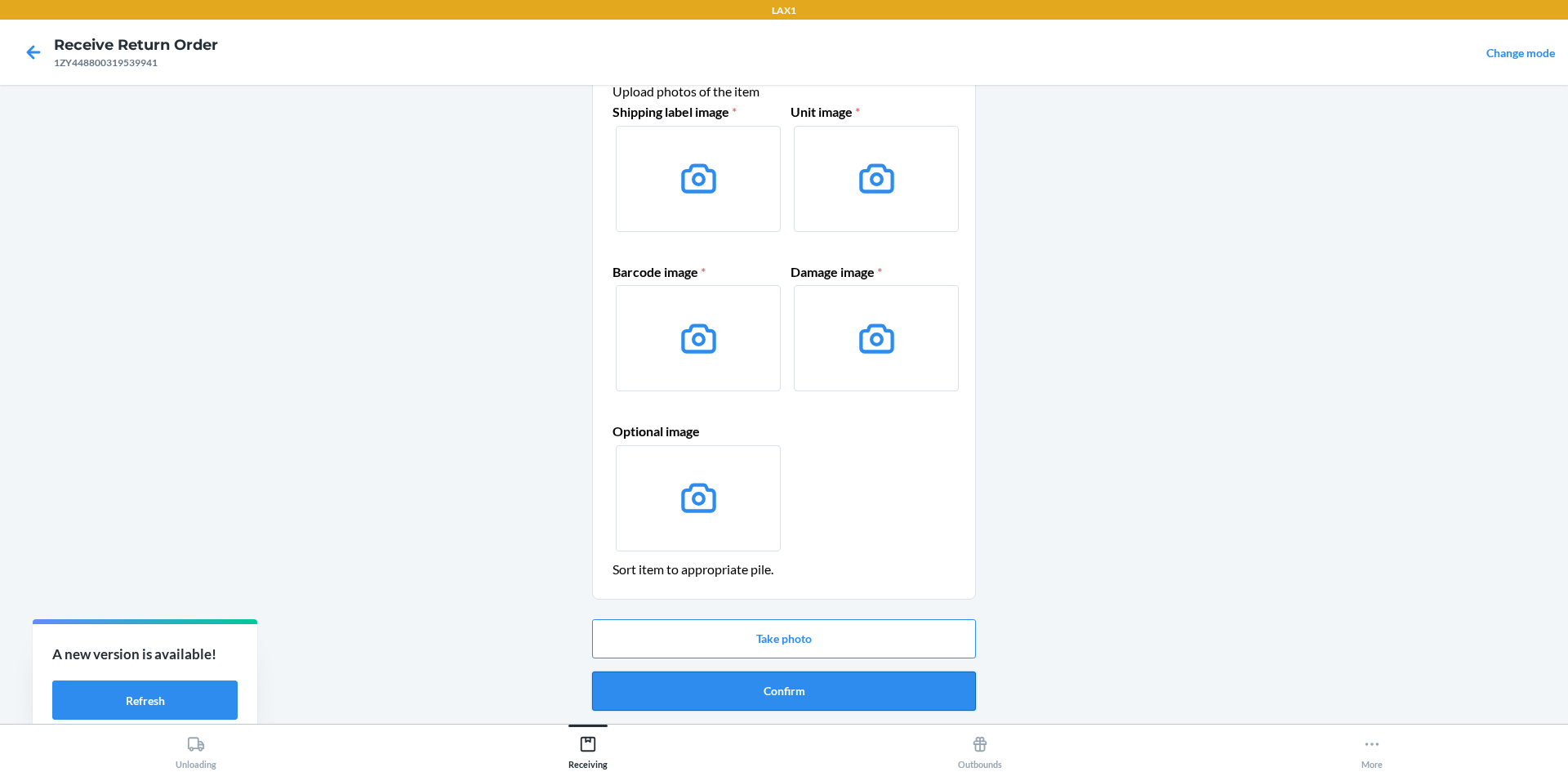
click at [824, 692] on button "Confirm" at bounding box center [784, 692] width 384 height 39
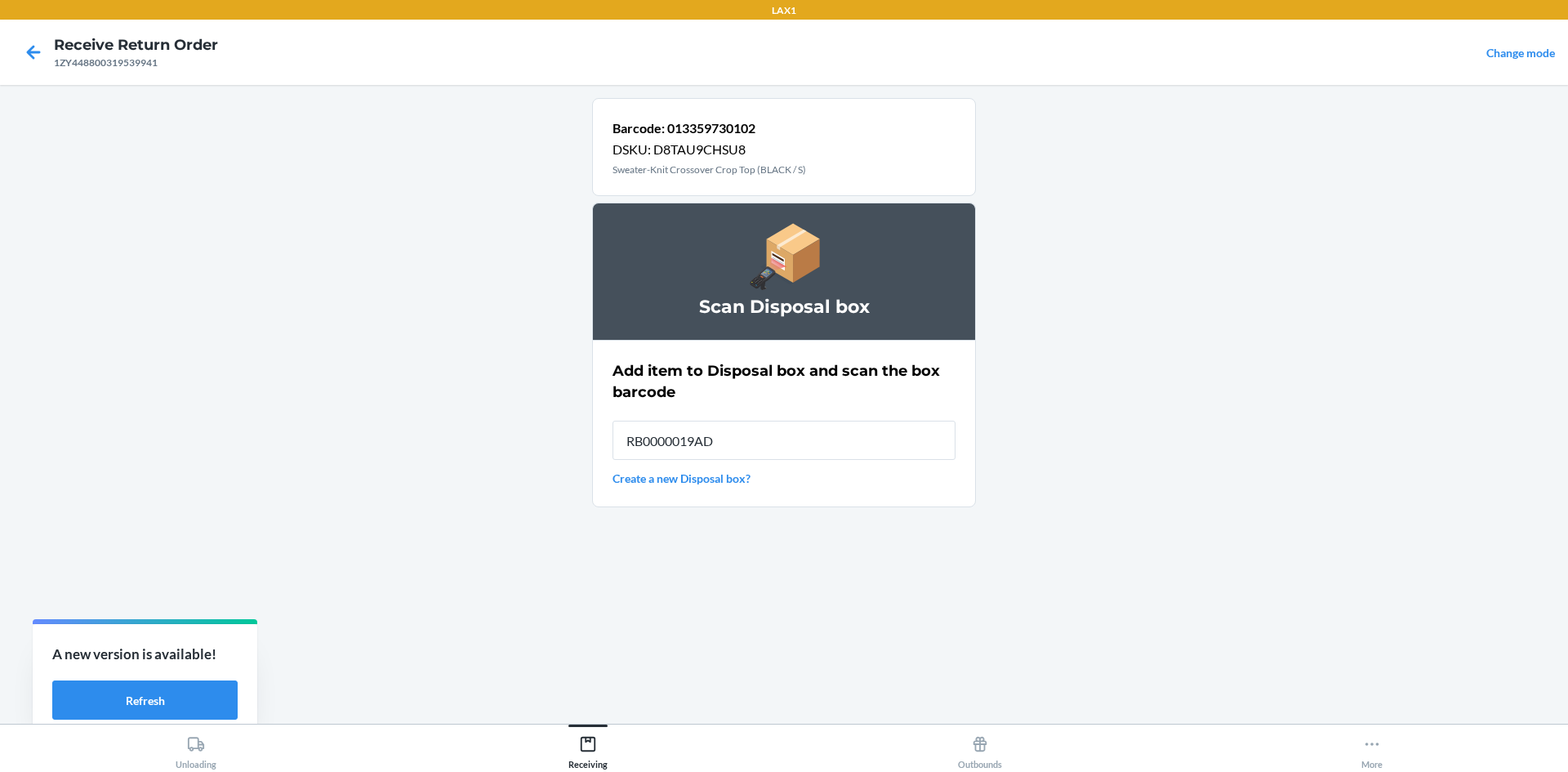
type input "RB0000019AD"
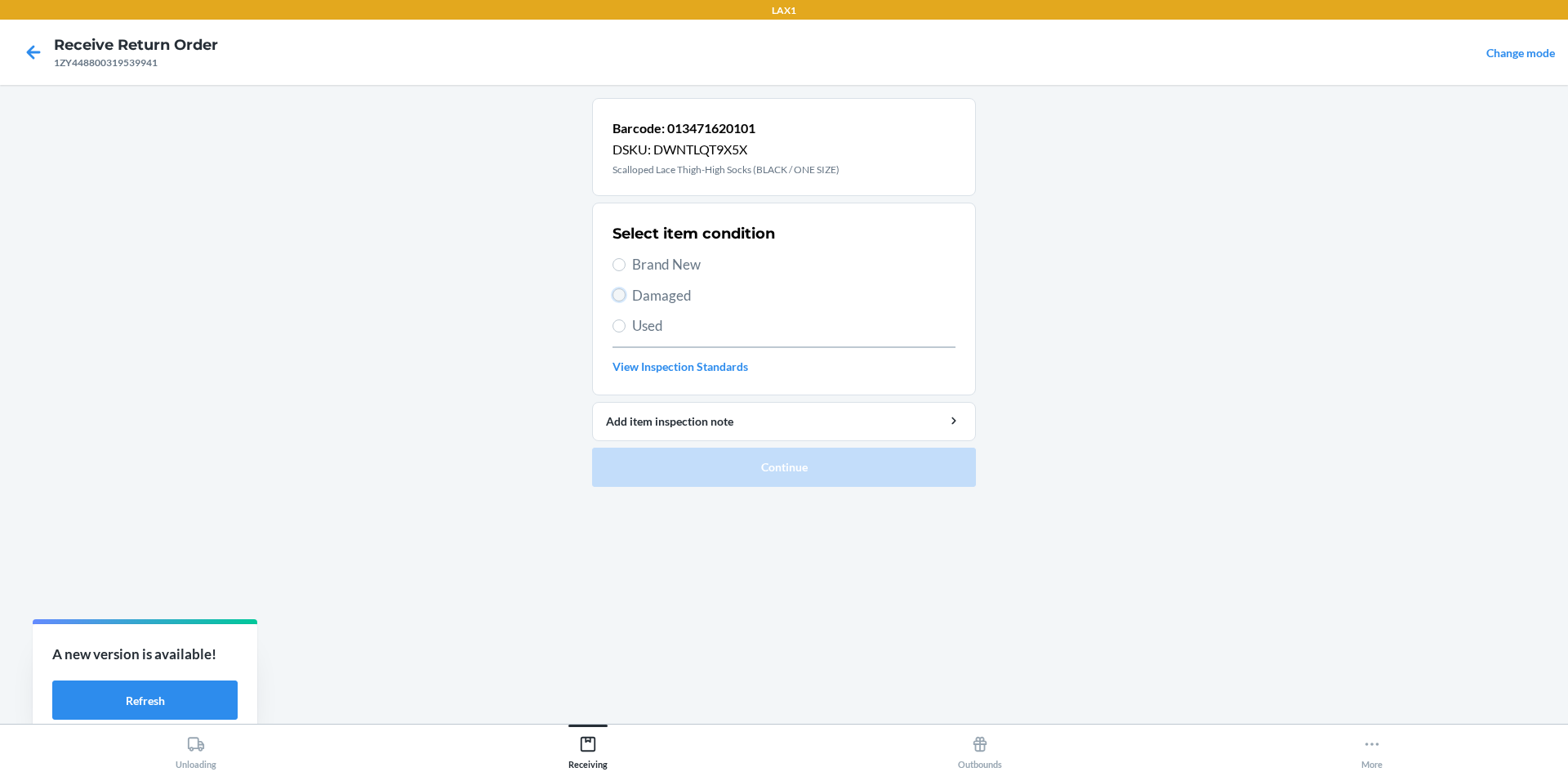
click at [623, 298] on input "Damaged" at bounding box center [619, 295] width 13 height 13
radio input "true"
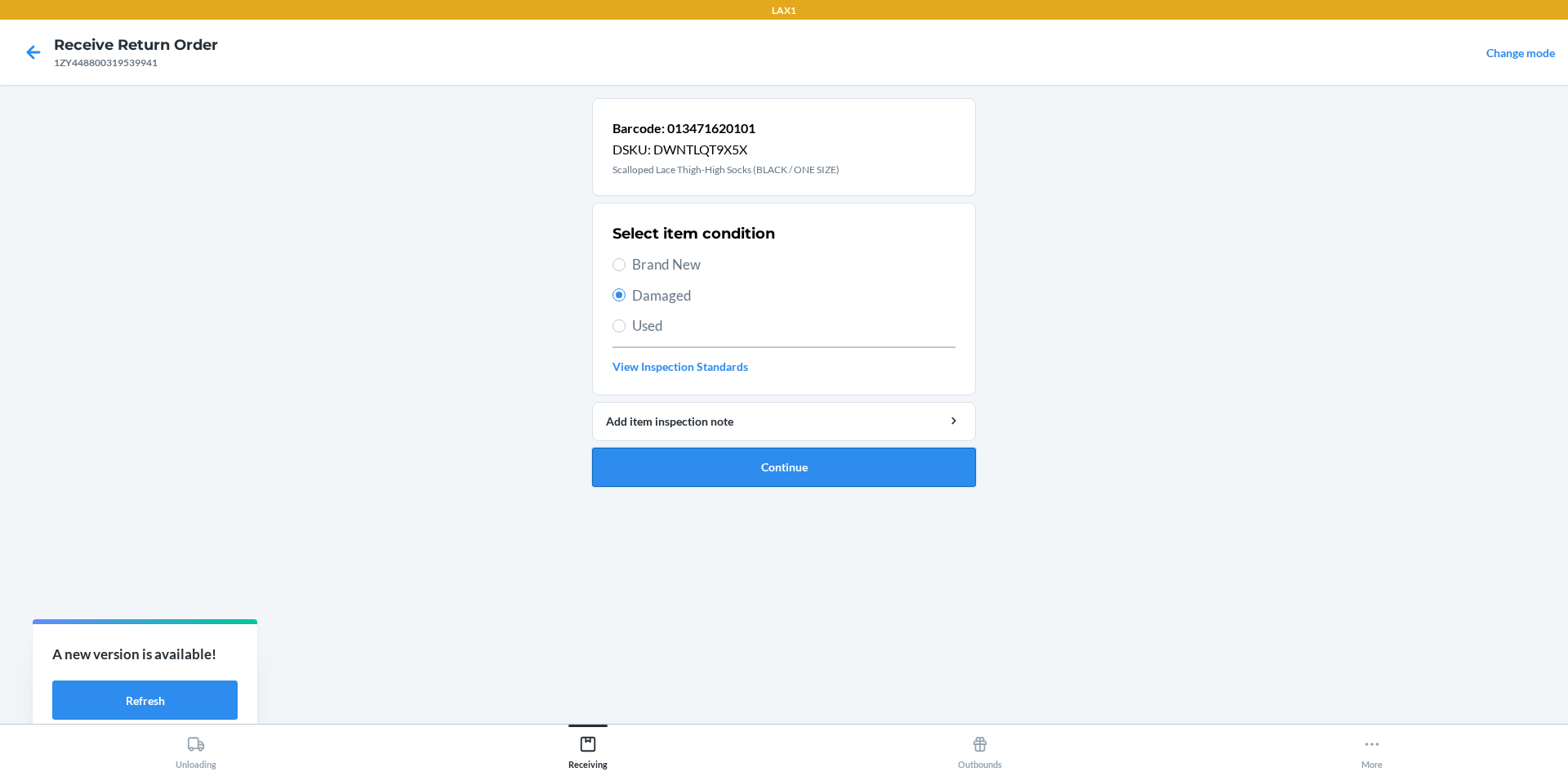
click at [803, 453] on button "Continue" at bounding box center [784, 467] width 384 height 39
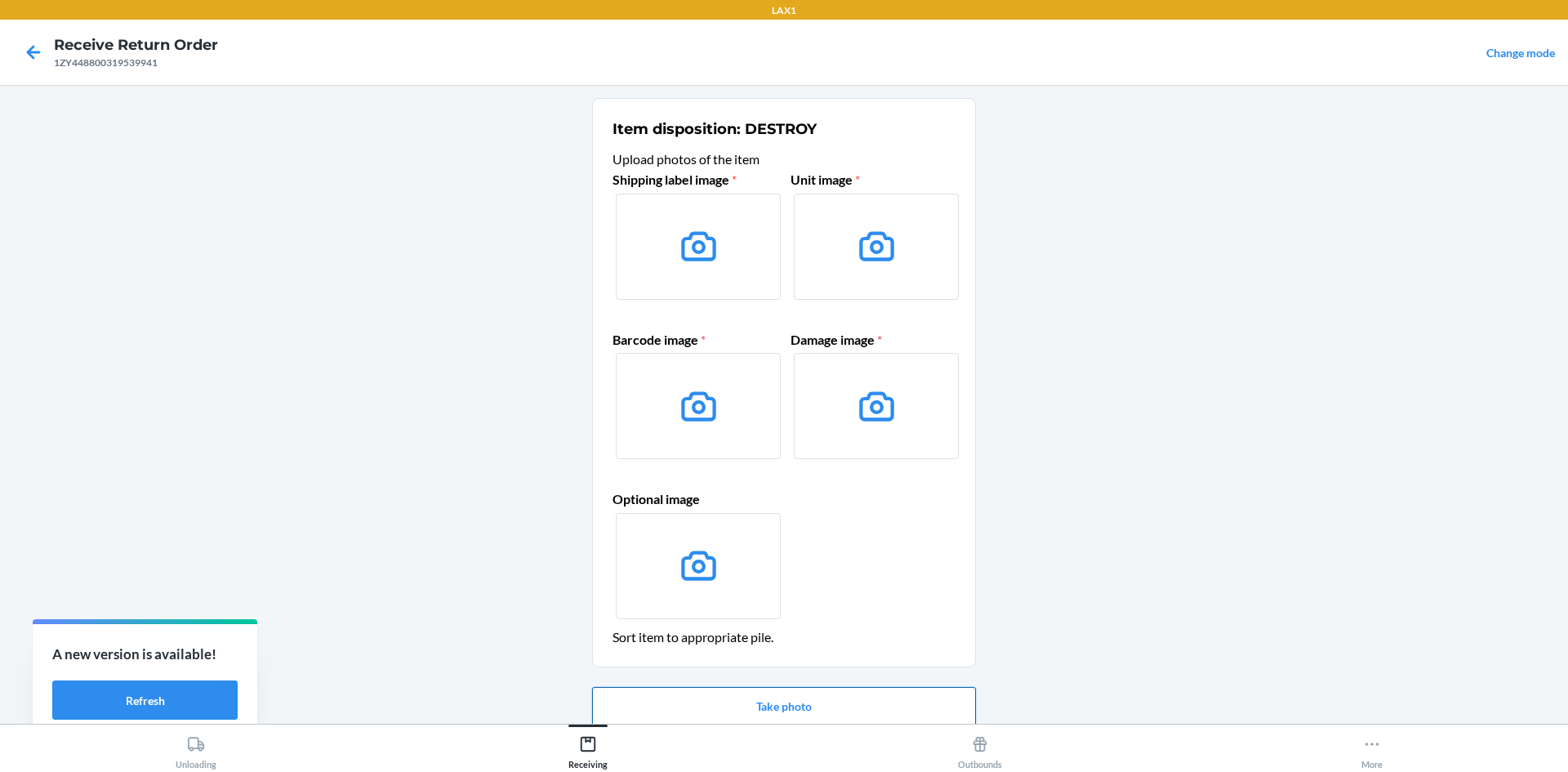
click at [864, 714] on button "Take photo" at bounding box center [784, 706] width 384 height 39
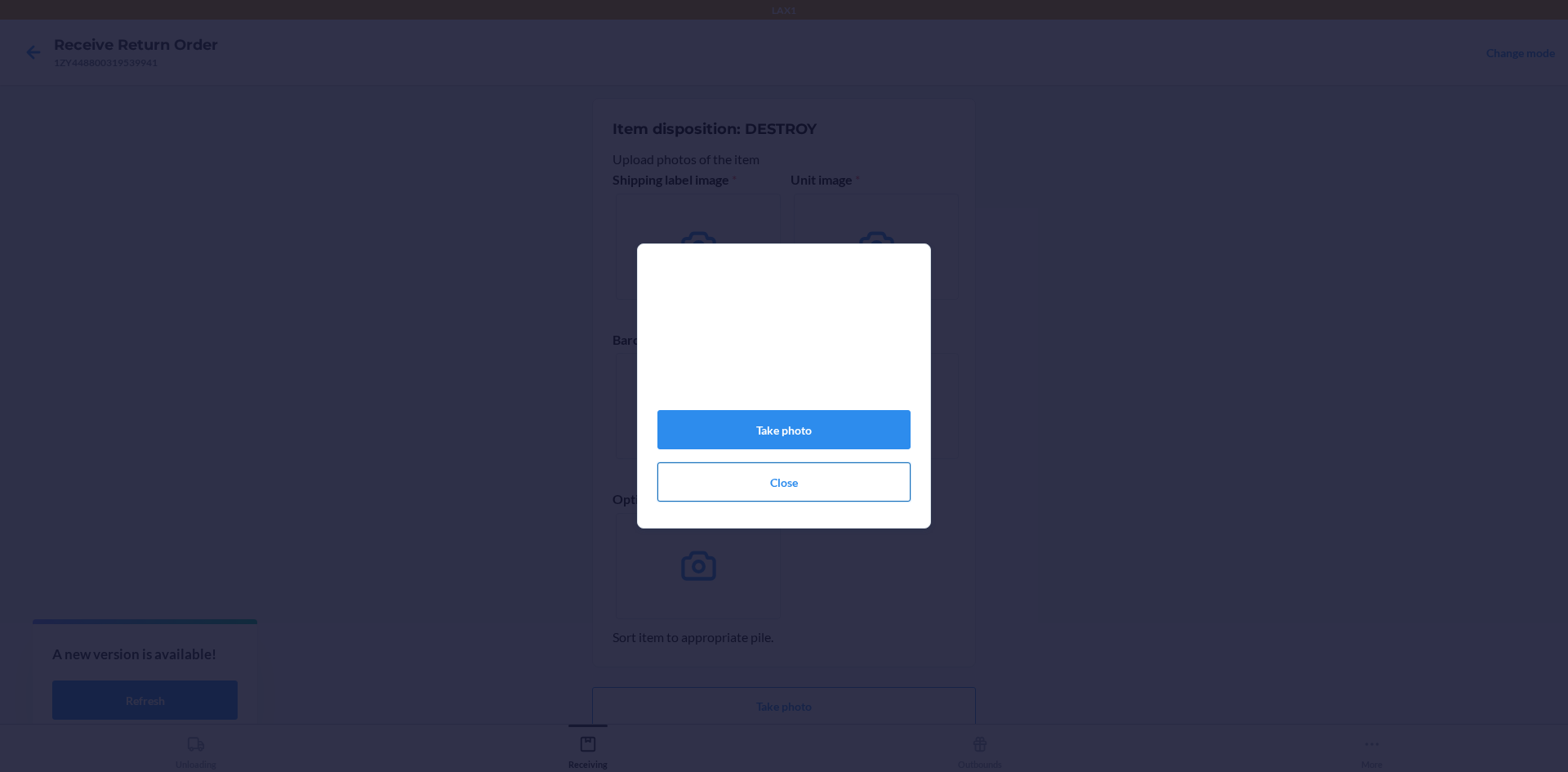
click at [812, 494] on button "Close" at bounding box center [784, 482] width 254 height 39
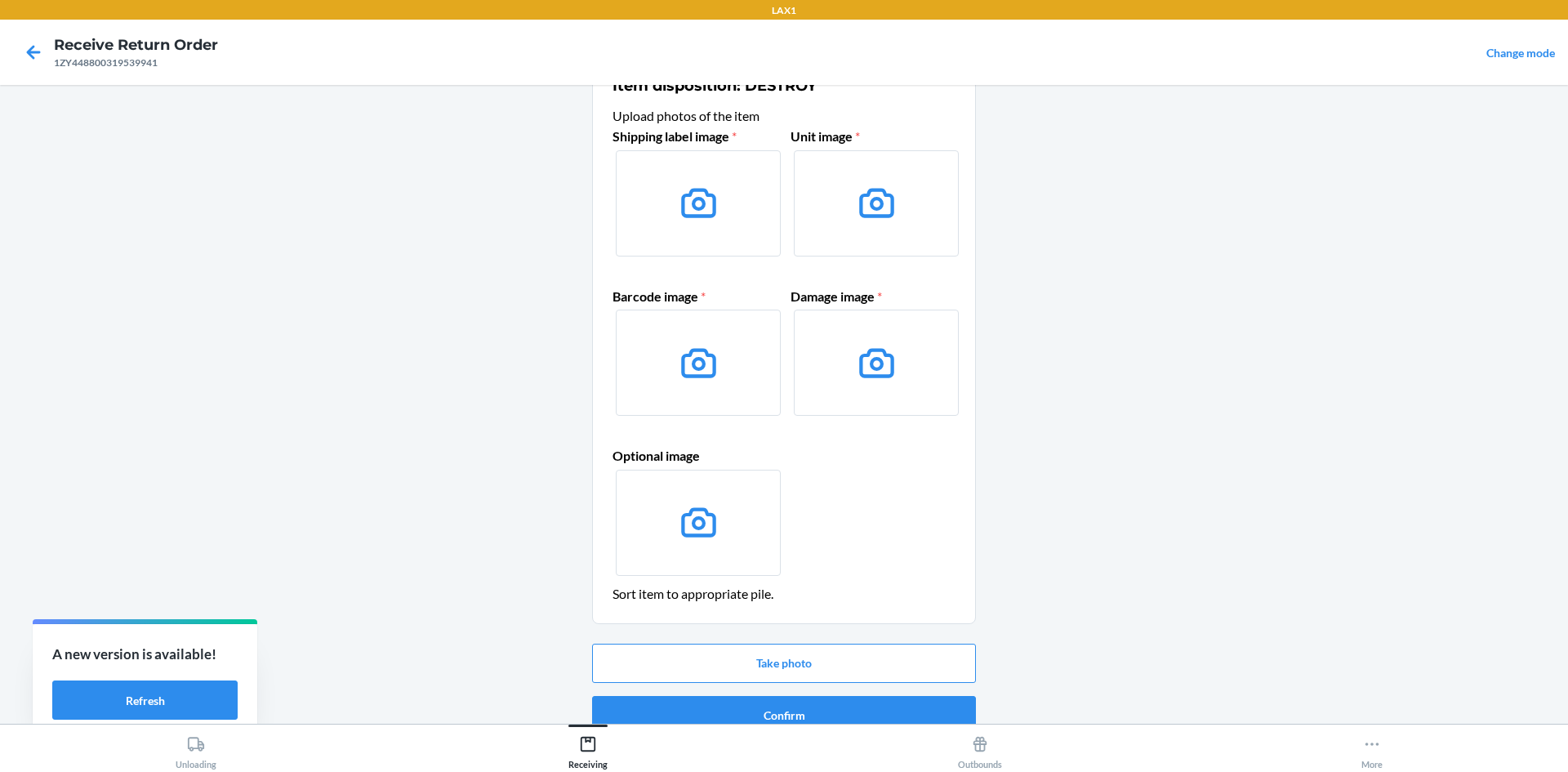
scroll to position [67, 0]
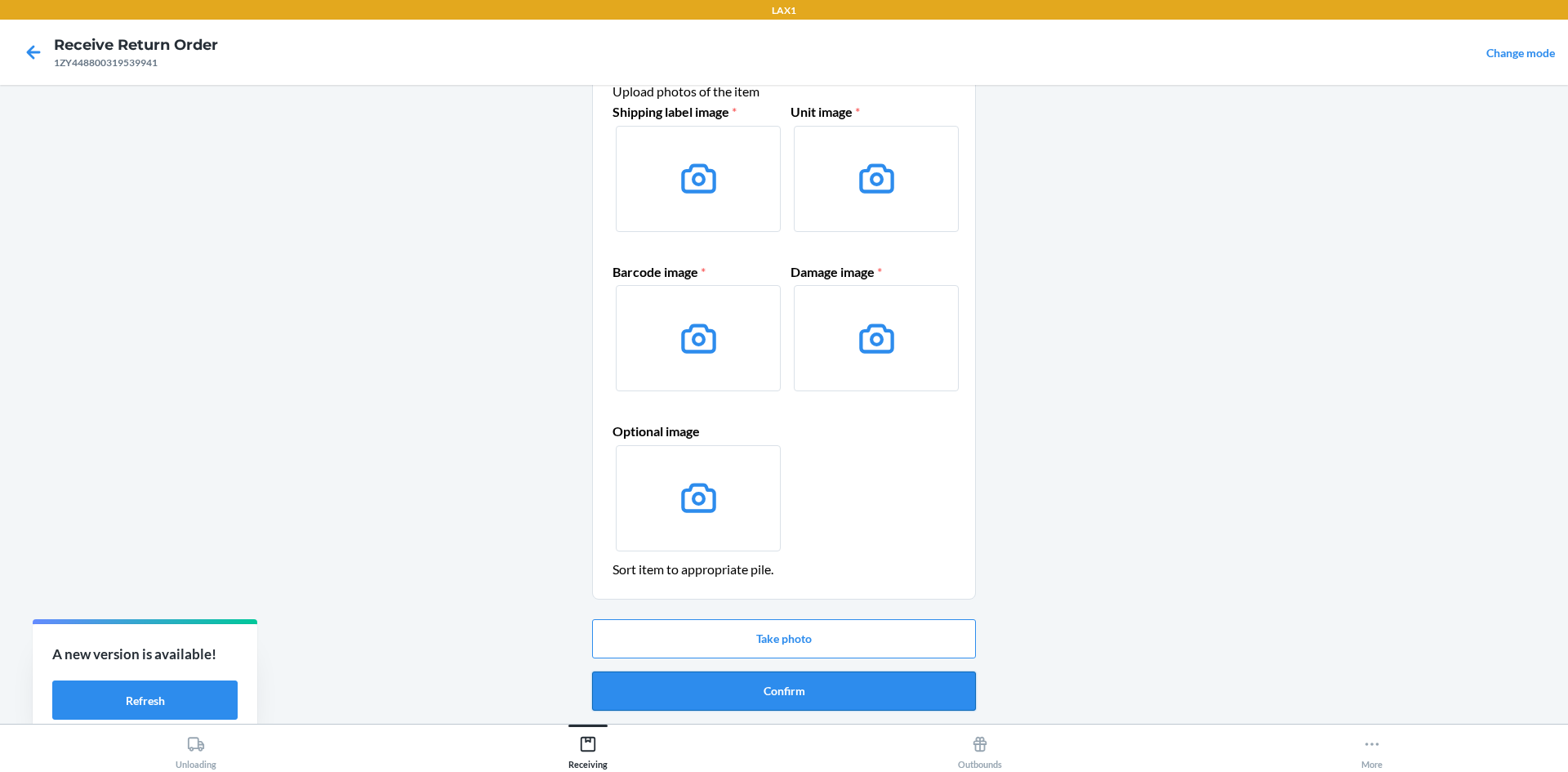
click at [778, 677] on button "Confirm" at bounding box center [784, 692] width 384 height 39
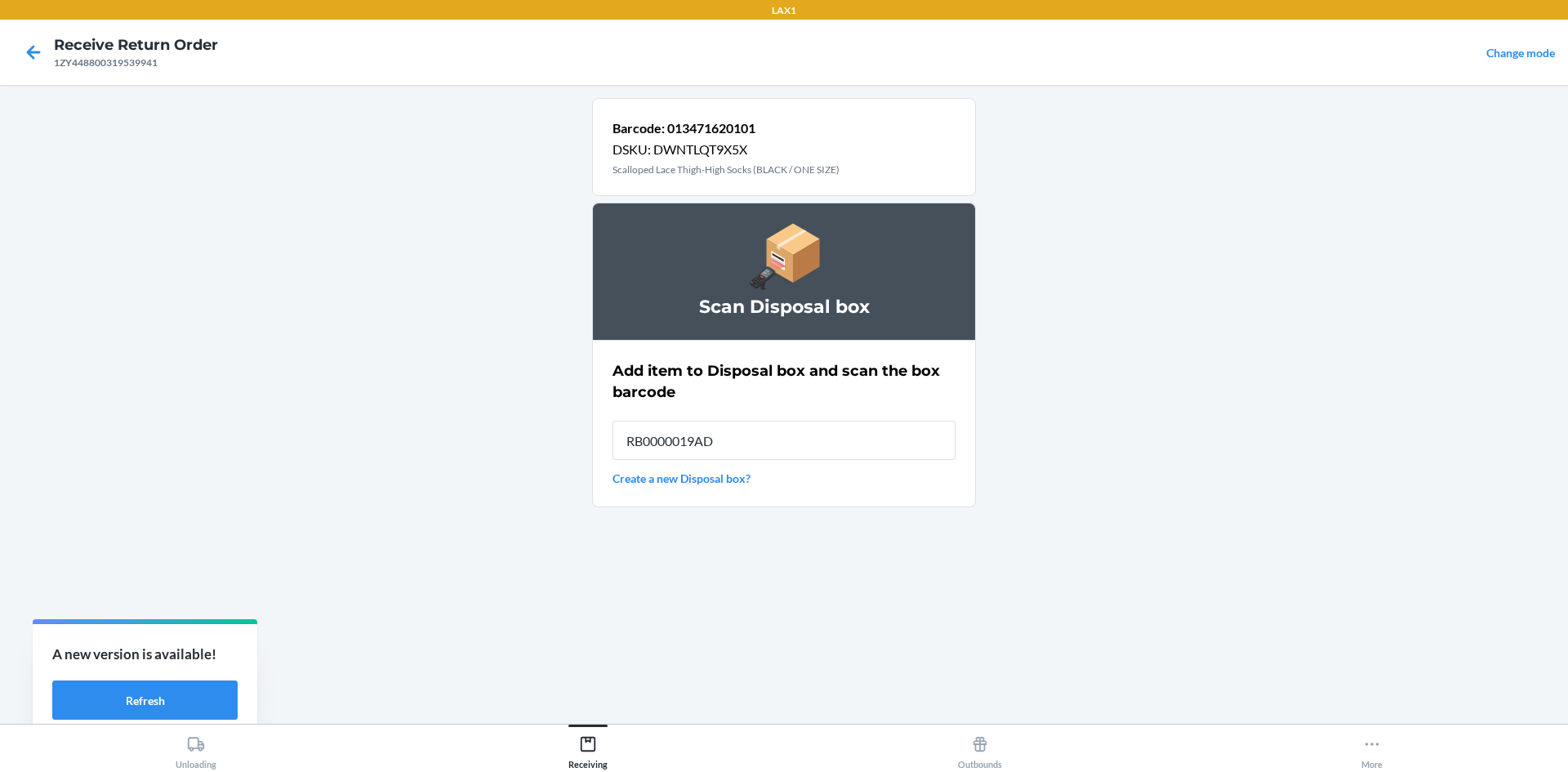
type input "RB0000019AD"
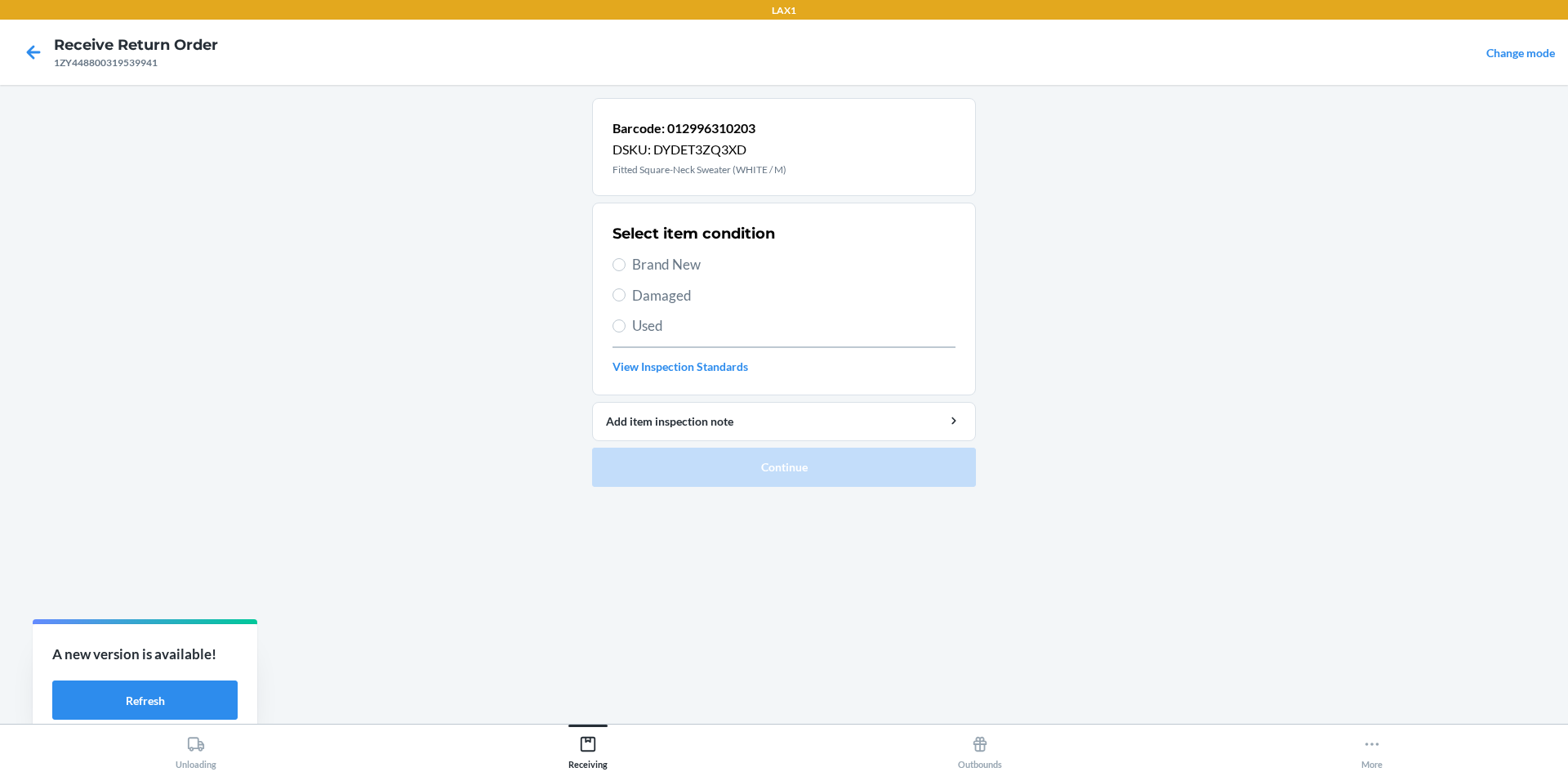
click at [673, 296] on span "Damaged" at bounding box center [794, 296] width 324 height 22
click at [626, 296] on input "Damaged" at bounding box center [619, 295] width 13 height 13
radio input "true"
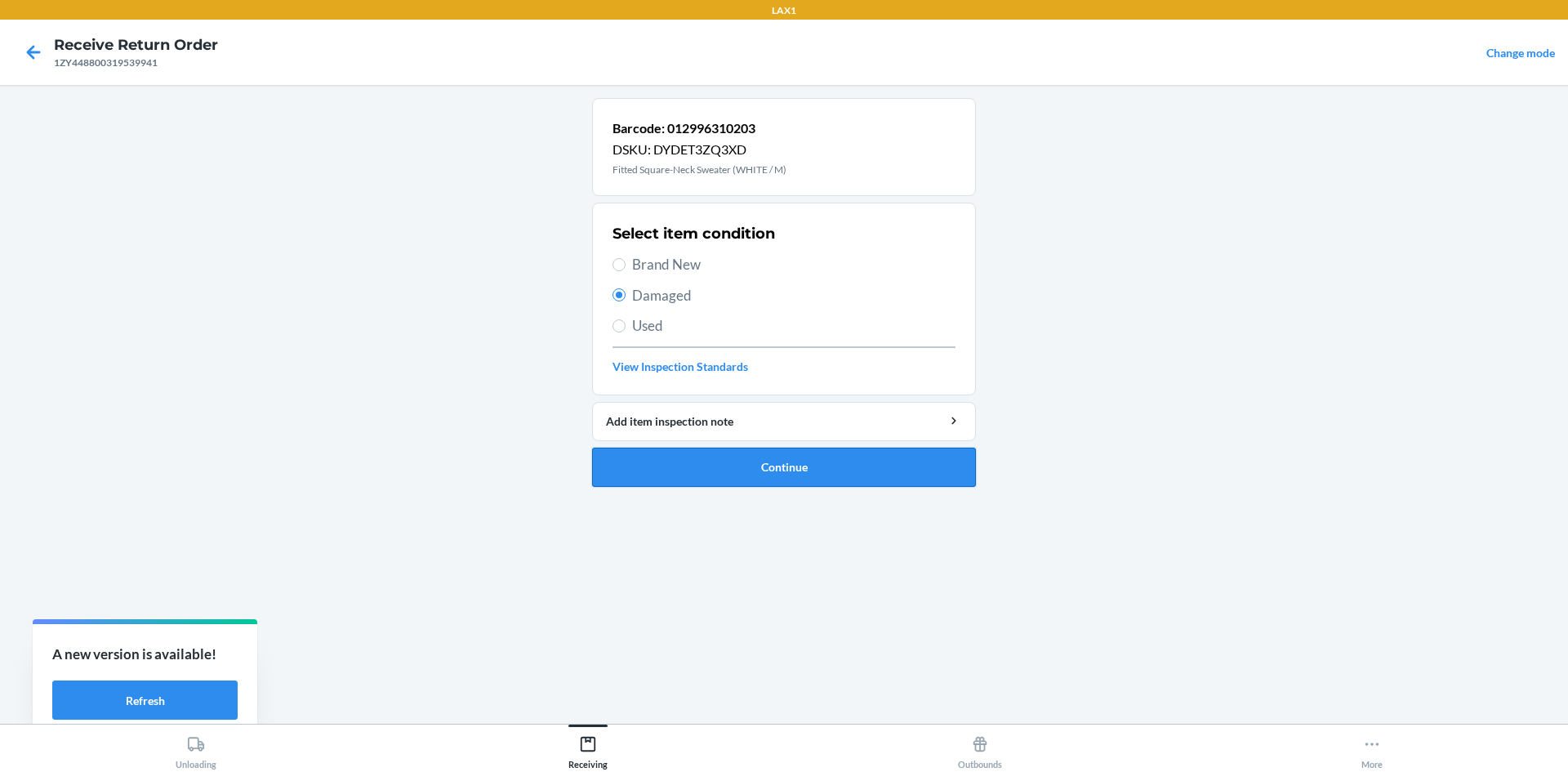
click at [770, 457] on button "Continue" at bounding box center [784, 467] width 384 height 39
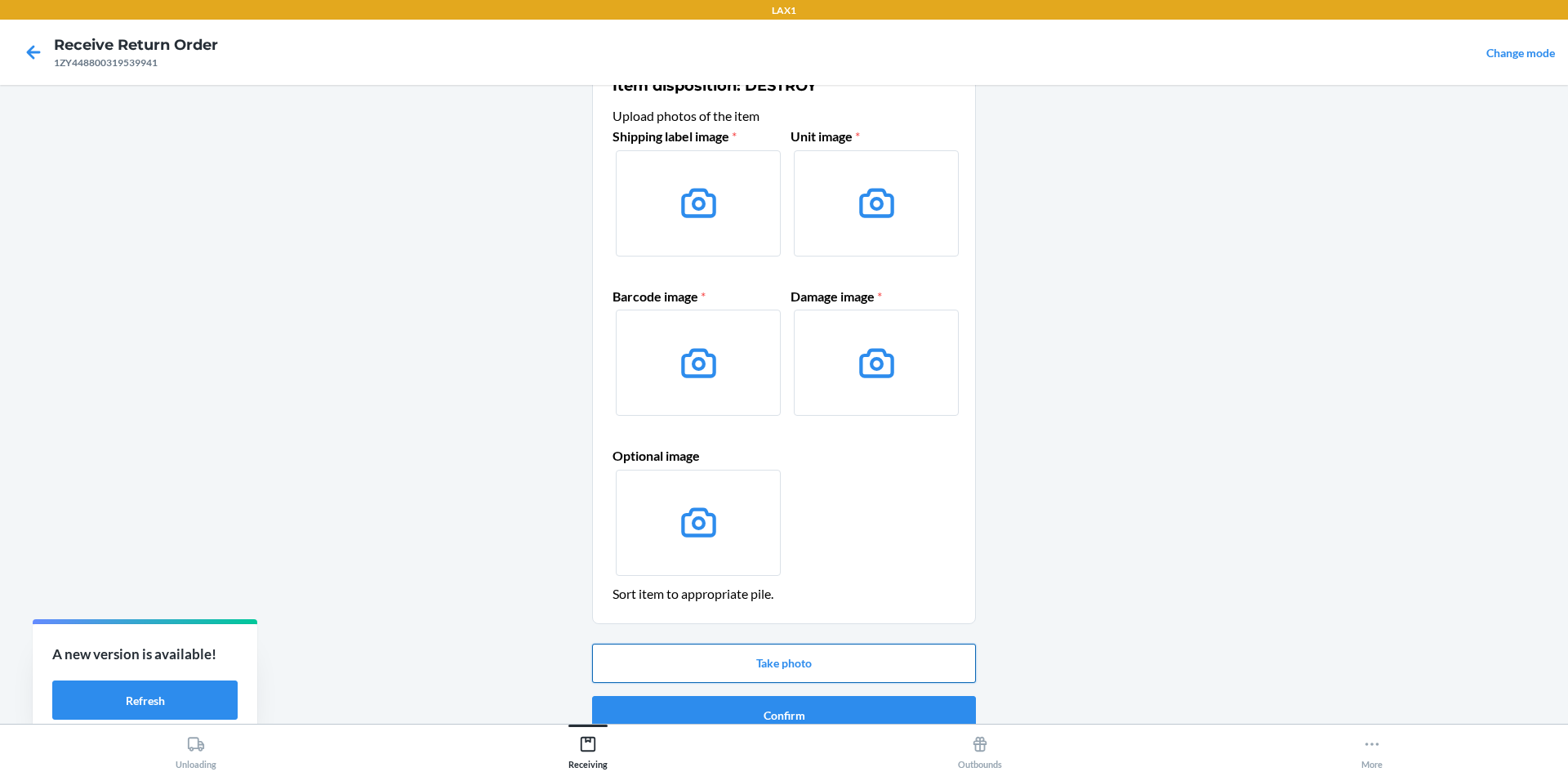
scroll to position [67, 0]
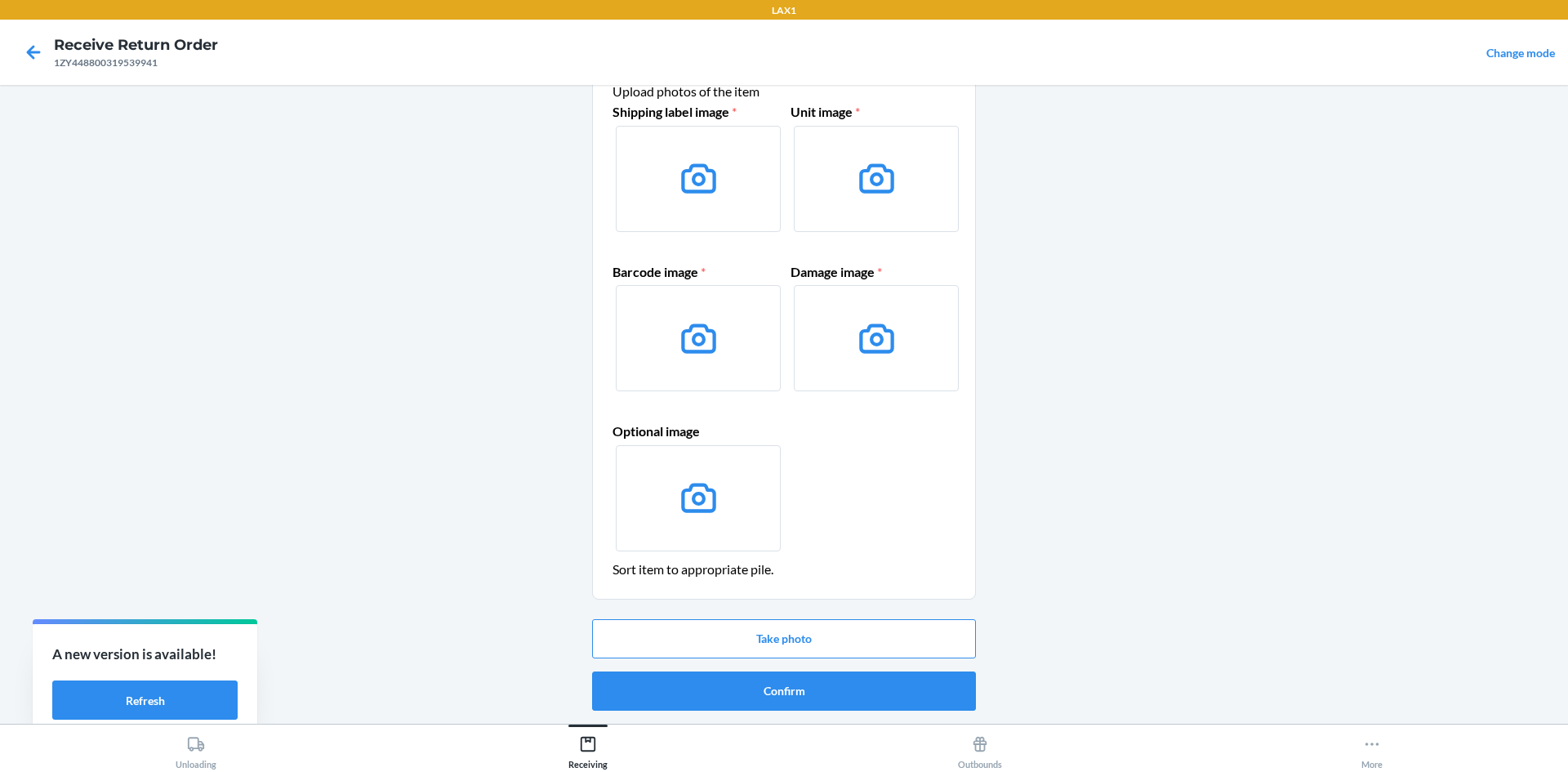
click at [833, 718] on ol "Item disposition: DESTROY Upload photos of the item Shipping label image * Unit…" at bounding box center [784, 376] width 384 height 693
click at [834, 688] on button "Confirm" at bounding box center [784, 692] width 384 height 39
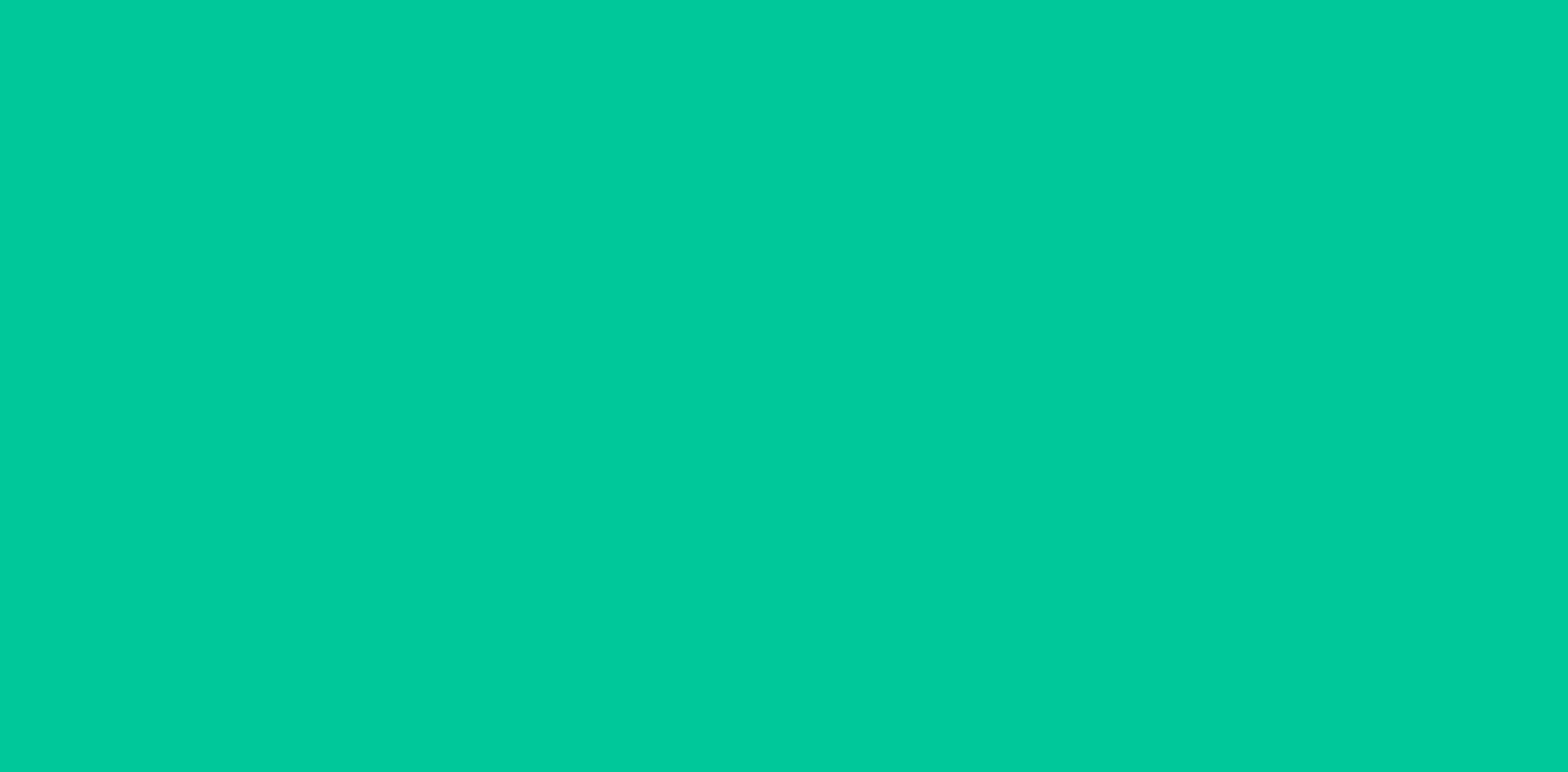
scroll to position [0, 0]
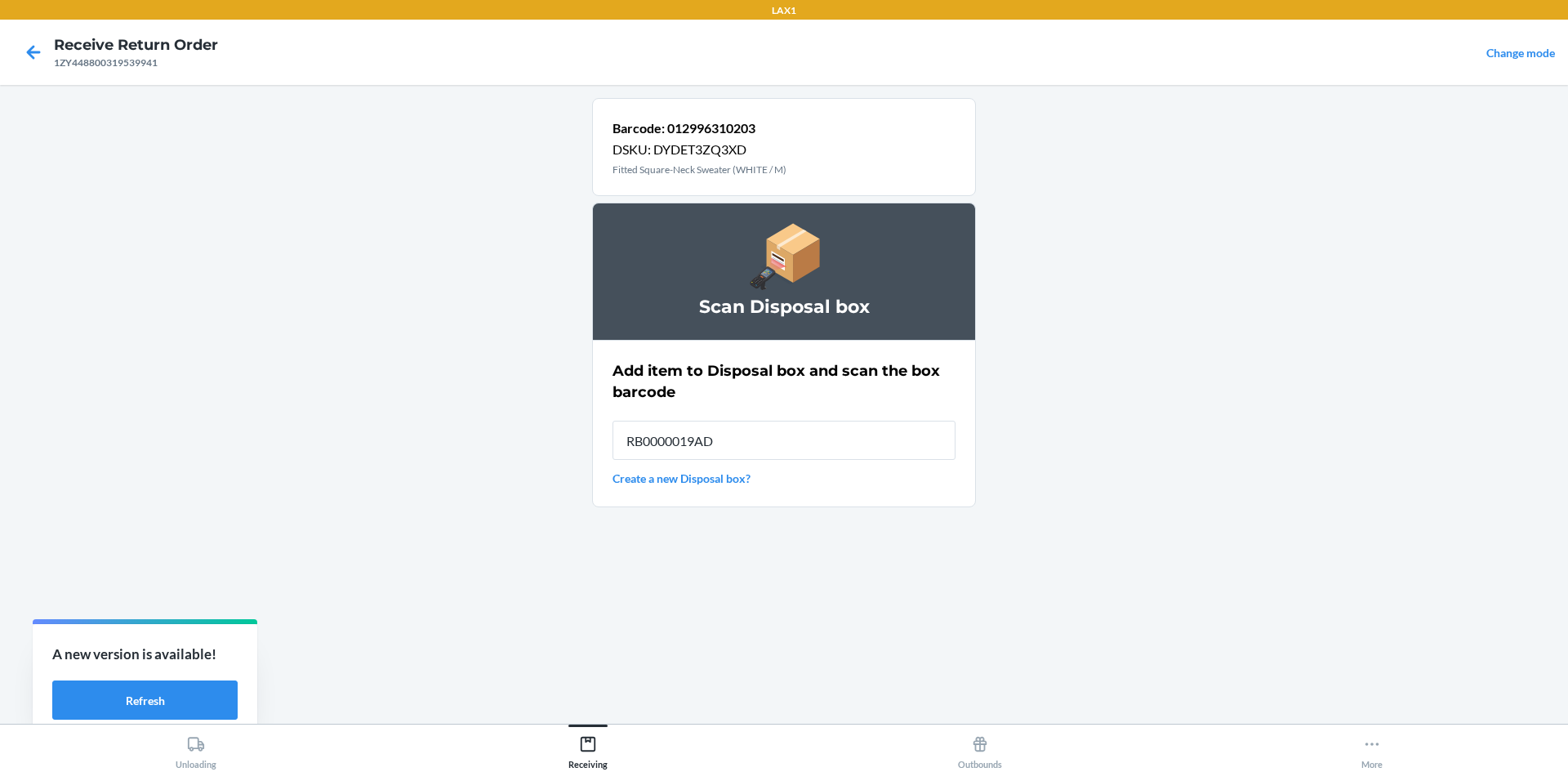
type input "RB0000019AD"
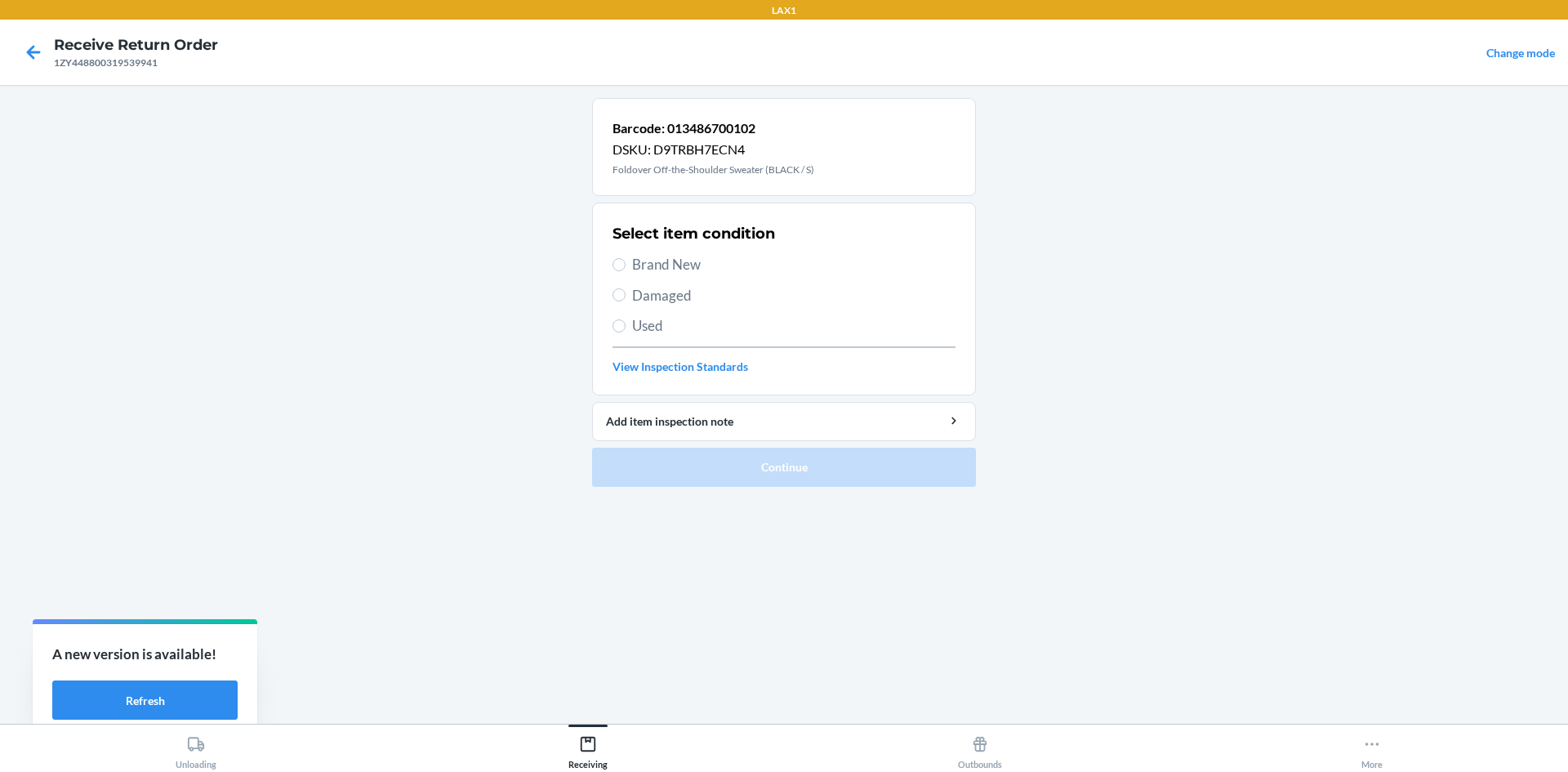
click at [661, 293] on span "Damaged" at bounding box center [794, 296] width 324 height 22
click at [626, 293] on input "Damaged" at bounding box center [619, 295] width 13 height 13
radio input "true"
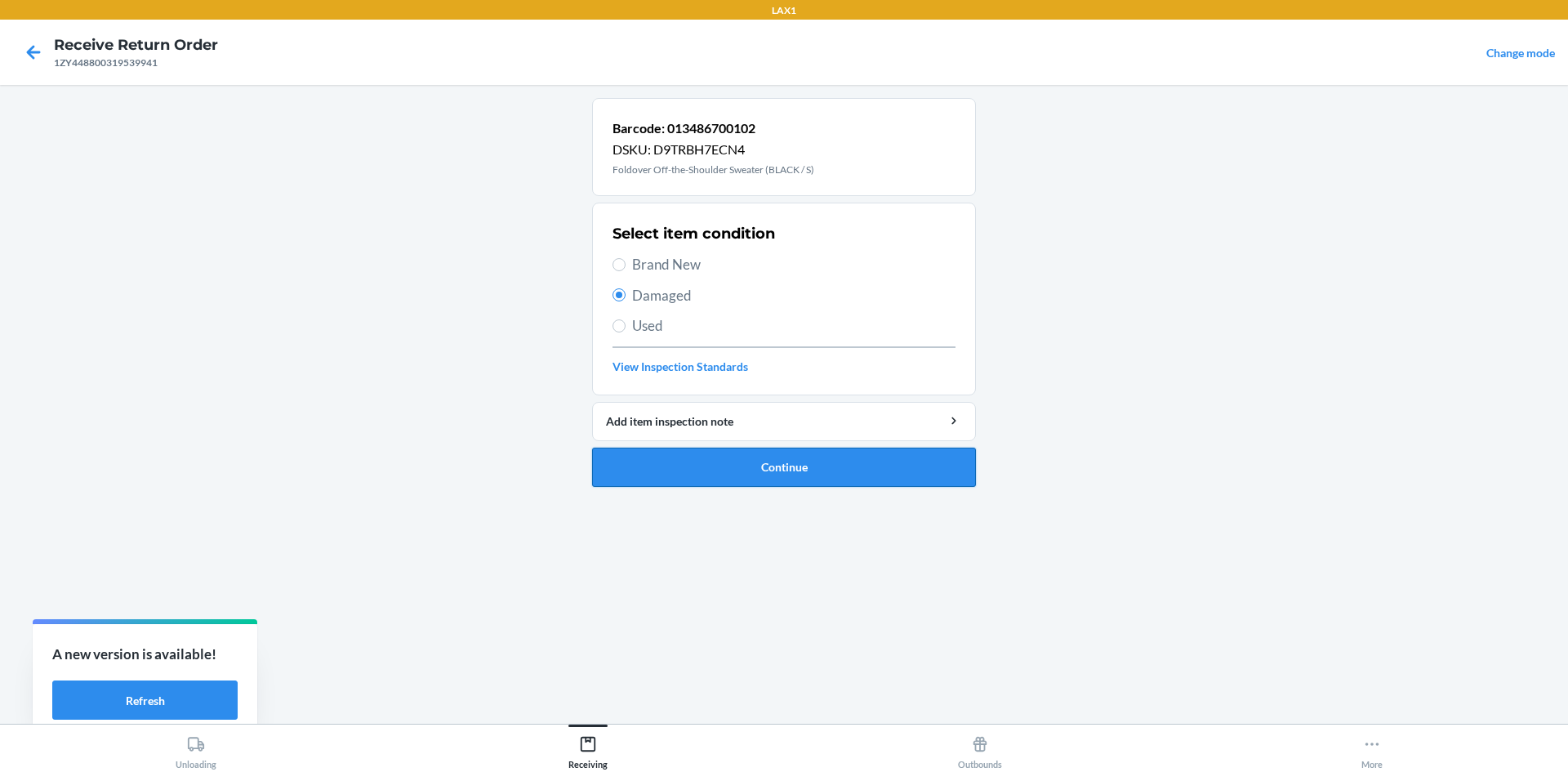
click at [826, 474] on button "Continue" at bounding box center [784, 467] width 384 height 39
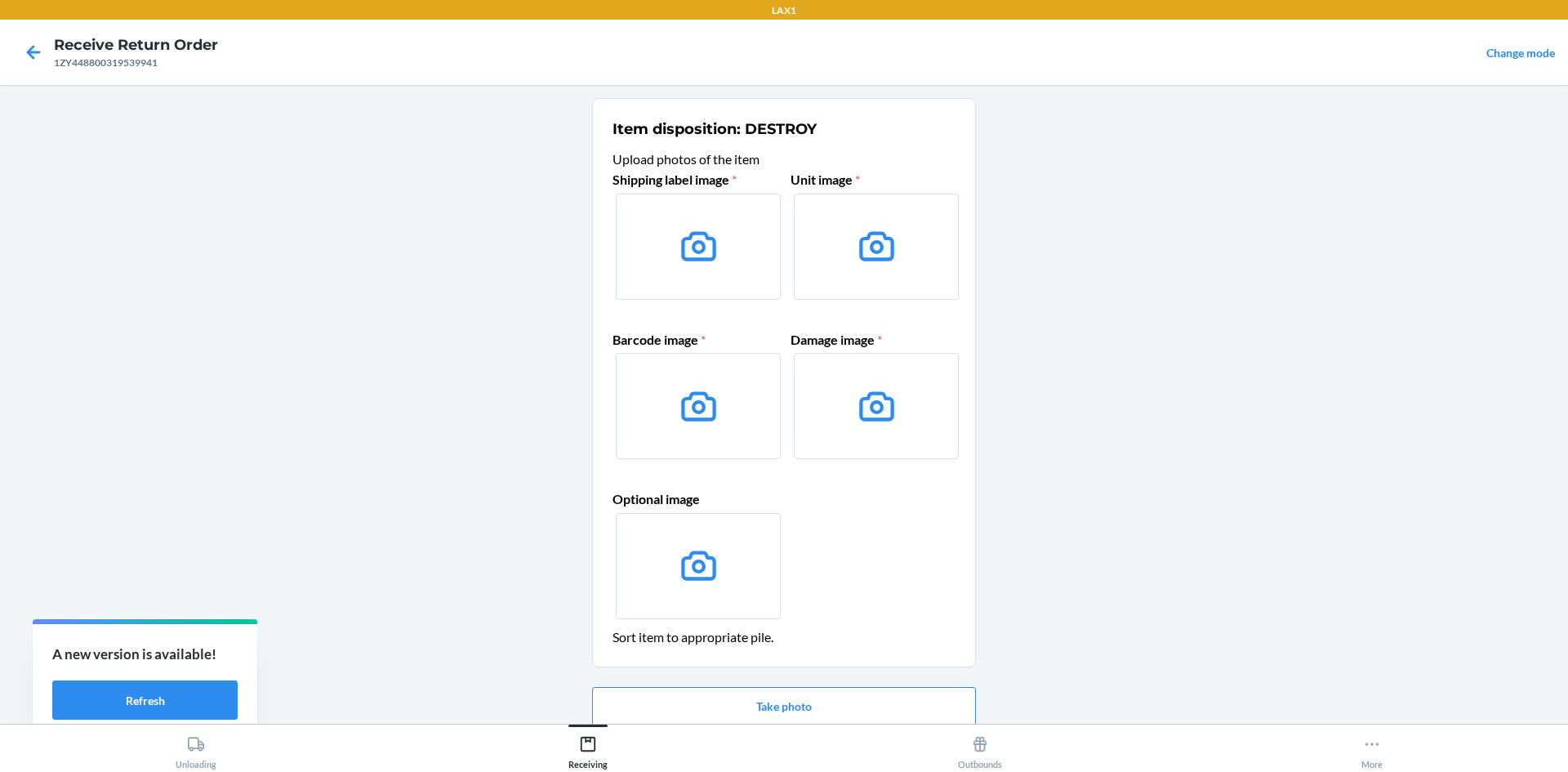
scroll to position [67, 0]
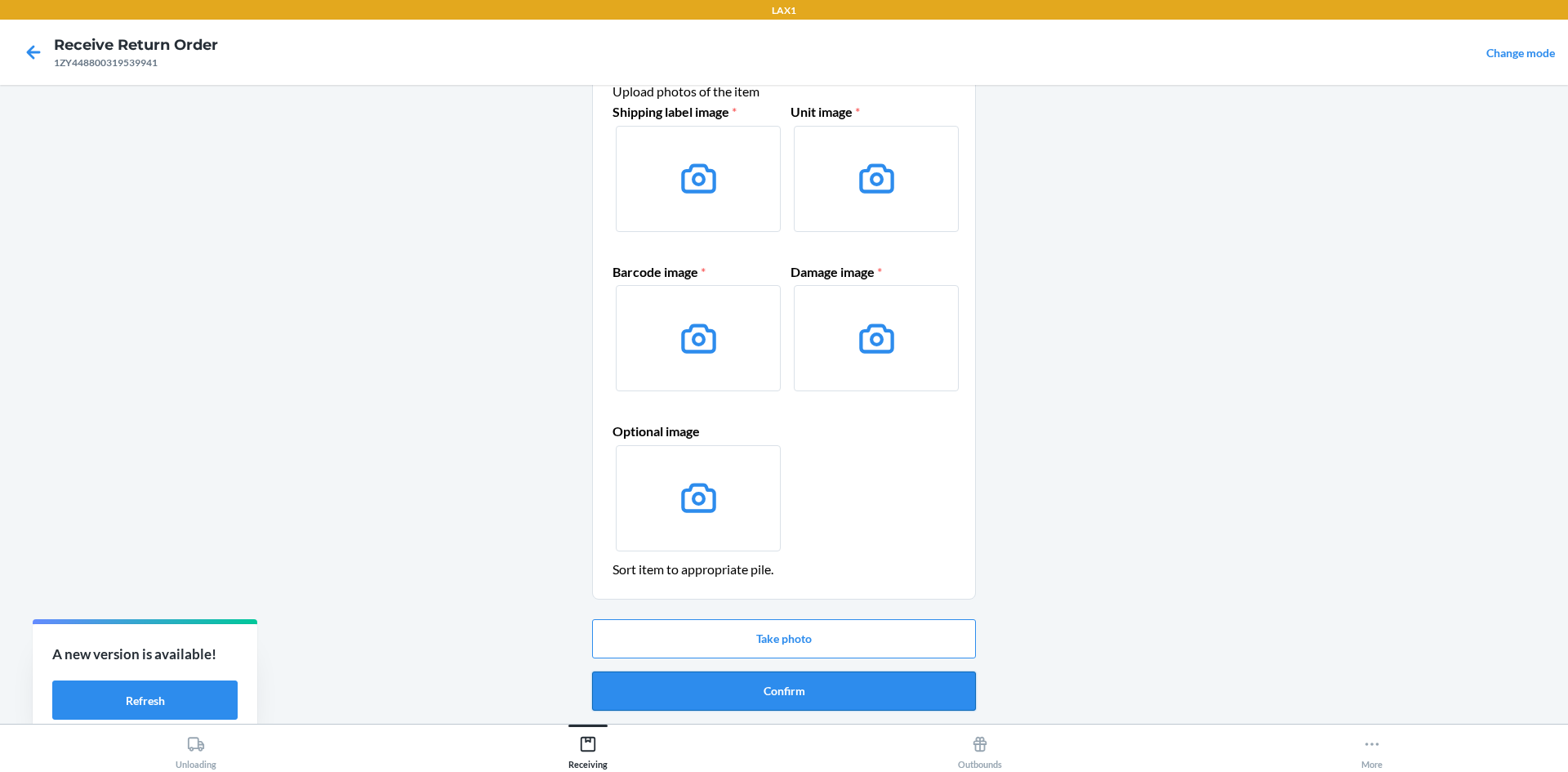
click at [892, 674] on button "Confirm" at bounding box center [784, 692] width 384 height 39
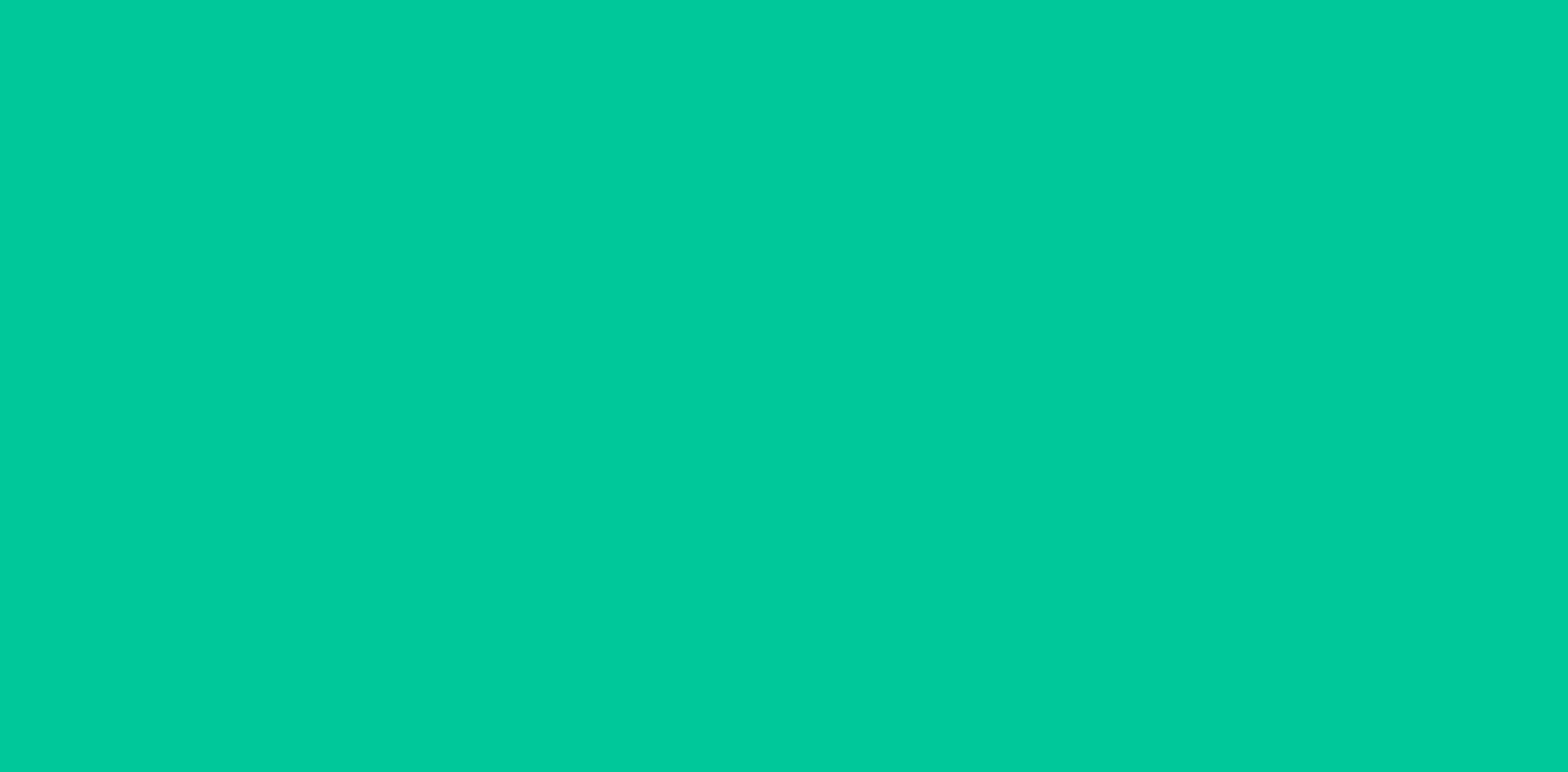
scroll to position [0, 0]
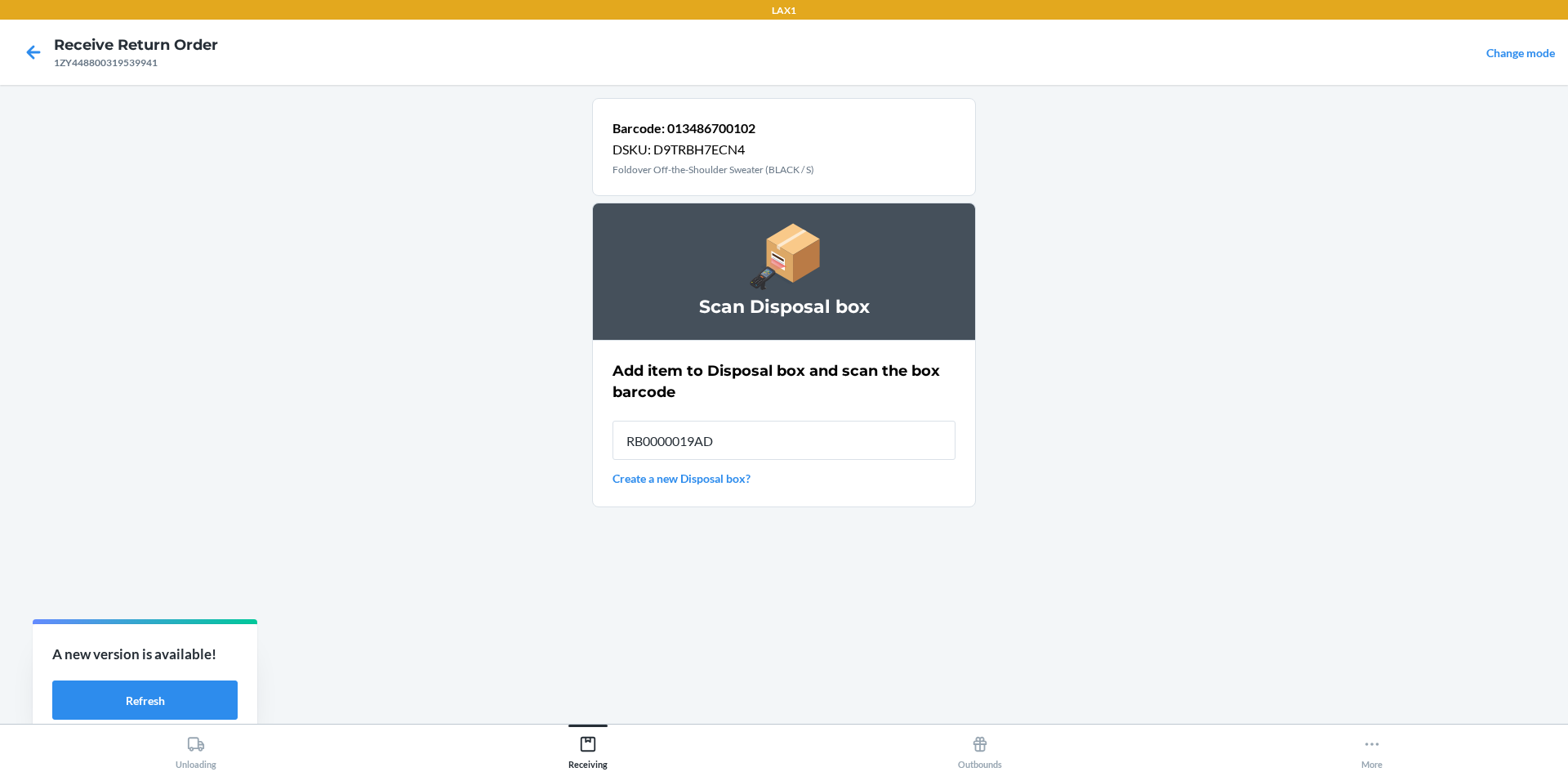
type input "RB0000019AD"
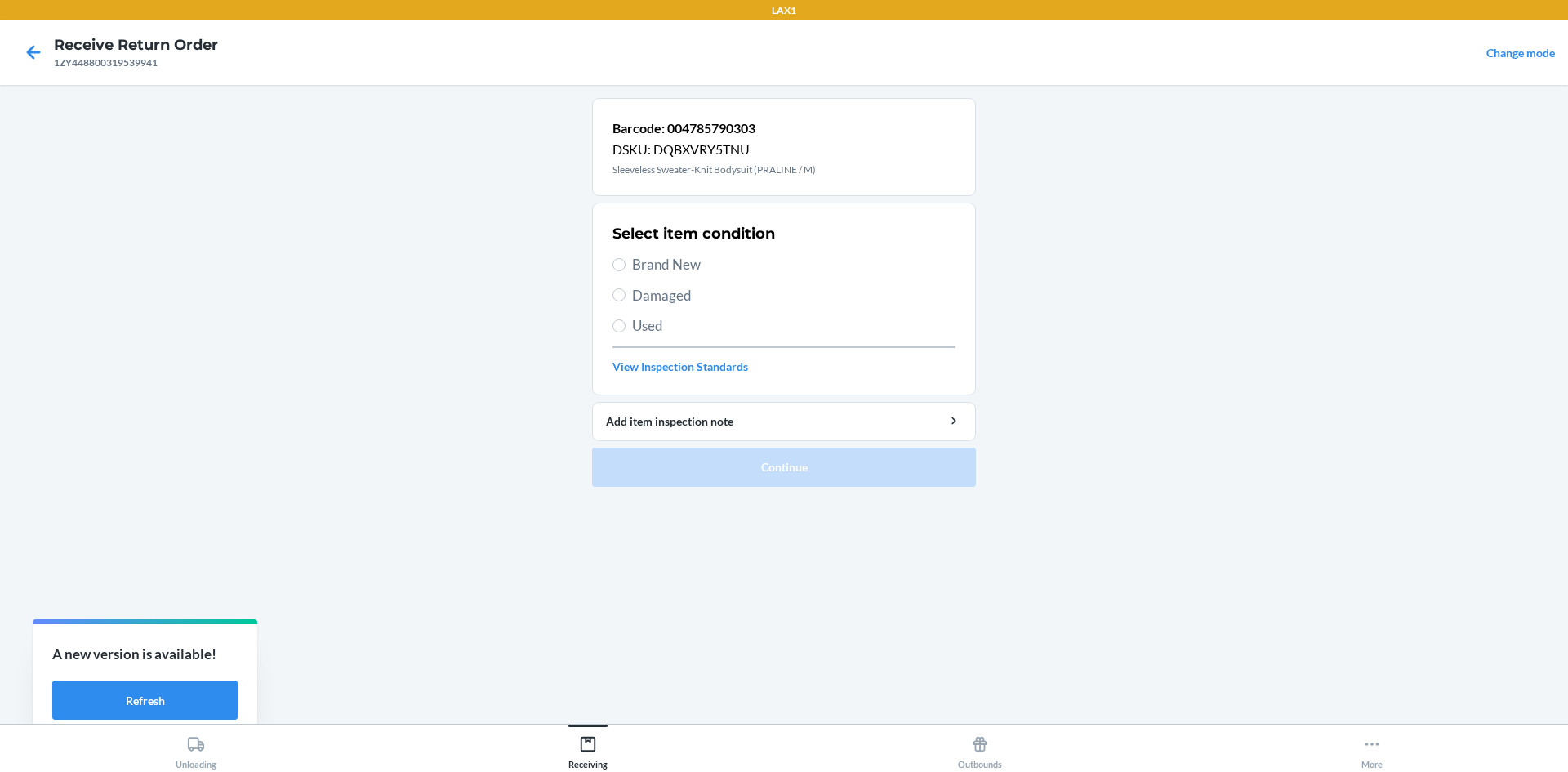
click at [666, 304] on span "Damaged" at bounding box center [794, 296] width 324 height 22
click at [626, 301] on input "Damaged" at bounding box center [619, 295] width 13 height 13
radio input "true"
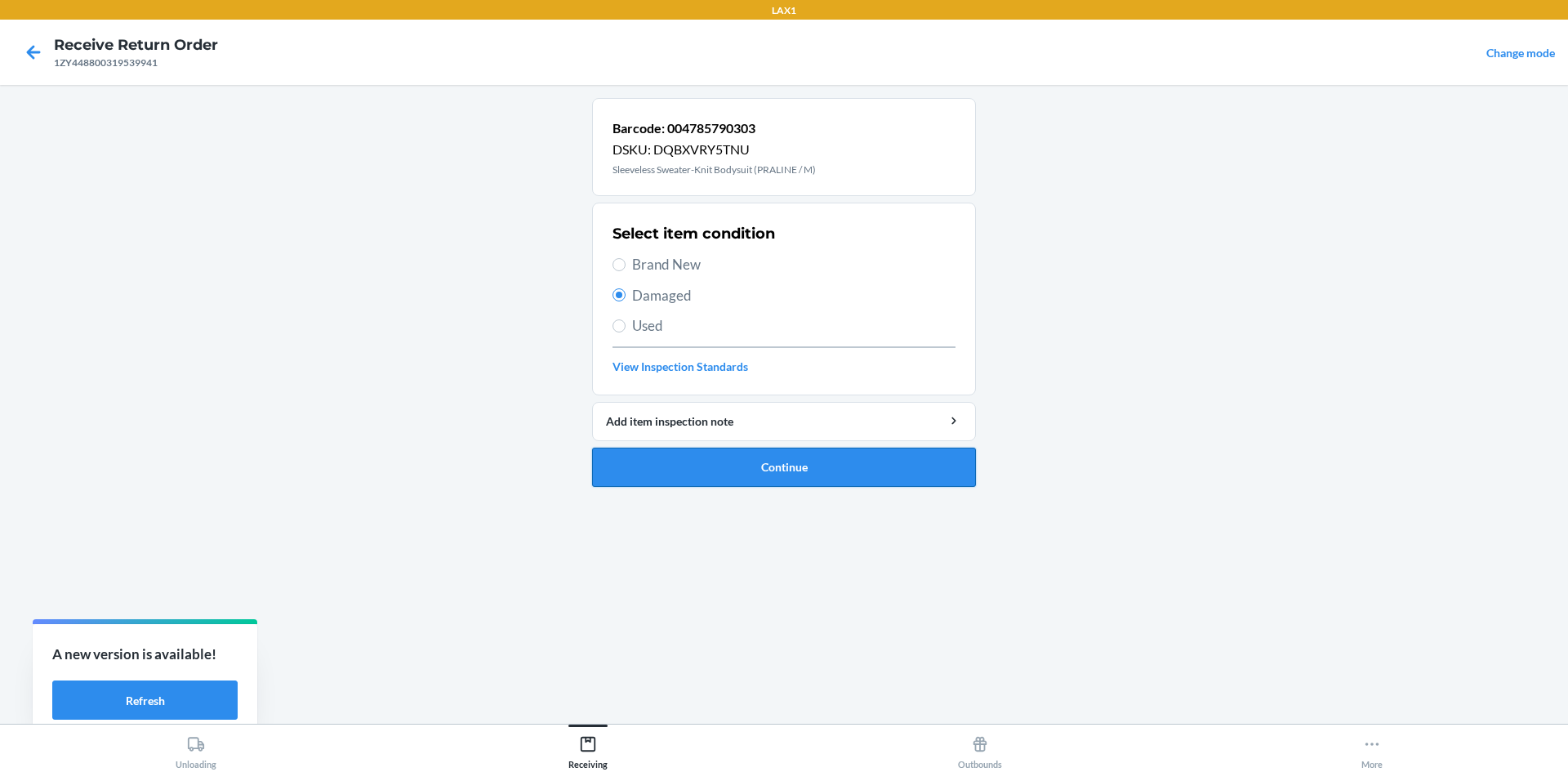
click at [803, 467] on button "Continue" at bounding box center [784, 467] width 384 height 39
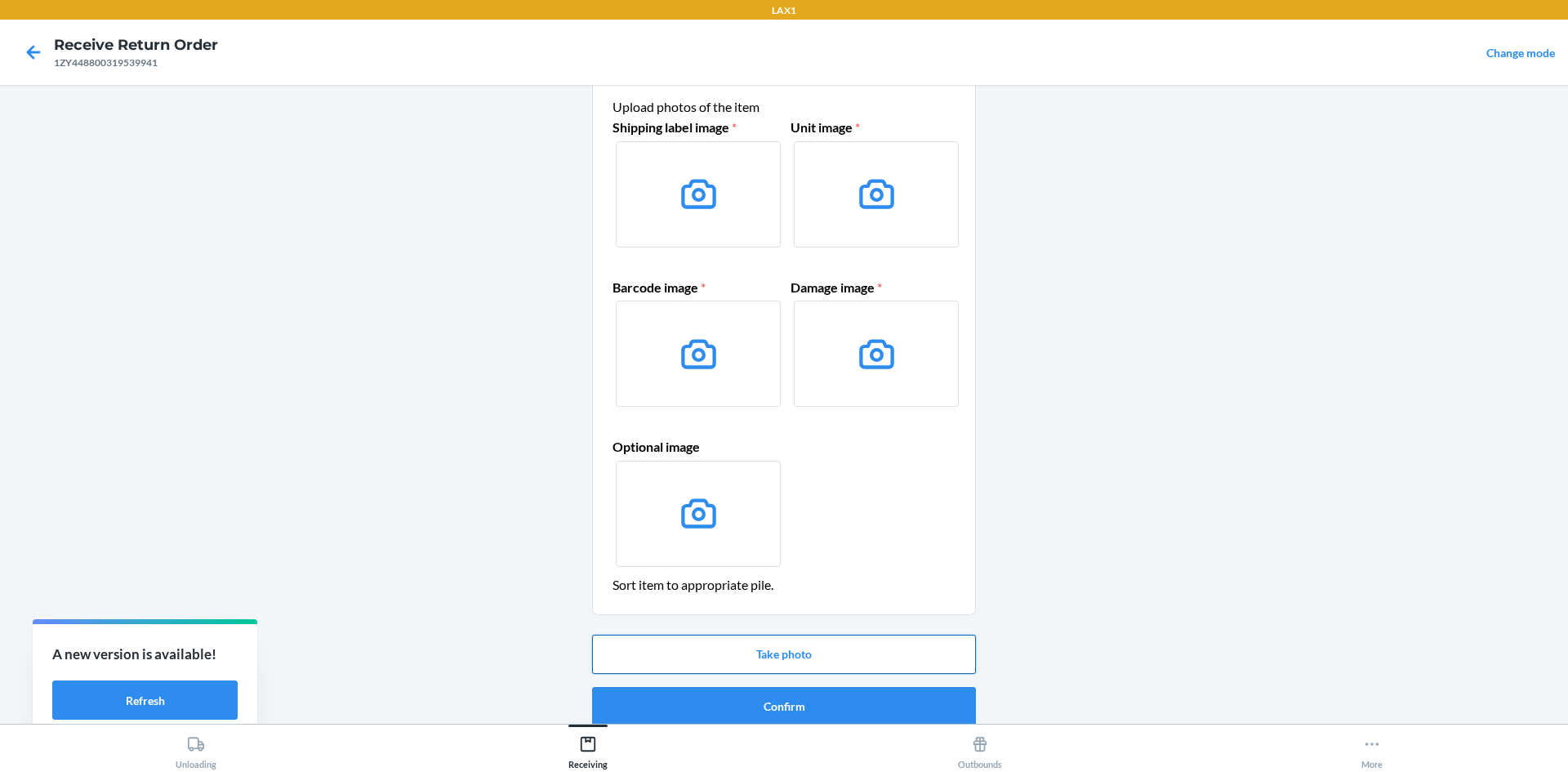
scroll to position [67, 0]
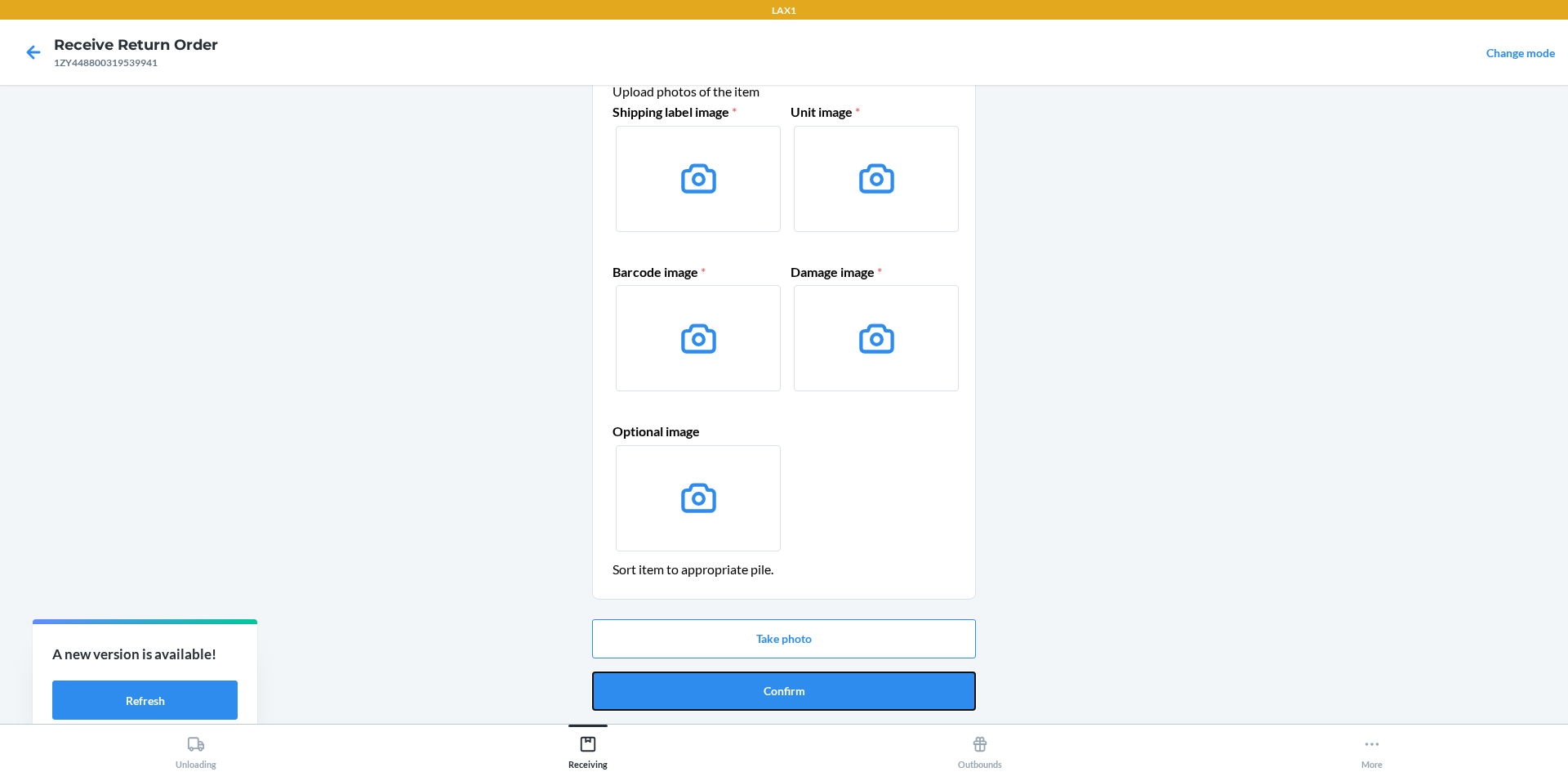
click at [800, 692] on button "Confirm" at bounding box center [784, 692] width 384 height 39
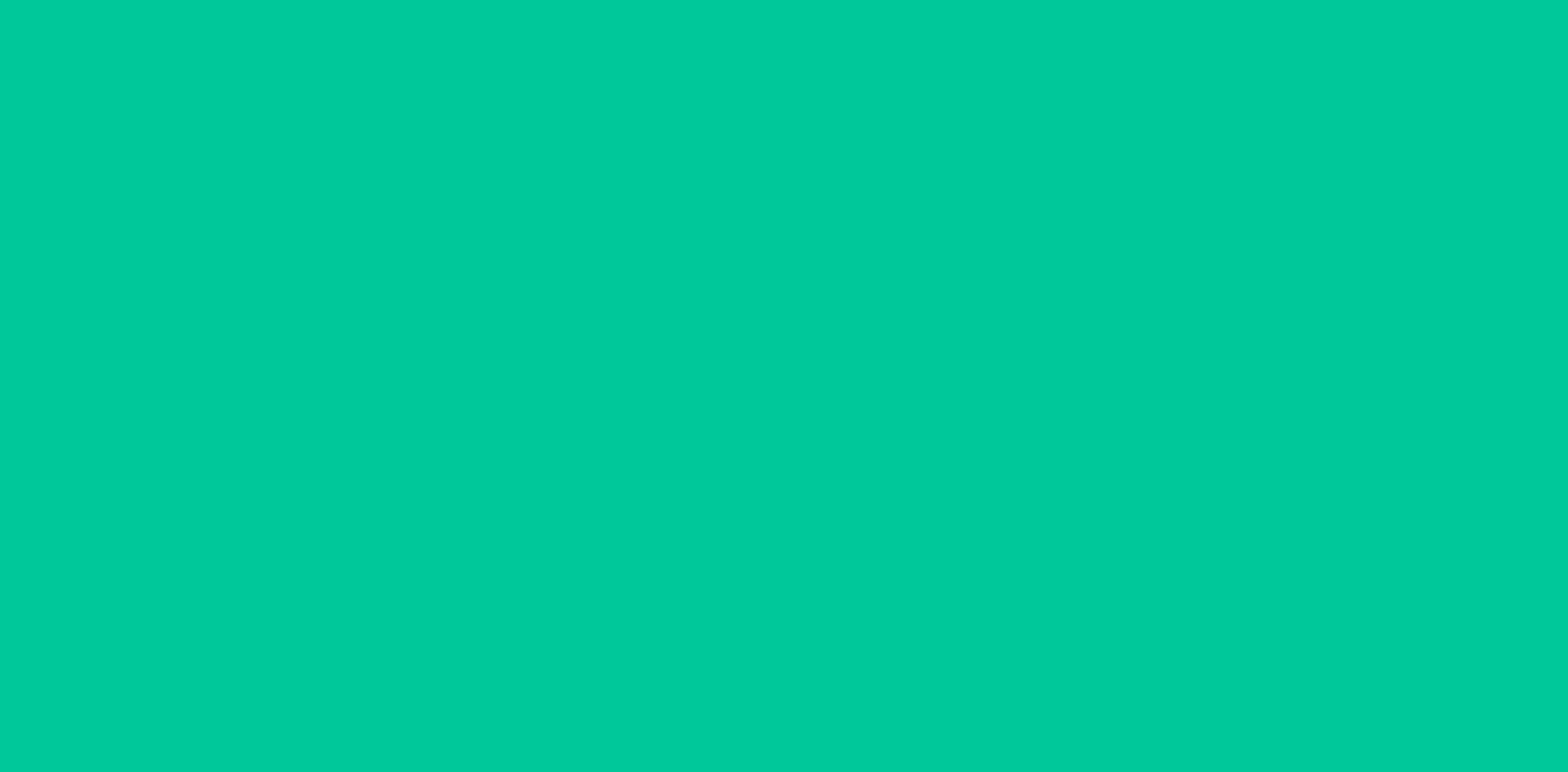
scroll to position [0, 0]
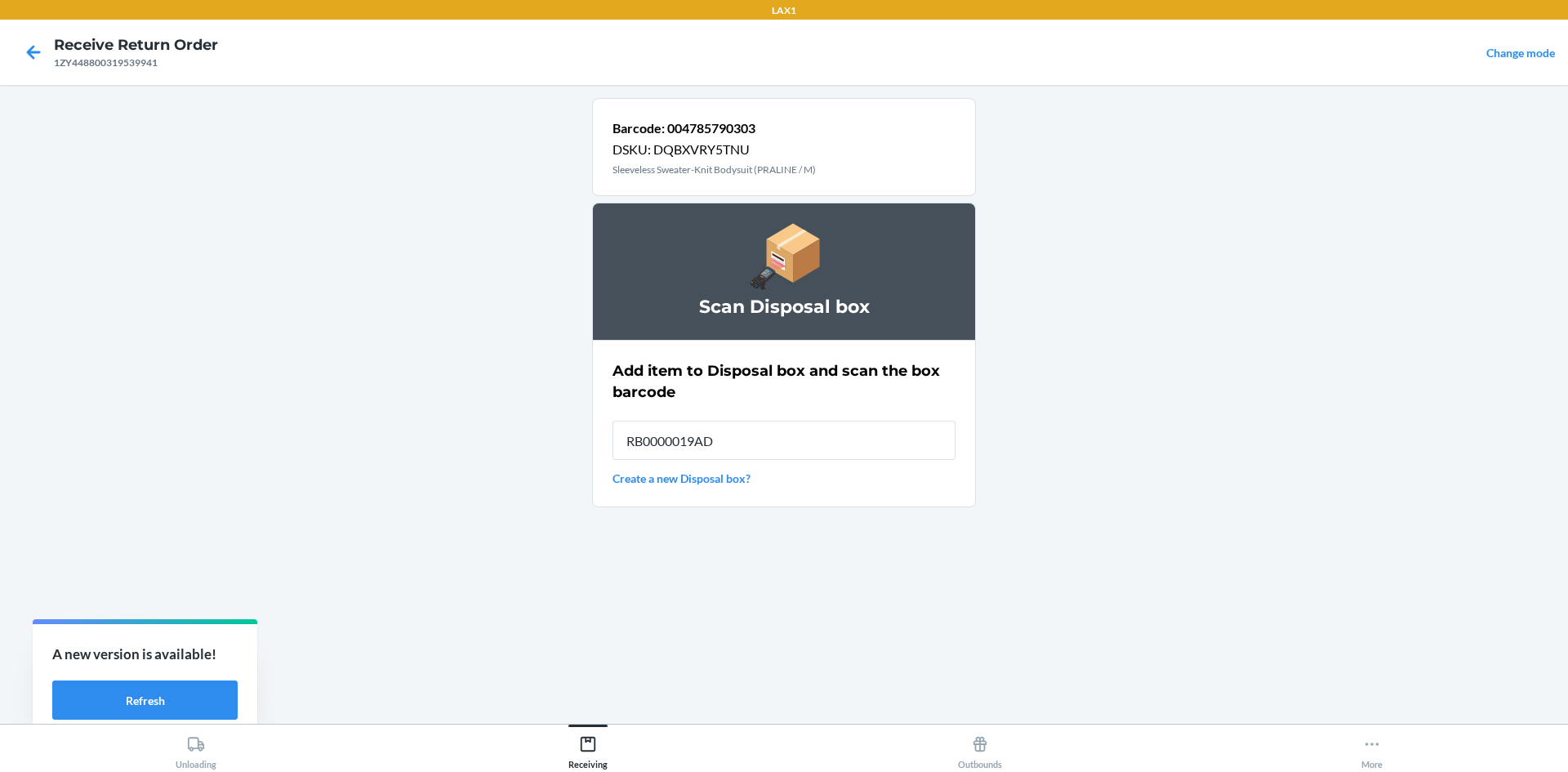
type input "RB0000019AD"
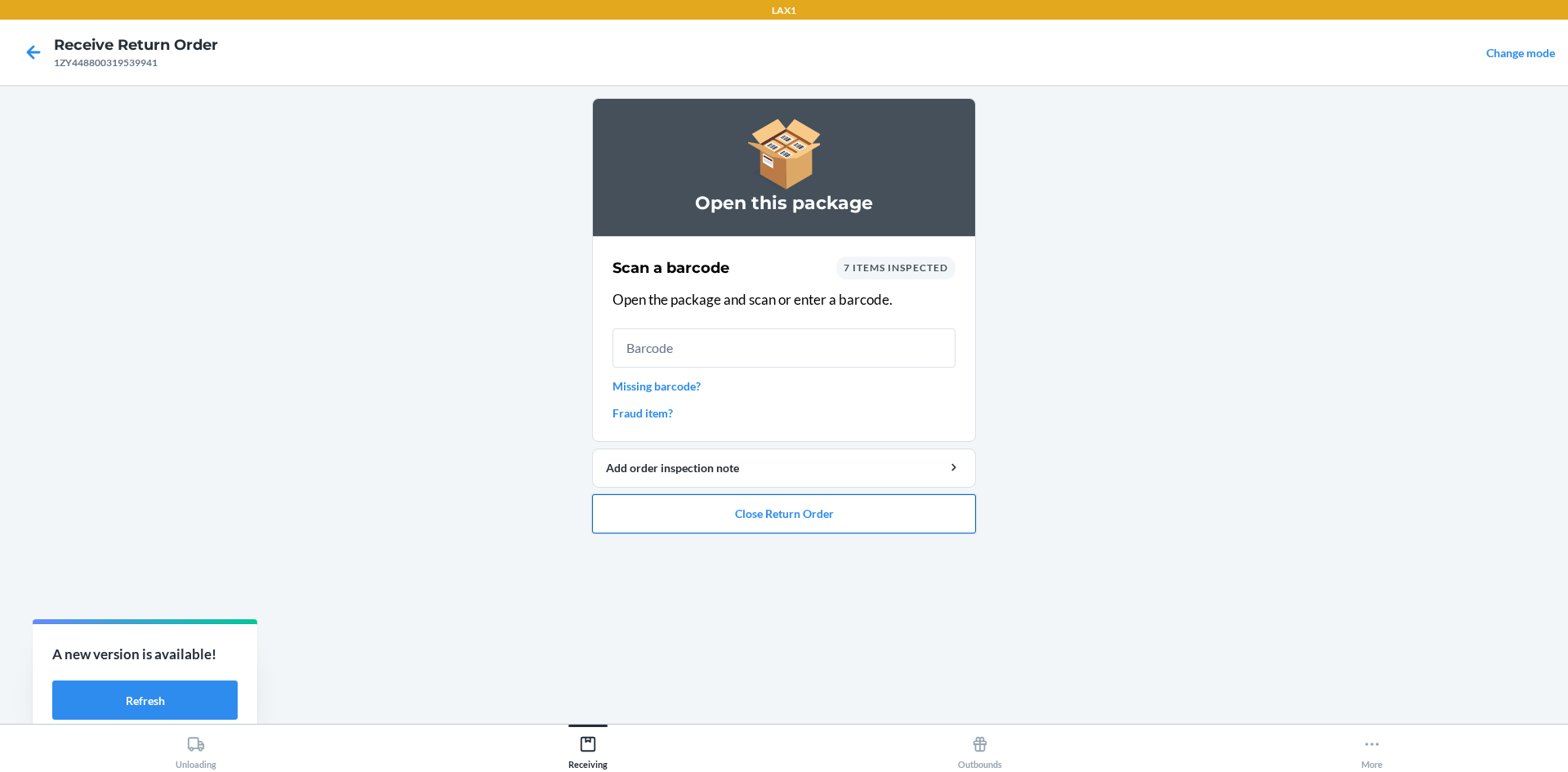
click at [777, 505] on button "Close Return Order" at bounding box center [784, 514] width 384 height 39
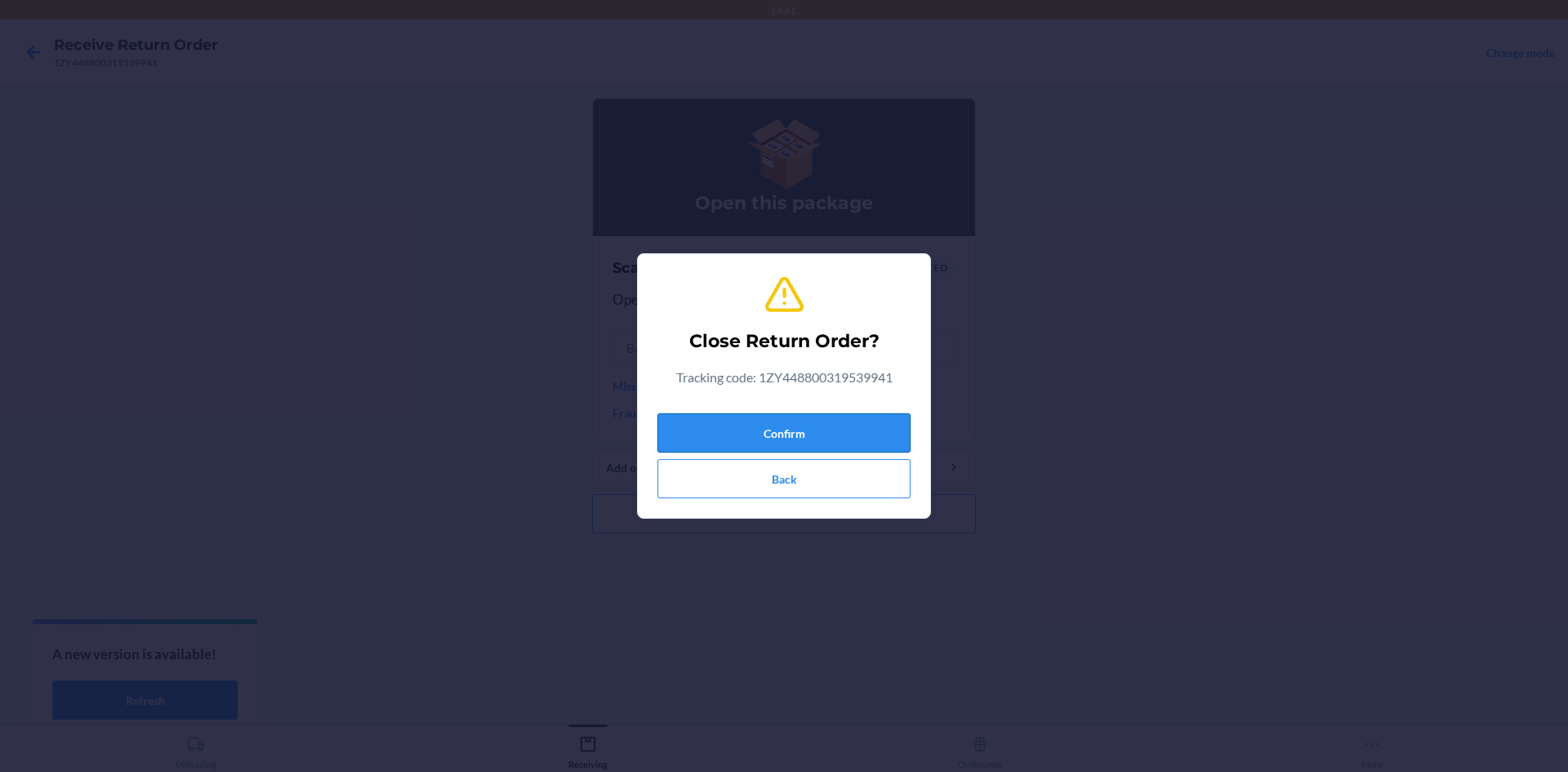
click at [757, 426] on button "Confirm" at bounding box center [784, 433] width 254 height 39
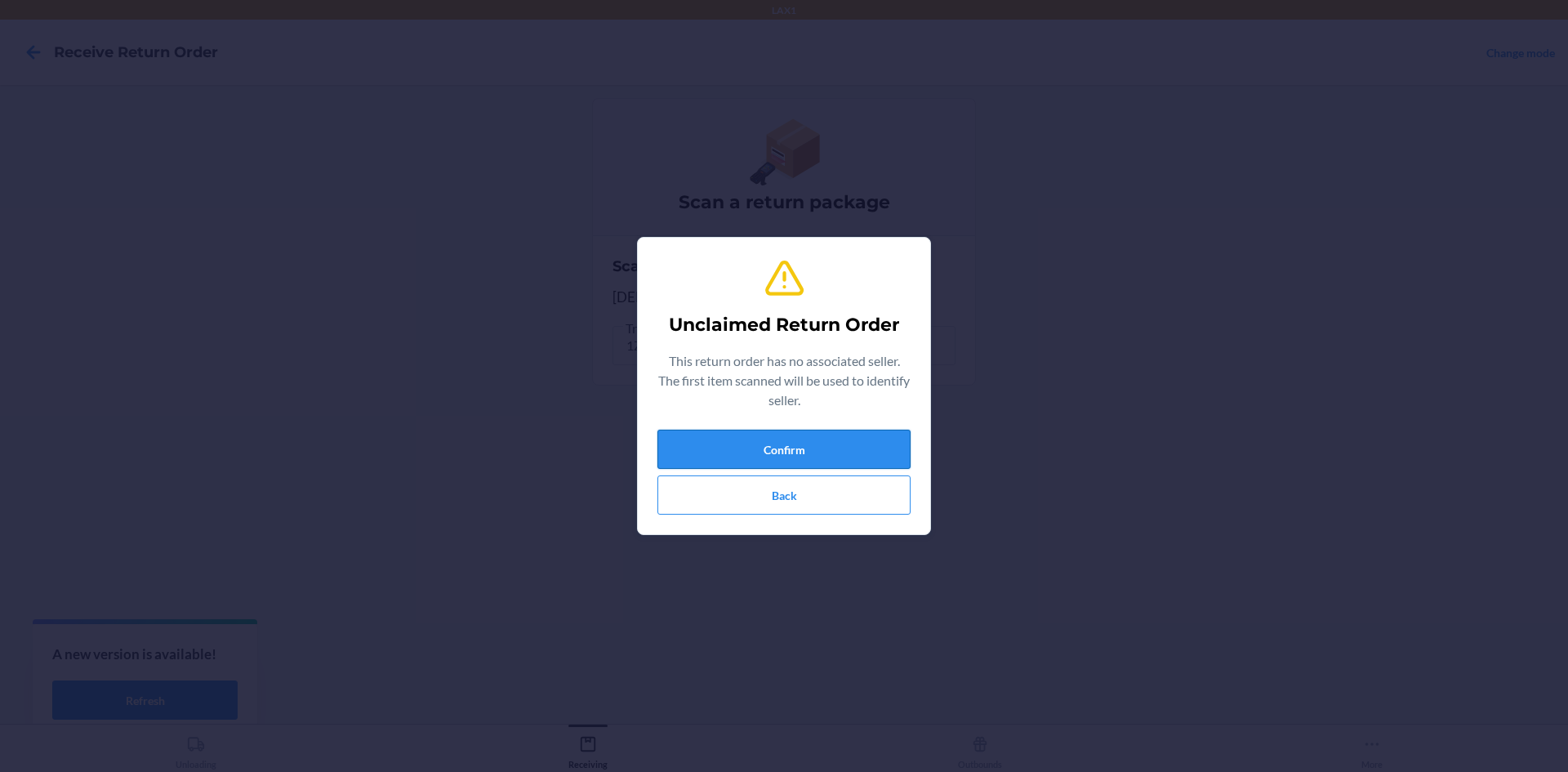
click at [814, 430] on button "Confirm" at bounding box center [784, 449] width 254 height 39
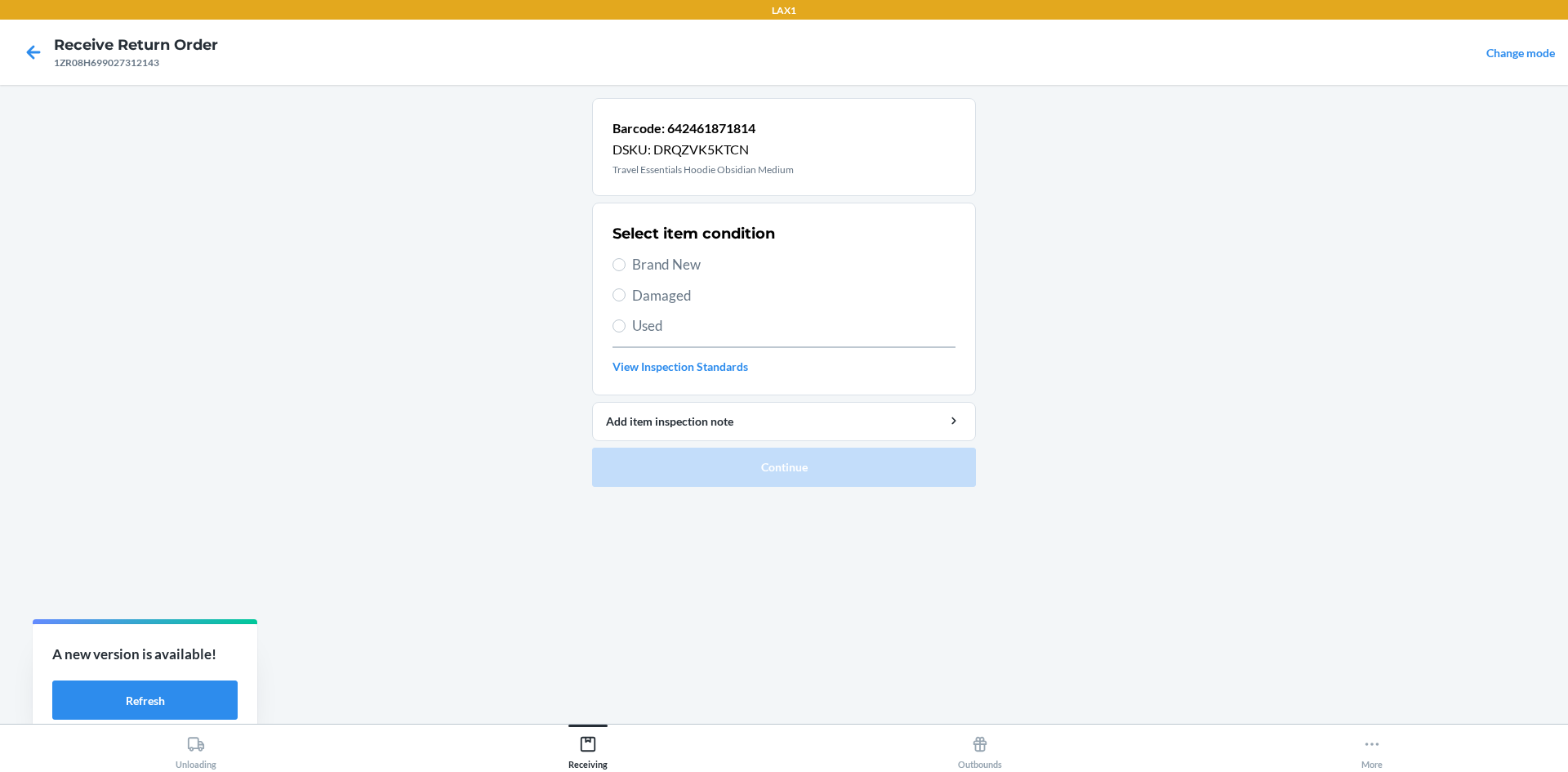
drag, startPoint x: 646, startPoint y: 267, endPoint x: 663, endPoint y: 286, distance: 25.5
click at [655, 275] on div "Select item condition Brand New Damaged Used View Inspection Standards" at bounding box center [784, 299] width 343 height 162
click at [624, 255] on div "Select item condition Brand New Damaged Used View Inspection Standards" at bounding box center [784, 299] width 343 height 162
click at [624, 255] on label "Brand New" at bounding box center [784, 265] width 343 height 22
click at [624, 258] on input "Brand New" at bounding box center [619, 265] width 13 height 13
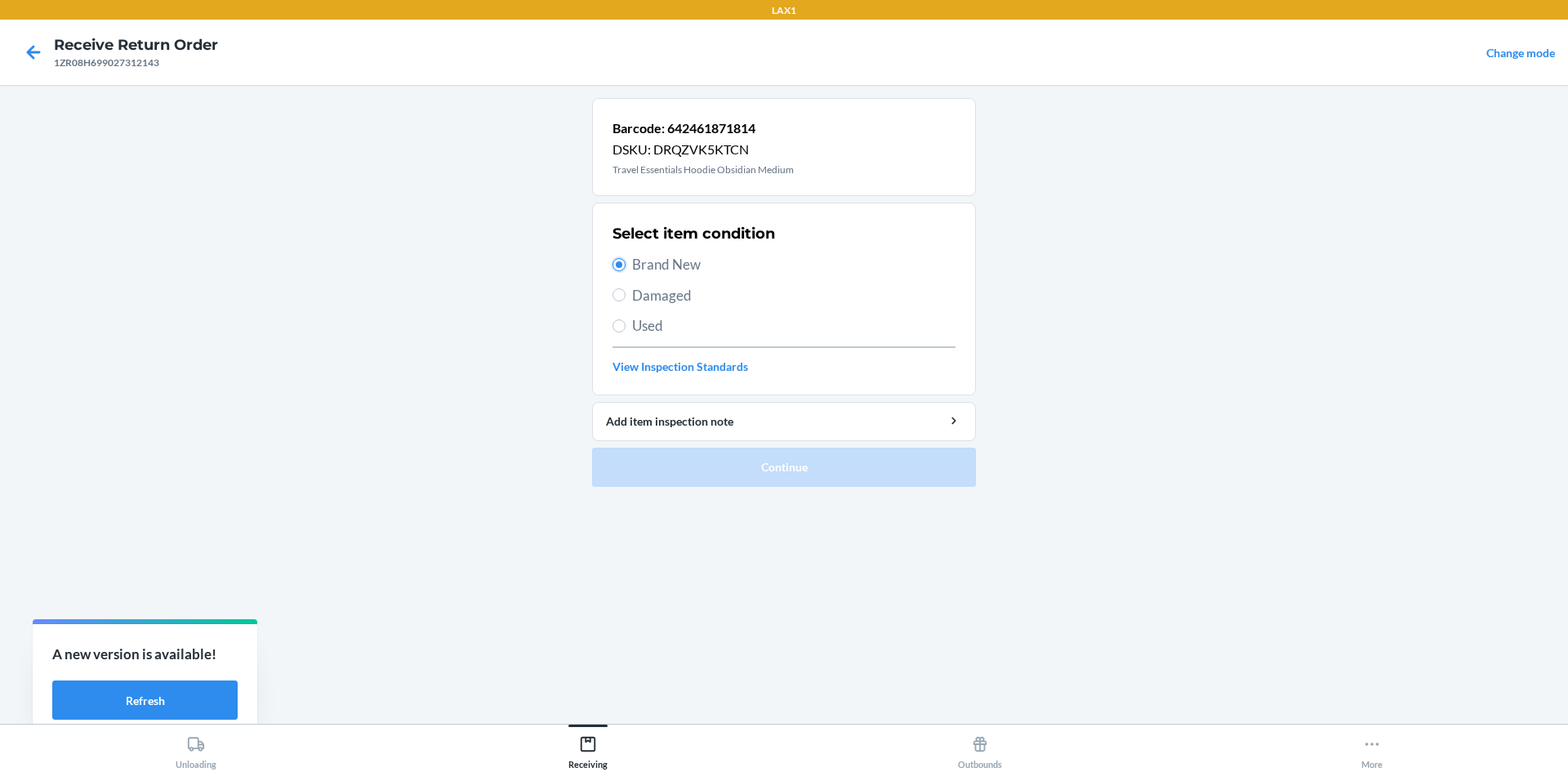
radio input "true"
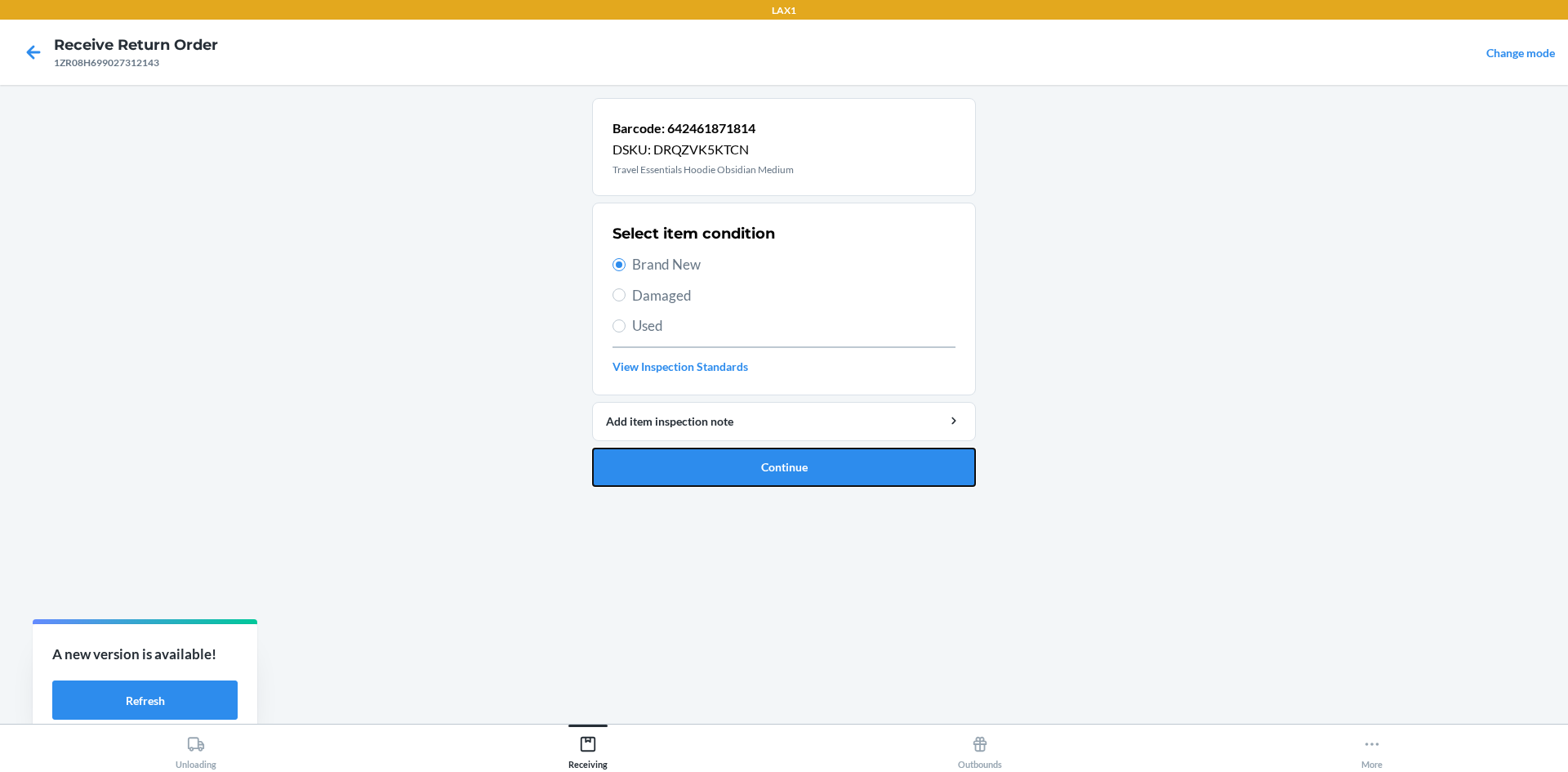
drag, startPoint x: 741, startPoint y: 471, endPoint x: 753, endPoint y: 463, distance: 14.4
click at [752, 464] on button "Continue" at bounding box center [784, 467] width 384 height 39
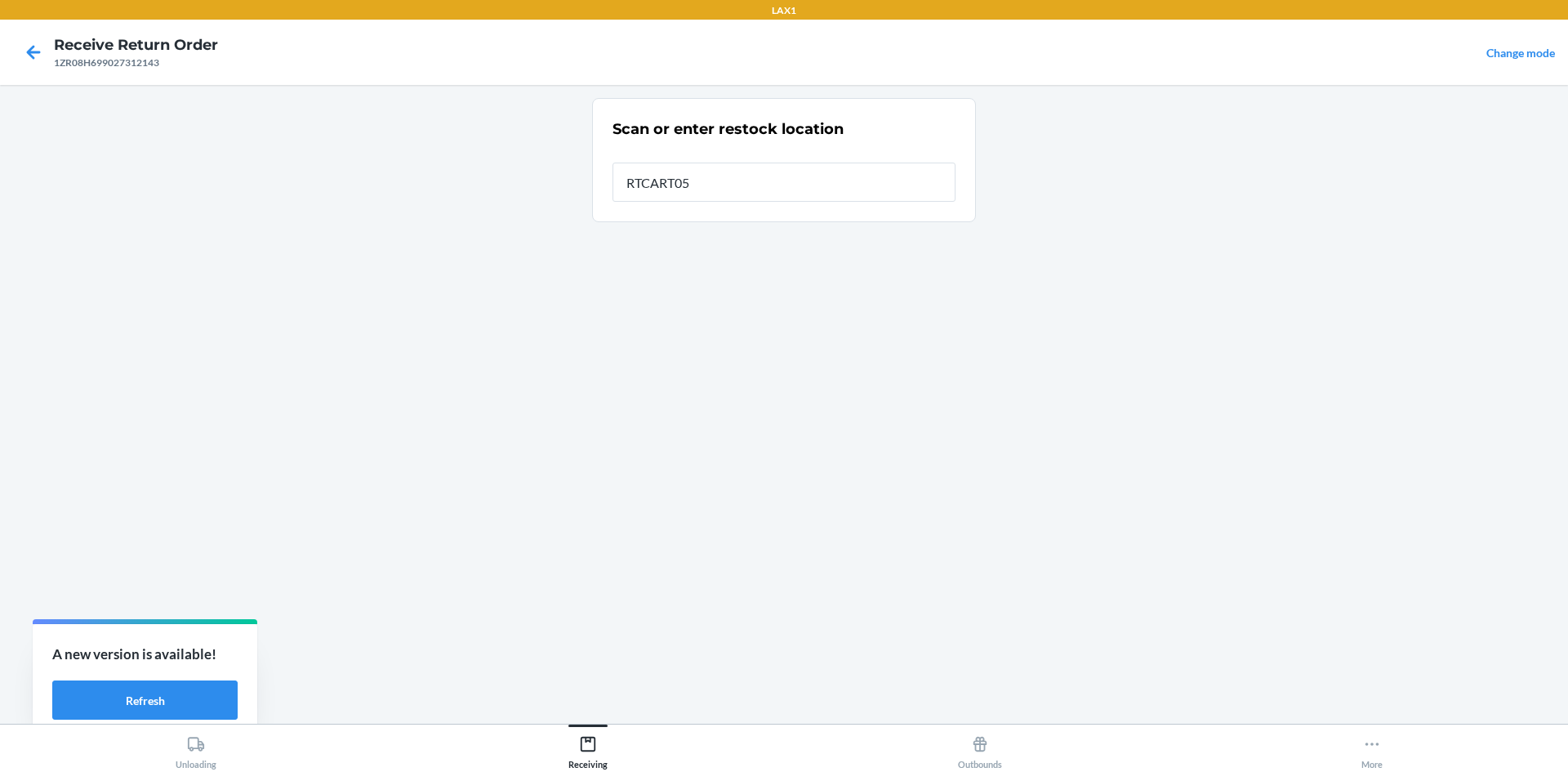
type input "RTCART052"
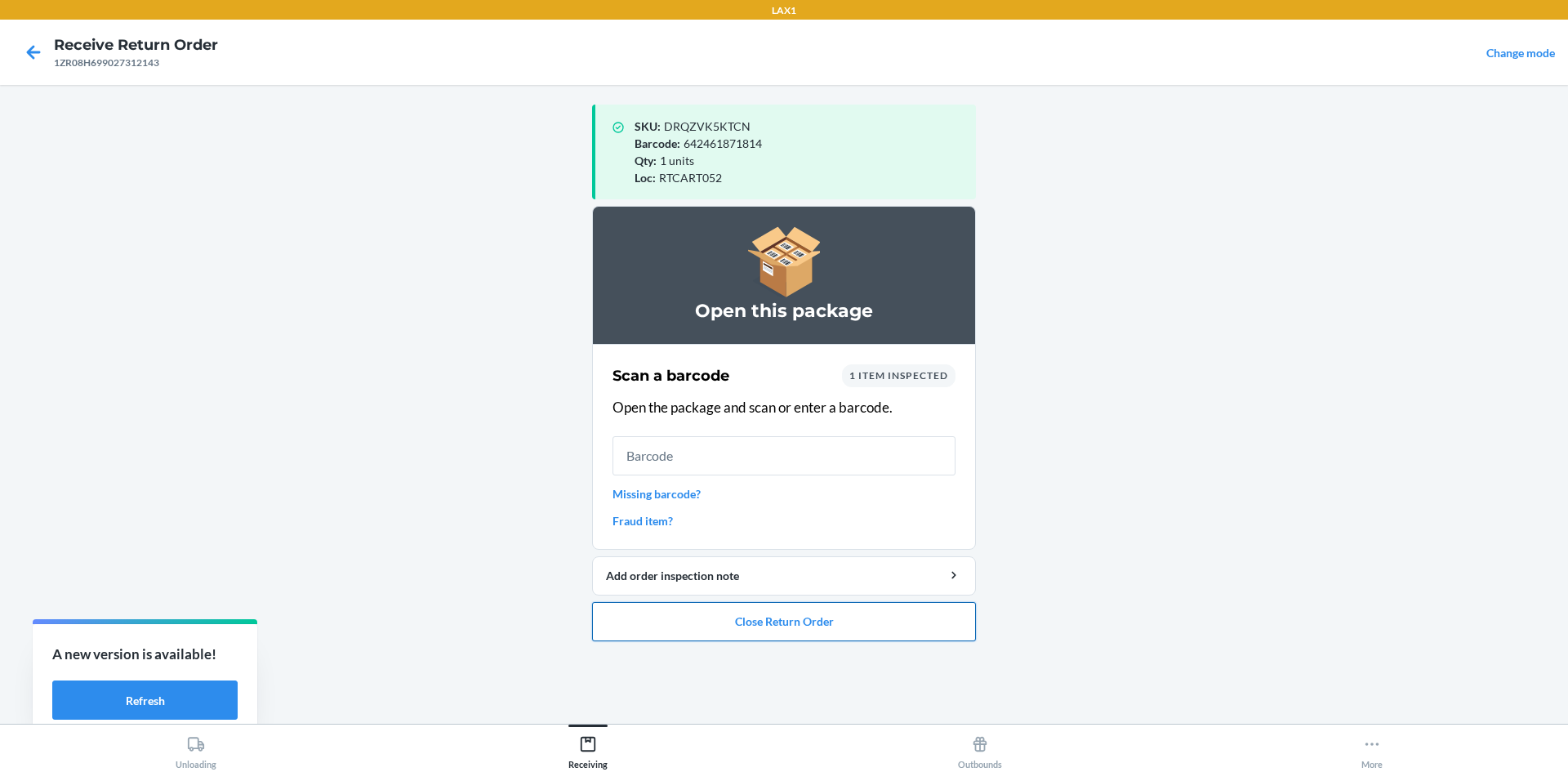
click at [762, 618] on button "Close Return Order" at bounding box center [784, 622] width 384 height 39
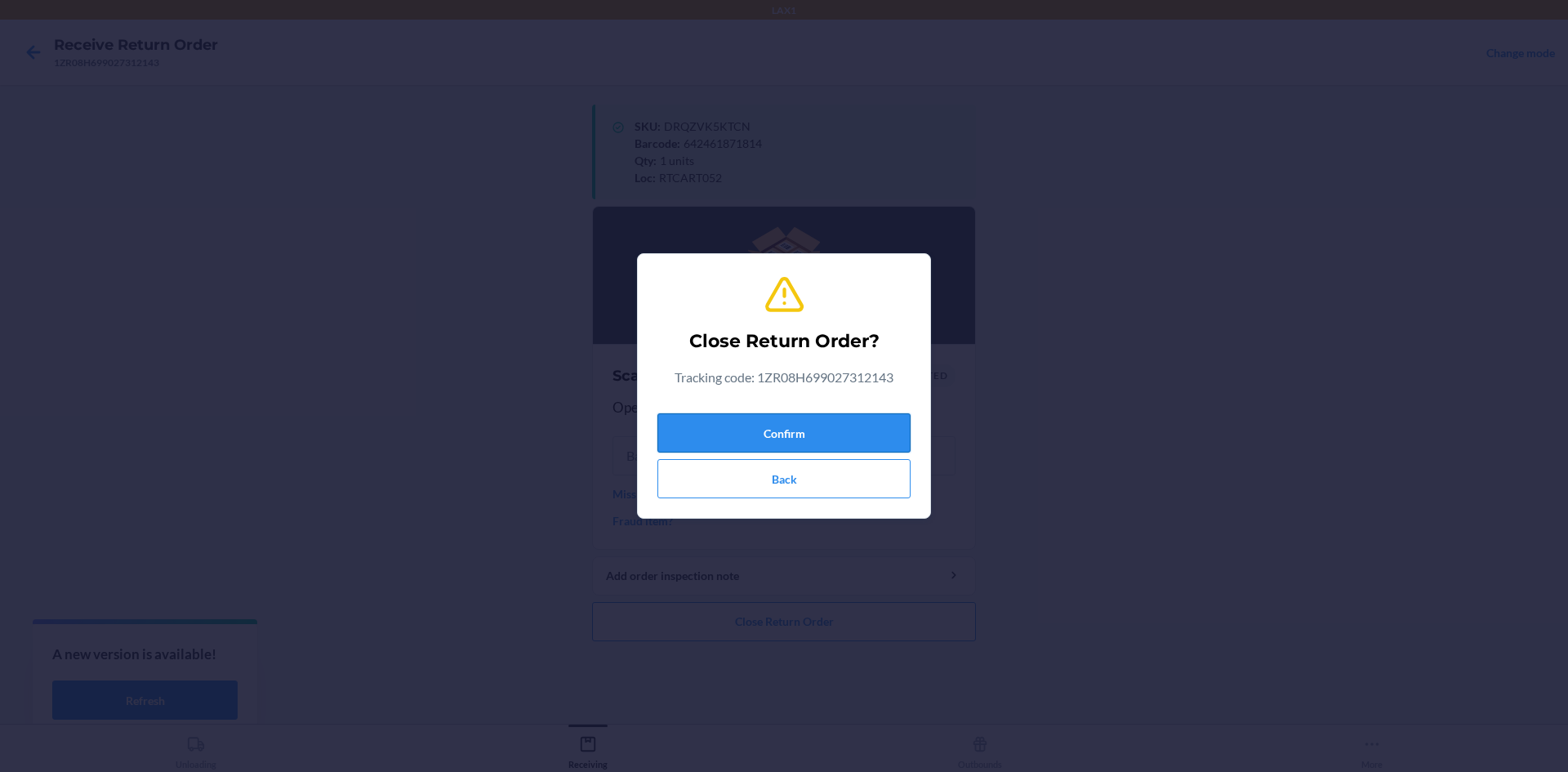
click at [689, 437] on button "Confirm" at bounding box center [784, 433] width 254 height 39
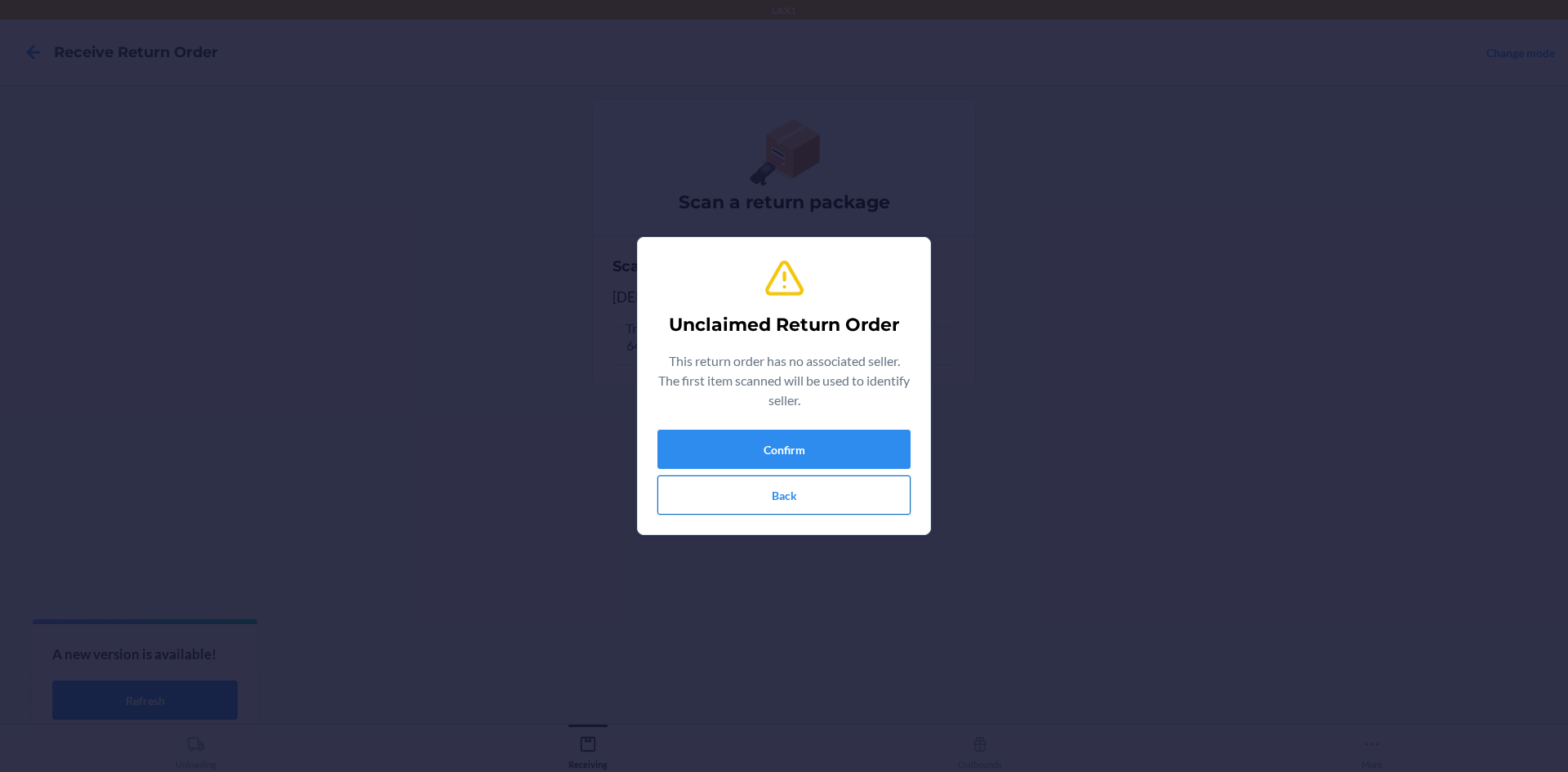
click at [786, 495] on button "Back" at bounding box center [784, 495] width 254 height 39
click at [722, 454] on button "Confirm" at bounding box center [784, 449] width 254 height 39
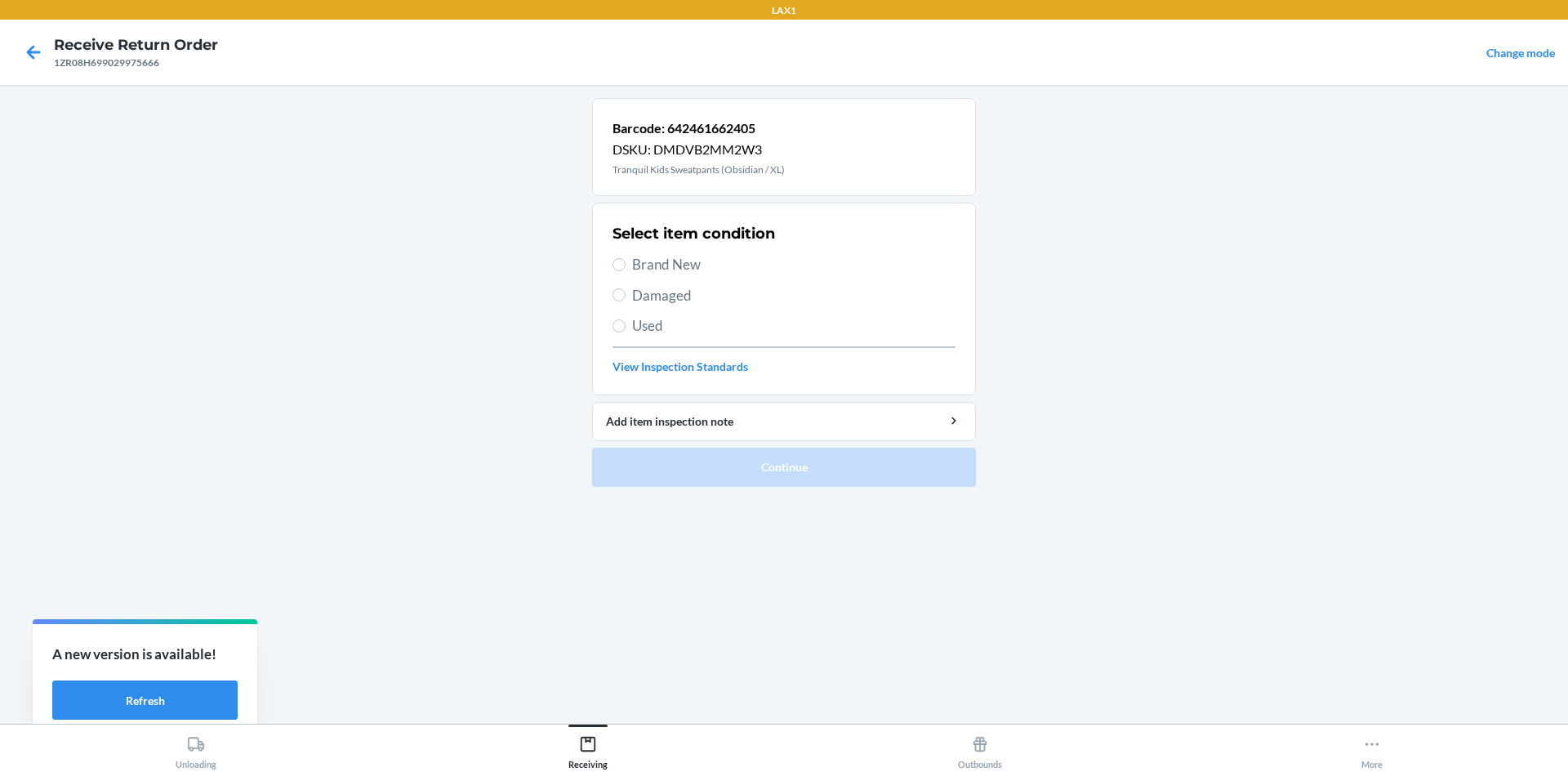
click at [634, 256] on span "Brand New" at bounding box center [794, 265] width 324 height 22
click at [626, 258] on input "Brand New" at bounding box center [619, 265] width 13 height 13
radio input "true"
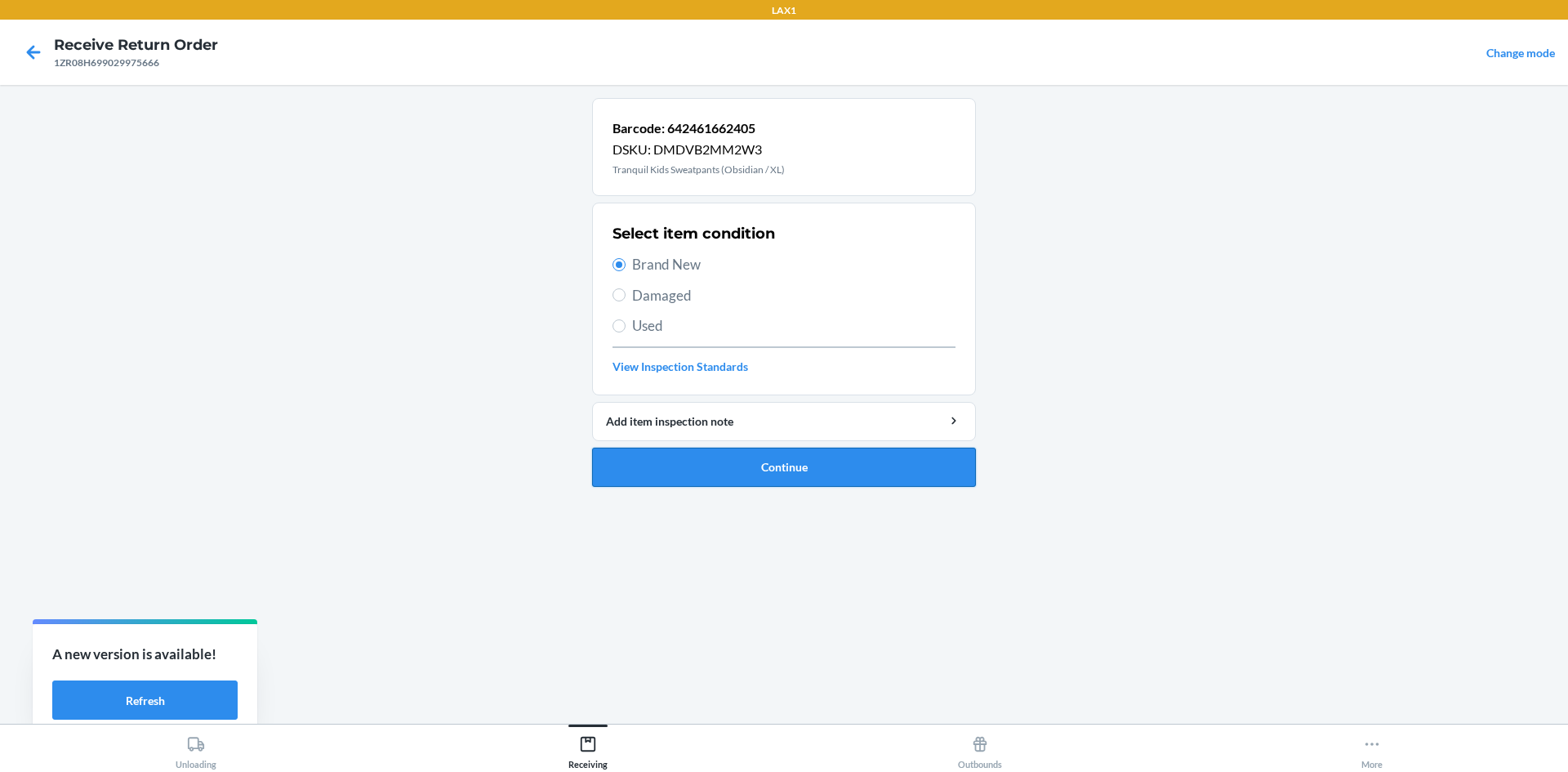
click at [770, 459] on button "Continue" at bounding box center [784, 467] width 384 height 39
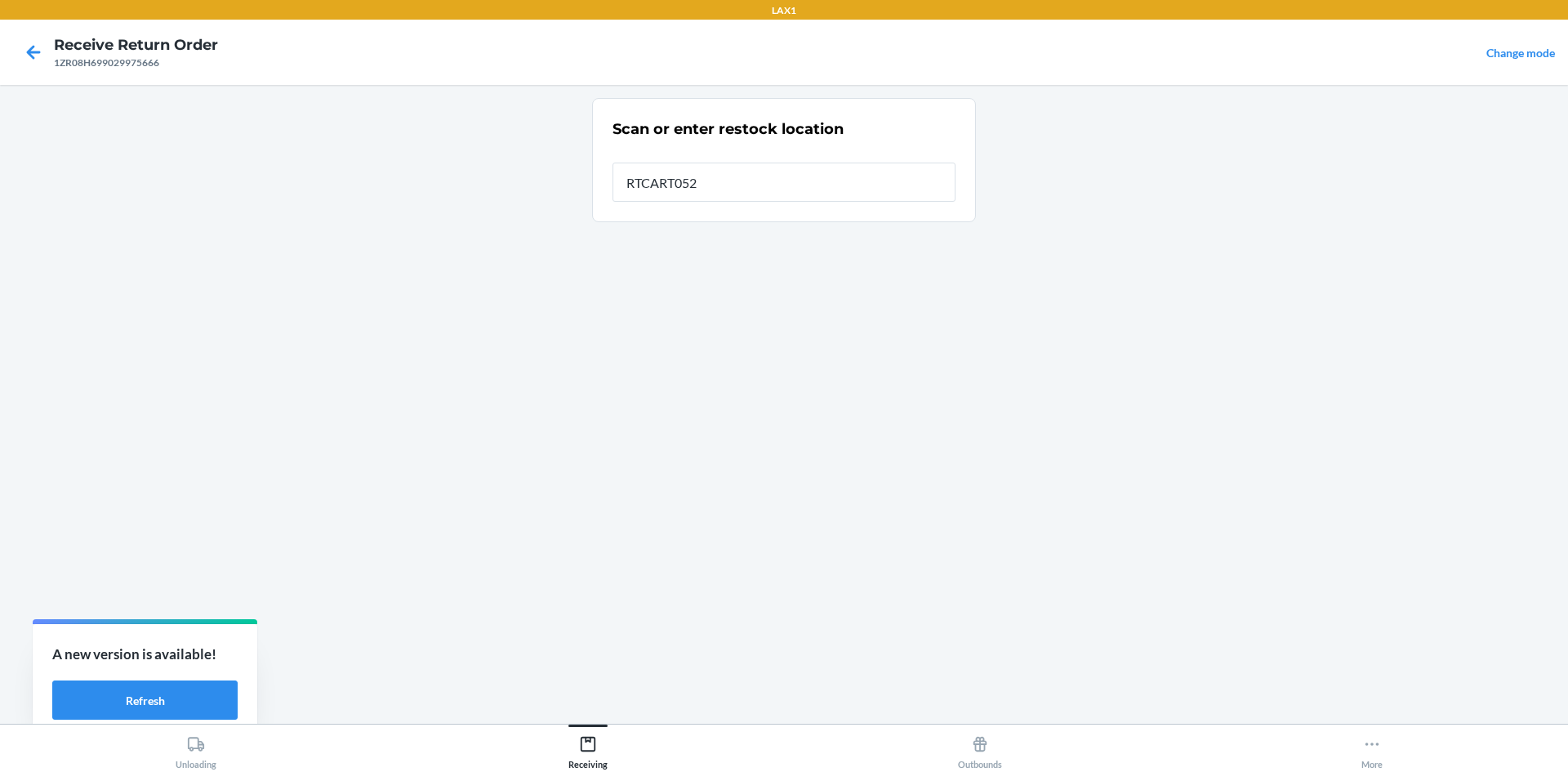
type input "RTCART052"
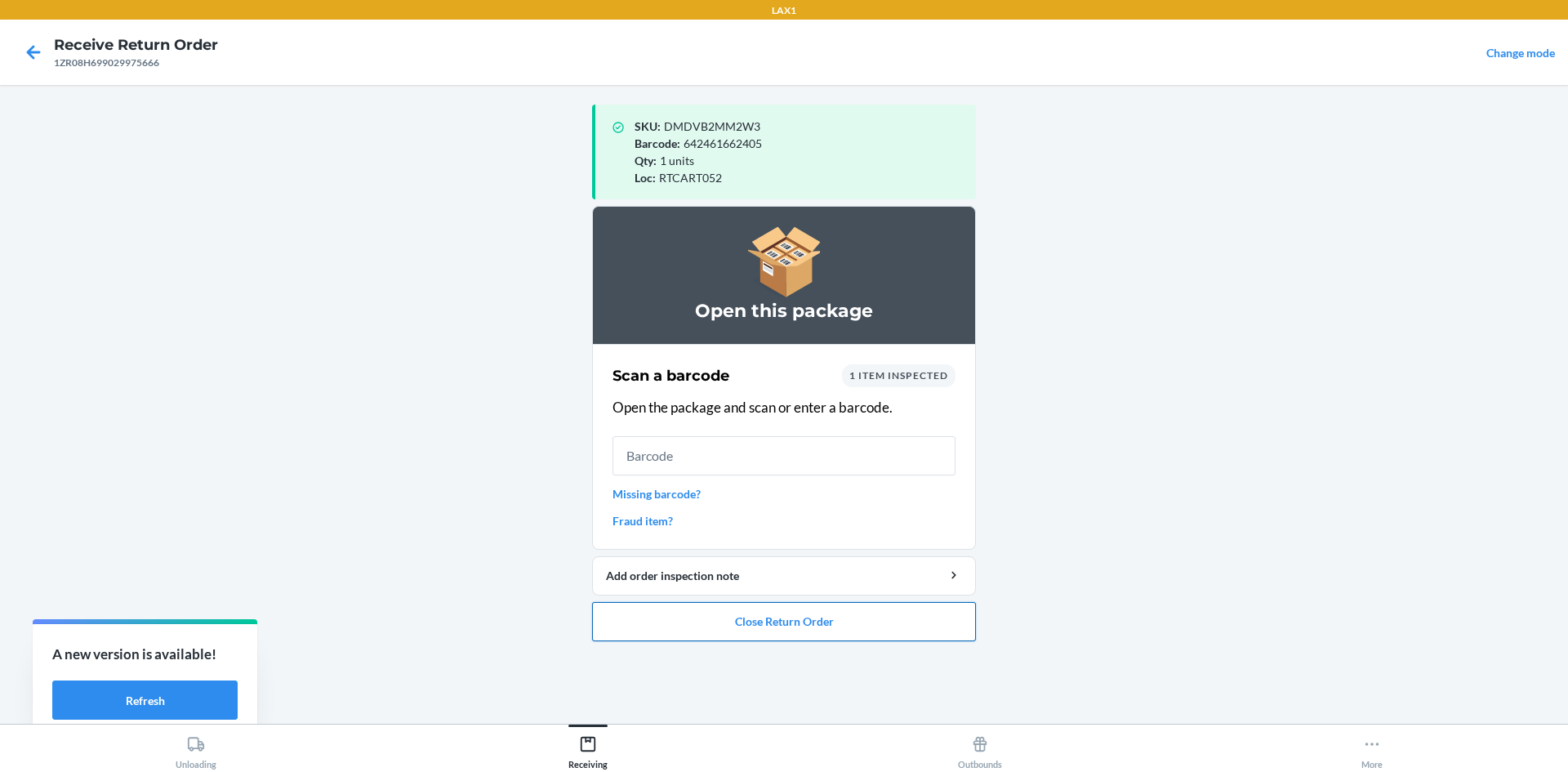
click at [839, 617] on button "Close Return Order" at bounding box center [784, 622] width 384 height 39
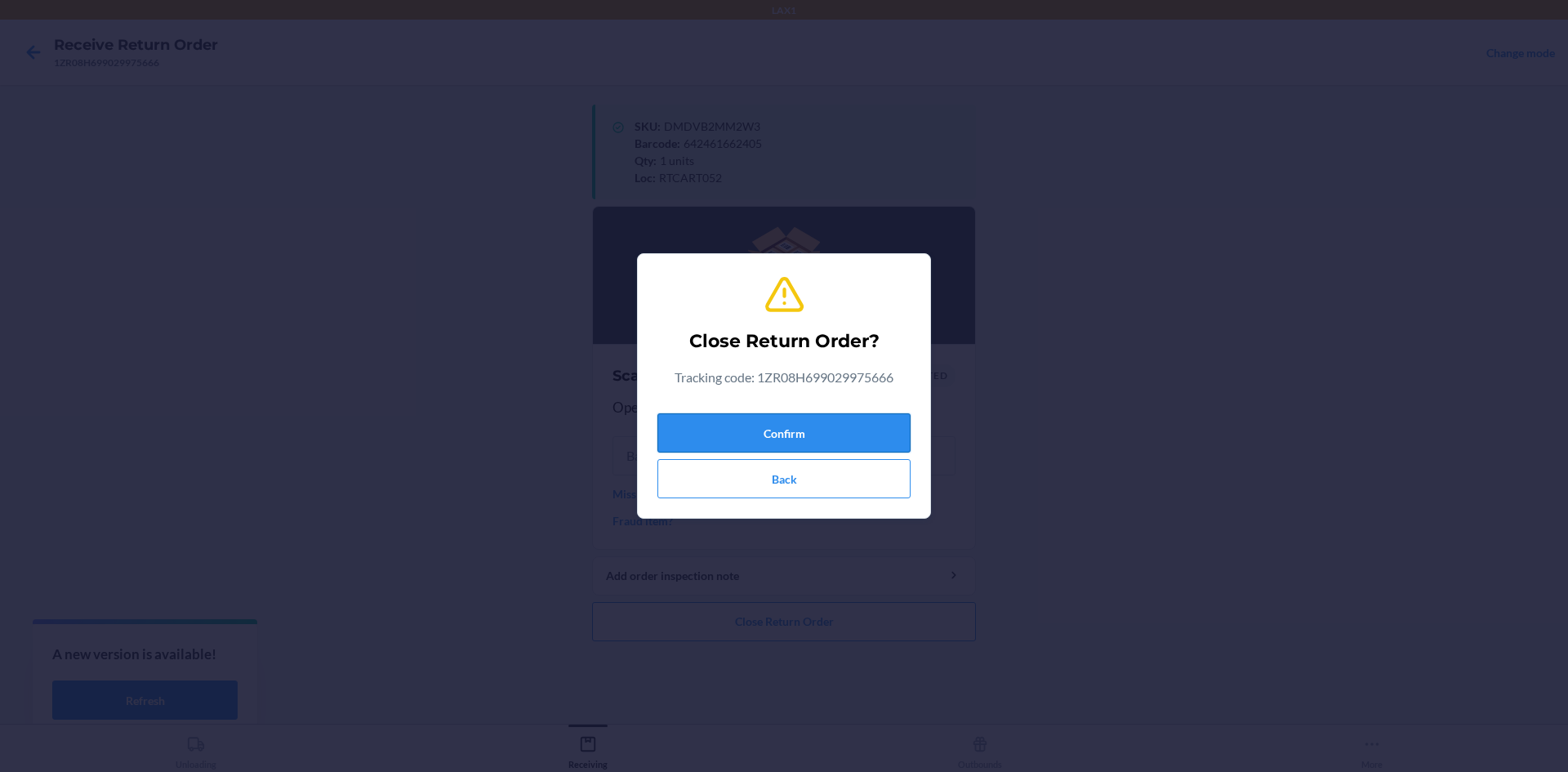
click at [745, 422] on button "Confirm" at bounding box center [784, 433] width 254 height 39
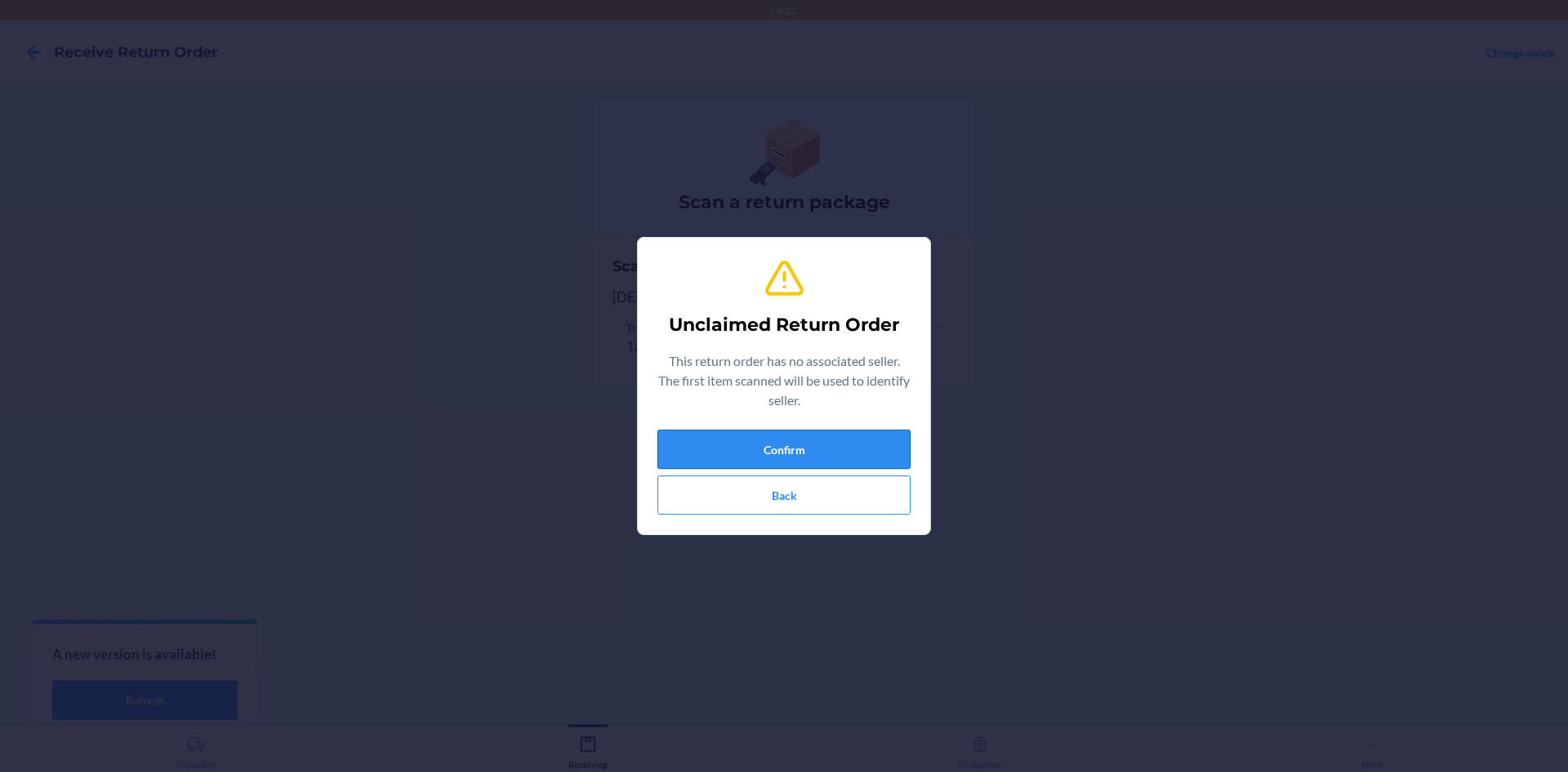
click at [775, 458] on button "Confirm" at bounding box center [784, 449] width 254 height 39
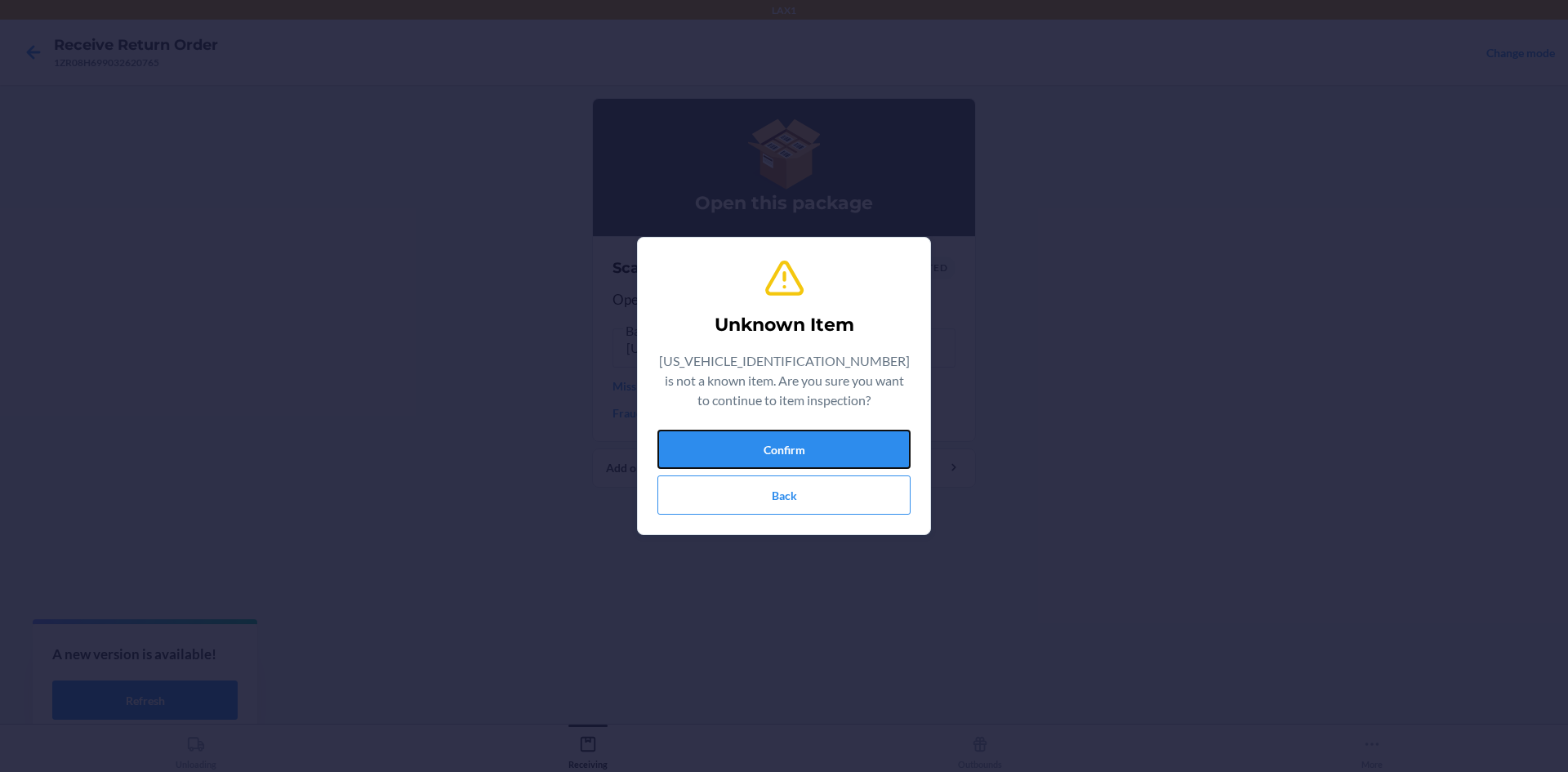
click at [775, 458] on button "Confirm" at bounding box center [784, 449] width 254 height 39
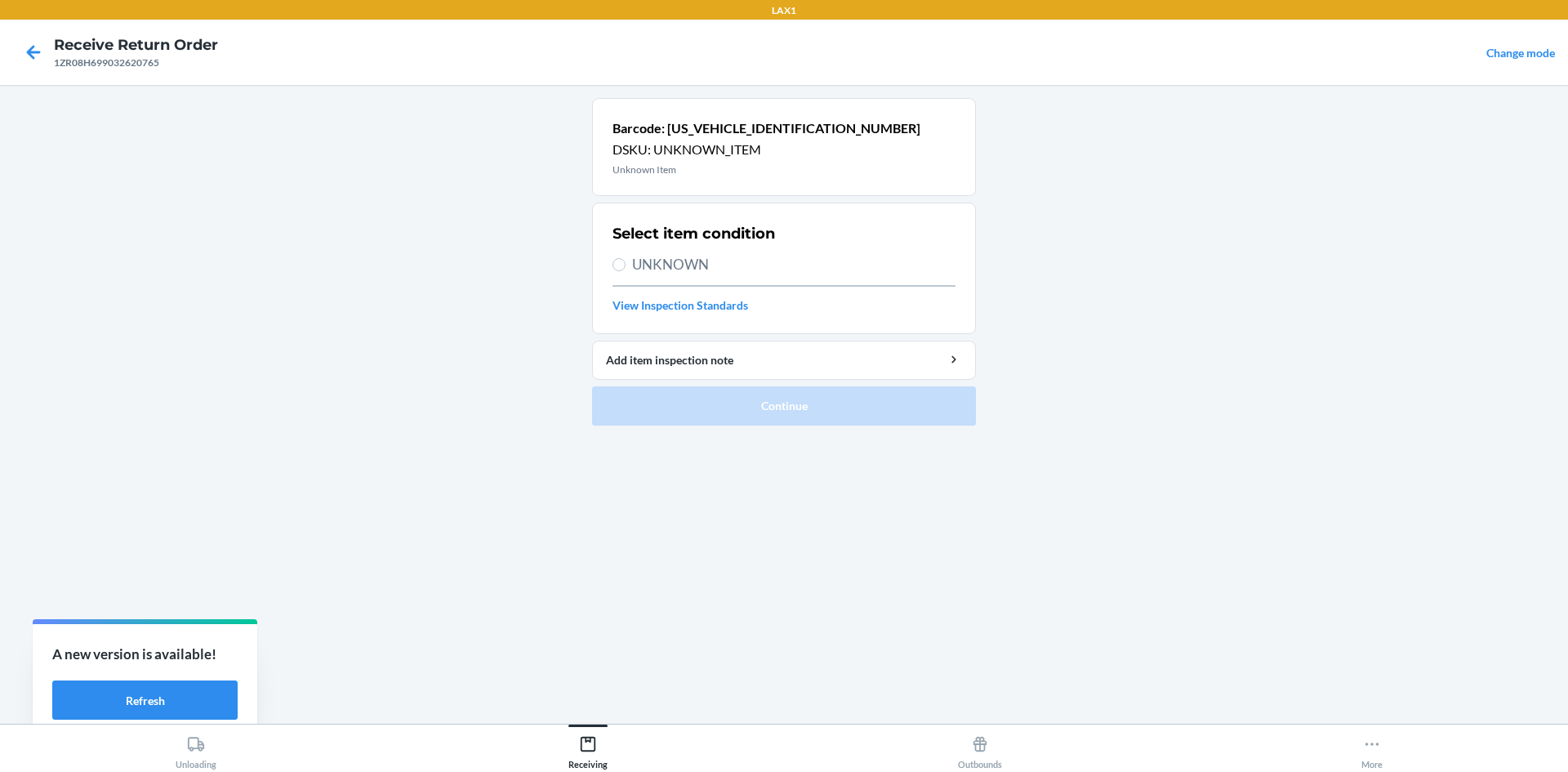
click at [626, 258] on label "UNKNOWN" at bounding box center [784, 265] width 343 height 22
click at [626, 258] on input "UNKNOWN" at bounding box center [619, 265] width 13 height 13
radio input "true"
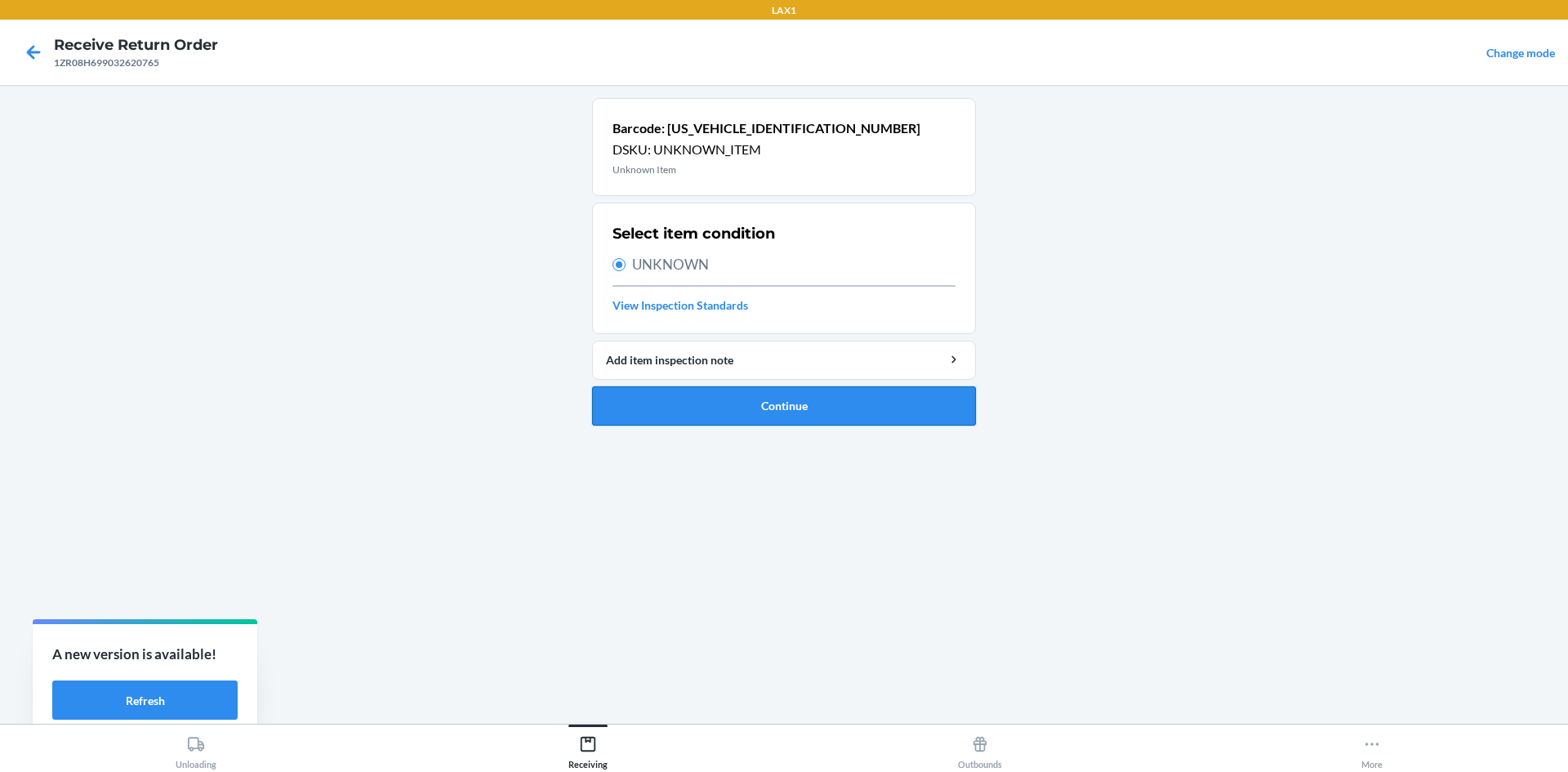
click at [747, 395] on button "Continue" at bounding box center [784, 406] width 384 height 39
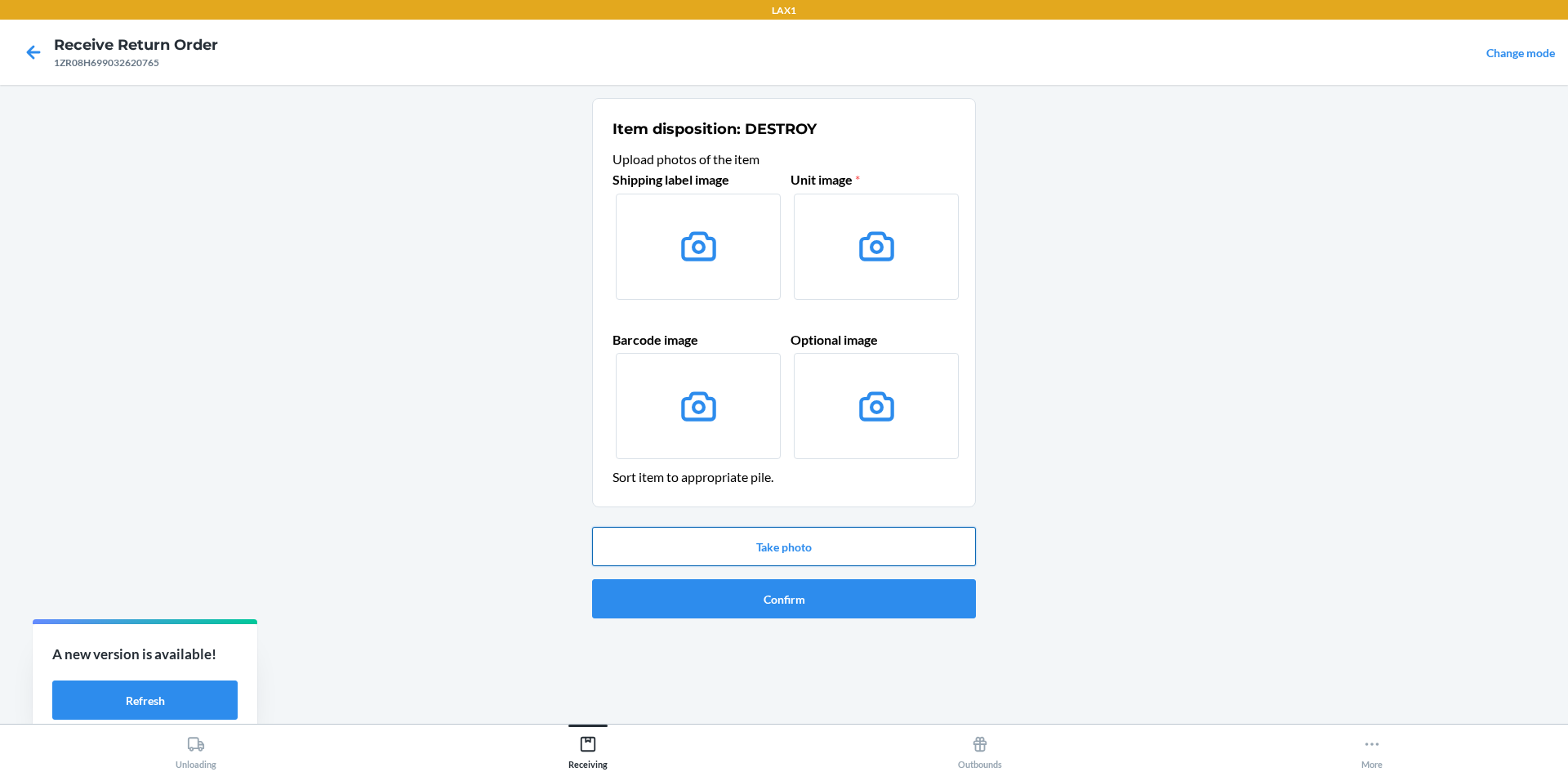
click at [791, 546] on button "Take photo" at bounding box center [784, 546] width 384 height 39
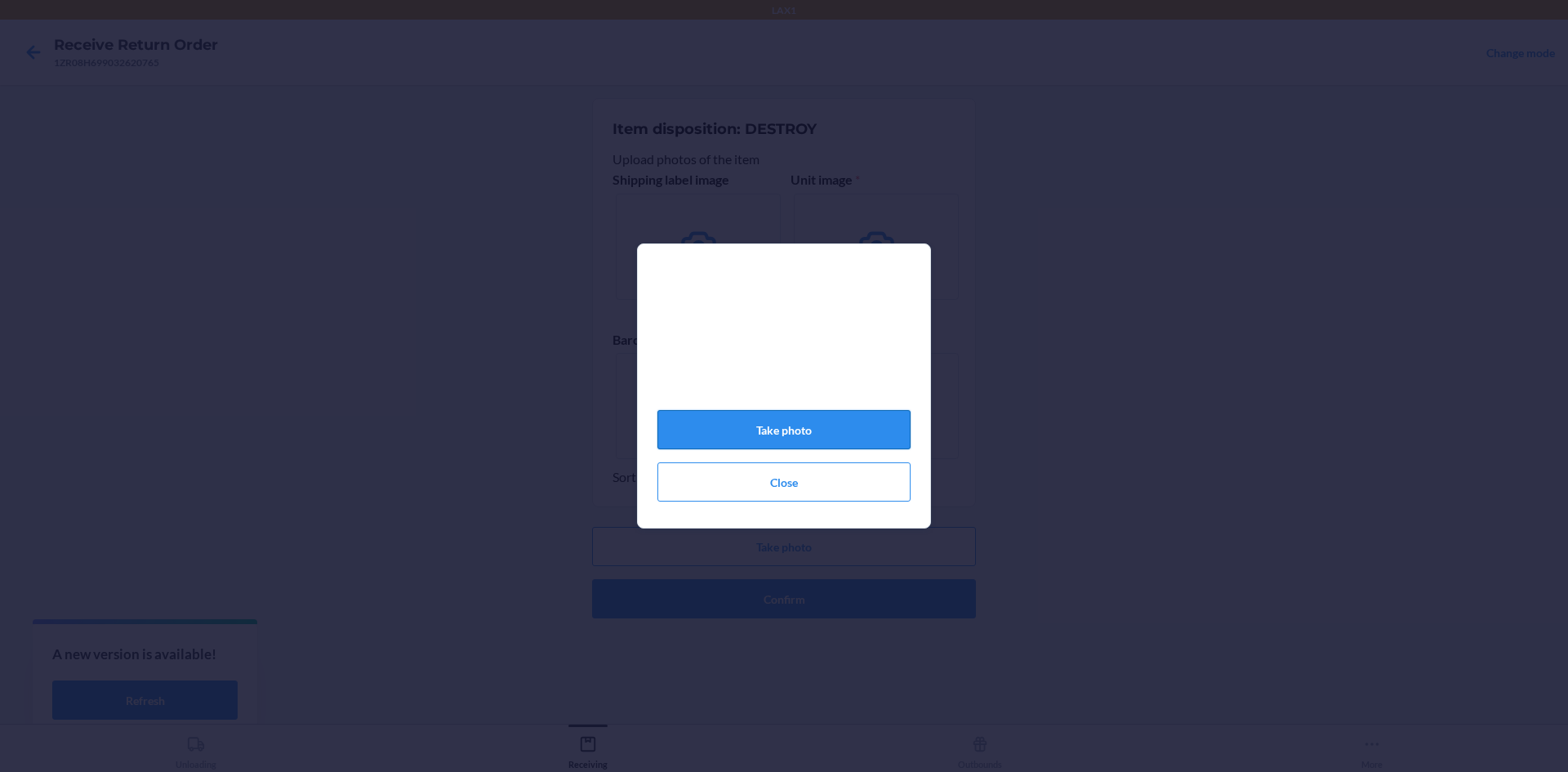
click at [827, 449] on button "Take photo" at bounding box center [784, 430] width 254 height 39
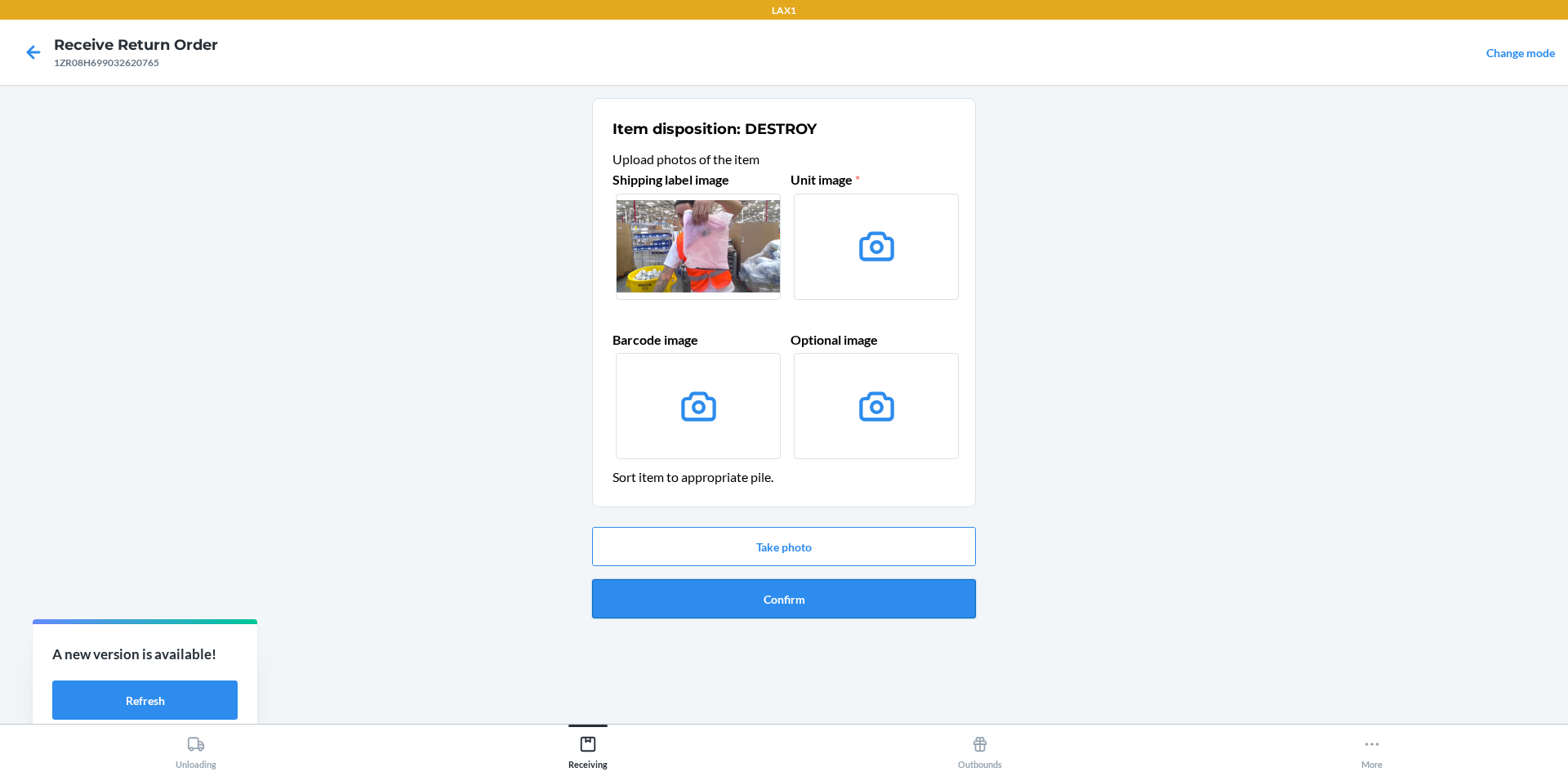
click at [839, 595] on button "Confirm" at bounding box center [784, 599] width 384 height 39
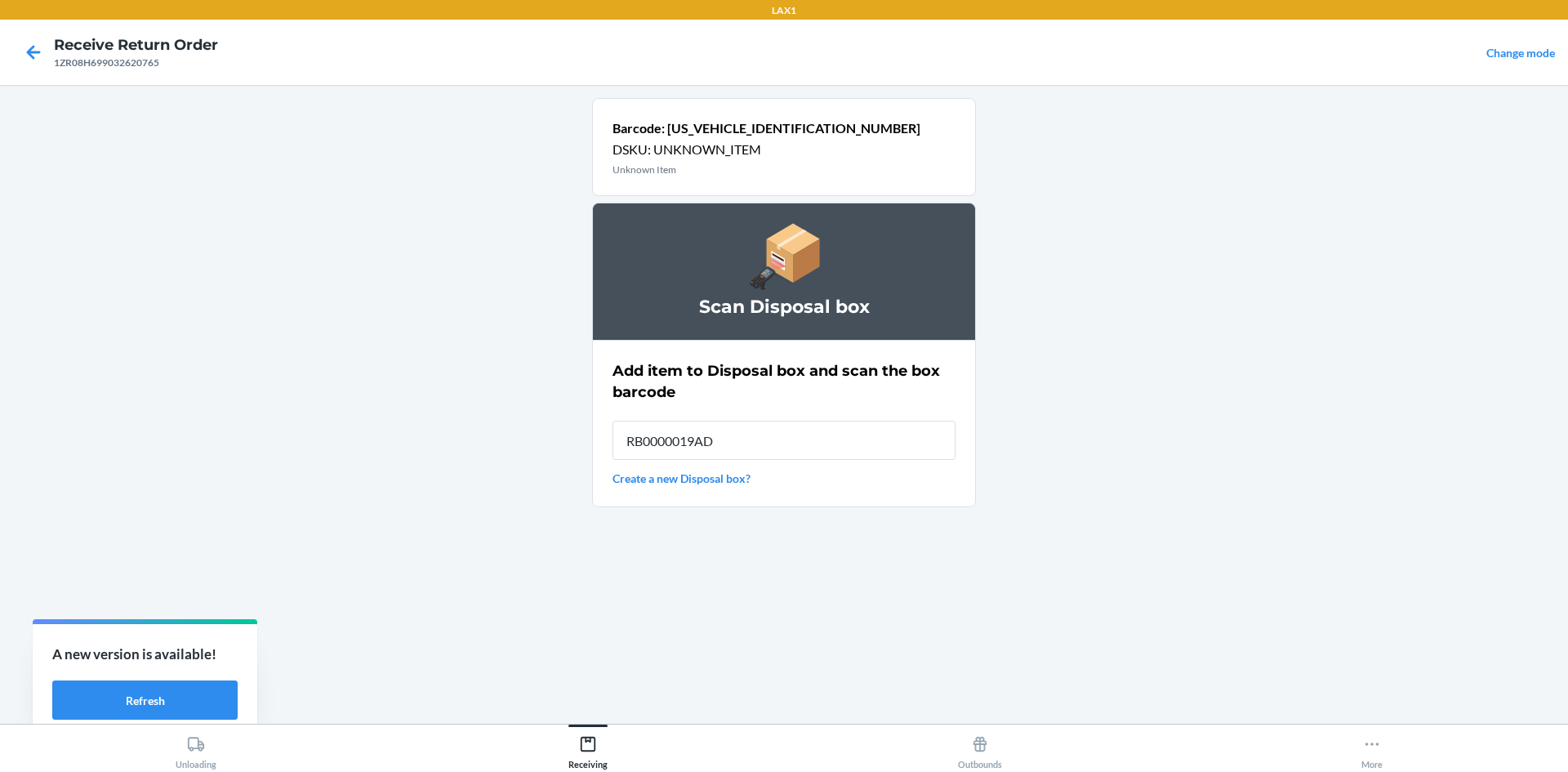
type input "RB0000019AD"
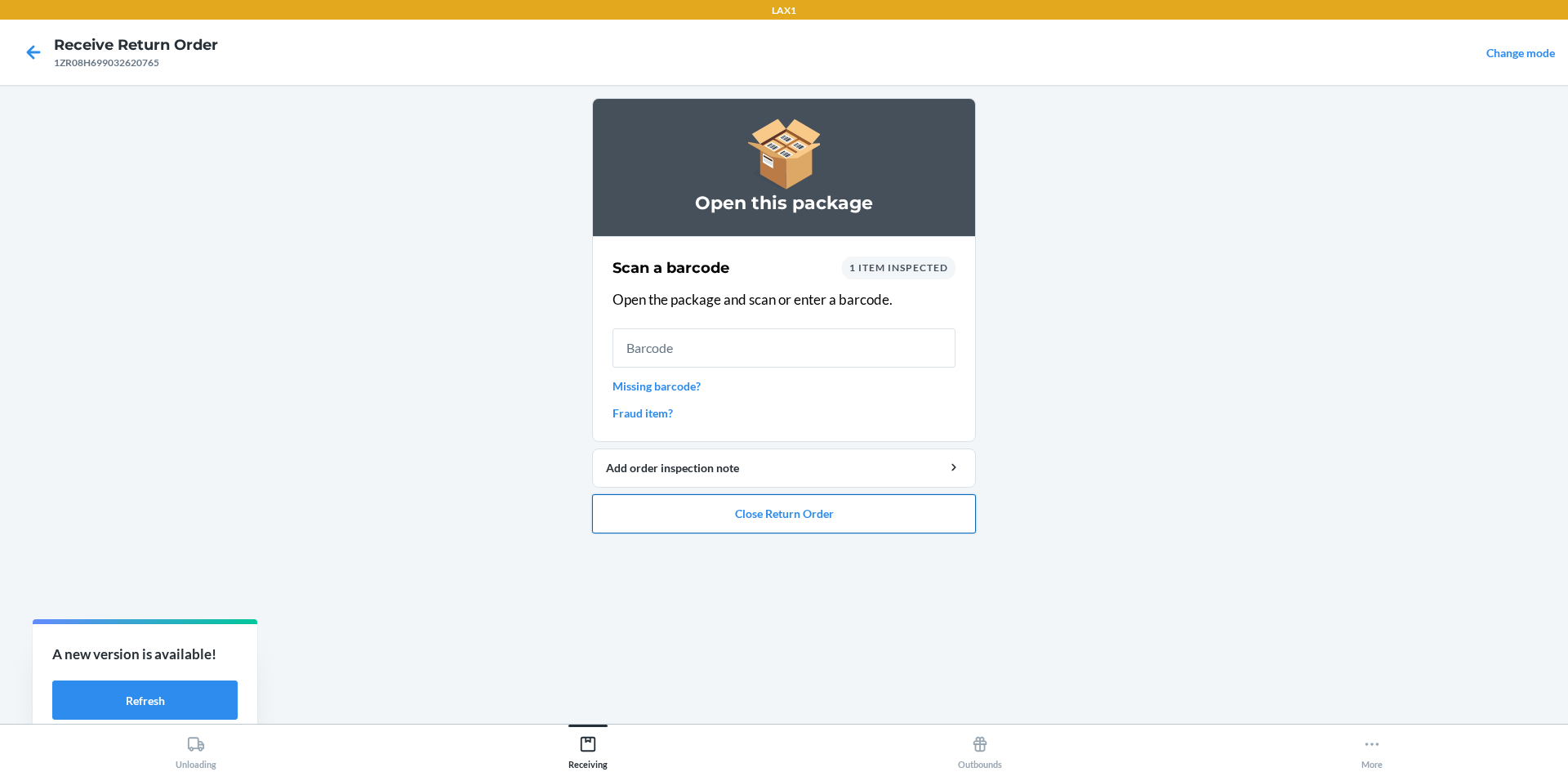
click at [821, 516] on button "Close Return Order" at bounding box center [784, 514] width 384 height 39
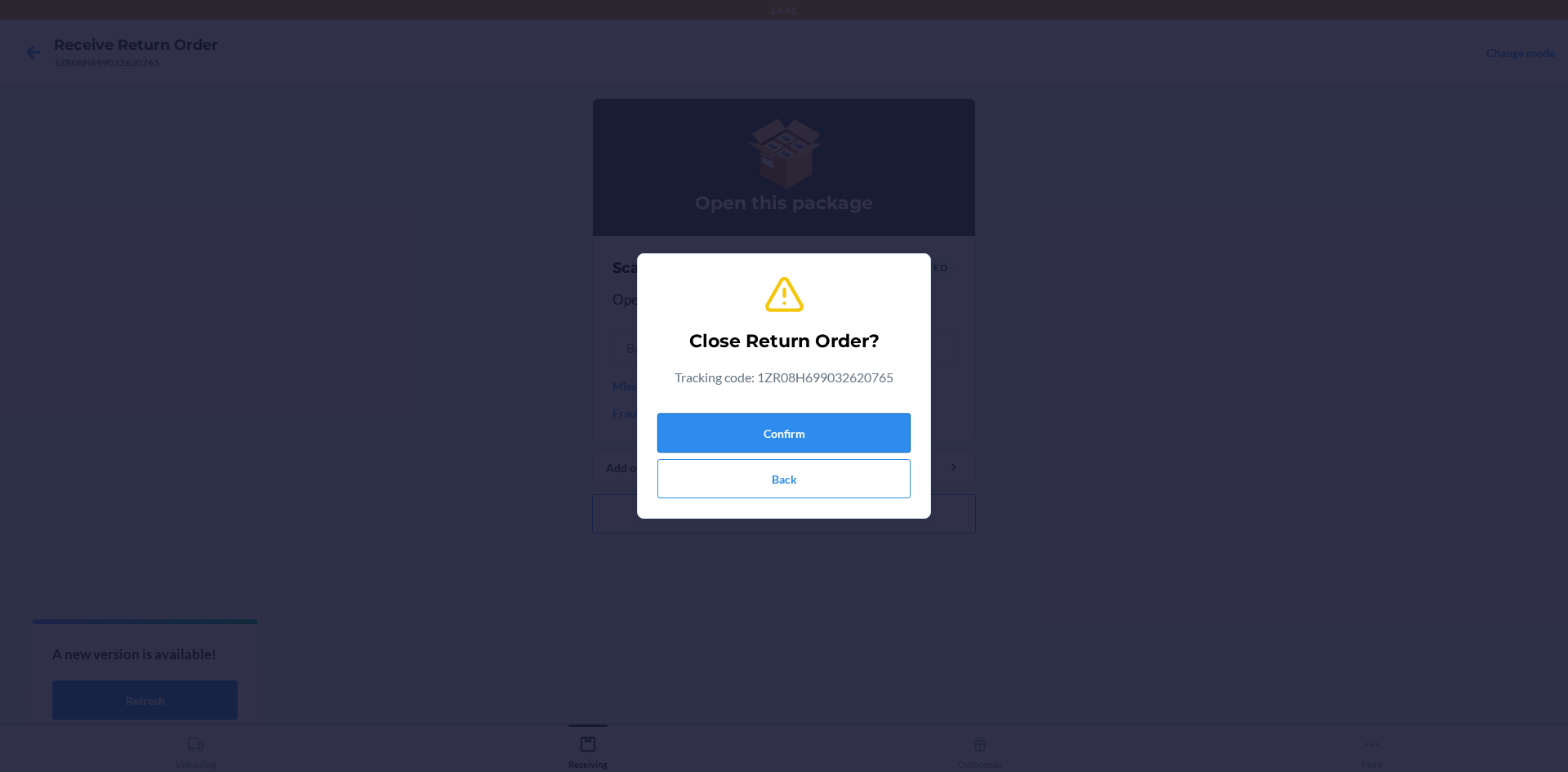
click at [815, 415] on button "Confirm" at bounding box center [784, 433] width 254 height 39
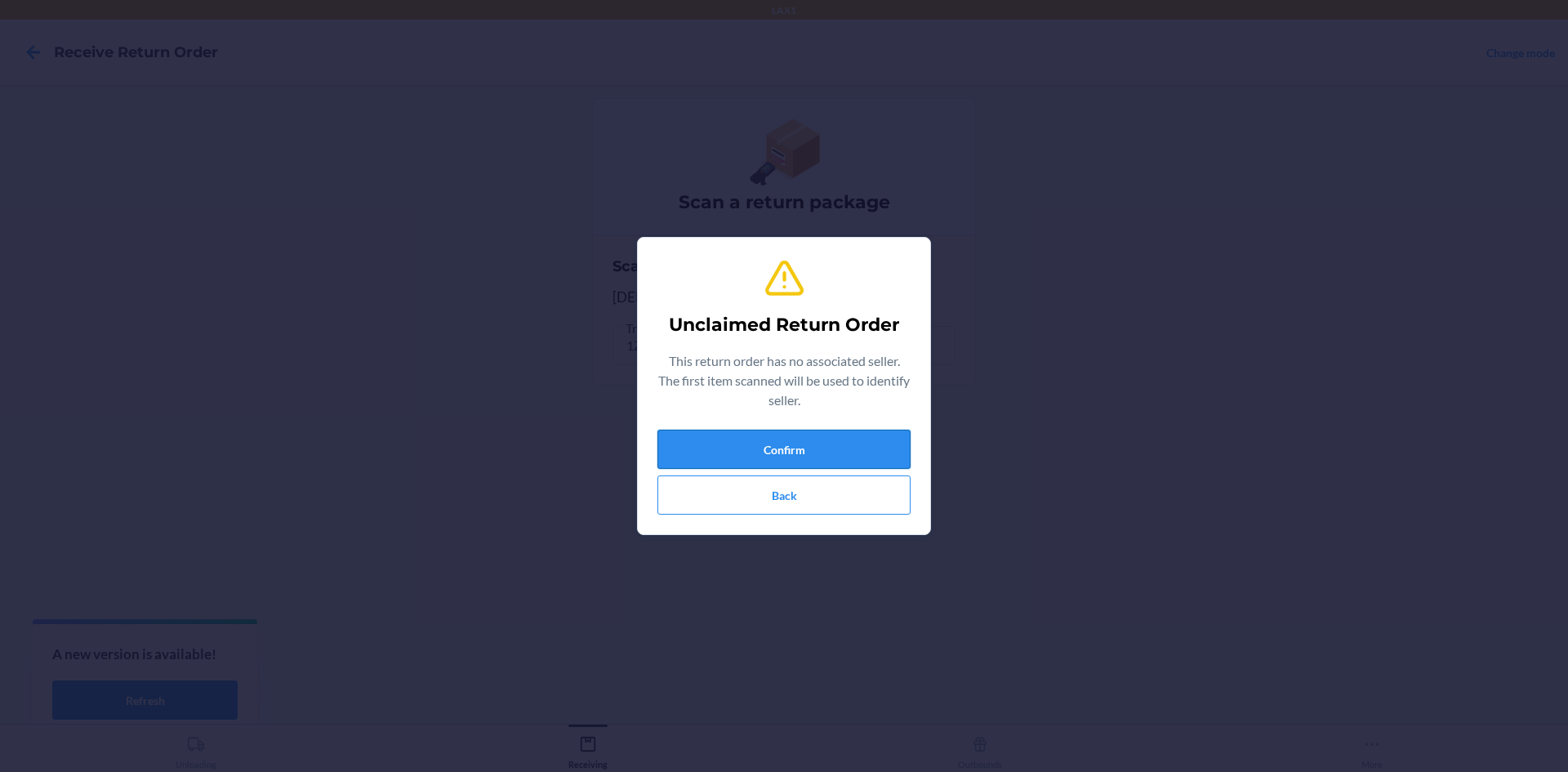
click at [823, 432] on button "Confirm" at bounding box center [784, 449] width 254 height 39
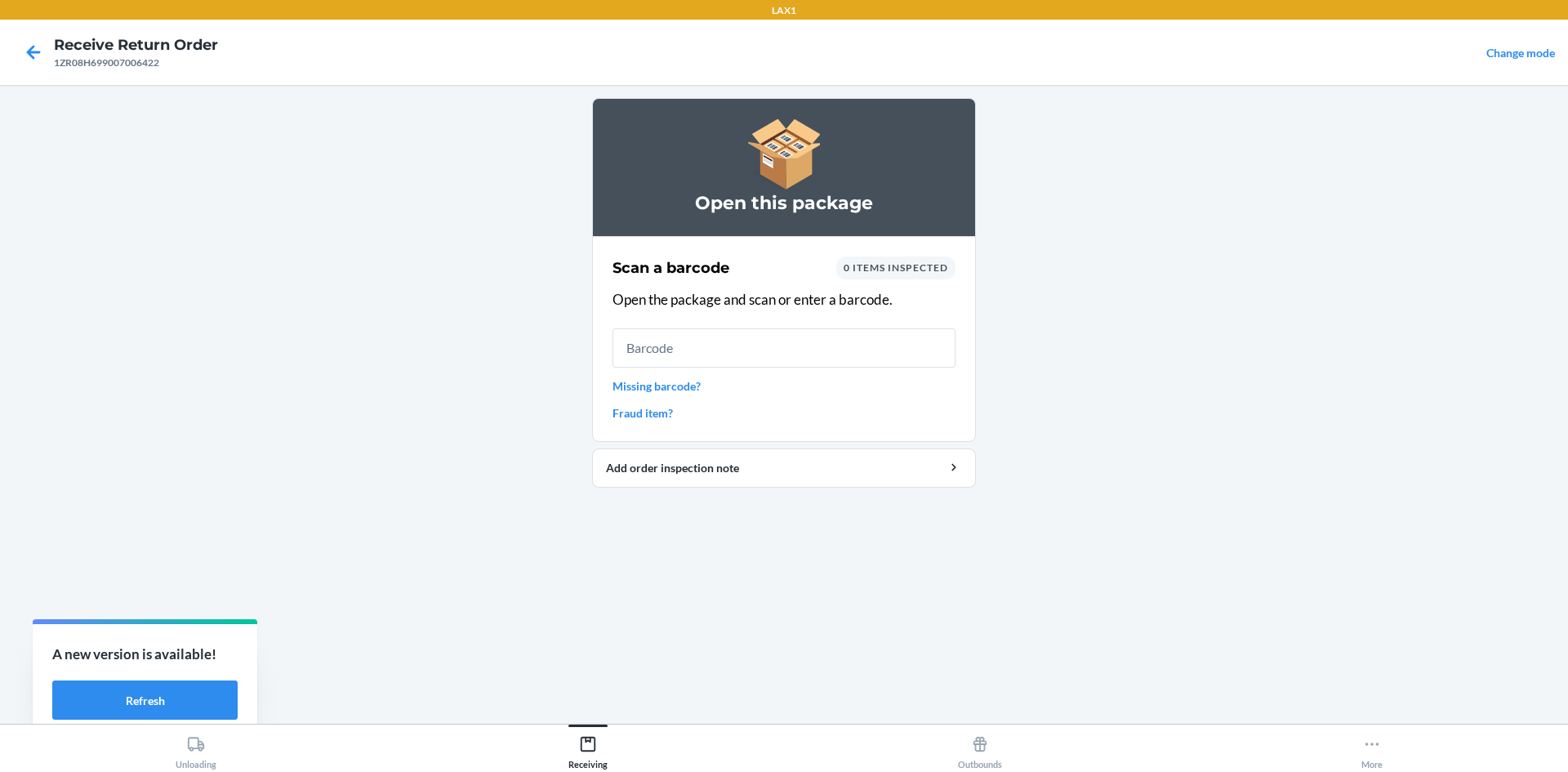
click at [675, 383] on link "Missing barcode?" at bounding box center [784, 386] width 343 height 17
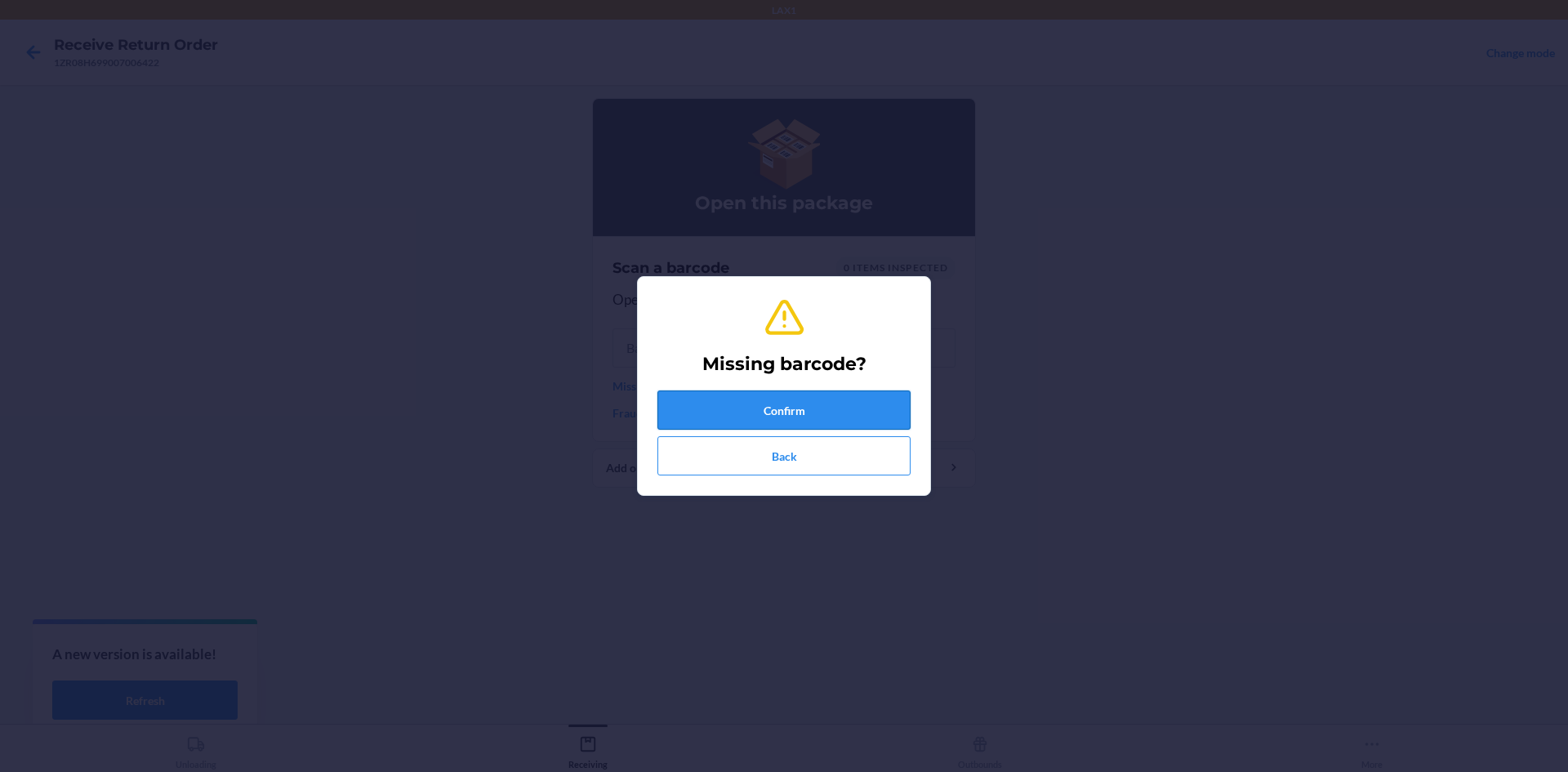
click at [737, 396] on button "Confirm" at bounding box center [784, 410] width 254 height 39
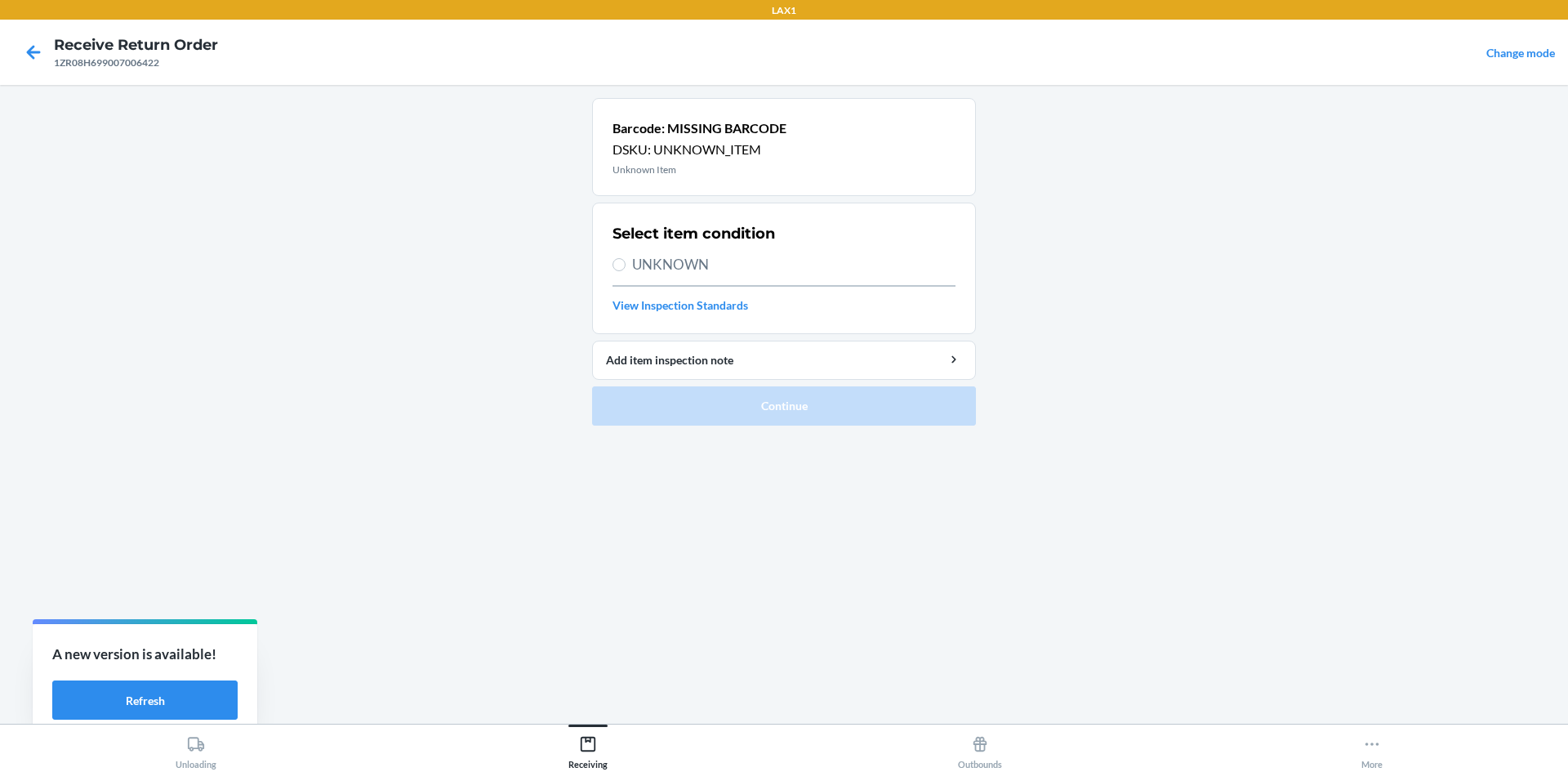
click at [628, 264] on label "UNKNOWN" at bounding box center [784, 265] width 343 height 22
click at [626, 264] on input "UNKNOWN" at bounding box center [619, 265] width 13 height 13
radio input "true"
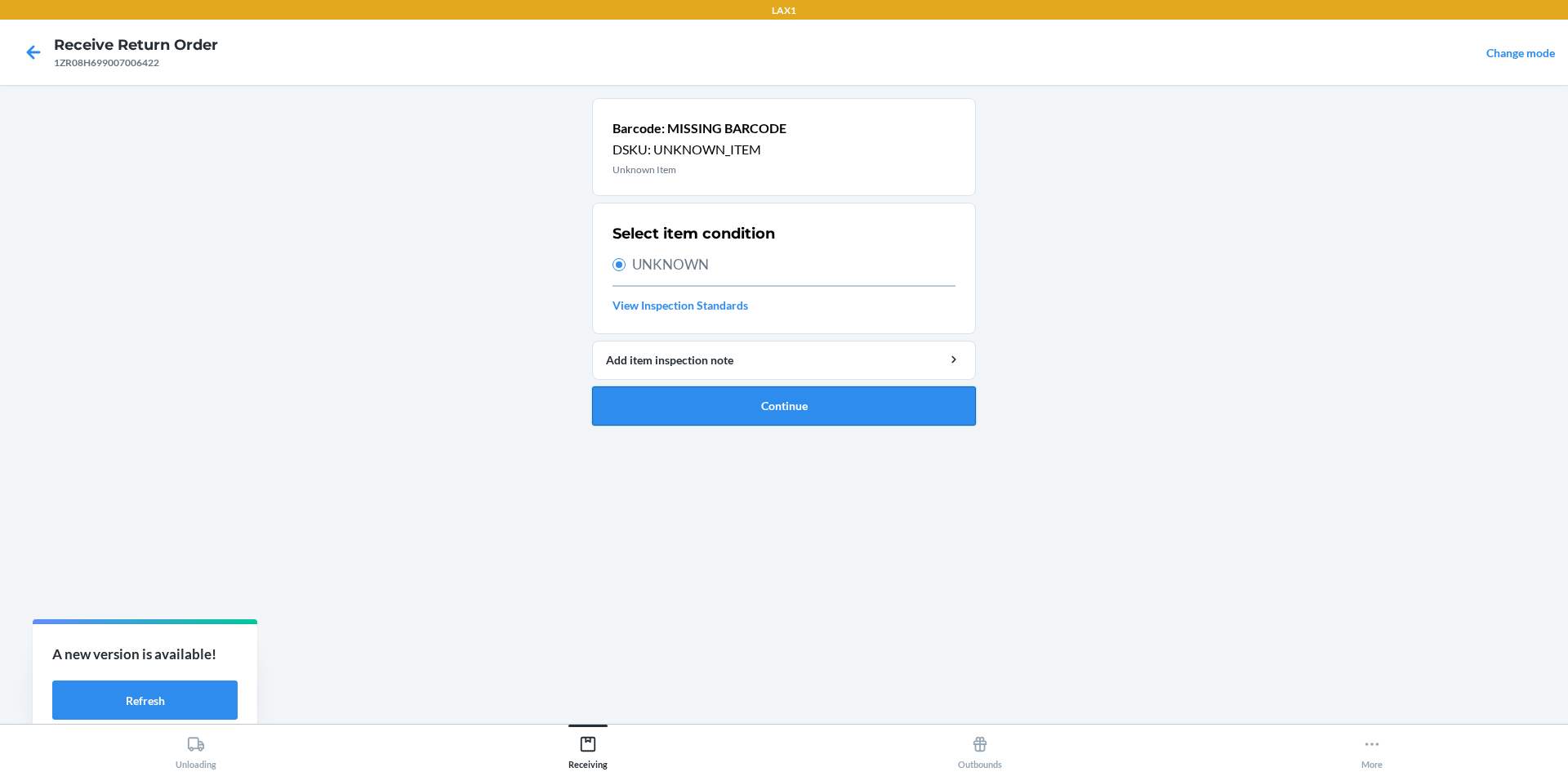
click at [853, 400] on button "Continue" at bounding box center [784, 406] width 384 height 39
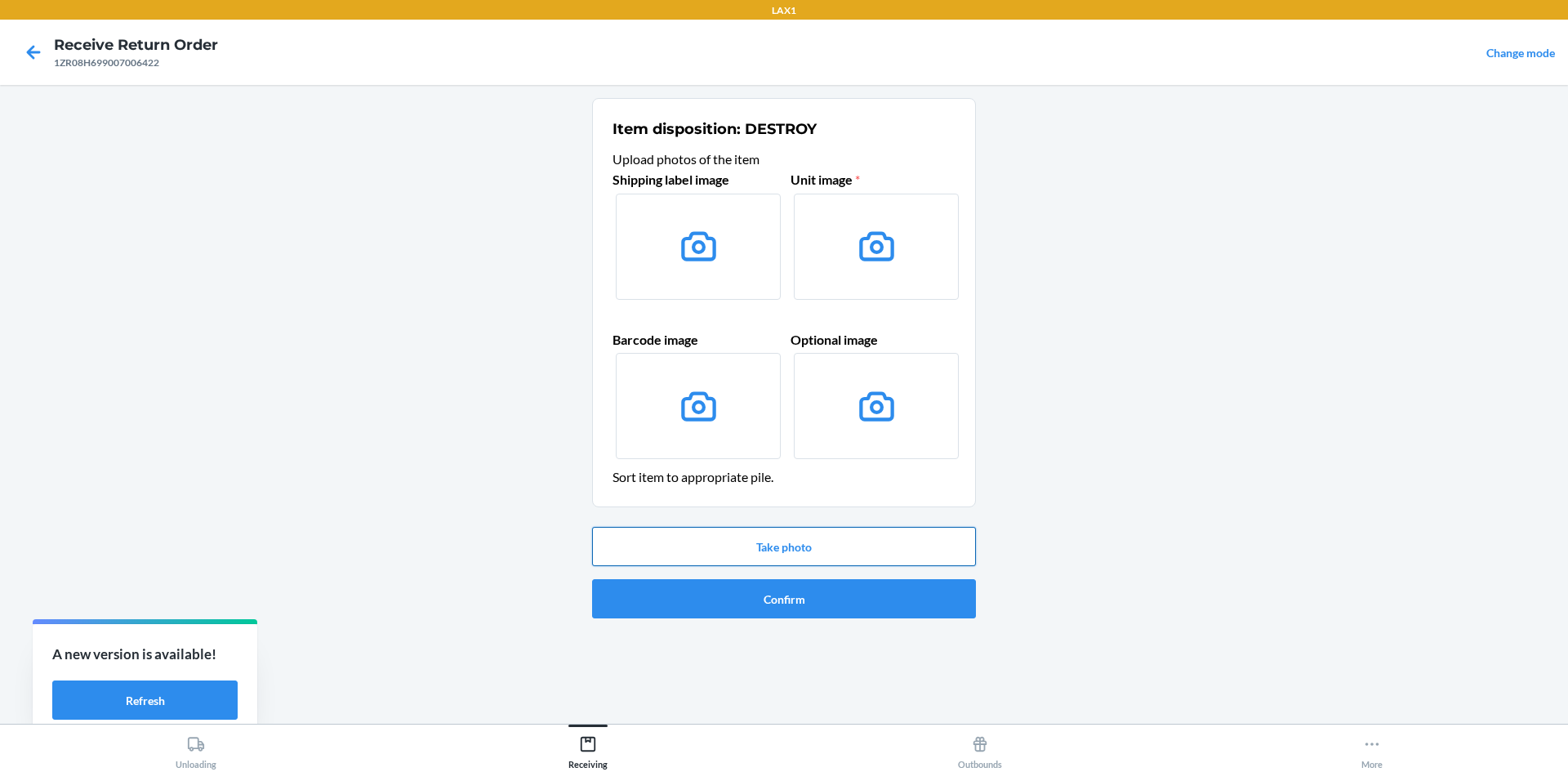
click at [803, 539] on button "Take photo" at bounding box center [784, 546] width 384 height 39
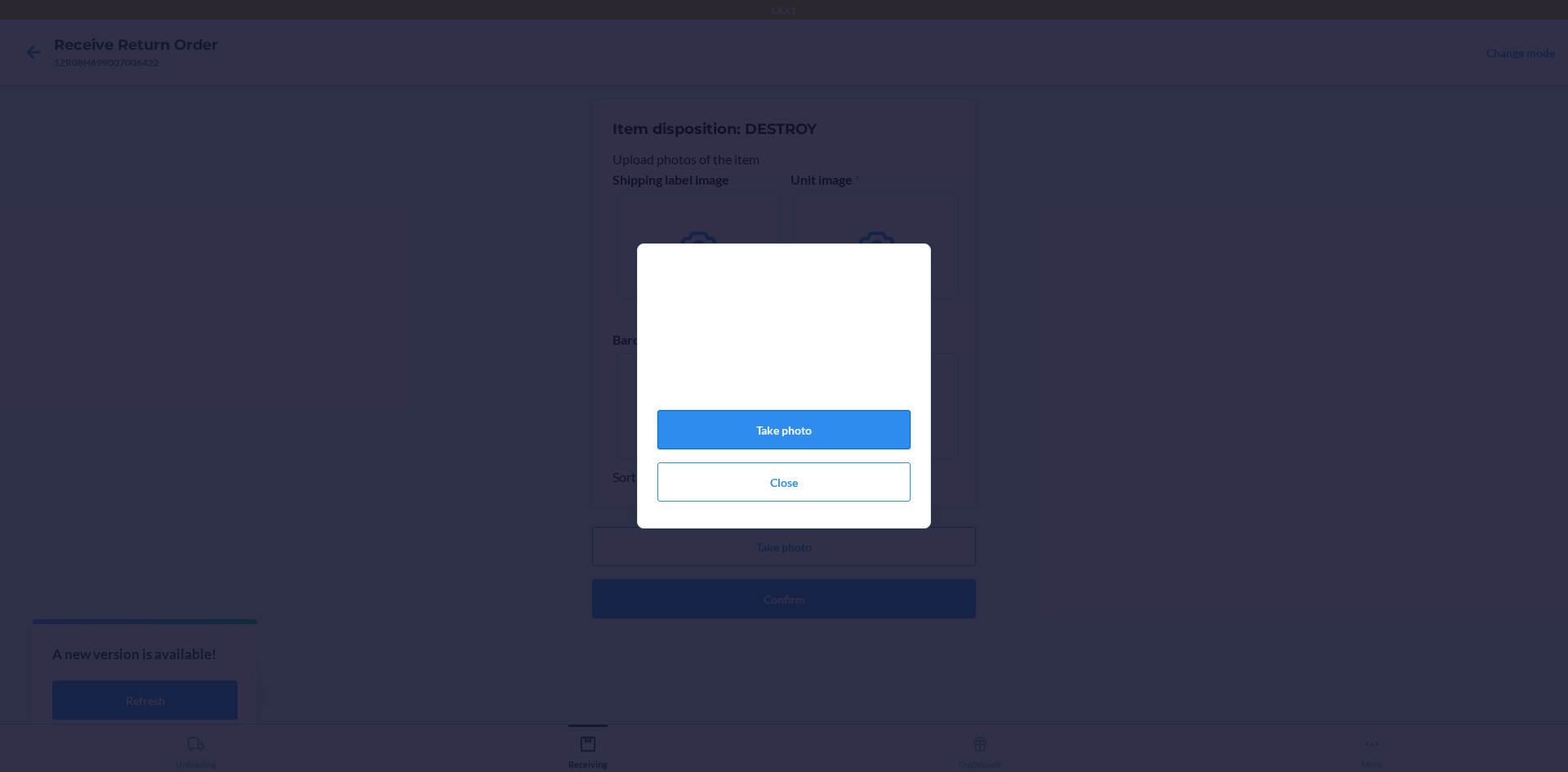
click at [851, 428] on button "Take photo" at bounding box center [784, 430] width 254 height 39
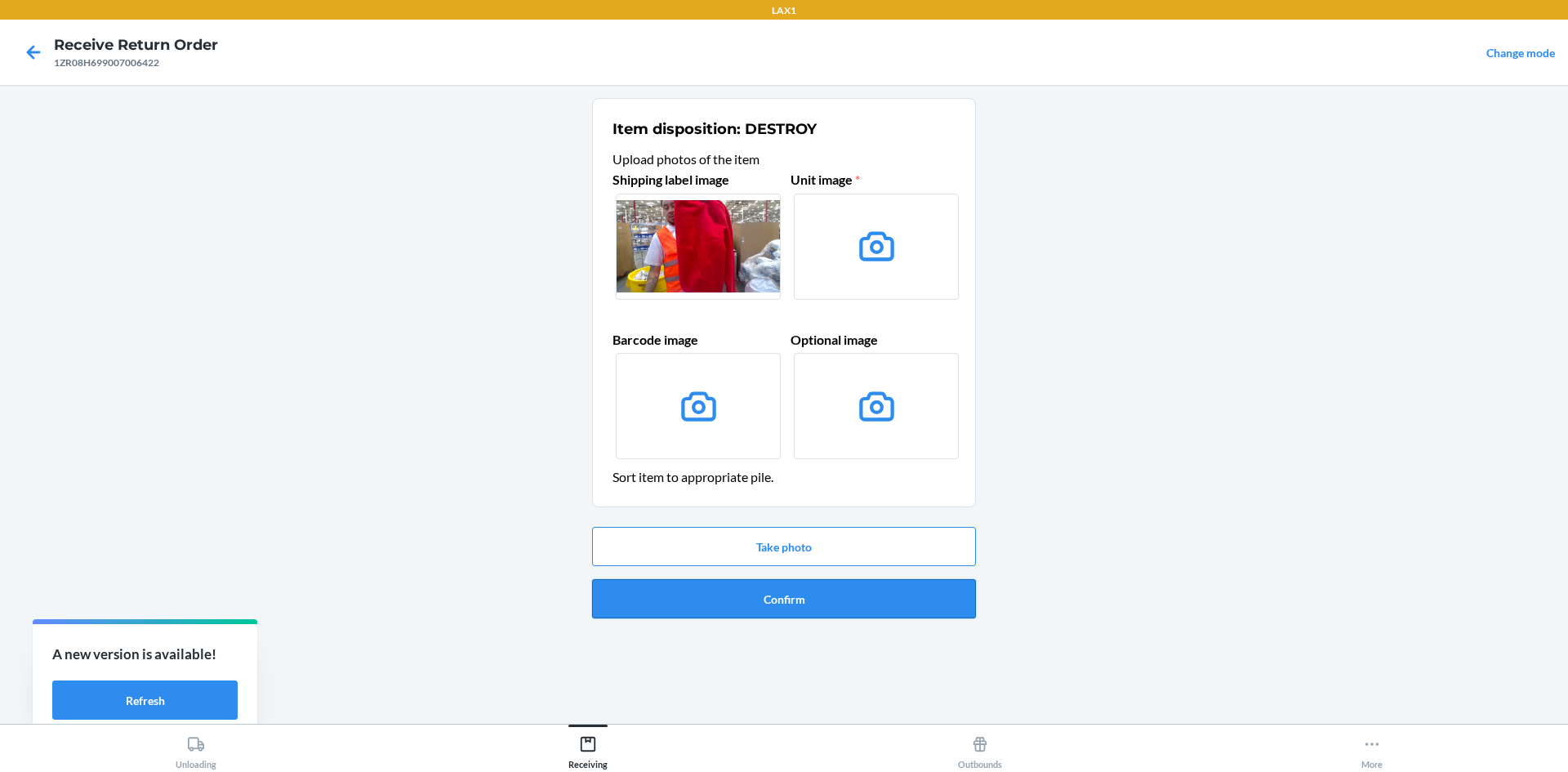
click at [760, 591] on button "Confirm" at bounding box center [784, 599] width 384 height 39
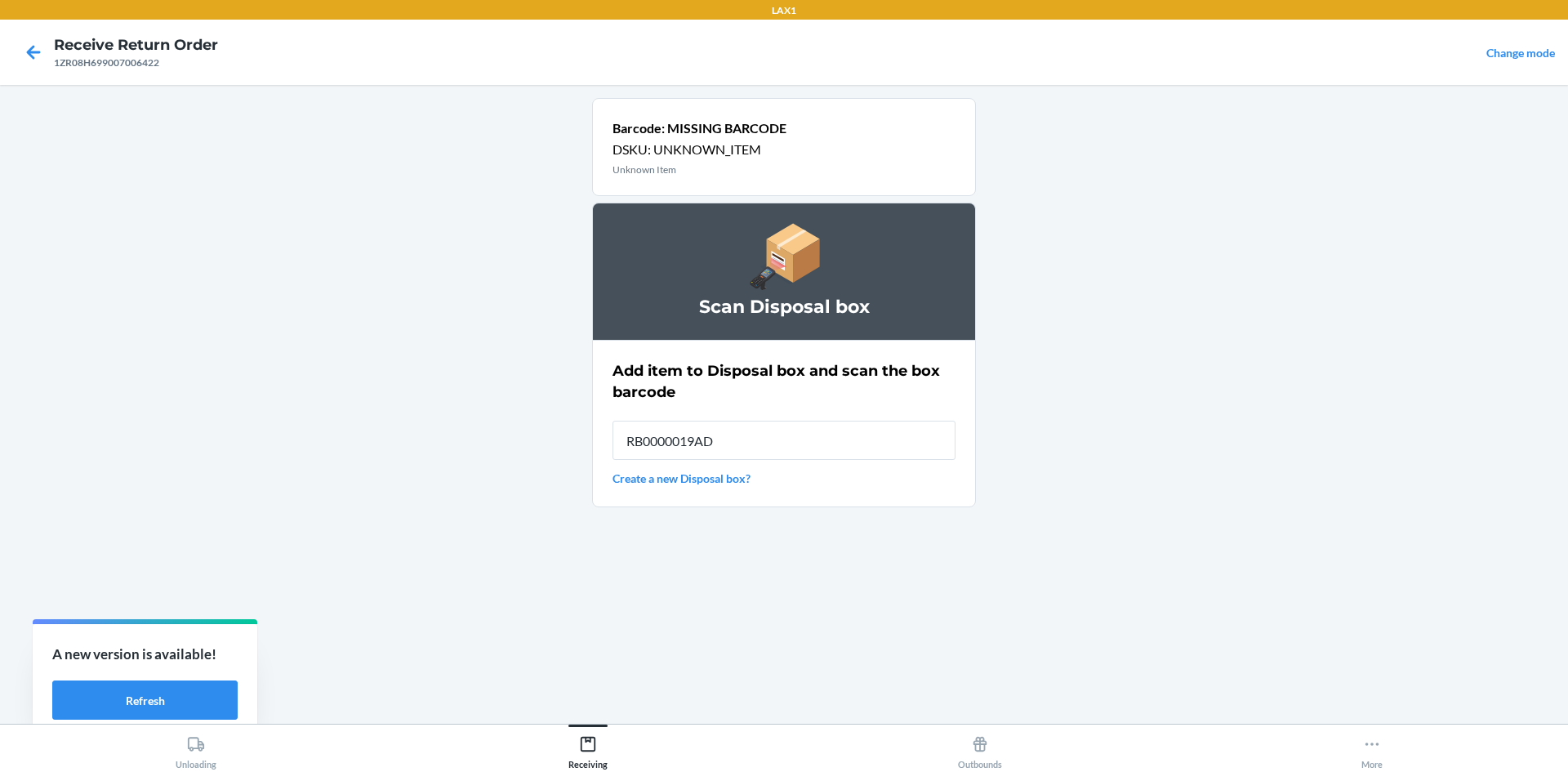
type input "RB0000019AD"
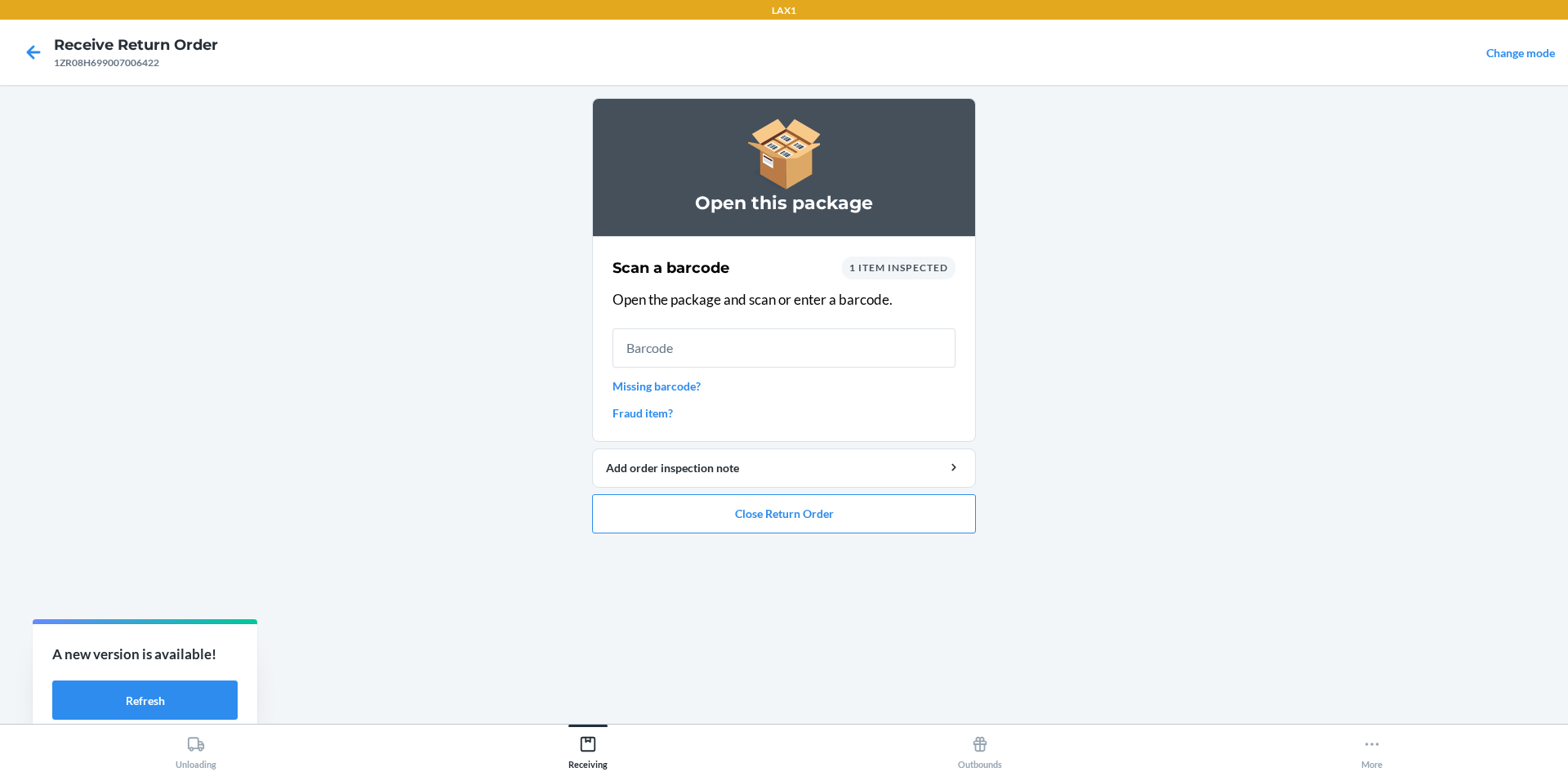
click at [674, 383] on link "Missing barcode?" at bounding box center [784, 386] width 343 height 17
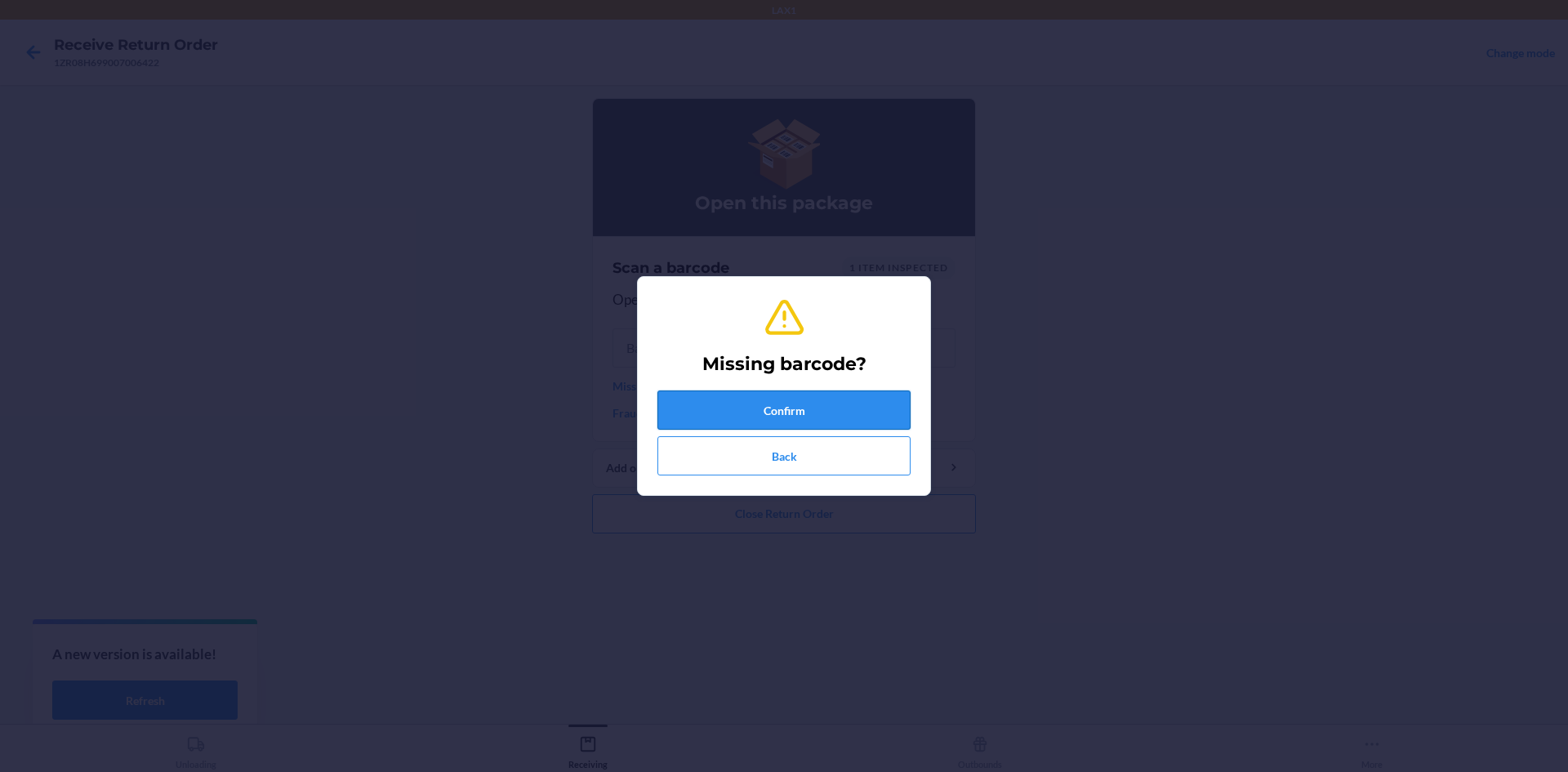
click at [719, 407] on button "Confirm" at bounding box center [784, 410] width 254 height 39
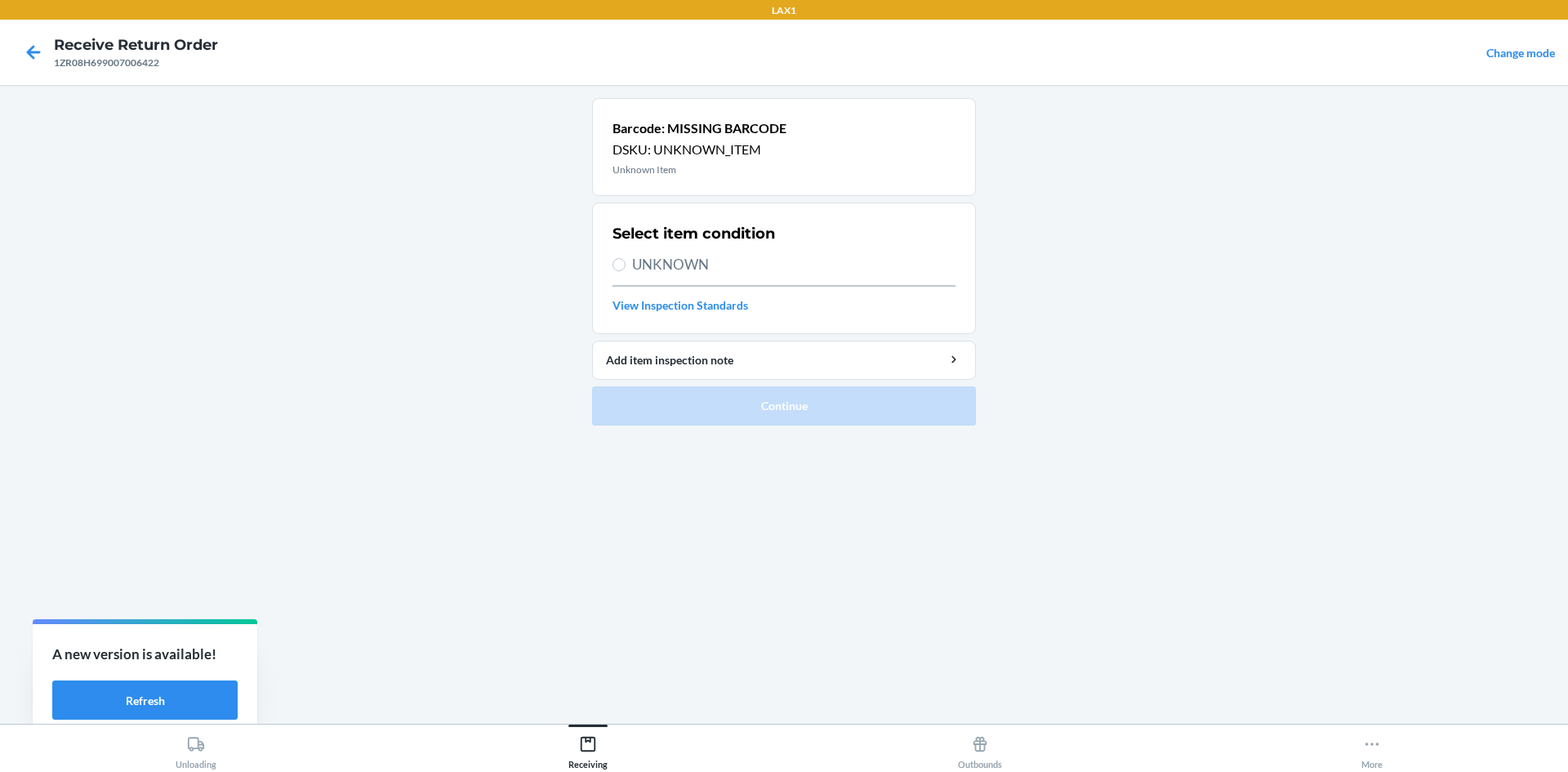
click at [628, 274] on label "UNKNOWN" at bounding box center [784, 265] width 343 height 22
click at [626, 271] on input "UNKNOWN" at bounding box center [619, 265] width 13 height 13
radio input "true"
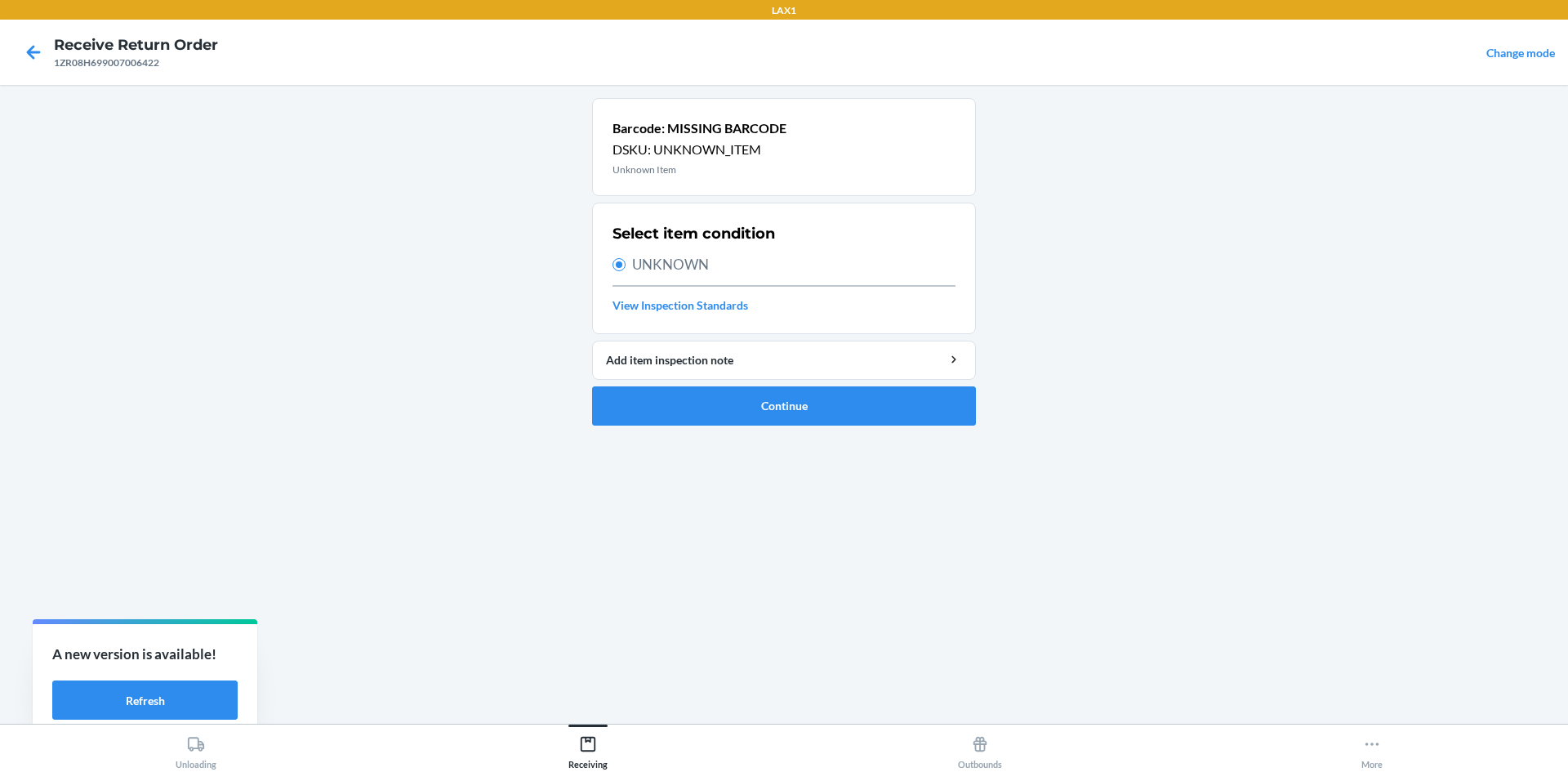
drag, startPoint x: 756, startPoint y: 435, endPoint x: 757, endPoint y: 415, distance: 20.0
click at [757, 435] on ol "Barcode: MISSING BARCODE DSKU: UNKNOWN_ITEM Unknown Item Select item condition …" at bounding box center [784, 269] width 384 height 341
click at [755, 396] on button "Continue" at bounding box center [784, 406] width 384 height 39
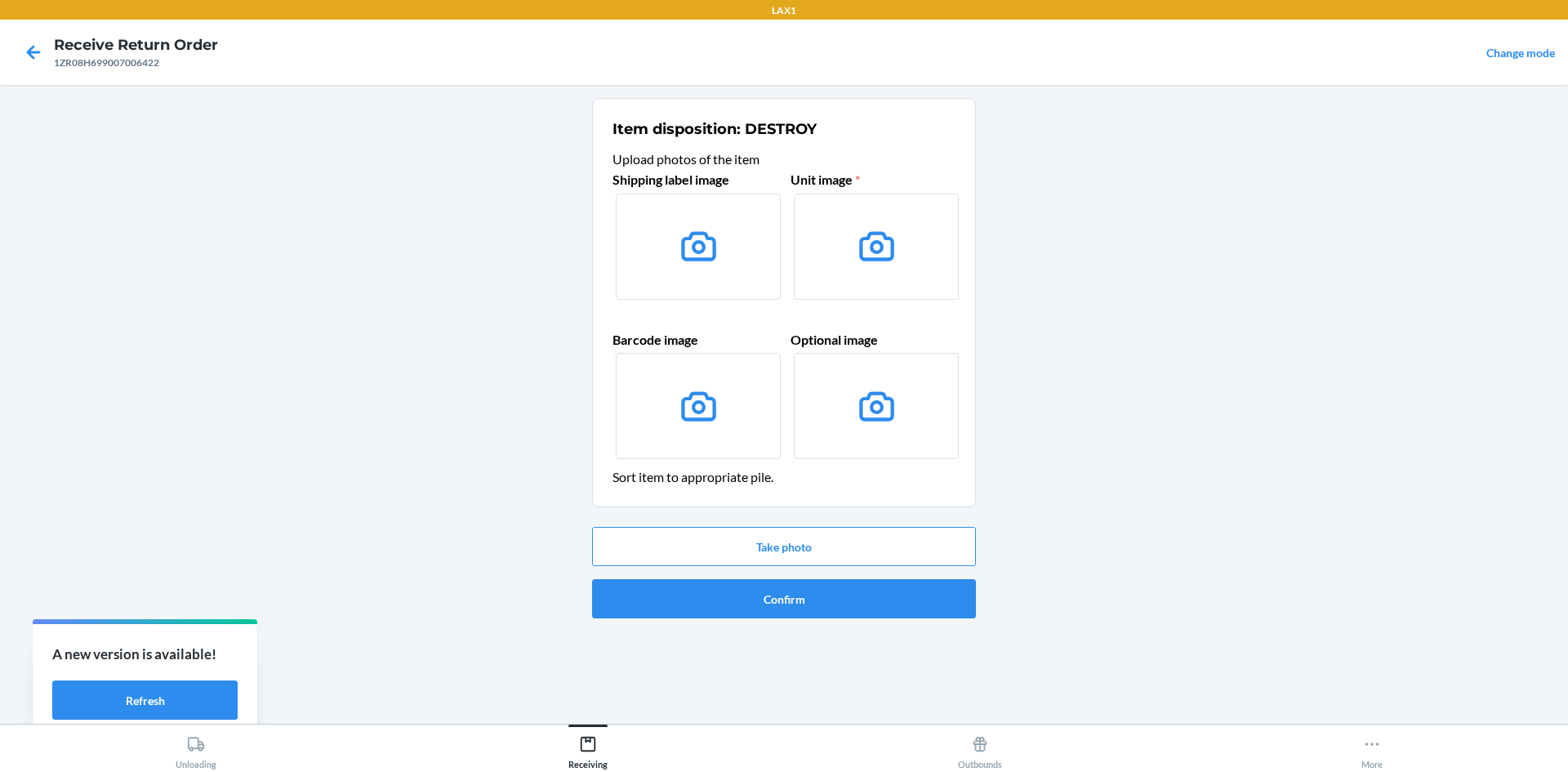
click at [752, 567] on div "Take photo Confirm" at bounding box center [784, 573] width 384 height 105
click at [763, 544] on button "Take photo" at bounding box center [784, 546] width 384 height 39
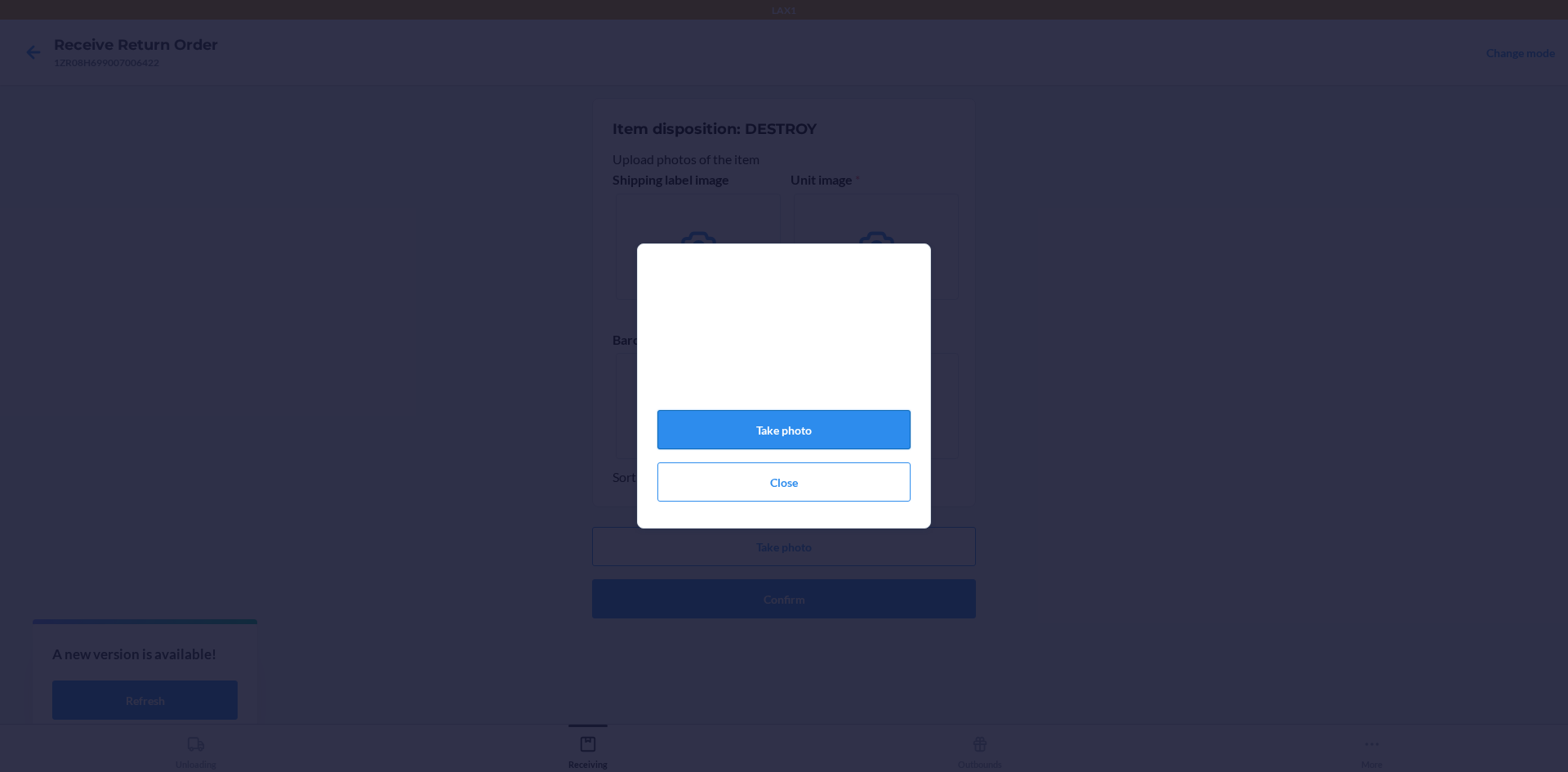
click at [870, 436] on button "Take photo" at bounding box center [784, 430] width 254 height 39
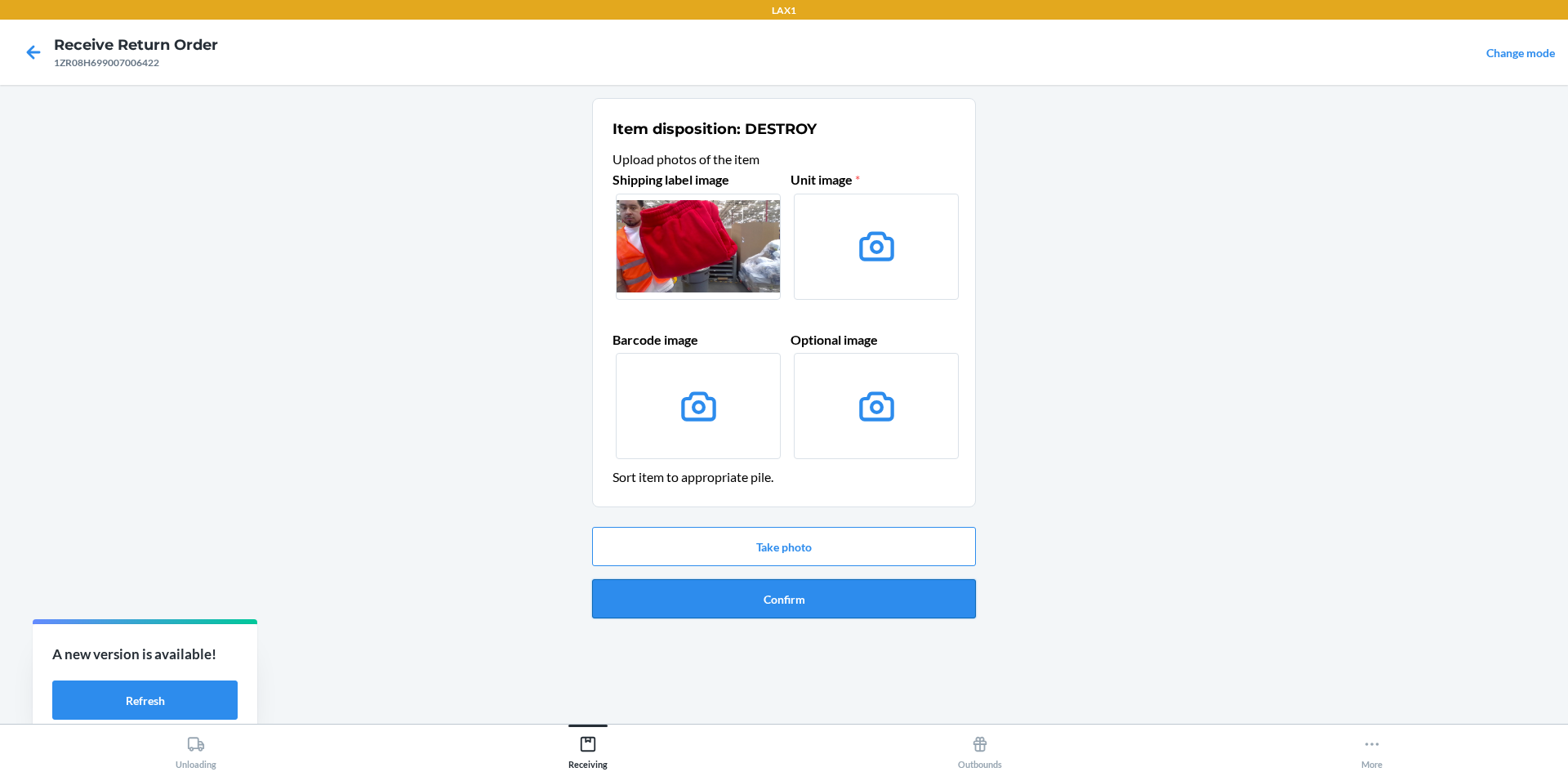
click at [801, 587] on button "Confirm" at bounding box center [784, 599] width 384 height 39
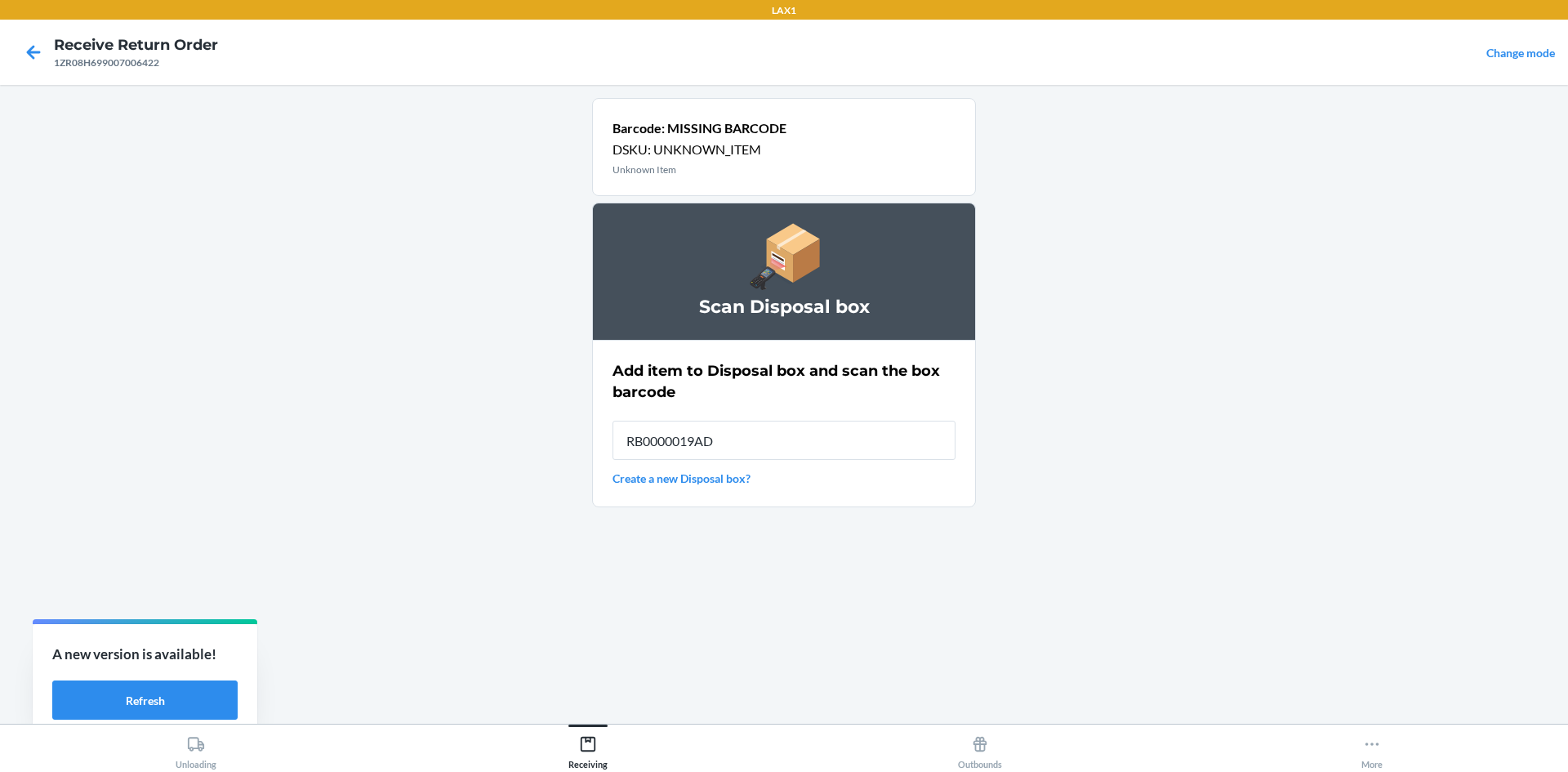
type input "RB0000019AD"
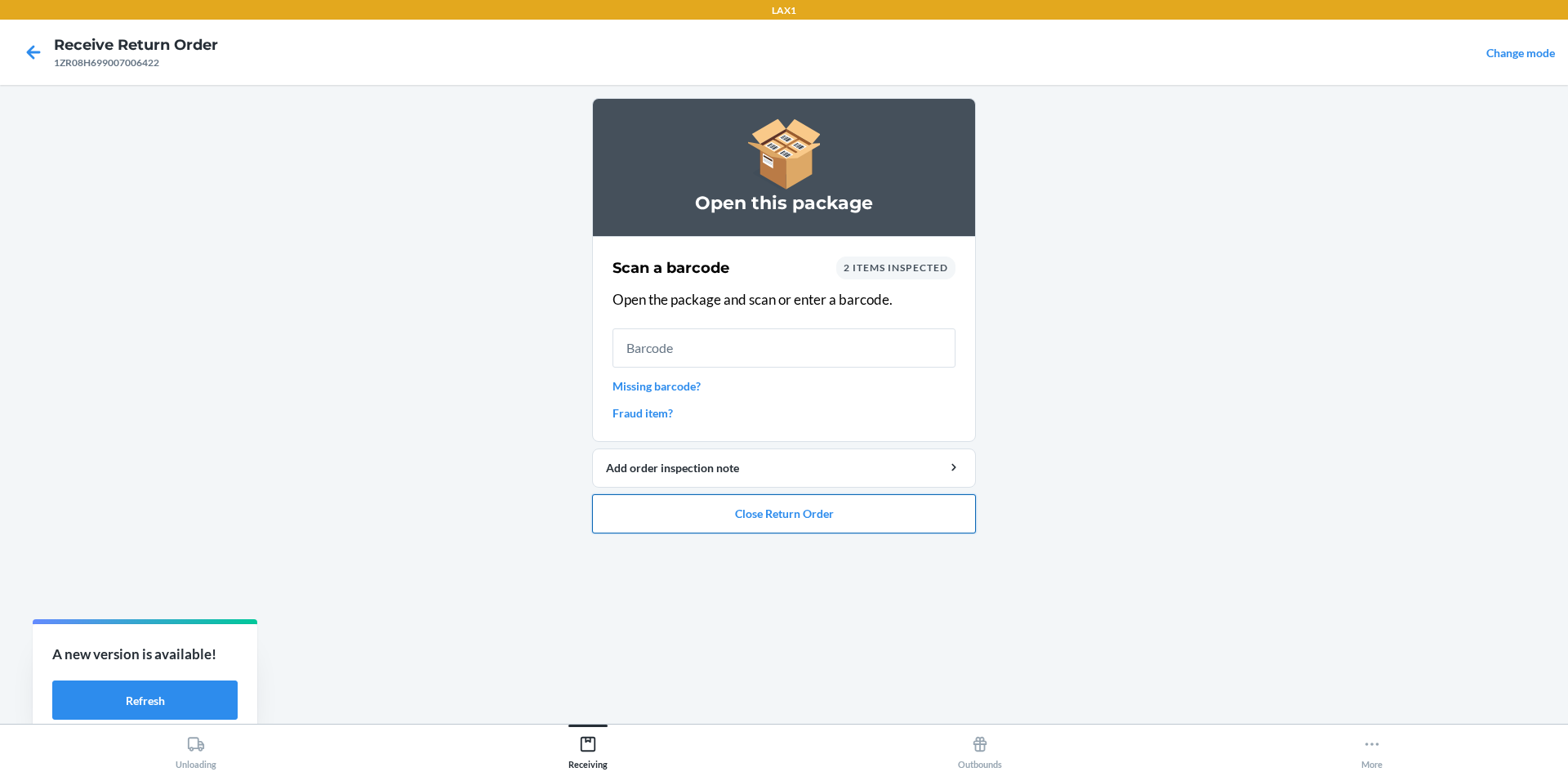
click at [696, 522] on button "Close Return Order" at bounding box center [784, 514] width 384 height 39
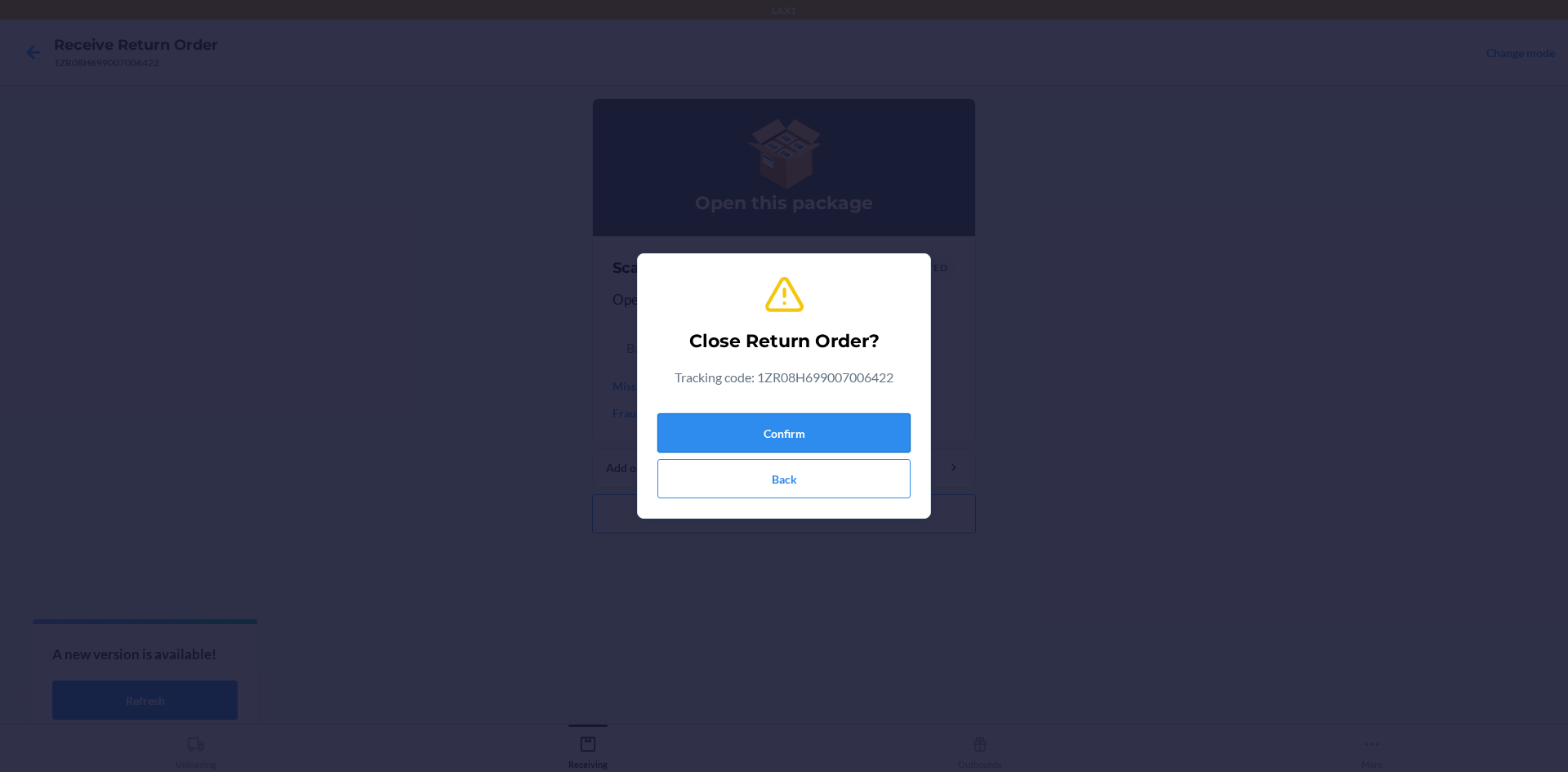
click at [756, 424] on button "Confirm" at bounding box center [784, 433] width 254 height 39
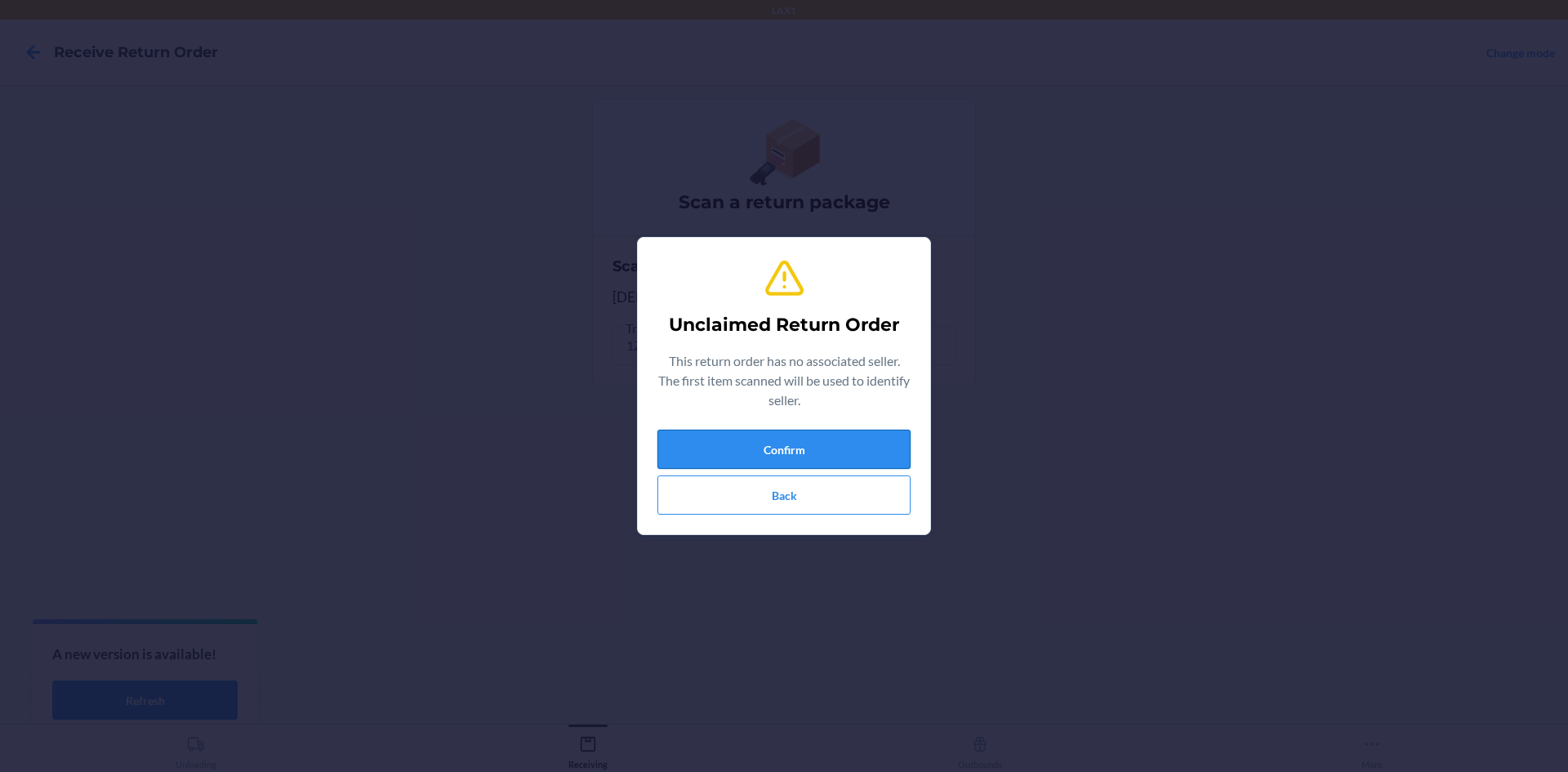
click at [850, 451] on button "Confirm" at bounding box center [784, 449] width 254 height 39
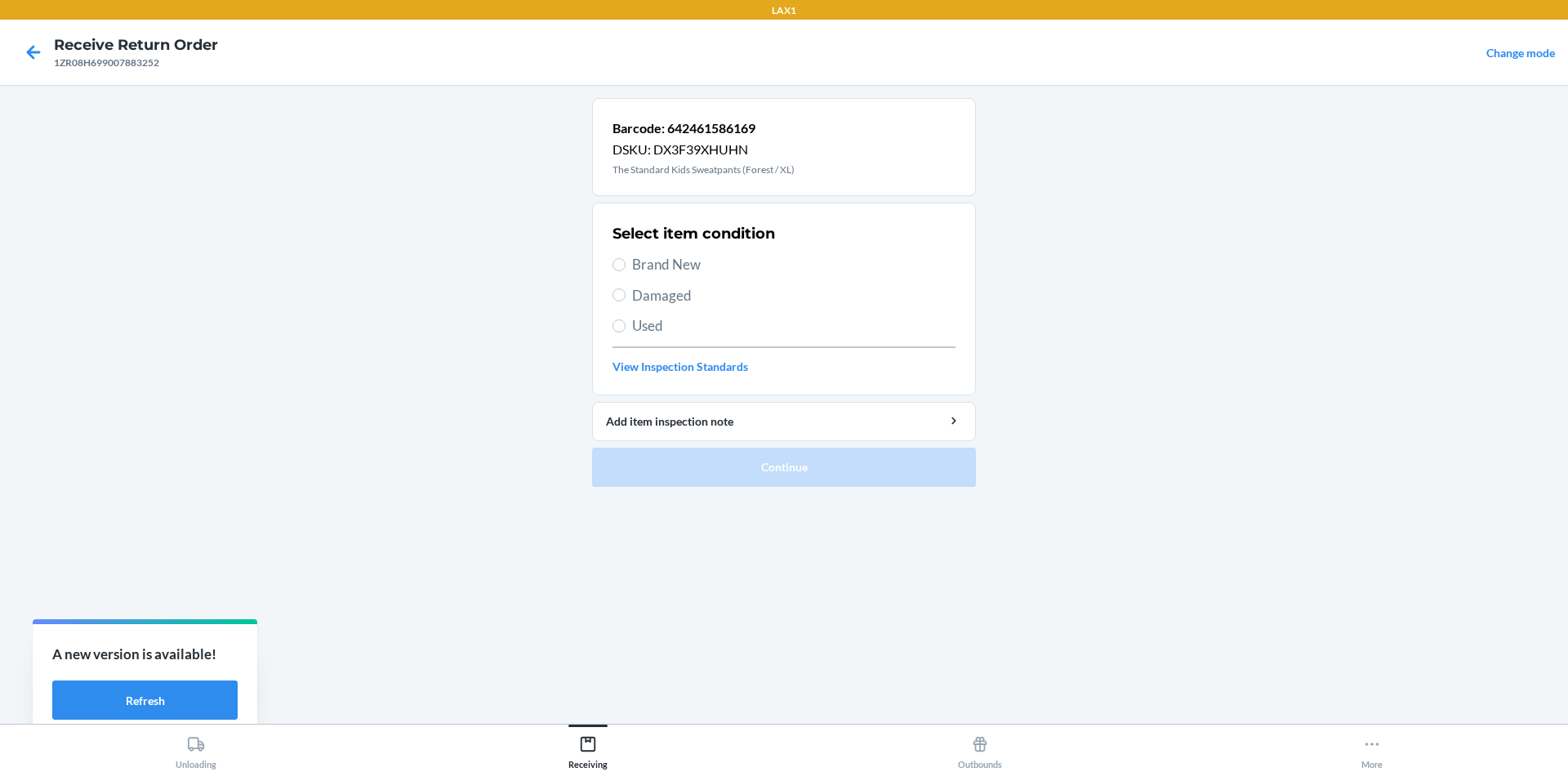
drag, startPoint x: 654, startPoint y: 298, endPoint x: 664, endPoint y: 296, distance: 10.2
click at [655, 298] on span "Damaged" at bounding box center [794, 296] width 324 height 22
click at [626, 298] on input "Damaged" at bounding box center [619, 295] width 13 height 13
radio input "true"
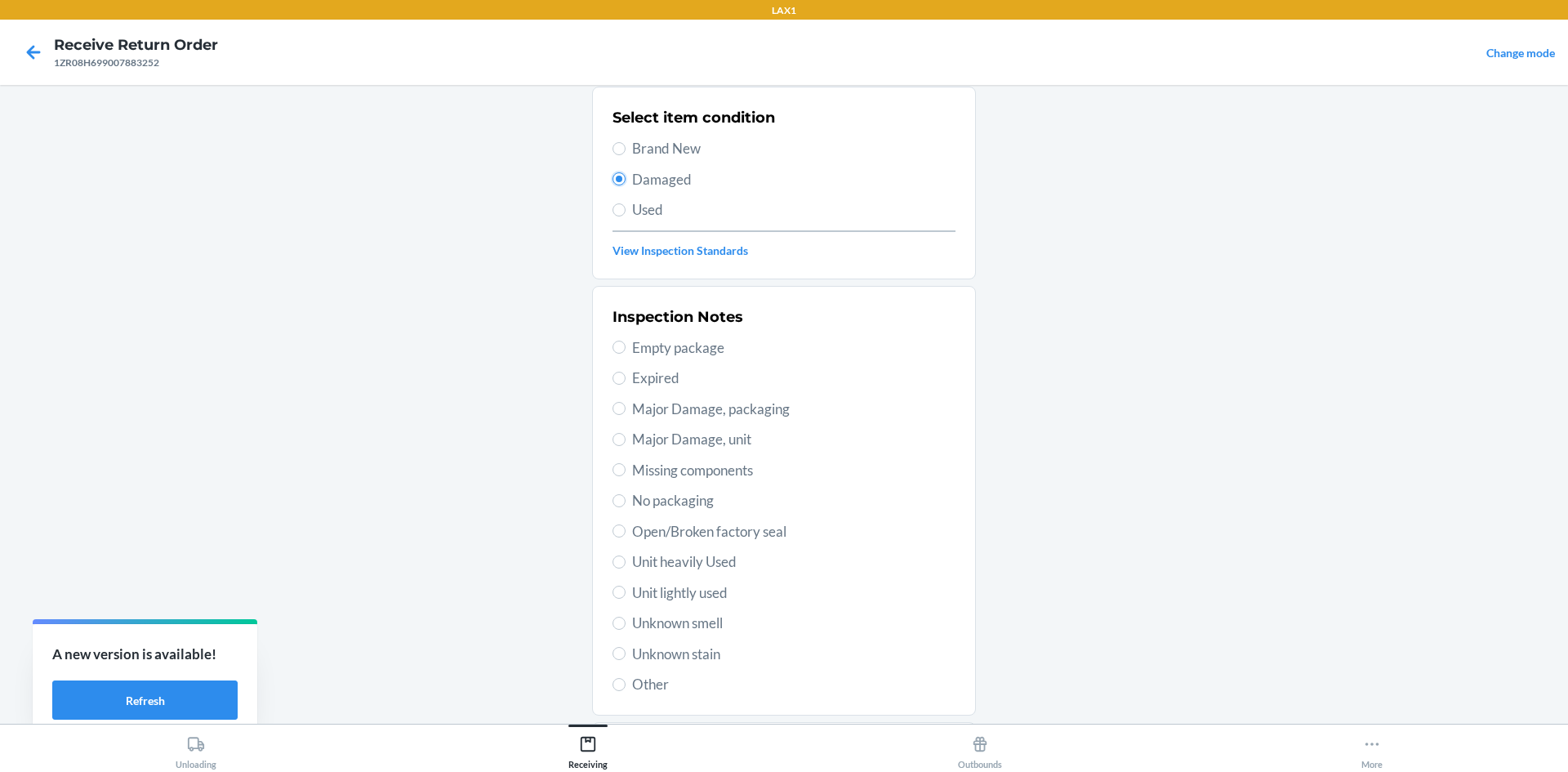
scroll to position [212, 0]
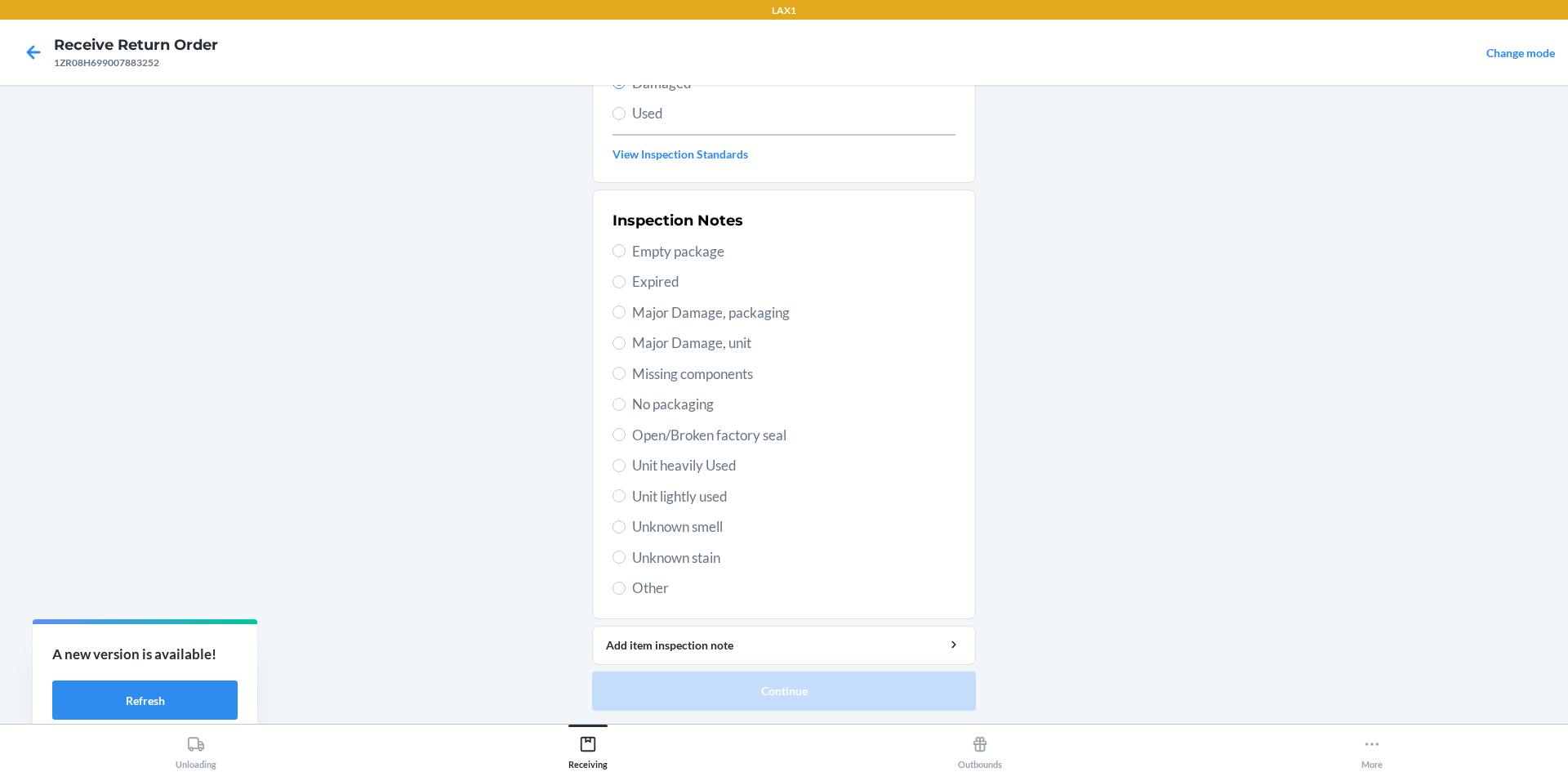
click at [666, 432] on span "Open/Broken factory seal" at bounding box center [794, 435] width 324 height 22
click at [626, 432] on input "Open/Broken factory seal" at bounding box center [619, 435] width 13 height 13
radio input "true"
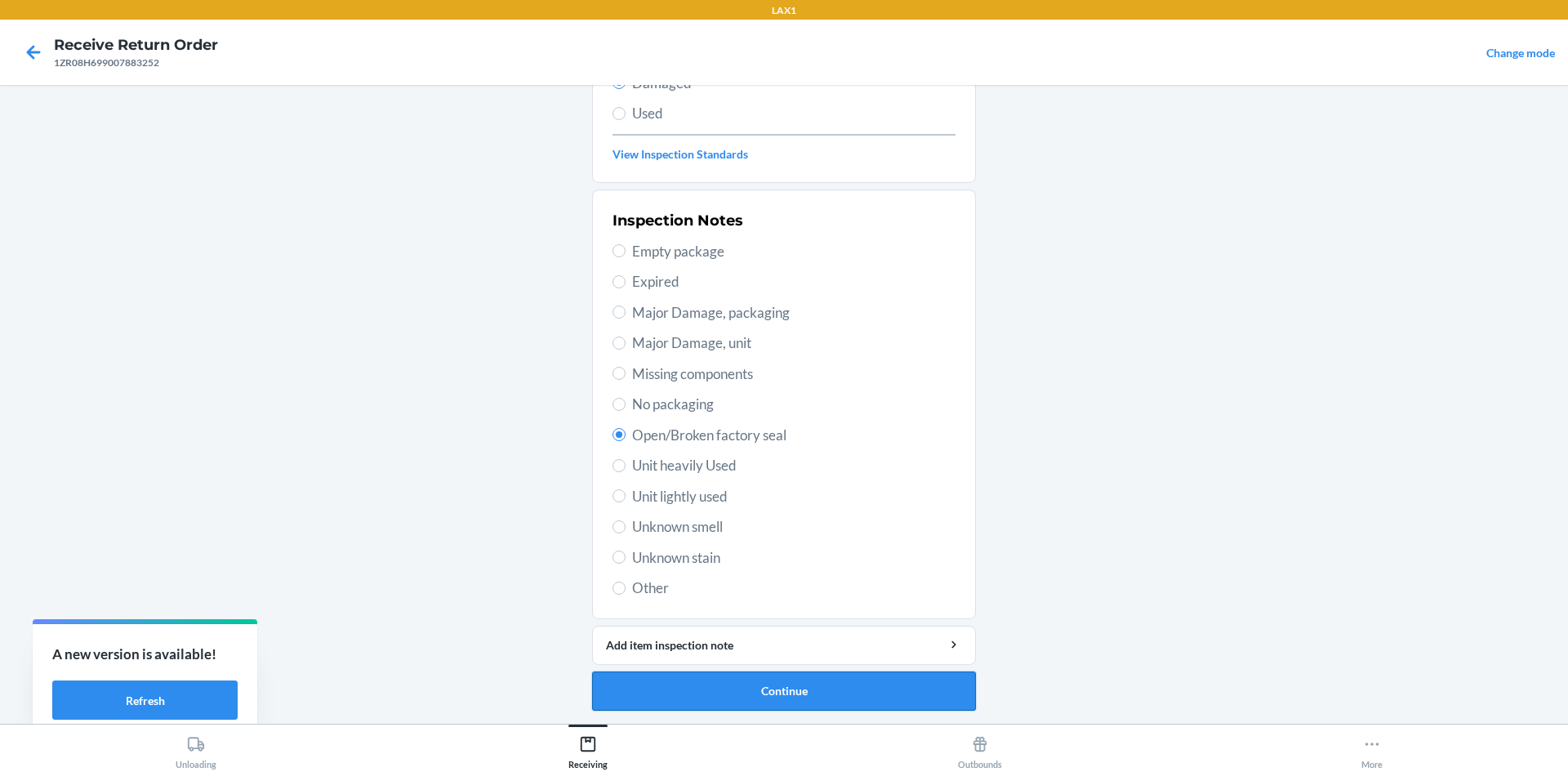
click at [809, 681] on button "Continue" at bounding box center [784, 692] width 384 height 39
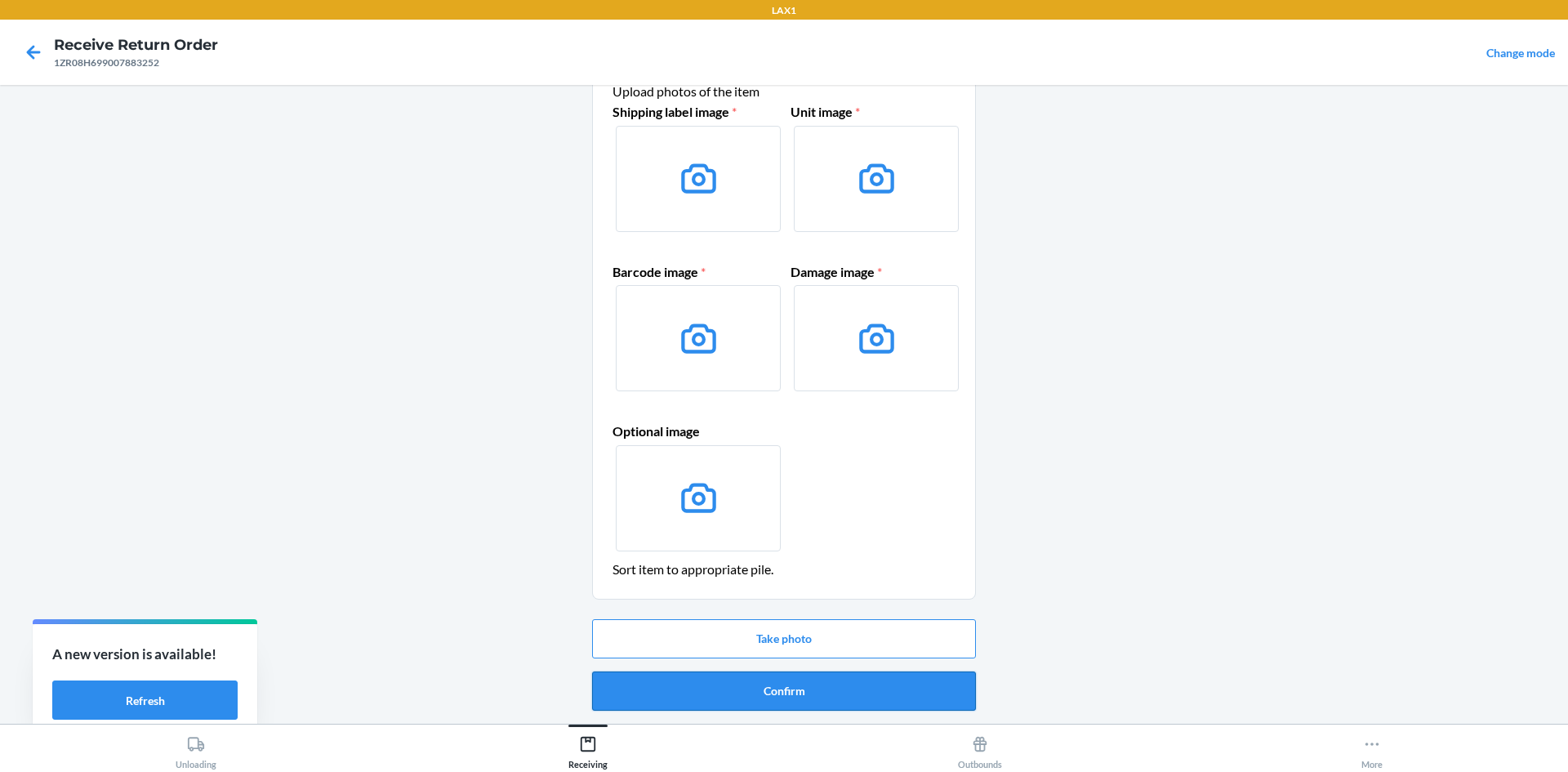
click at [822, 684] on button "Confirm" at bounding box center [784, 692] width 384 height 39
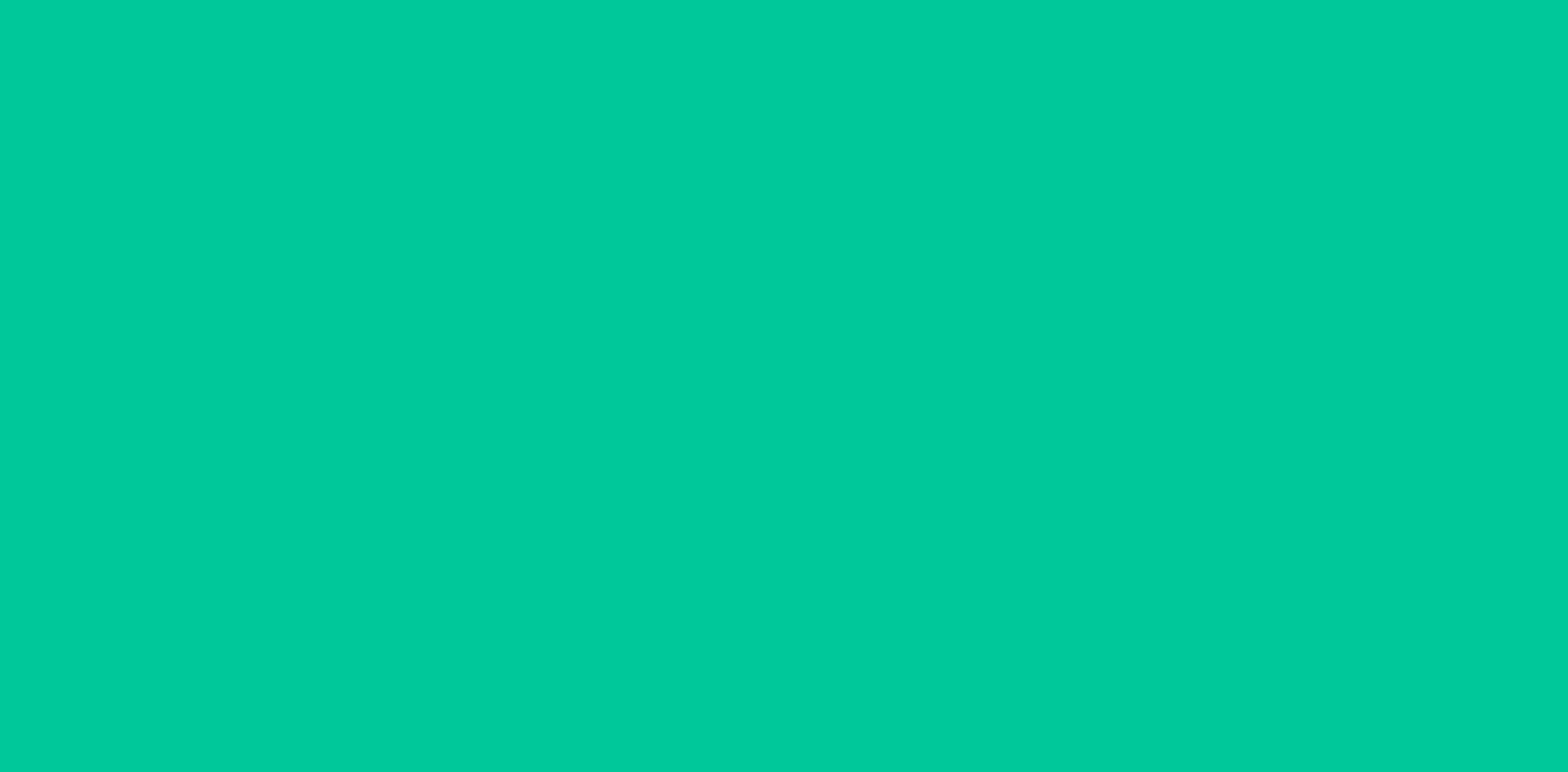
scroll to position [0, 0]
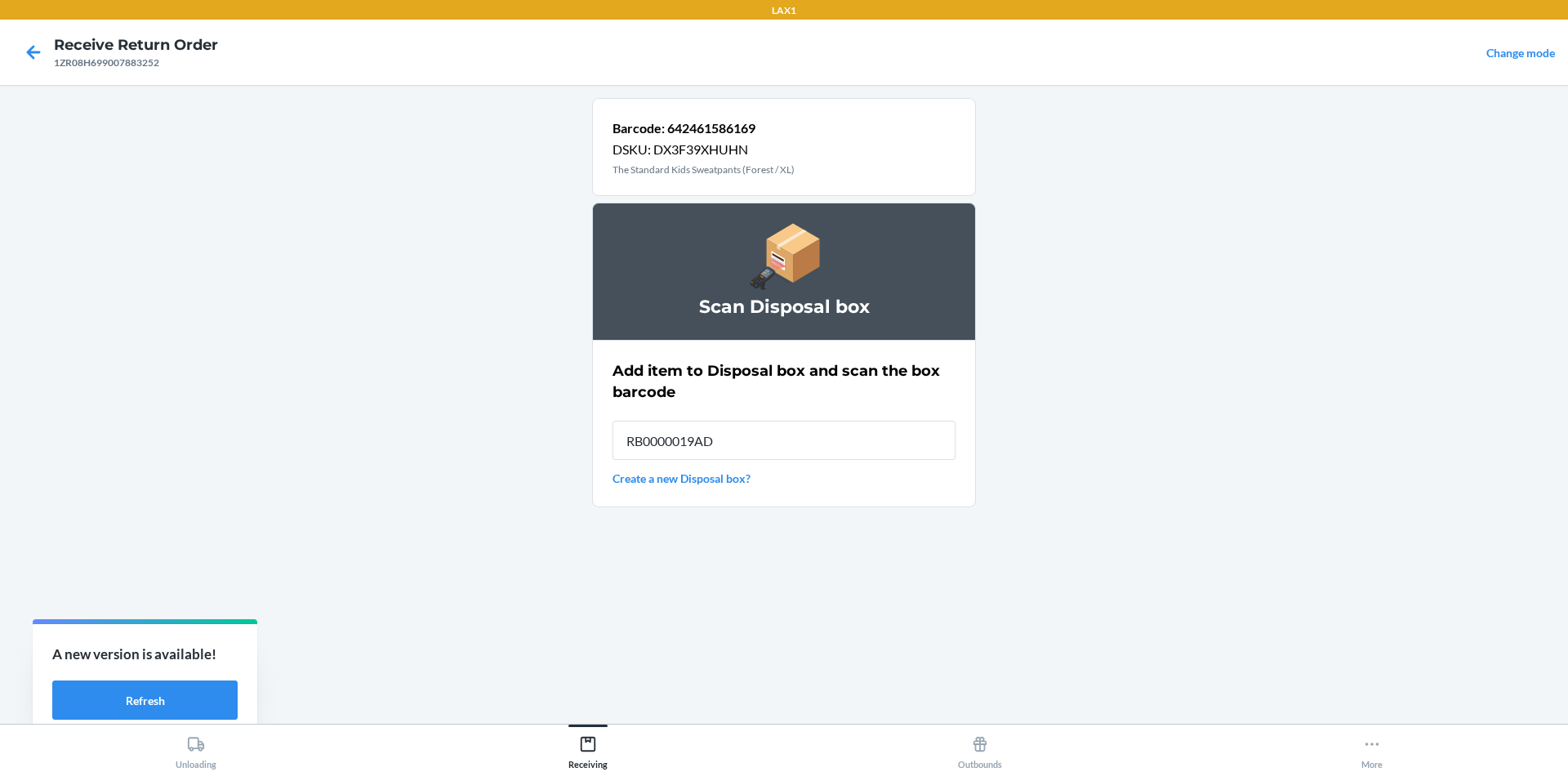
type input "RB0000019AD"
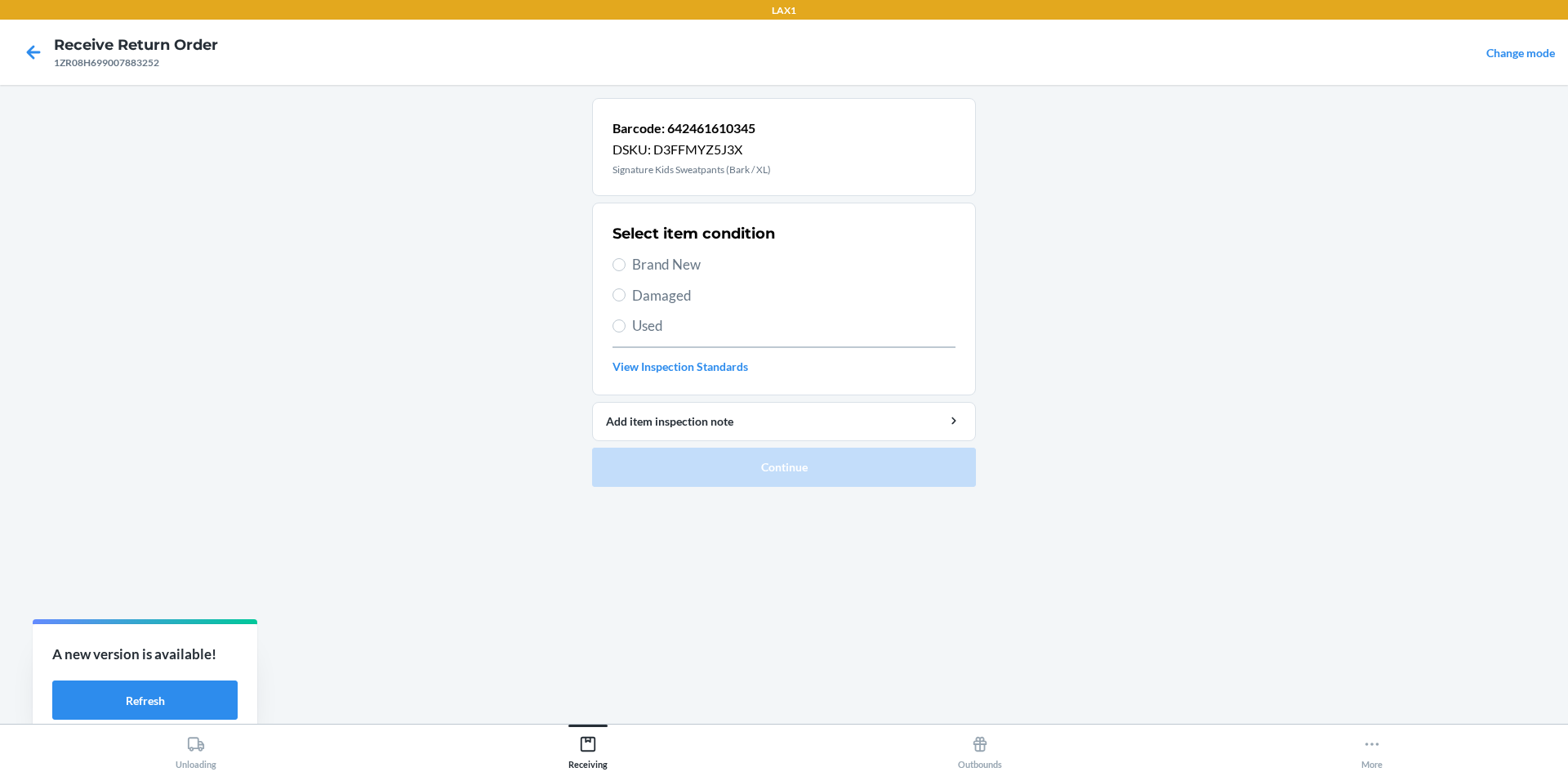
click at [652, 266] on span "Brand New" at bounding box center [794, 265] width 324 height 22
click at [626, 266] on input "Brand New" at bounding box center [619, 265] width 13 height 13
radio input "true"
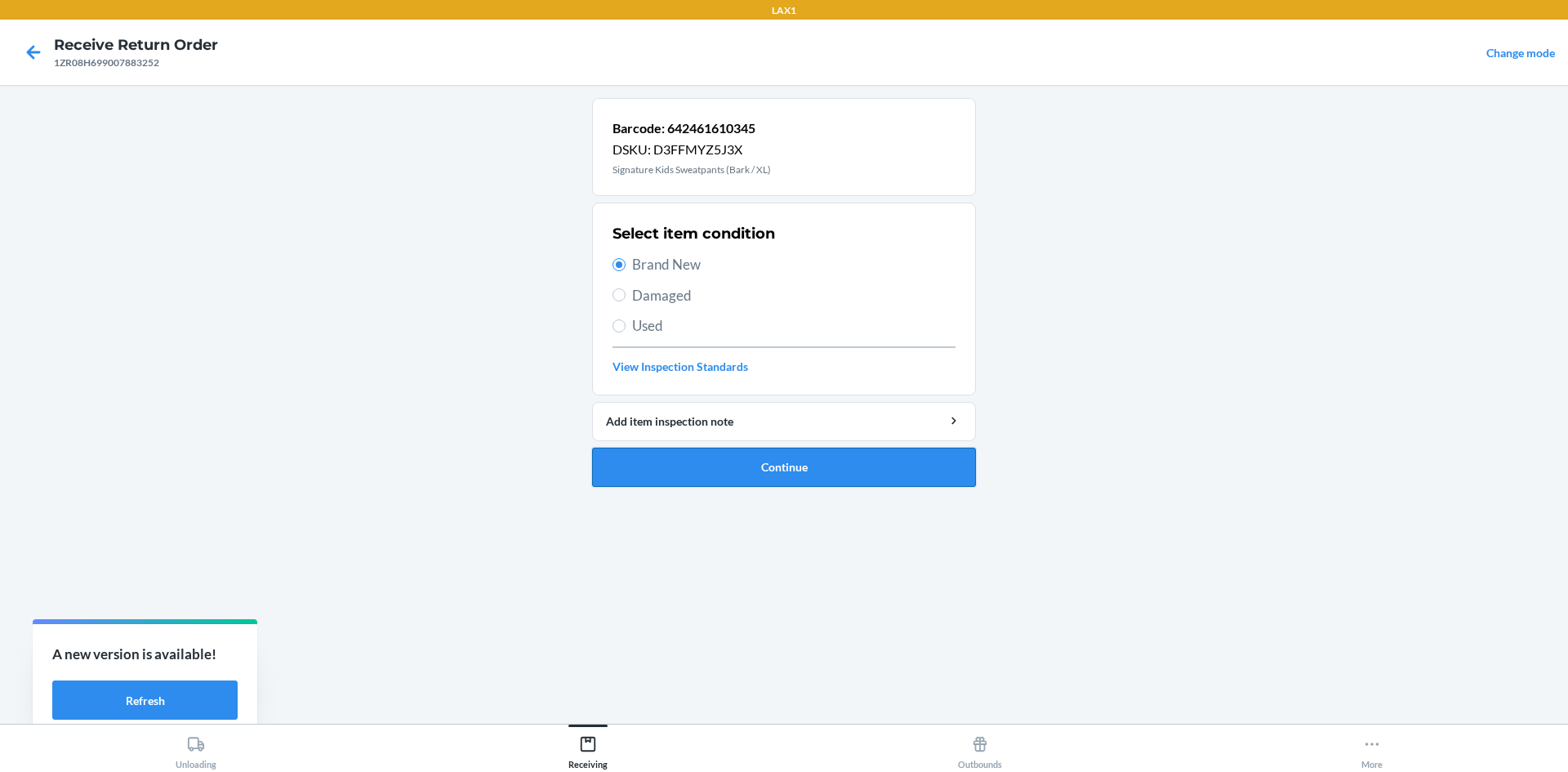
click at [758, 468] on button "Continue" at bounding box center [784, 467] width 384 height 39
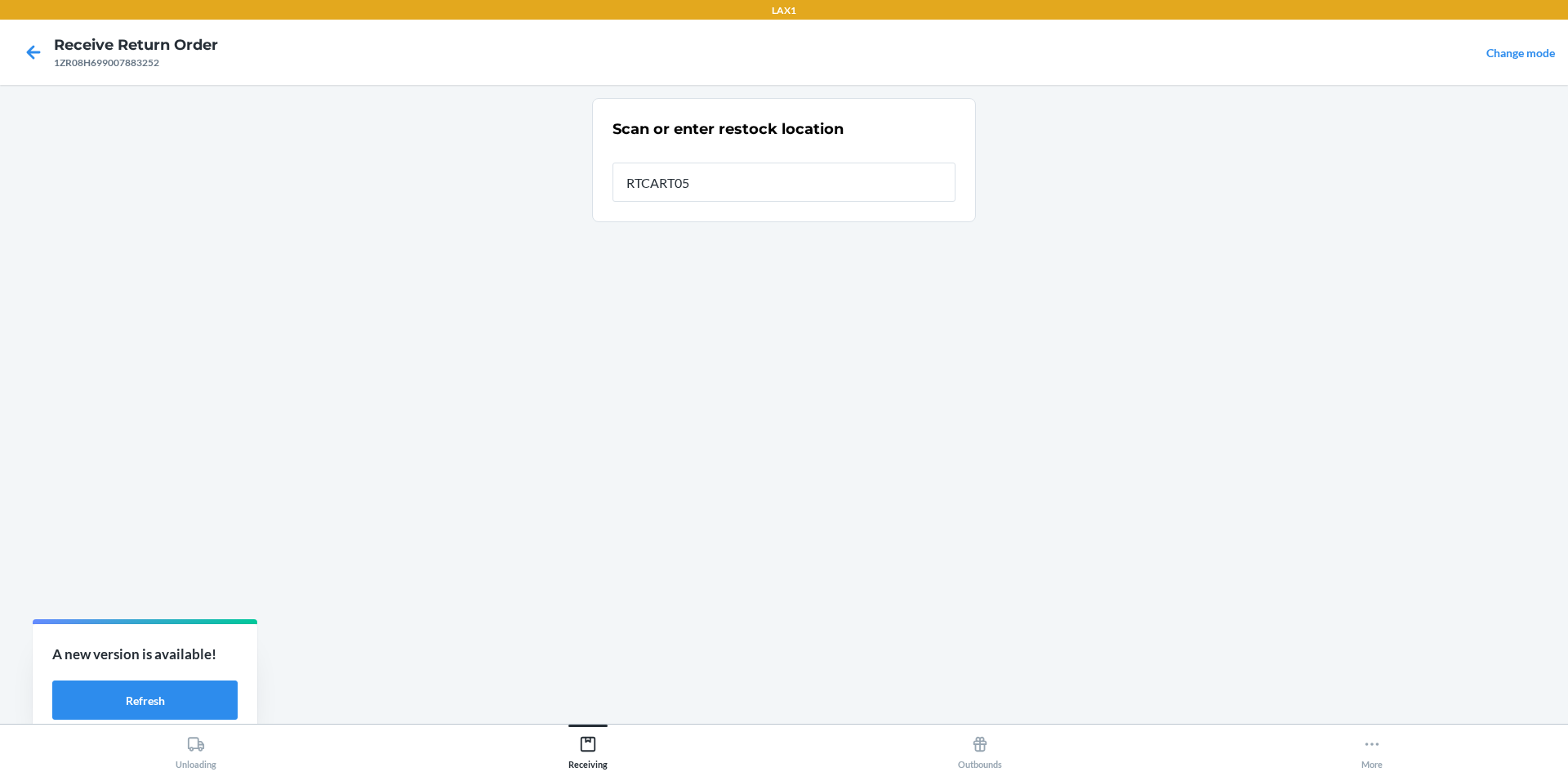
type input "RTCART052"
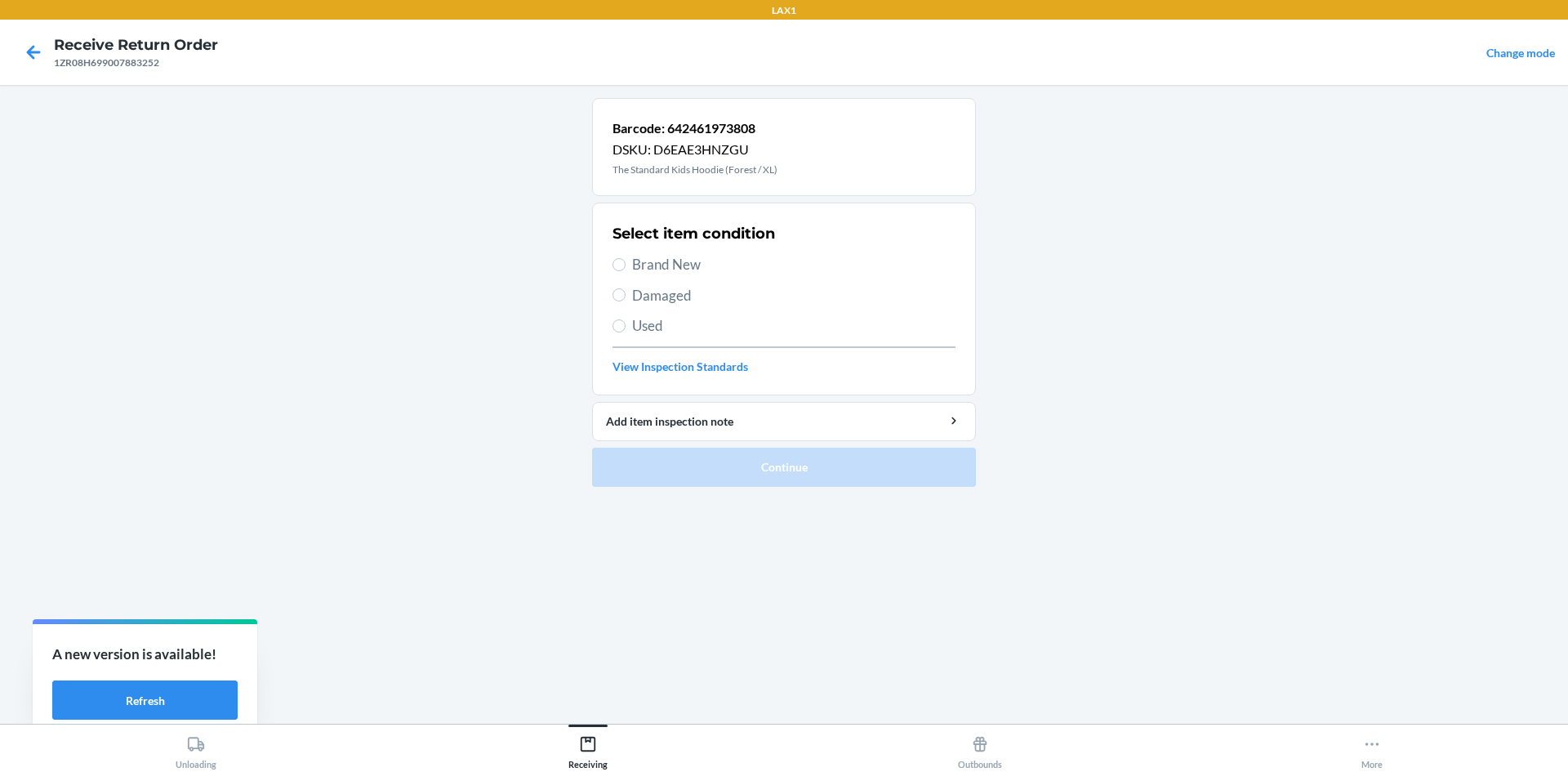
click at [646, 298] on span "Damaged" at bounding box center [794, 296] width 324 height 22
click at [626, 298] on input "Damaged" at bounding box center [619, 295] width 13 height 13
radio input "true"
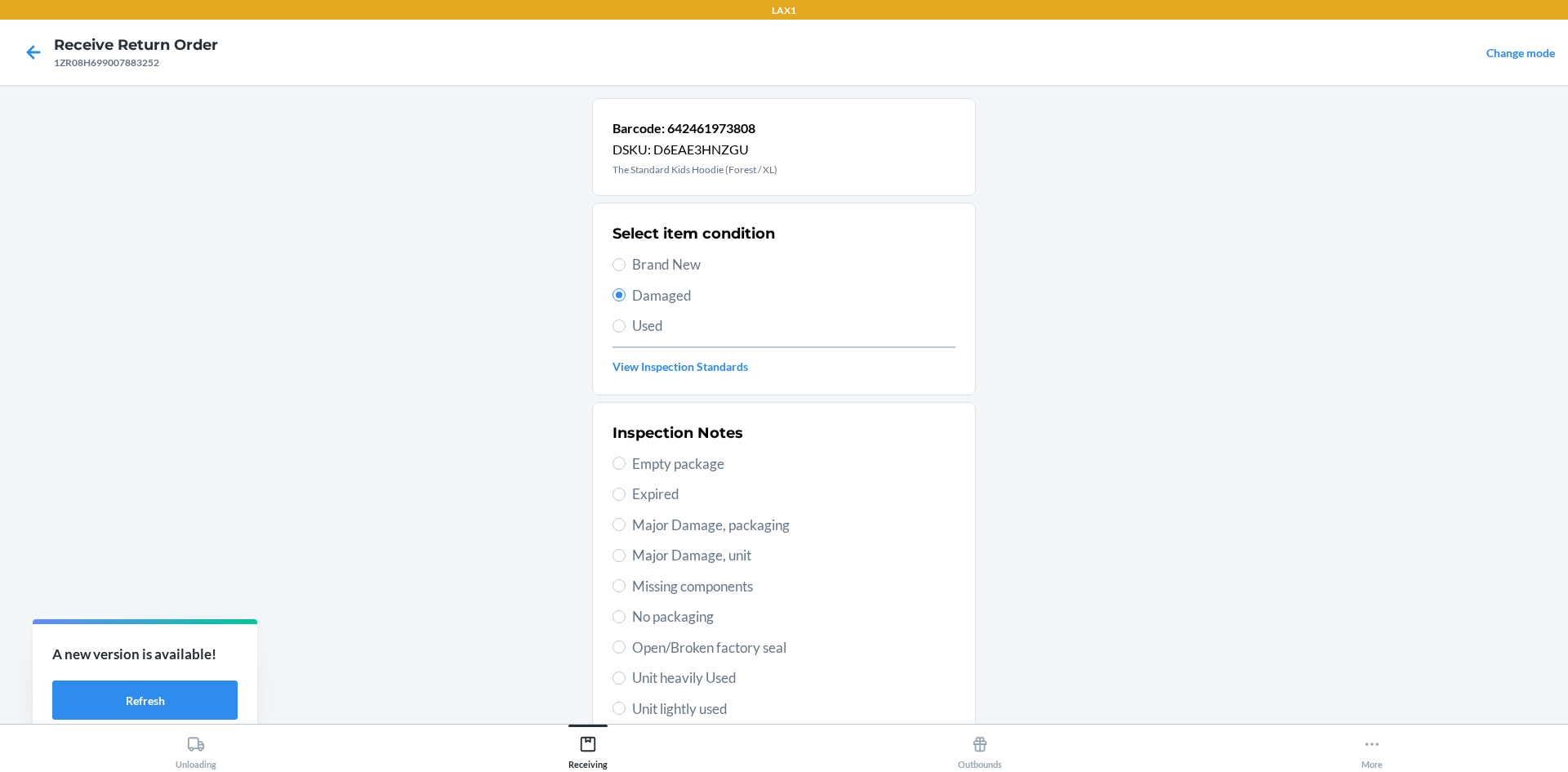
click at [624, 255] on label "Brand New" at bounding box center [784, 265] width 343 height 22
click at [624, 258] on input "Brand New" at bounding box center [619, 265] width 13 height 13
radio input "true"
radio input "false"
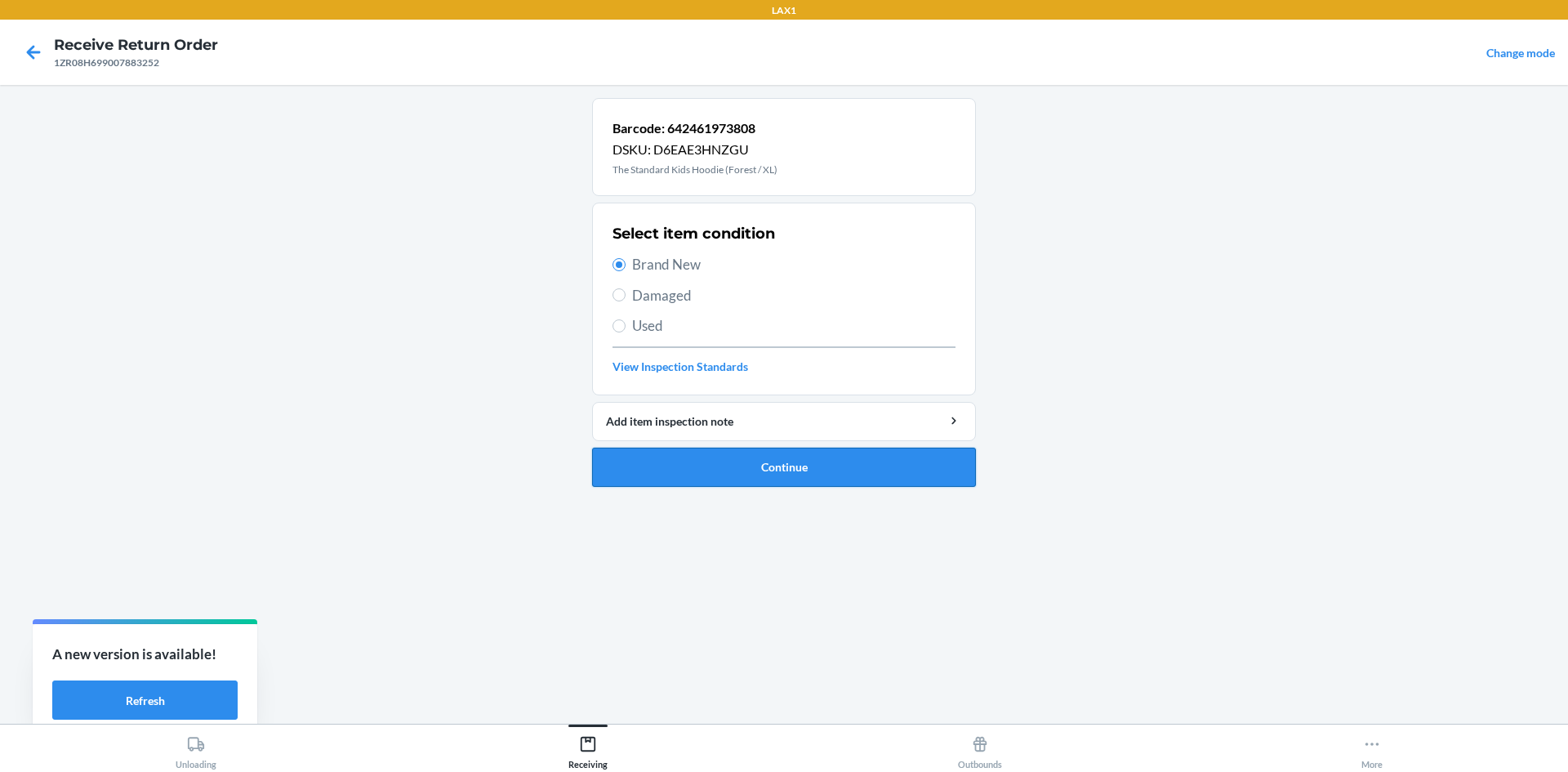
click at [657, 457] on button "Continue" at bounding box center [784, 467] width 384 height 39
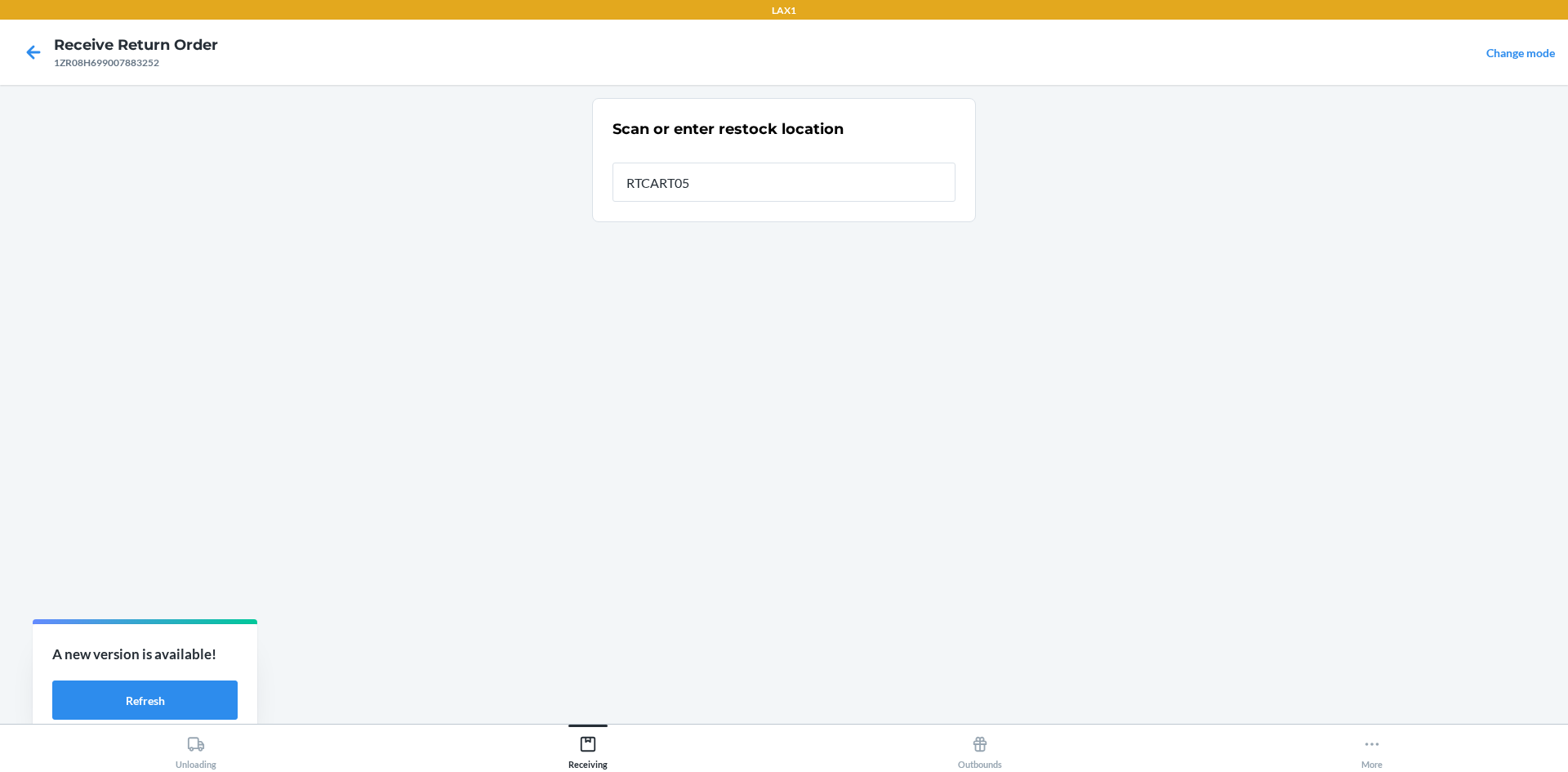
type input "RTCART052"
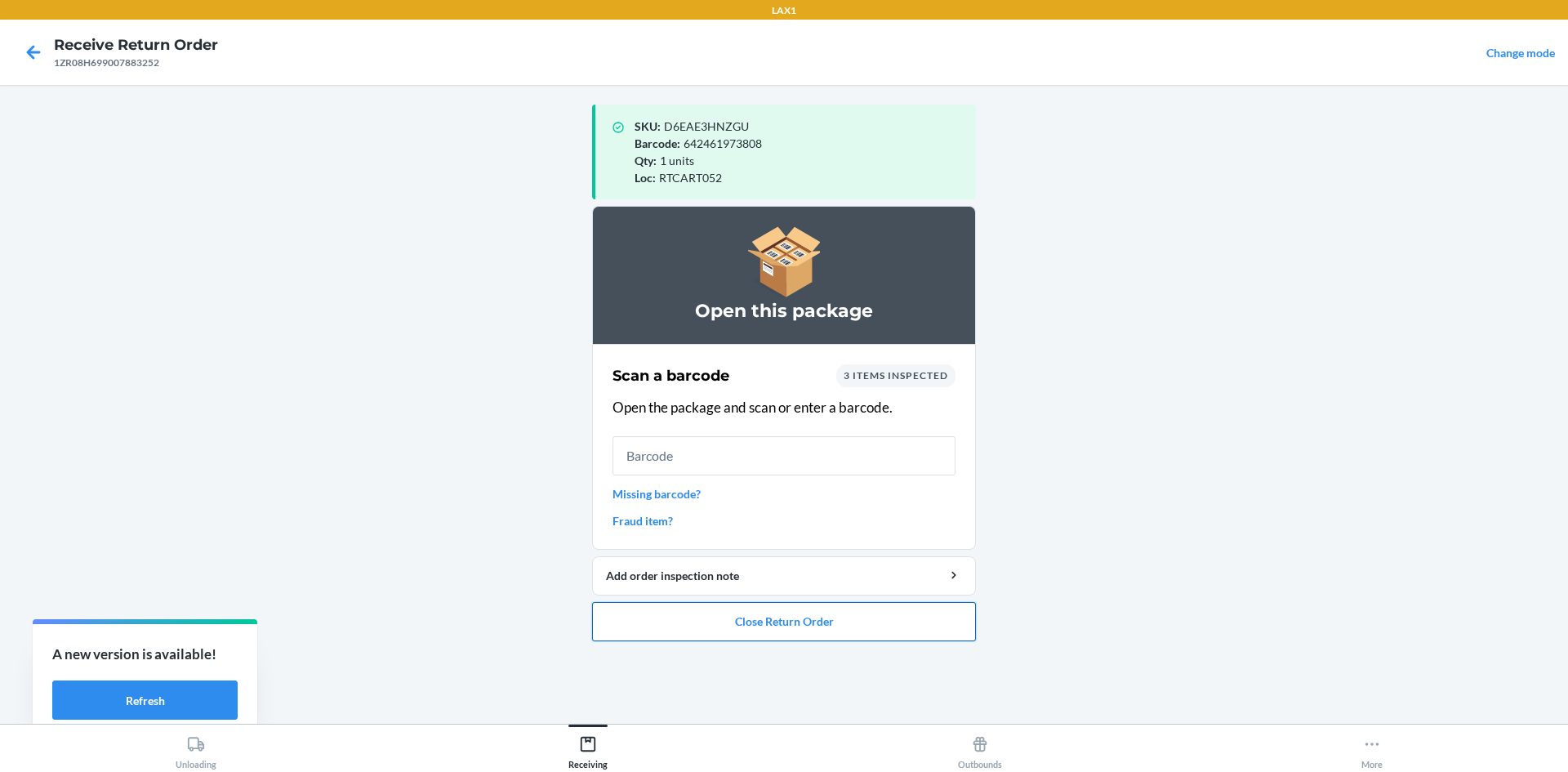
click at [873, 635] on button "Close Return Order" at bounding box center [784, 622] width 384 height 39
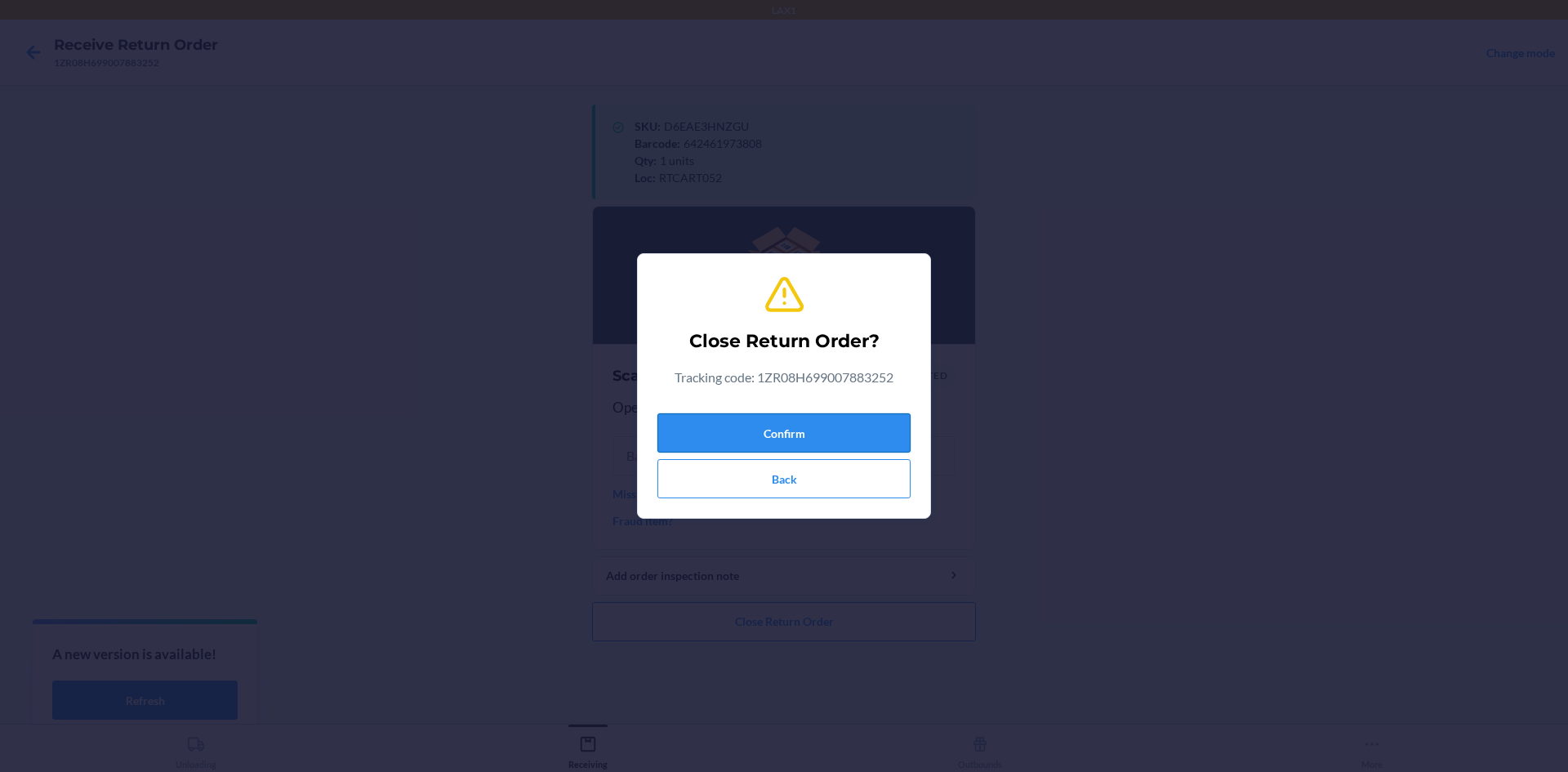
click at [758, 429] on button "Confirm" at bounding box center [784, 433] width 254 height 39
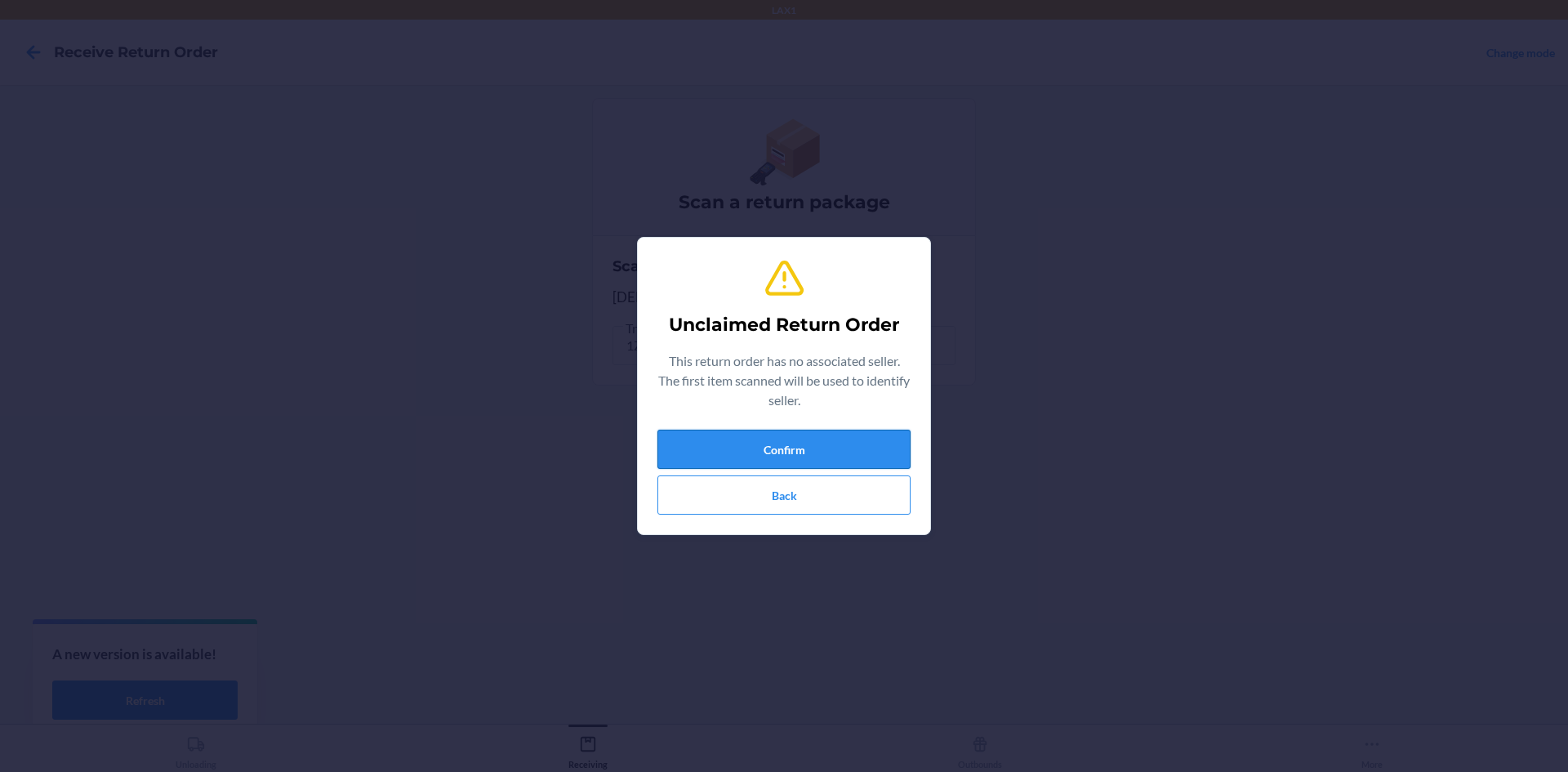
click at [792, 439] on button "Confirm" at bounding box center [784, 449] width 254 height 39
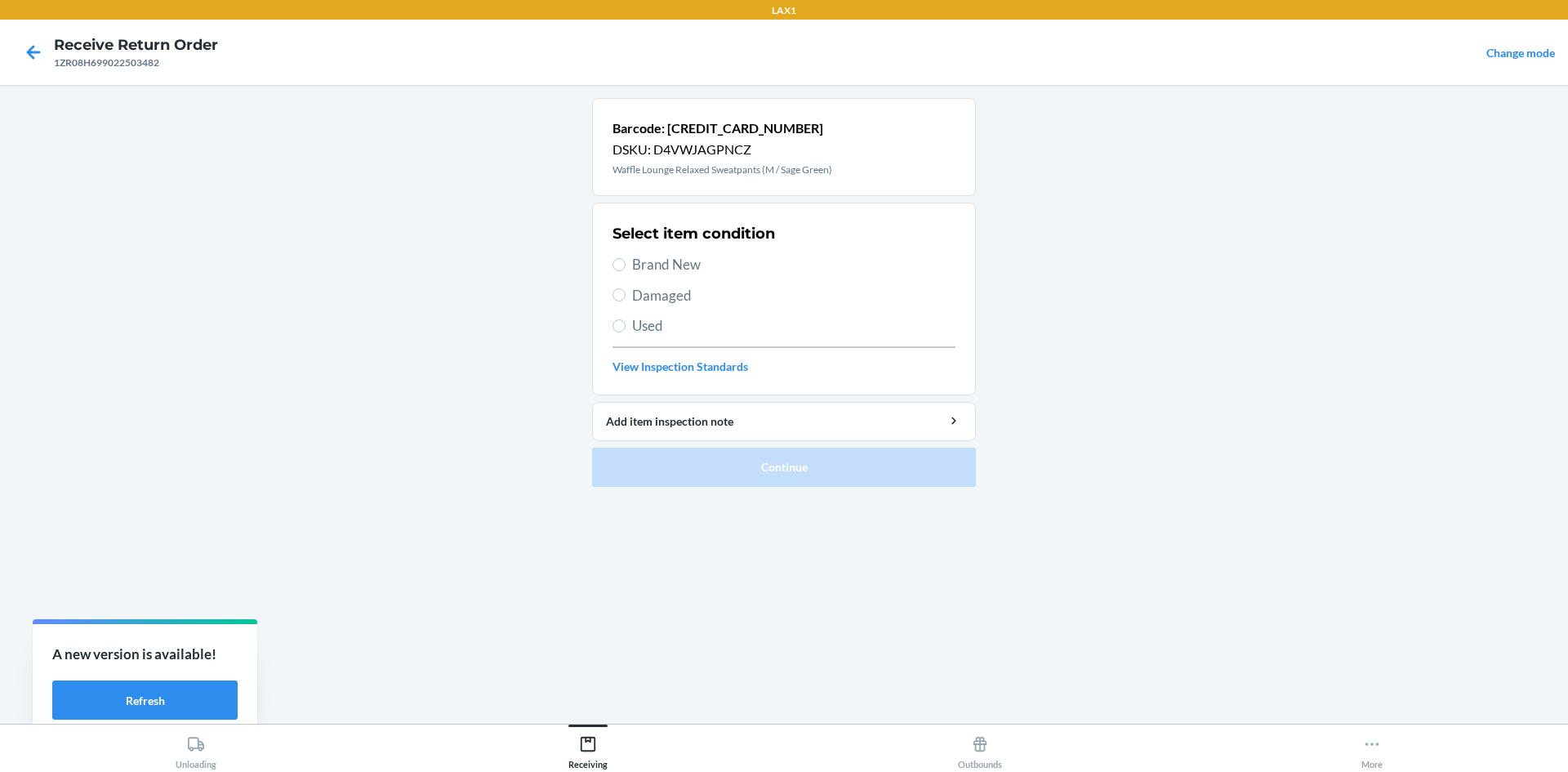
click at [646, 264] on span "Brand New" at bounding box center [794, 265] width 324 height 22
click at [626, 264] on input "Brand New" at bounding box center [619, 265] width 13 height 13
radio input "true"
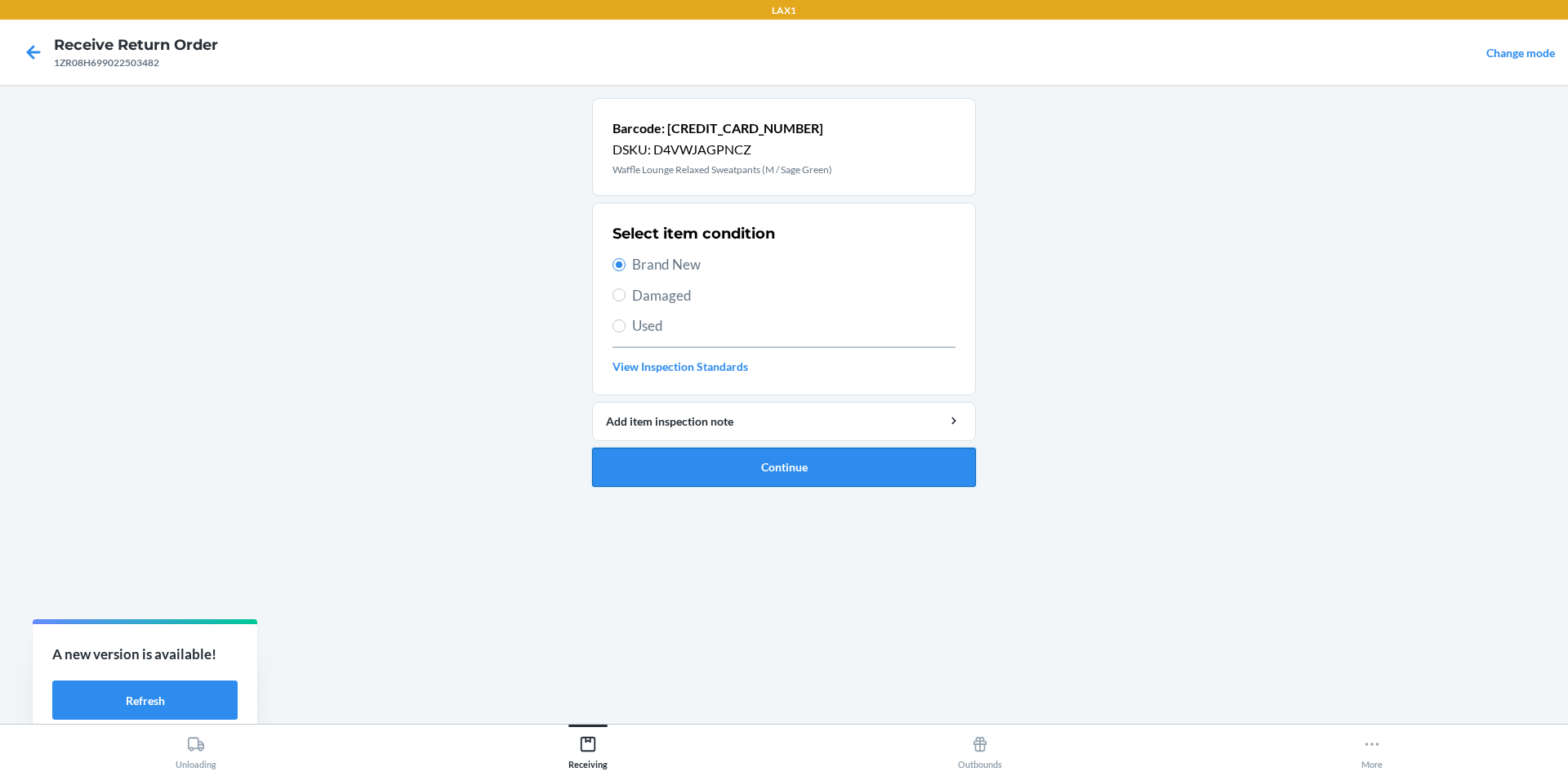
click at [793, 467] on button "Continue" at bounding box center [784, 467] width 384 height 39
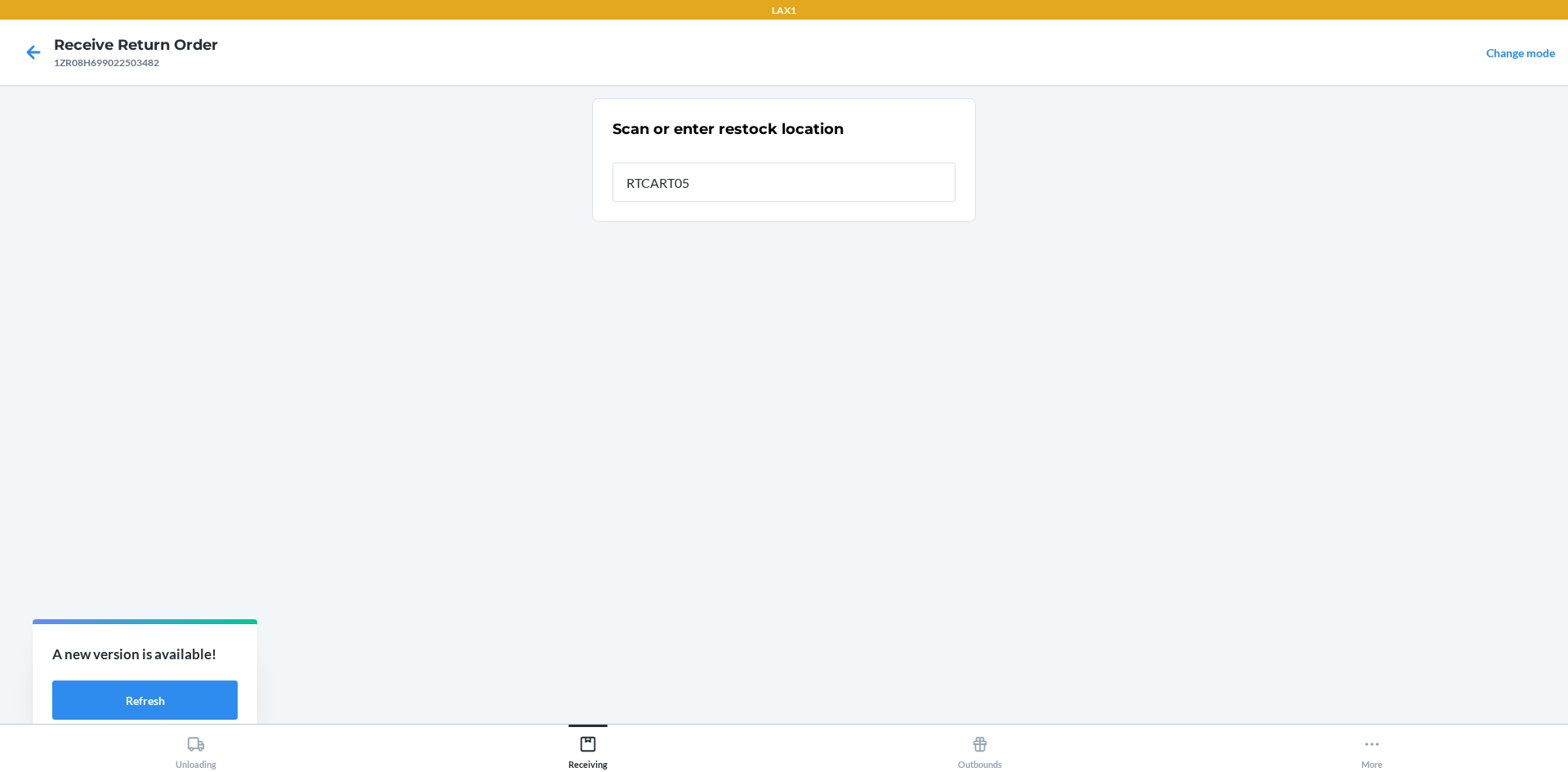
type input "RTCART052"
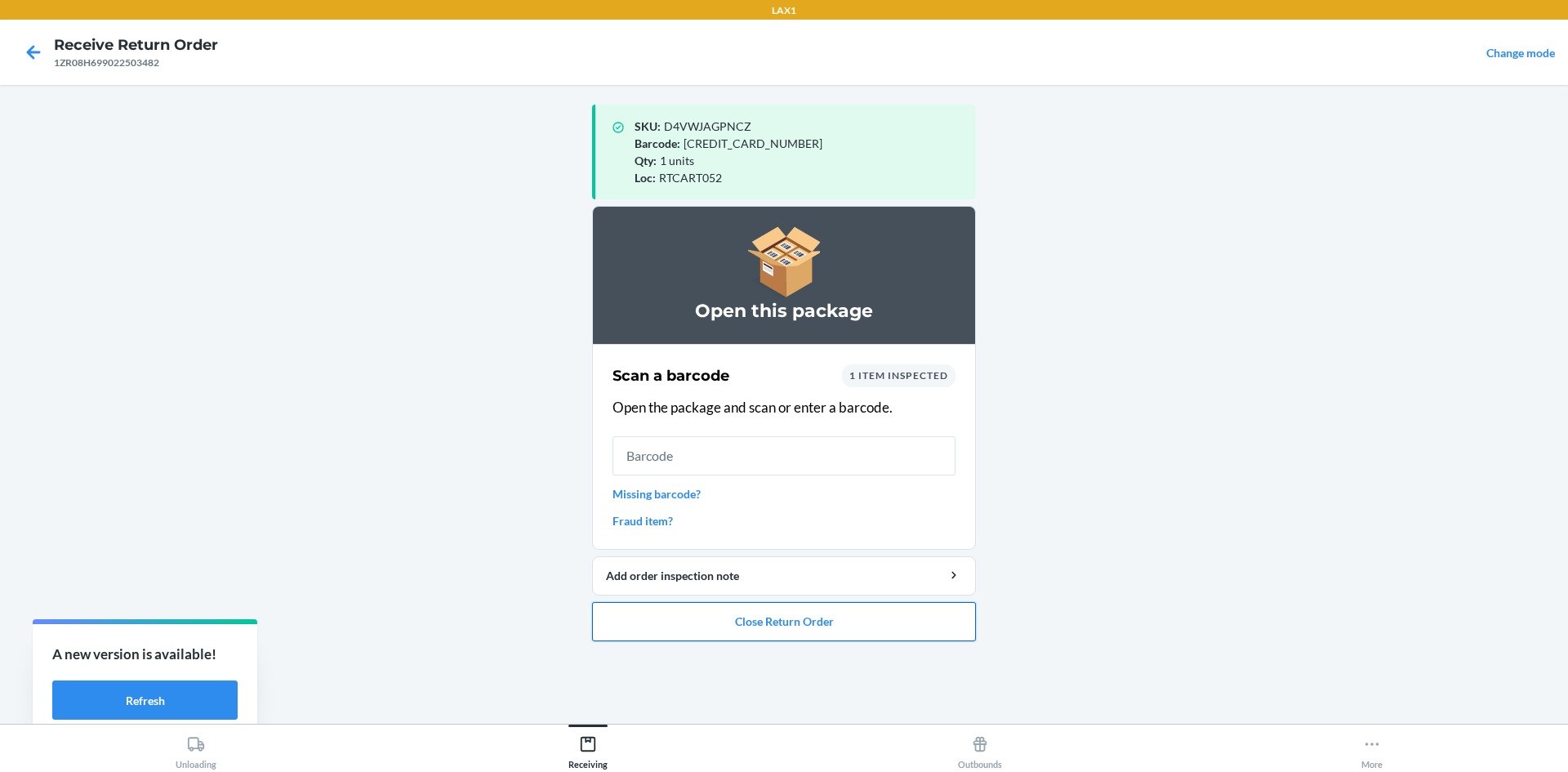
click at [811, 618] on button "Close Return Order" at bounding box center [784, 622] width 384 height 39
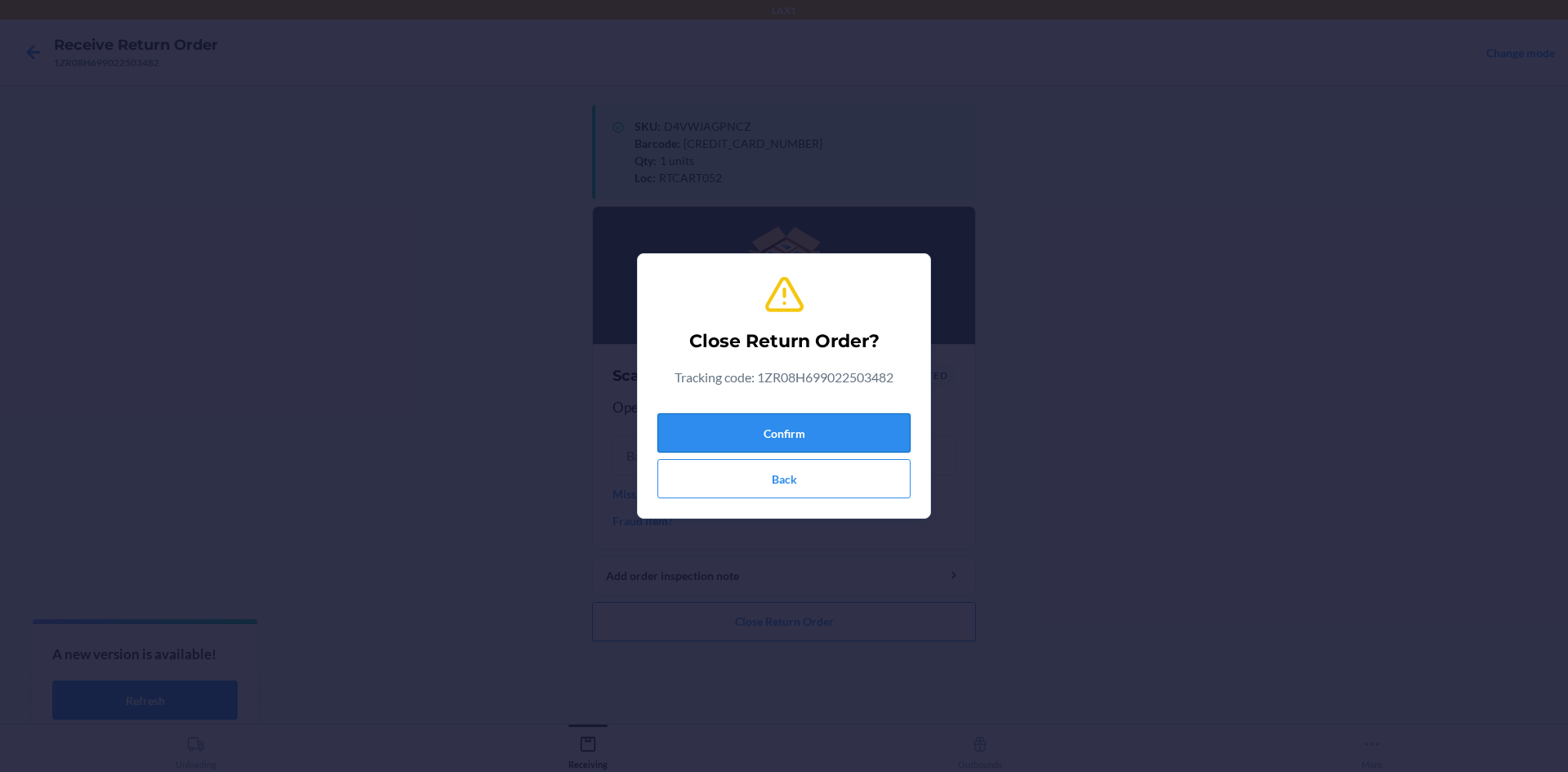
click at [806, 426] on button "Confirm" at bounding box center [784, 433] width 254 height 39
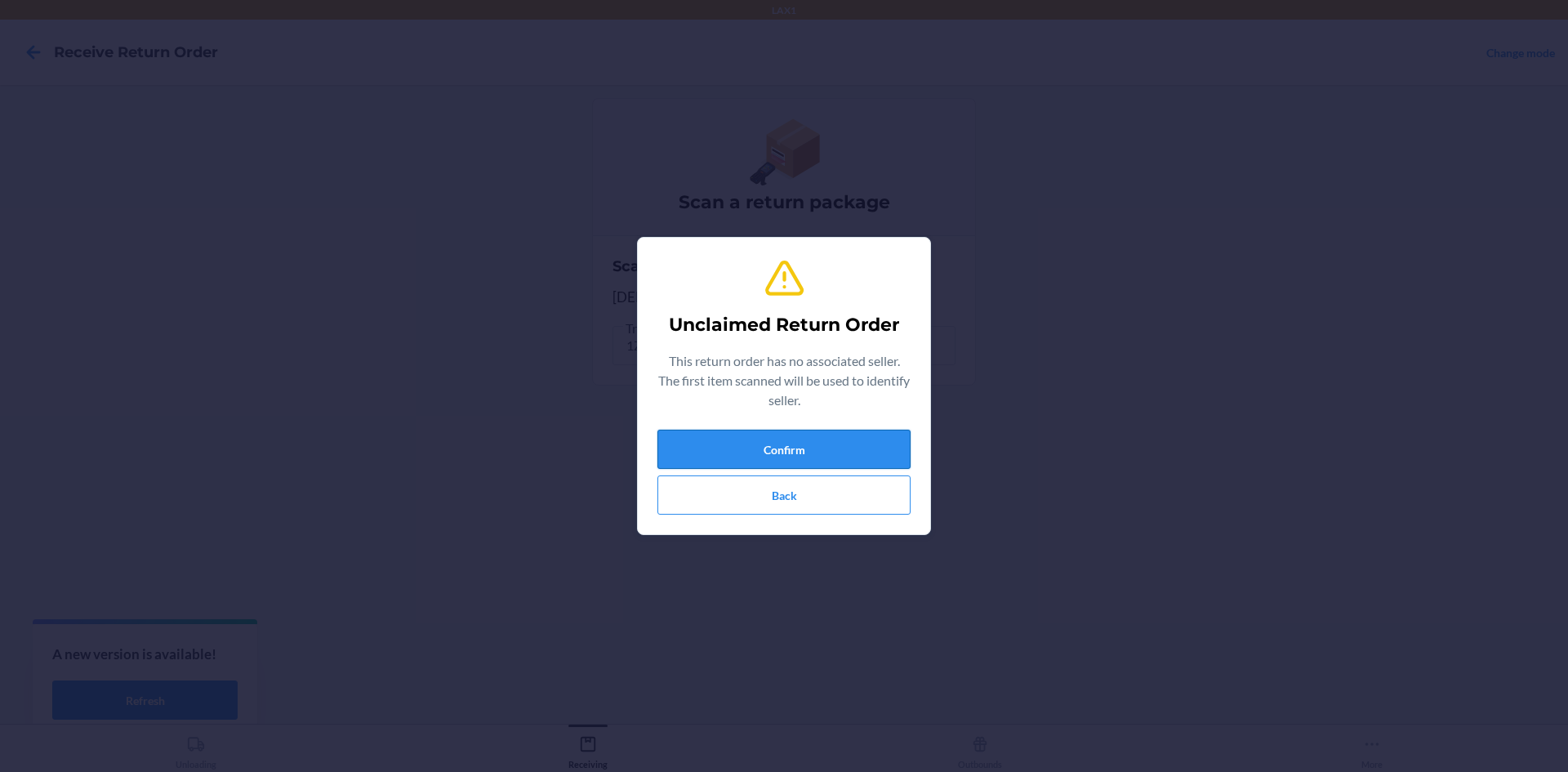
click at [845, 454] on button "Confirm" at bounding box center [784, 449] width 254 height 39
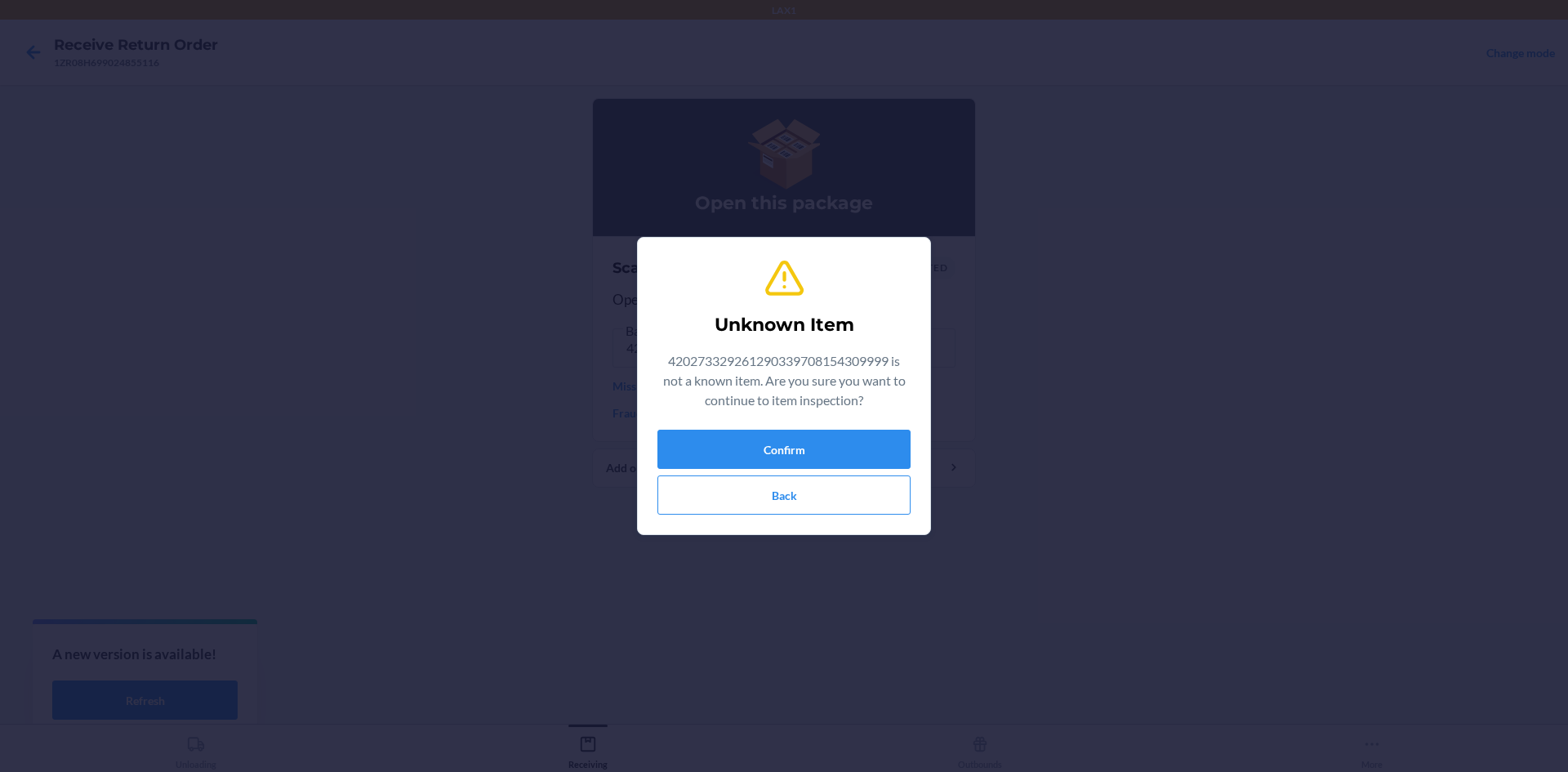
click at [815, 469] on div "Confirm Back" at bounding box center [784, 472] width 254 height 85
click at [827, 492] on button "Back" at bounding box center [784, 495] width 254 height 39
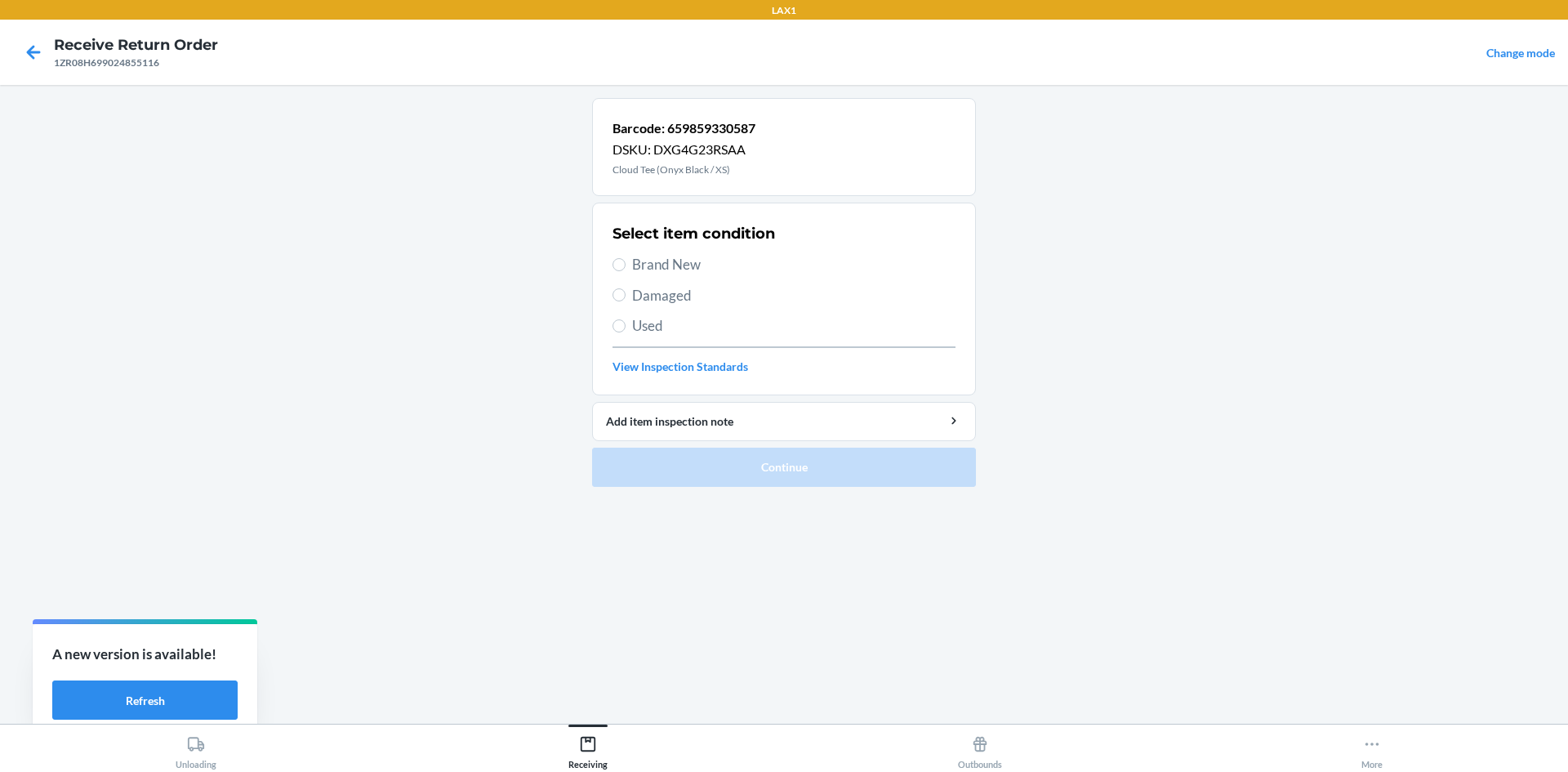
click at [642, 290] on span "Damaged" at bounding box center [794, 296] width 324 height 22
click at [626, 290] on input "Damaged" at bounding box center [619, 295] width 13 height 13
radio input "true"
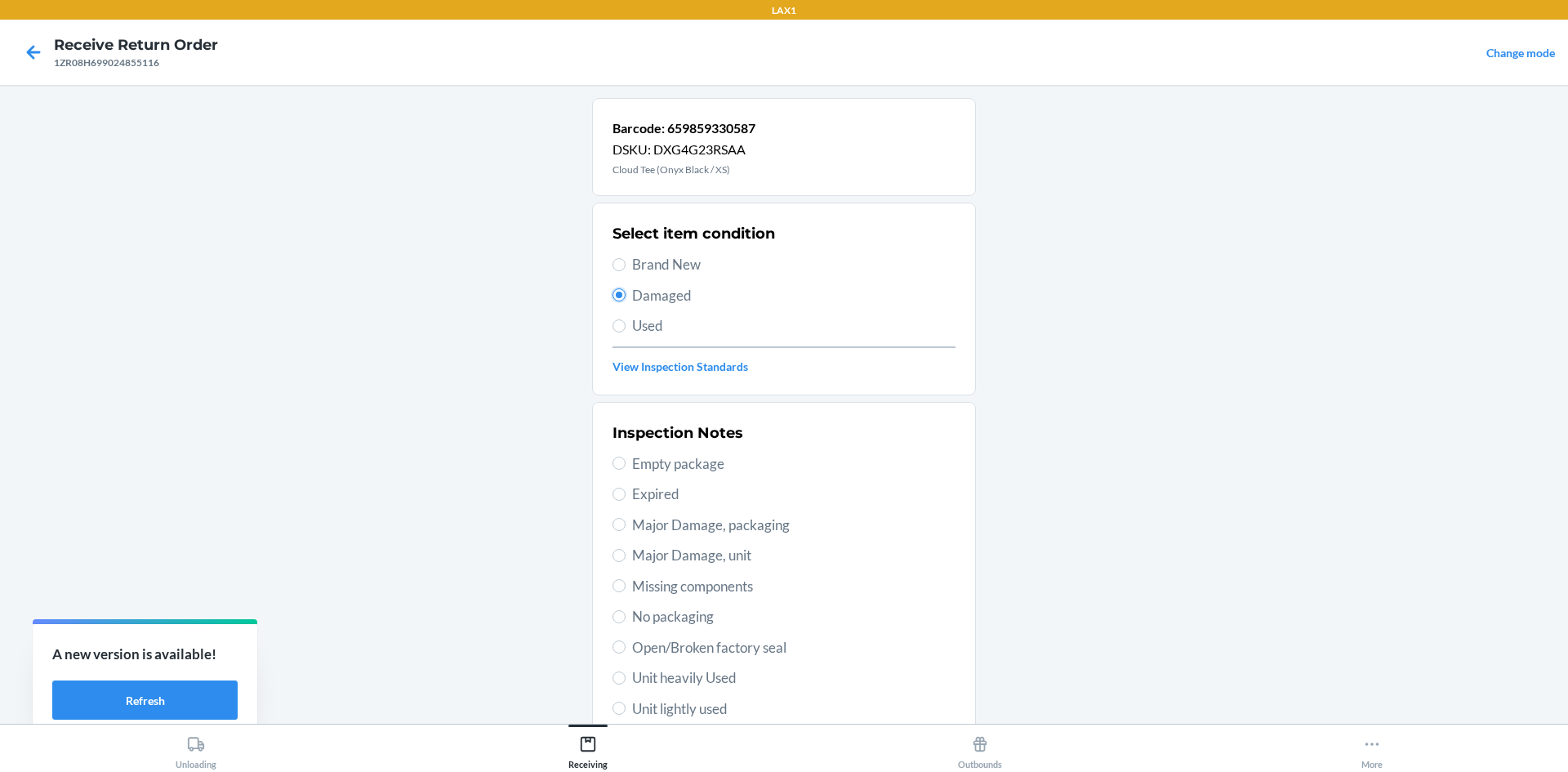
scroll to position [212, 0]
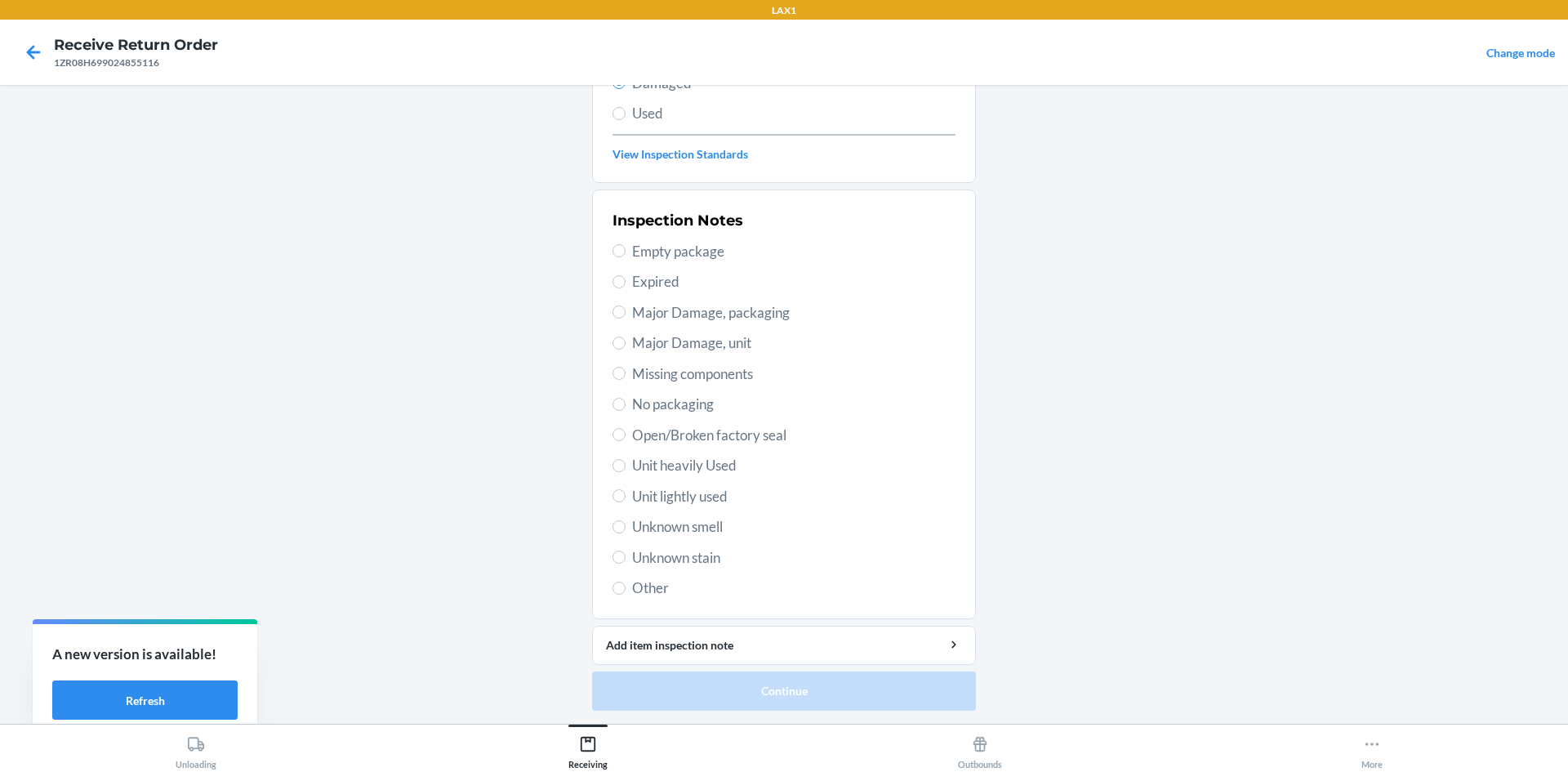
click at [671, 425] on span "Open/Broken factory seal" at bounding box center [794, 435] width 324 height 22
click at [626, 429] on input "Open/Broken factory seal" at bounding box center [619, 435] width 13 height 13
radio input "true"
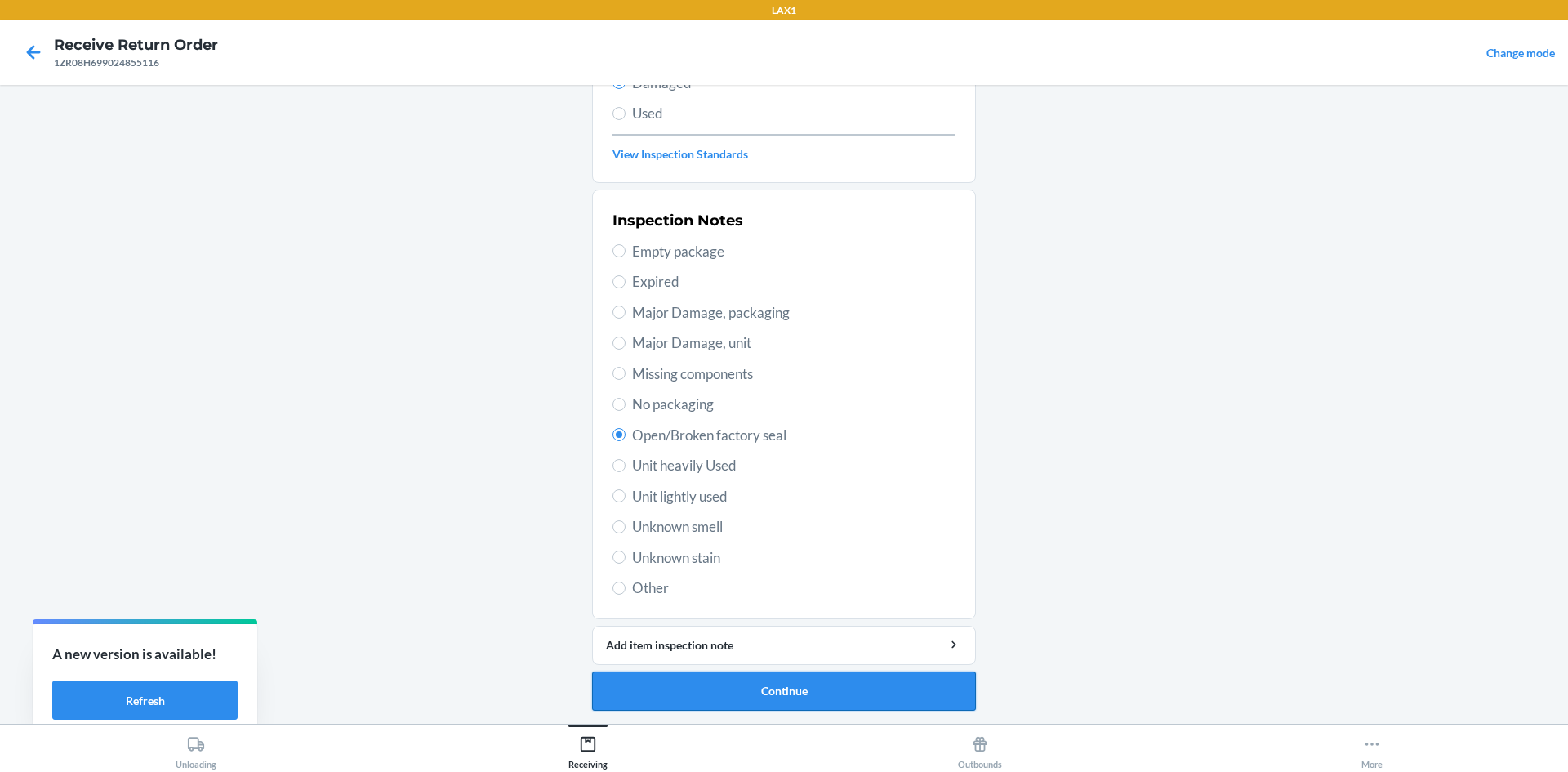
click at [781, 679] on button "Continue" at bounding box center [784, 692] width 384 height 39
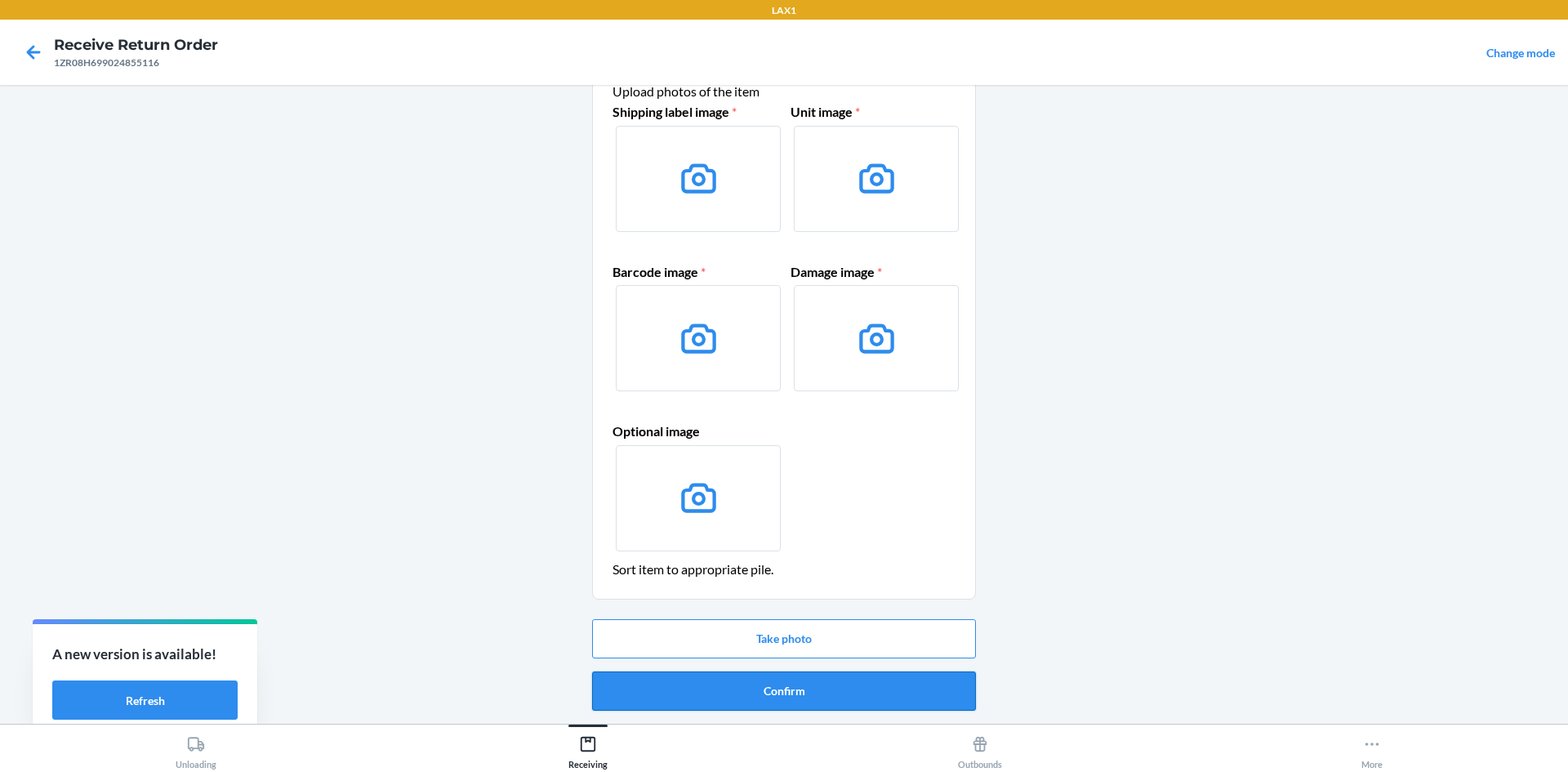
click at [792, 686] on button "Confirm" at bounding box center [784, 692] width 384 height 39
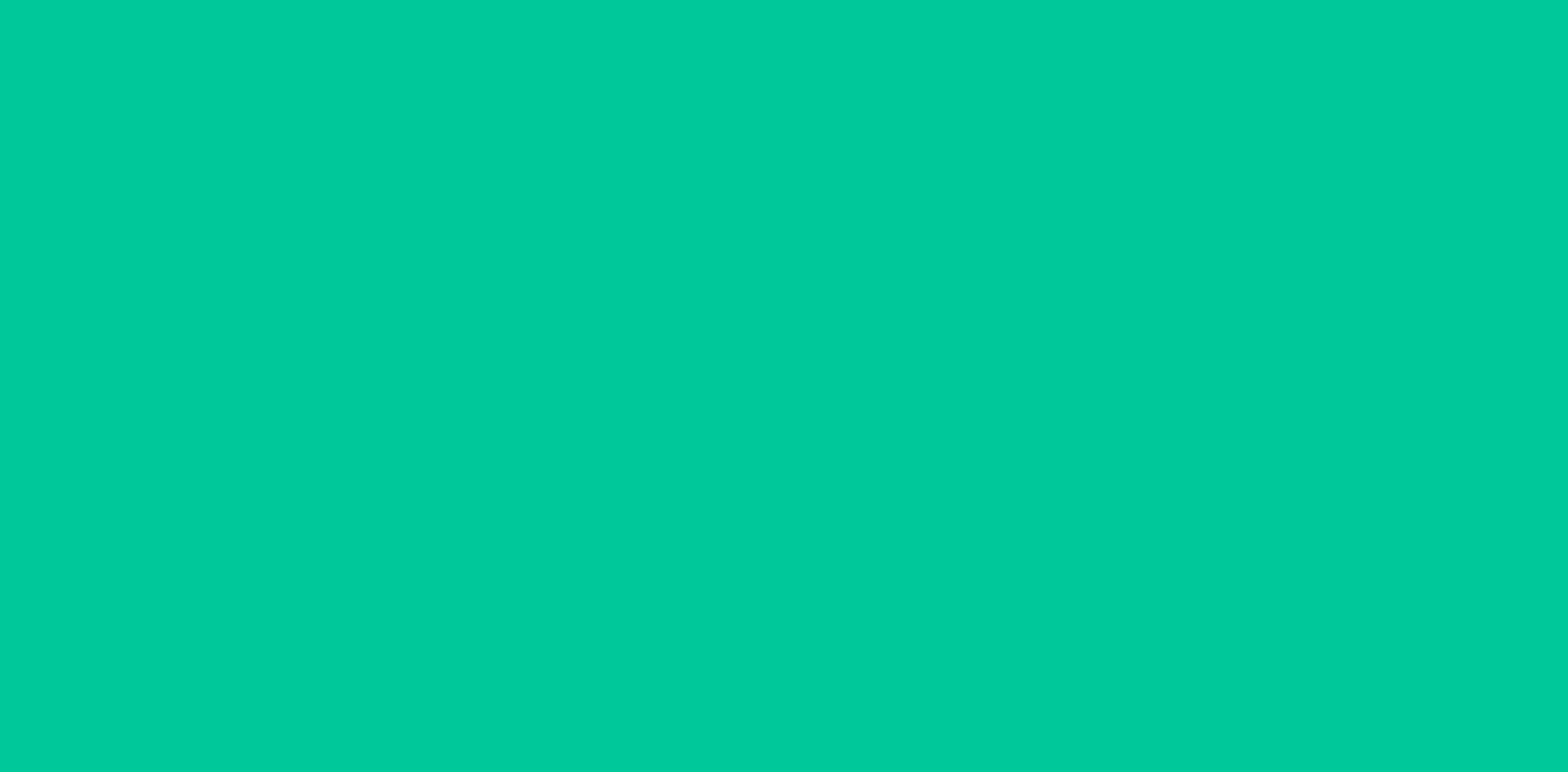
scroll to position [0, 0]
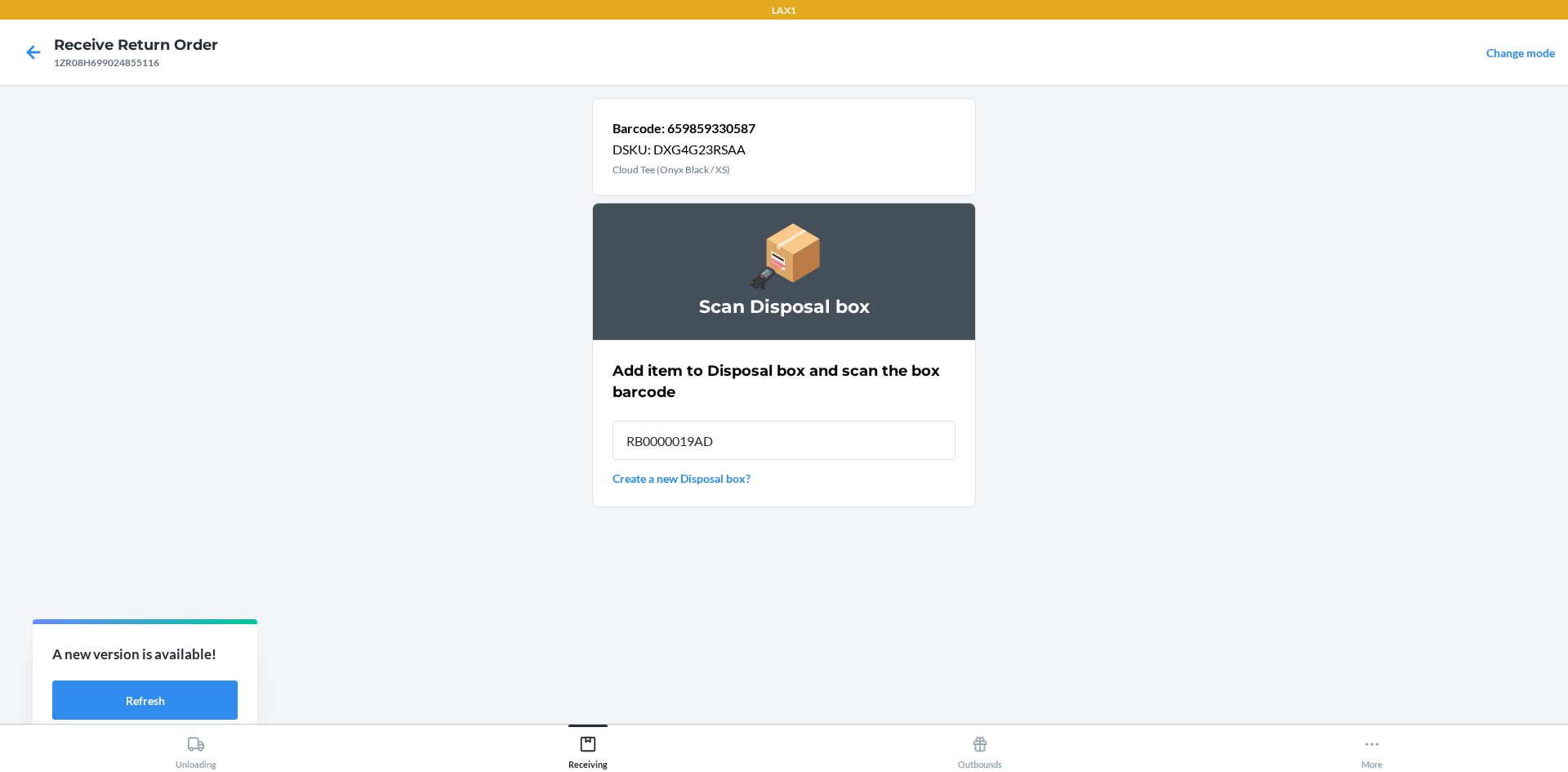
type input "RB0000019AD"
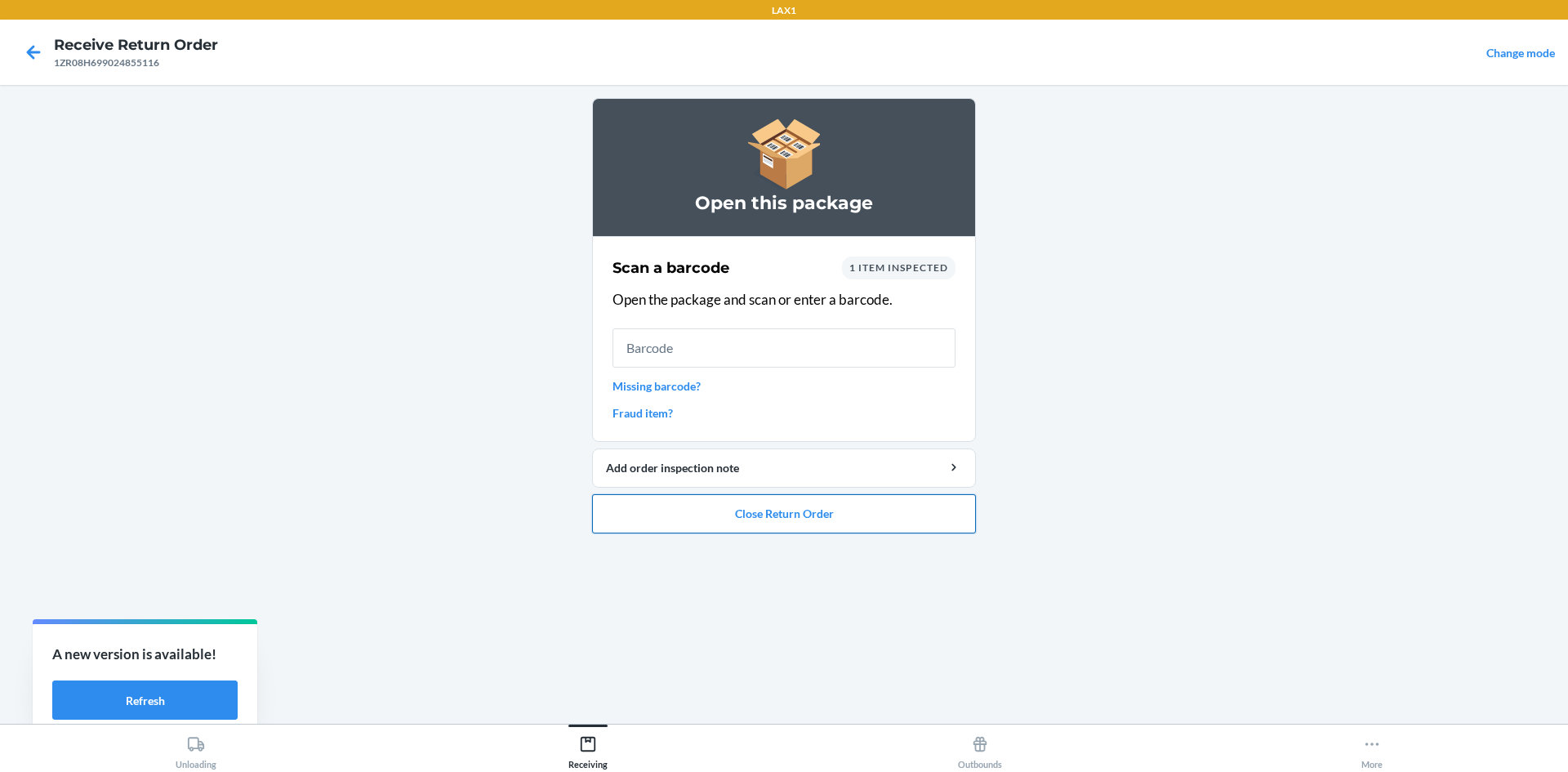
click at [872, 523] on button "Close Return Order" at bounding box center [784, 514] width 384 height 39
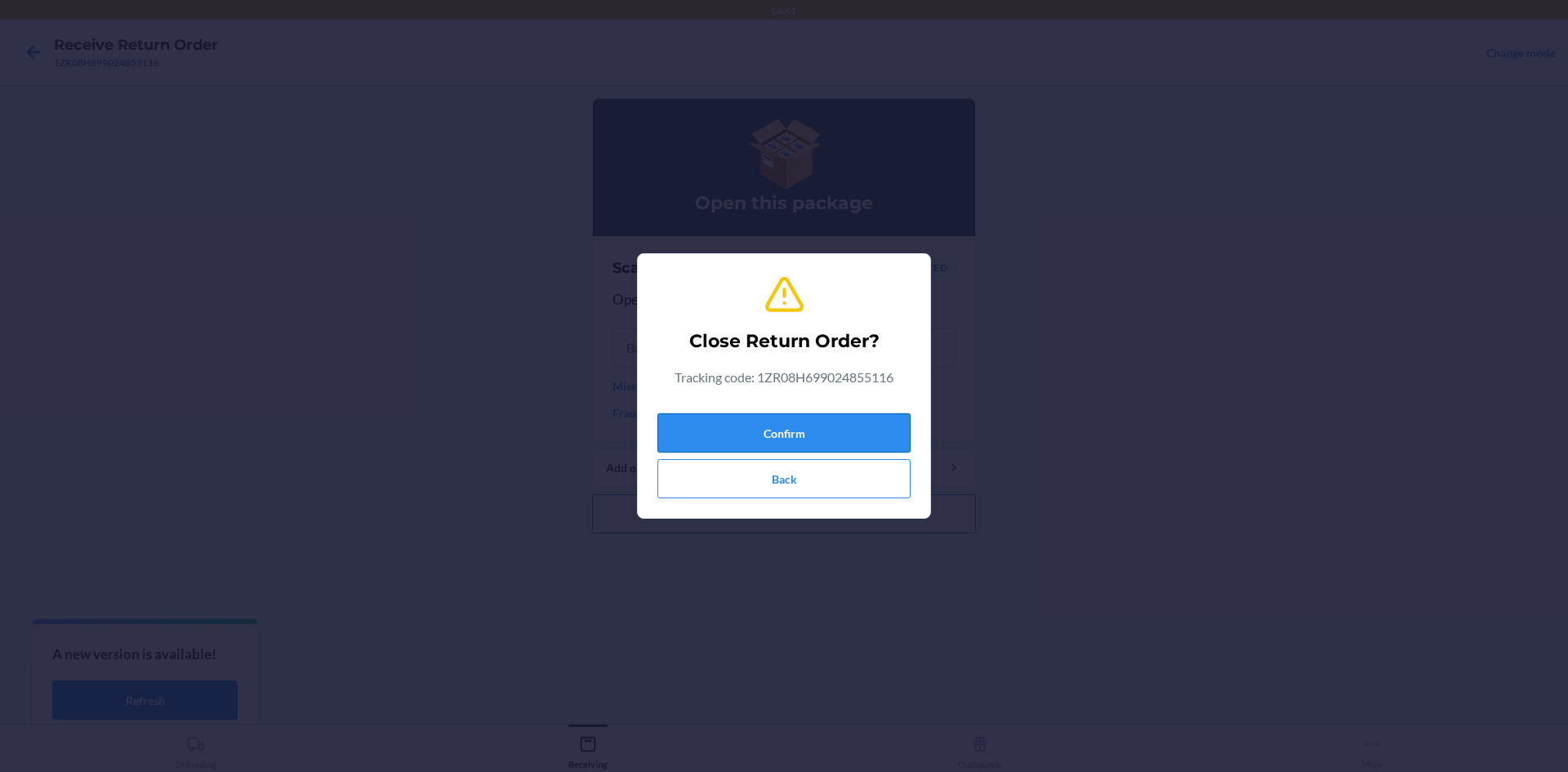
click at [842, 439] on button "Confirm" at bounding box center [784, 433] width 254 height 39
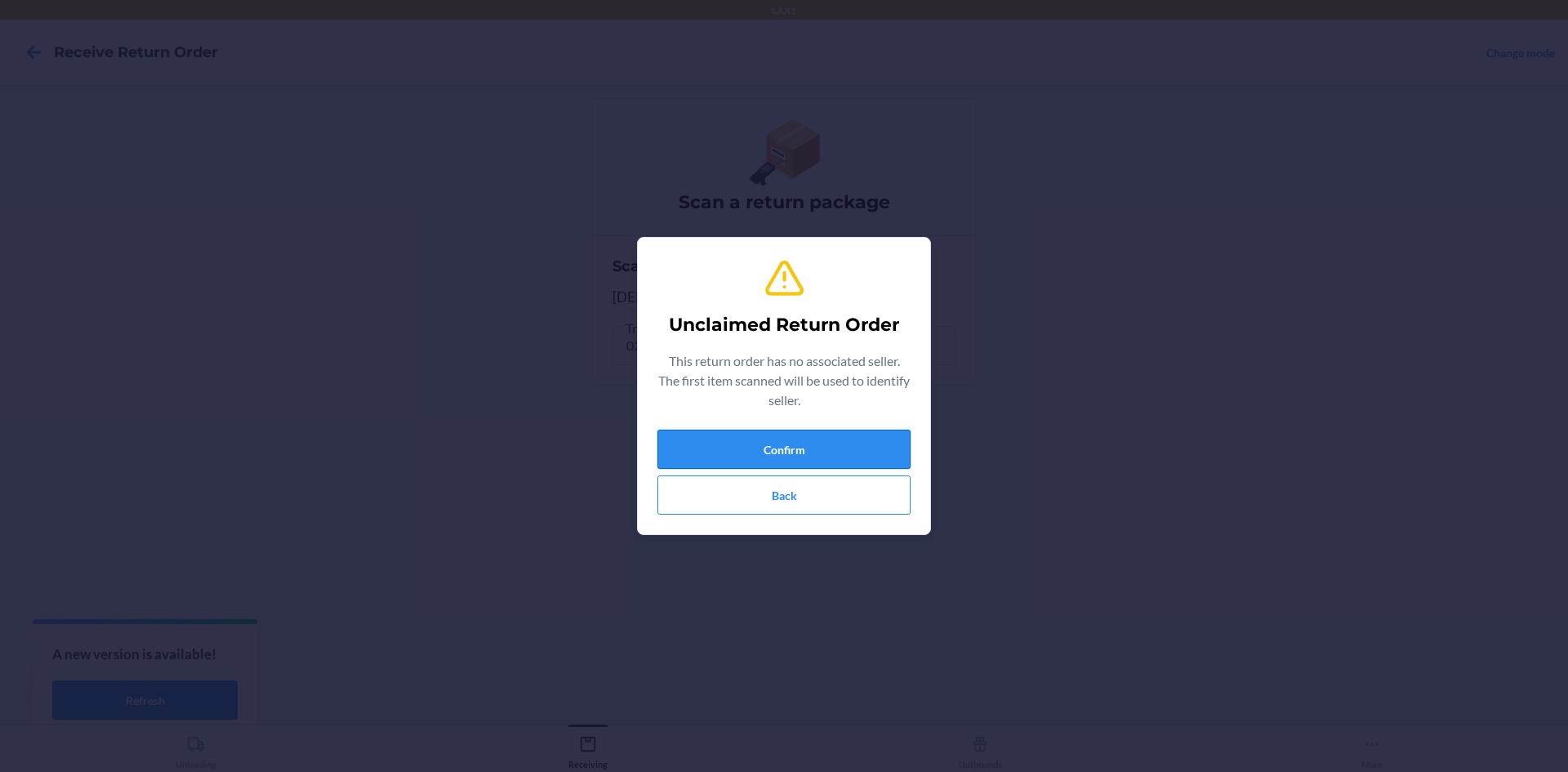
click at [803, 457] on button "Confirm" at bounding box center [784, 449] width 254 height 39
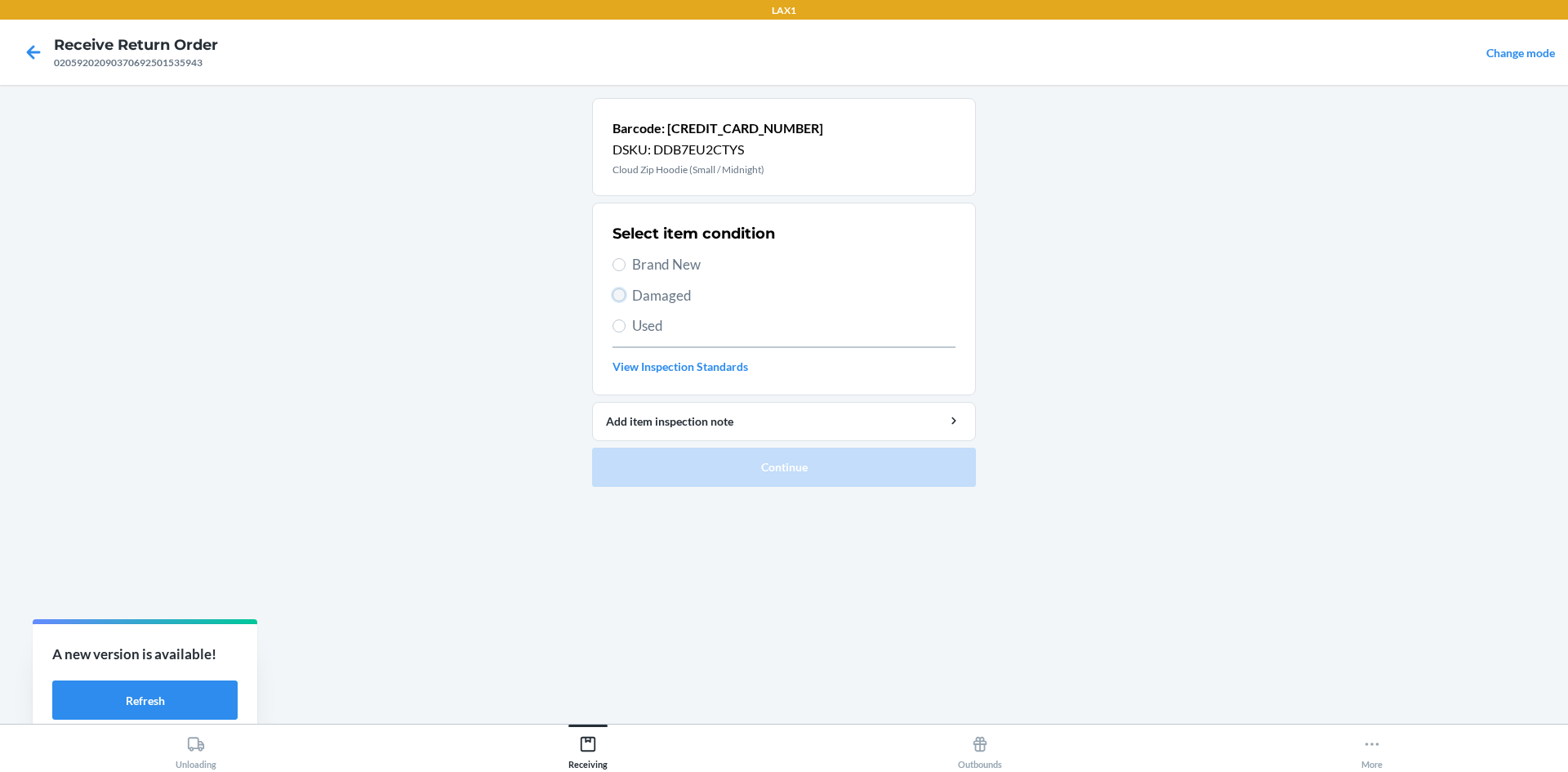
click at [624, 293] on input "Damaged" at bounding box center [619, 295] width 13 height 13
radio input "true"
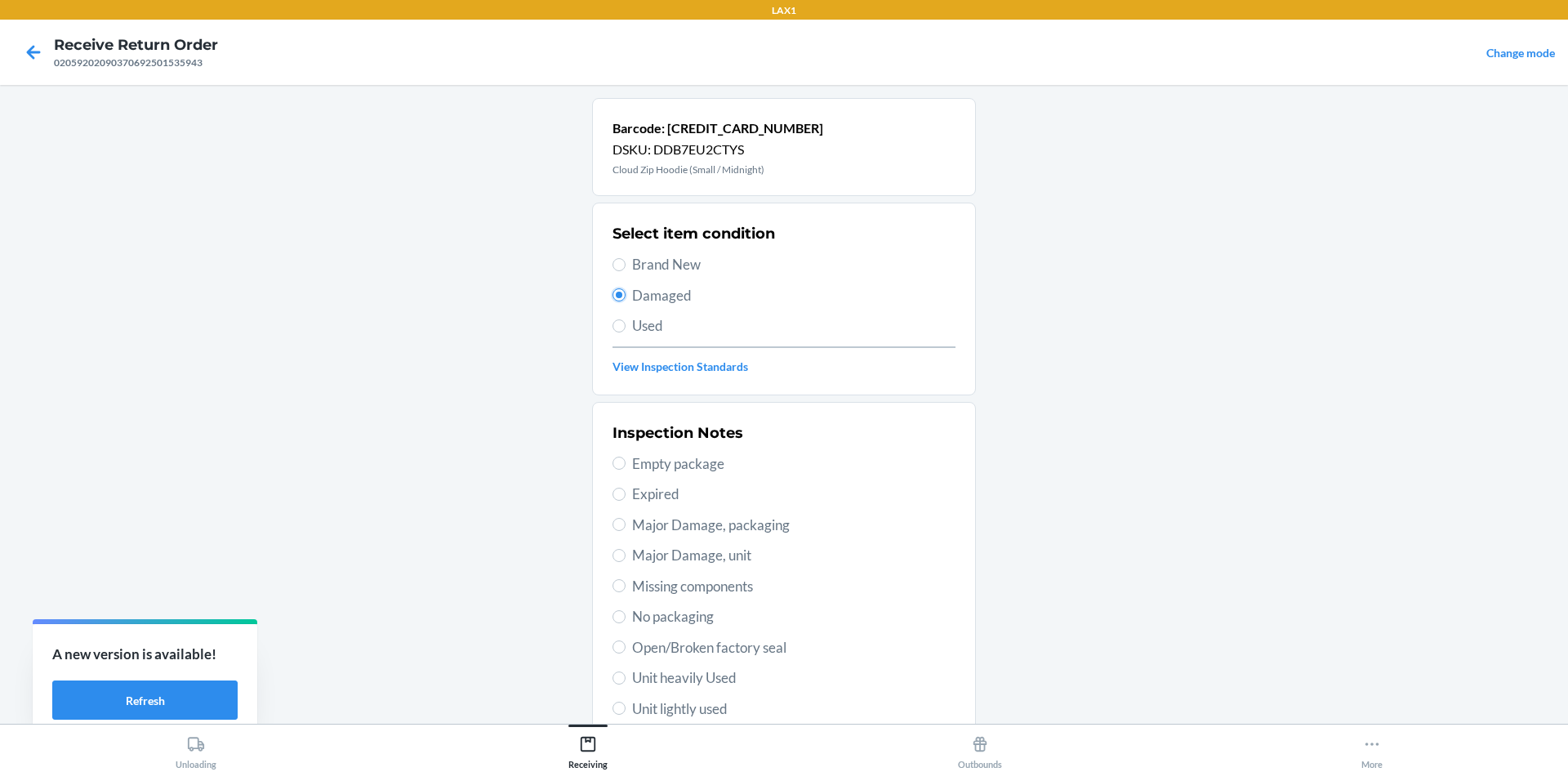
scroll to position [212, 0]
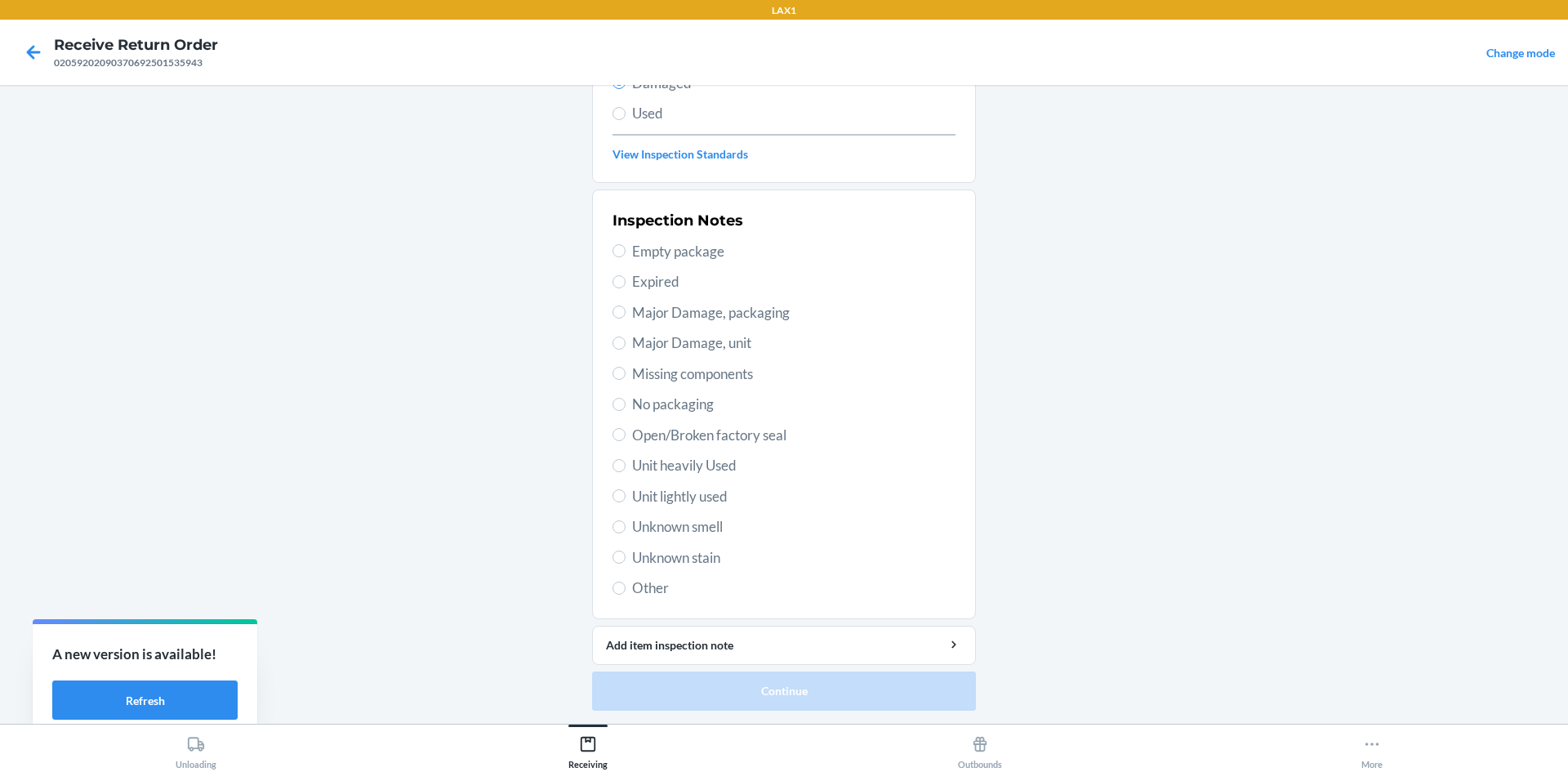
click at [686, 435] on span "Open/Broken factory seal" at bounding box center [794, 435] width 324 height 22
click at [626, 435] on input "Open/Broken factory seal" at bounding box center [619, 435] width 13 height 13
radio input "true"
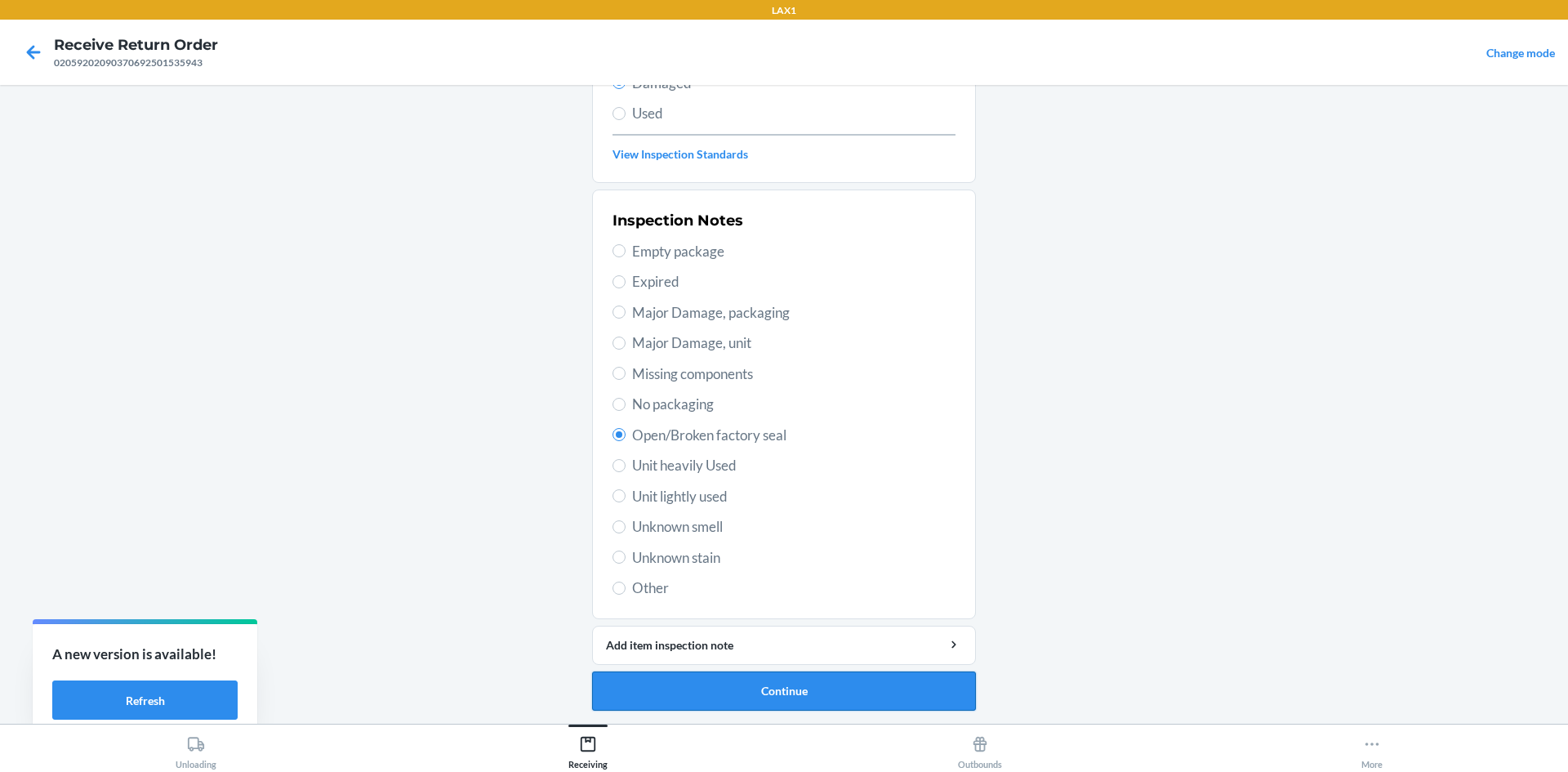
click at [746, 706] on button "Continue" at bounding box center [784, 692] width 384 height 39
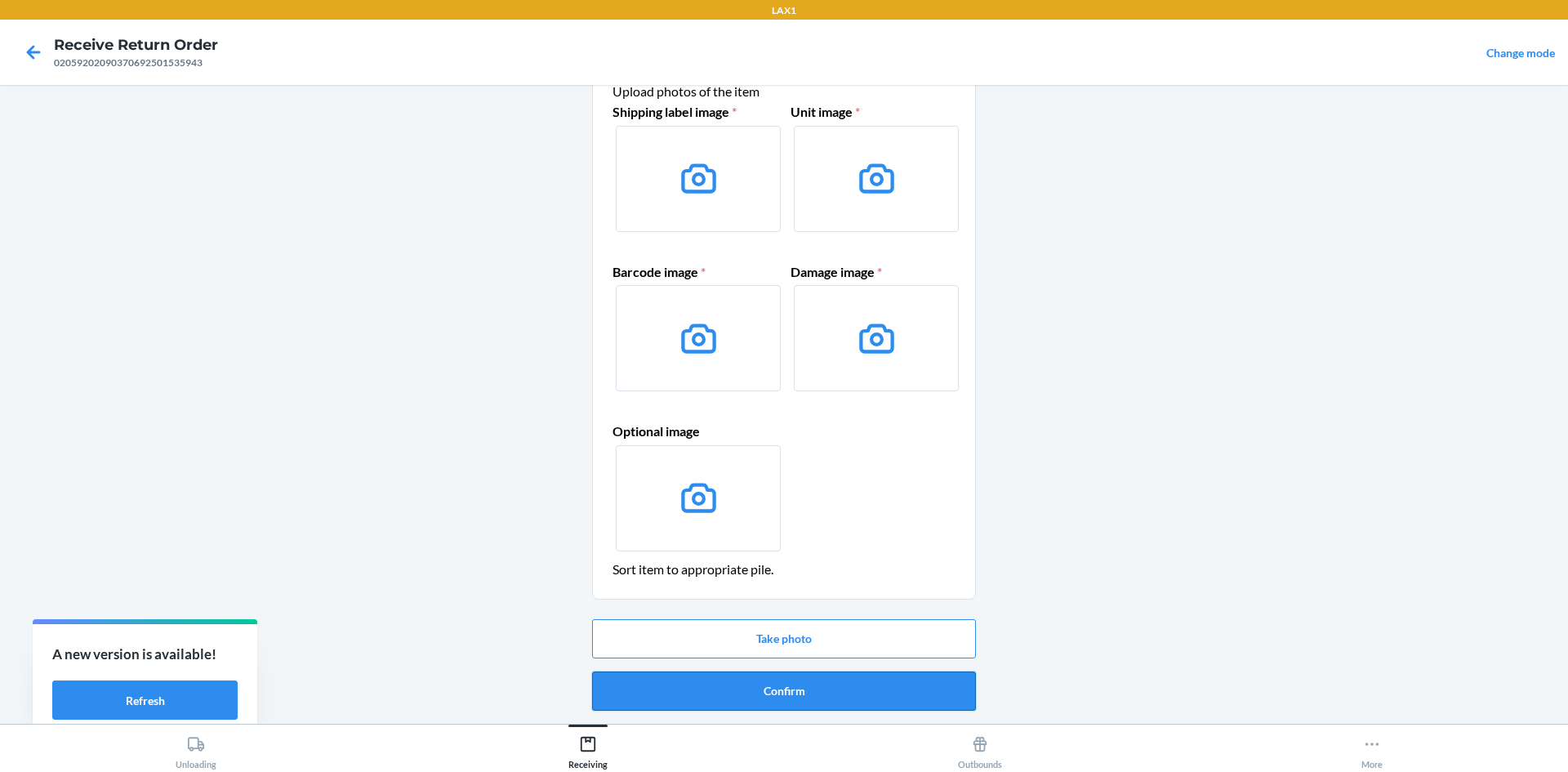
click at [769, 692] on button "Confirm" at bounding box center [784, 692] width 384 height 39
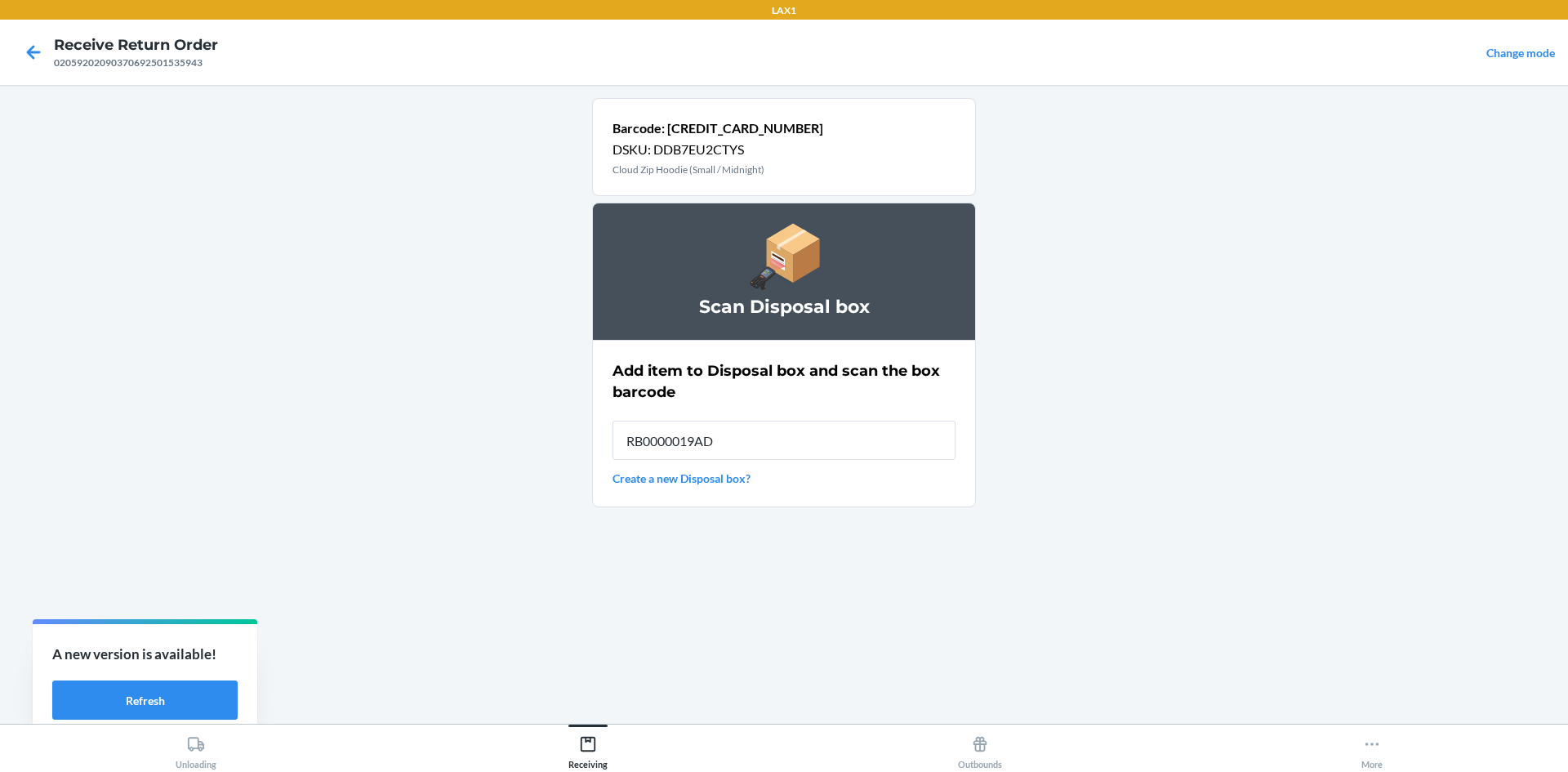
type input "RB0000019AD"
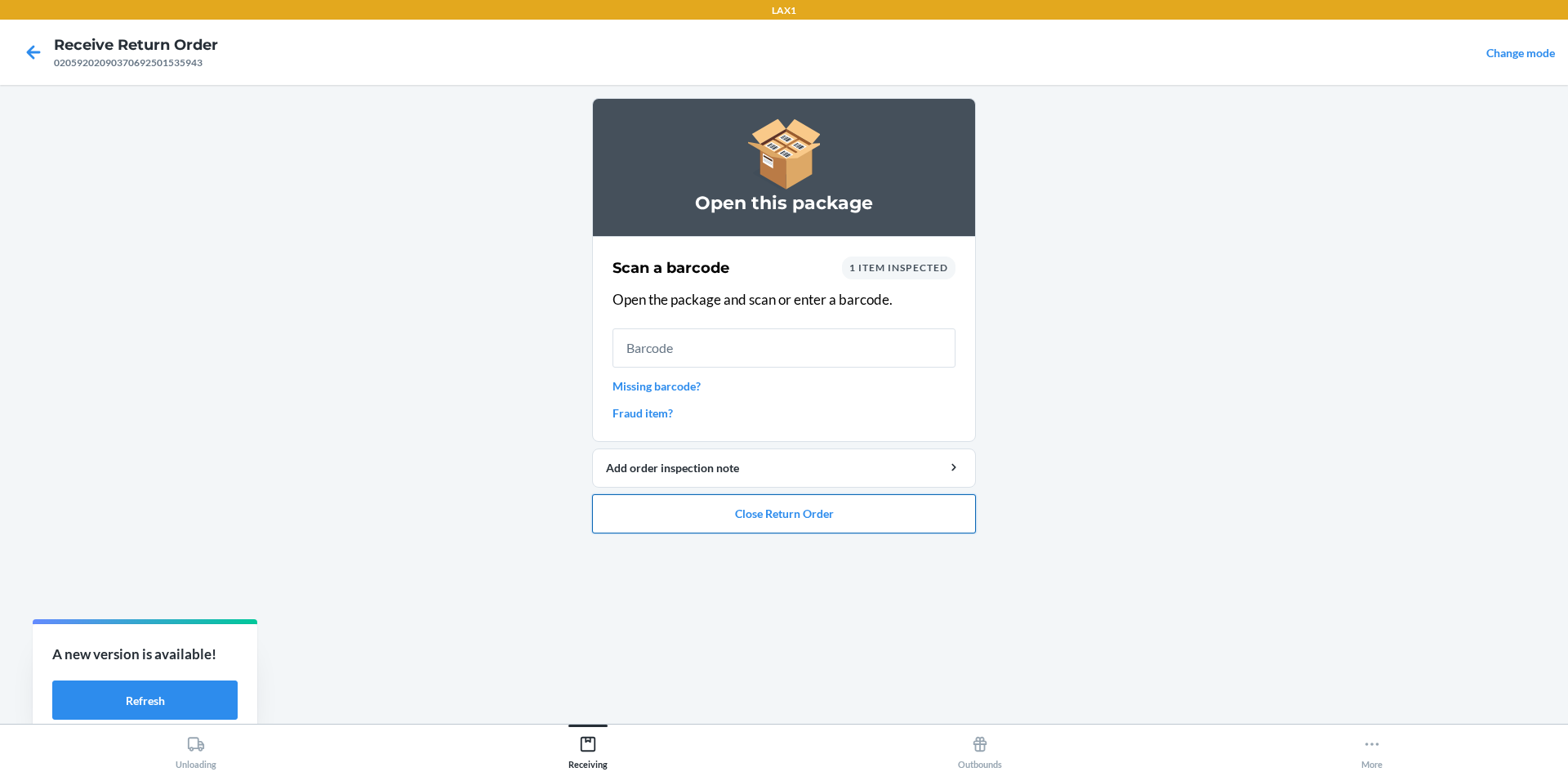
click at [823, 528] on button "Close Return Order" at bounding box center [784, 514] width 384 height 39
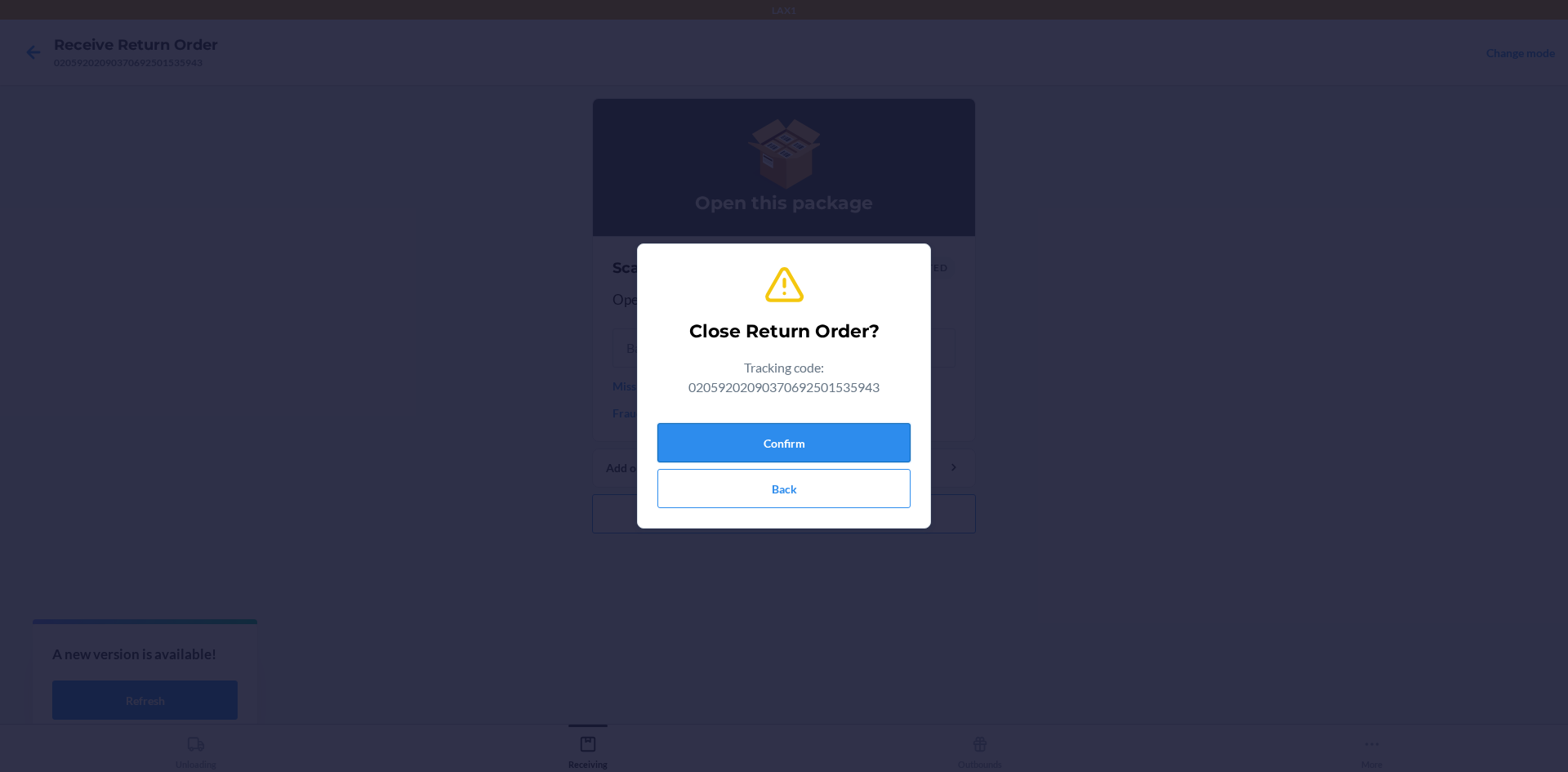
click at [835, 445] on button "Confirm" at bounding box center [784, 443] width 254 height 39
